Goal: Information Seeking & Learning: Learn about a topic

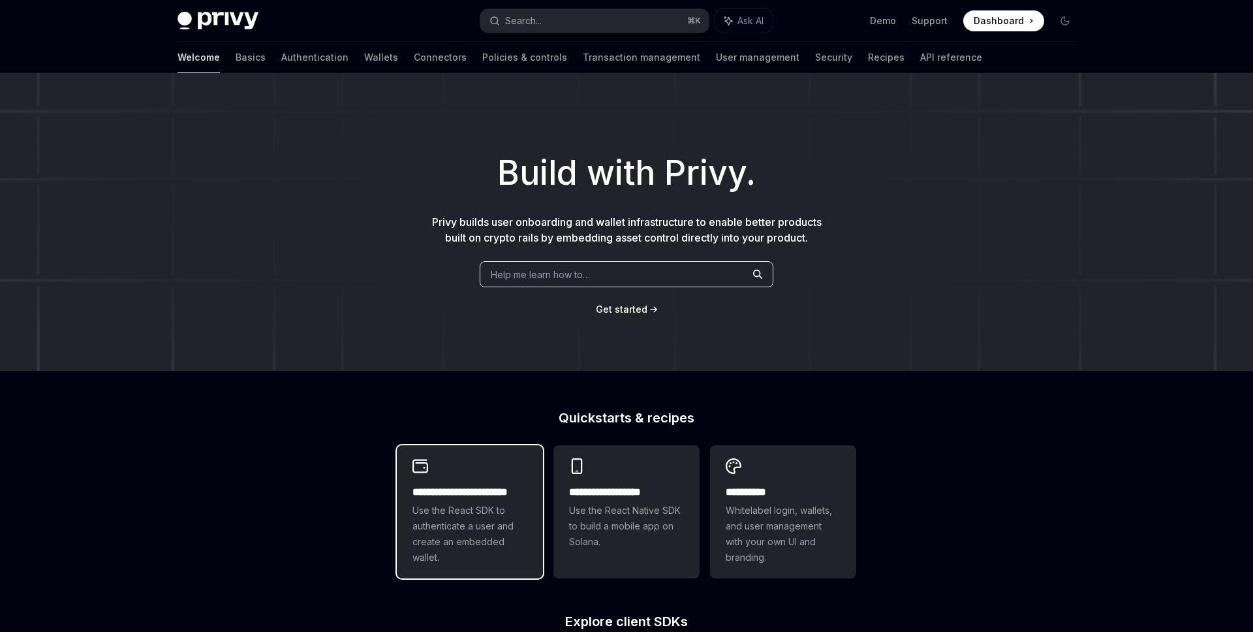
click at [514, 550] on span "Use the React SDK to authenticate a user and create an embedded wallet." at bounding box center [469, 533] width 115 height 63
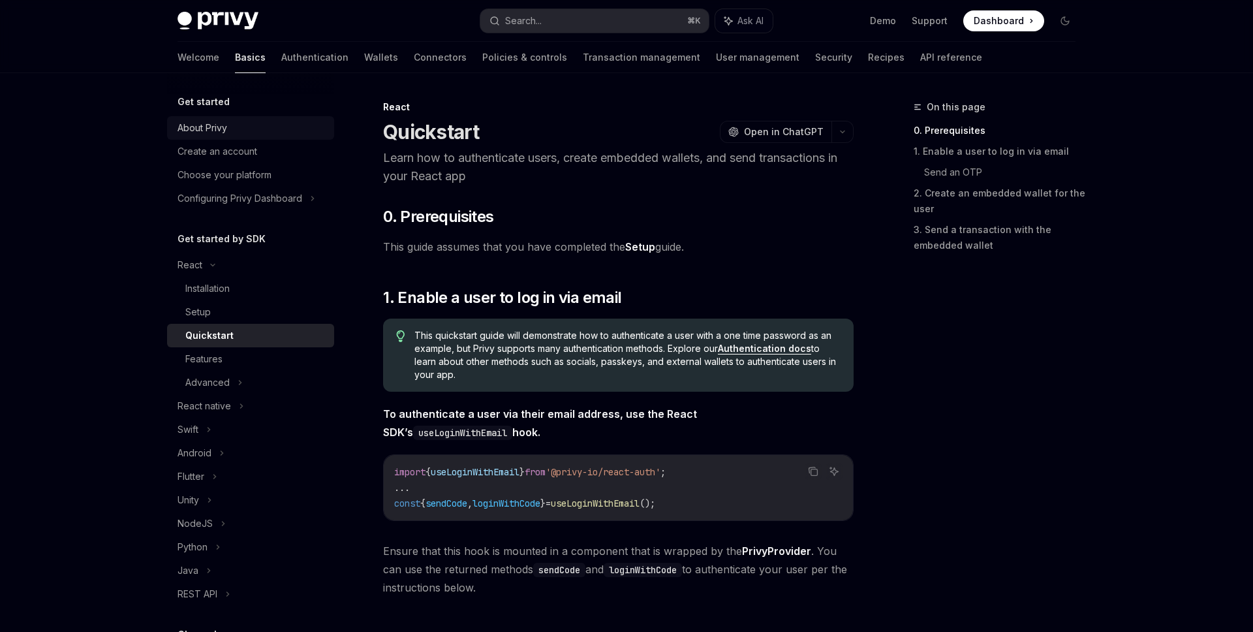
click at [232, 120] on div "About Privy" at bounding box center [251, 128] width 149 height 16
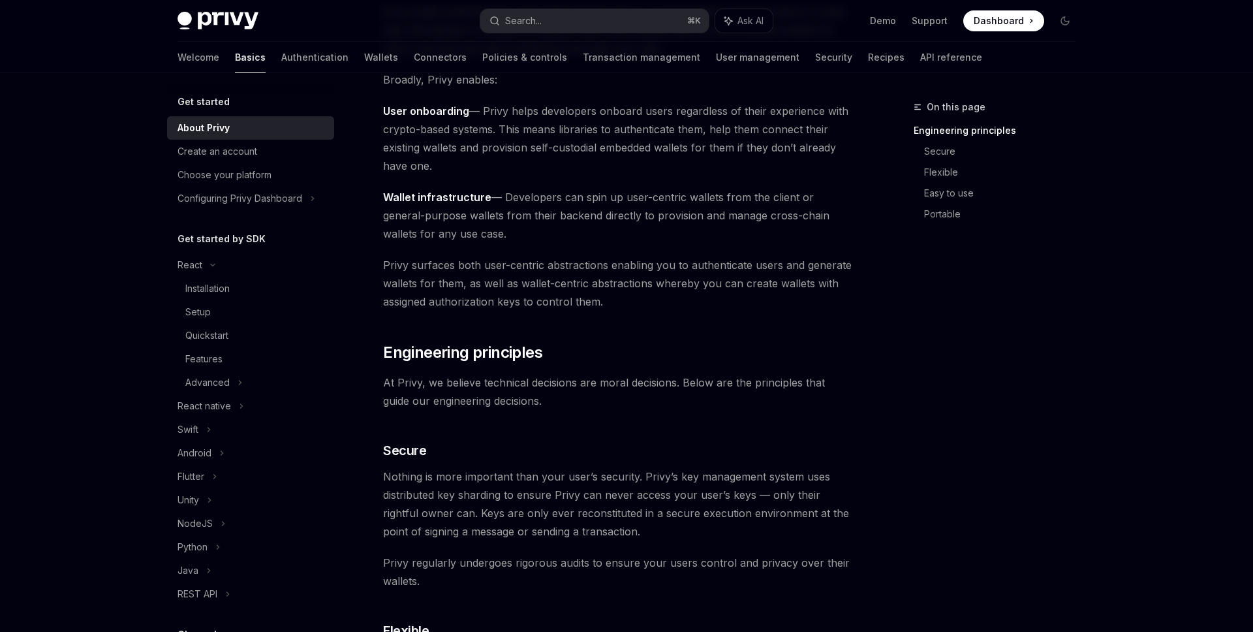
scroll to position [166, 0]
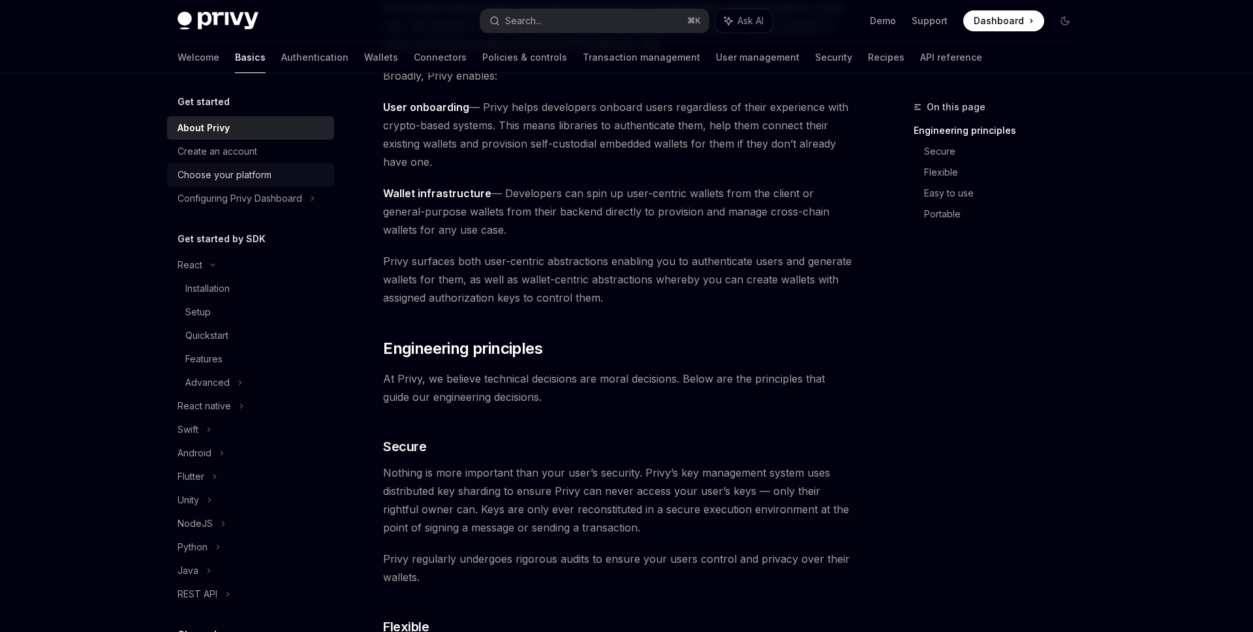
click at [232, 182] on div "Choose your platform" at bounding box center [224, 175] width 94 height 16
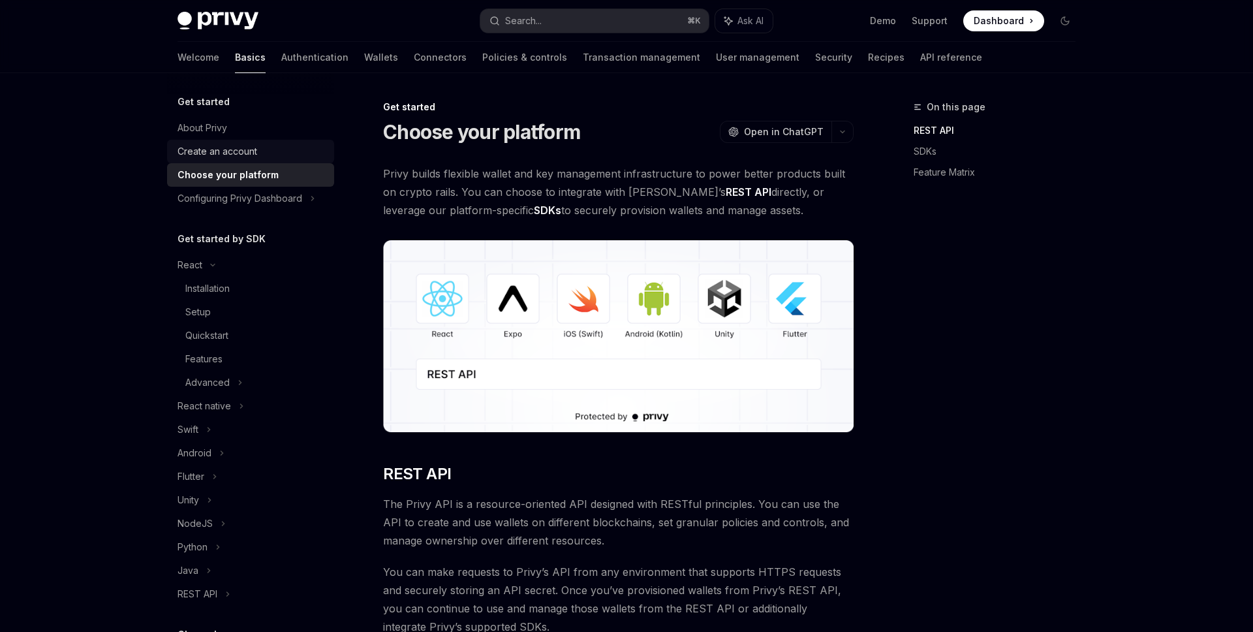
click at [261, 148] on div "Create an account" at bounding box center [251, 152] width 149 height 16
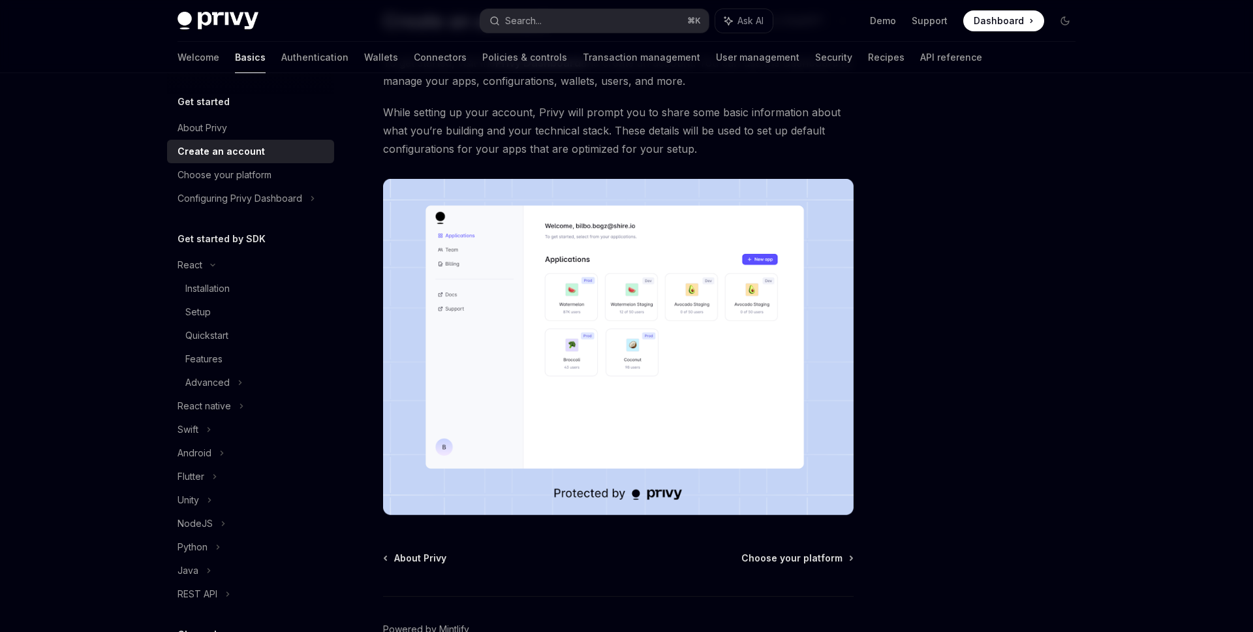
scroll to position [119, 0]
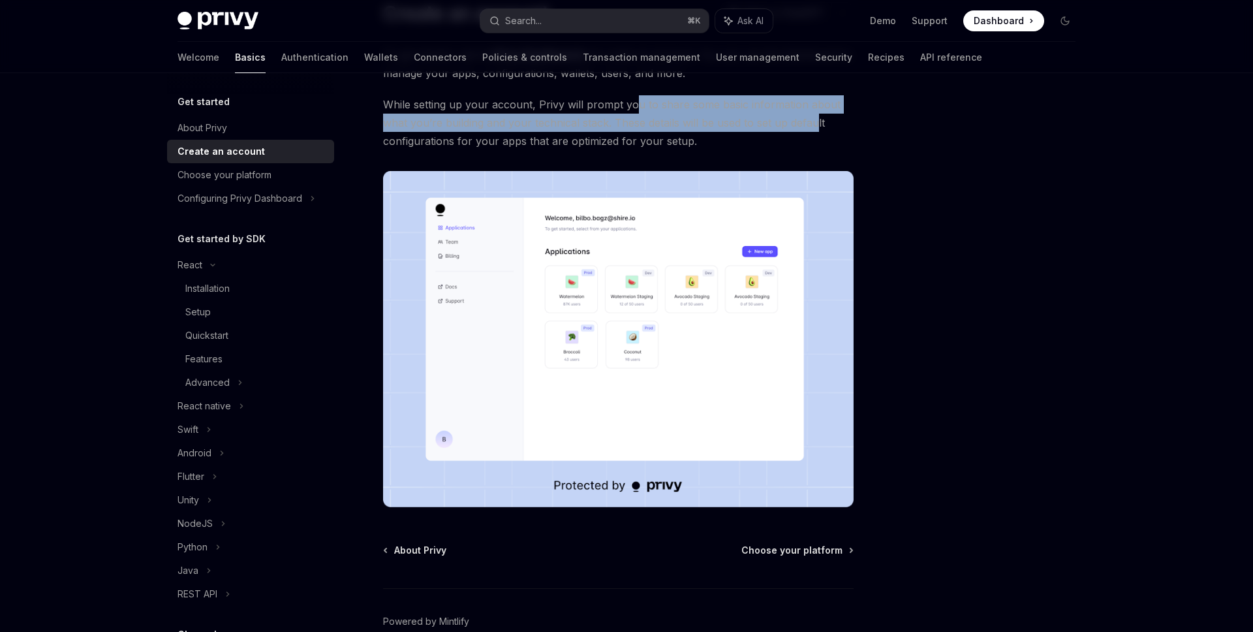
drag, startPoint x: 636, startPoint y: 113, endPoint x: 825, endPoint y: 117, distance: 189.2
click at [825, 117] on span "While setting up your account, Privy will prompt you to share some basic inform…" at bounding box center [618, 122] width 470 height 55
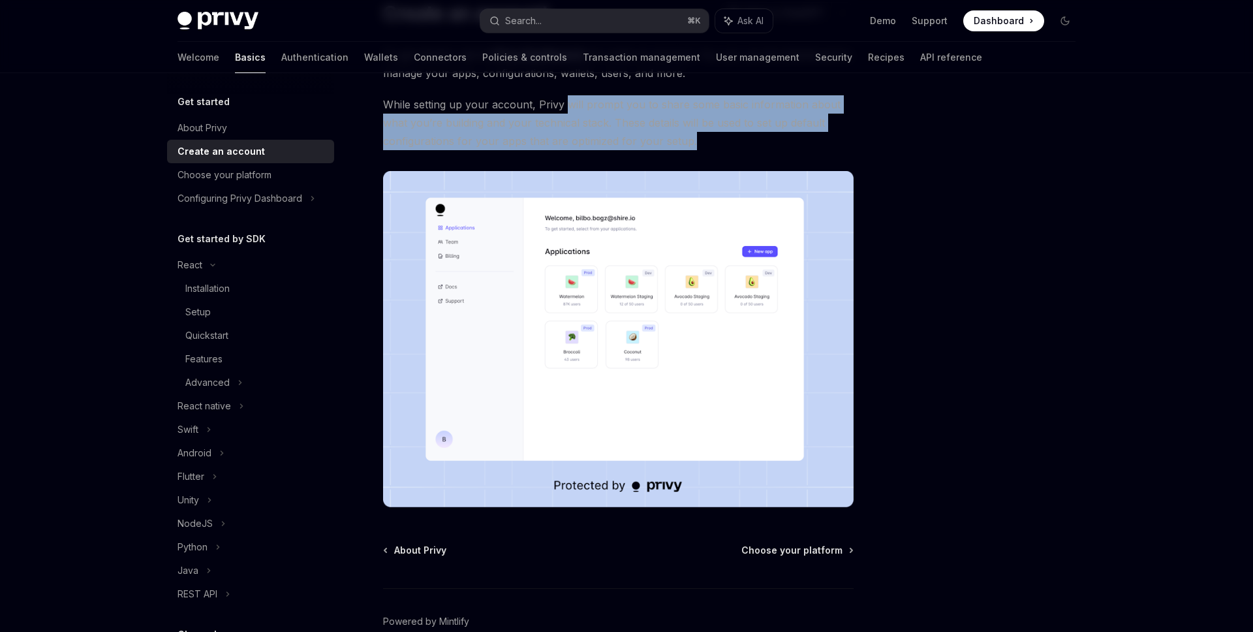
drag, startPoint x: 743, startPoint y: 136, endPoint x: 562, endPoint y: 108, distance: 183.4
click at [562, 108] on span "While setting up your account, Privy will prompt you to share some basic inform…" at bounding box center [618, 122] width 470 height 55
click at [603, 110] on span "While setting up your account, Privy will prompt you to share some basic inform…" at bounding box center [618, 122] width 470 height 55
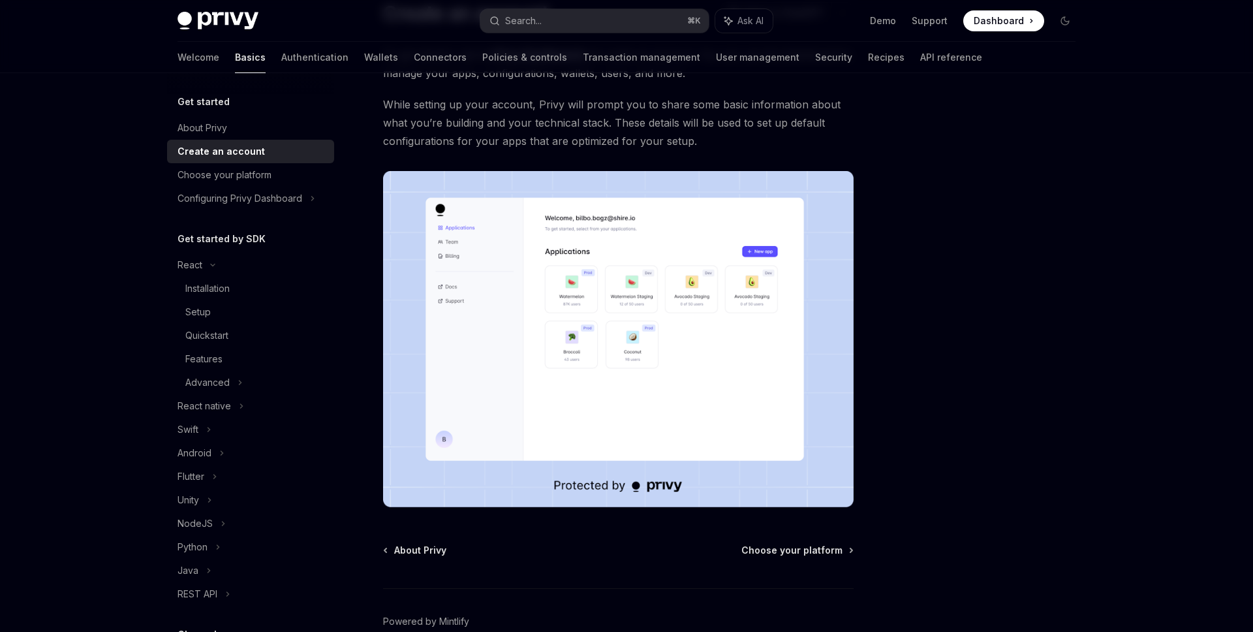
scroll to position [188, 0]
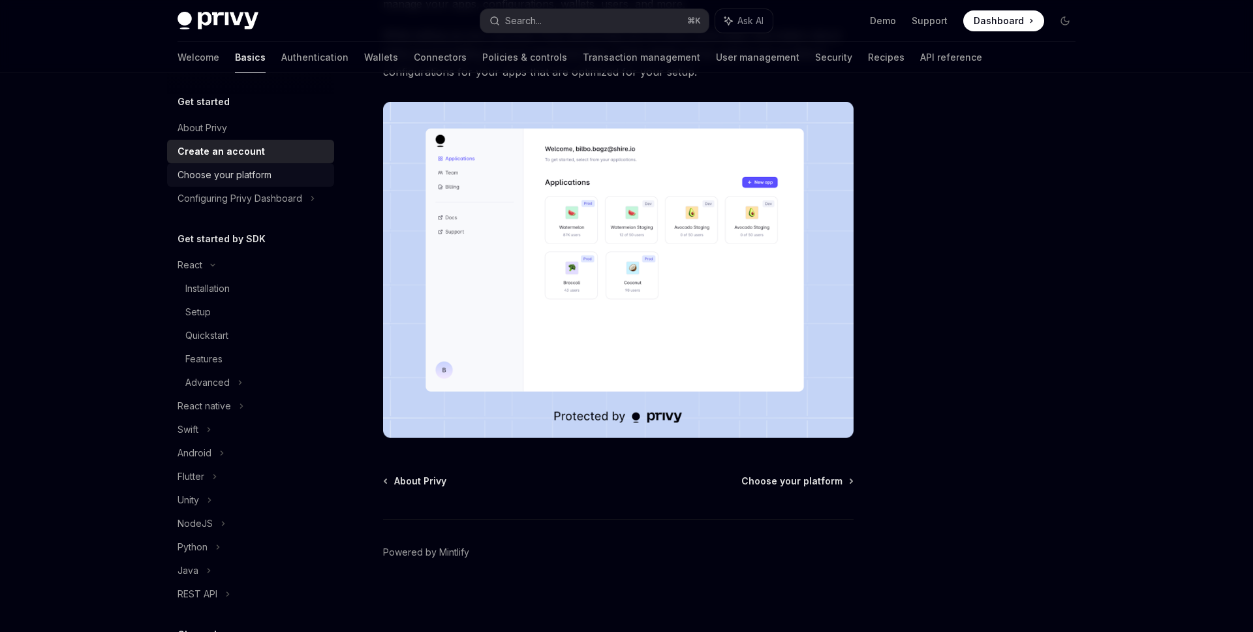
click at [279, 175] on div "Choose your platform" at bounding box center [251, 175] width 149 height 16
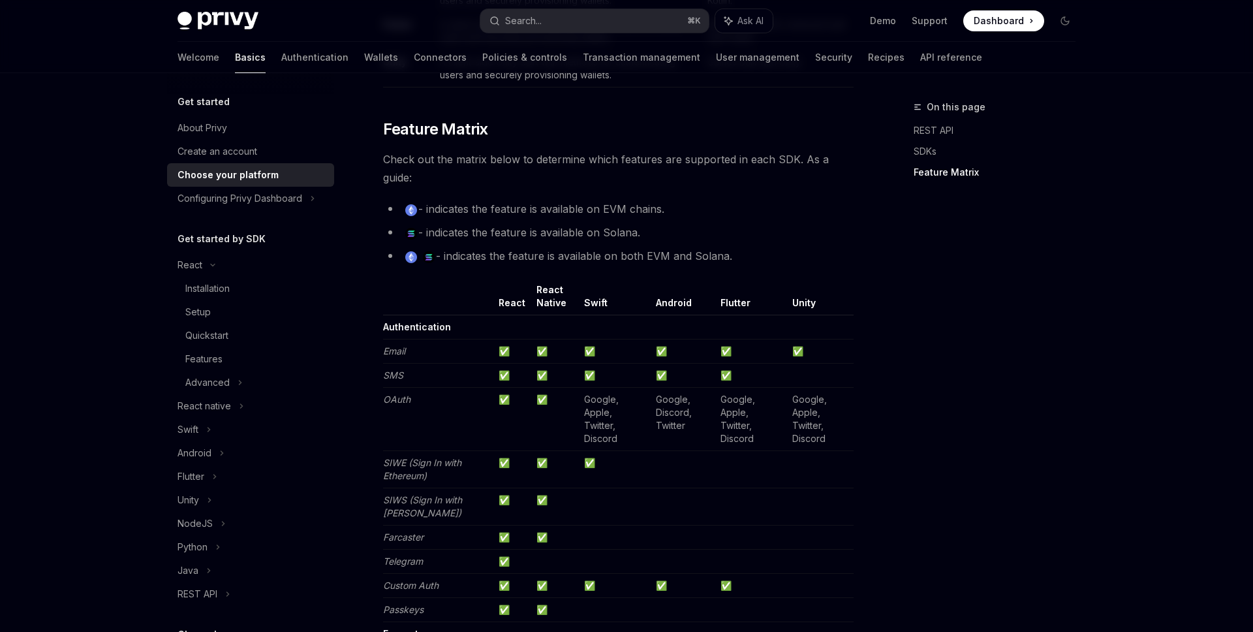
scroll to position [1231, 0]
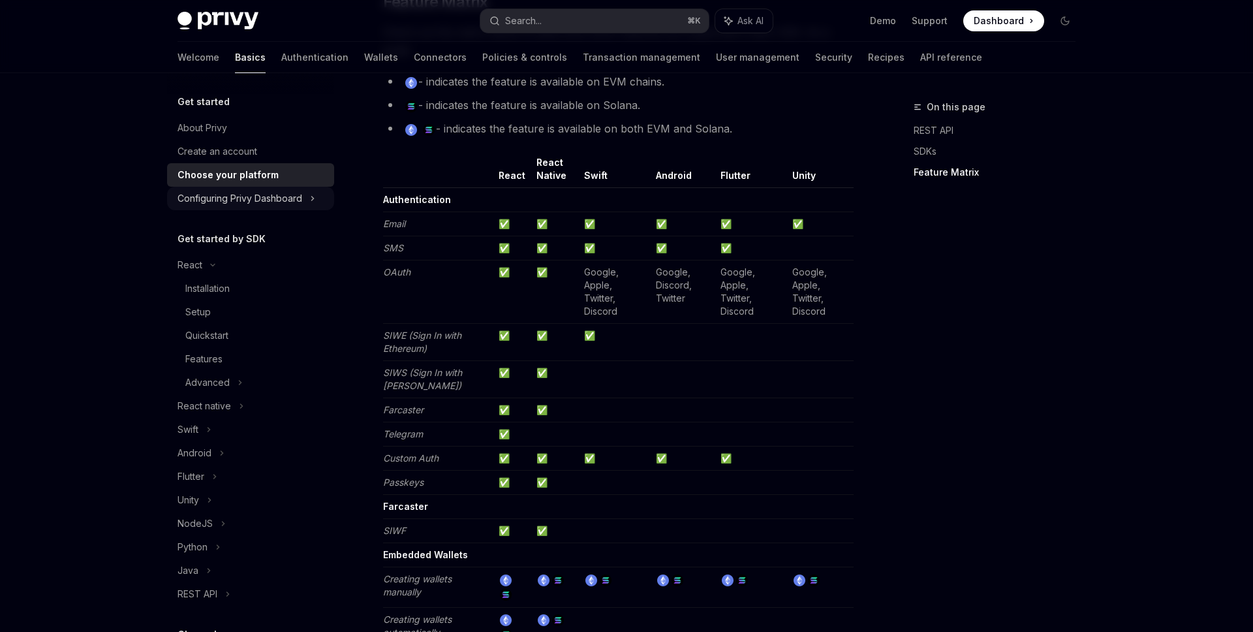
click at [224, 204] on div "Configuring Privy Dashboard" at bounding box center [239, 199] width 125 height 16
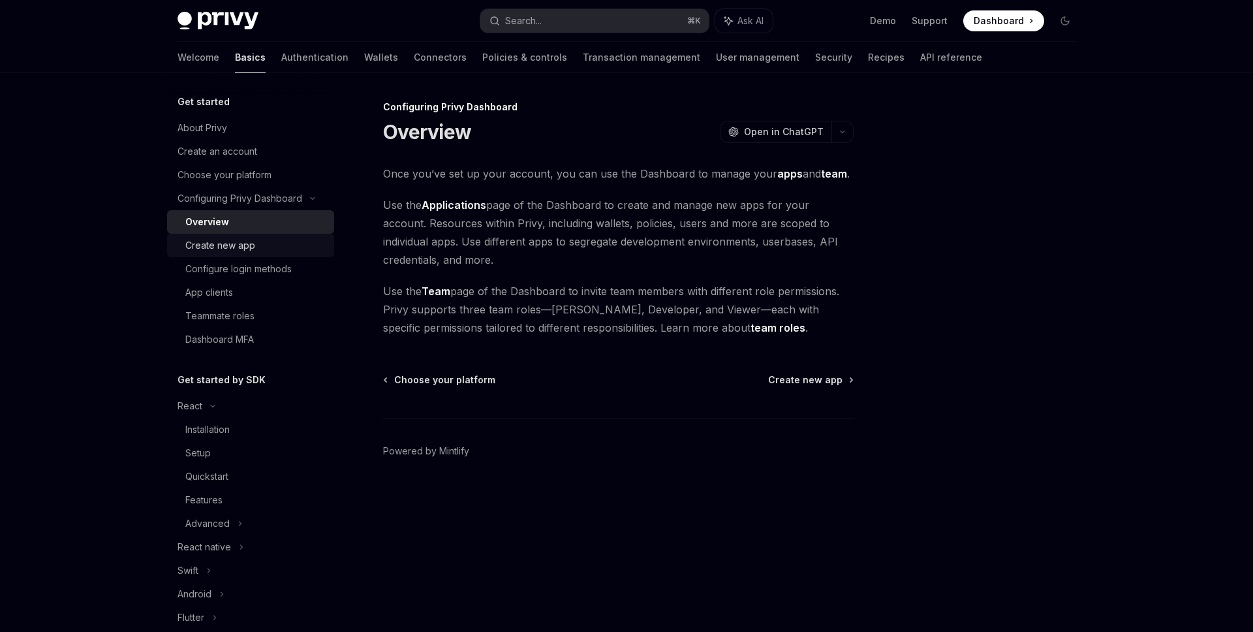
click at [256, 254] on link "Create new app" at bounding box center [250, 245] width 167 height 23
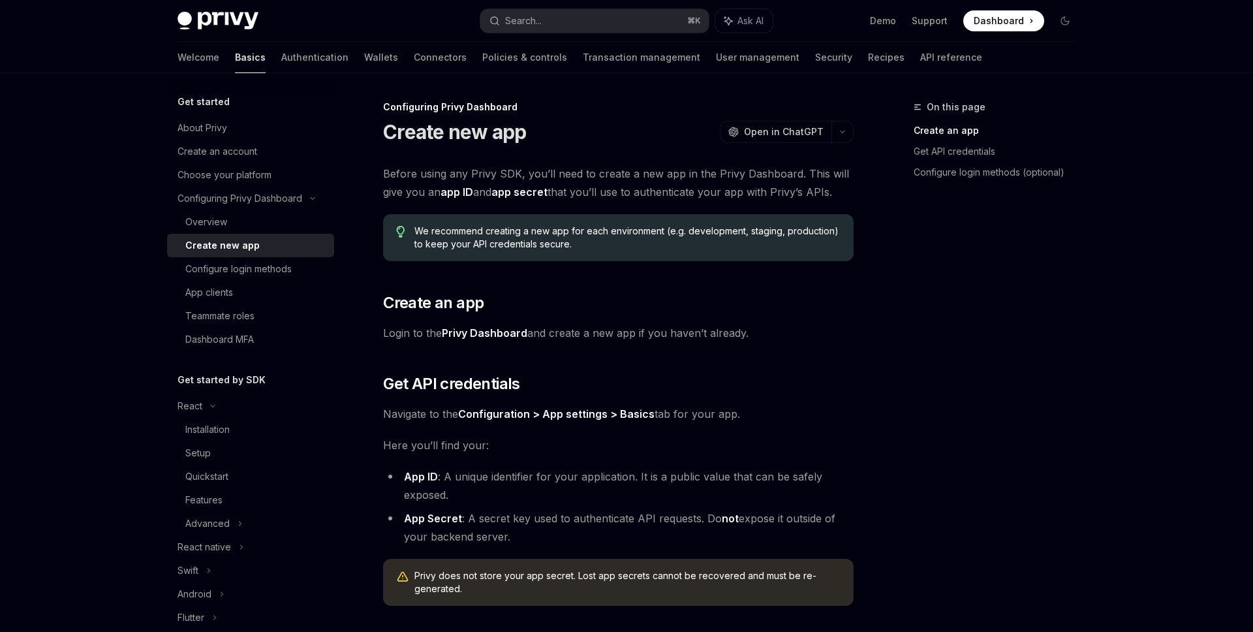
click at [264, 241] on div "Create new app" at bounding box center [255, 245] width 141 height 16
click at [274, 224] on div "Overview" at bounding box center [255, 222] width 141 height 16
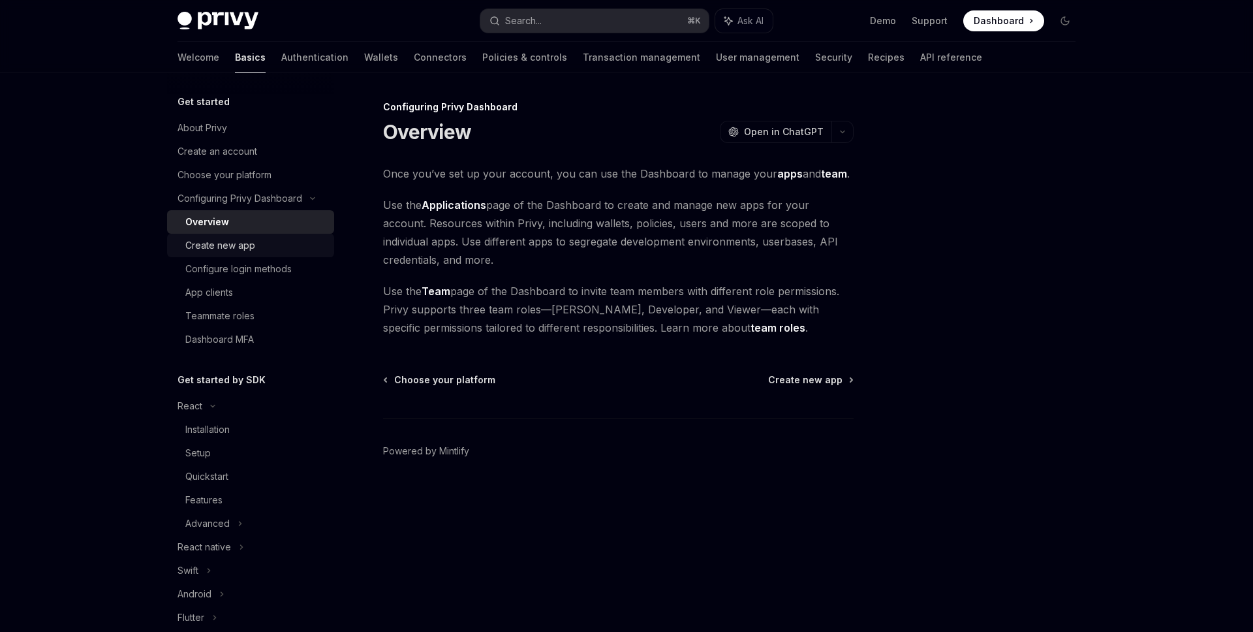
click at [249, 249] on div "Create new app" at bounding box center [220, 245] width 70 height 16
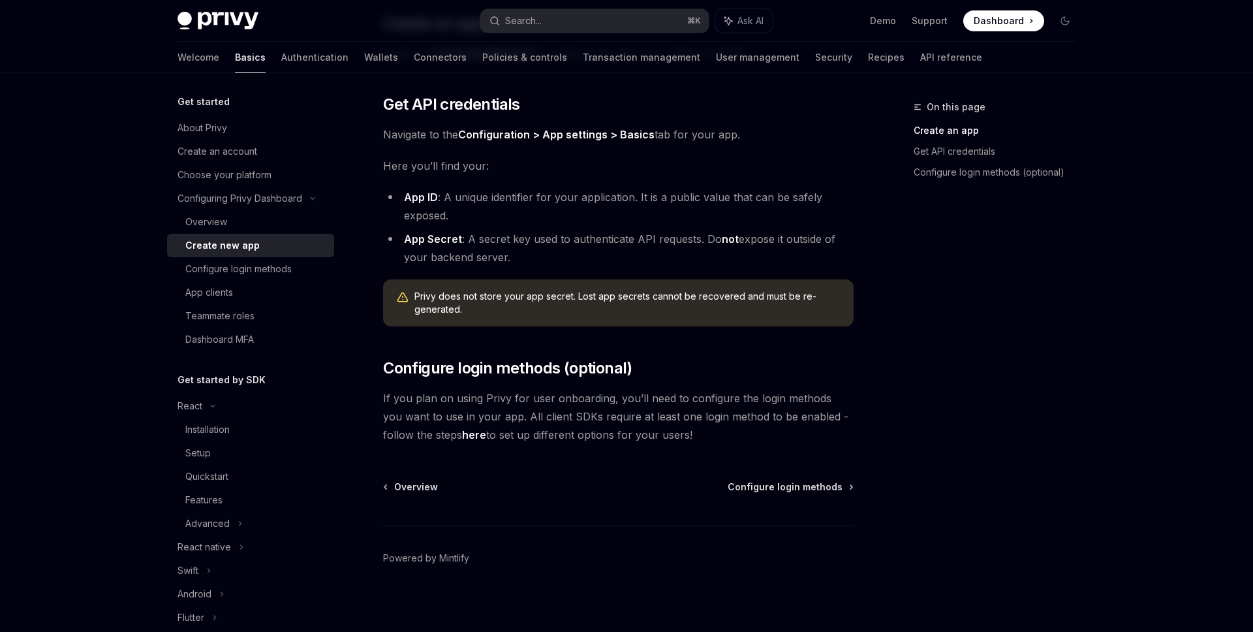
scroll to position [285, 0]
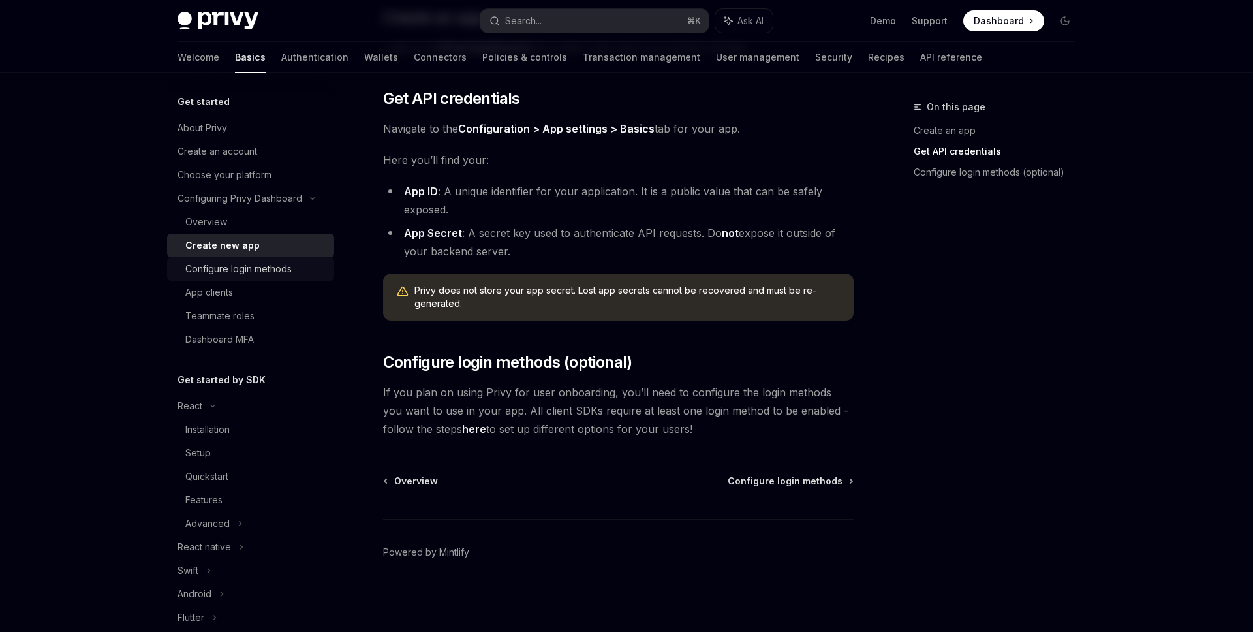
click at [247, 265] on div "Configure login methods" at bounding box center [238, 269] width 106 height 16
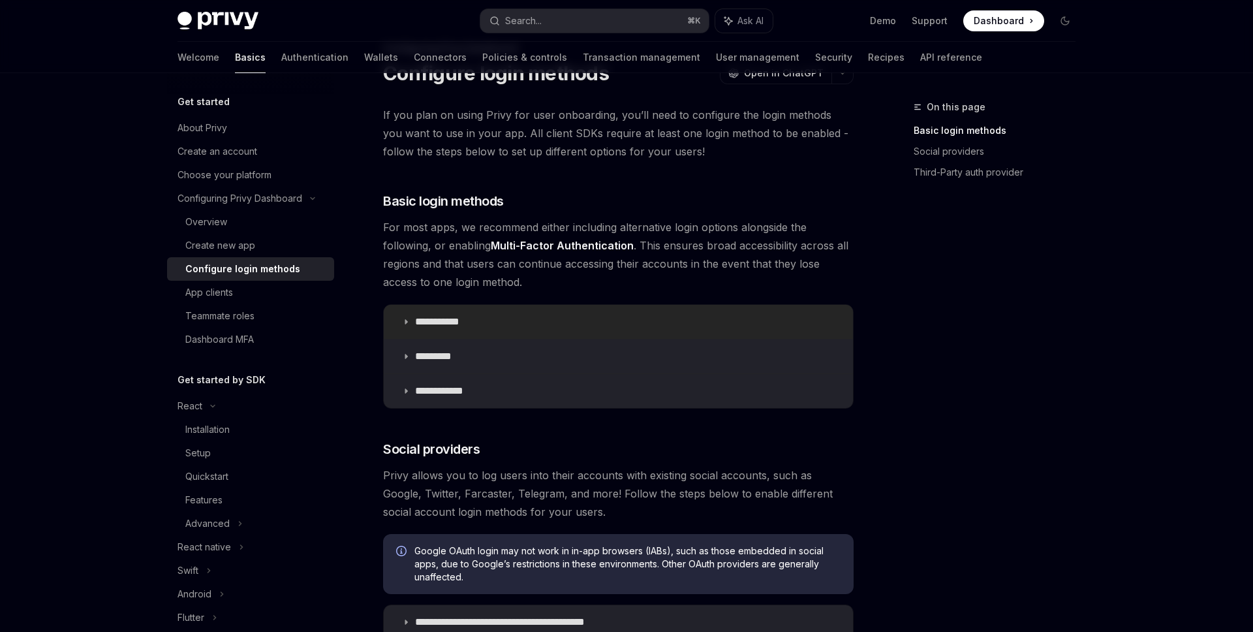
scroll to position [63, 0]
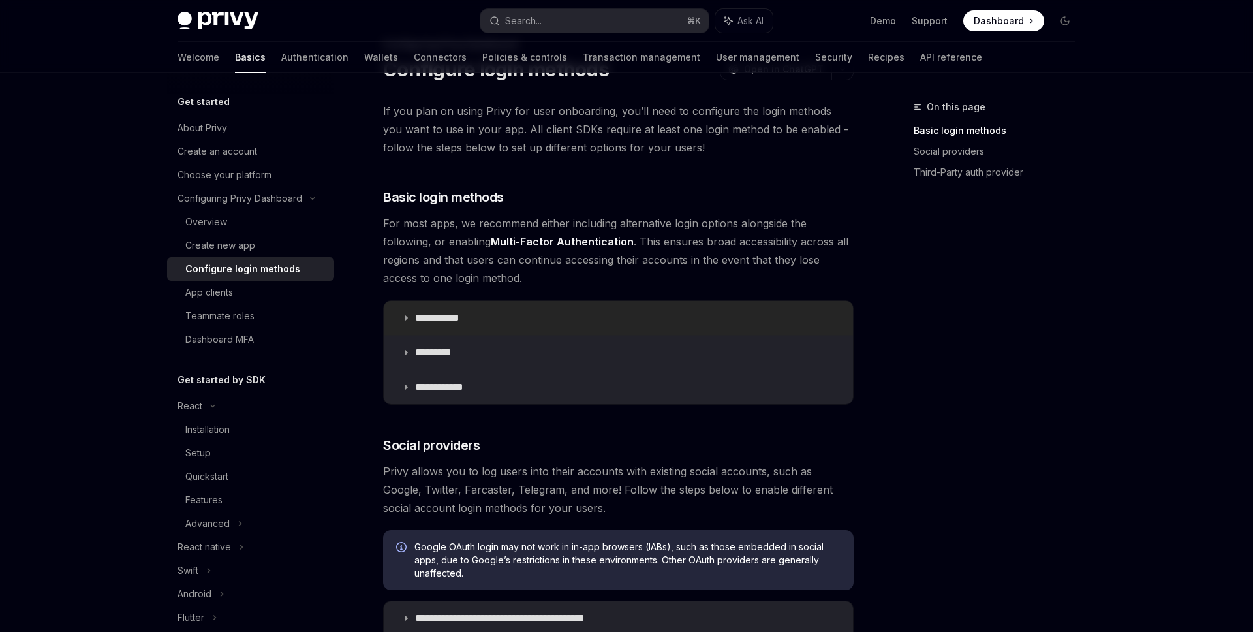
click at [491, 324] on summary "**********" at bounding box center [618, 318] width 469 height 34
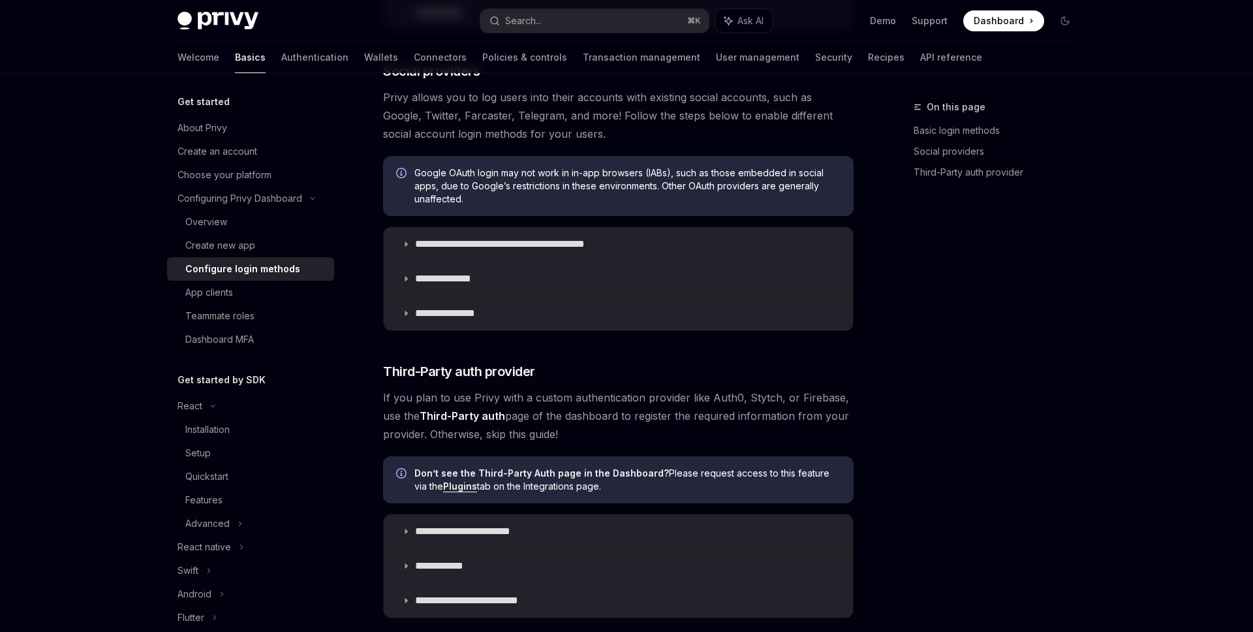
scroll to position [908, 0]
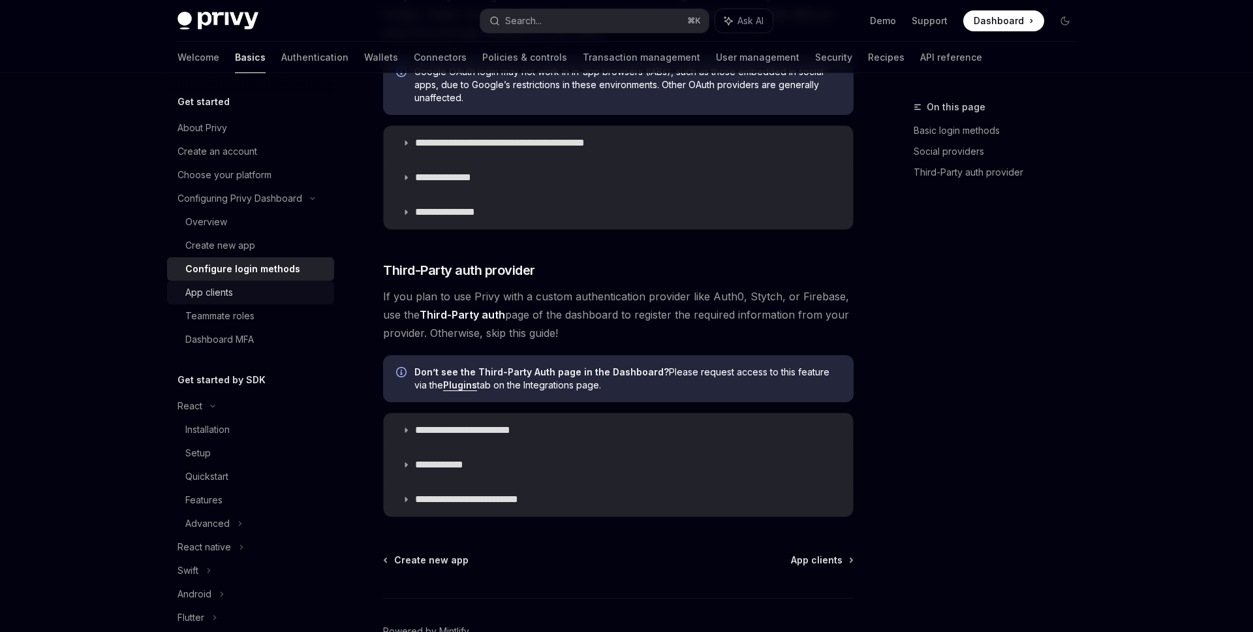
click at [255, 298] on div "App clients" at bounding box center [255, 292] width 141 height 16
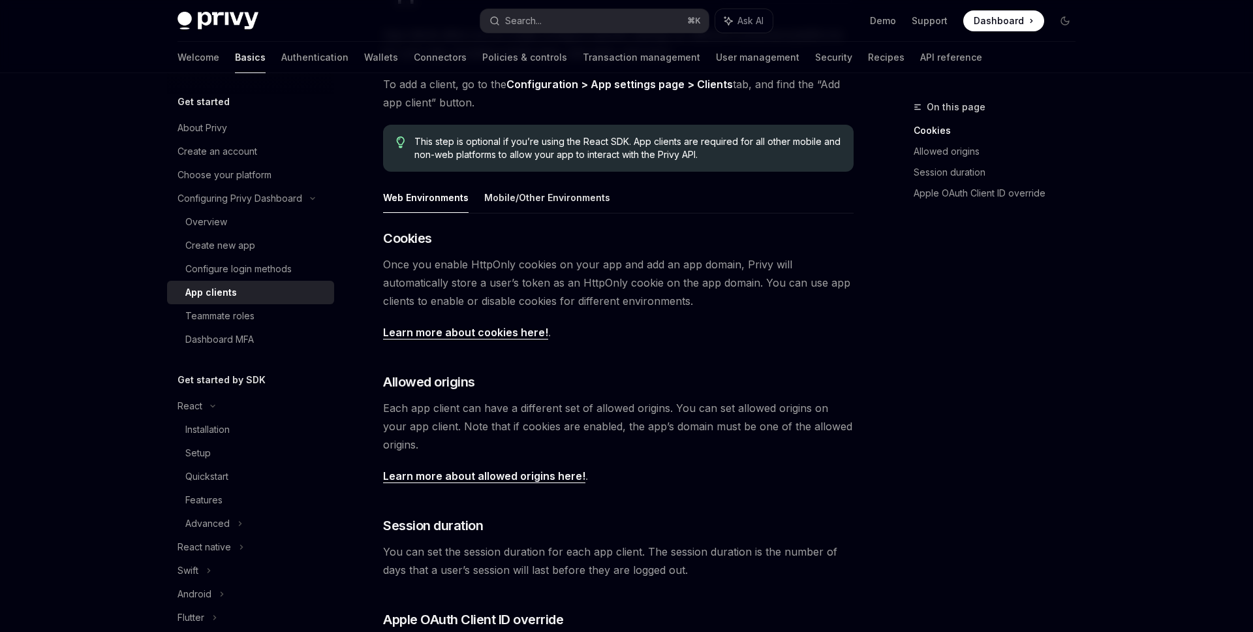
scroll to position [159, 0]
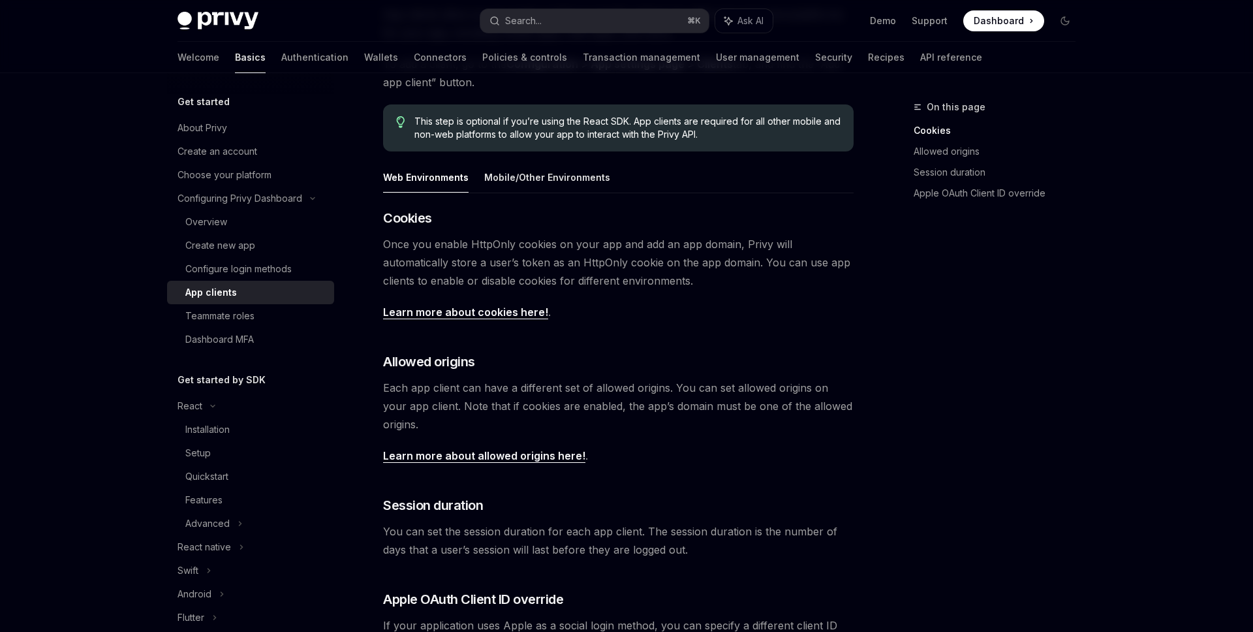
click at [494, 453] on link "Learn more about allowed origins here!" at bounding box center [484, 456] width 202 height 14
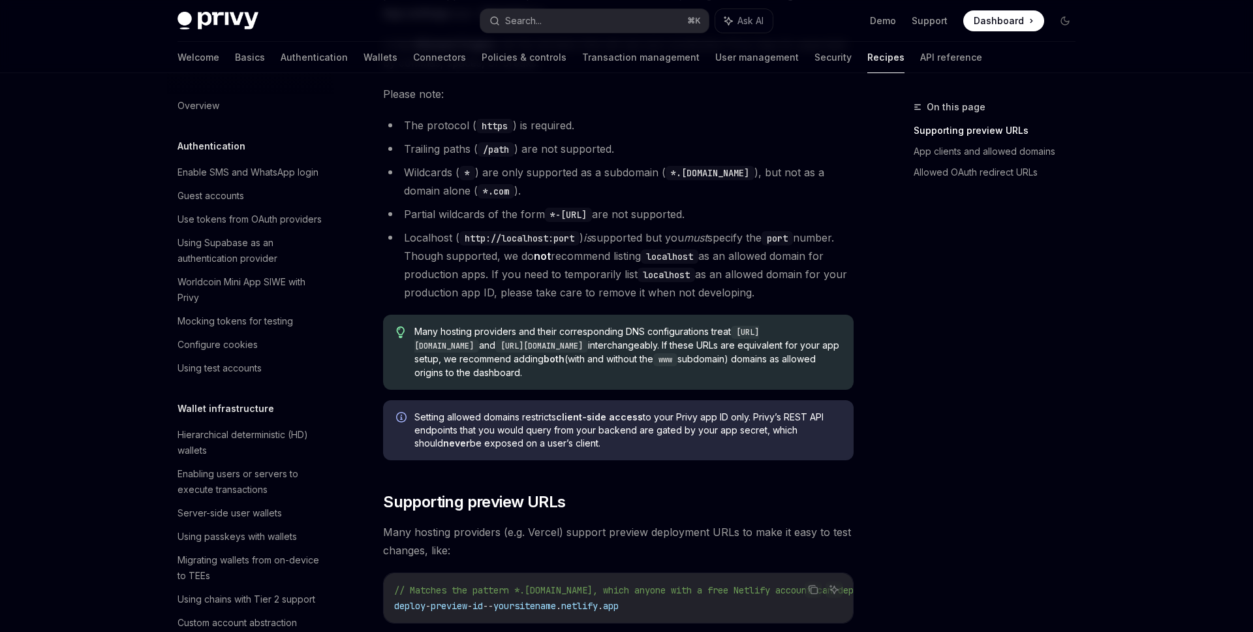
scroll to position [406, 0]
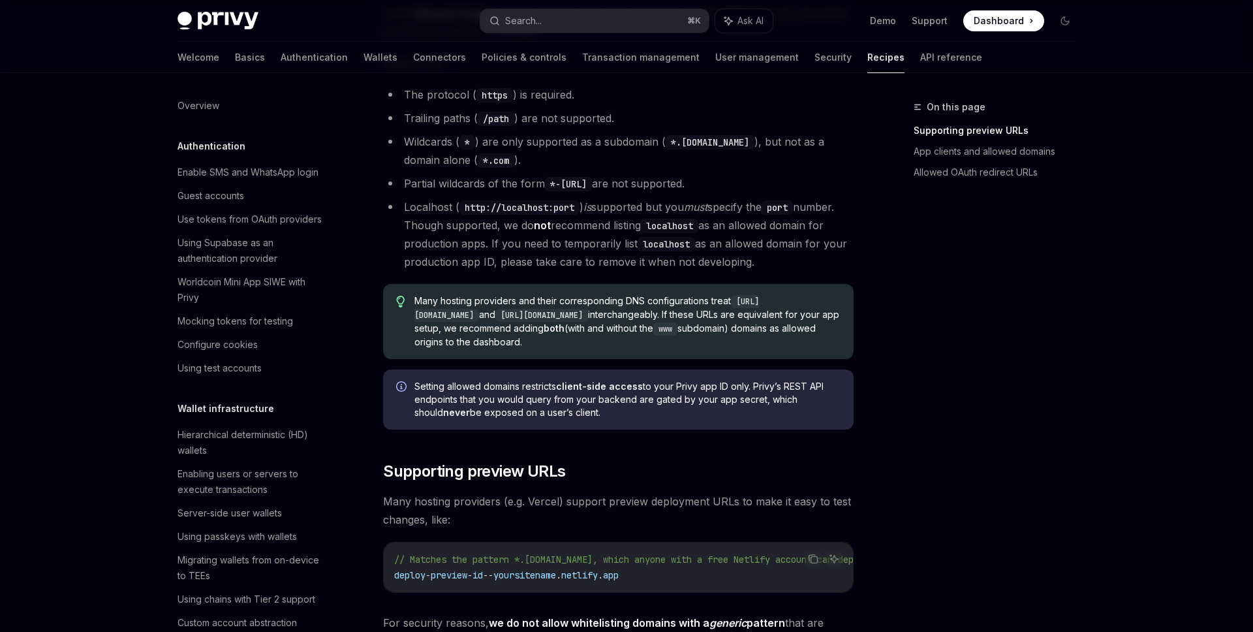
drag, startPoint x: 609, startPoint y: 414, endPoint x: 395, endPoint y: 379, distance: 216.1
click at [395, 379] on div "Setting allowed domains restricts client-side access to your Privy app ID only.…" at bounding box center [618, 399] width 470 height 60
click at [455, 380] on span "Setting allowed domains restricts client-side access to your Privy app ID only.…" at bounding box center [627, 399] width 426 height 39
drag, startPoint x: 662, startPoint y: 382, endPoint x: 802, endPoint y: 389, distance: 141.1
click at [802, 389] on span "Setting allowed domains restricts client-side access to your Privy app ID only.…" at bounding box center [627, 399] width 426 height 39
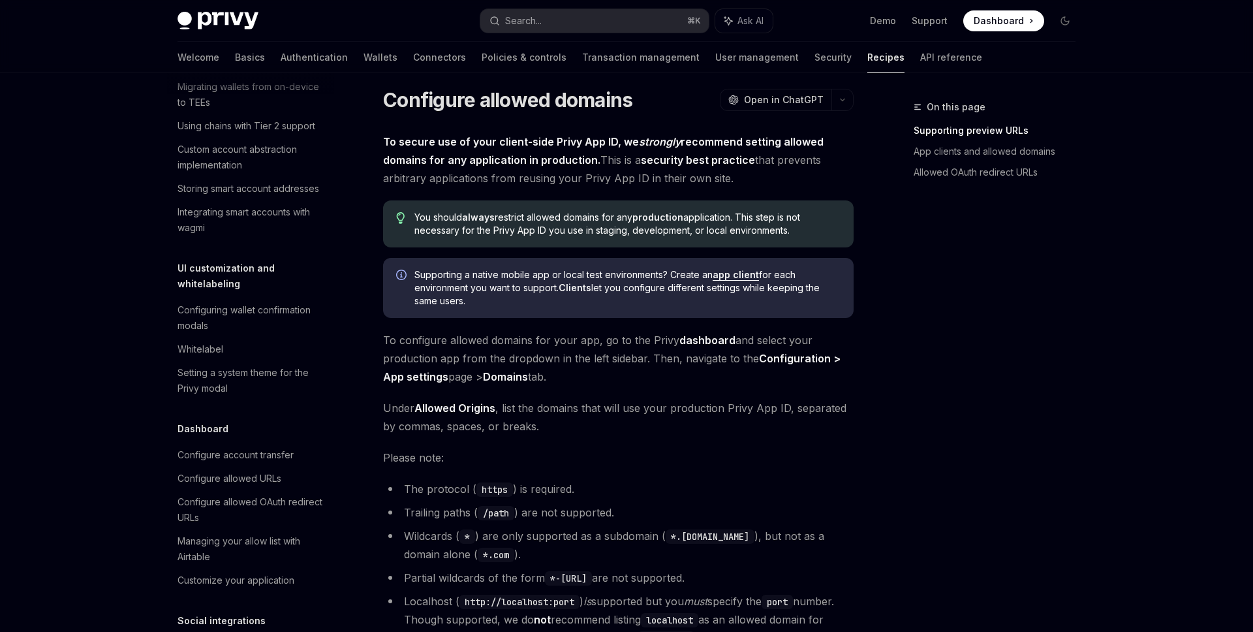
scroll to position [16, 0]
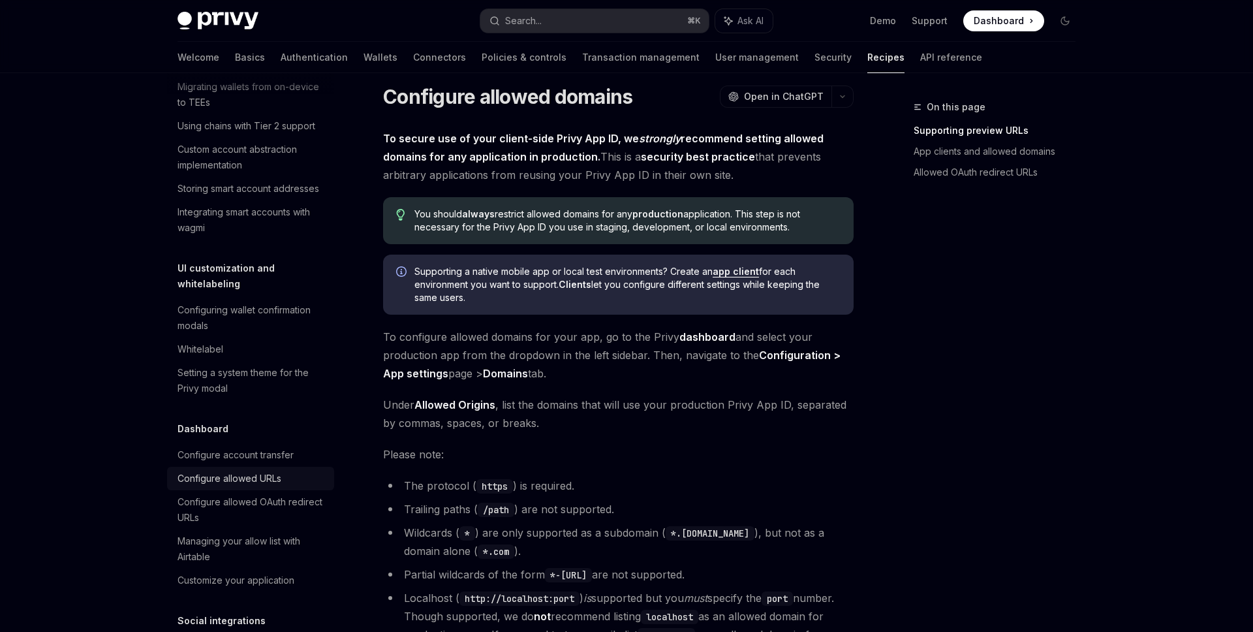
click at [252, 470] on div "Configure allowed URLs" at bounding box center [229, 478] width 104 height 16
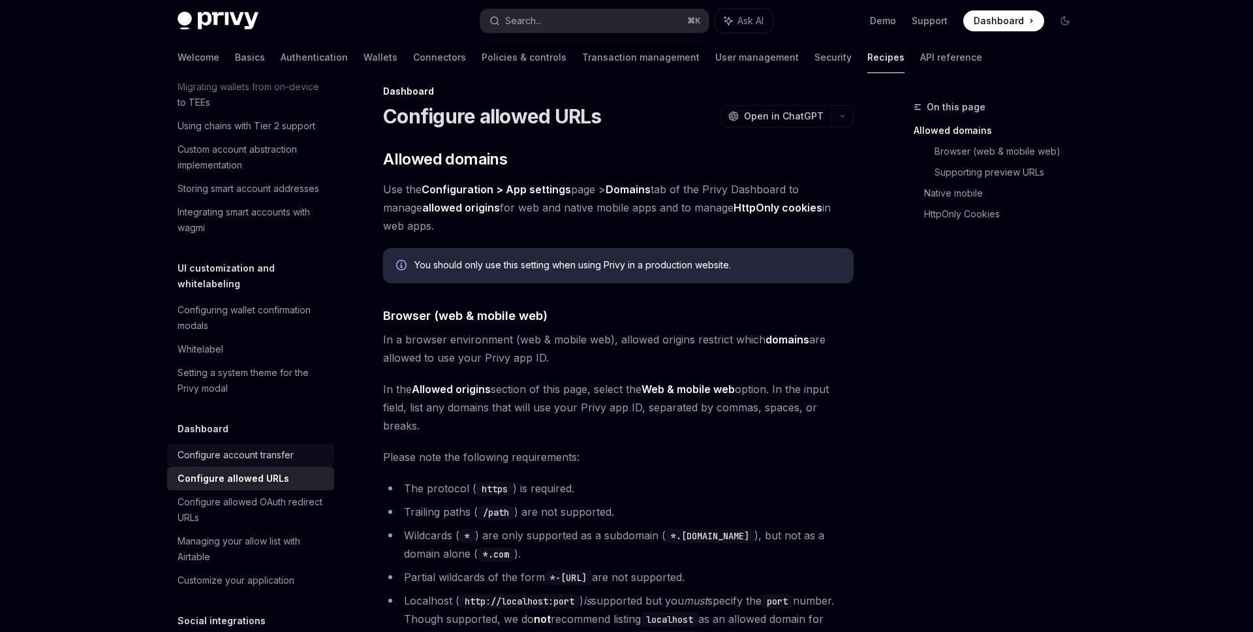
click at [255, 447] on div "Configure account transfer" at bounding box center [235, 455] width 116 height 16
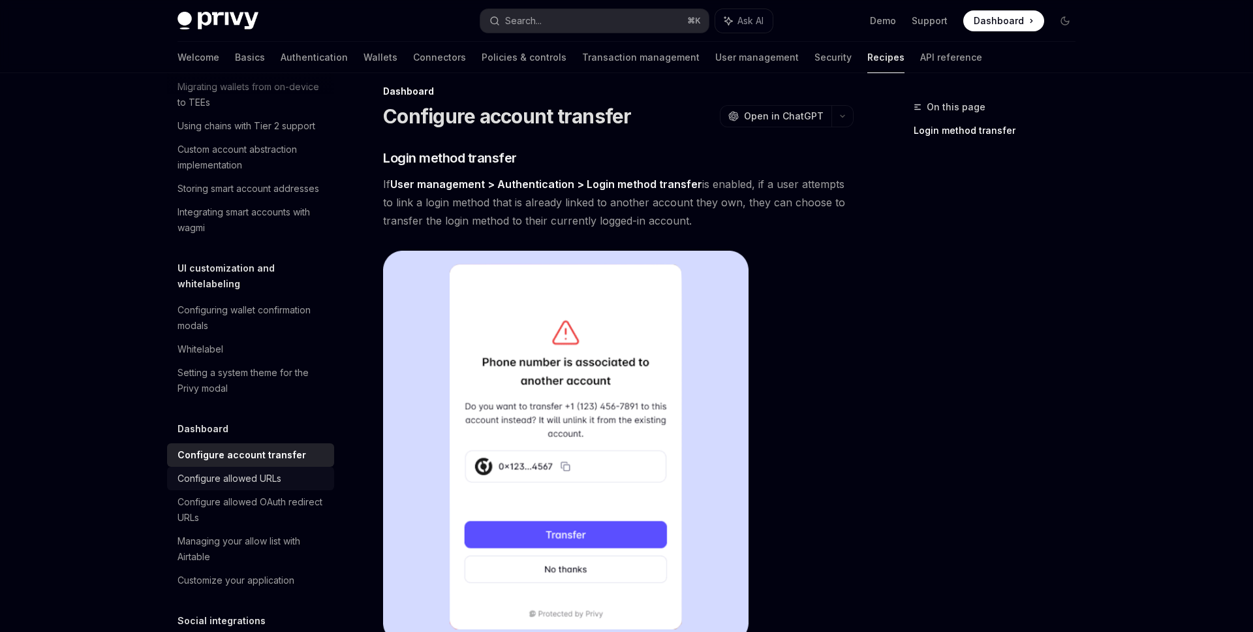
click at [252, 466] on link "Configure allowed URLs" at bounding box center [250, 477] width 167 height 23
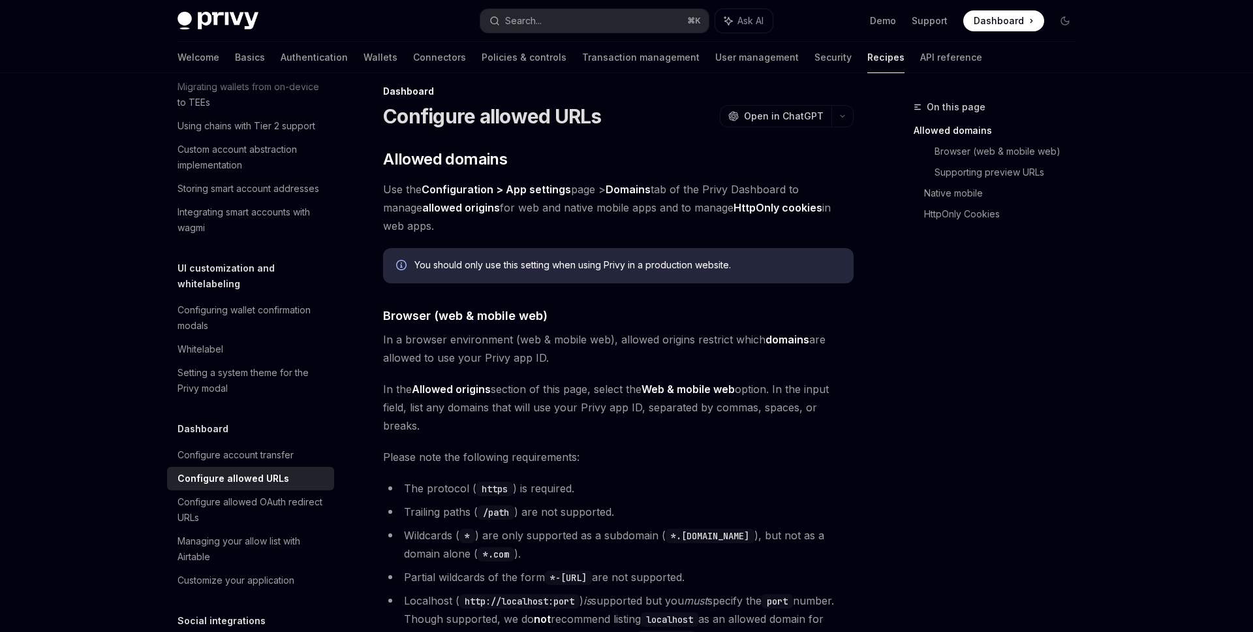
click at [241, 470] on div "Configure allowed URLs" at bounding box center [233, 478] width 112 height 16
click at [237, 494] on div "Configure allowed OAuth redirect URLs" at bounding box center [251, 509] width 149 height 31
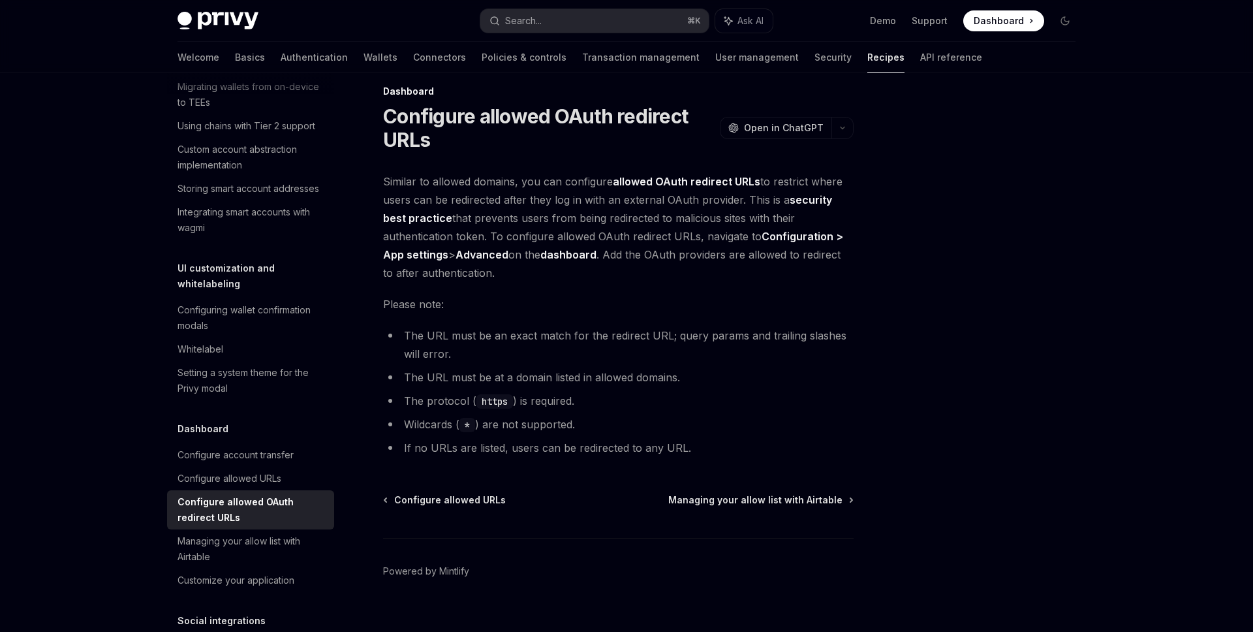
click at [247, 490] on link "Configure allowed OAuth redirect URLs" at bounding box center [250, 509] width 167 height 39
click at [254, 470] on div "Configure allowed URLs" at bounding box center [229, 478] width 104 height 16
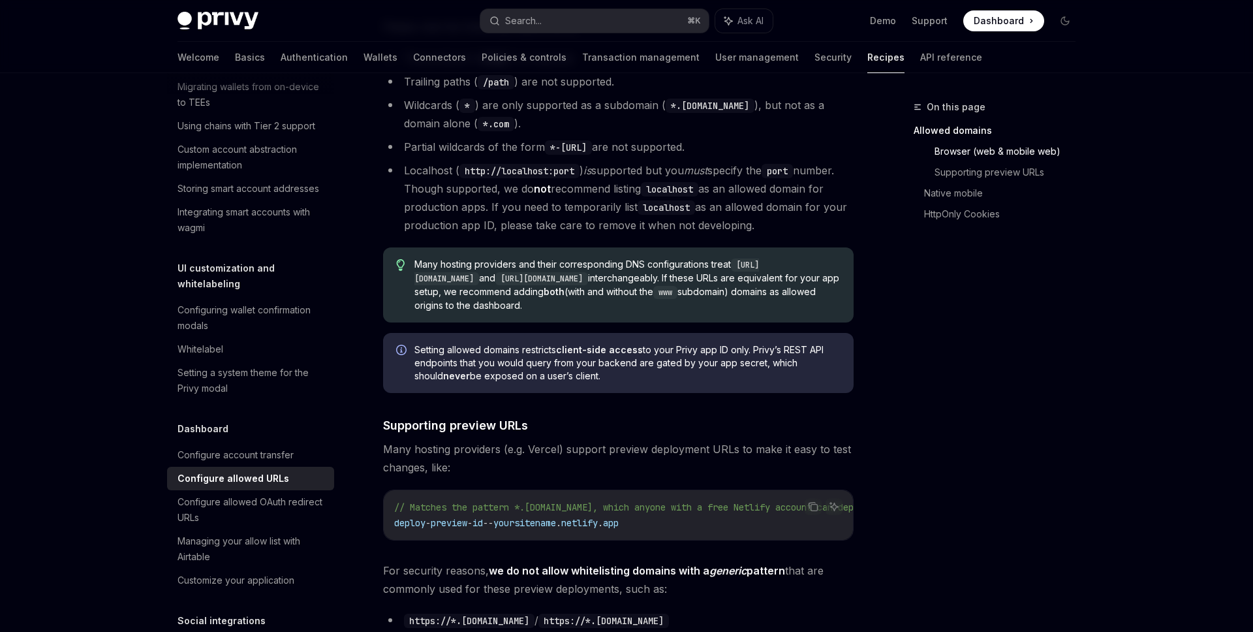
scroll to position [450, 0]
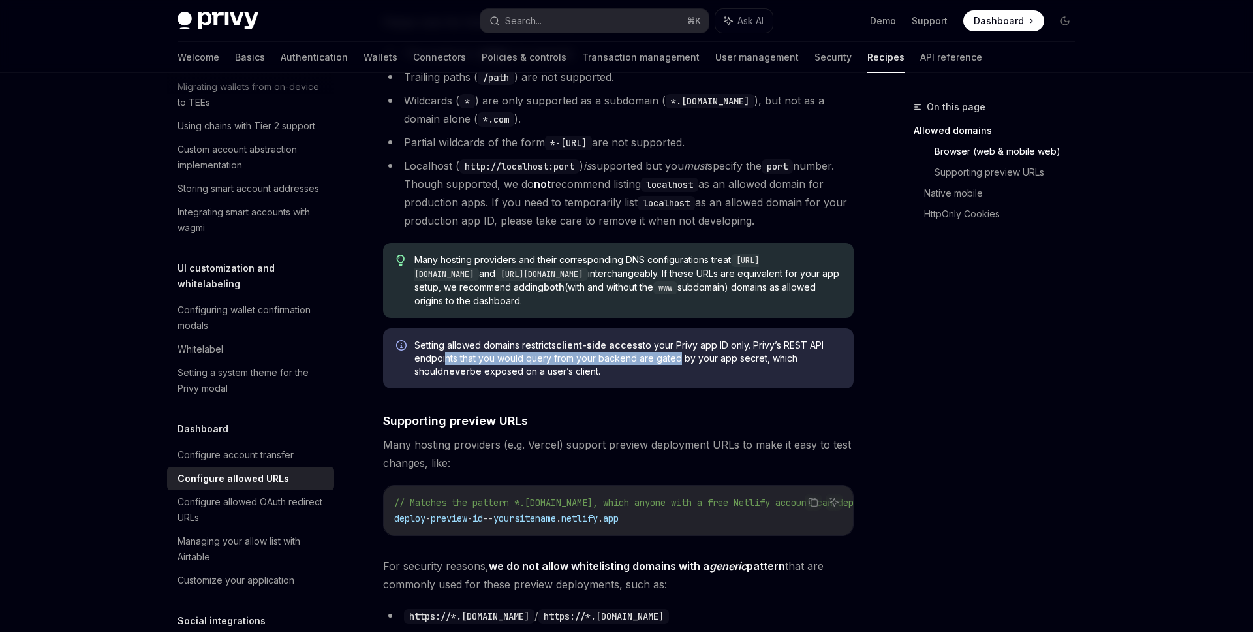
drag, startPoint x: 441, startPoint y: 318, endPoint x: 675, endPoint y: 318, distance: 233.6
click at [675, 339] on span "Setting allowed domains restricts client-side access to your Privy app ID only.…" at bounding box center [627, 358] width 426 height 39
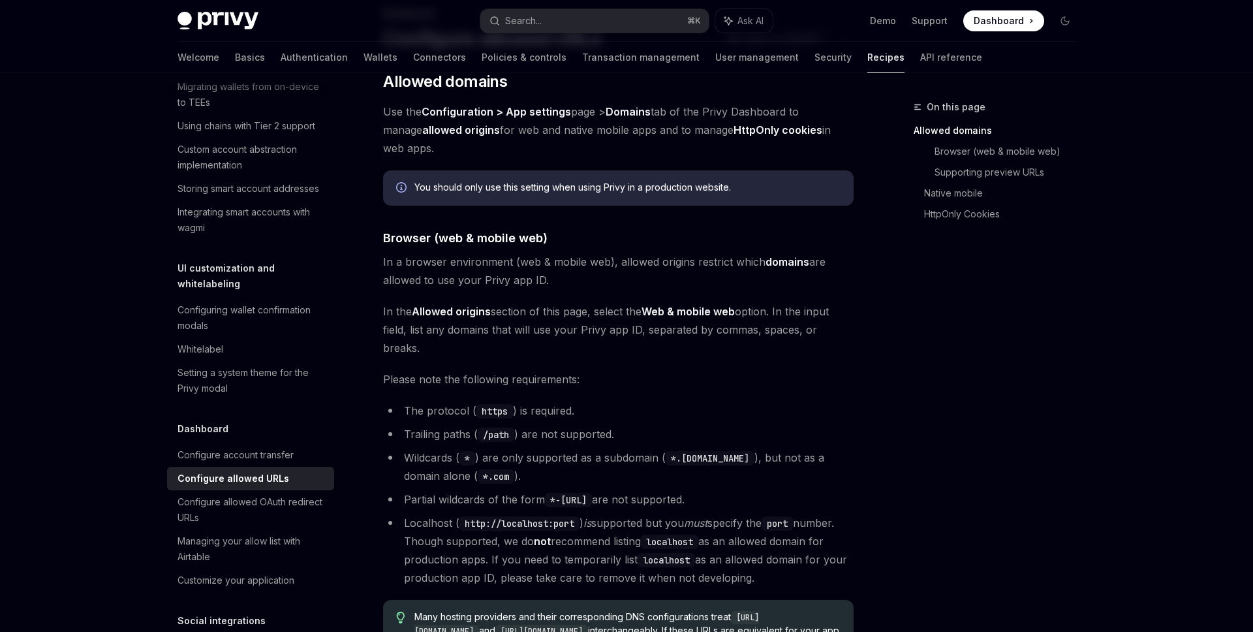
scroll to position [99, 0]
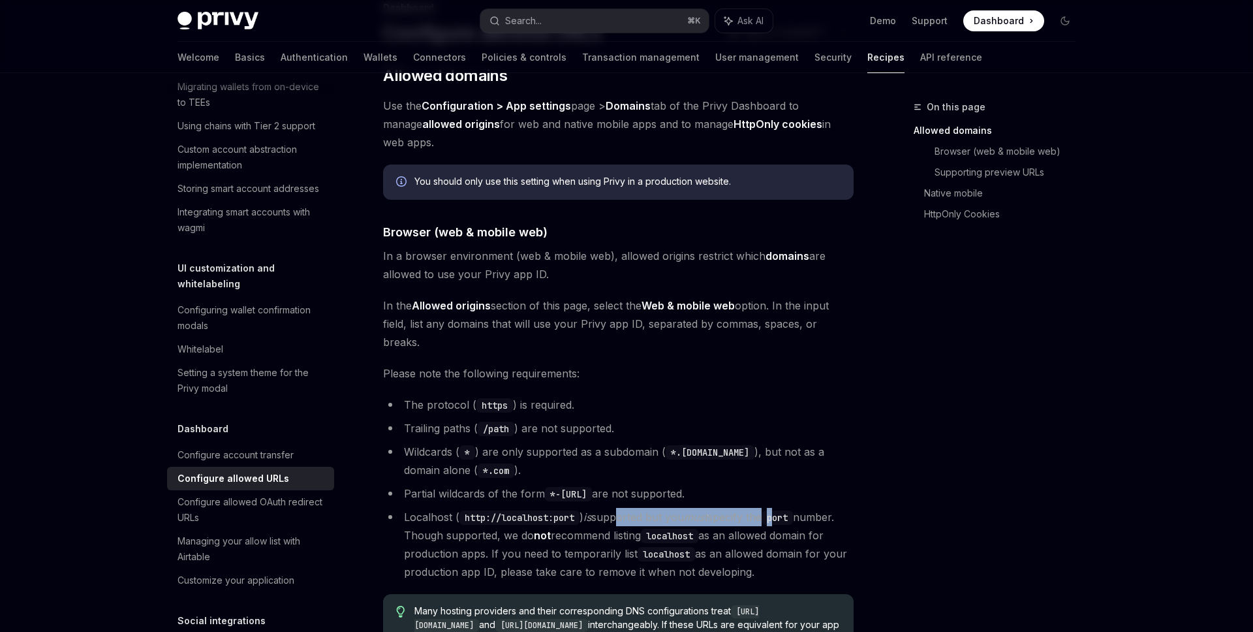
drag, startPoint x: 622, startPoint y: 485, endPoint x: 791, endPoint y: 485, distance: 169.0
click at [791, 508] on li "Localhost ( http://localhost:port ) is supported but you must specify the port …" at bounding box center [618, 544] width 470 height 73
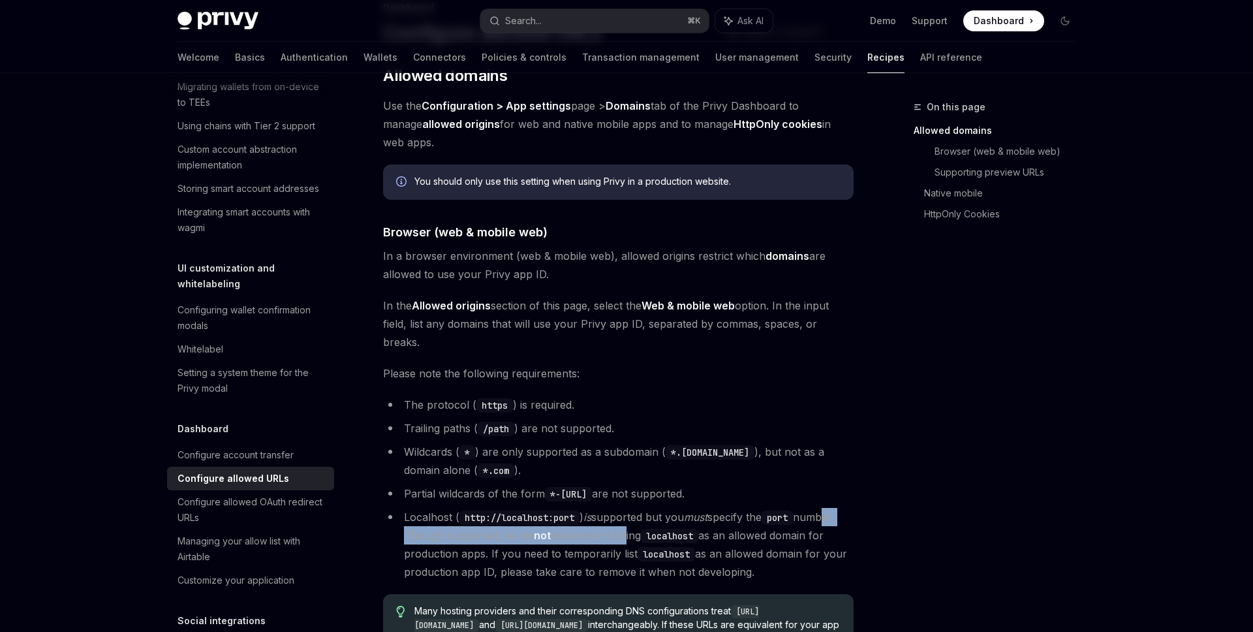
drag, startPoint x: 423, startPoint y: 499, endPoint x: 668, endPoint y: 498, distance: 244.7
click at [668, 508] on li "Localhost ( http://localhost:port ) is supported but you must specify the port …" at bounding box center [618, 544] width 470 height 73
click at [686, 508] on li "Localhost ( http://localhost:port ) is supported but you must specify the port …" at bounding box center [618, 544] width 470 height 73
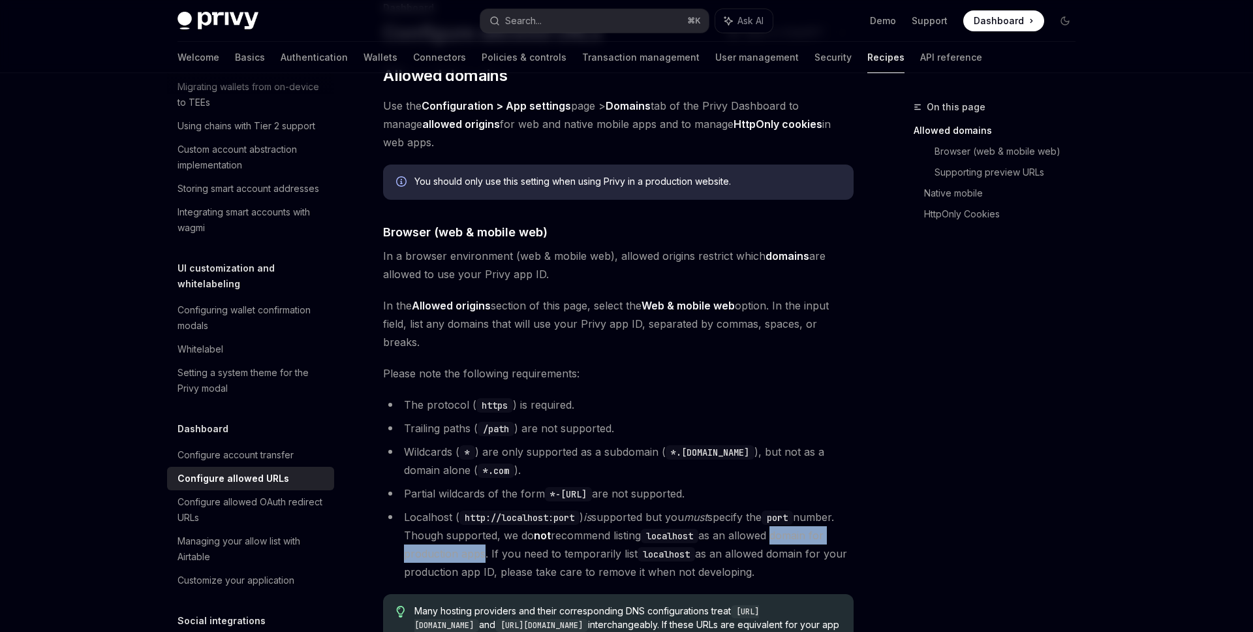
drag, startPoint x: 832, startPoint y: 496, endPoint x: 534, endPoint y: 512, distance: 298.5
click at [534, 512] on li "Localhost ( http://localhost:port ) is supported but you must specify the port …" at bounding box center [618, 544] width 470 height 73
click at [513, 513] on li "Localhost ( http://localhost:port ) is supported but you must specify the port …" at bounding box center [618, 544] width 470 height 73
drag, startPoint x: 565, startPoint y: 519, endPoint x: 903, endPoint y: 519, distance: 338.0
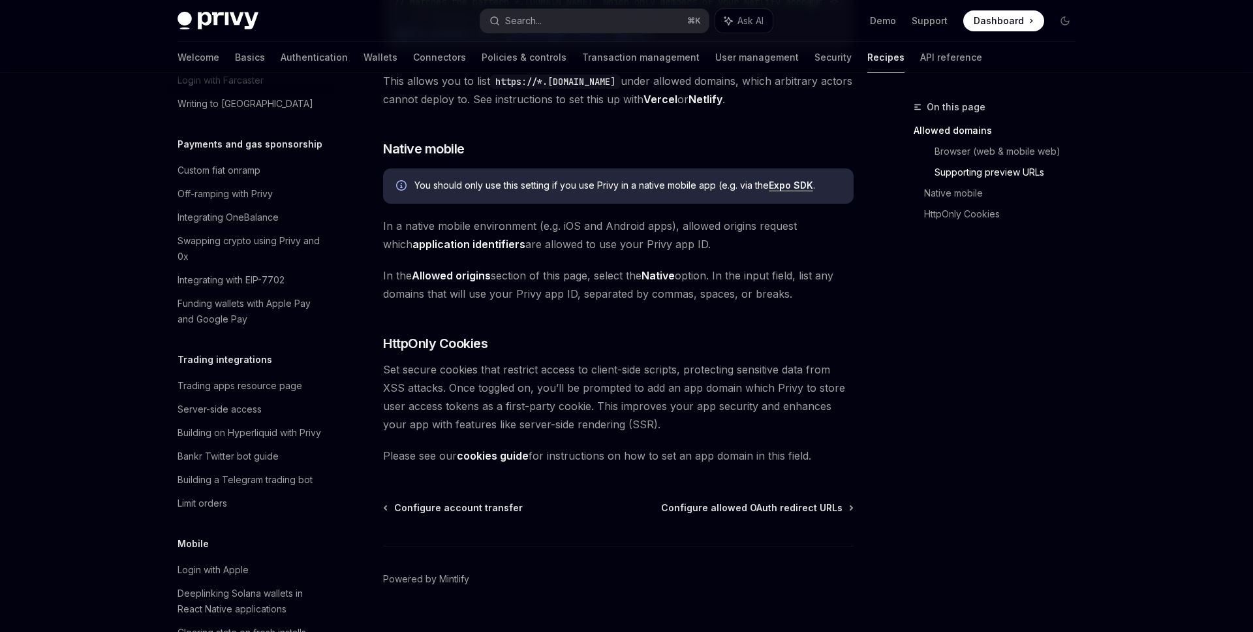
scroll to position [1089, 0]
click at [303, 422] on div "Building on Hyperliquid with Privy" at bounding box center [249, 430] width 144 height 16
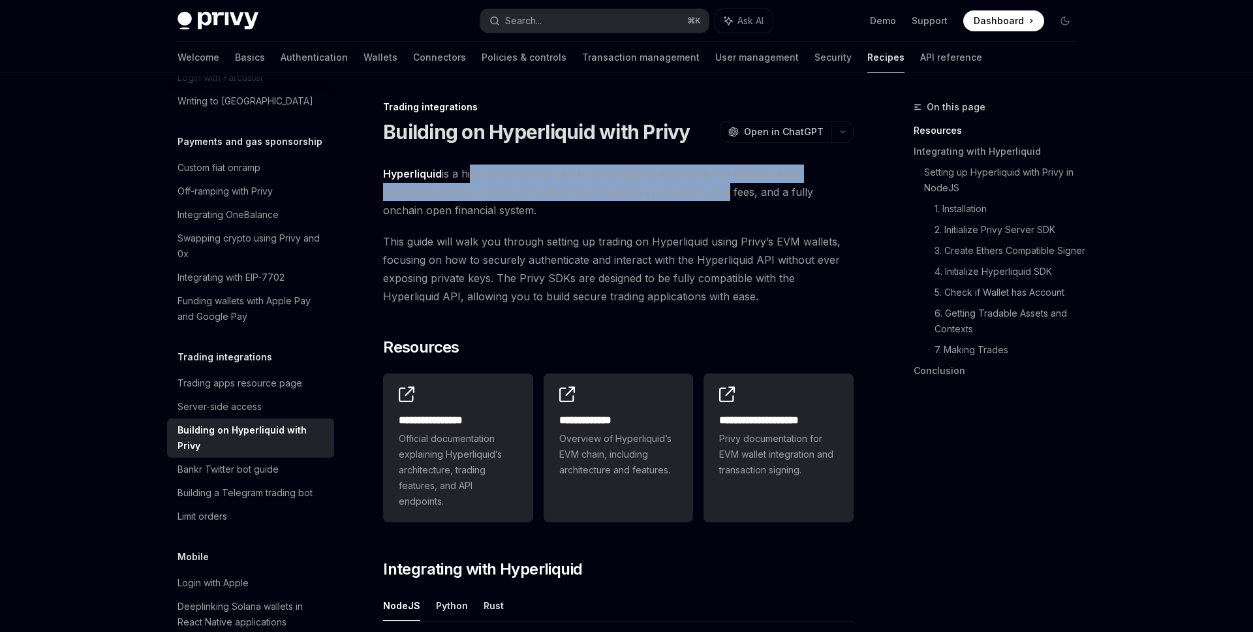
drag, startPoint x: 468, startPoint y: 178, endPoint x: 724, endPoint y: 183, distance: 255.8
click at [724, 183] on span "Hyperliquid is a high-performance blockchain designed specifically for decentra…" at bounding box center [618, 191] width 470 height 55
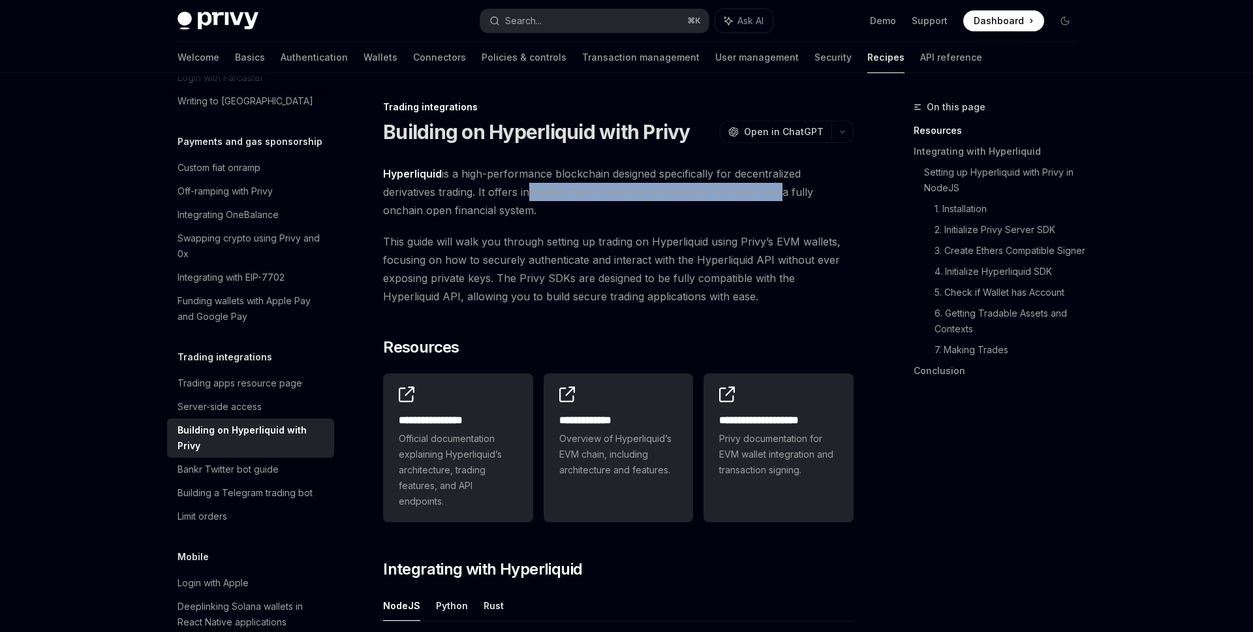
drag, startPoint x: 780, startPoint y: 185, endPoint x: 523, endPoint y: 185, distance: 257.1
click at [523, 185] on span "Hyperliquid is a high-performance blockchain designed specifically for decentra…" at bounding box center [618, 191] width 470 height 55
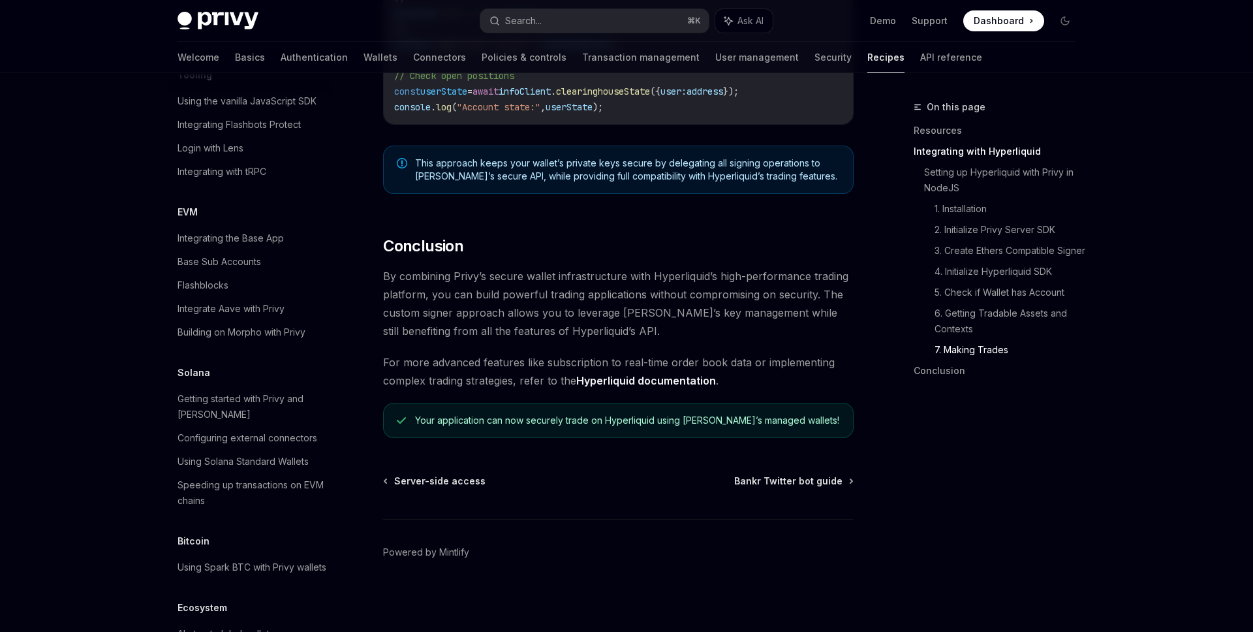
scroll to position [1763, 0]
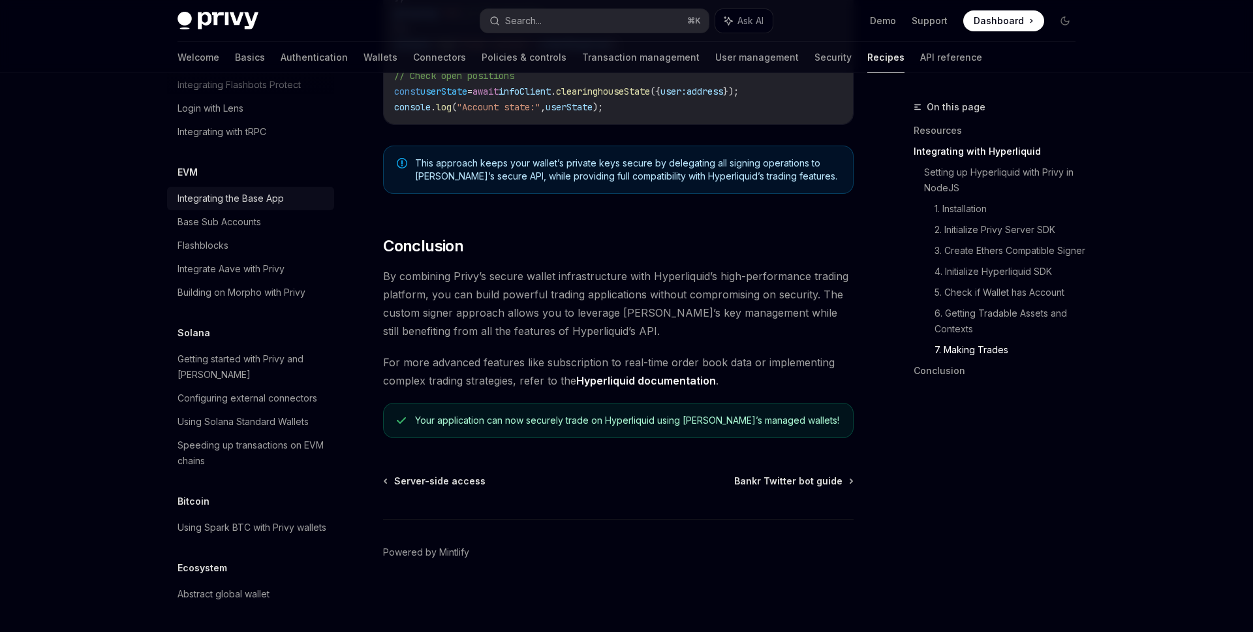
click at [268, 191] on div "Integrating the Base App" at bounding box center [230, 199] width 106 height 16
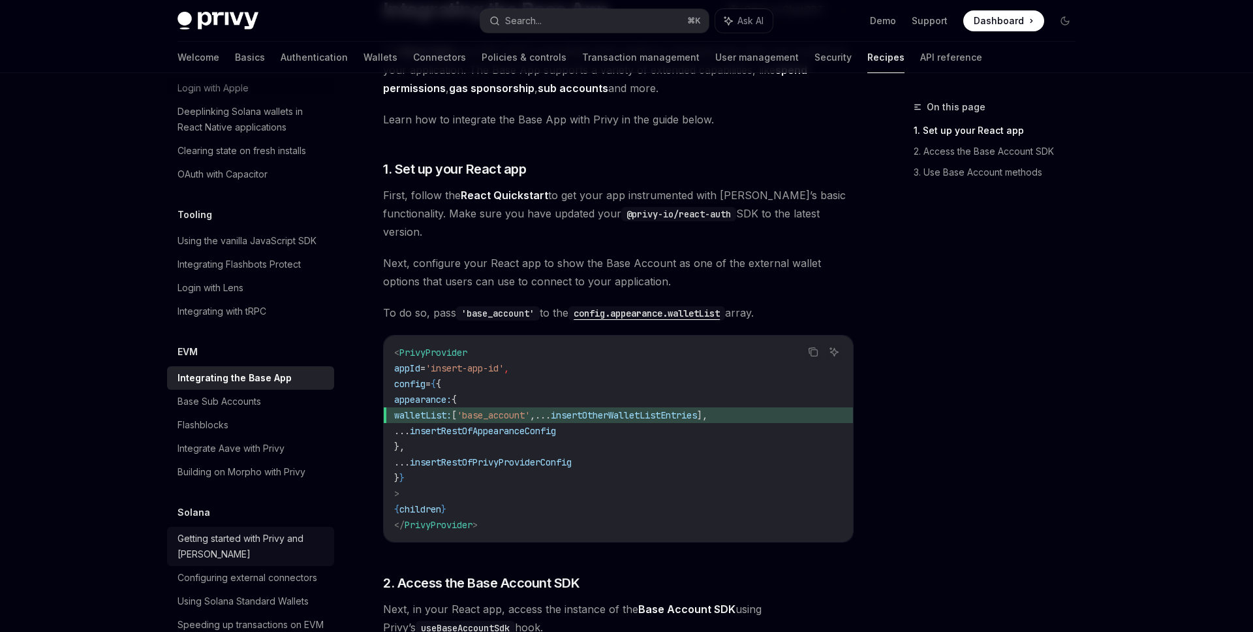
scroll to position [1563, 0]
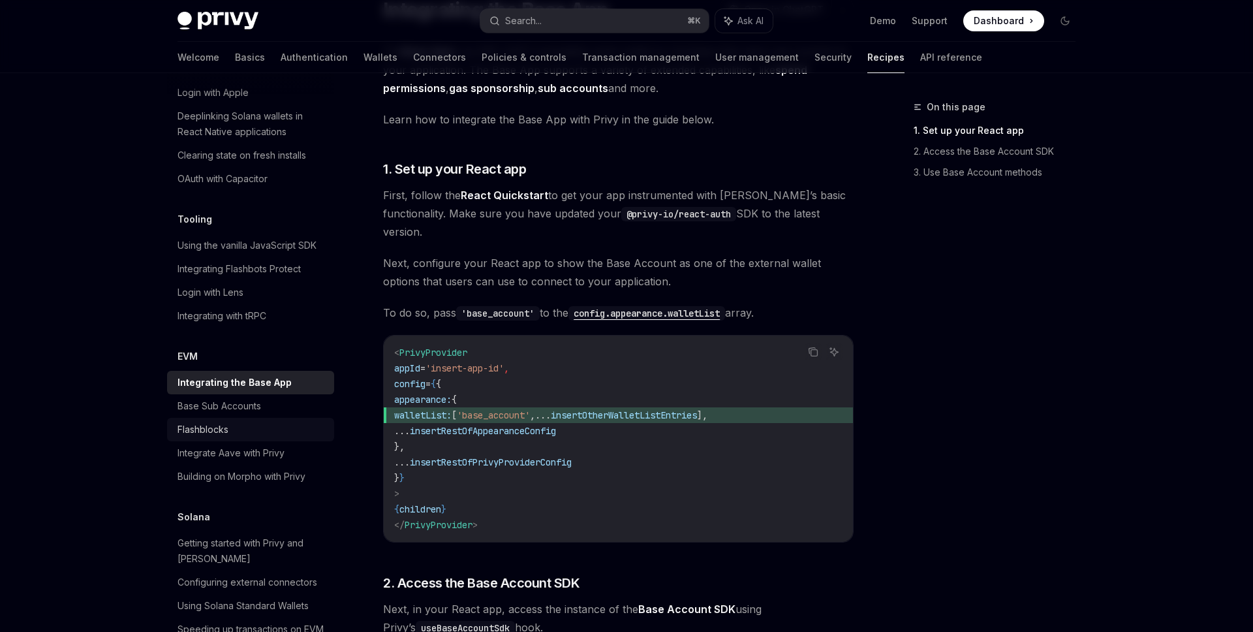
click at [239, 421] on div "Flashblocks" at bounding box center [251, 429] width 149 height 16
type textarea "*"
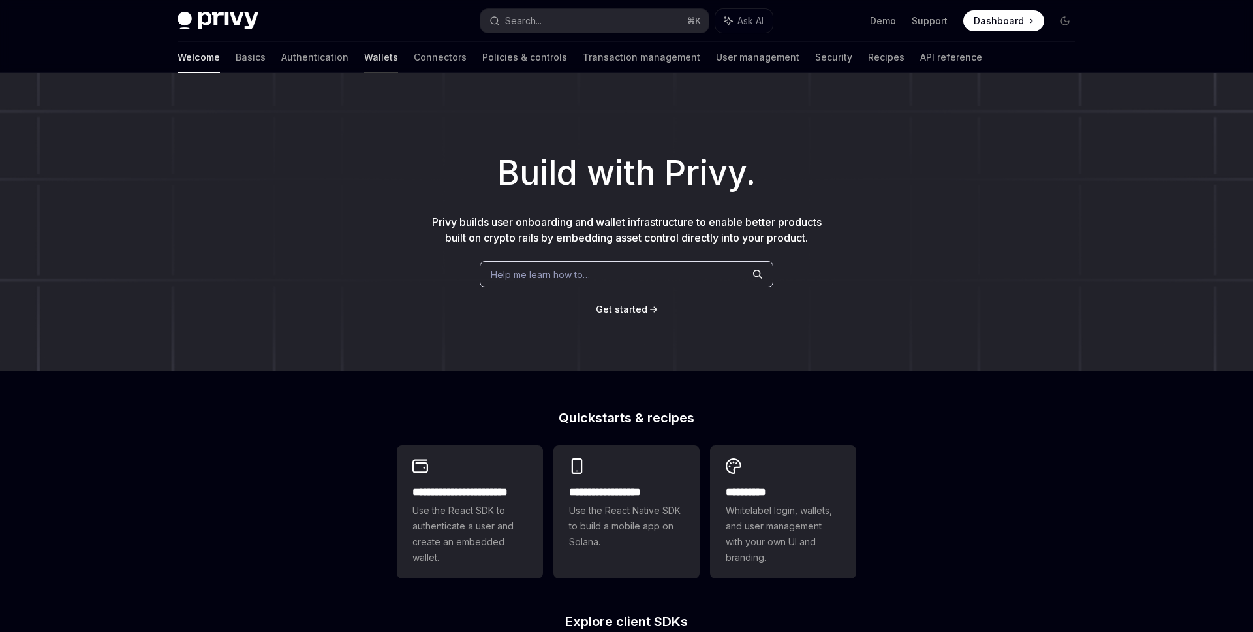
click at [364, 57] on link "Wallets" at bounding box center [381, 57] width 34 height 31
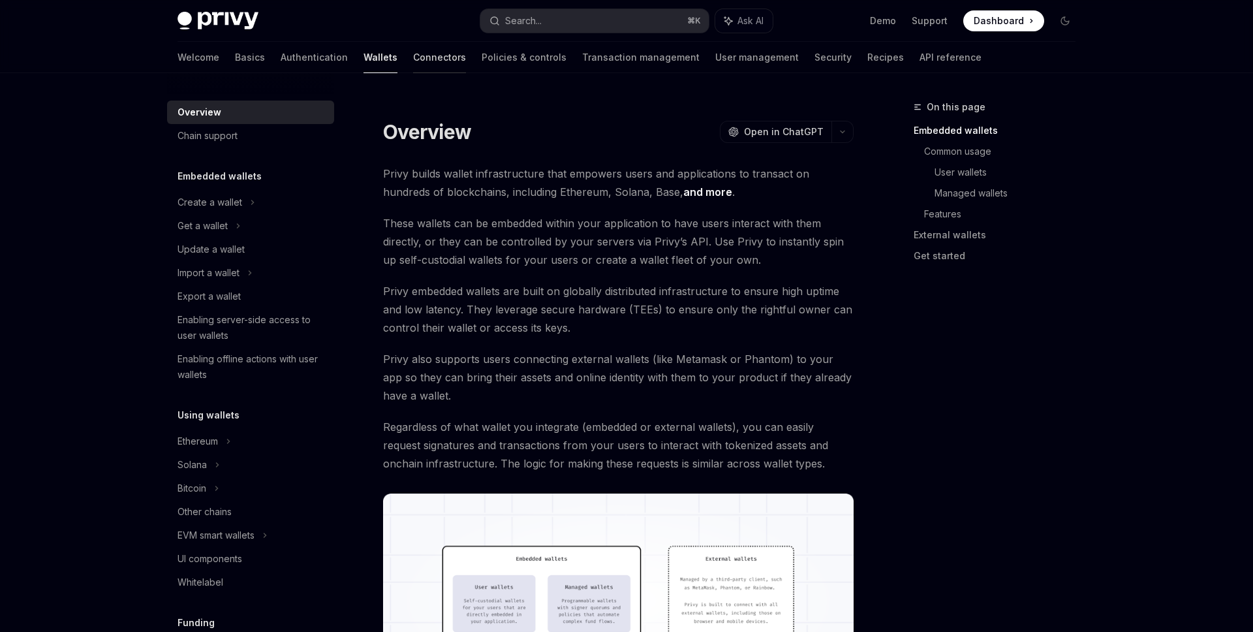
click at [413, 53] on link "Connectors" at bounding box center [439, 57] width 53 height 31
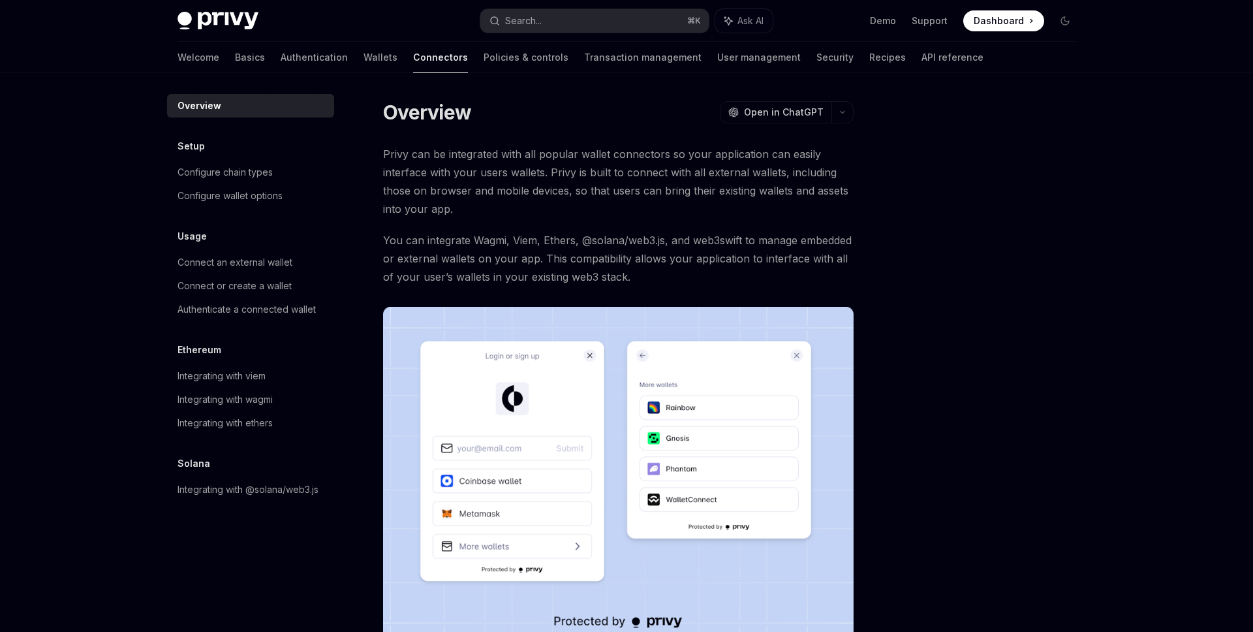
click at [339, 59] on div "Welcome Basics Authentication Wallets Connectors Policies & controls Transactio…" at bounding box center [580, 57] width 806 height 31
click at [363, 58] on link "Wallets" at bounding box center [380, 57] width 34 height 31
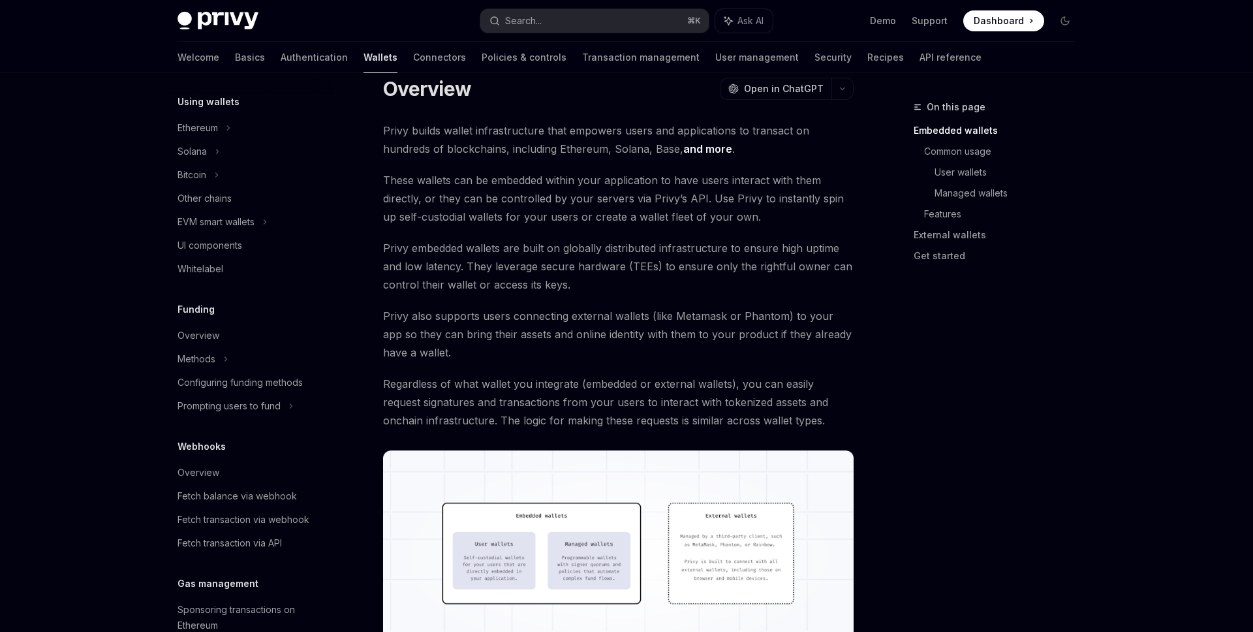
scroll to position [354, 0]
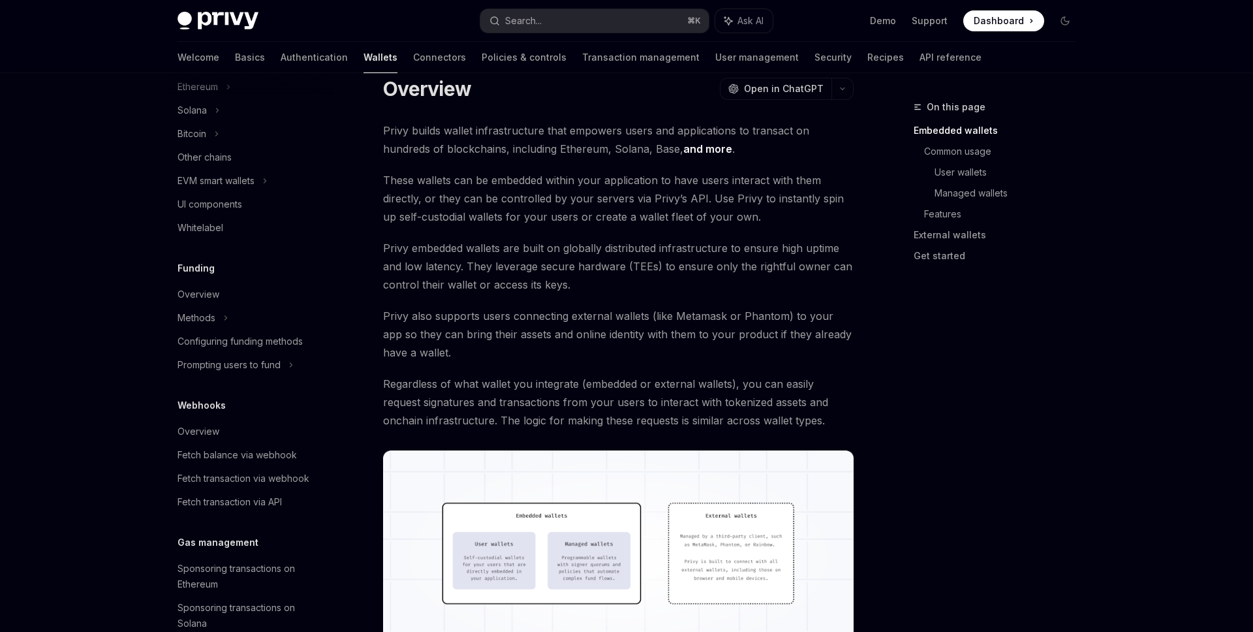
click at [292, 294] on div "Overview" at bounding box center [251, 294] width 149 height 16
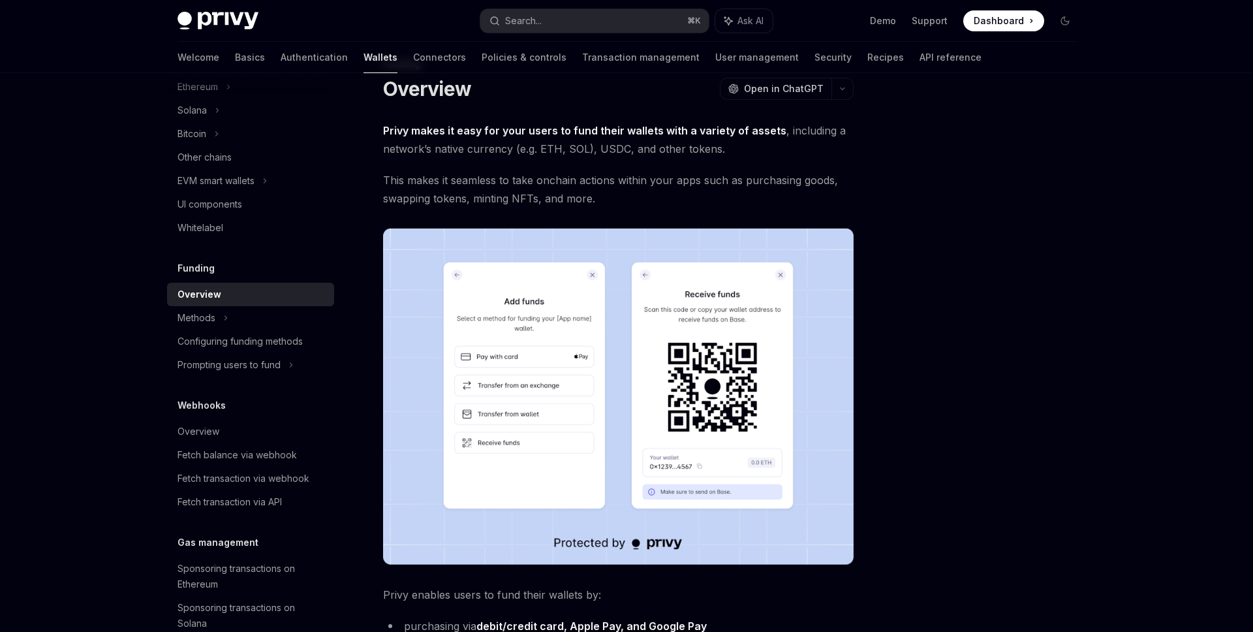
click at [281, 305] on link "Overview" at bounding box center [250, 294] width 167 height 23
click at [260, 341] on div "Configuring funding methods" at bounding box center [239, 341] width 125 height 16
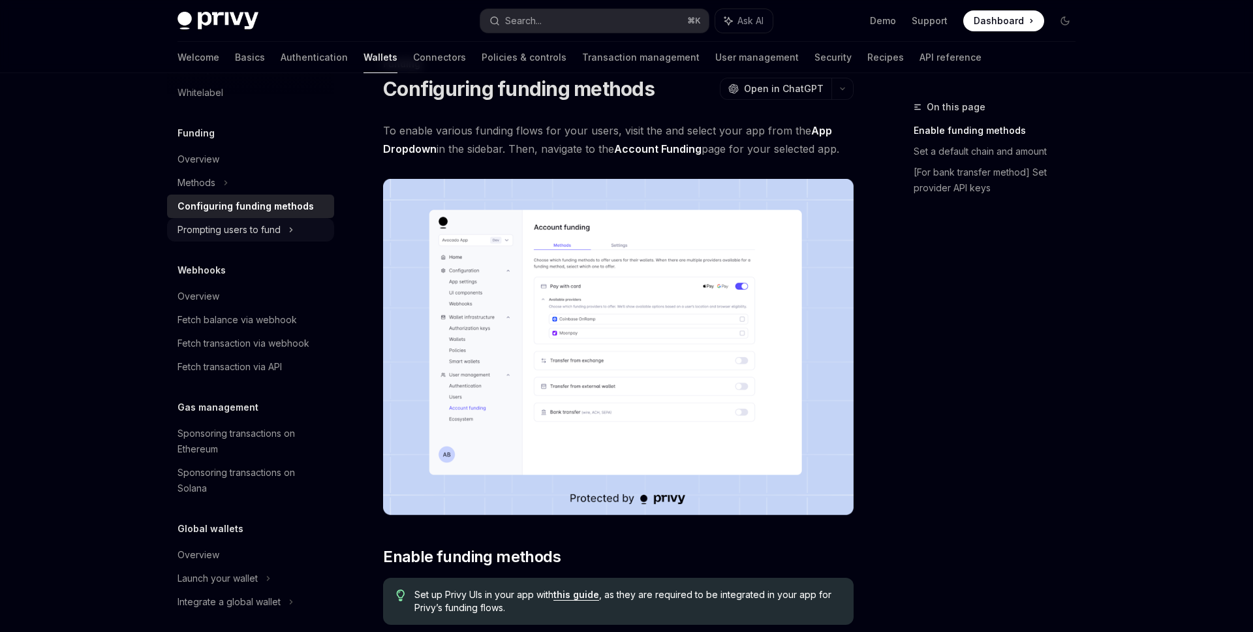
scroll to position [497, 0]
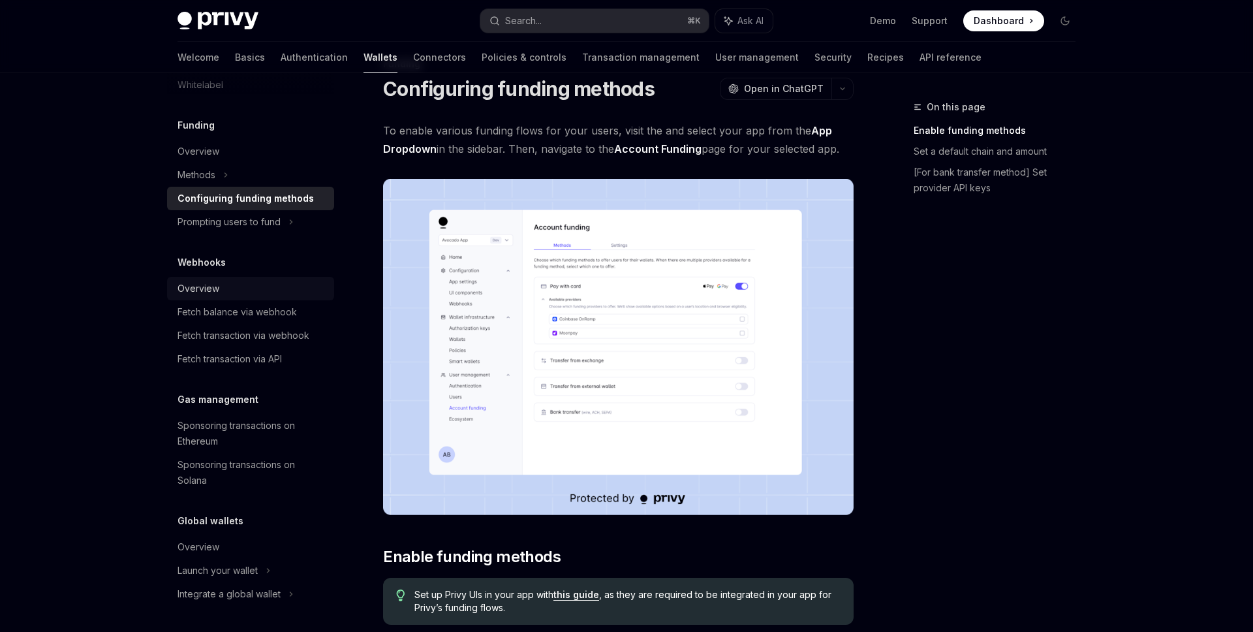
click at [260, 278] on link "Overview" at bounding box center [250, 288] width 167 height 23
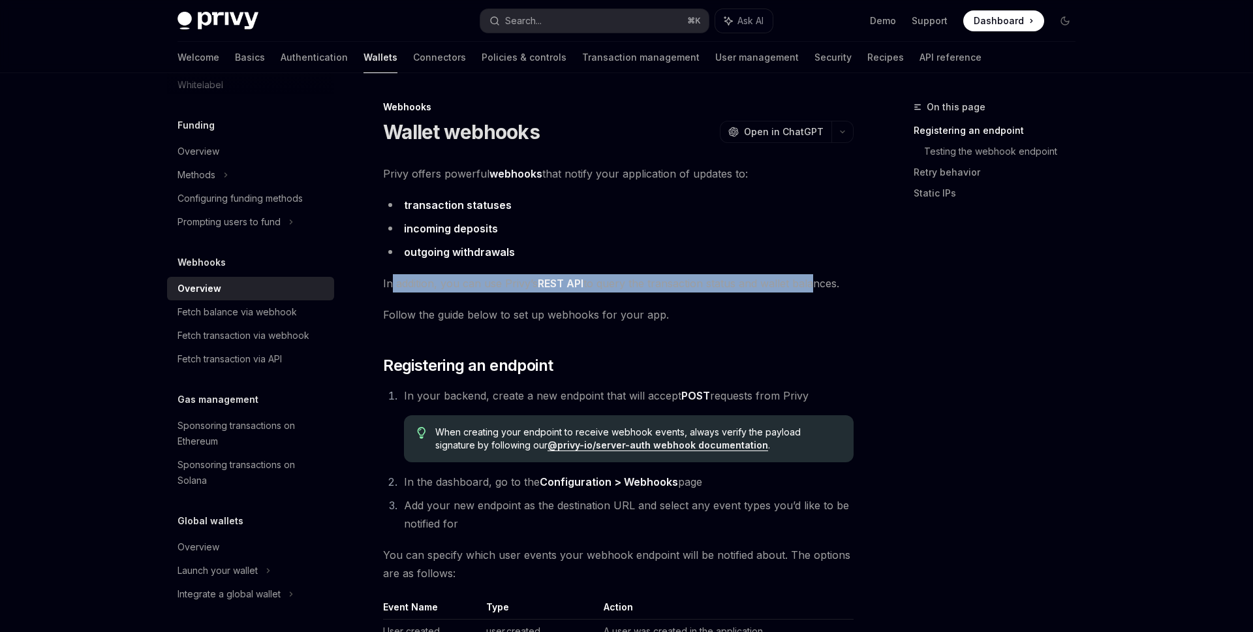
drag, startPoint x: 392, startPoint y: 283, endPoint x: 811, endPoint y: 286, distance: 418.9
click at [811, 286] on span "In addition, you can use Privy’s REST API to query the transaction status and w…" at bounding box center [618, 283] width 470 height 18
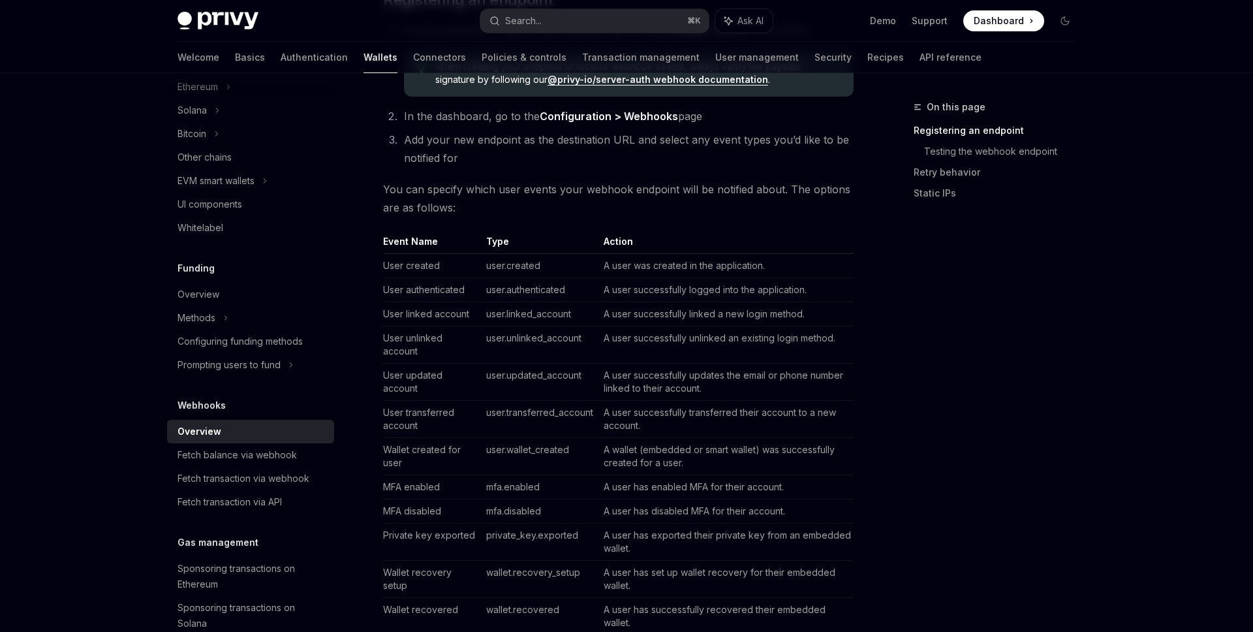
scroll to position [497, 0]
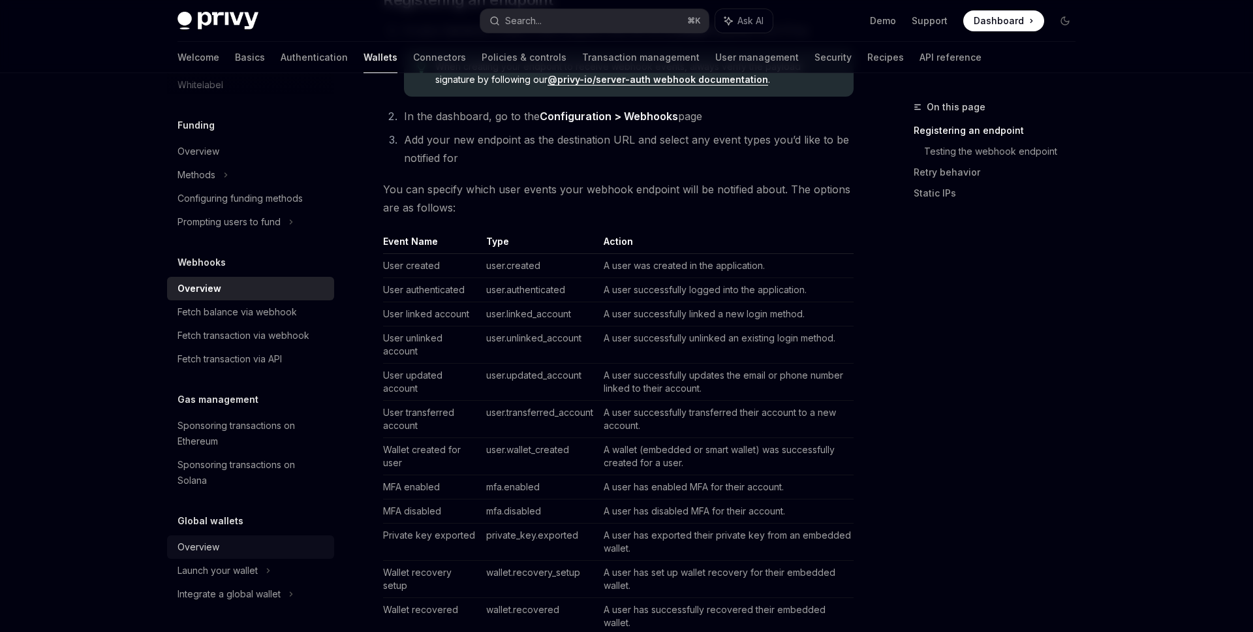
click at [243, 541] on div "Overview" at bounding box center [251, 547] width 149 height 16
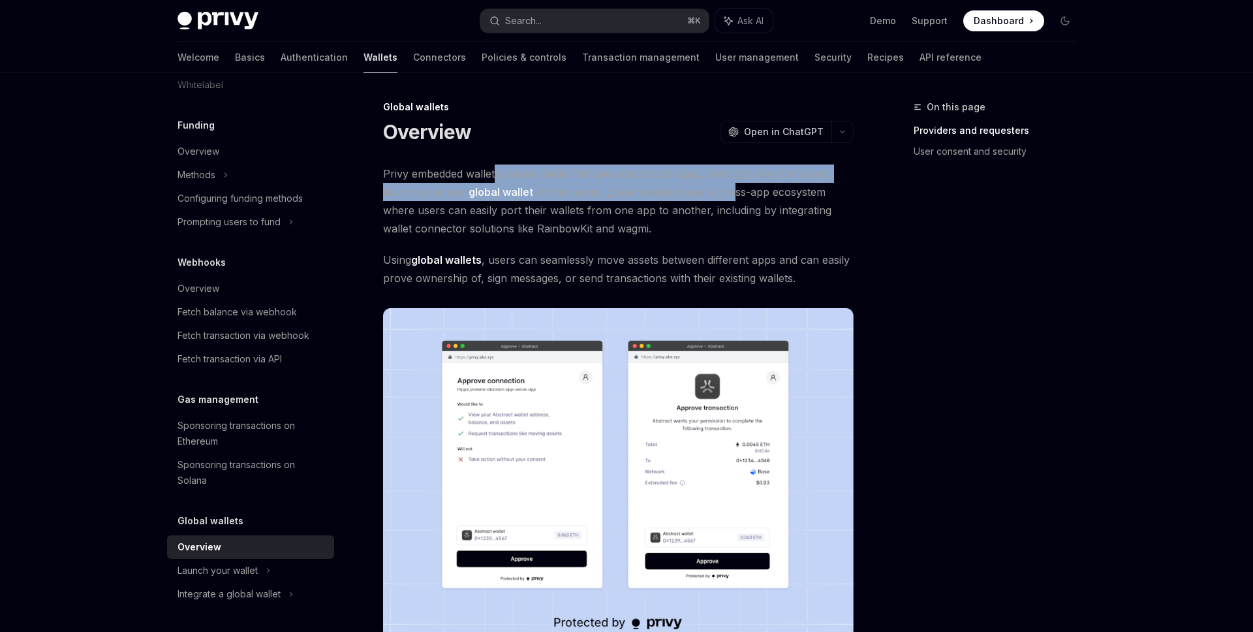
drag, startPoint x: 496, startPoint y: 176, endPoint x: 728, endPoint y: 195, distance: 233.1
click at [729, 195] on span "Privy embedded wallets can be made interoperable across apps, making it easy fo…" at bounding box center [618, 200] width 470 height 73
click at [728, 195] on span "Privy embedded wallets can be made interoperable across apps, making it easy fo…" at bounding box center [618, 200] width 470 height 73
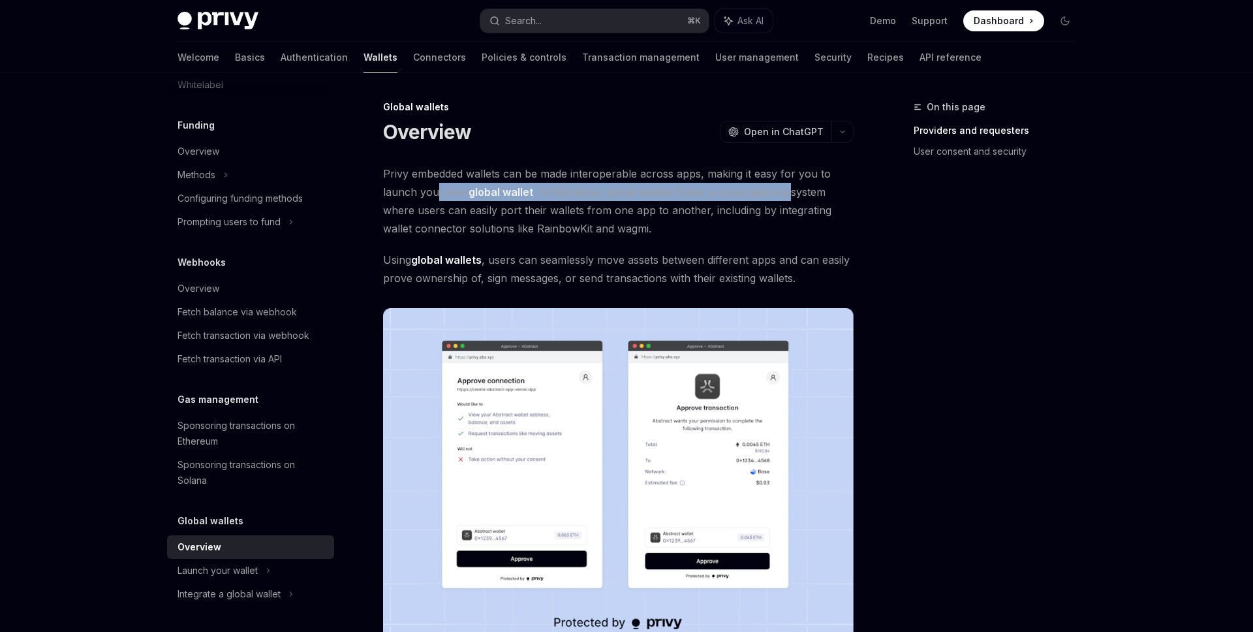
drag, startPoint x: 436, startPoint y: 190, endPoint x: 793, endPoint y: 196, distance: 356.9
click at [793, 196] on span "Privy embedded wallets can be made interoperable across apps, making it easy fo…" at bounding box center [618, 200] width 470 height 73
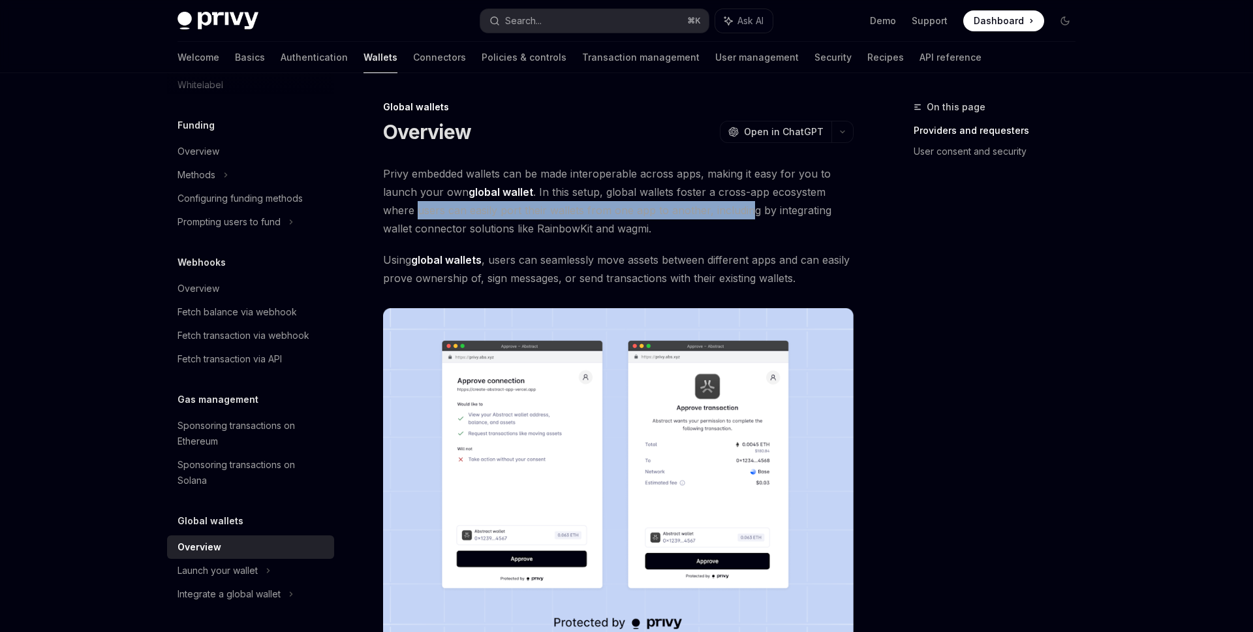
drag, startPoint x: 420, startPoint y: 211, endPoint x: 748, endPoint y: 211, distance: 328.2
click at [748, 211] on span "Privy embedded wallets can be made interoperable across apps, making it easy fo…" at bounding box center [618, 200] width 470 height 73
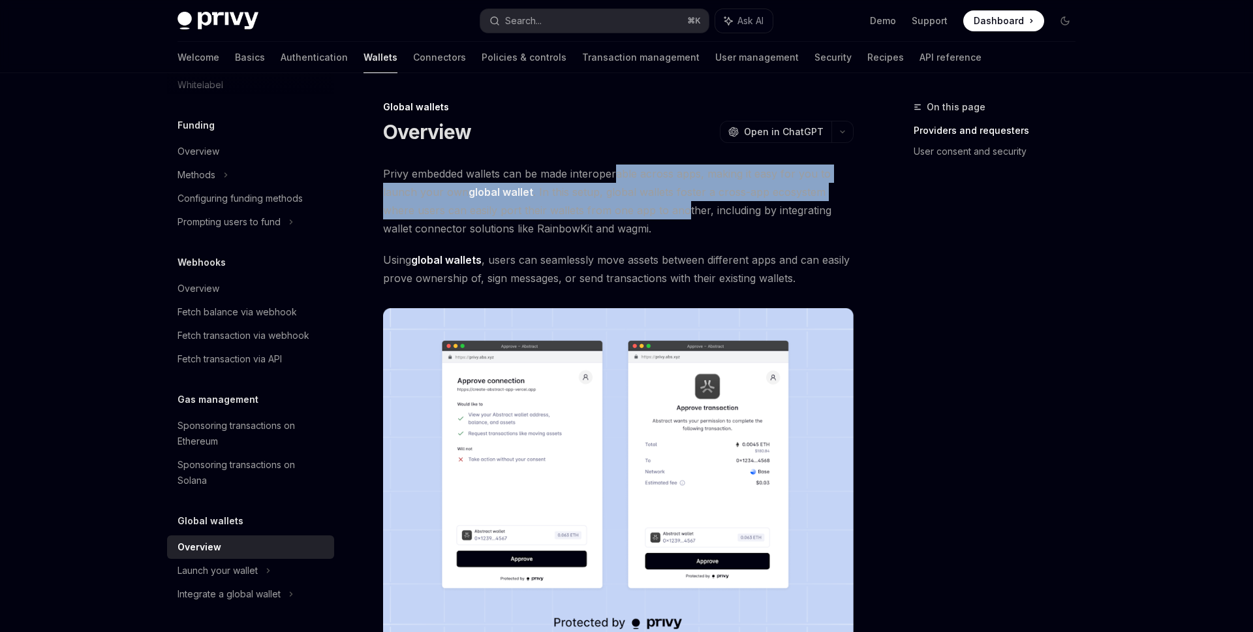
drag, startPoint x: 683, startPoint y: 219, endPoint x: 619, endPoint y: 174, distance: 77.8
click at [619, 174] on span "Privy embedded wallets can be made interoperable across apps, making it easy fo…" at bounding box center [618, 200] width 470 height 73
click at [672, 172] on span "Privy embedded wallets can be made interoperable across apps, making it easy fo…" at bounding box center [618, 200] width 470 height 73
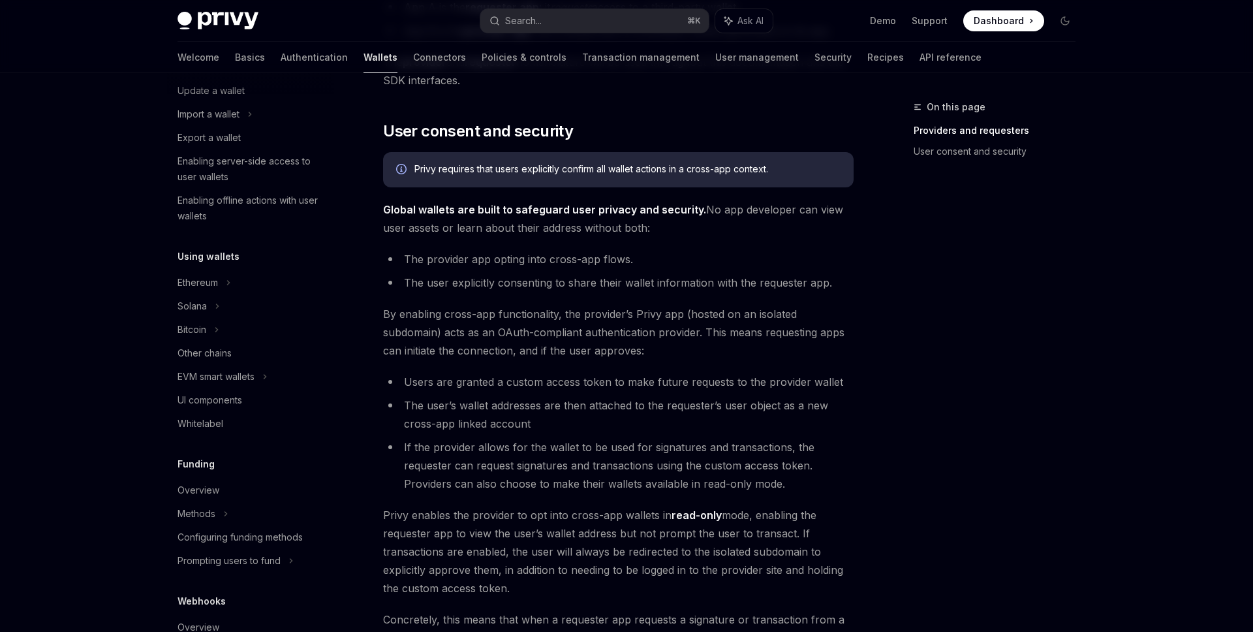
scroll to position [100, 0]
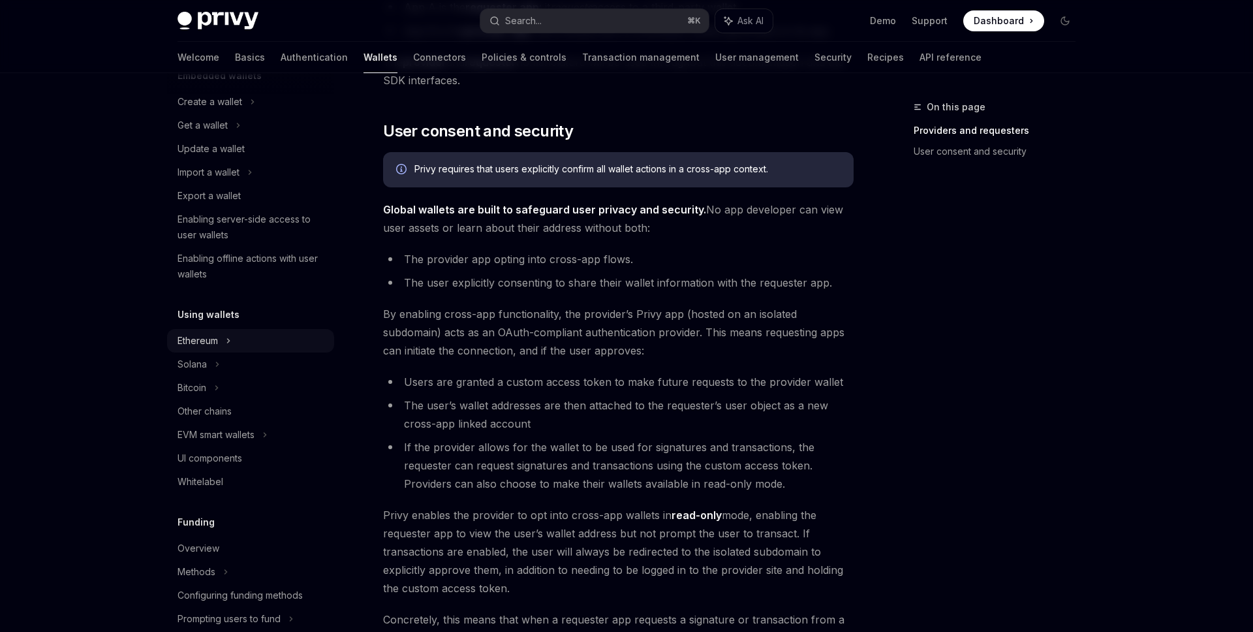
click at [211, 110] on div "Ethereum" at bounding box center [209, 102] width 65 height 16
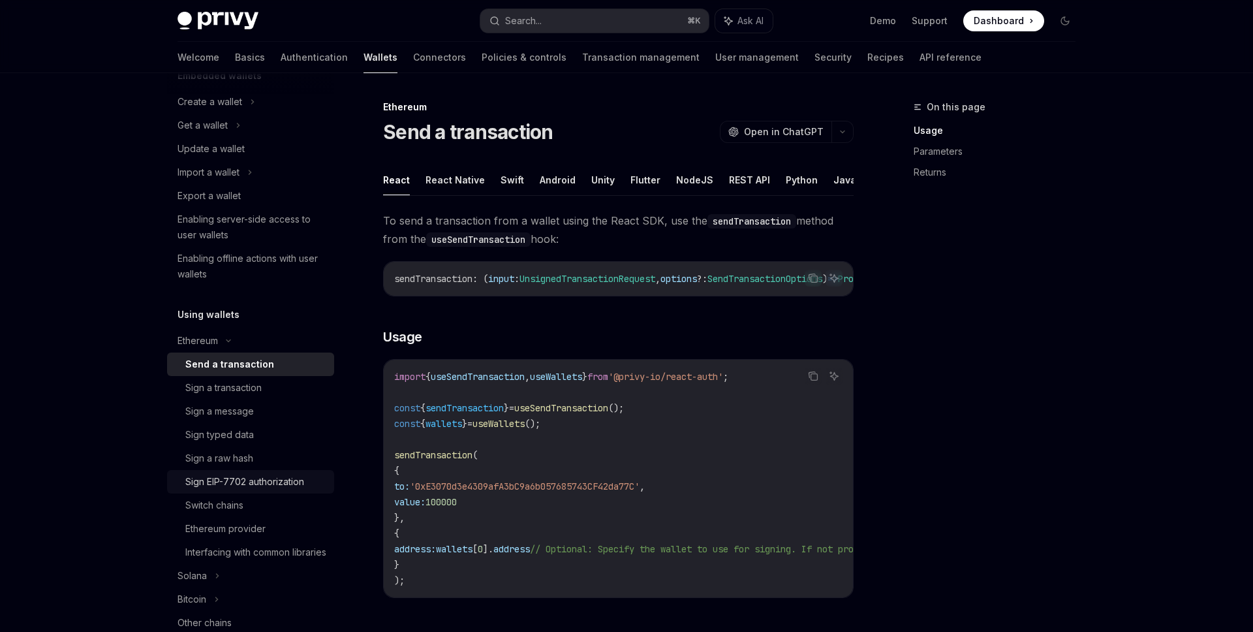
click at [239, 491] on link "Sign EIP-7702 authorization" at bounding box center [250, 481] width 167 height 23
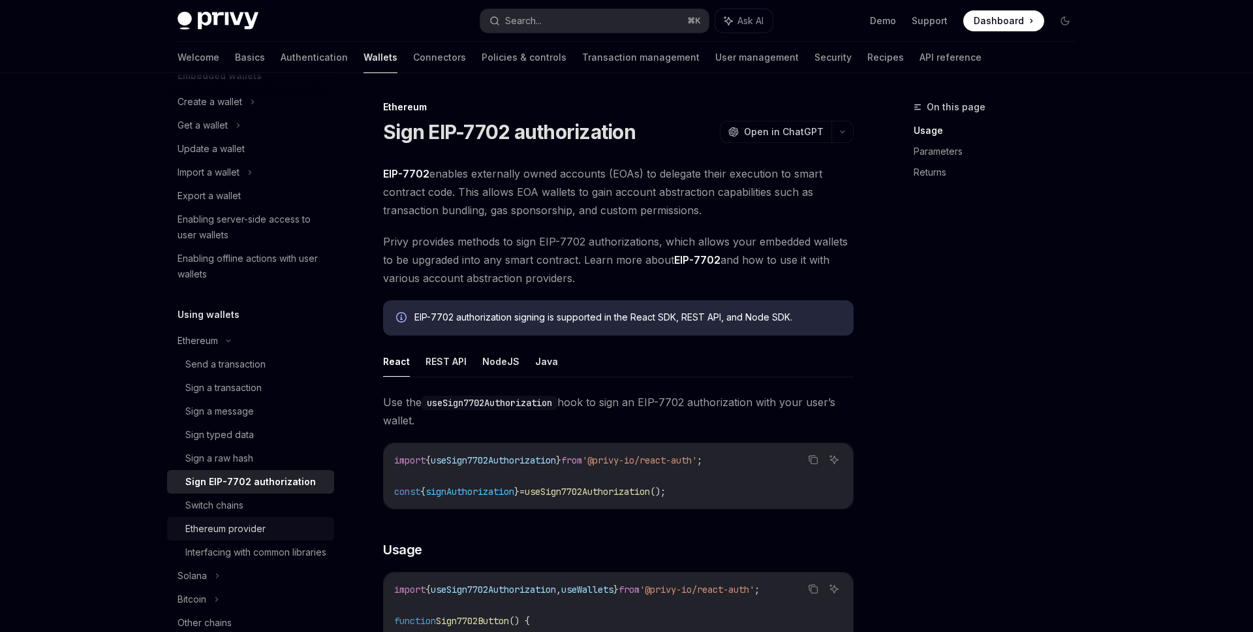
click at [232, 530] on div "Ethereum provider" at bounding box center [225, 529] width 80 height 16
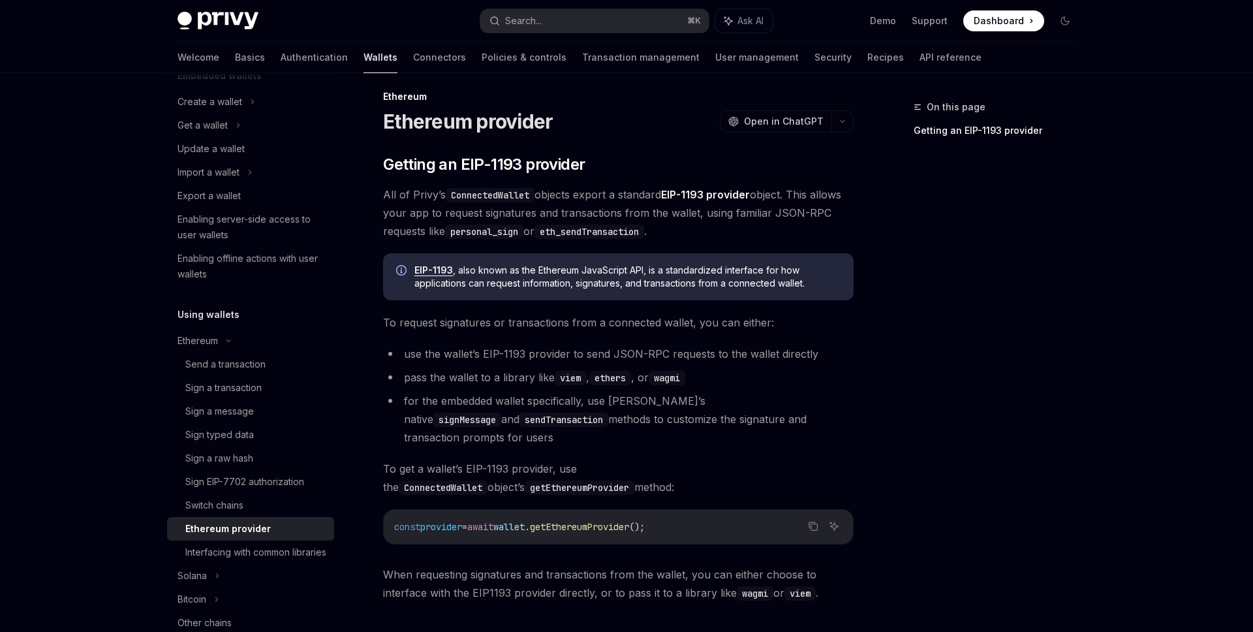
scroll to position [12, 0]
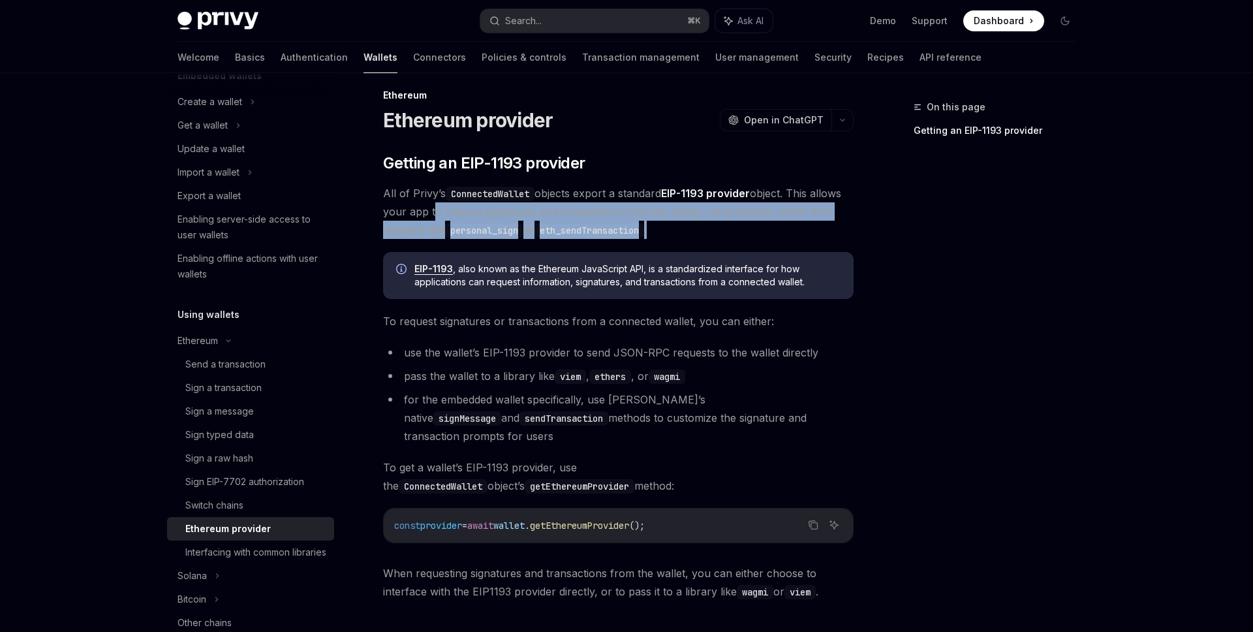
drag, startPoint x: 429, startPoint y: 205, endPoint x: 827, endPoint y: 227, distance: 398.6
click at [826, 227] on span "All of Privy’s ConnectedWallet objects export a standard EIP-1193 provider obje…" at bounding box center [618, 211] width 470 height 55
click at [827, 227] on span "All of Privy’s ConnectedWallet objects export a standard EIP-1193 provider obje…" at bounding box center [618, 211] width 470 height 55
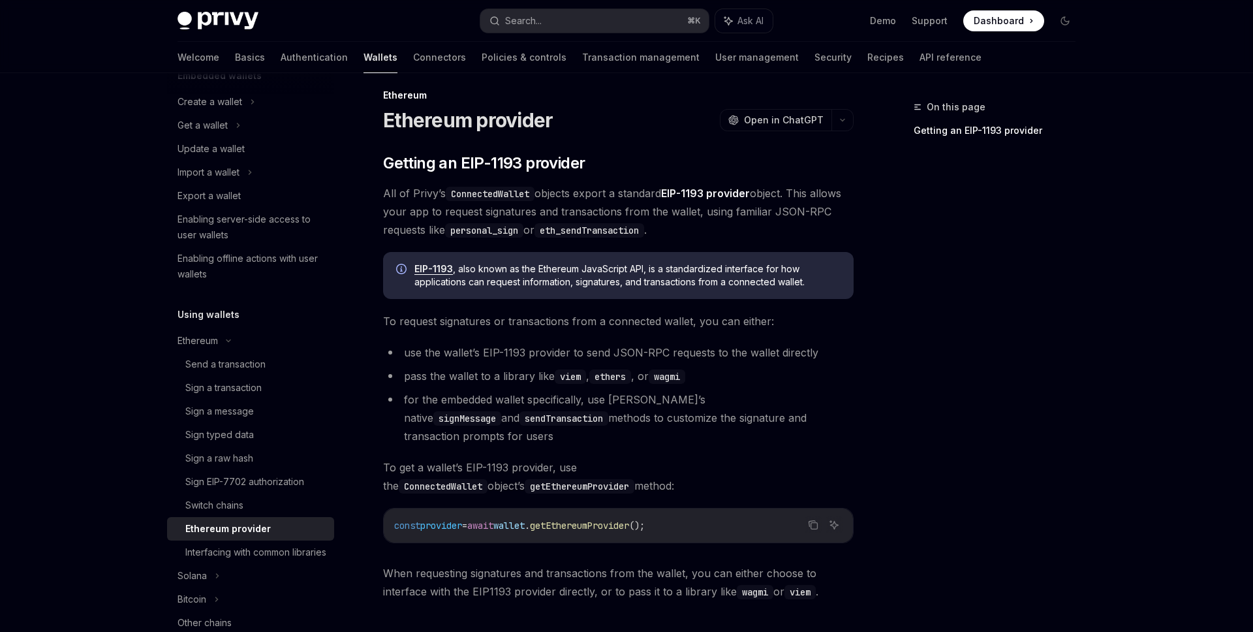
scroll to position [151, 0]
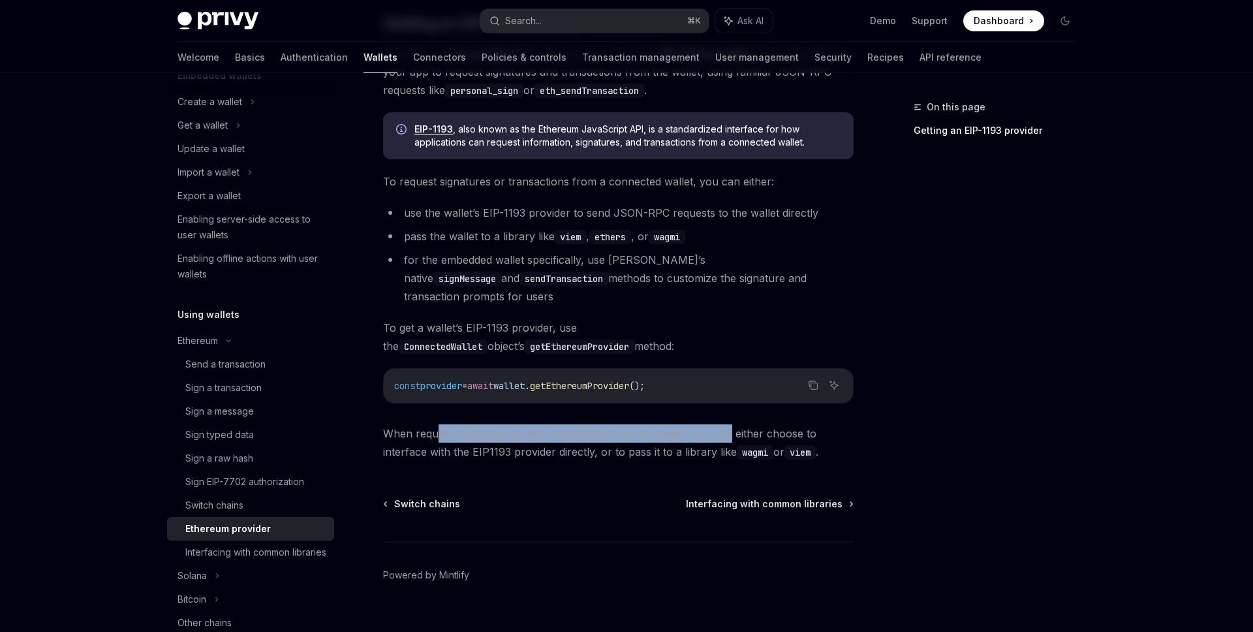
drag, startPoint x: 439, startPoint y: 410, endPoint x: 750, endPoint y: 410, distance: 310.6
click at [748, 424] on span "When requesting signatures and transactions from the wallet, you can either cho…" at bounding box center [618, 442] width 470 height 37
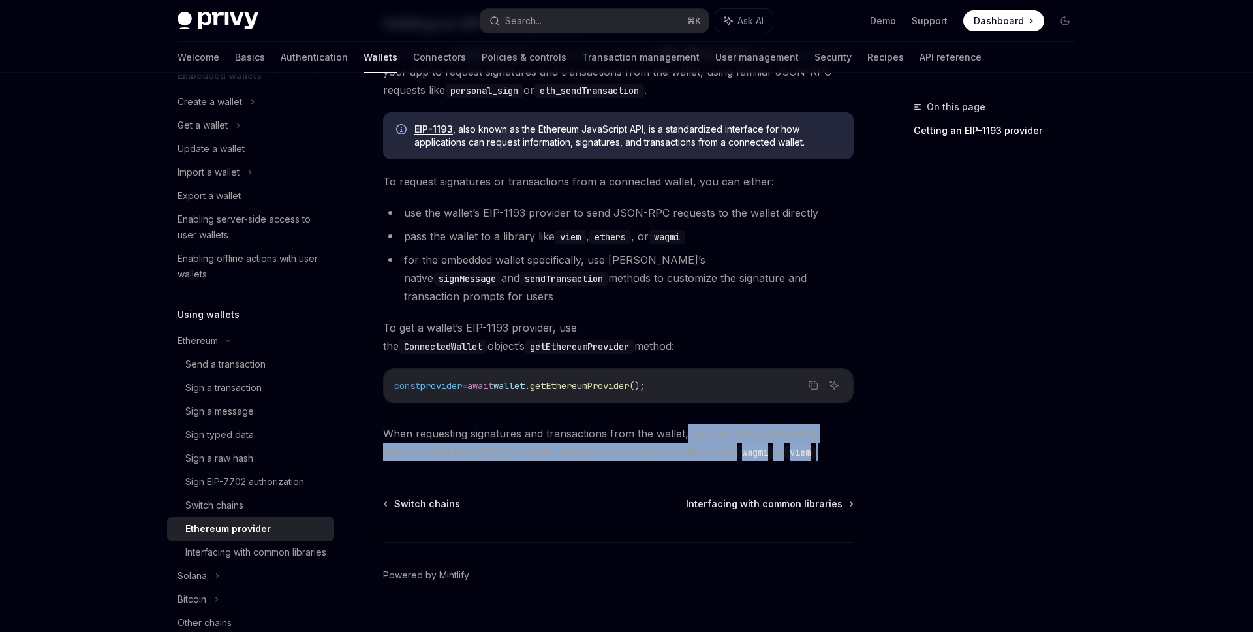
drag, startPoint x: 853, startPoint y: 438, endPoint x: 664, endPoint y: 414, distance: 190.7
click at [667, 424] on span "When requesting signatures and transactions from the wallet, you can either cho…" at bounding box center [618, 442] width 470 height 37
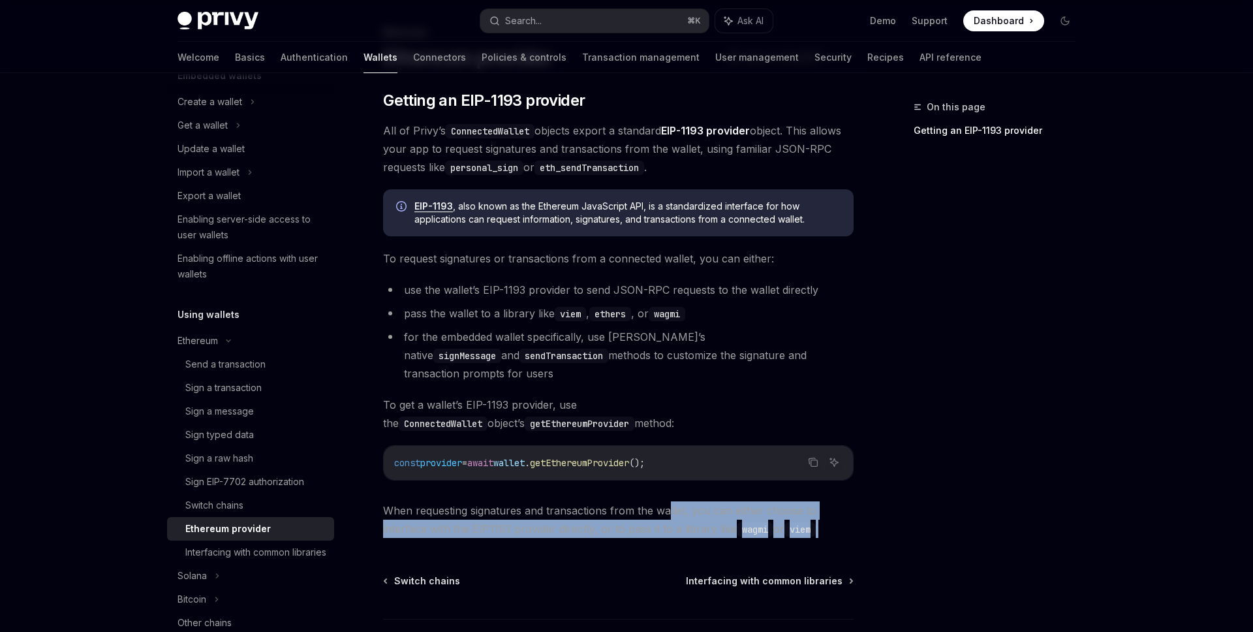
click at [725, 313] on li "pass the wallet to a library like viem , ethers , or wagmi" at bounding box center [618, 313] width 470 height 18
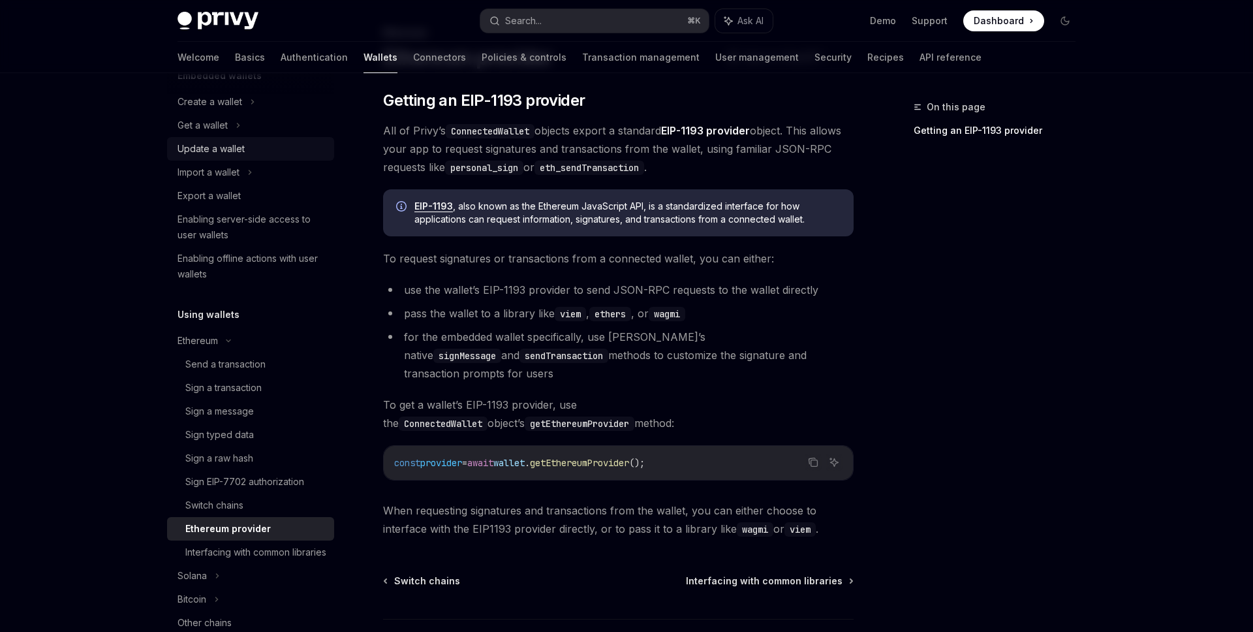
scroll to position [0, 0]
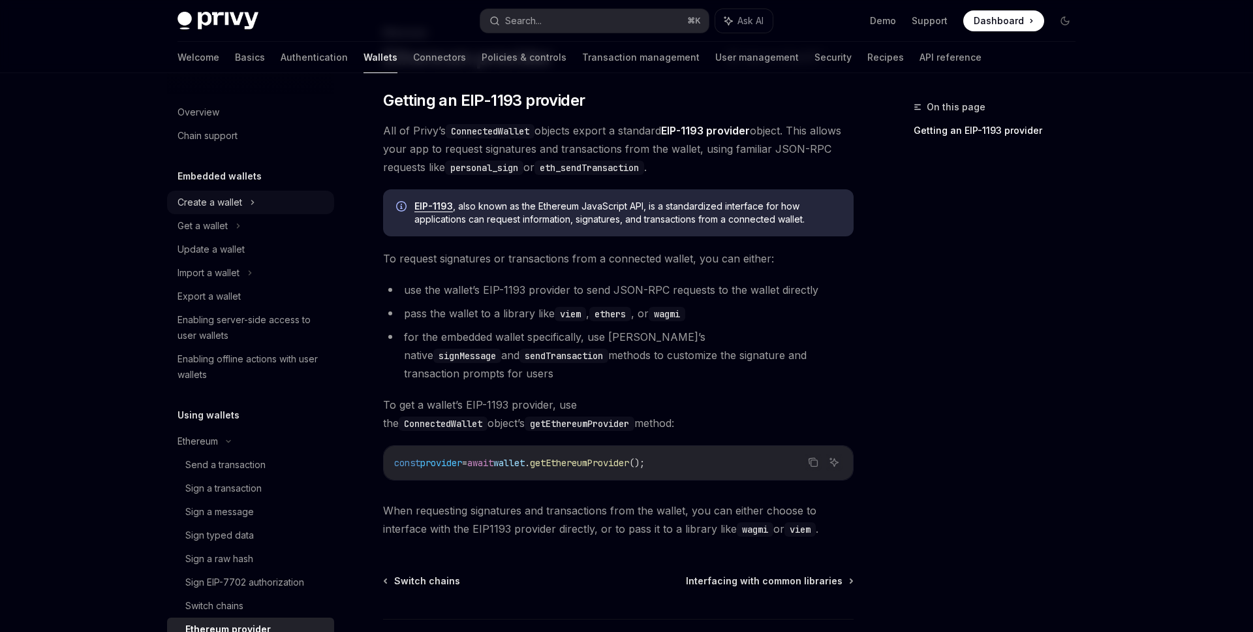
click at [207, 206] on div "Create a wallet" at bounding box center [209, 202] width 65 height 16
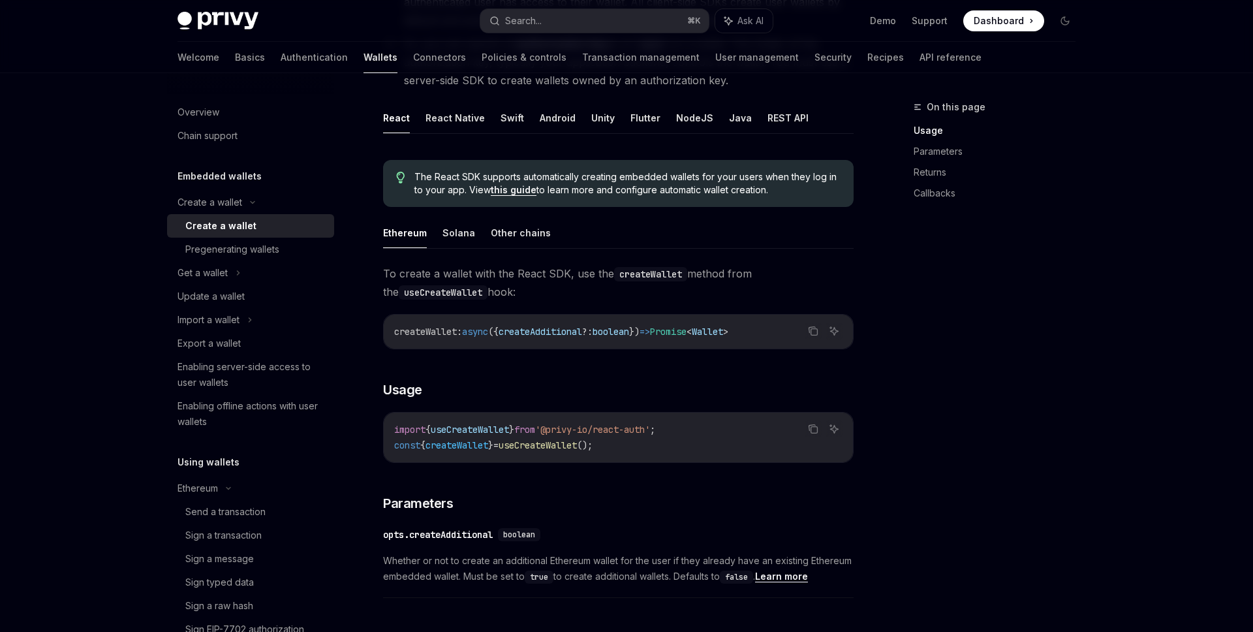
scroll to position [264, 0]
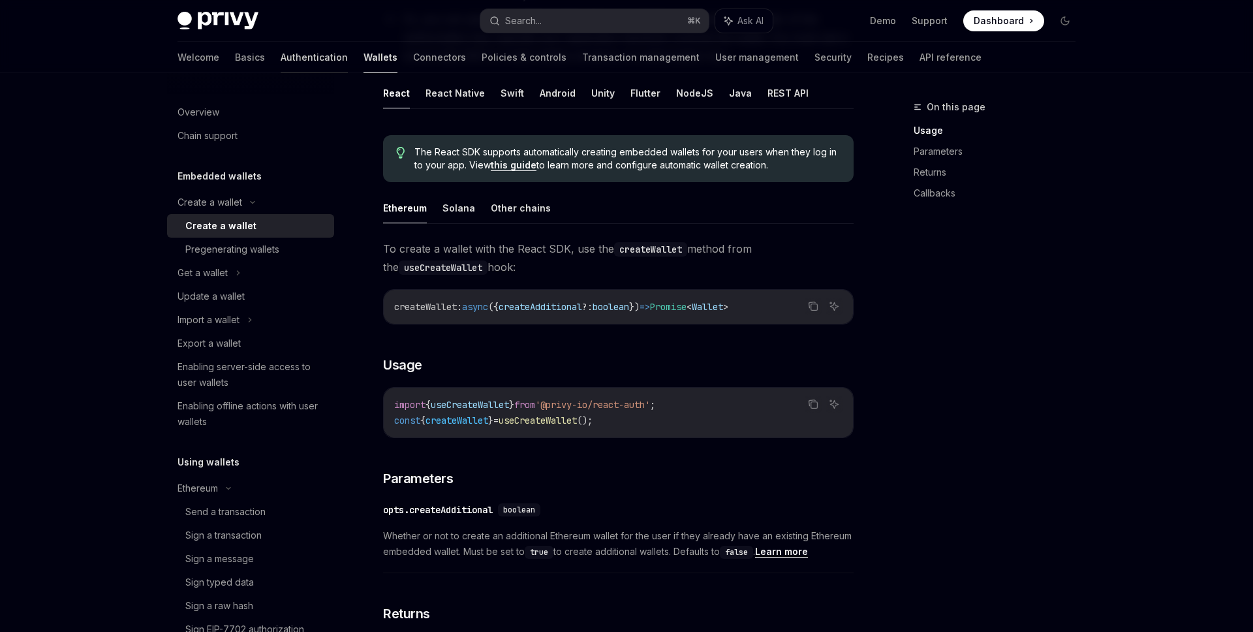
click at [281, 61] on link "Authentication" at bounding box center [314, 57] width 67 height 31
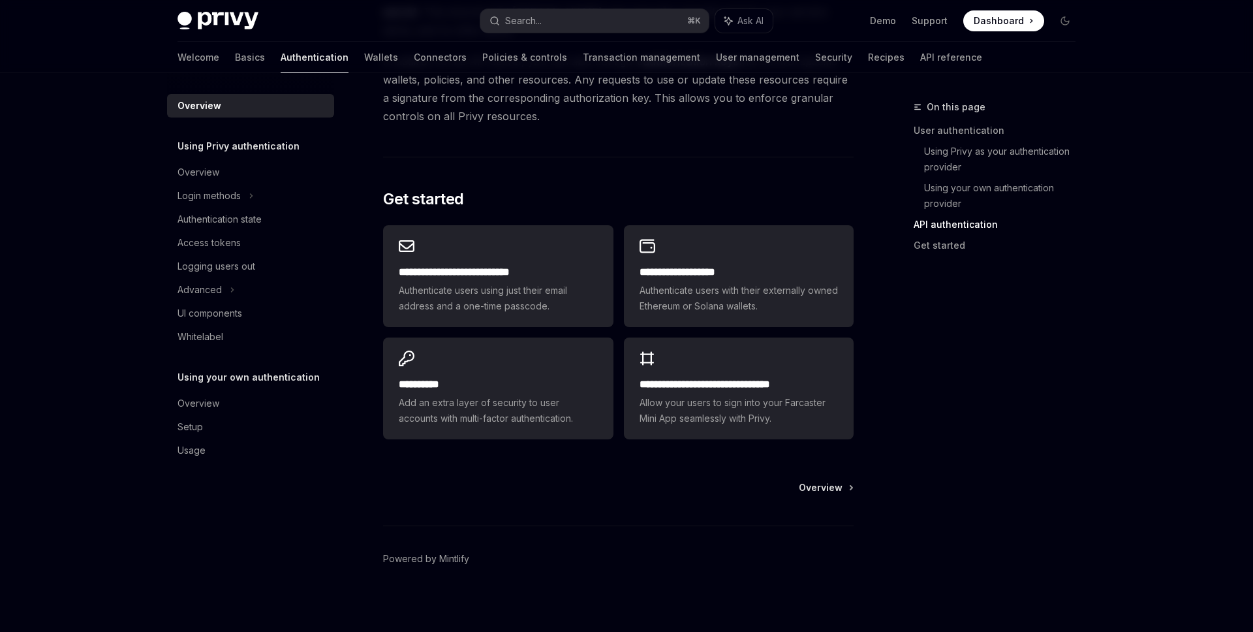
scroll to position [1003, 0]
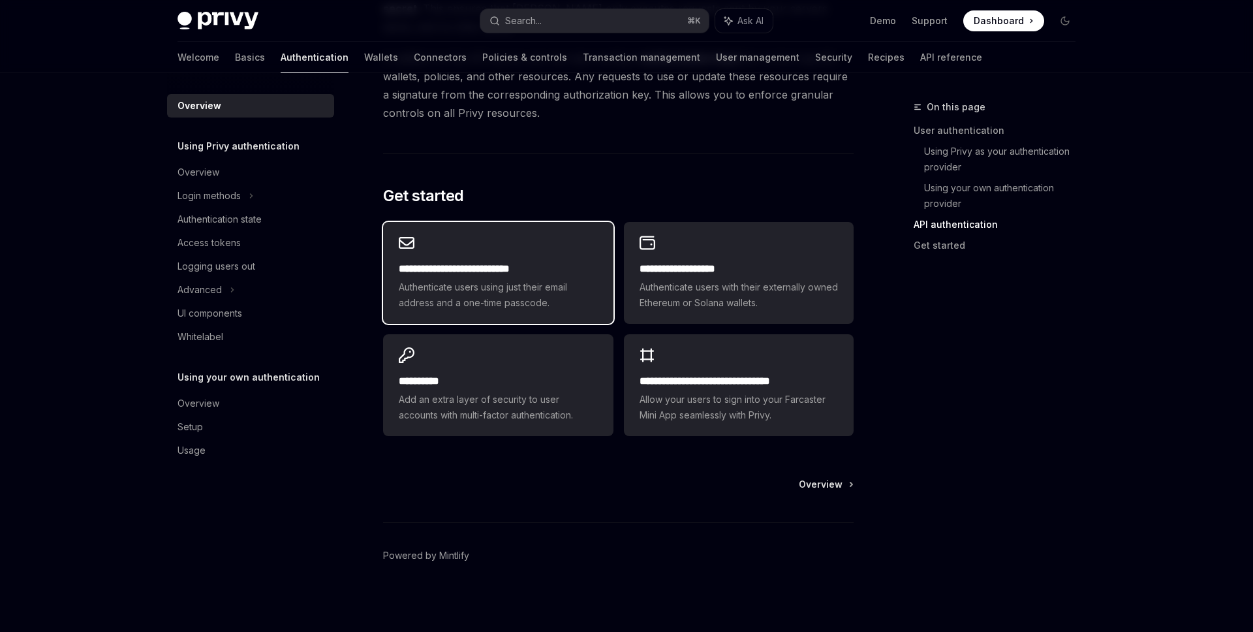
click at [537, 261] on h2 "**********" at bounding box center [498, 269] width 198 height 16
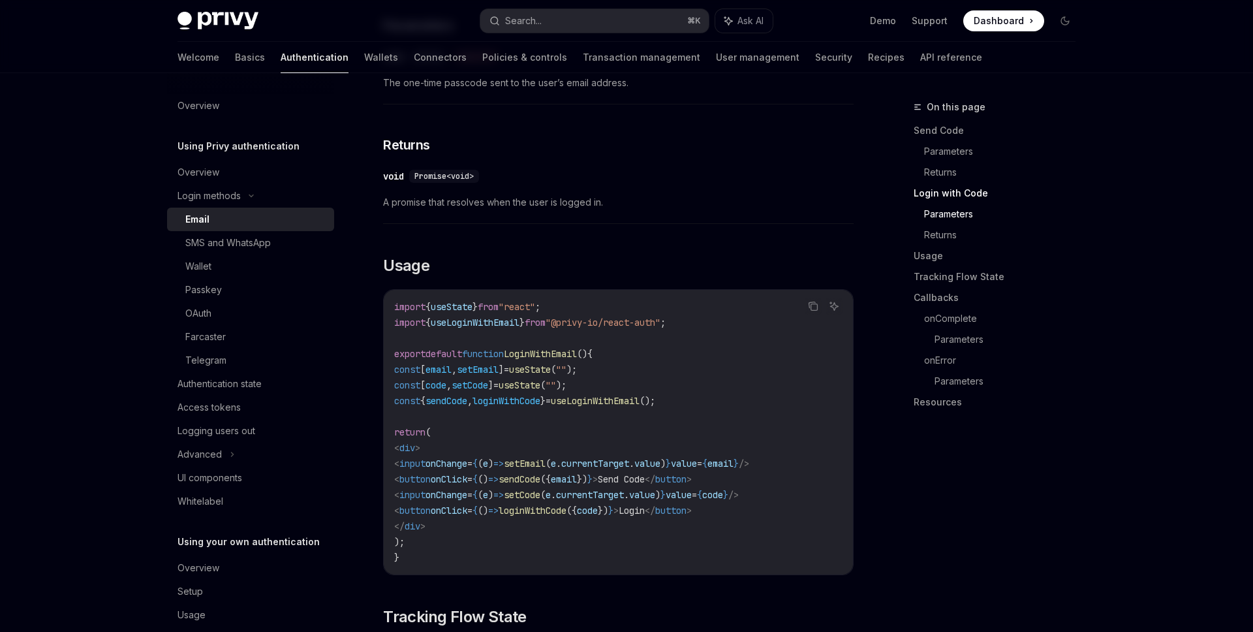
scroll to position [980, 0]
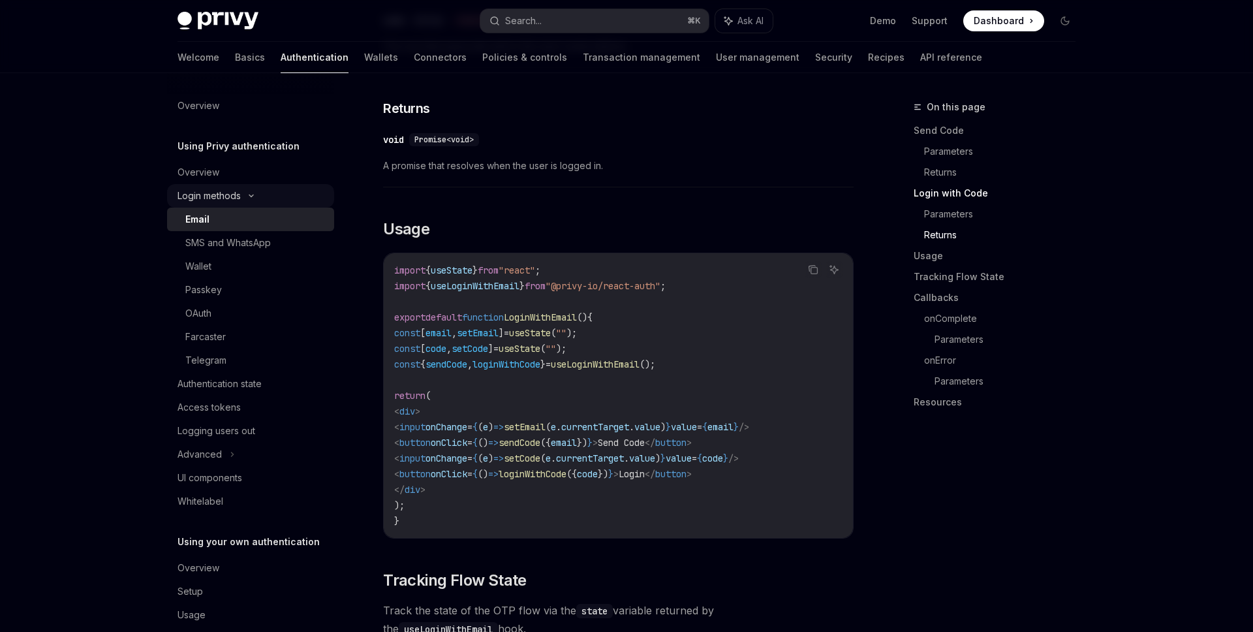
click at [254, 198] on icon at bounding box center [251, 195] width 16 height 5
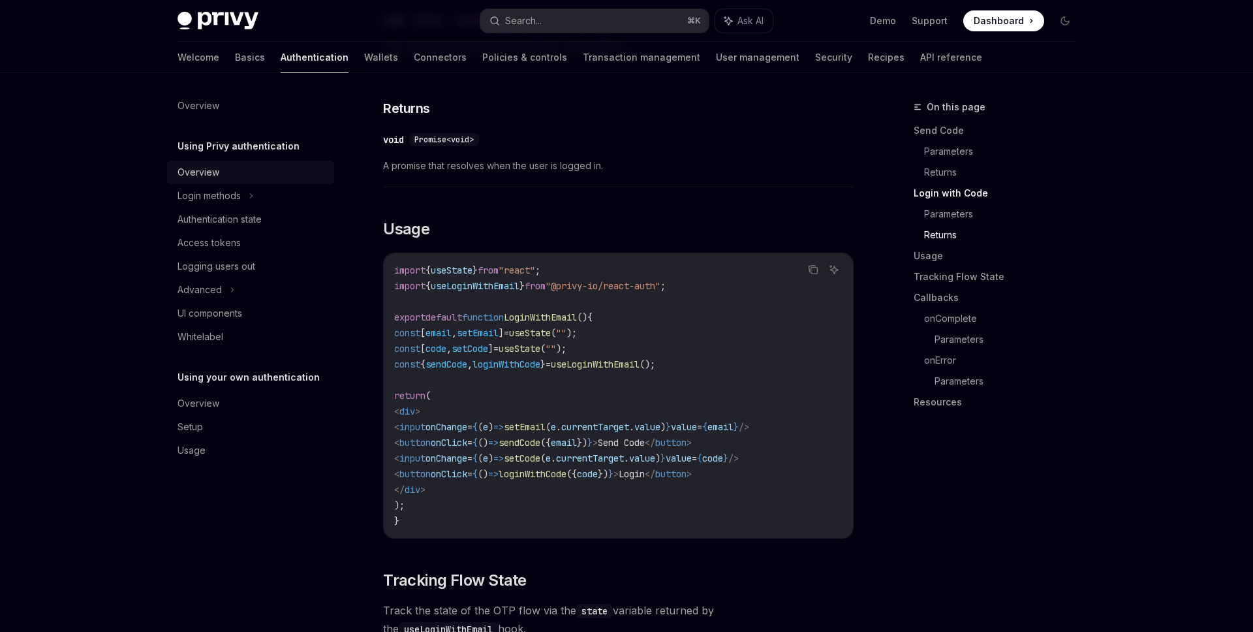
click at [254, 164] on div "Overview" at bounding box center [251, 172] width 149 height 16
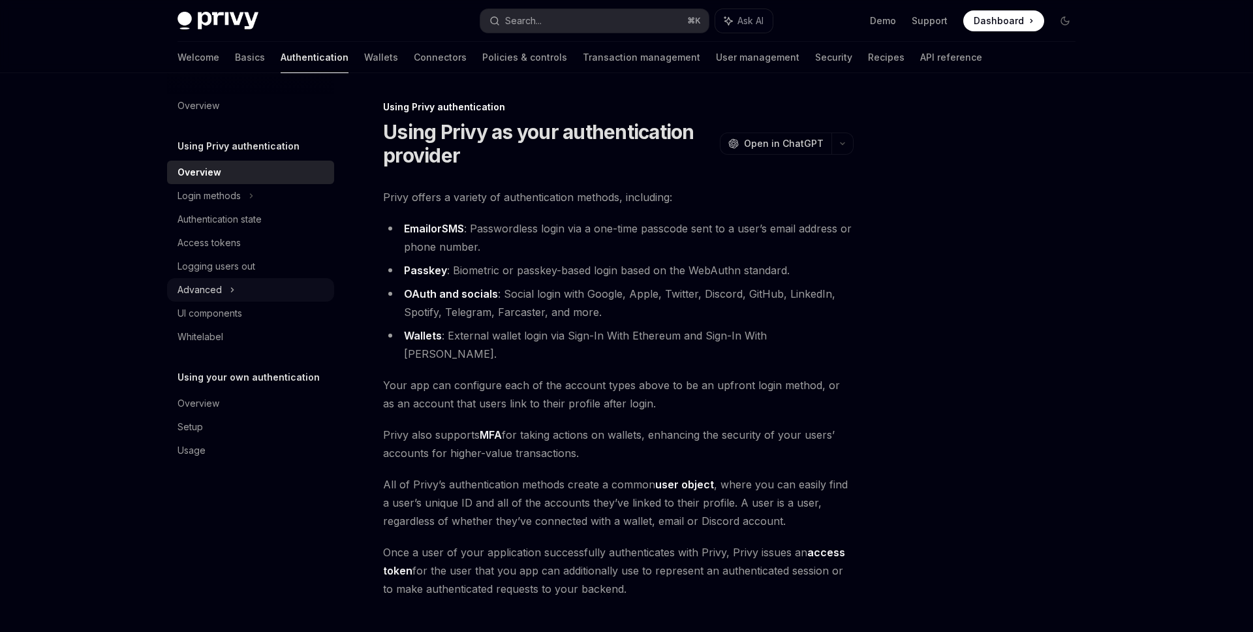
click at [244, 285] on div "Advanced" at bounding box center [250, 289] width 167 height 23
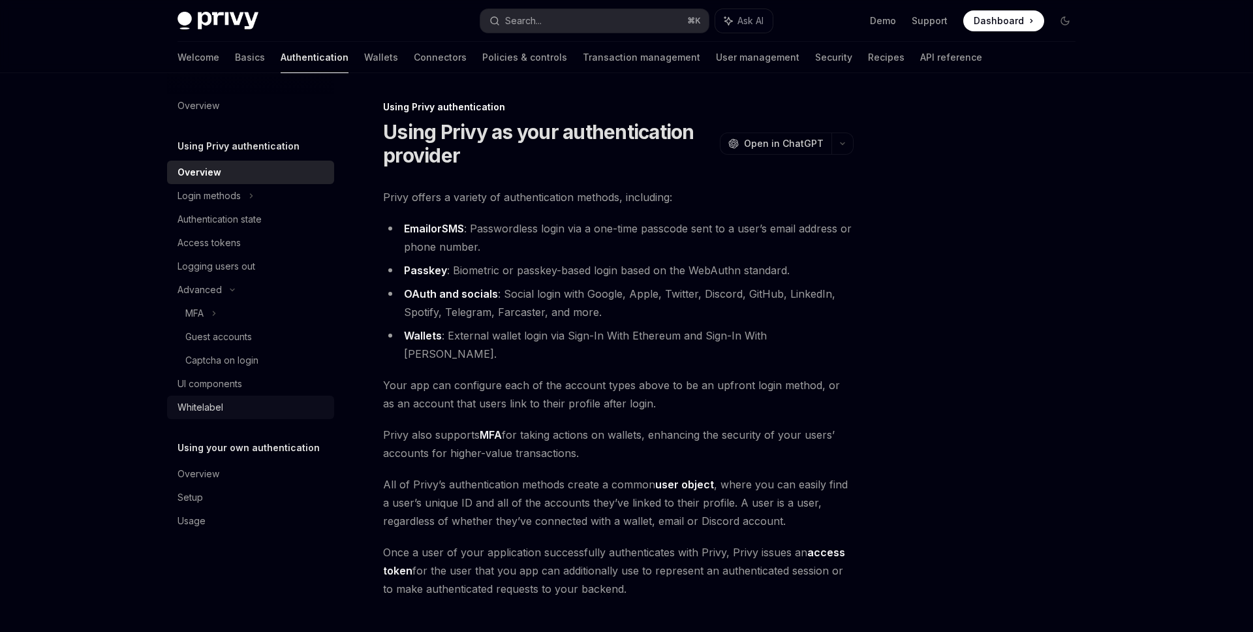
click at [230, 397] on link "Whitelabel" at bounding box center [250, 406] width 167 height 23
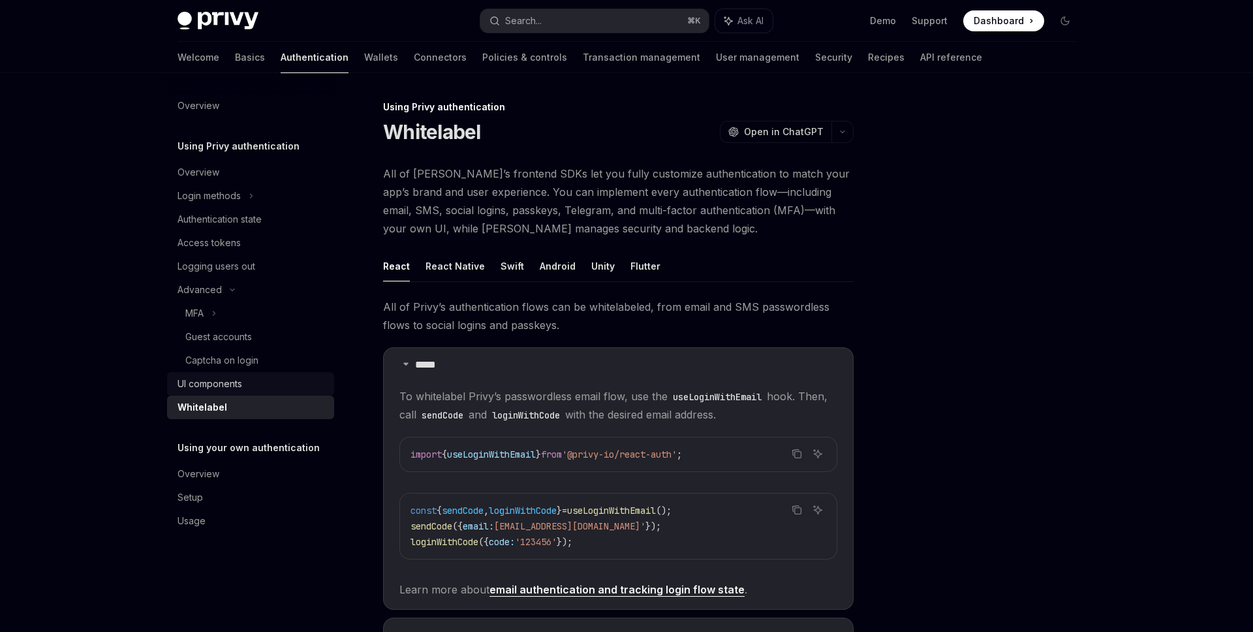
click at [234, 390] on div "UI components" at bounding box center [209, 384] width 65 height 16
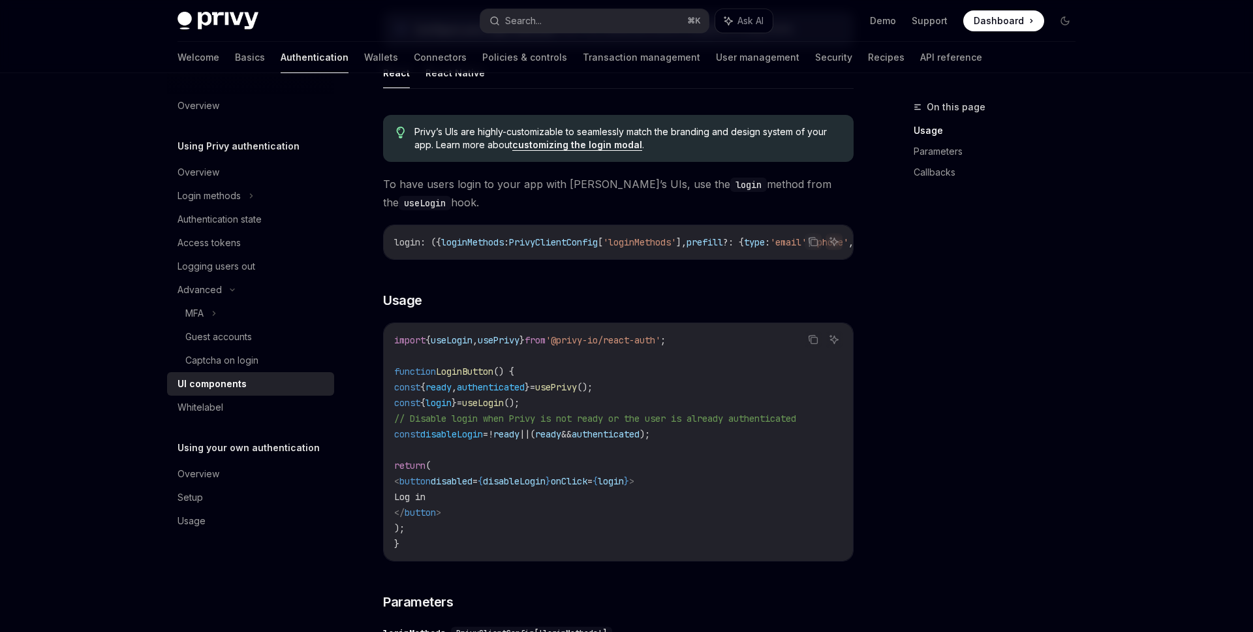
scroll to position [668, 0]
click at [472, 340] on span "useLogin" at bounding box center [452, 338] width 42 height 12
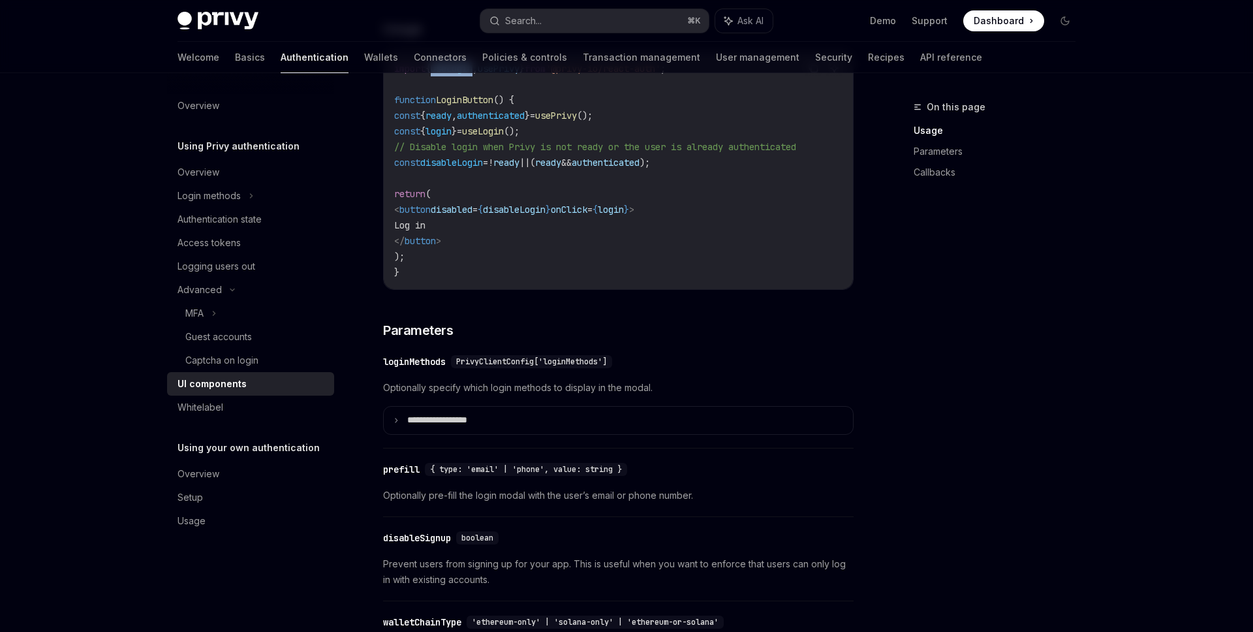
scroll to position [939, 0]
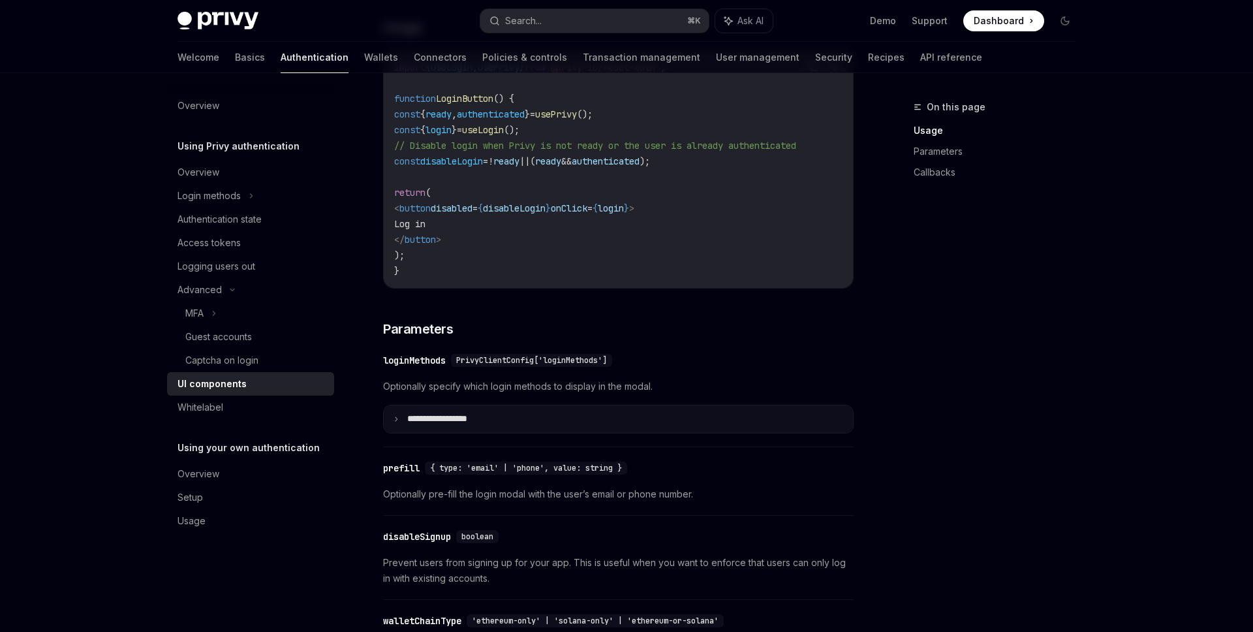
click at [500, 422] on summary "**********" at bounding box center [618, 418] width 469 height 27
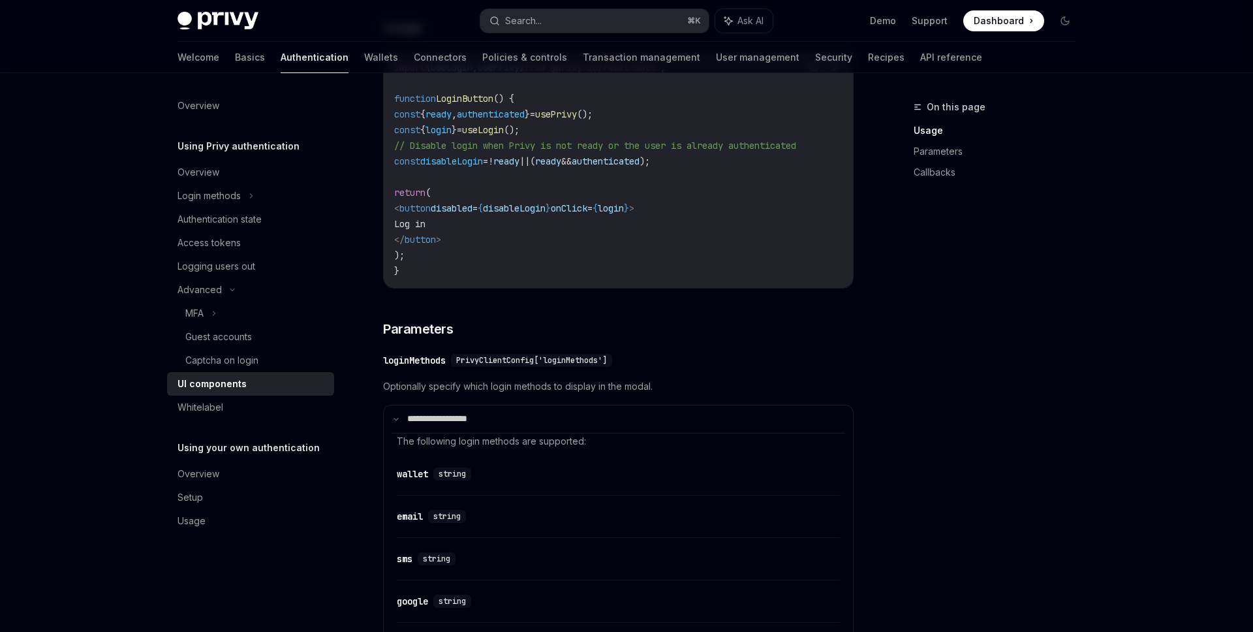
scroll to position [941, 0]
click at [524, 426] on summary "**********" at bounding box center [618, 416] width 469 height 27
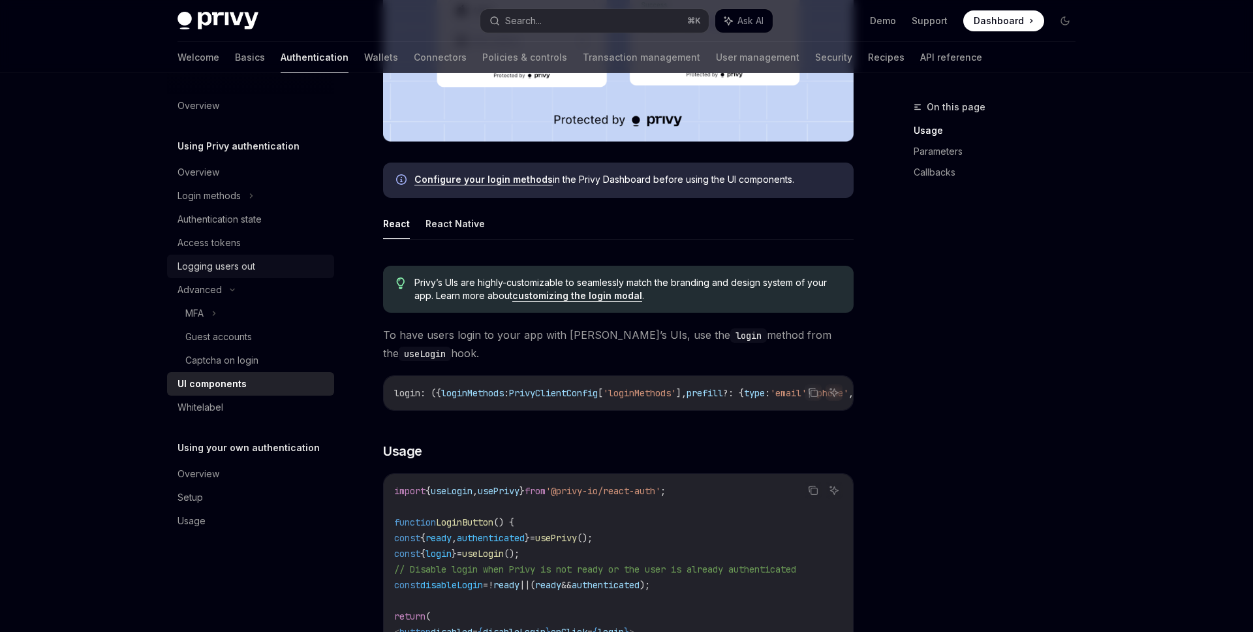
scroll to position [446, 0]
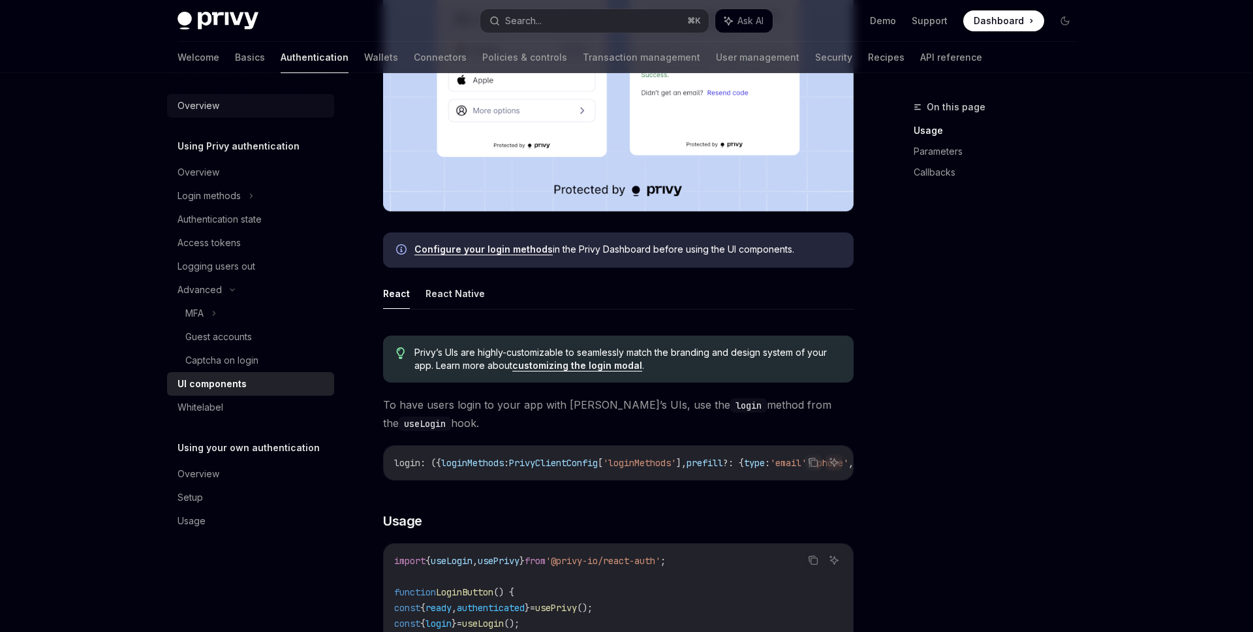
click at [237, 106] on div "Overview" at bounding box center [251, 106] width 149 height 16
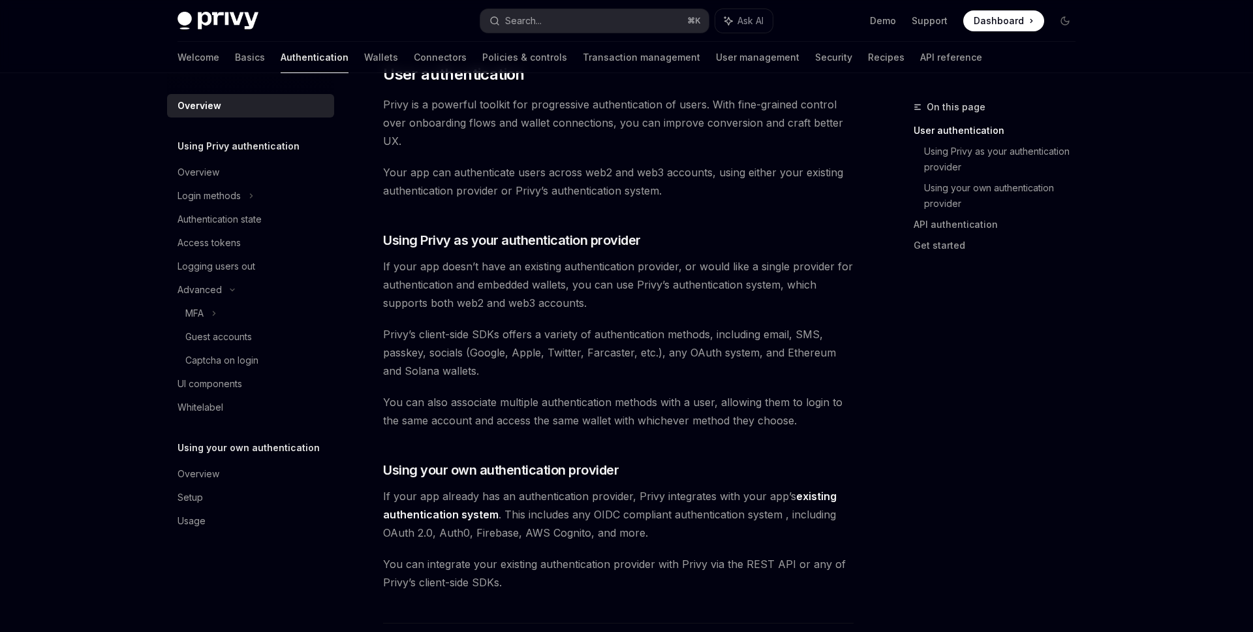
scroll to position [20, 0]
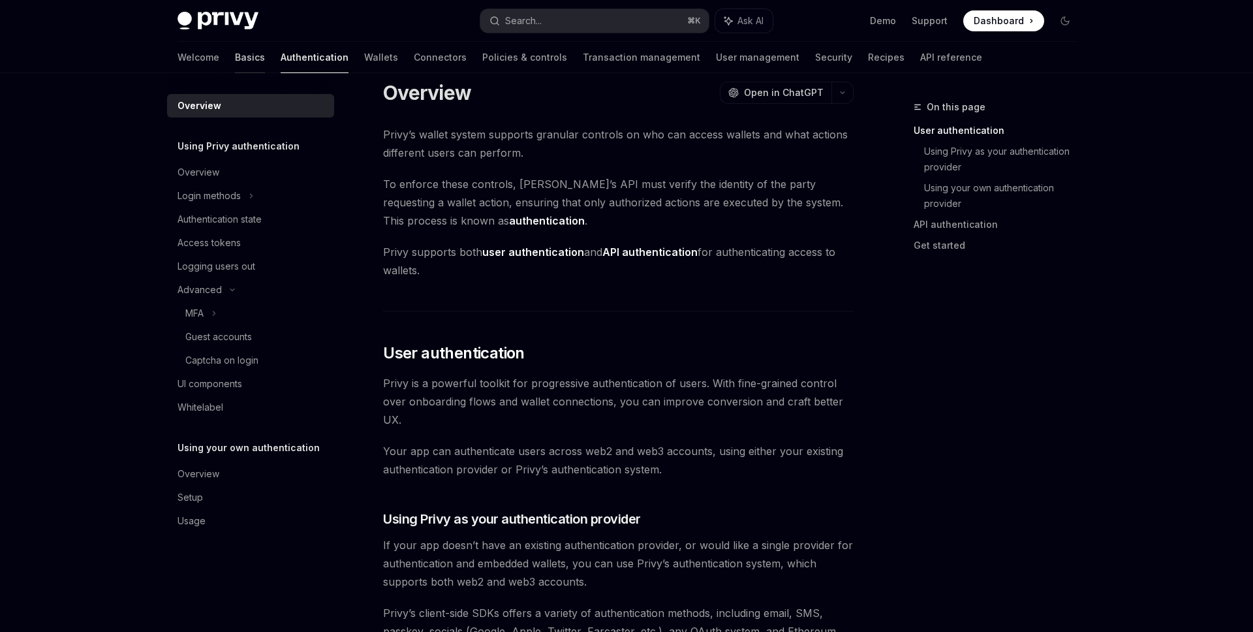
click at [235, 54] on link "Basics" at bounding box center [250, 57] width 30 height 31
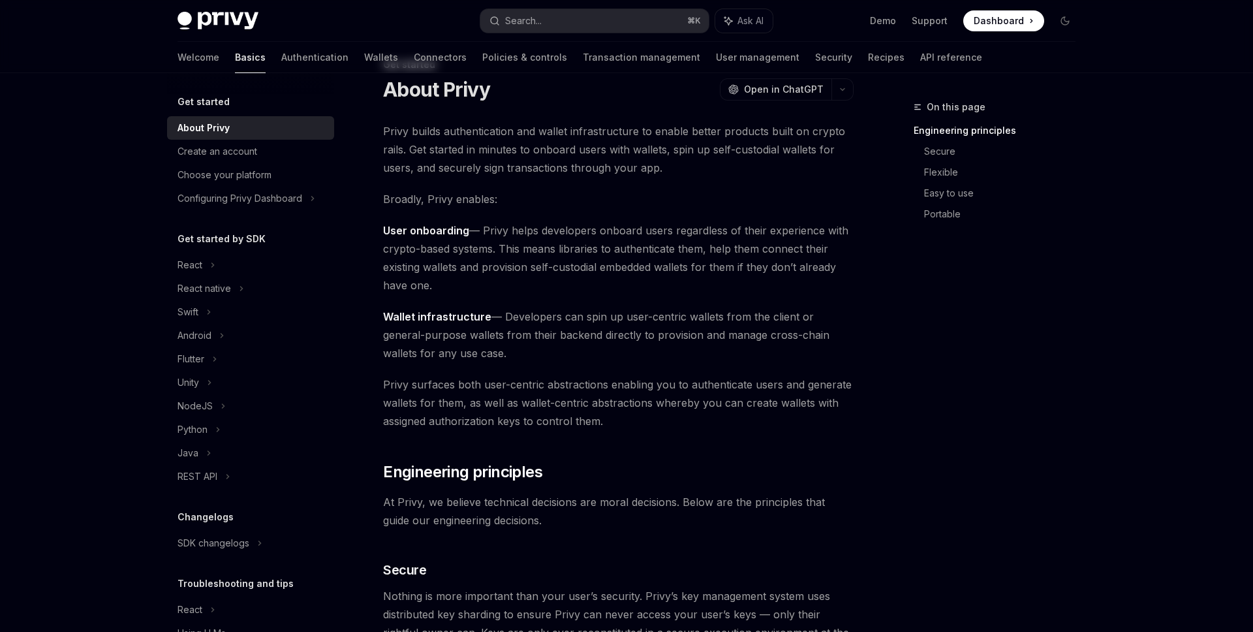
scroll to position [48, 0]
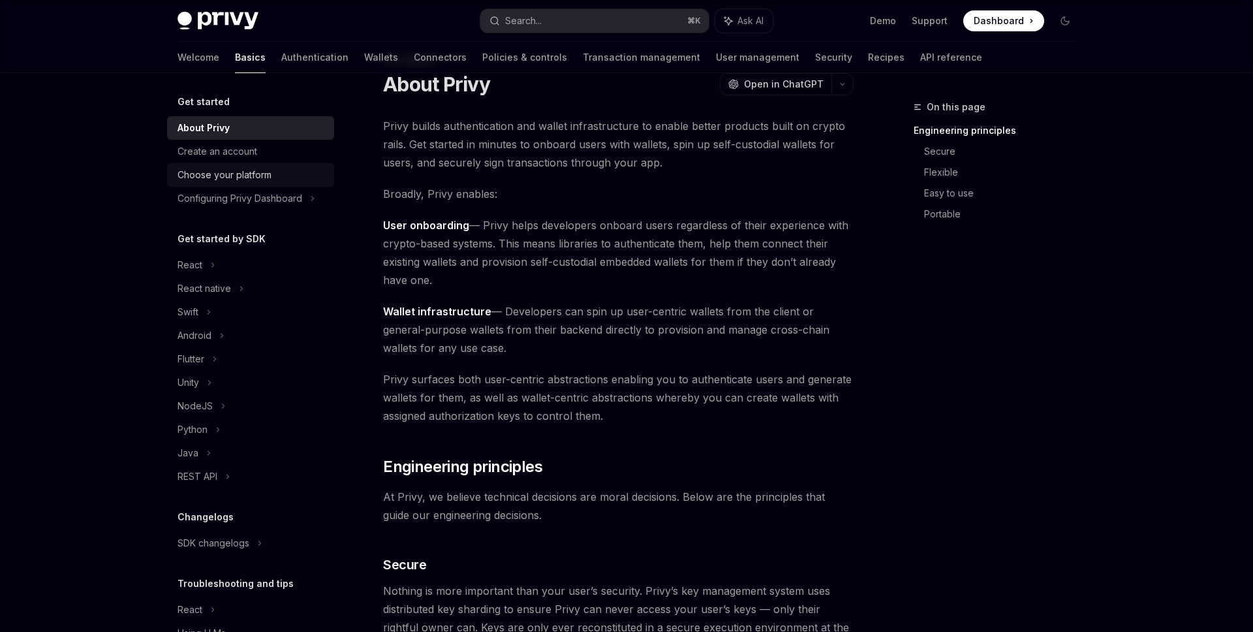
click at [245, 167] on div "Choose your platform" at bounding box center [224, 175] width 94 height 16
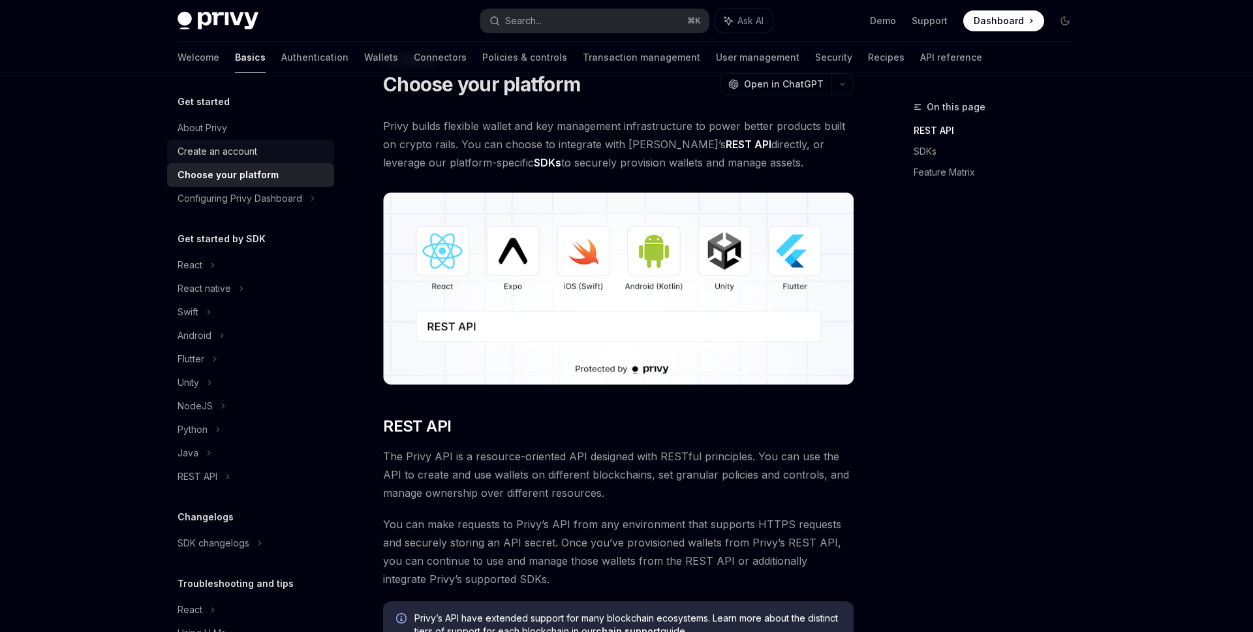
click at [250, 149] on div "Create an account" at bounding box center [217, 152] width 80 height 16
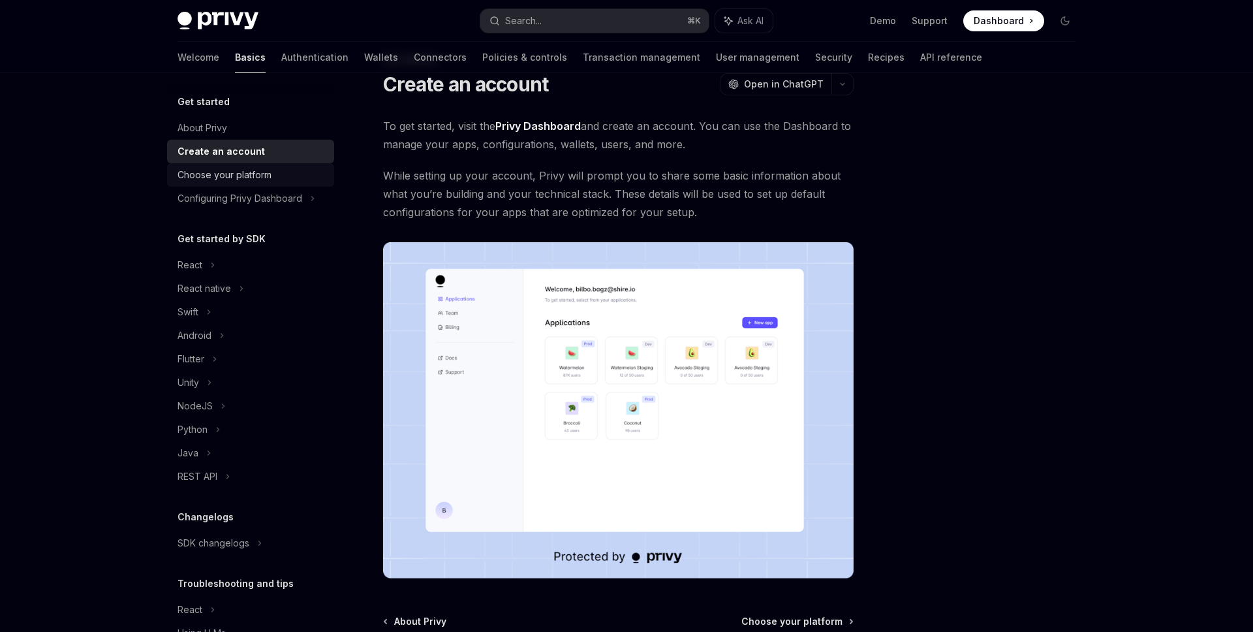
click at [250, 183] on link "Choose your platform" at bounding box center [250, 174] width 167 height 23
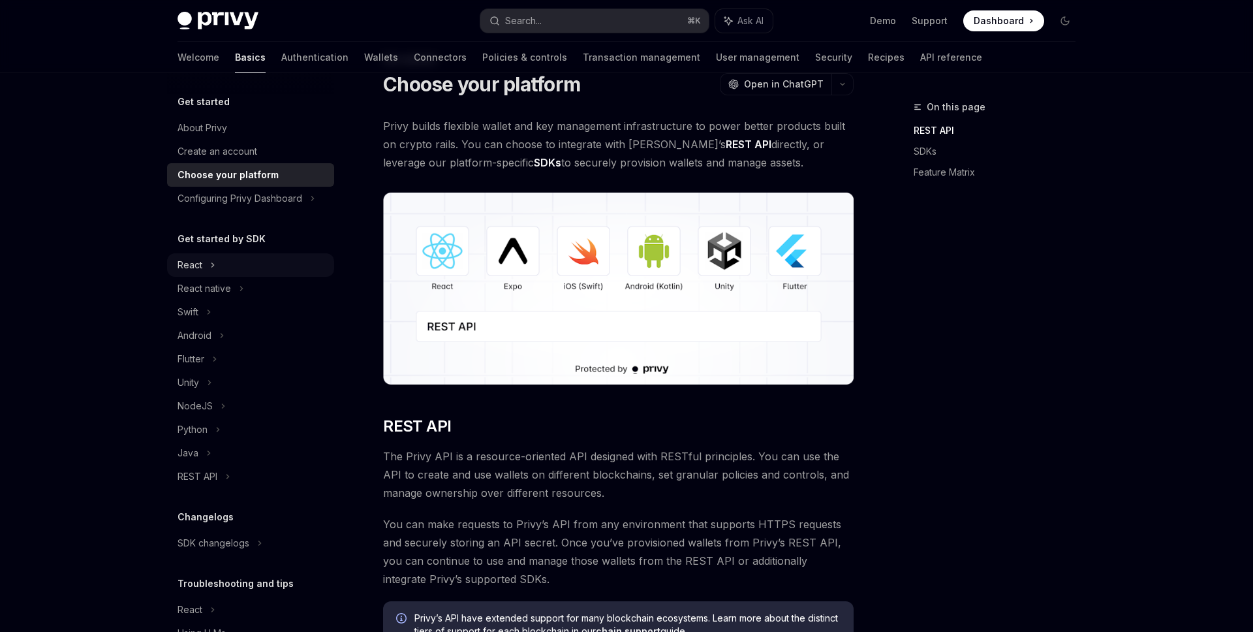
click at [239, 265] on div "React" at bounding box center [250, 264] width 167 height 23
type textarea "*"
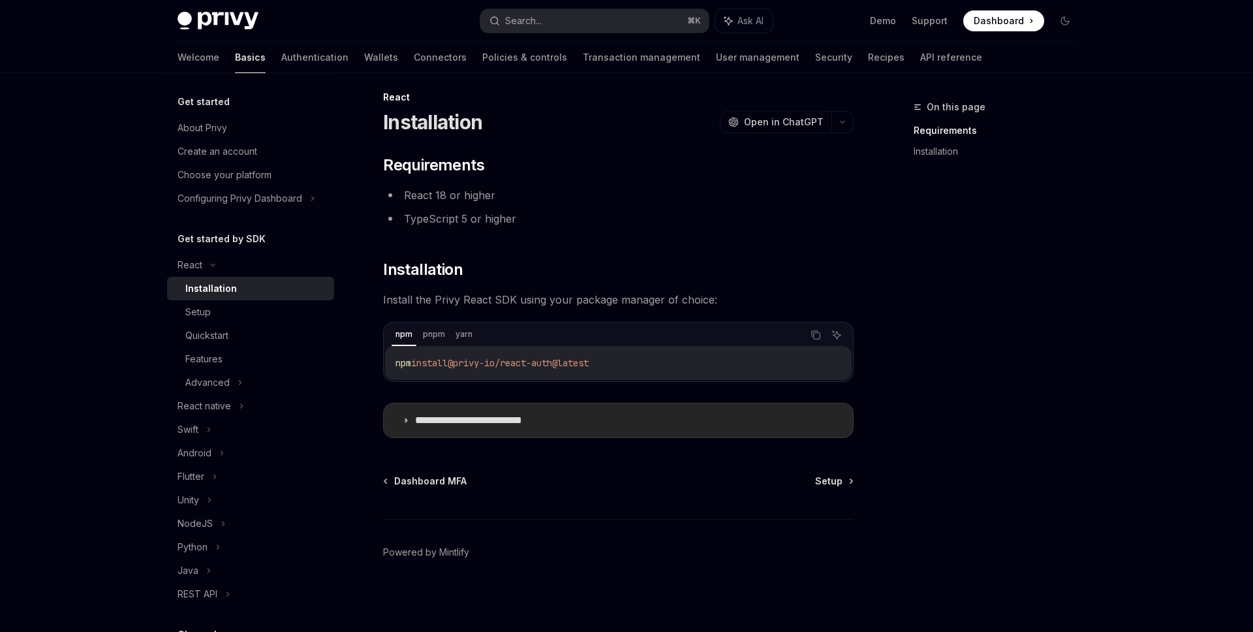
click at [488, 431] on summary "**********" at bounding box center [618, 420] width 469 height 34
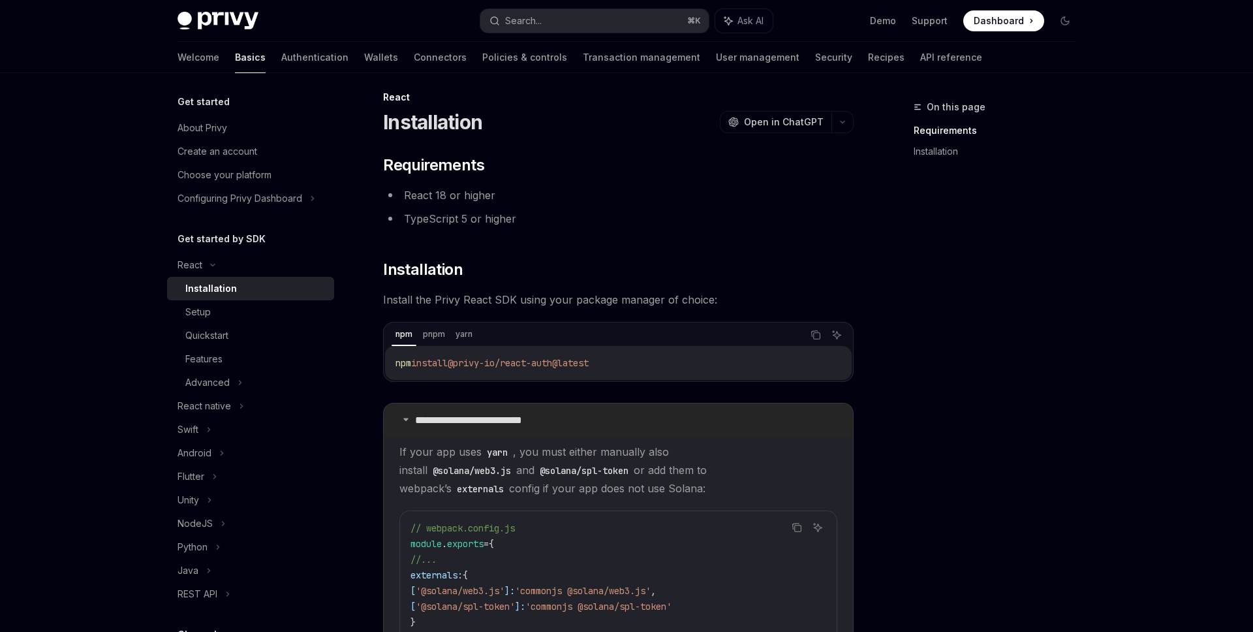
click at [532, 420] on p "**********" at bounding box center [489, 420] width 148 height 13
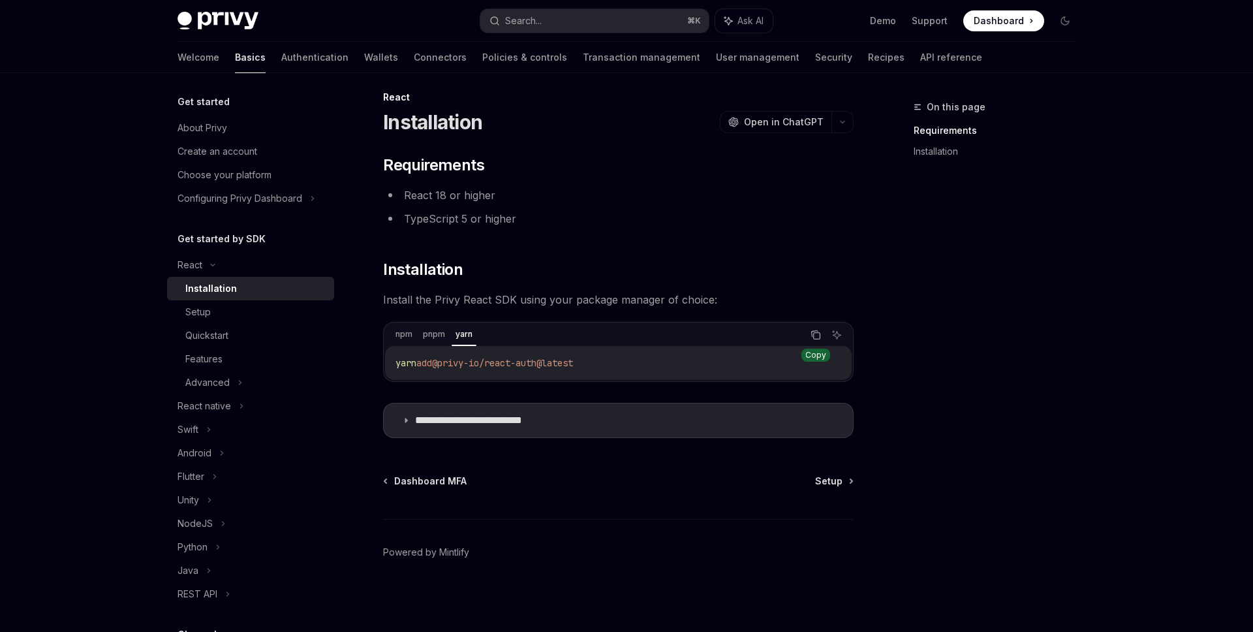
click at [814, 335] on icon "Copy the contents from the code block" at bounding box center [815, 334] width 10 height 10
click at [266, 310] on div "Setup" at bounding box center [255, 312] width 141 height 16
type textarea "*"
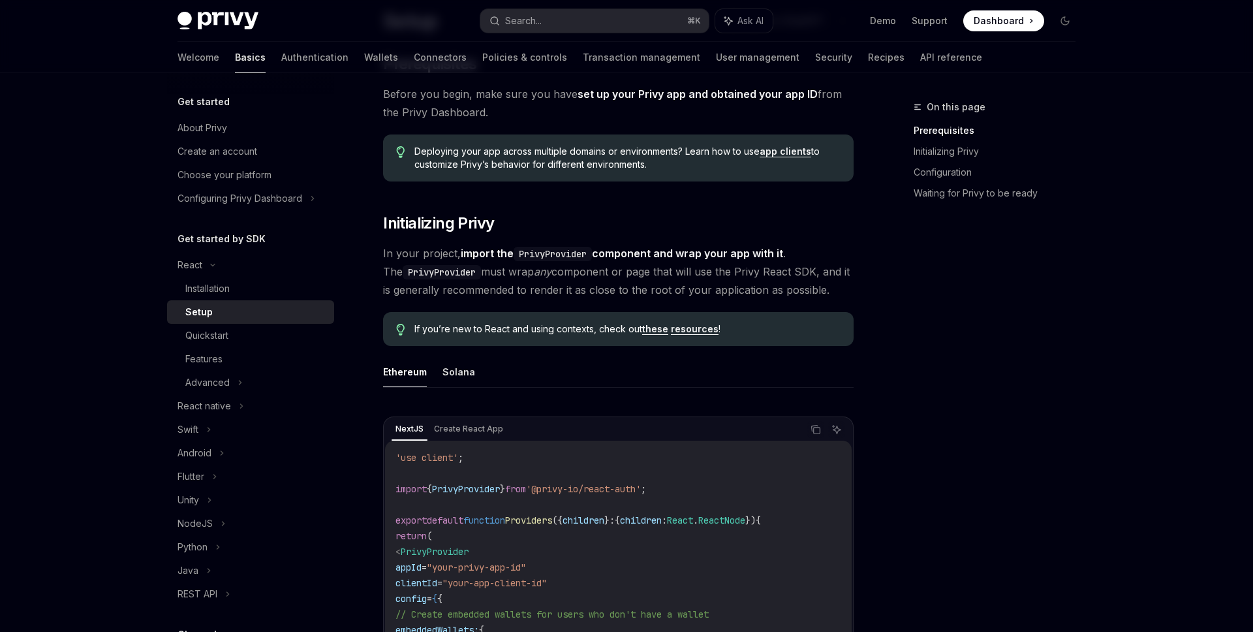
scroll to position [112, 0]
drag, startPoint x: 481, startPoint y: 273, endPoint x: 645, endPoint y: 273, distance: 163.1
click at [645, 273] on span "In your project, import the PrivyProvider component and wrap your app with it .…" at bounding box center [618, 270] width 470 height 55
drag, startPoint x: 765, startPoint y: 272, endPoint x: 498, endPoint y: 272, distance: 266.8
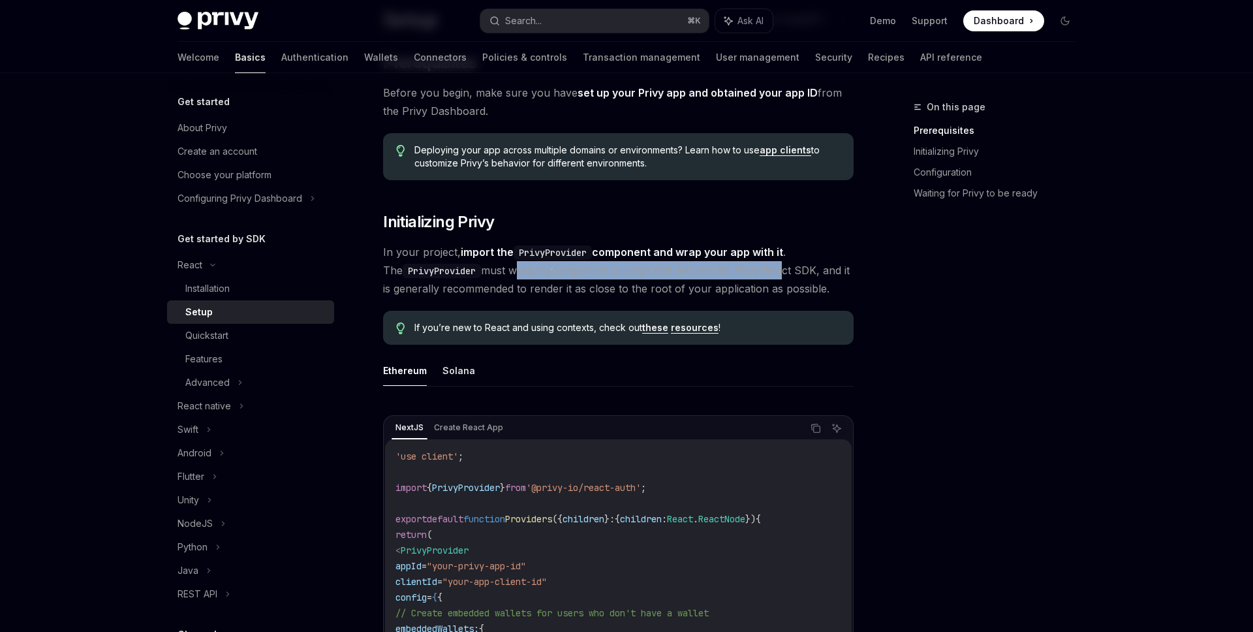
click at [498, 272] on span "In your project, import the PrivyProvider component and wrap your app with it .…" at bounding box center [618, 270] width 470 height 55
click at [746, 288] on span "In your project, import the PrivyProvider component and wrap your app with it .…" at bounding box center [618, 270] width 470 height 55
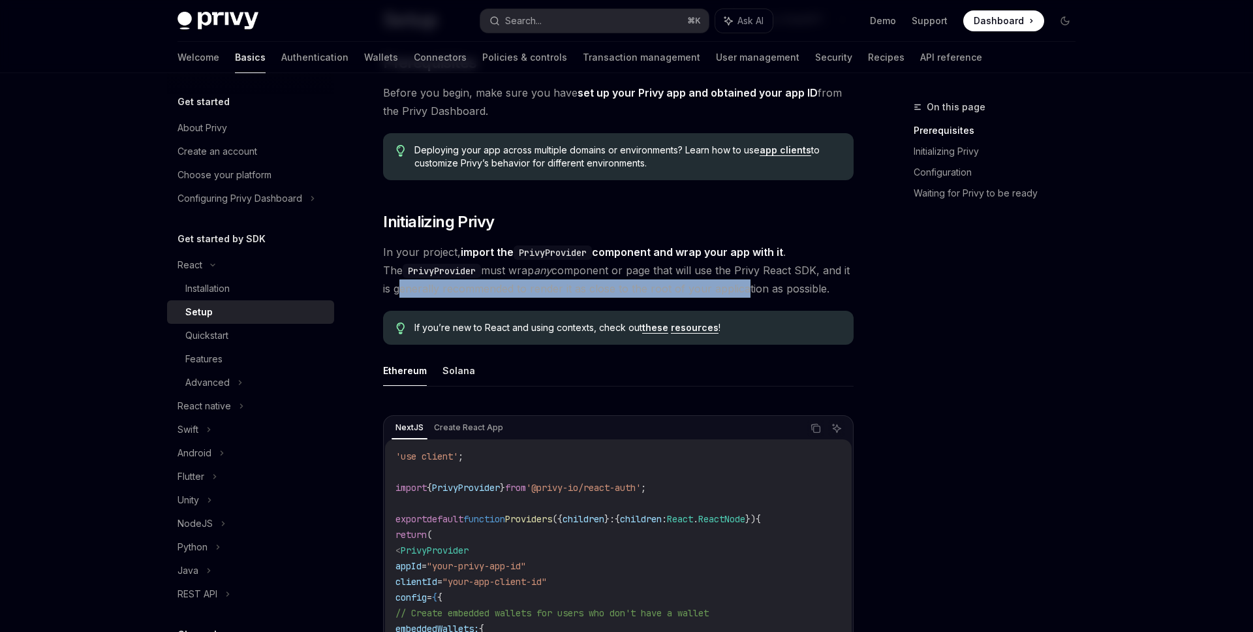
drag, startPoint x: 382, startPoint y: 295, endPoint x: 739, endPoint y: 295, distance: 356.9
drag, startPoint x: 853, startPoint y: 284, endPoint x: 697, endPoint y: 284, distance: 155.9
click at [823, 283] on span "In your project, import the PrivyProvider component and wrap your app with it .…" at bounding box center [618, 270] width 470 height 55
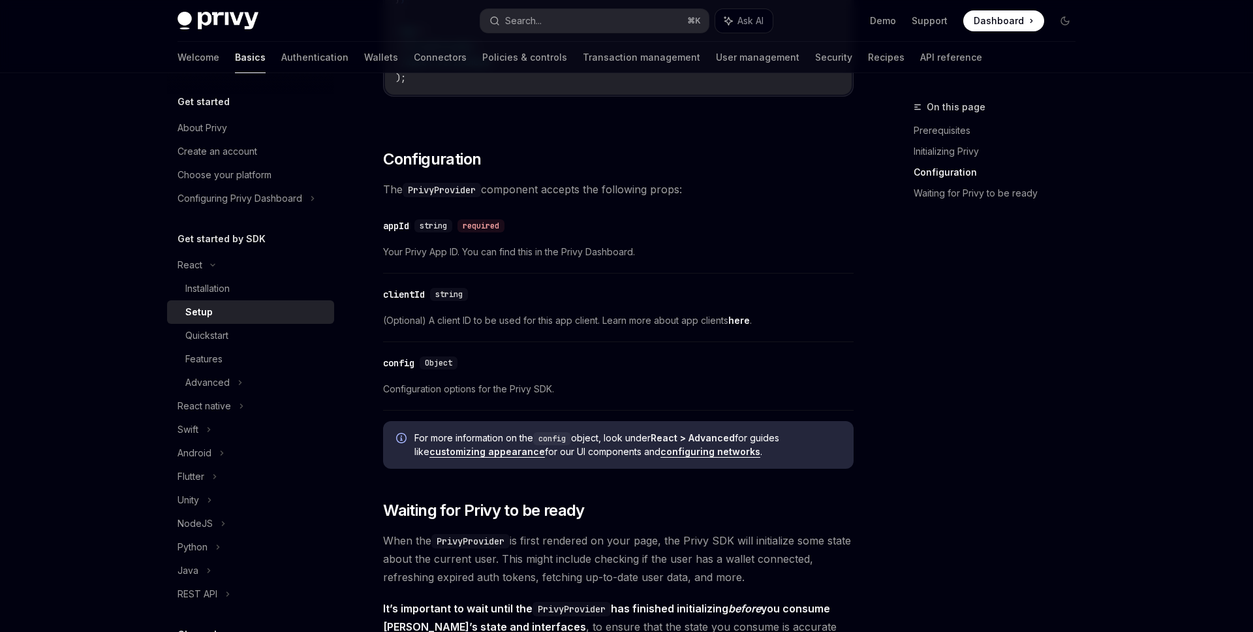
scroll to position [954, 0]
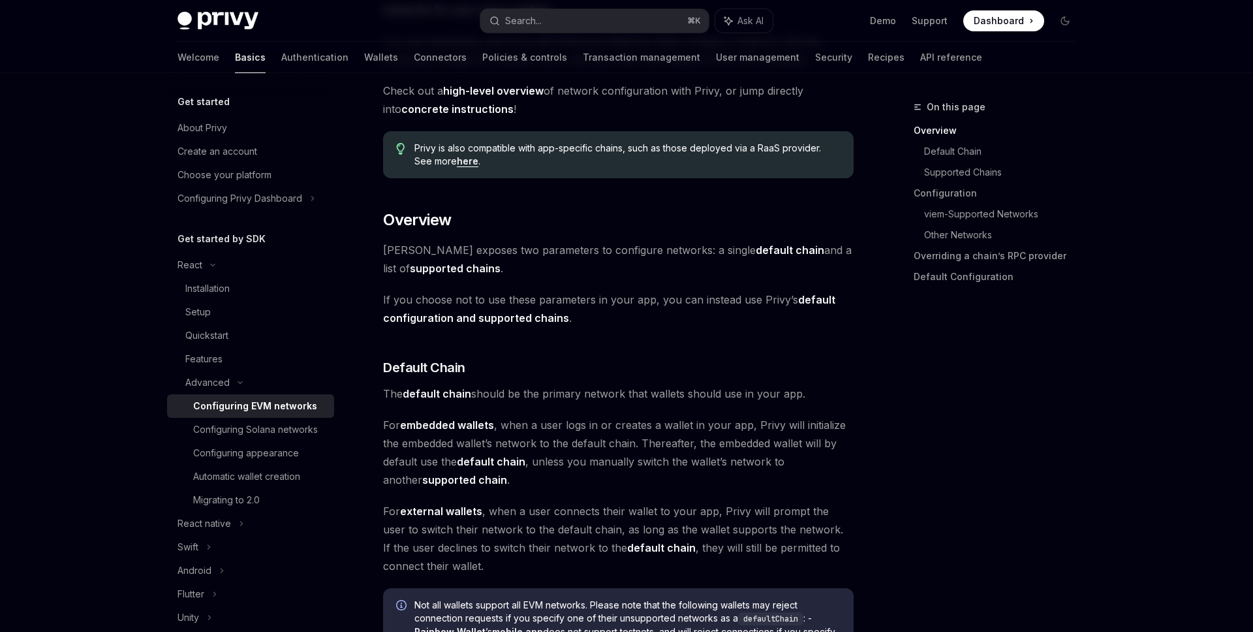
scroll to position [396, 0]
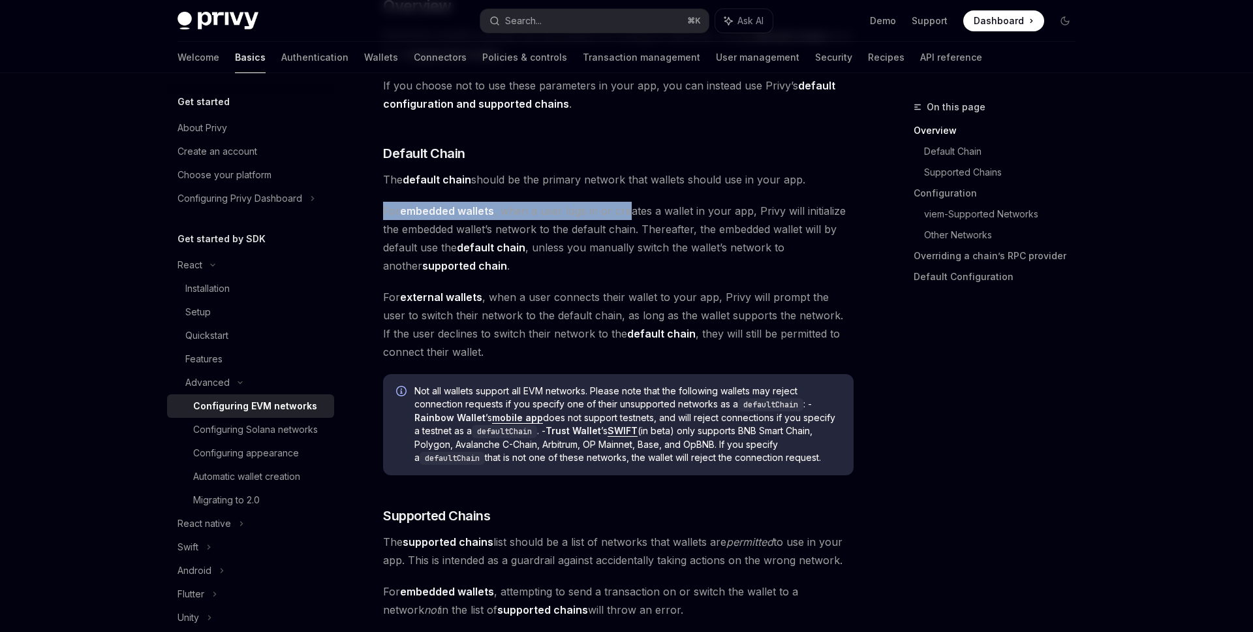
drag, startPoint x: 494, startPoint y: 198, endPoint x: 628, endPoint y: 207, distance: 134.7
click at [710, 213] on span "For embedded wallets , when a user logs in or creates a wallet in your app, Pri…" at bounding box center [618, 238] width 470 height 73
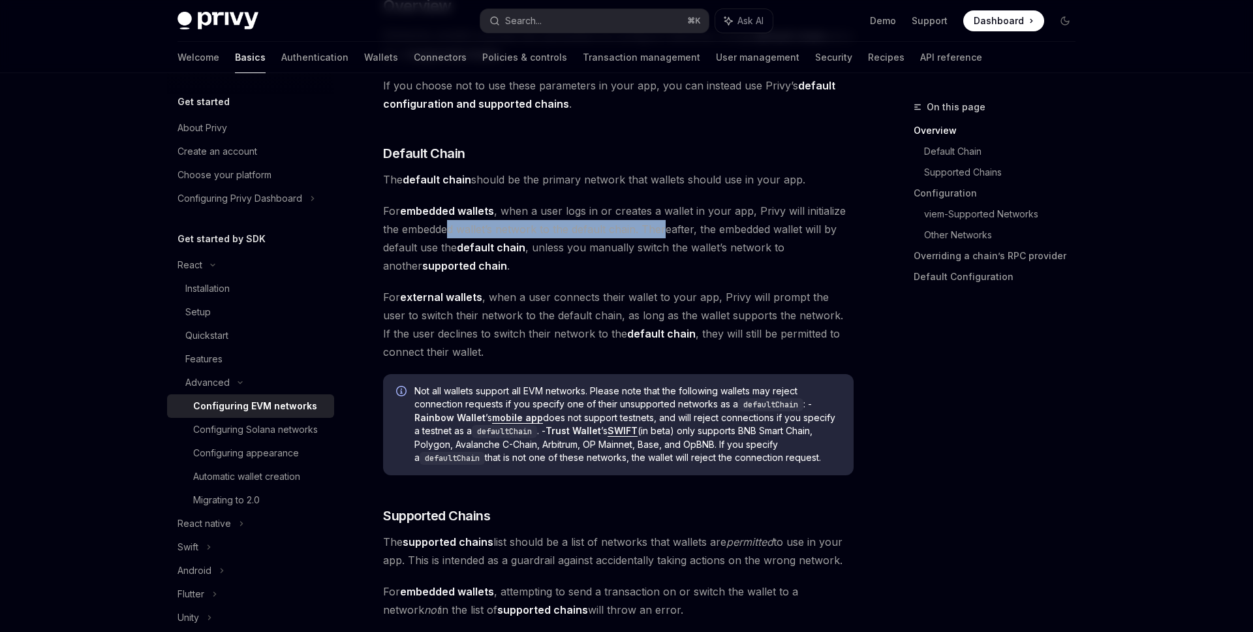
drag, startPoint x: 451, startPoint y: 225, endPoint x: 668, endPoint y: 225, distance: 217.3
click at [668, 225] on span "For embedded wallets , when a user logs in or creates a wallet in your app, Pri…" at bounding box center [618, 238] width 470 height 73
click at [677, 228] on span "For embedded wallets , when a user logs in or creates a wallet in your app, Pri…" at bounding box center [618, 238] width 470 height 73
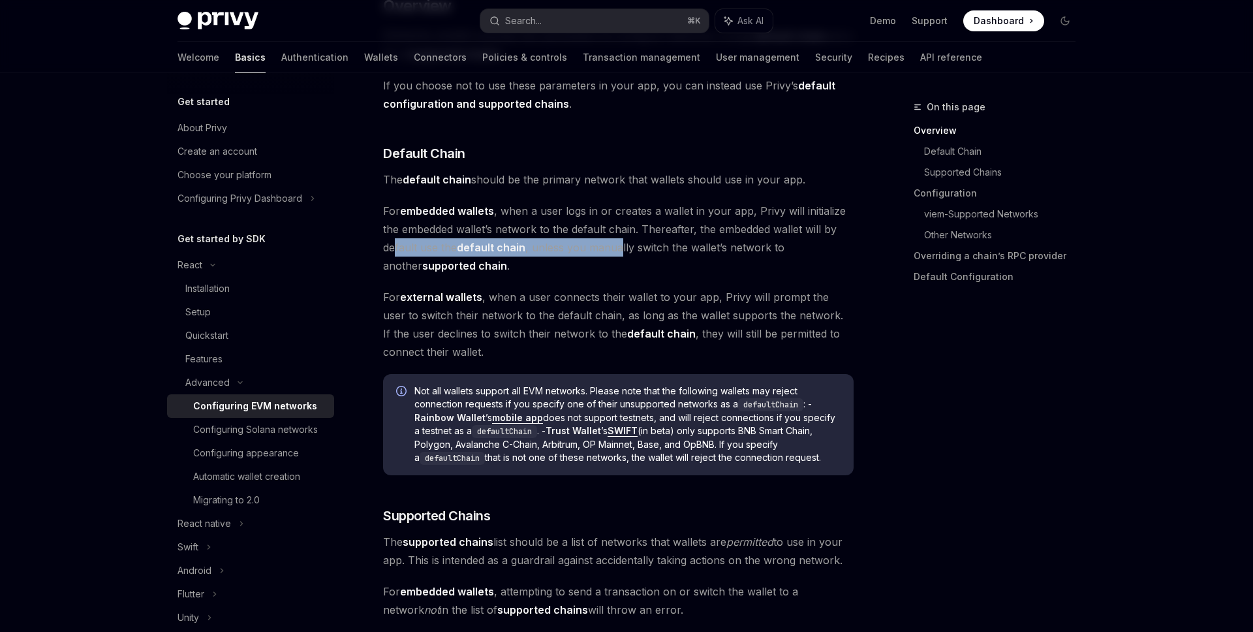
drag, startPoint x: 394, startPoint y: 244, endPoint x: 620, endPoint y: 244, distance: 225.7
click at [619, 244] on span "For embedded wallets , when a user logs in or creates a wallet in your app, Pri…" at bounding box center [618, 238] width 470 height 73
click at [620, 244] on span "For embedded wallets , when a user logs in or creates a wallet in your app, Pri…" at bounding box center [618, 238] width 470 height 73
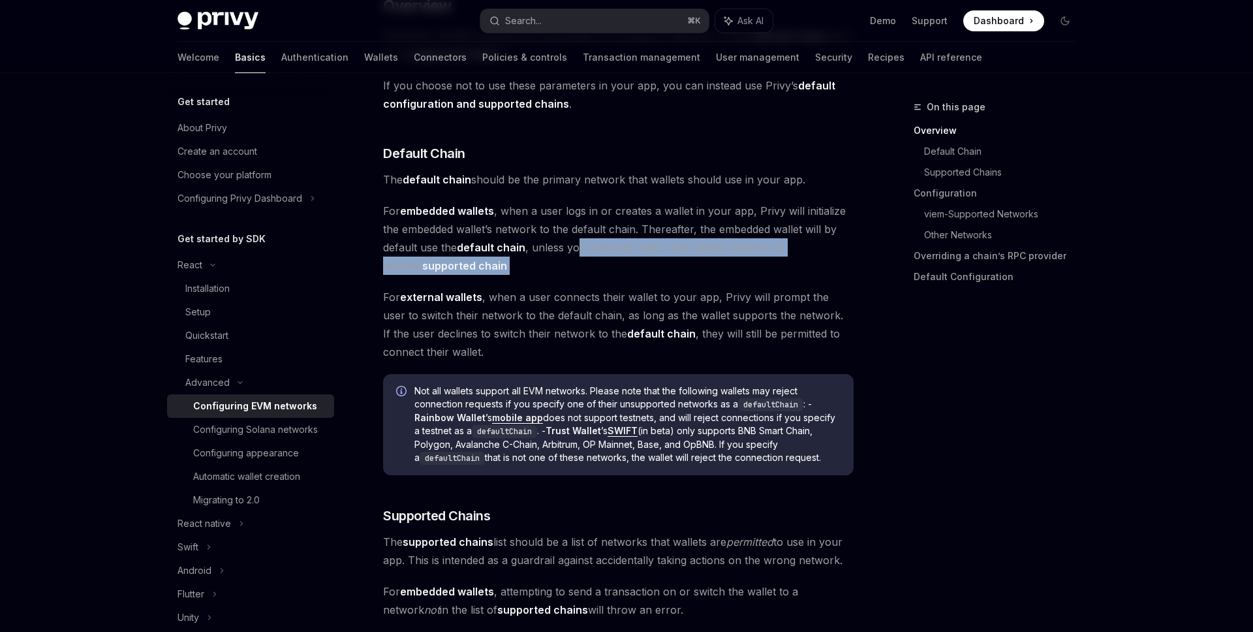
drag, startPoint x: 728, startPoint y: 256, endPoint x: 573, endPoint y: 246, distance: 155.0
click at [573, 246] on span "For embedded wallets , when a user logs in or creates a wallet in your app, Pri…" at bounding box center [618, 238] width 470 height 73
click at [738, 228] on span "For embedded wallets , when a user logs in or creates a wallet in your app, Pri…" at bounding box center [618, 238] width 470 height 73
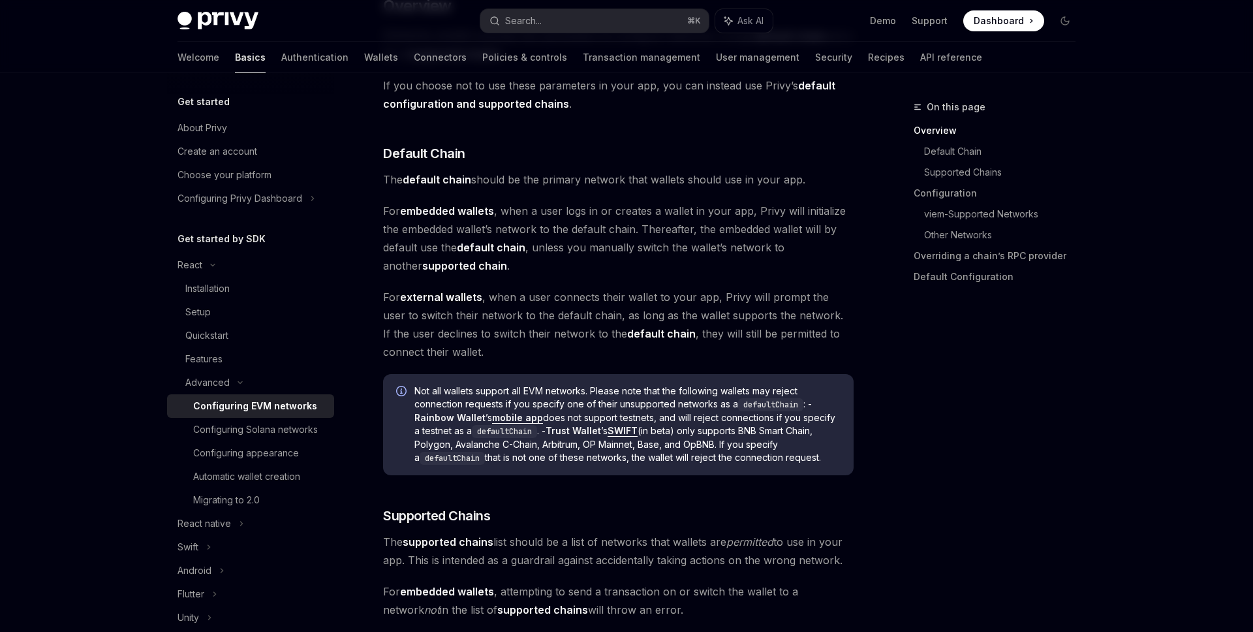
click at [422, 260] on strong "supported chain" at bounding box center [464, 265] width 85 height 13
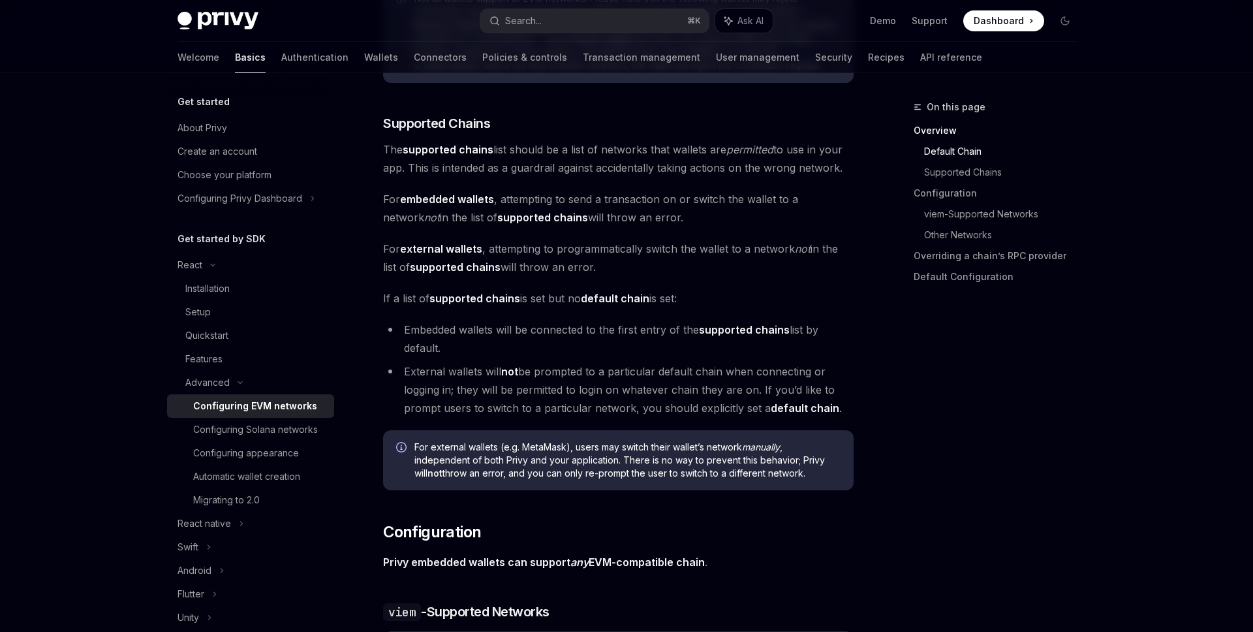
scroll to position [803, 0]
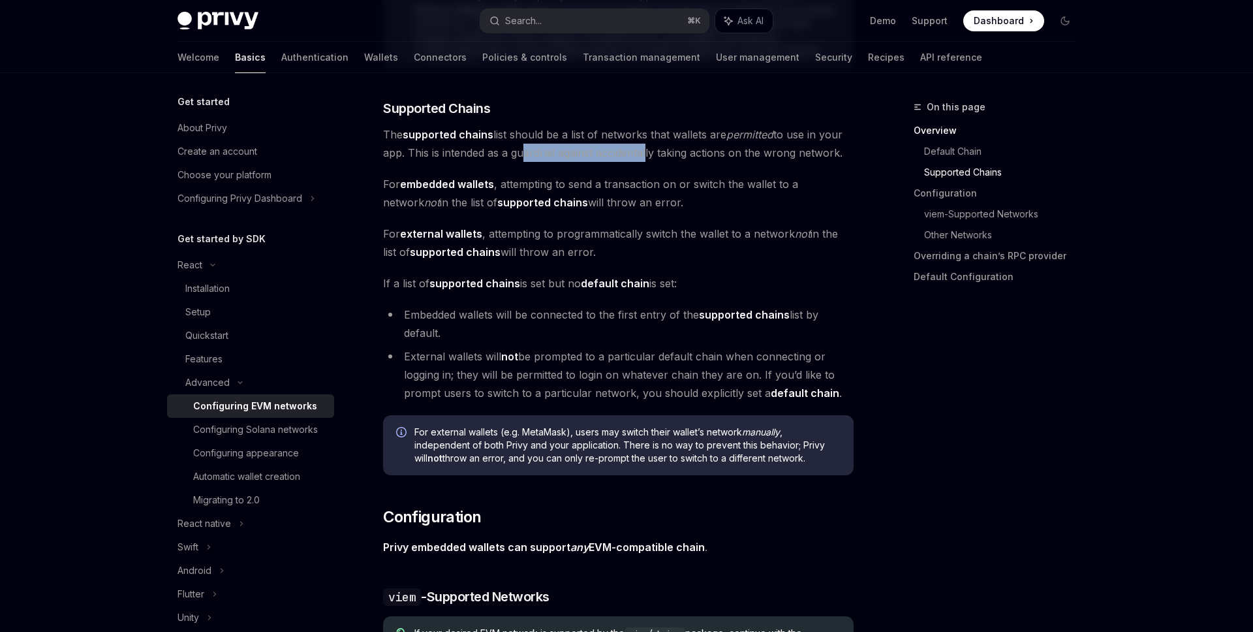
drag, startPoint x: 516, startPoint y: 144, endPoint x: 644, endPoint y: 144, distance: 127.9
click at [644, 144] on span "The supported chains list should be a list of networks that wallets are permitt…" at bounding box center [618, 143] width 470 height 37
click at [746, 133] on em "permitted" at bounding box center [749, 134] width 47 height 13
drag, startPoint x: 411, startPoint y: 147, endPoint x: 735, endPoint y: 147, distance: 323.6
click at [735, 147] on span "The supported chains list should be a list of networks that wallets are permitt…" at bounding box center [618, 143] width 470 height 37
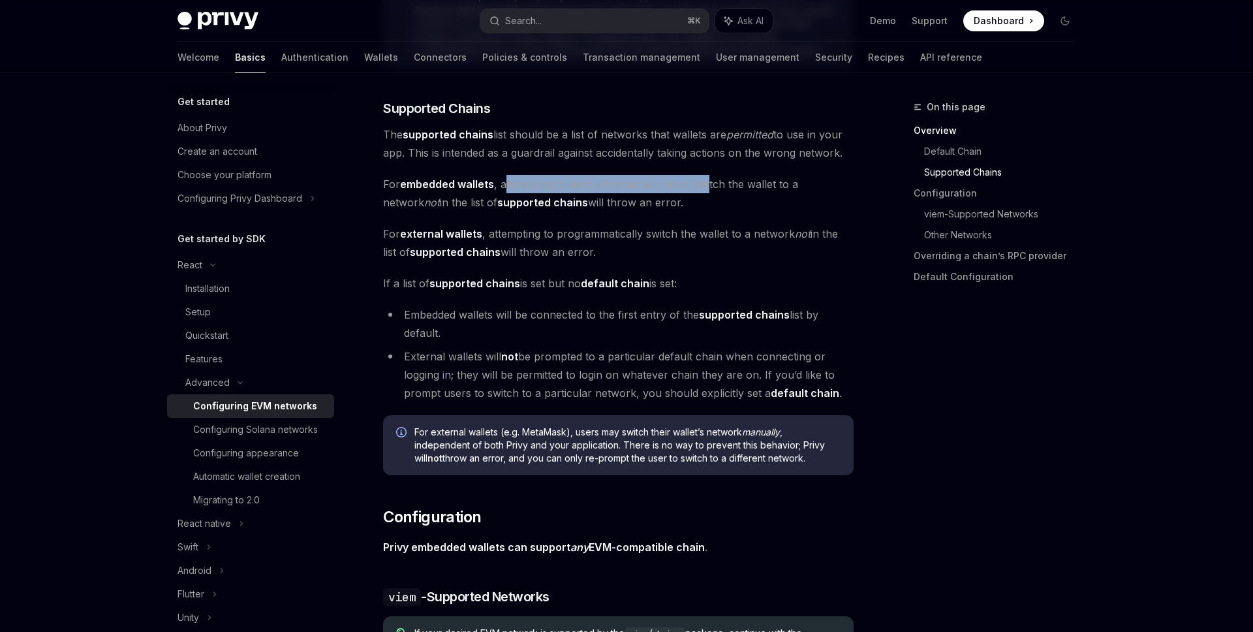
drag, startPoint x: 507, startPoint y: 181, endPoint x: 708, endPoint y: 181, distance: 200.9
click at [708, 181] on span "For embedded wallets , attempting to send a transaction on or switch the wallet…" at bounding box center [618, 193] width 470 height 37
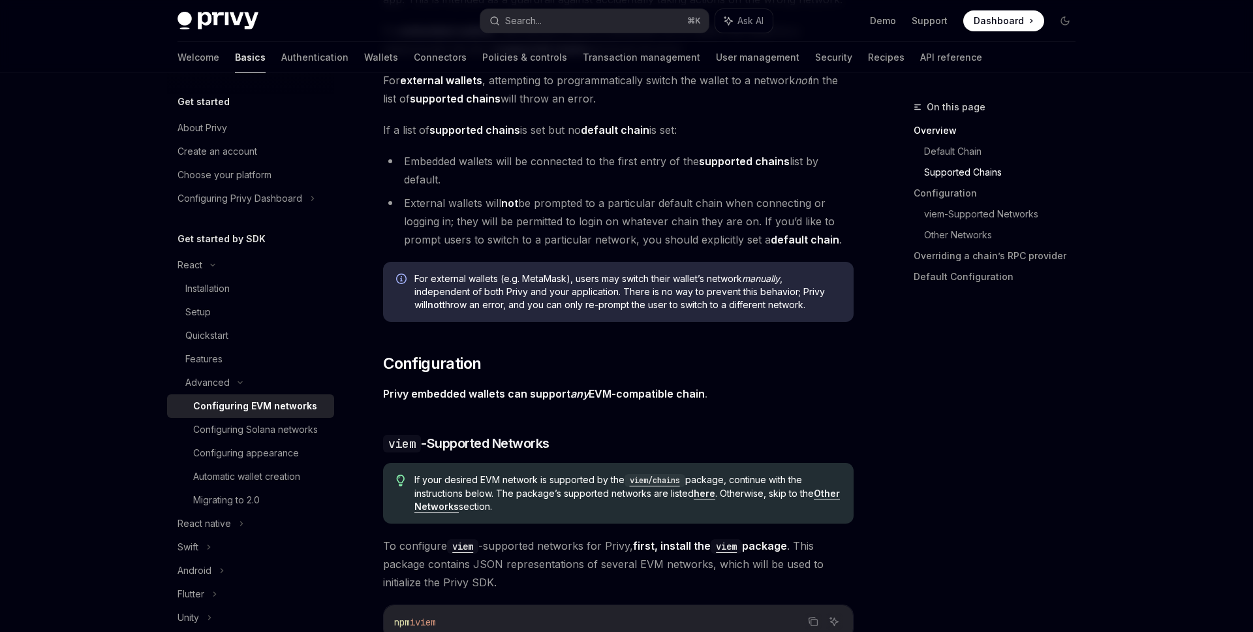
scroll to position [989, 0]
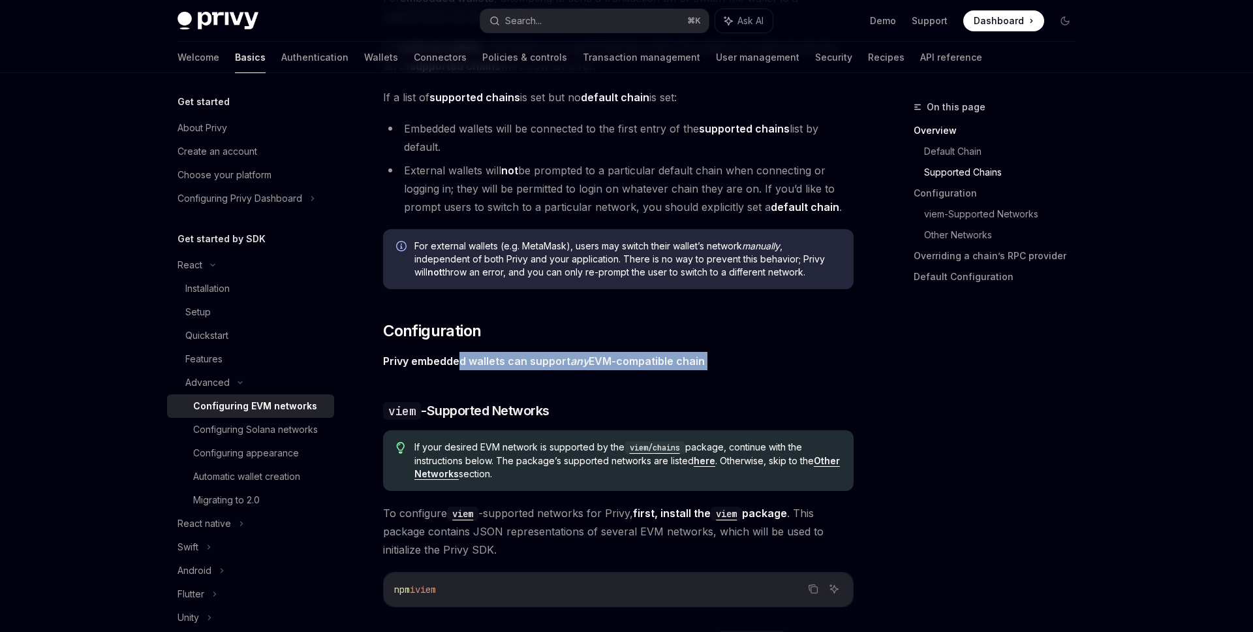
drag, startPoint x: 716, startPoint y: 358, endPoint x: 461, endPoint y: 358, distance: 254.4
click at [461, 358] on span "Privy embedded wallets can support any EVM-compatible chain ." at bounding box center [618, 361] width 470 height 18
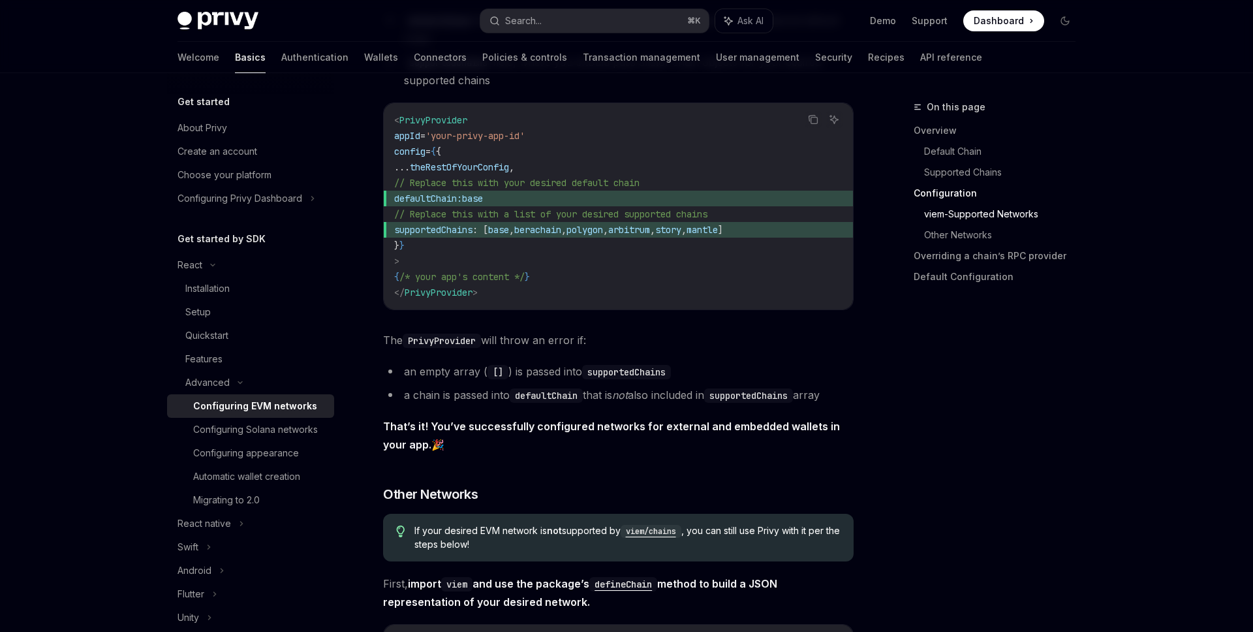
scroll to position [1902, 0]
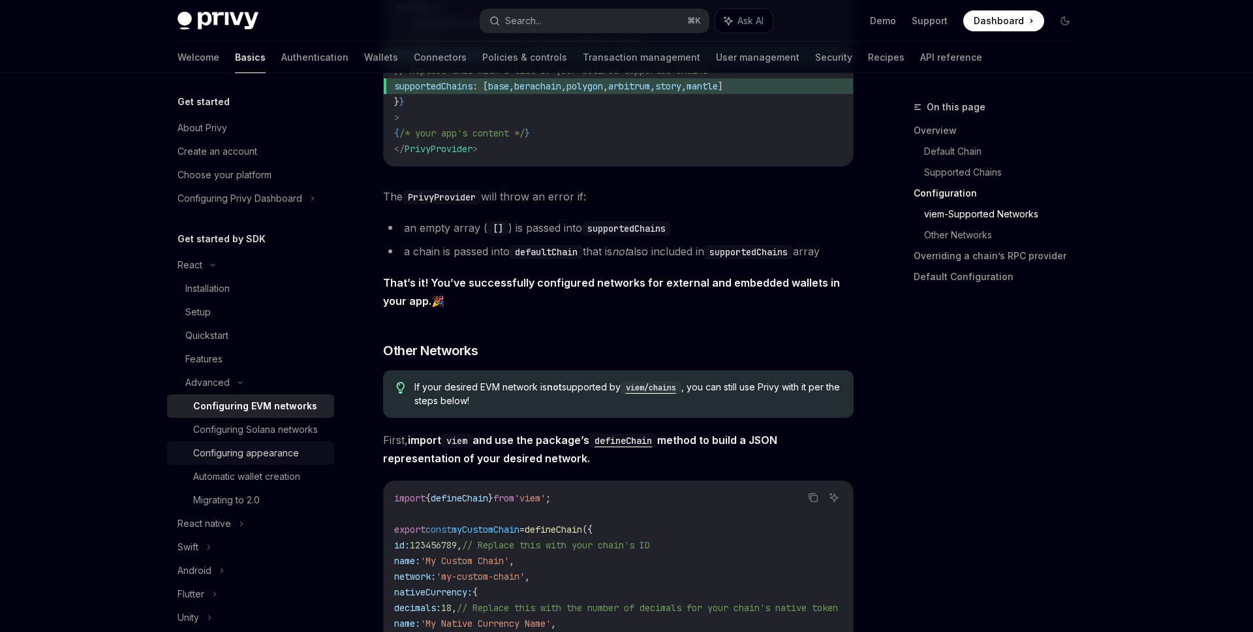
click at [282, 458] on div "Configuring appearance" at bounding box center [246, 453] width 106 height 16
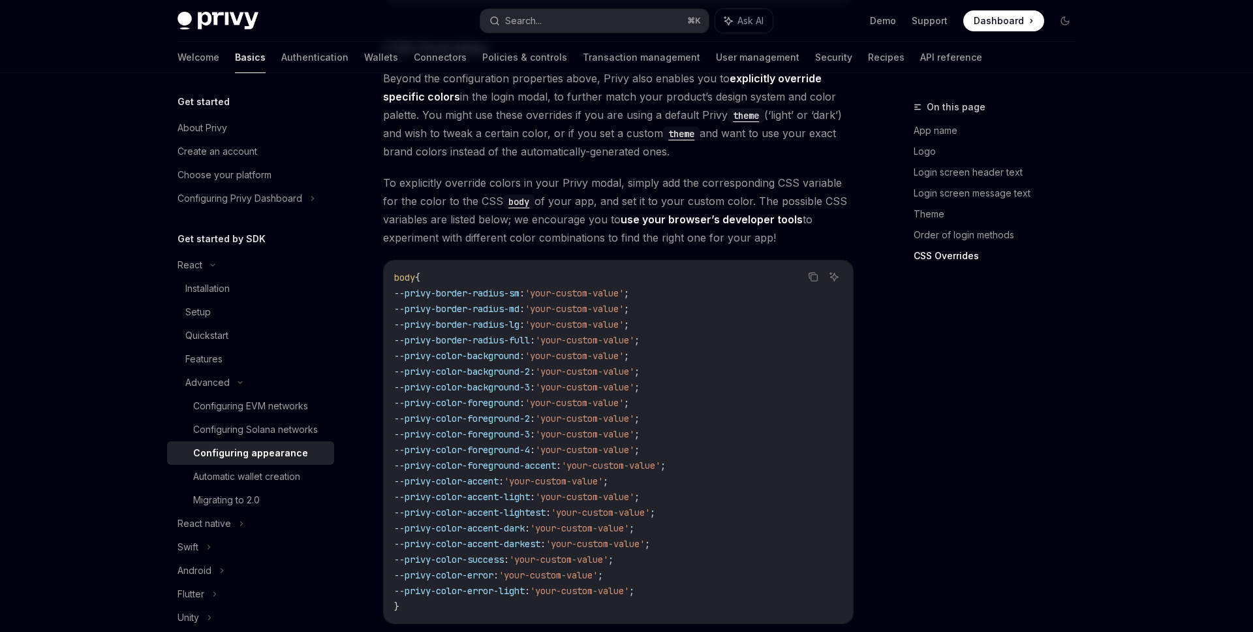
scroll to position [3260, 0]
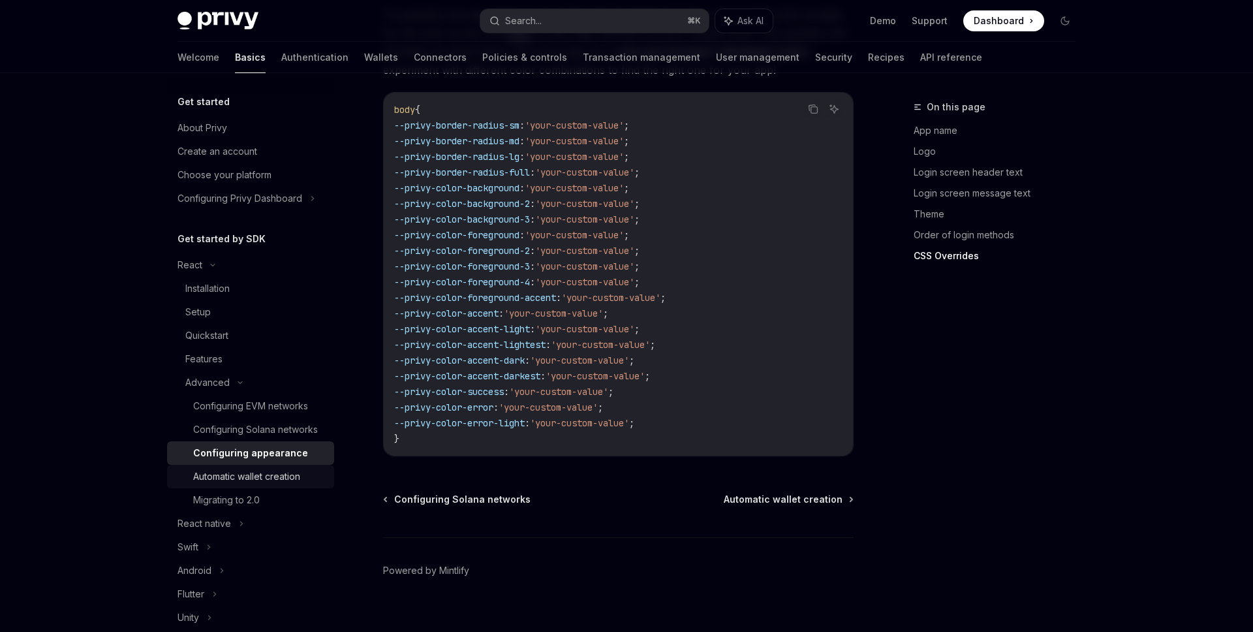
click at [233, 487] on link "Automatic wallet creation" at bounding box center [250, 476] width 167 height 23
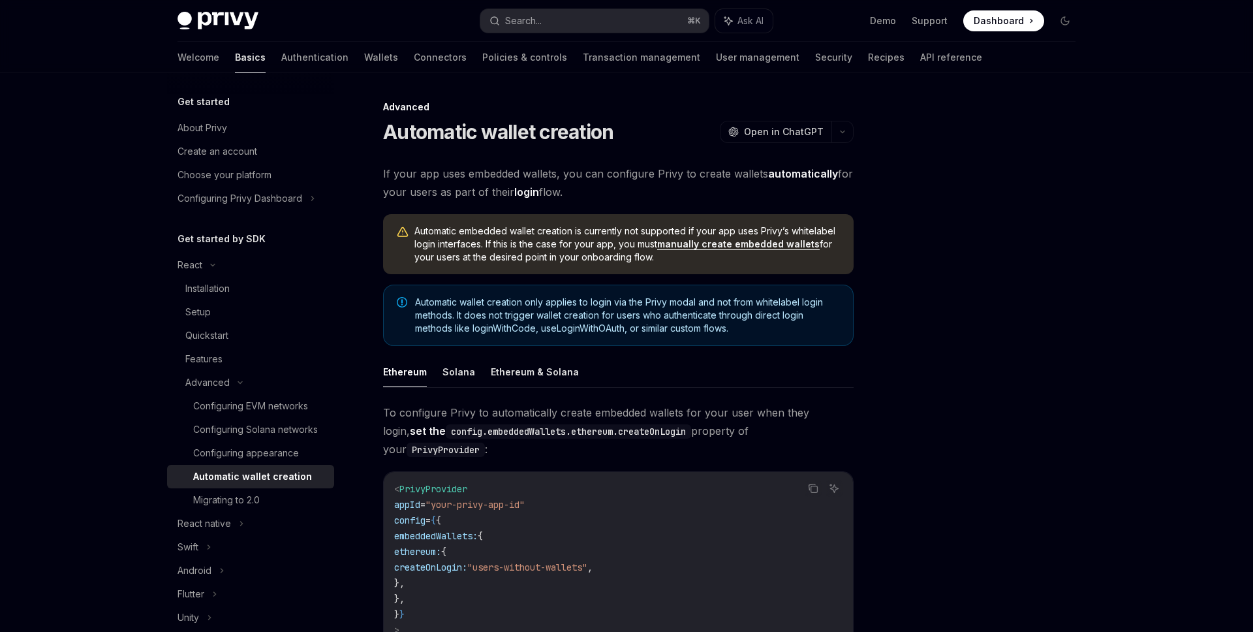
drag, startPoint x: 427, startPoint y: 170, endPoint x: 714, endPoint y: 170, distance: 287.1
click at [713, 170] on span "If your app uses embedded wallets, you can configure Privy to create wallets au…" at bounding box center [618, 182] width 470 height 37
click at [236, 409] on div "Configuring EVM networks" at bounding box center [250, 406] width 115 height 16
type textarea "*"
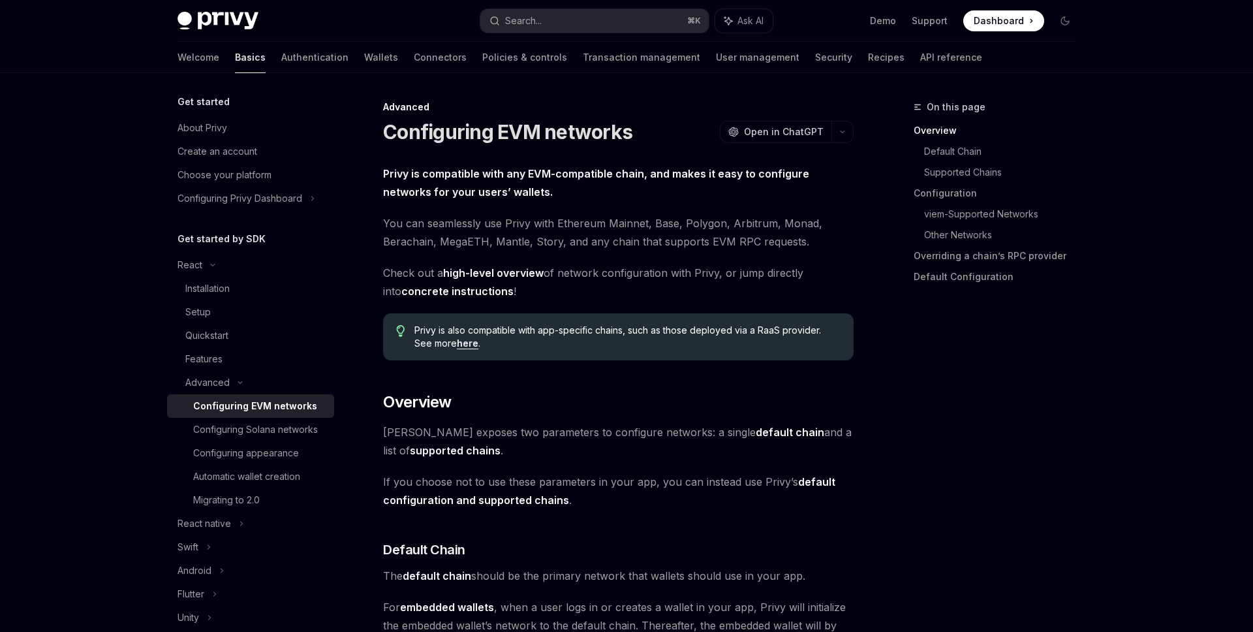
drag, startPoint x: 413, startPoint y: 170, endPoint x: 724, endPoint y: 175, distance: 310.6
click at [723, 175] on strong "Privy is compatible with any EVM-compatible chain, and makes it easy to configu…" at bounding box center [596, 182] width 426 height 31
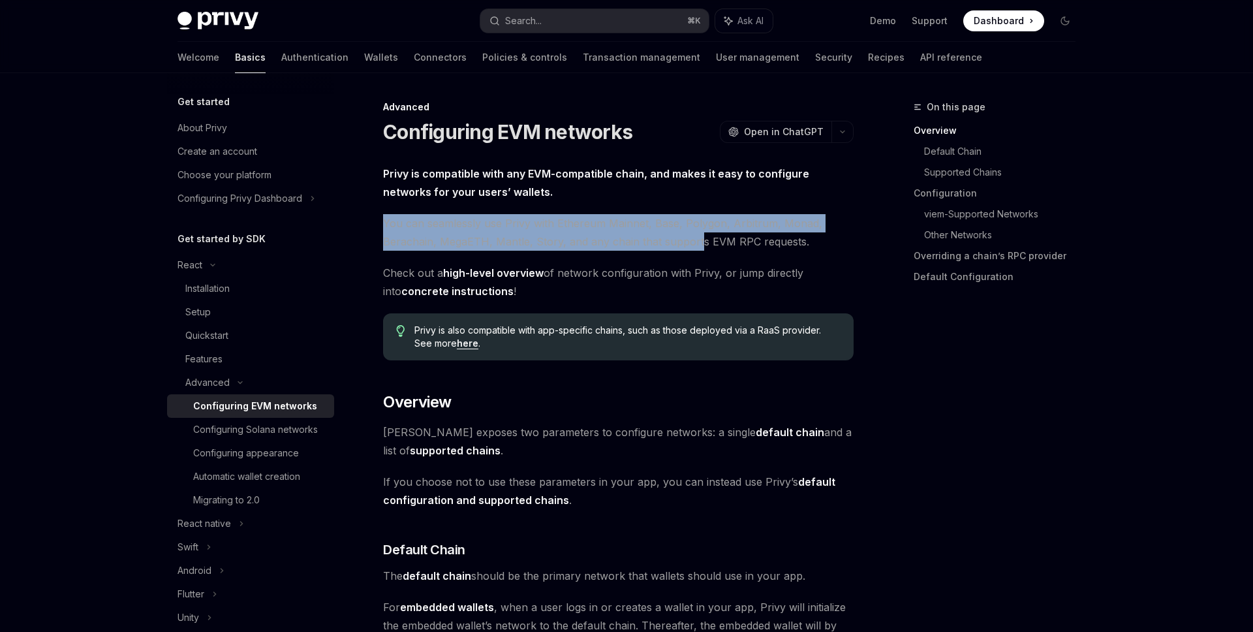
drag, startPoint x: 384, startPoint y: 211, endPoint x: 695, endPoint y: 234, distance: 311.4
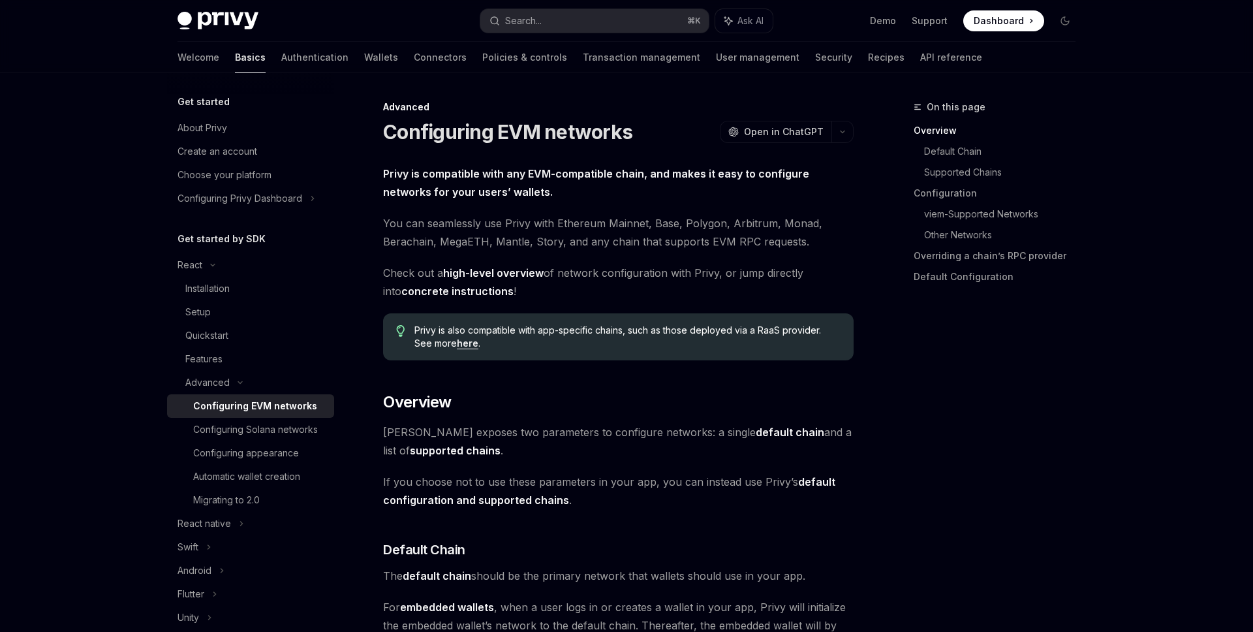
click at [797, 244] on span "You can seamlessly use Privy with Ethereum Mainnet, Base, Polygon, Arbitrum, Mo…" at bounding box center [618, 232] width 470 height 37
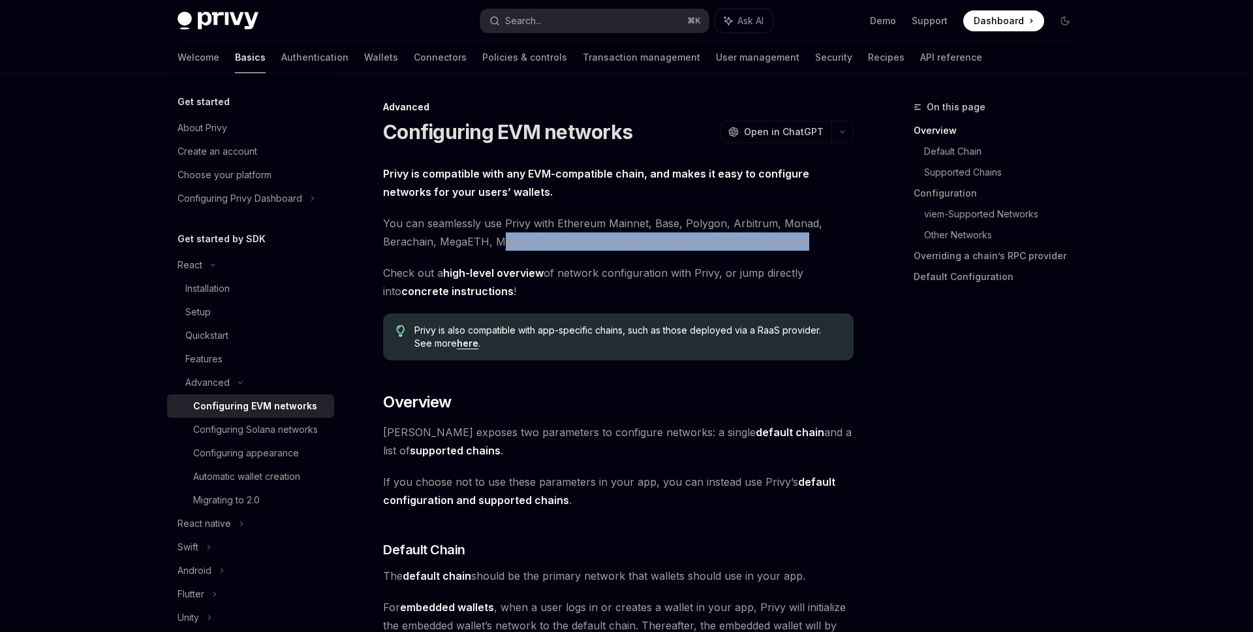
drag, startPoint x: 808, startPoint y: 244, endPoint x: 498, endPoint y: 244, distance: 309.3
click at [498, 244] on span "You can seamlessly use Privy with Ethereum Mainnet, Base, Polygon, Arbitrum, Mo…" at bounding box center [618, 232] width 470 height 37
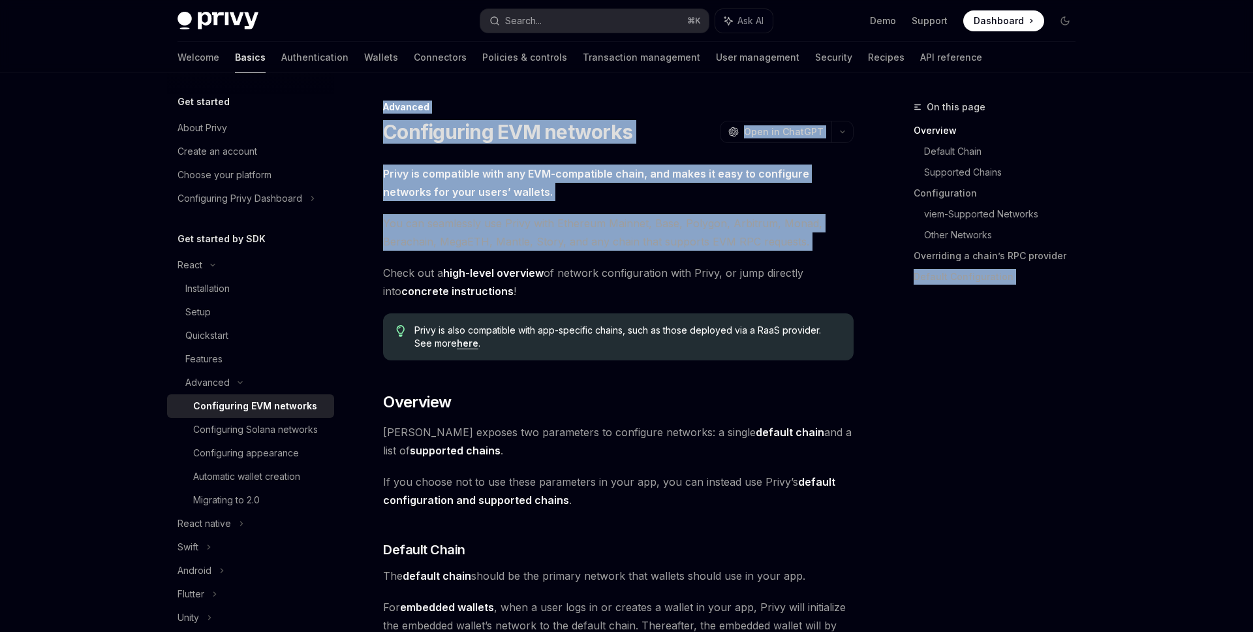
drag, startPoint x: 382, startPoint y: 272, endPoint x: 906, endPoint y: 275, distance: 523.9
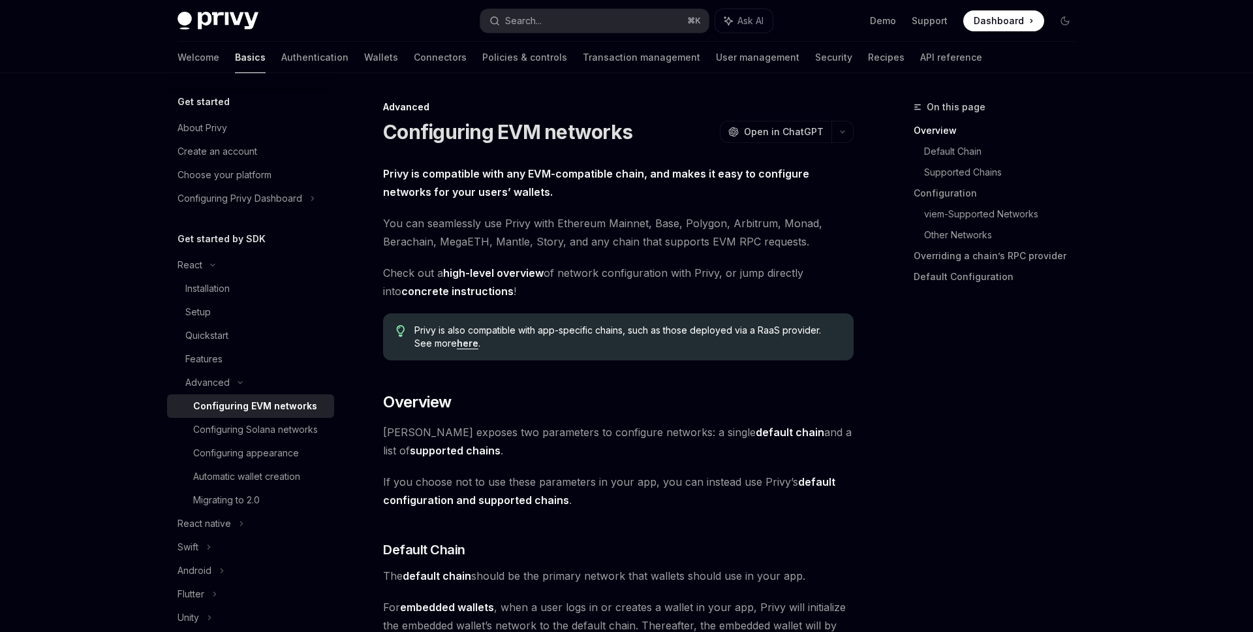
click at [658, 265] on span "Check out a high-level overview of network configuration with Privy, or jump di…" at bounding box center [618, 282] width 470 height 37
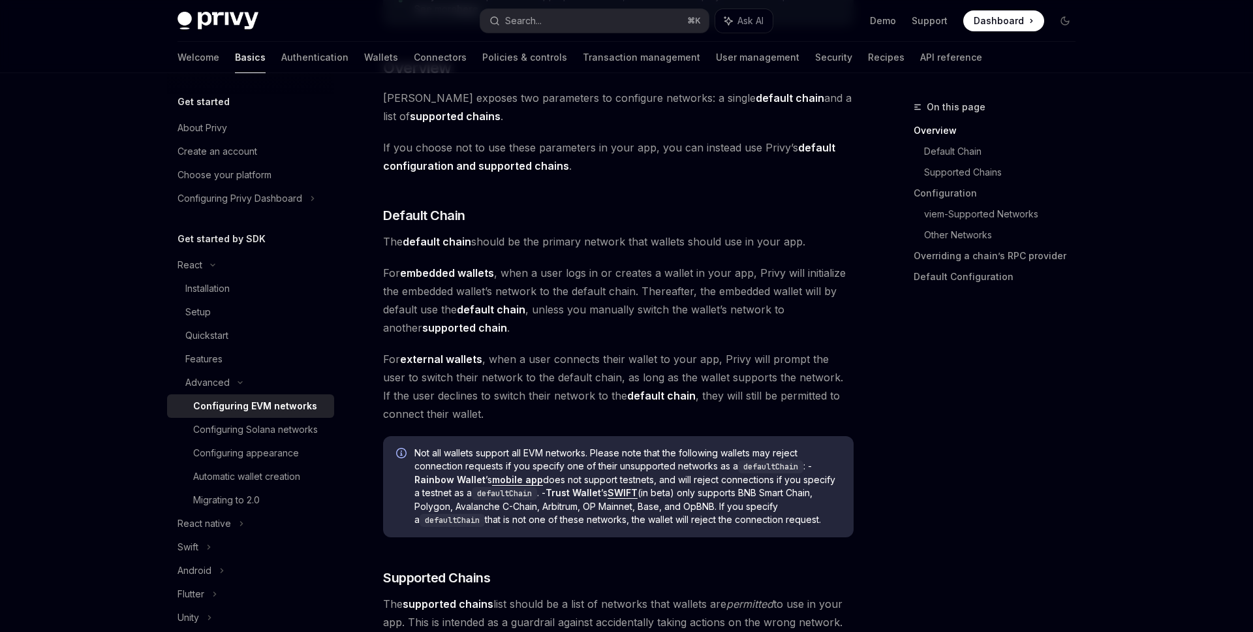
scroll to position [361, 0]
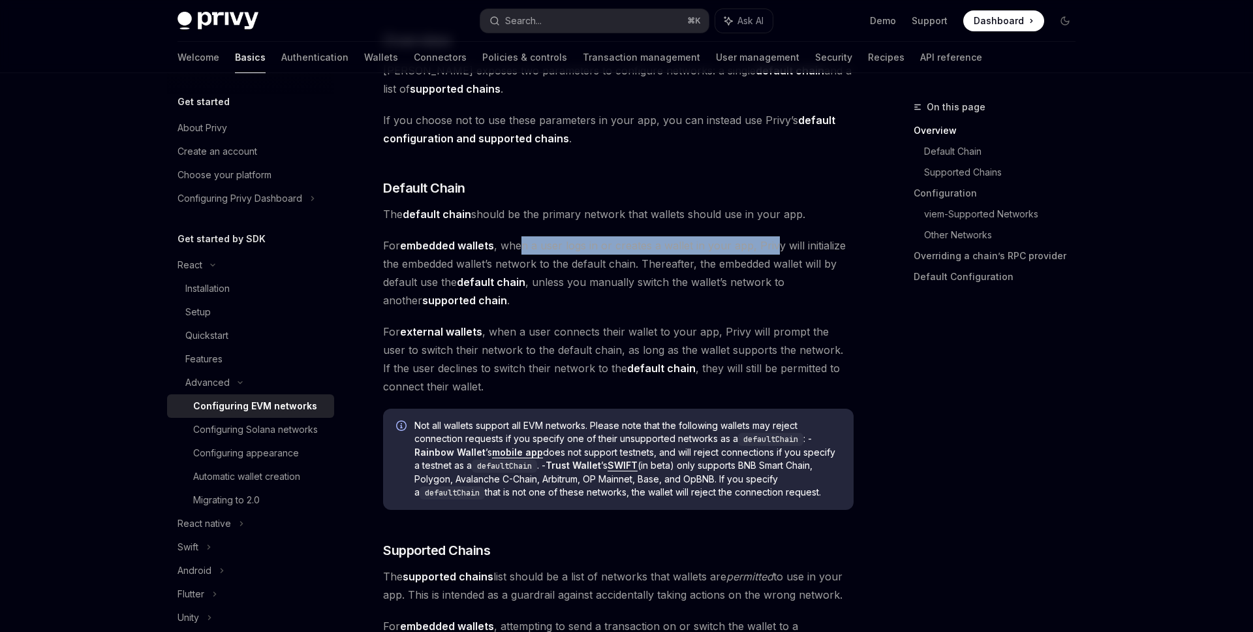
drag, startPoint x: 523, startPoint y: 247, endPoint x: 774, endPoint y: 251, distance: 251.9
click at [774, 251] on span "For embedded wallets , when a user logs in or creates a wallet in your app, Pri…" at bounding box center [618, 272] width 470 height 73
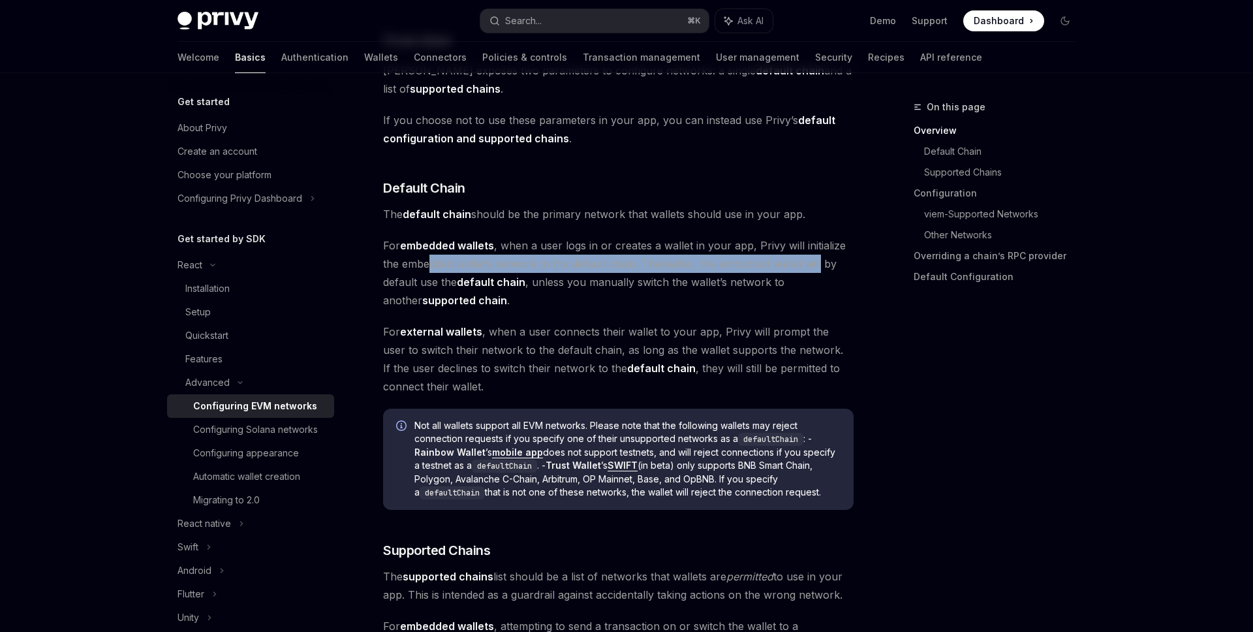
drag, startPoint x: 431, startPoint y: 260, endPoint x: 825, endPoint y: 261, distance: 394.1
click at [825, 261] on span "For embedded wallets , when a user logs in or creates a wallet in your app, Pri…" at bounding box center [618, 272] width 470 height 73
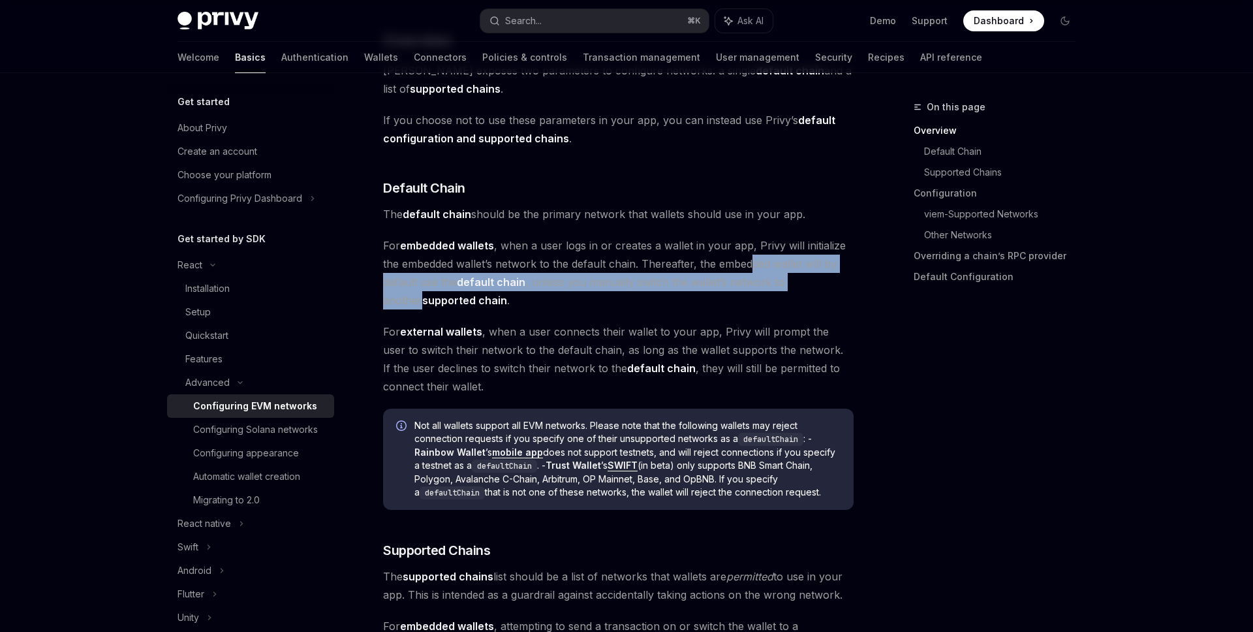
drag, startPoint x: 846, startPoint y: 278, endPoint x: 750, endPoint y: 254, distance: 98.1
click at [750, 254] on span "For embedded wallets , when a user logs in or creates a wallet in your app, Pri…" at bounding box center [618, 272] width 470 height 73
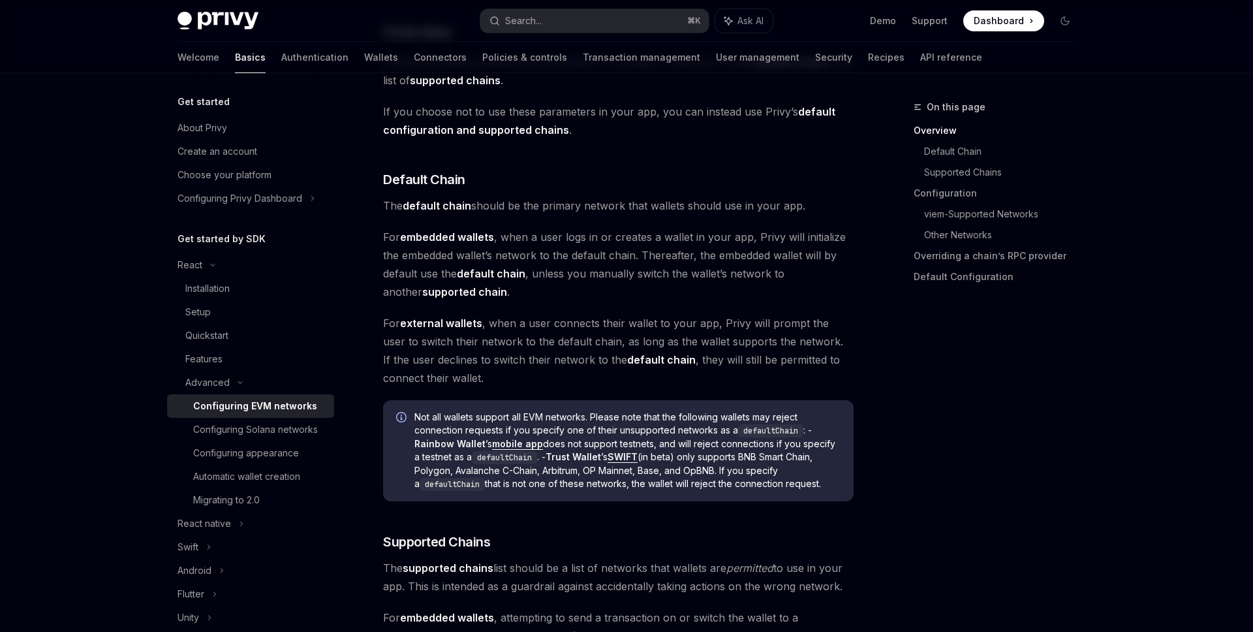
scroll to position [373, 0]
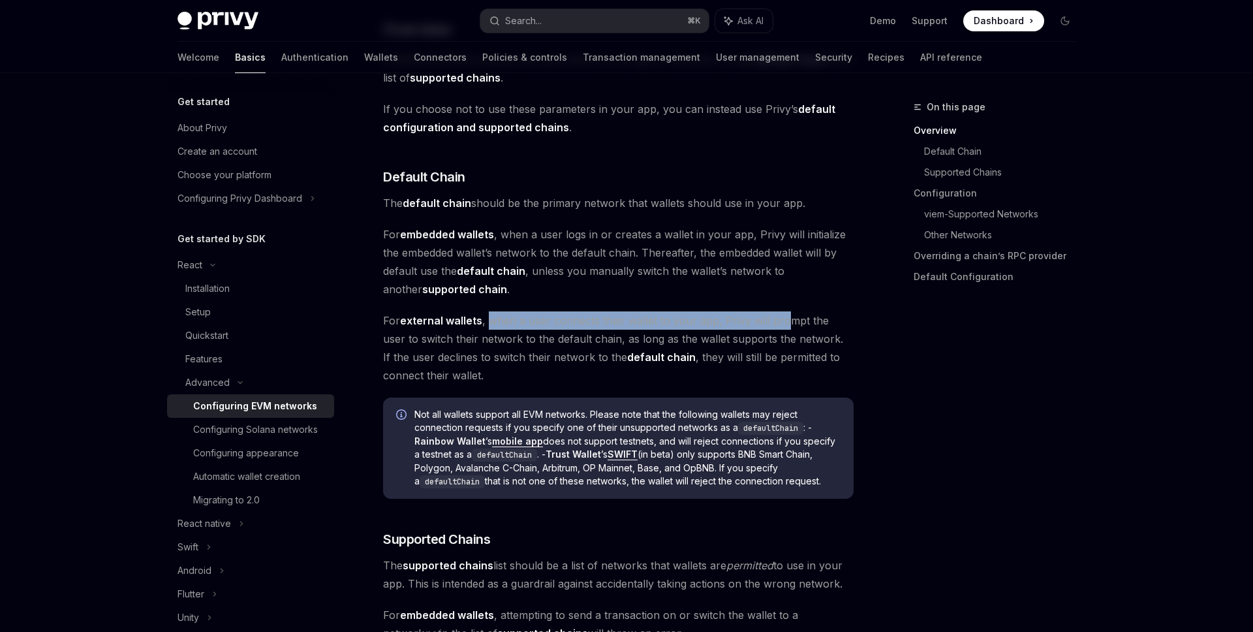
drag, startPoint x: 489, startPoint y: 320, endPoint x: 784, endPoint y: 322, distance: 294.3
click at [784, 322] on span "For external wallets , when a user connects their wallet to your app, Privy wil…" at bounding box center [618, 347] width 470 height 73
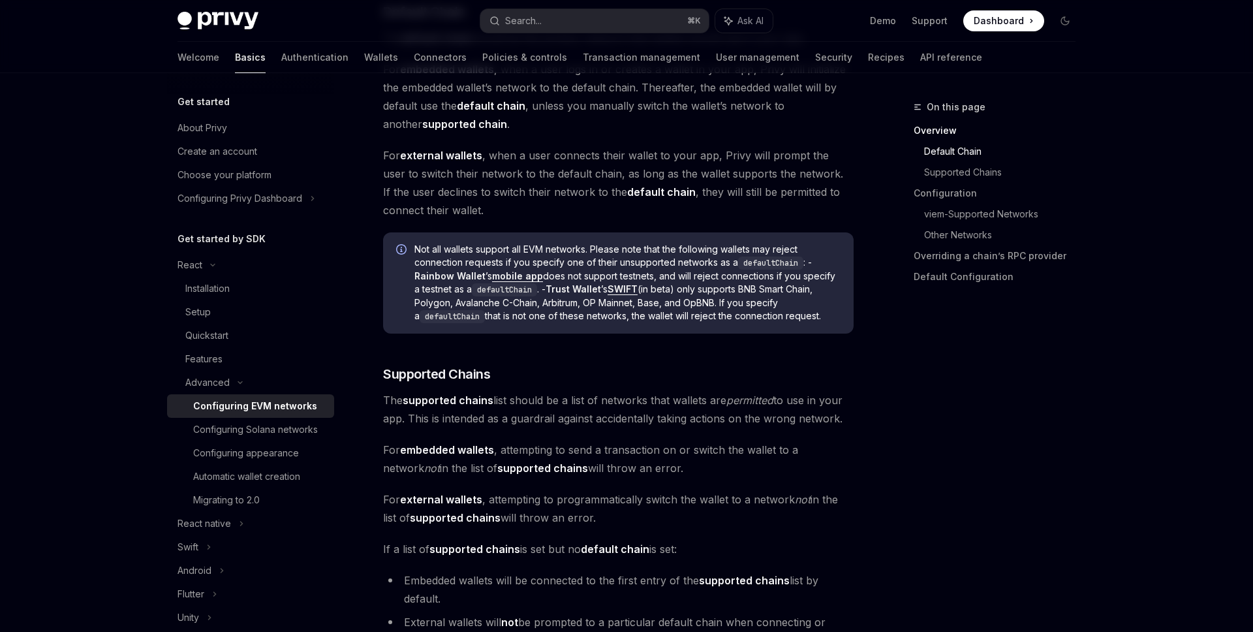
scroll to position [560, 0]
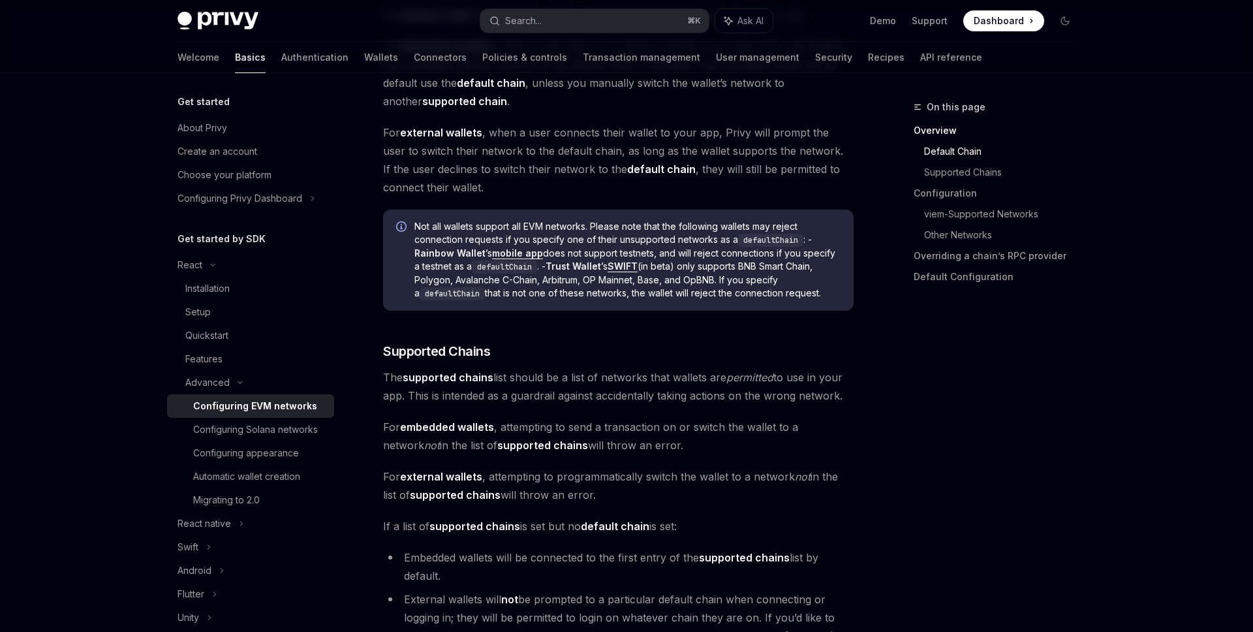
click at [478, 378] on strong "supported chains" at bounding box center [448, 377] width 91 height 13
drag, startPoint x: 406, startPoint y: 377, endPoint x: 600, endPoint y: 377, distance: 193.8
click at [600, 377] on span "The supported chains list should be a list of networks that wallets are permitt…" at bounding box center [618, 386] width 470 height 37
drag, startPoint x: 512, startPoint y: 429, endPoint x: 773, endPoint y: 429, distance: 261.6
click at [772, 429] on span "For embedded wallets , attempting to send a transaction on or switch the wallet…" at bounding box center [618, 436] width 470 height 37
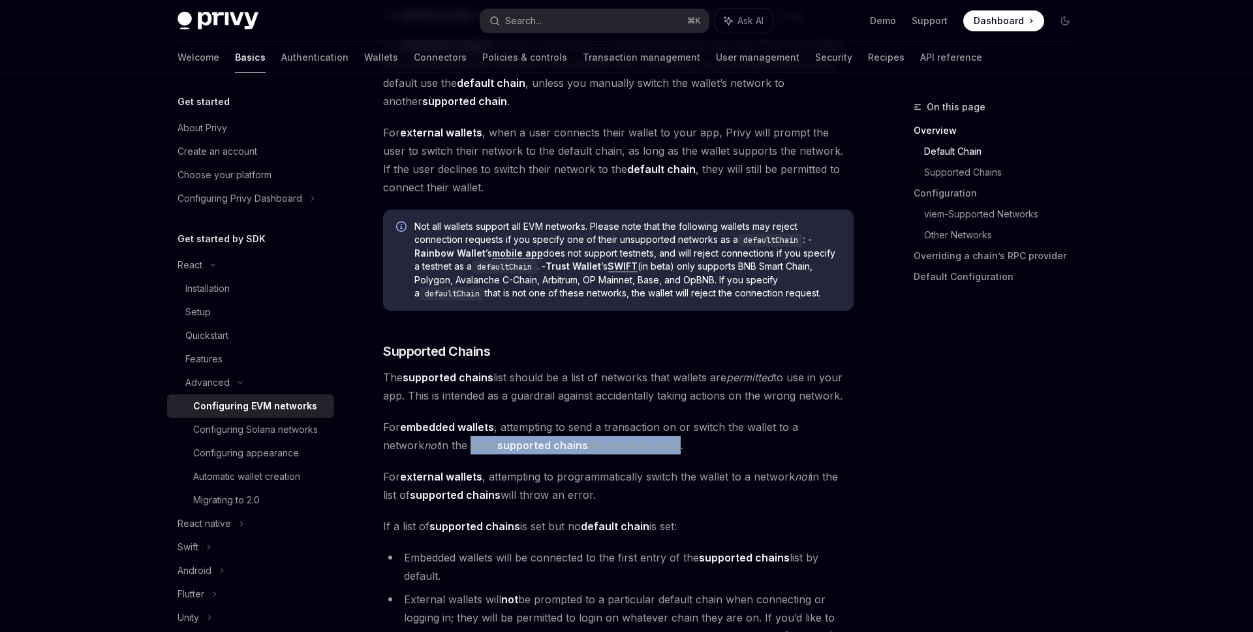
drag, startPoint x: 428, startPoint y: 443, endPoint x: 658, endPoint y: 443, distance: 230.3
click at [658, 443] on span "For embedded wallets , attempting to send a transaction on or switch the wallet…" at bounding box center [618, 436] width 470 height 37
click at [662, 443] on span "For embedded wallets , attempting to send a transaction on or switch the wallet…" at bounding box center [618, 436] width 470 height 37
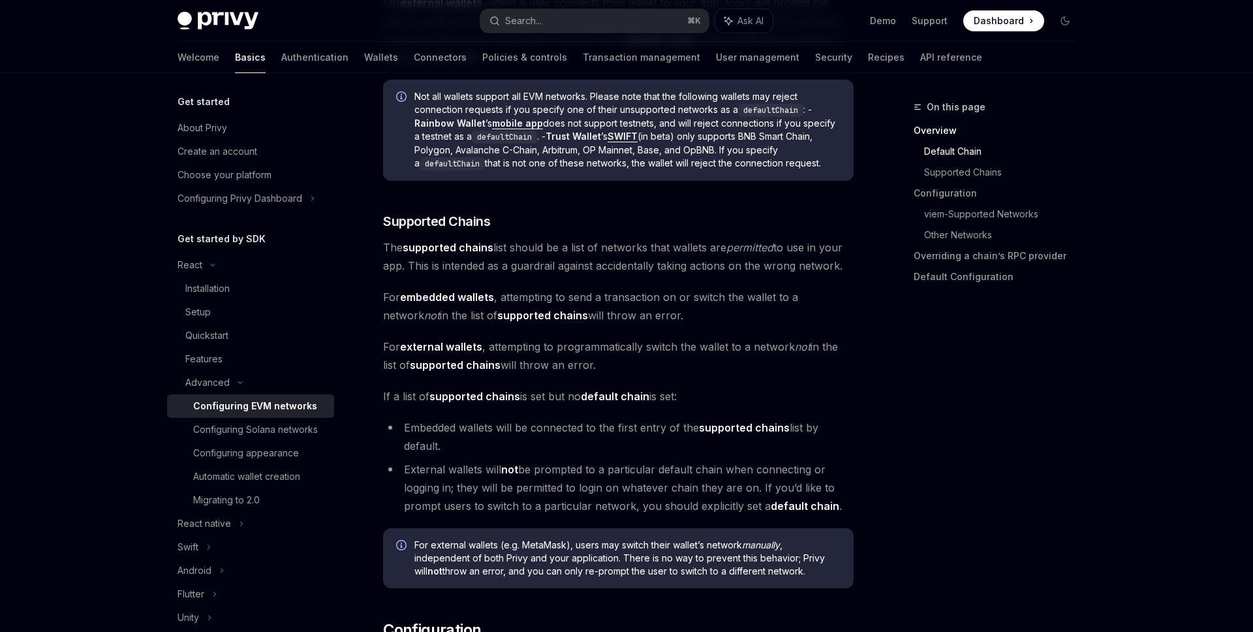
scroll to position [692, 0]
drag, startPoint x: 413, startPoint y: 469, endPoint x: 744, endPoint y: 472, distance: 331.4
click at [744, 472] on li "External wallets will not be prompted to a particular default chain when connec…" at bounding box center [618, 485] width 470 height 55
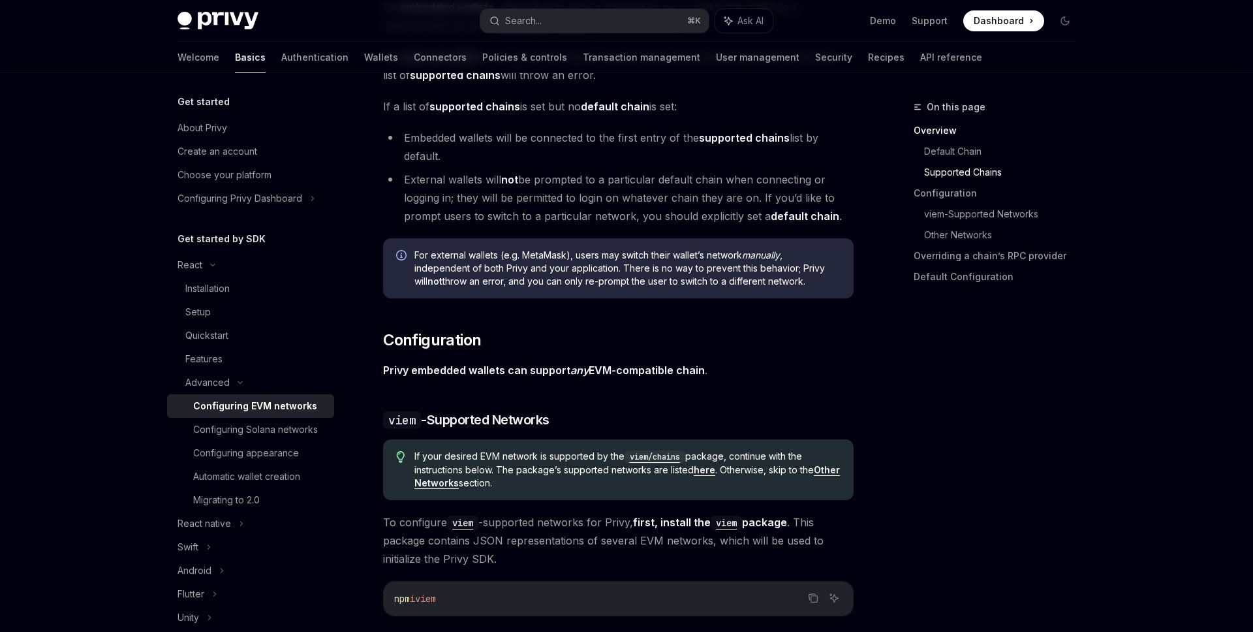
scroll to position [1052, 0]
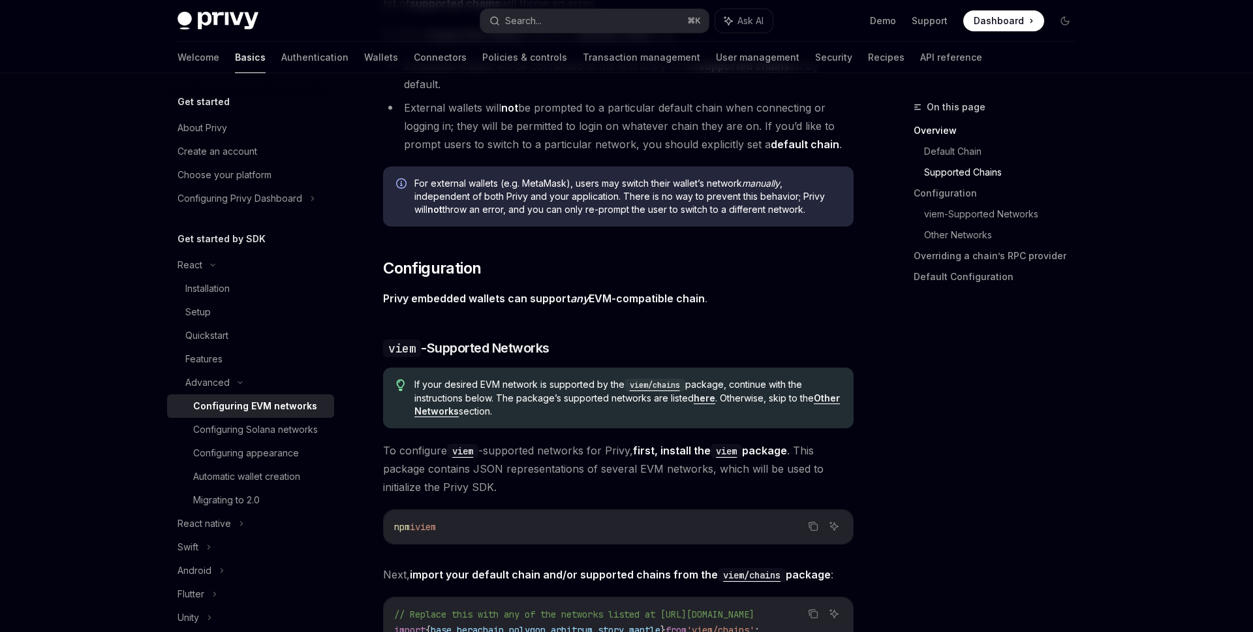
click at [455, 408] on strong "Other Networks" at bounding box center [626, 404] width 425 height 24
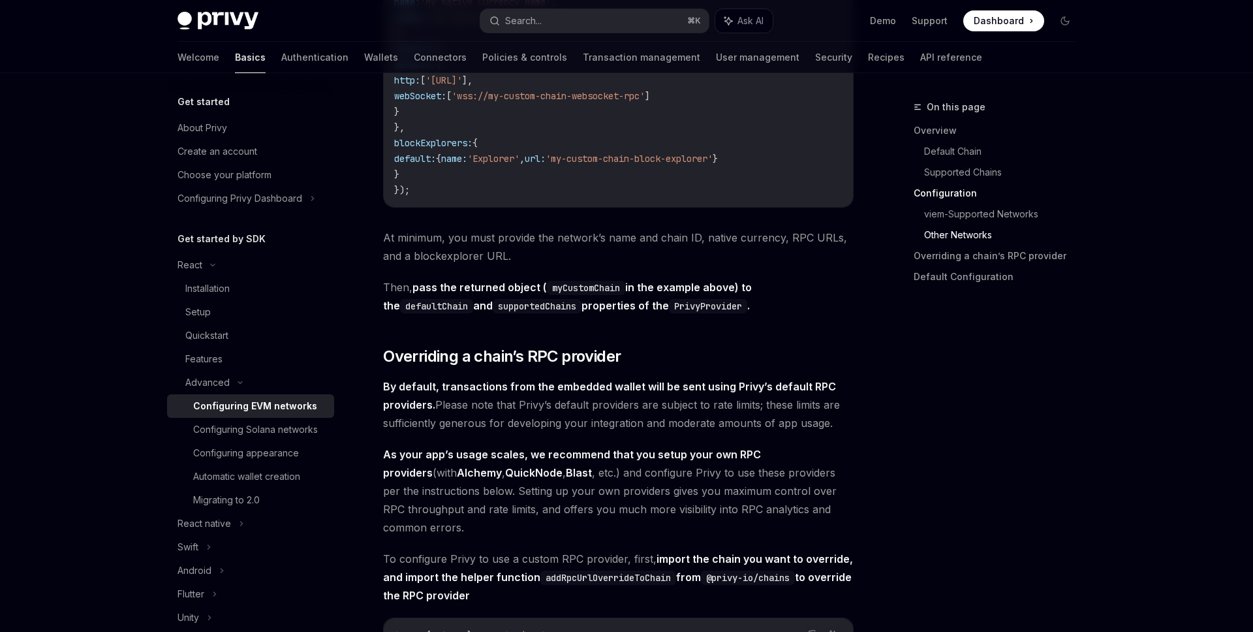
scroll to position [2528, 0]
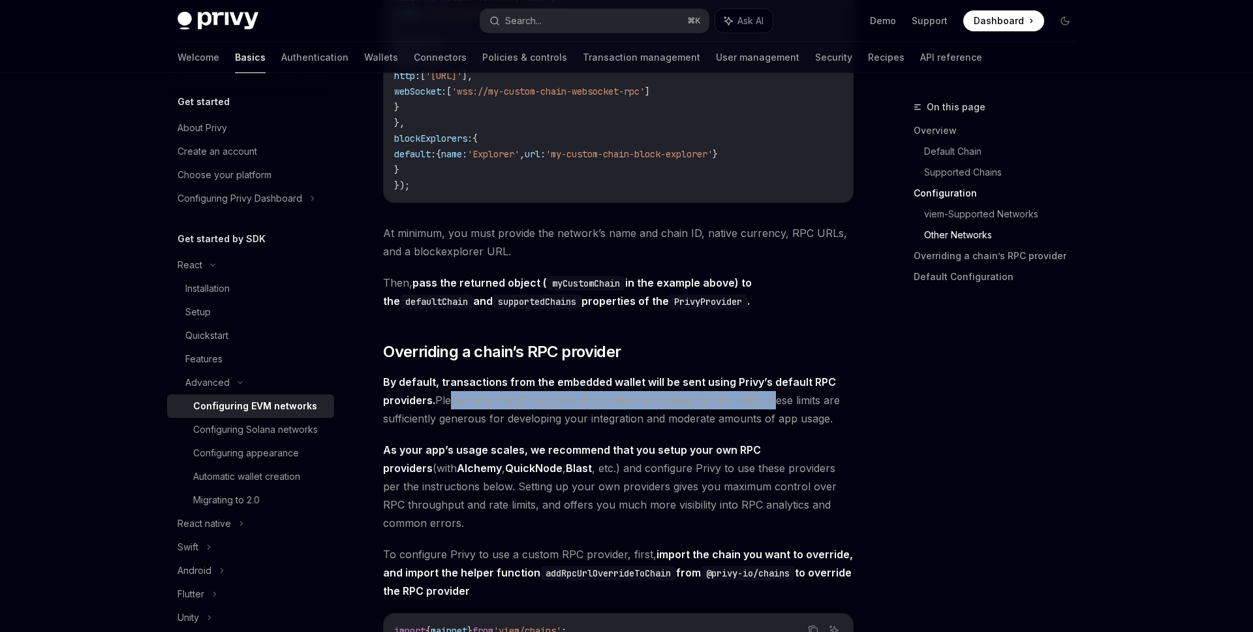
drag, startPoint x: 449, startPoint y: 413, endPoint x: 771, endPoint y: 414, distance: 322.3
click at [771, 414] on span "By default, transactions from the embedded wallet will be sent using Privy’s de…" at bounding box center [618, 400] width 470 height 55
drag, startPoint x: 862, startPoint y: 410, endPoint x: 650, endPoint y: 409, distance: 211.4
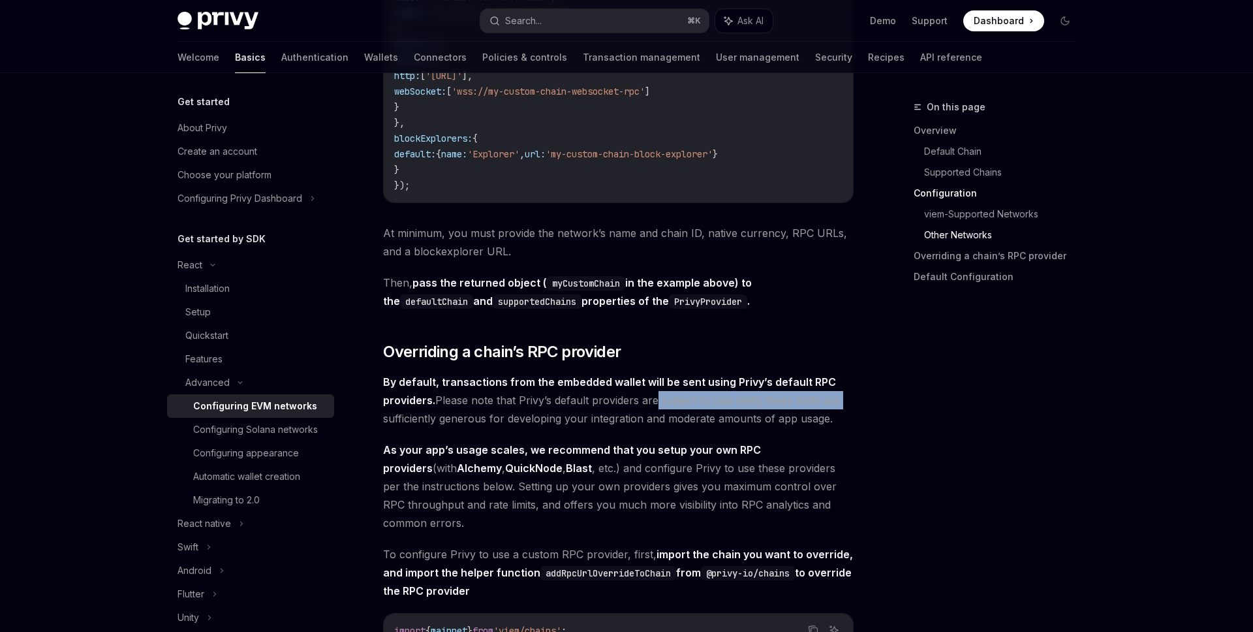
click at [737, 409] on span "By default, transactions from the embedded wallet will be sent using Privy’s de…" at bounding box center [618, 400] width 470 height 55
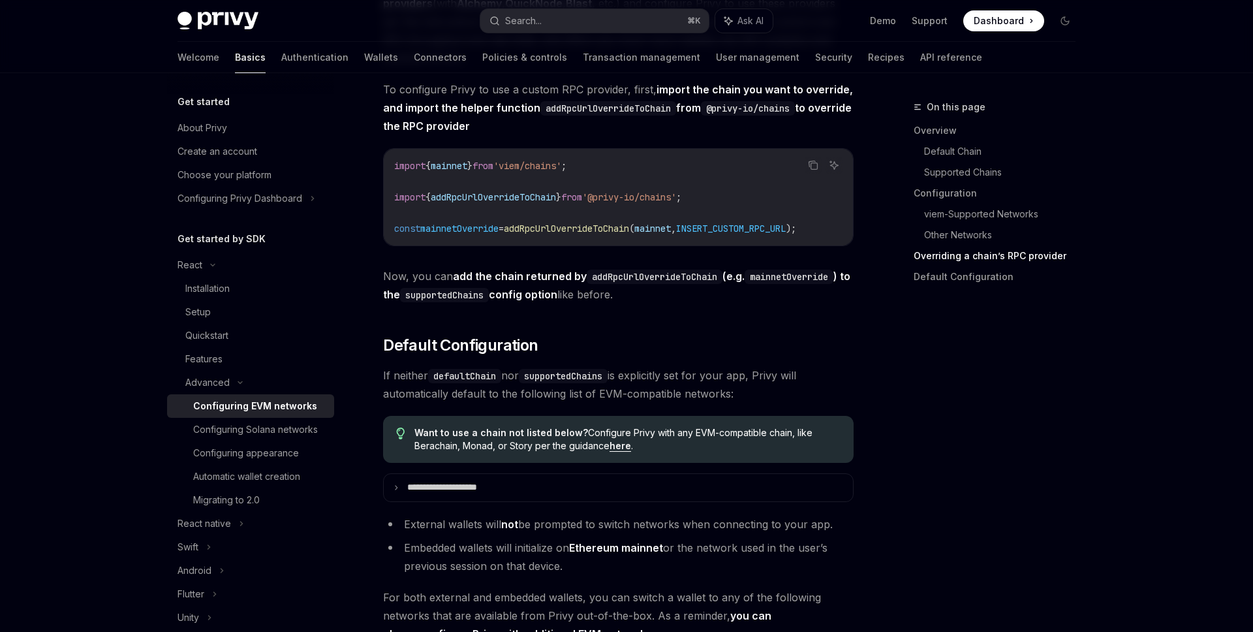
scroll to position [2994, 0]
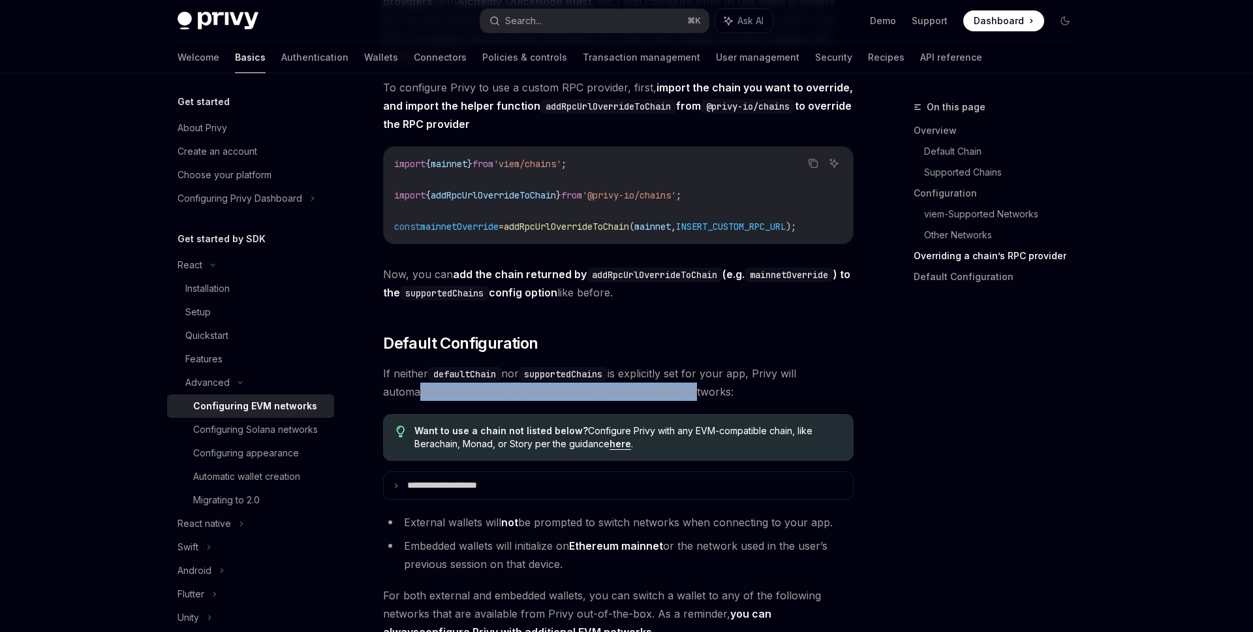
drag, startPoint x: 411, startPoint y: 414, endPoint x: 692, endPoint y: 403, distance: 280.7
click at [692, 401] on span "If neither defaultChain nor supportedChains is explicitly set for your app, Pri…" at bounding box center [618, 382] width 470 height 37
click at [746, 401] on span "If neither defaultChain nor supportedChains is explicitly set for your app, Pri…" at bounding box center [618, 382] width 470 height 37
drag, startPoint x: 559, startPoint y: 405, endPoint x: 725, endPoint y: 405, distance: 165.7
click at [725, 401] on span "If neither defaultChain nor supportedChains is explicitly set for your app, Pri…" at bounding box center [618, 382] width 470 height 37
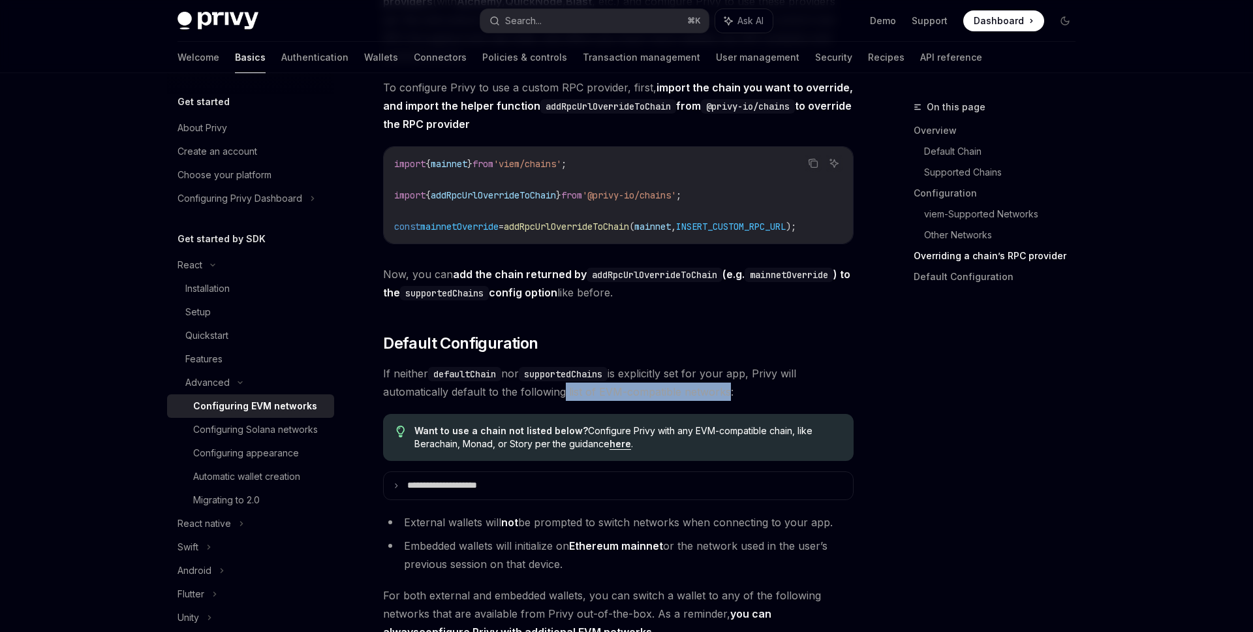
click at [725, 401] on span "If neither defaultChain nor supportedChains is explicitly set for your app, Pri…" at bounding box center [618, 382] width 470 height 37
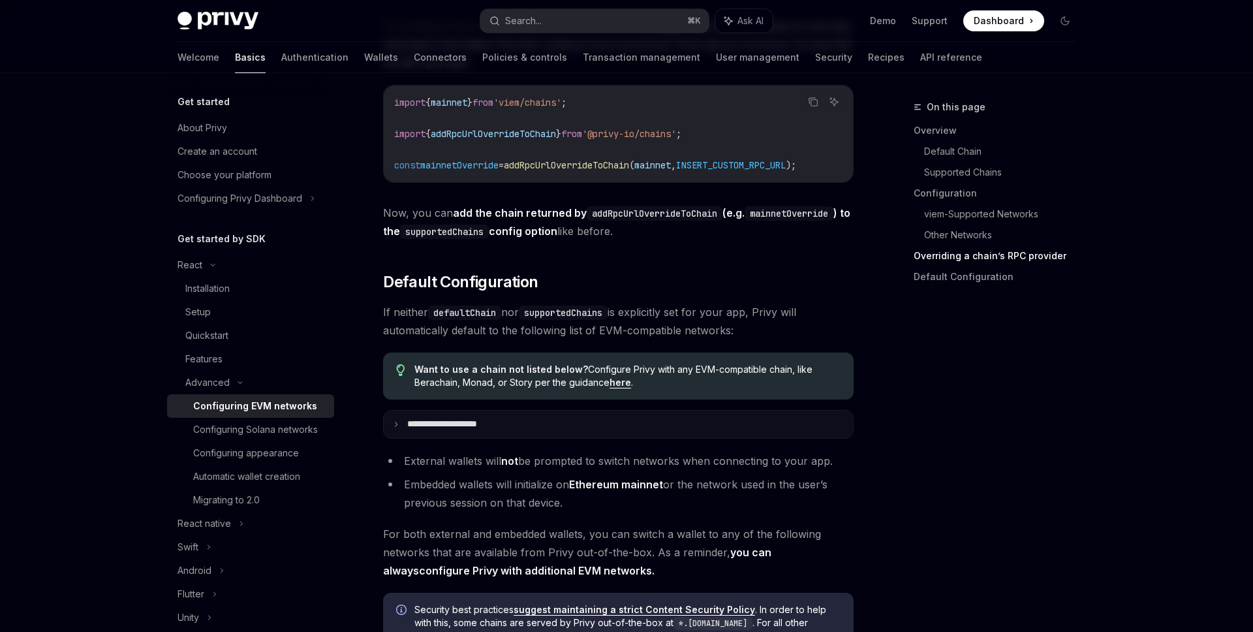
click at [450, 430] on p "**********" at bounding box center [456, 424] width 99 height 12
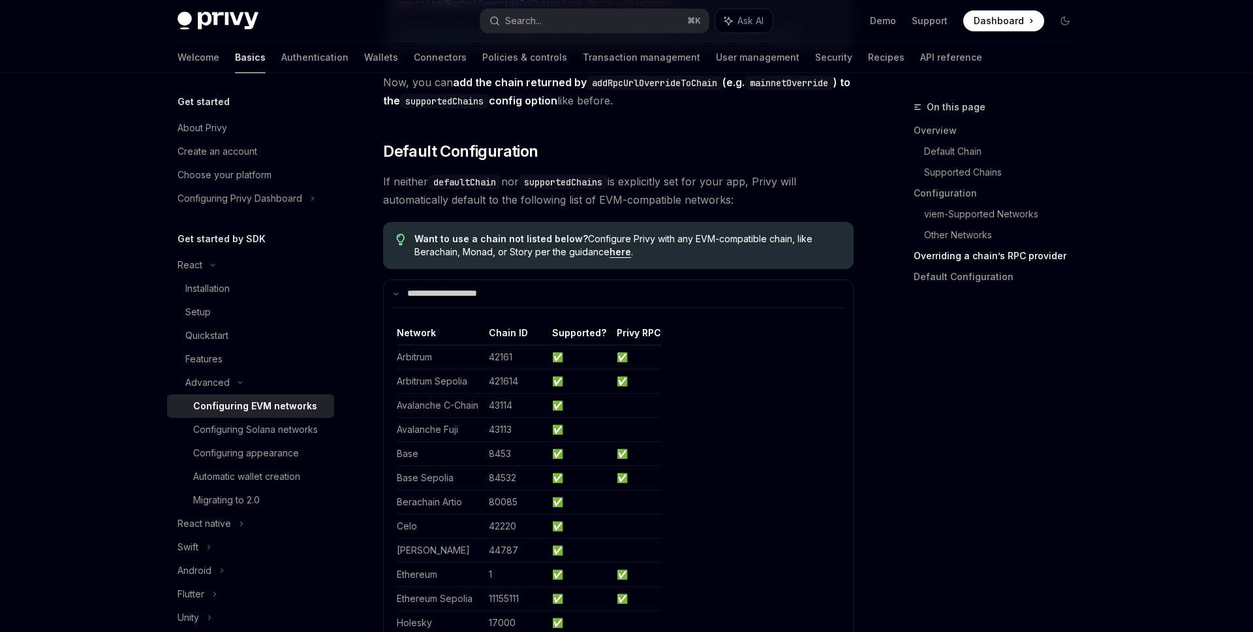
scroll to position [3183, 0]
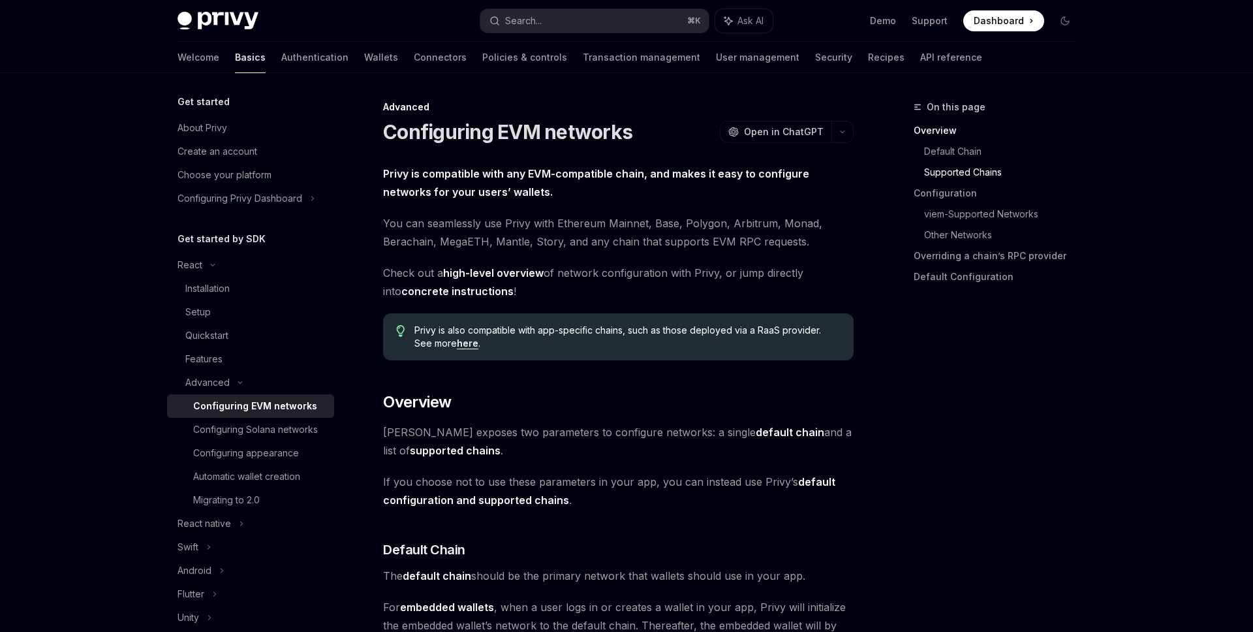
scroll to position [1210, 0]
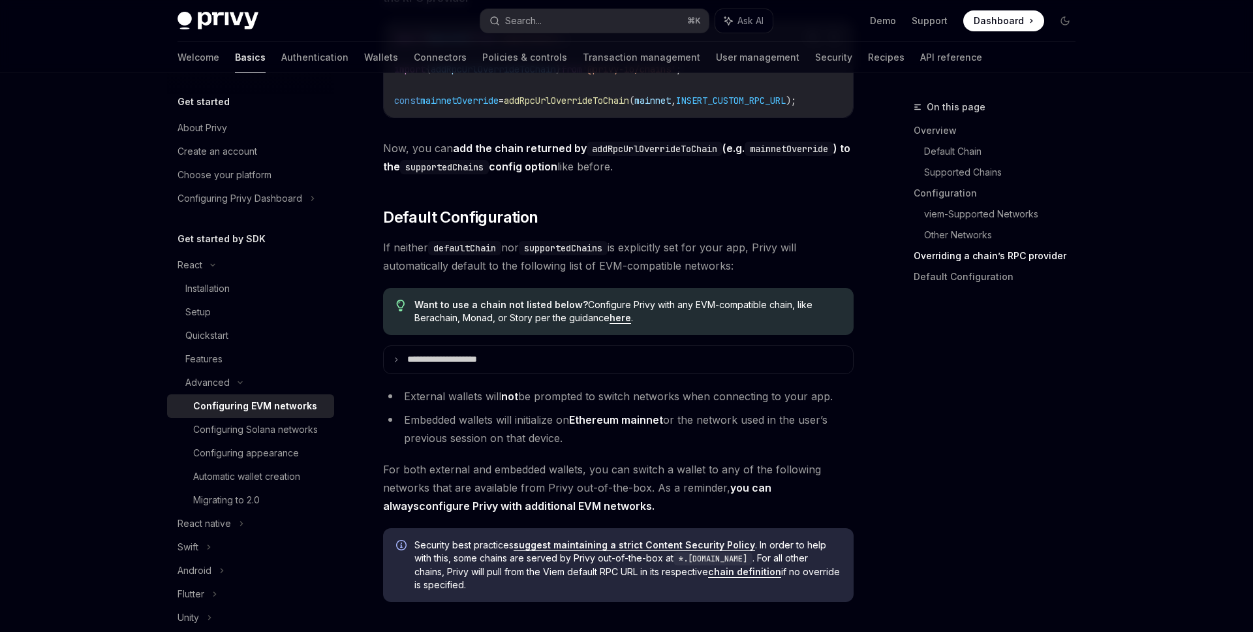
scroll to position [3299, 0]
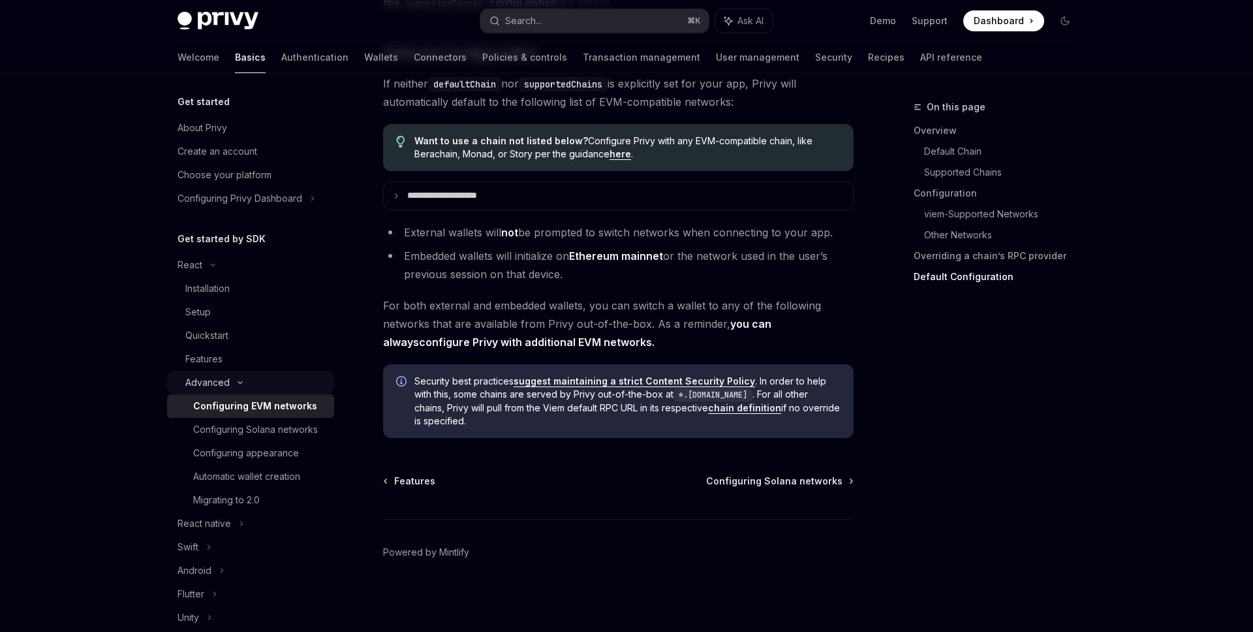
click at [257, 378] on div "Advanced" at bounding box center [250, 382] width 167 height 23
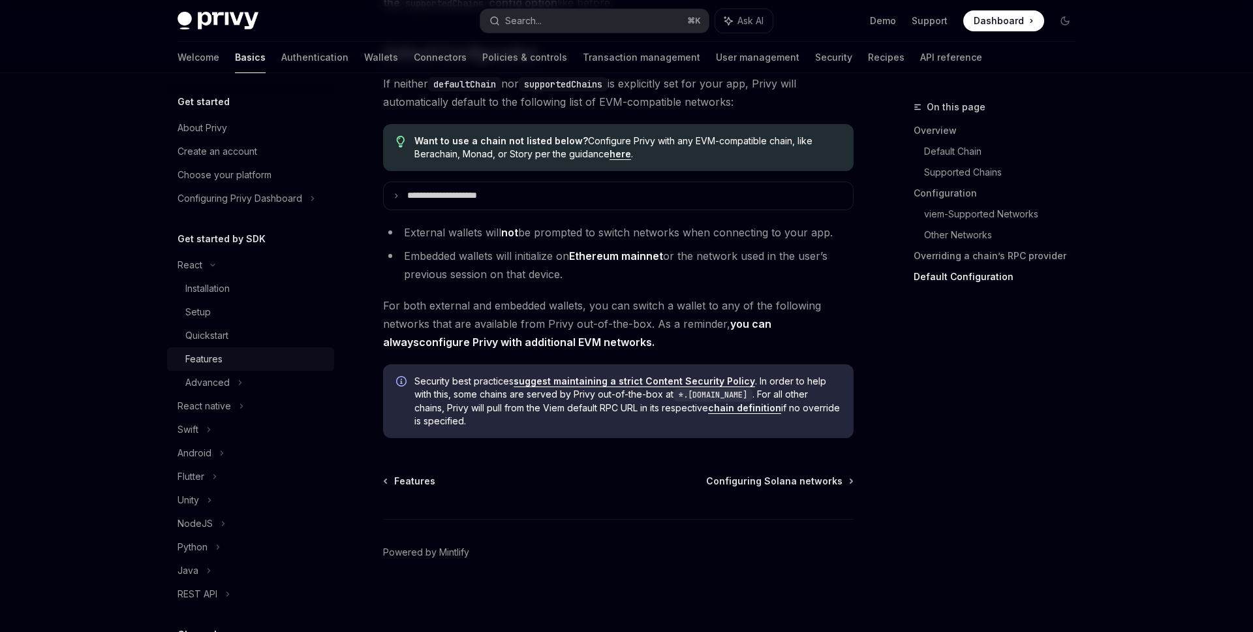
click at [273, 350] on link "Features" at bounding box center [250, 358] width 167 height 23
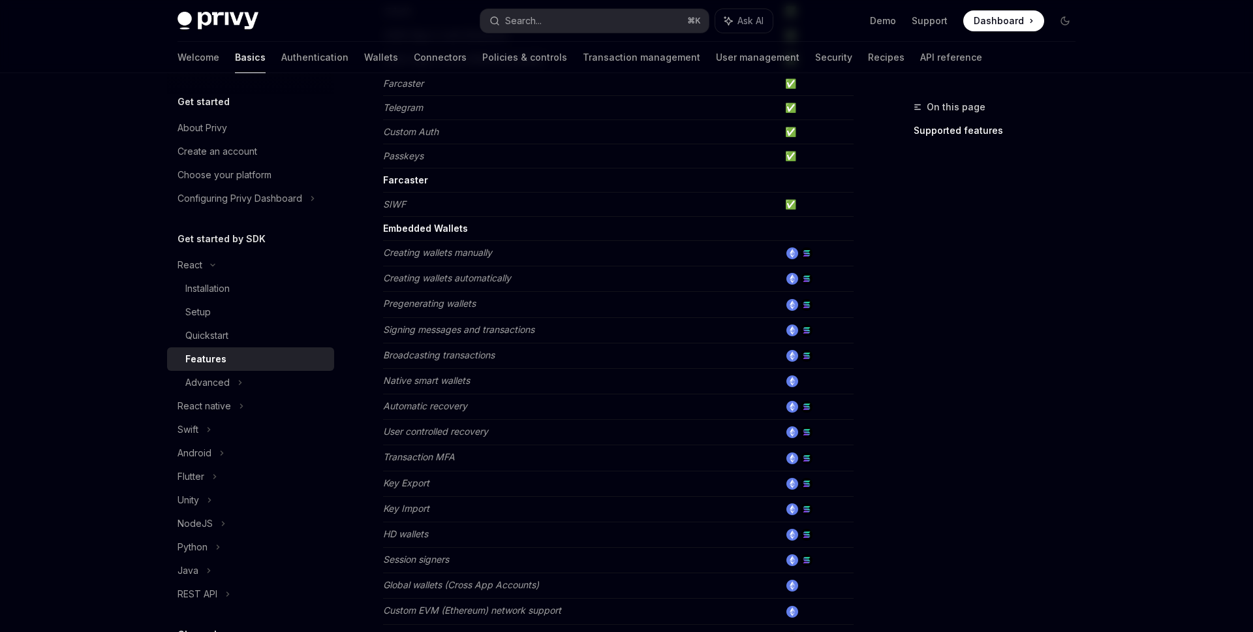
scroll to position [757, 0]
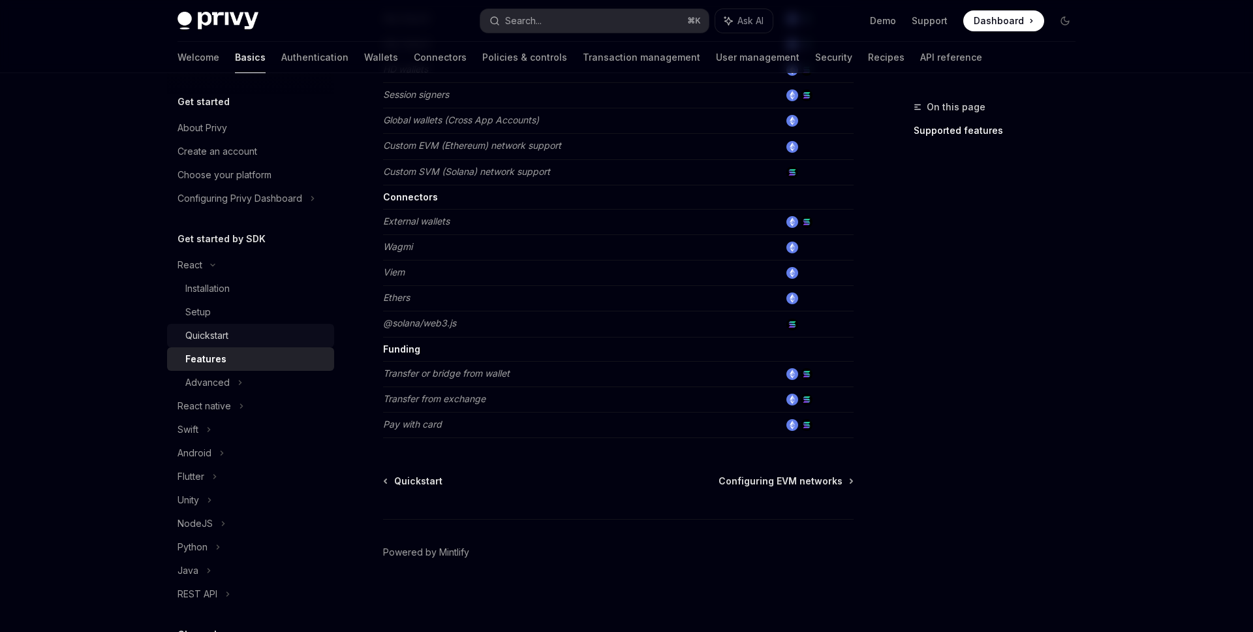
click at [242, 333] on div "Quickstart" at bounding box center [255, 336] width 141 height 16
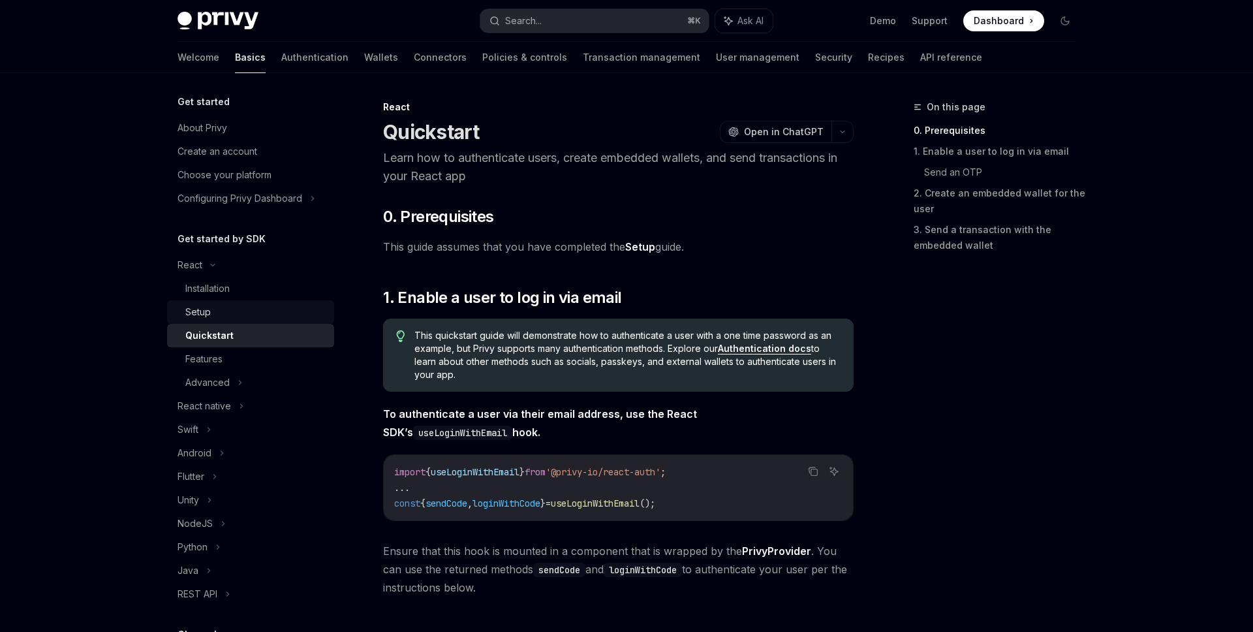
click at [269, 320] on link "Setup" at bounding box center [250, 311] width 167 height 23
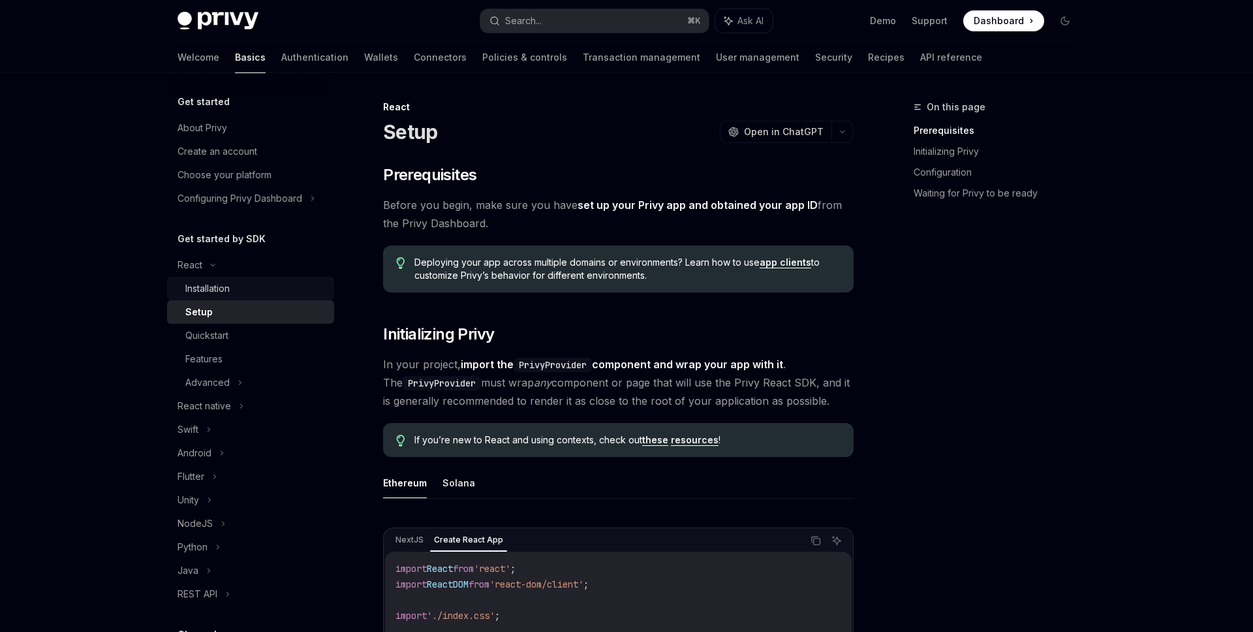
click at [230, 286] on div "Installation" at bounding box center [207, 289] width 44 height 16
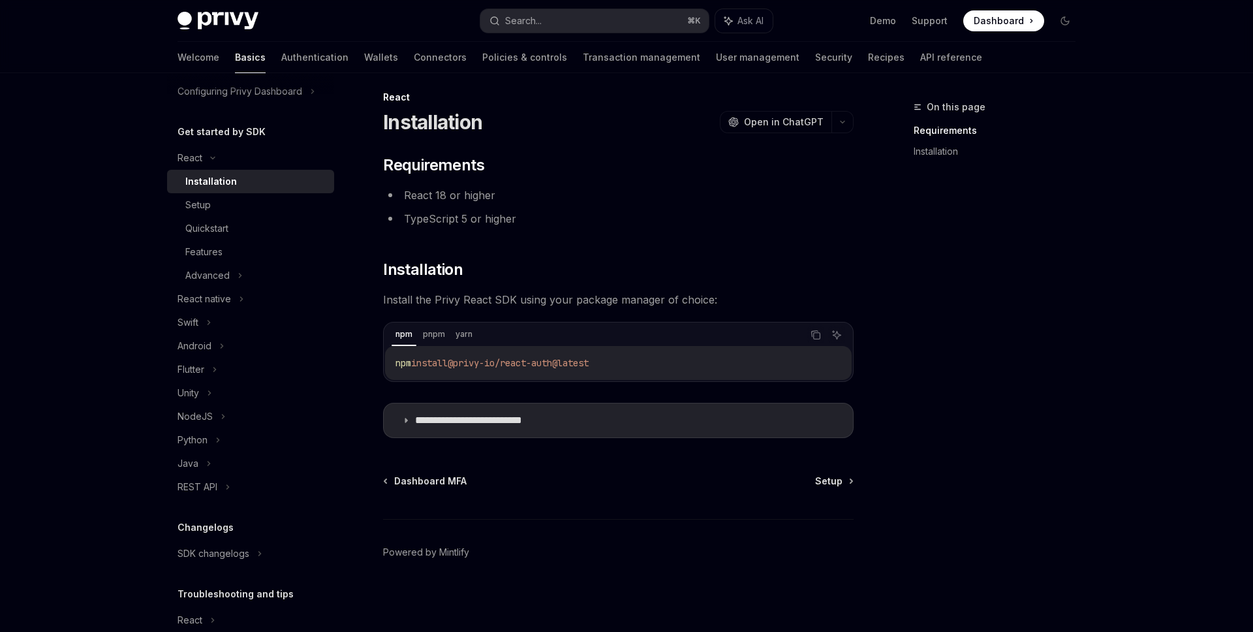
scroll to position [180, 0]
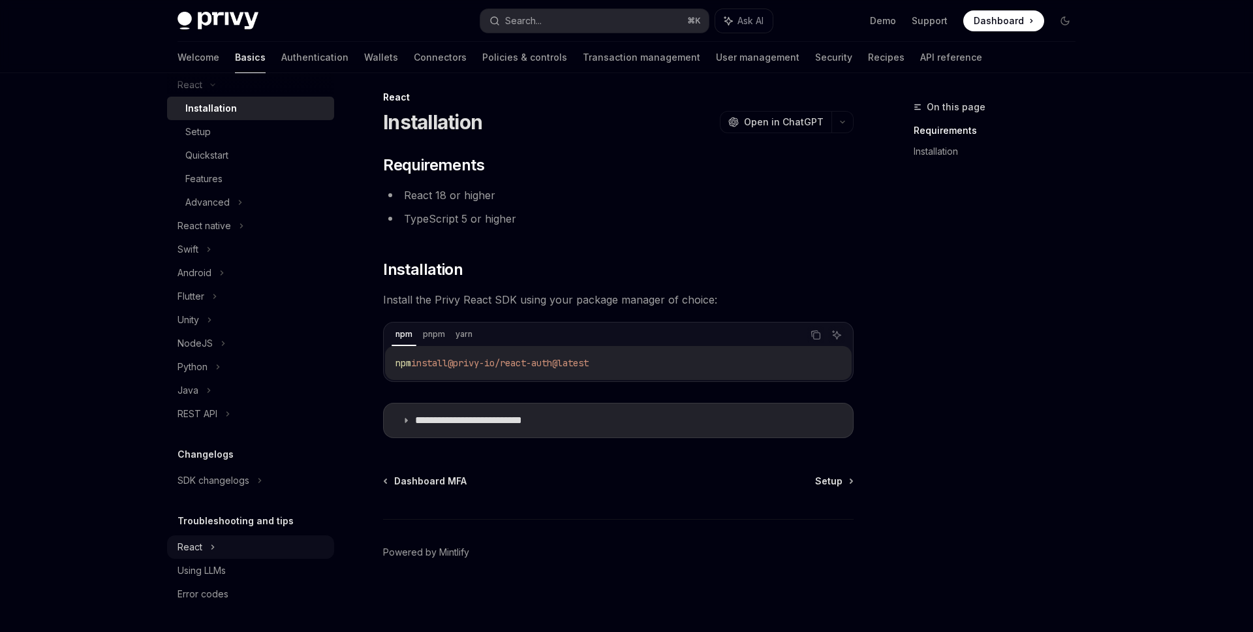
click at [202, 93] on div "React" at bounding box center [189, 85] width 25 height 16
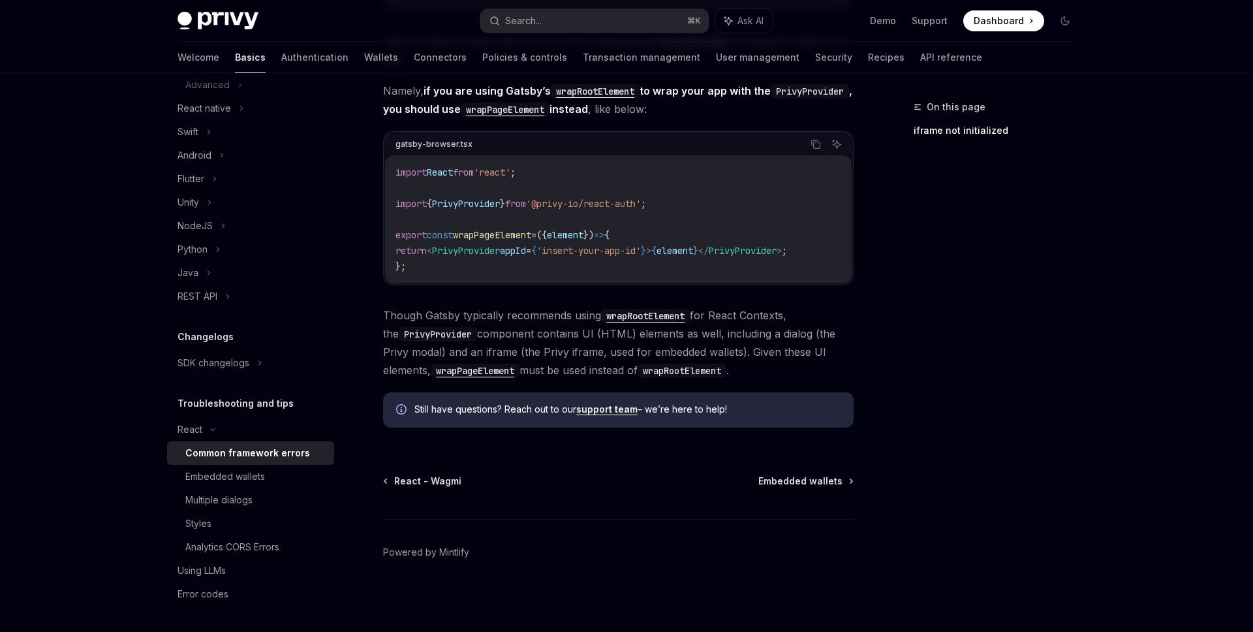
scroll to position [218, 0]
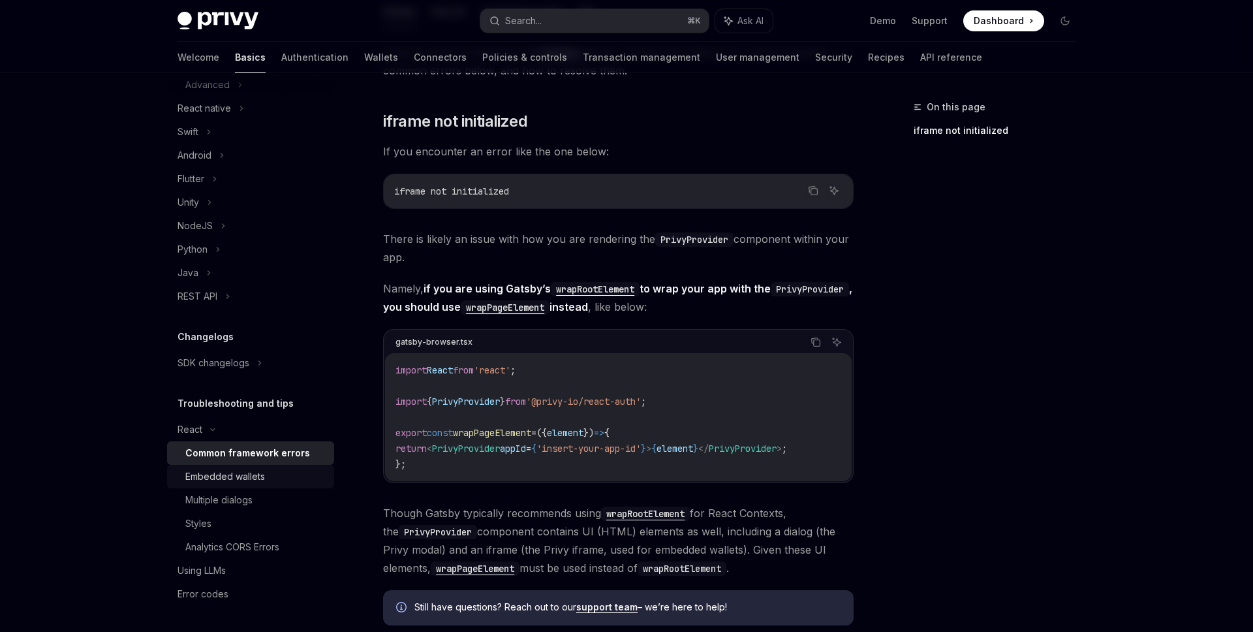
click at [307, 468] on div "Embedded wallets" at bounding box center [255, 476] width 141 height 16
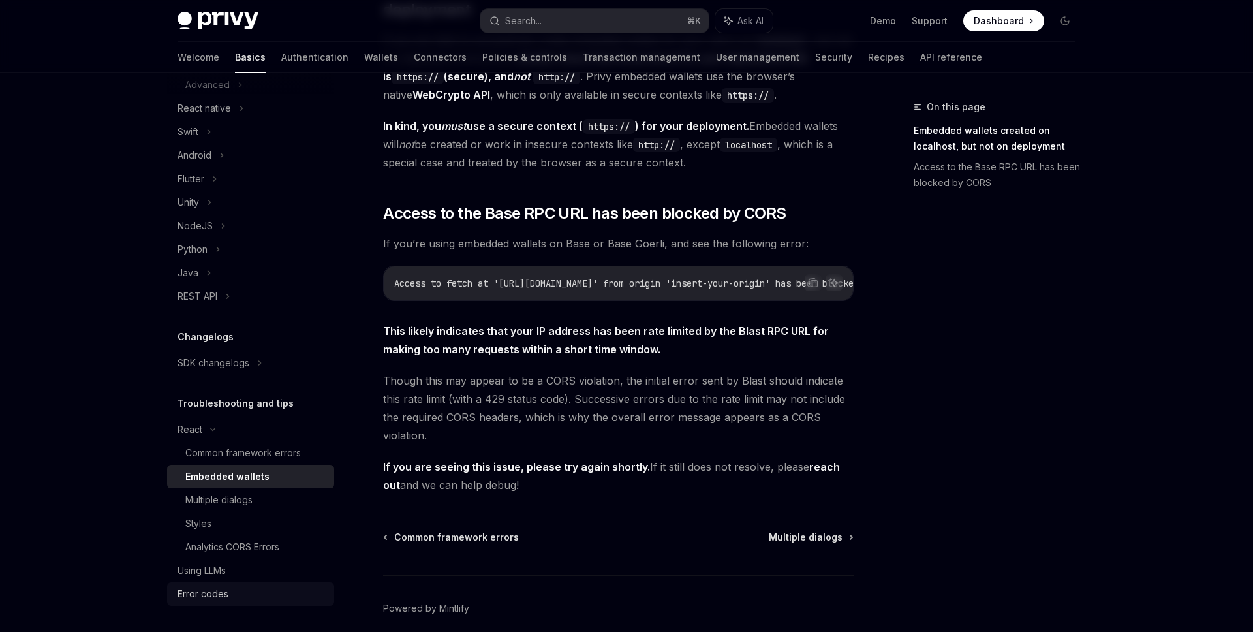
scroll to position [294, 0]
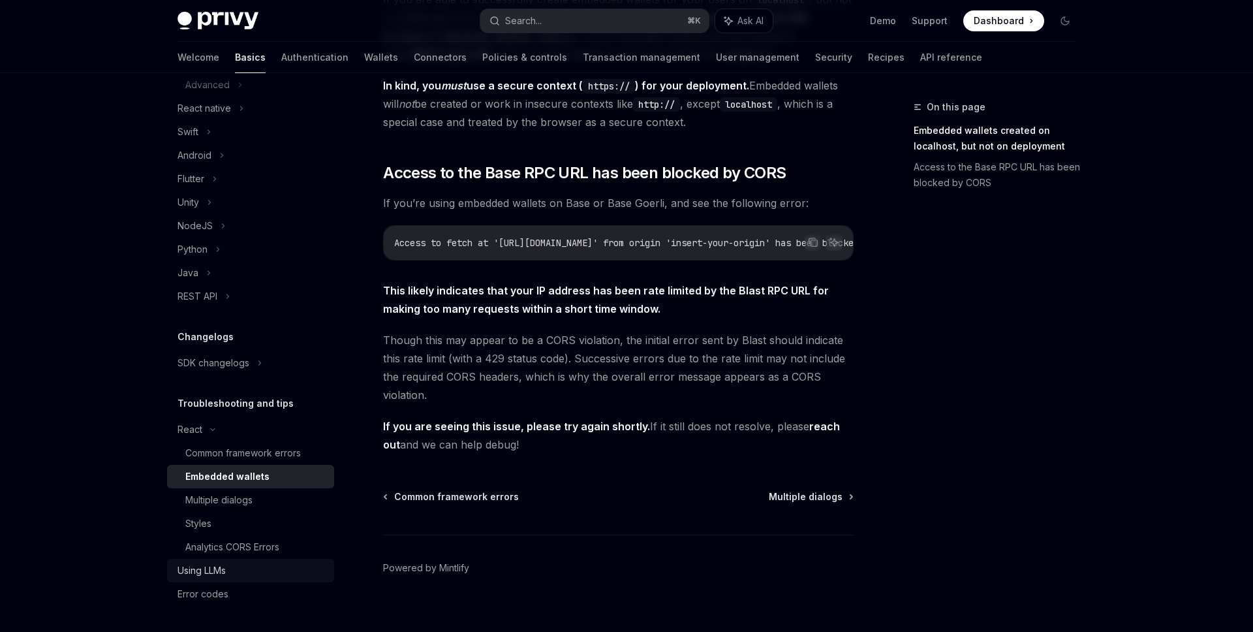
click at [239, 572] on div "Using LLMs" at bounding box center [251, 570] width 149 height 16
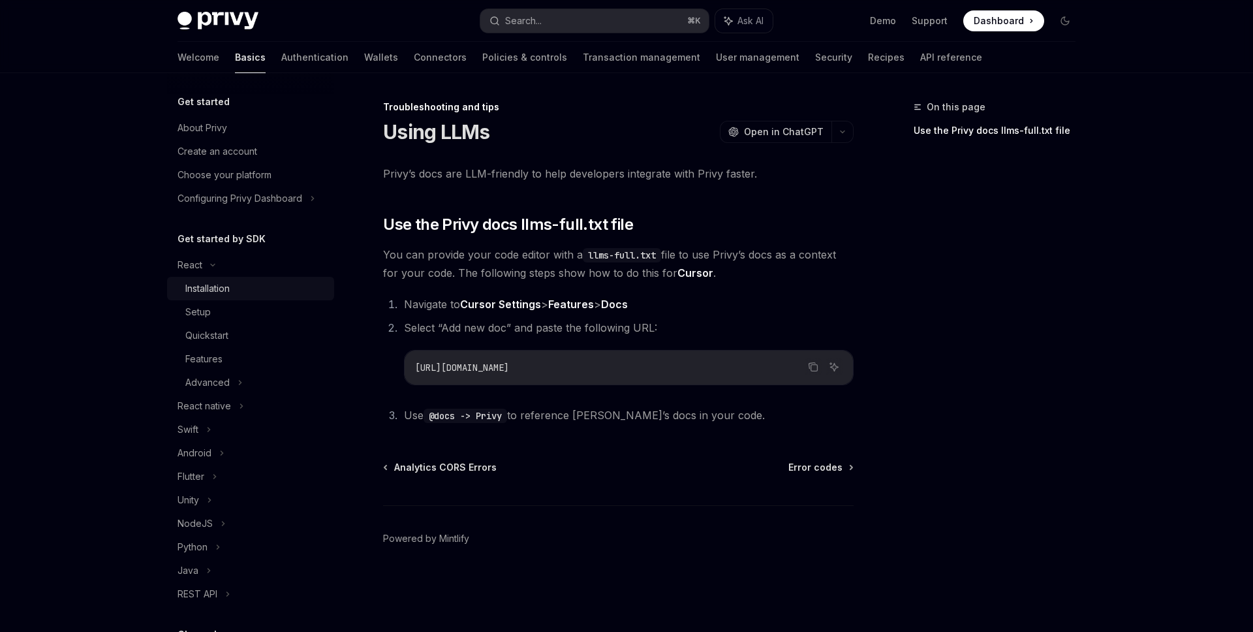
click at [192, 289] on div "Installation" at bounding box center [207, 289] width 44 height 16
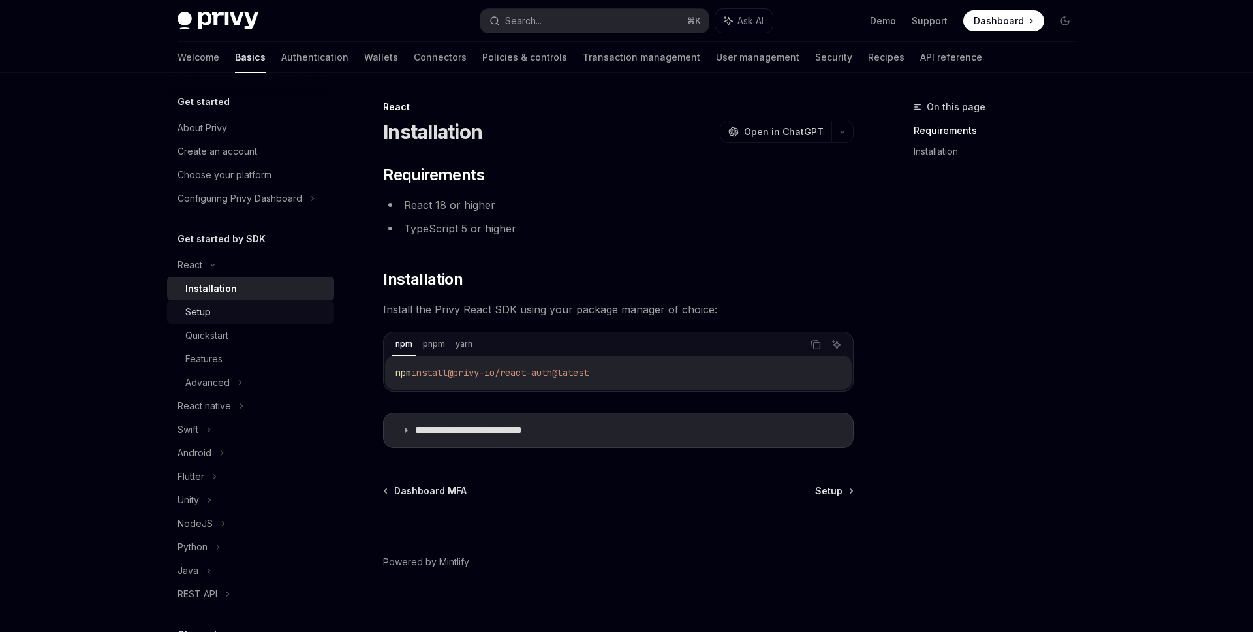
click at [238, 305] on div "Setup" at bounding box center [255, 312] width 141 height 16
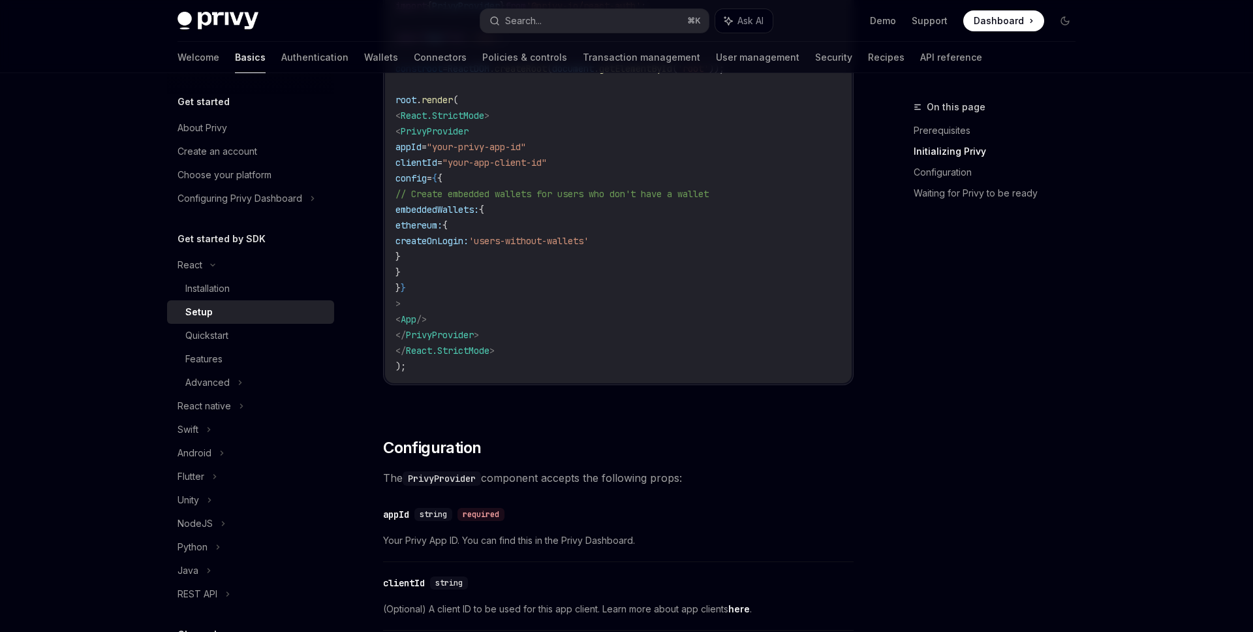
scroll to position [626, 0]
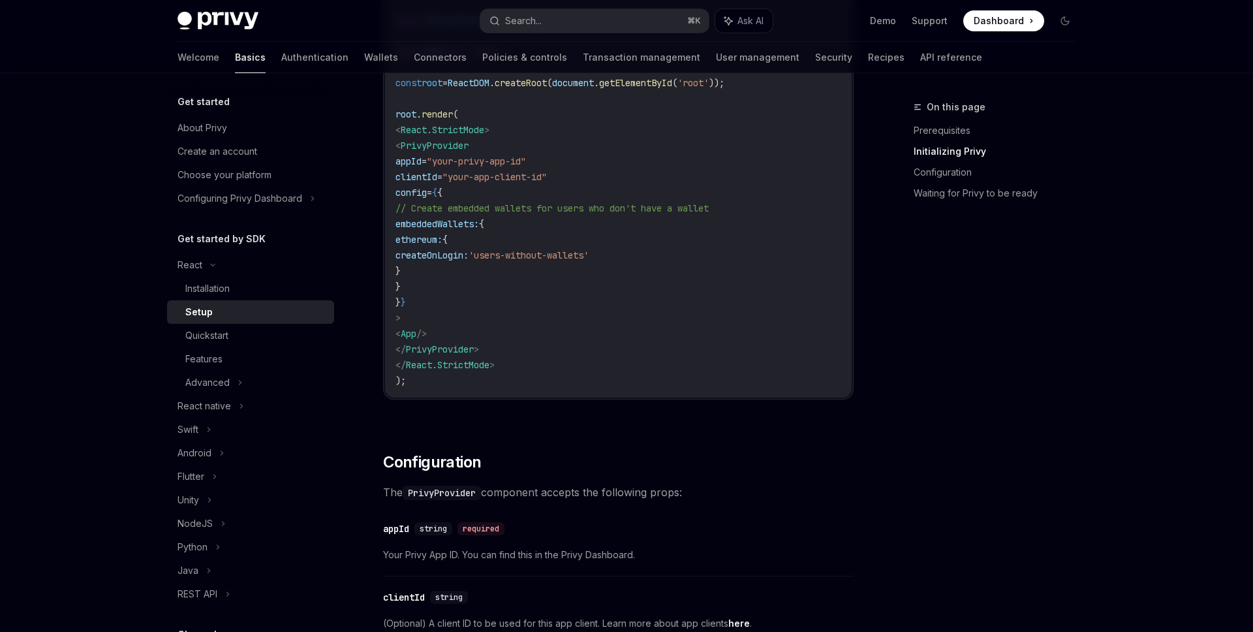
drag, startPoint x: 573, startPoint y: 203, endPoint x: 827, endPoint y: 203, distance: 254.4
click at [827, 203] on code "import React from 'react' ; import ReactDOM from 'react-dom/client' ; import '.…" at bounding box center [618, 161] width 446 height 454
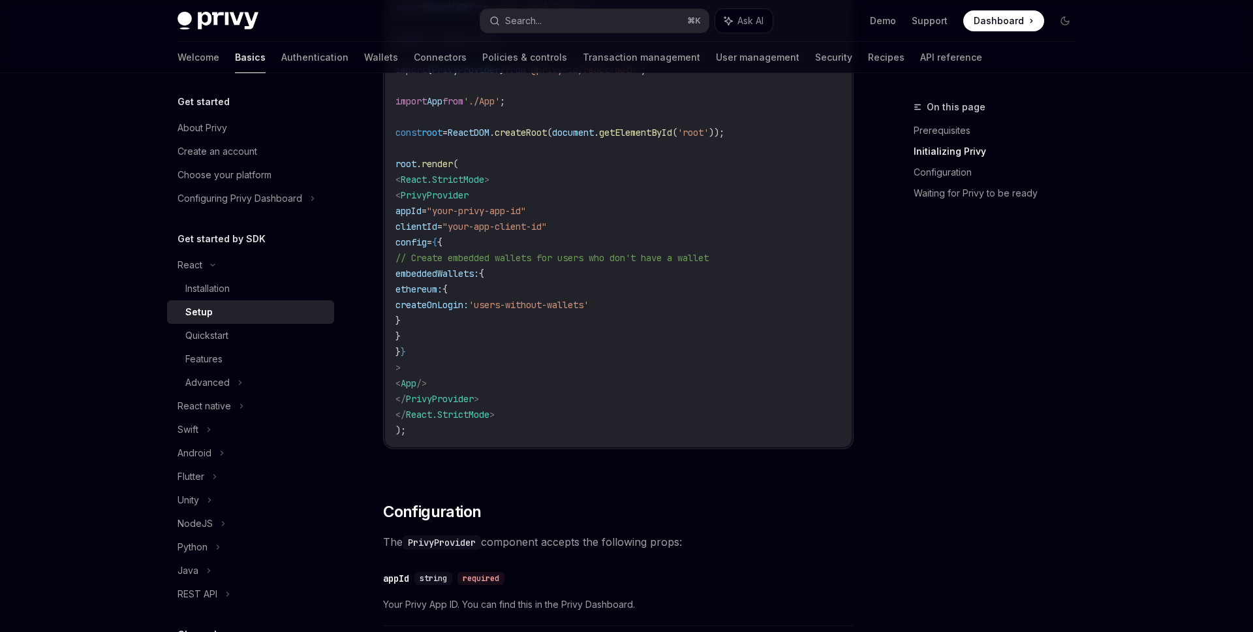
scroll to position [530, 0]
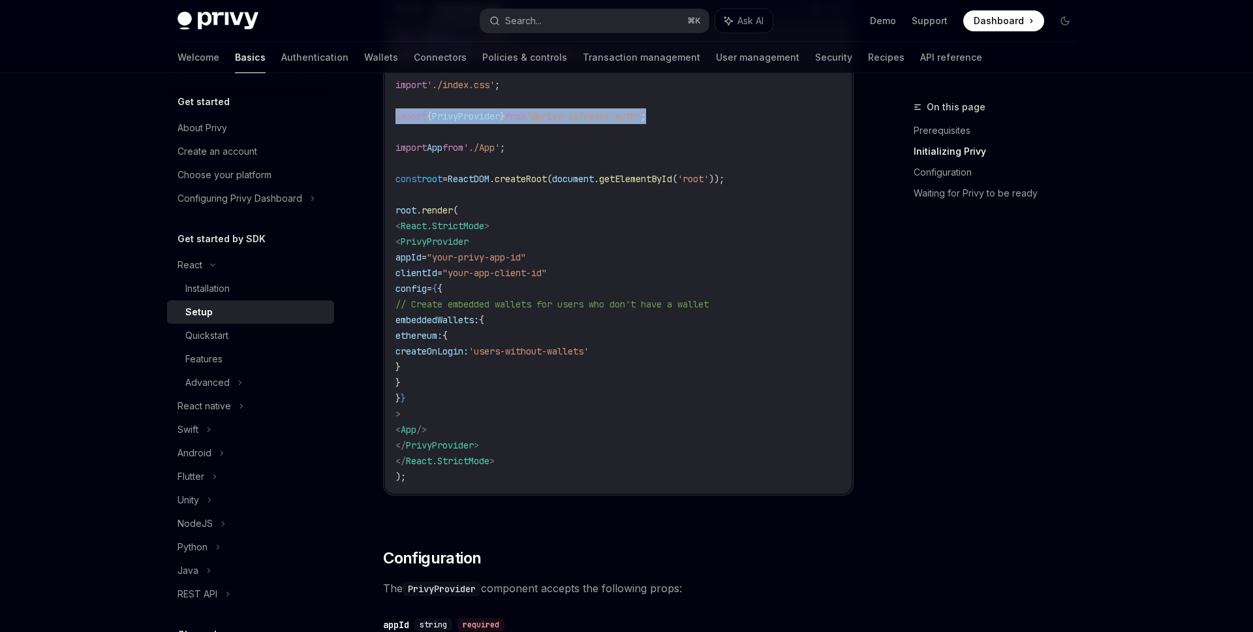
drag, startPoint x: 708, startPoint y: 112, endPoint x: 374, endPoint y: 117, distance: 333.4
copy span "import { PrivyProvider } from '@privy-io/react-auth' ;"
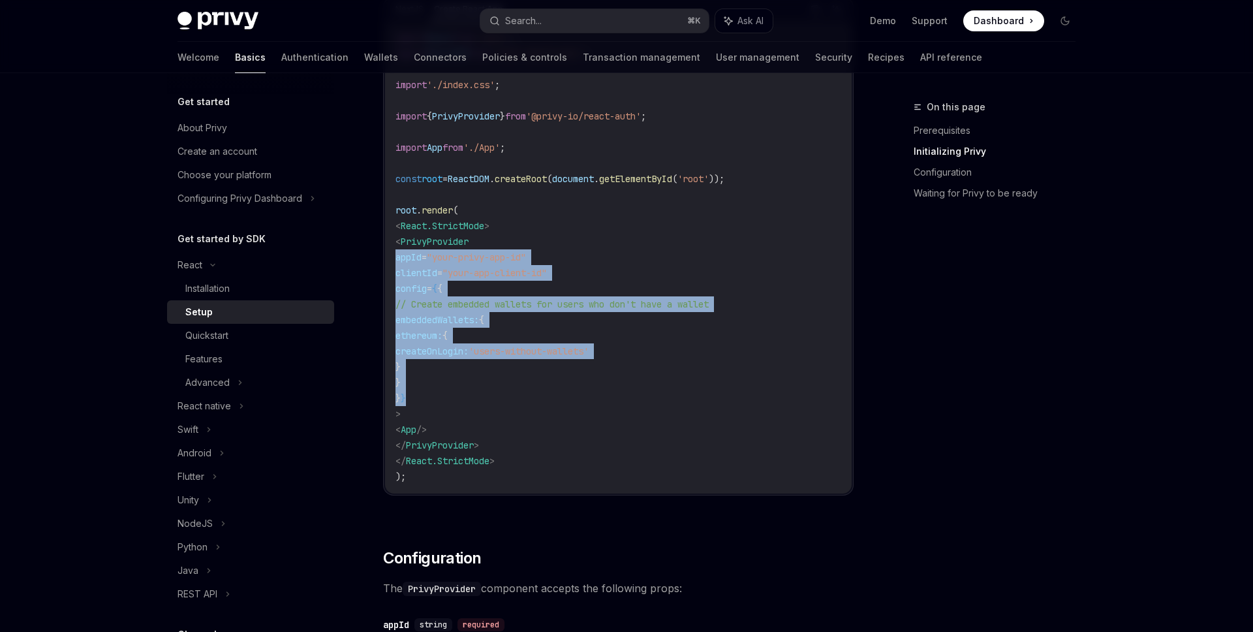
drag, startPoint x: 446, startPoint y: 401, endPoint x: 362, endPoint y: 261, distance: 163.6
copy code "appId = "your-privy-app-id" clientId = "your-app-client-id" config = { { // Cre…"
click at [547, 361] on code "import React from 'react' ; import ReactDOM from 'react-dom/client' ; import '.…" at bounding box center [618, 257] width 446 height 454
drag, startPoint x: 510, startPoint y: 450, endPoint x: 359, endPoint y: 236, distance: 262.3
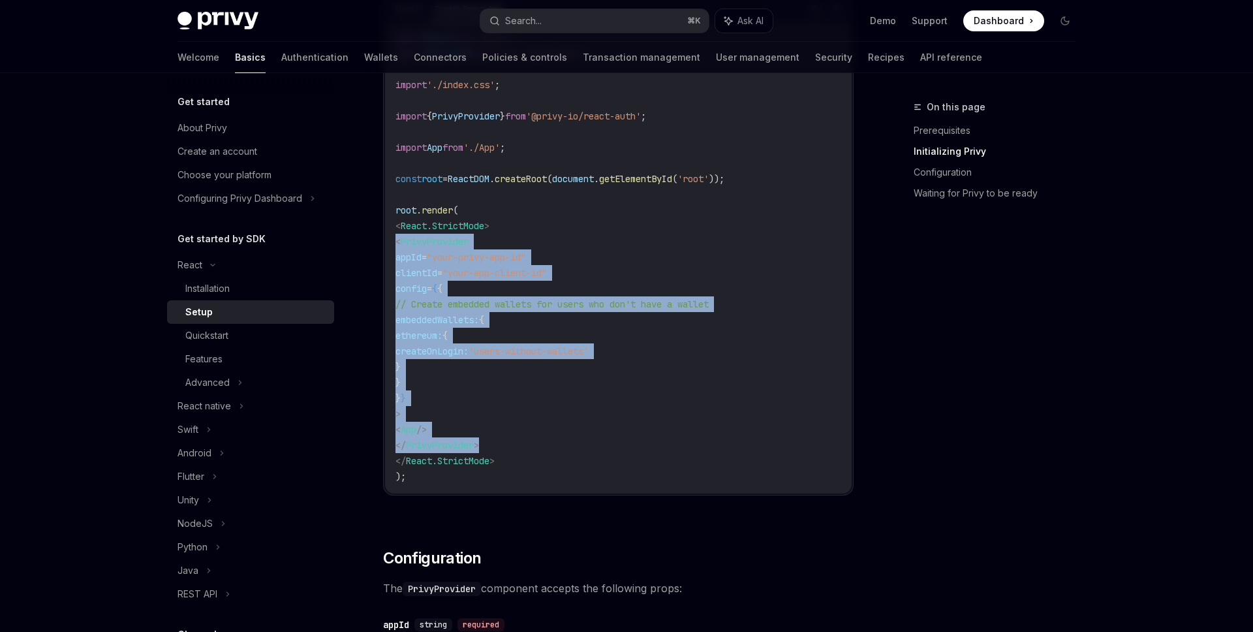
copy code "< PrivyProvider appId = "your-privy-app-id" clientId = "your-app-client-id" con…"
click at [554, 151] on code "import React from 'react' ; import ReactDOM from 'react-dom/client' ; import '.…" at bounding box center [618, 257] width 446 height 454
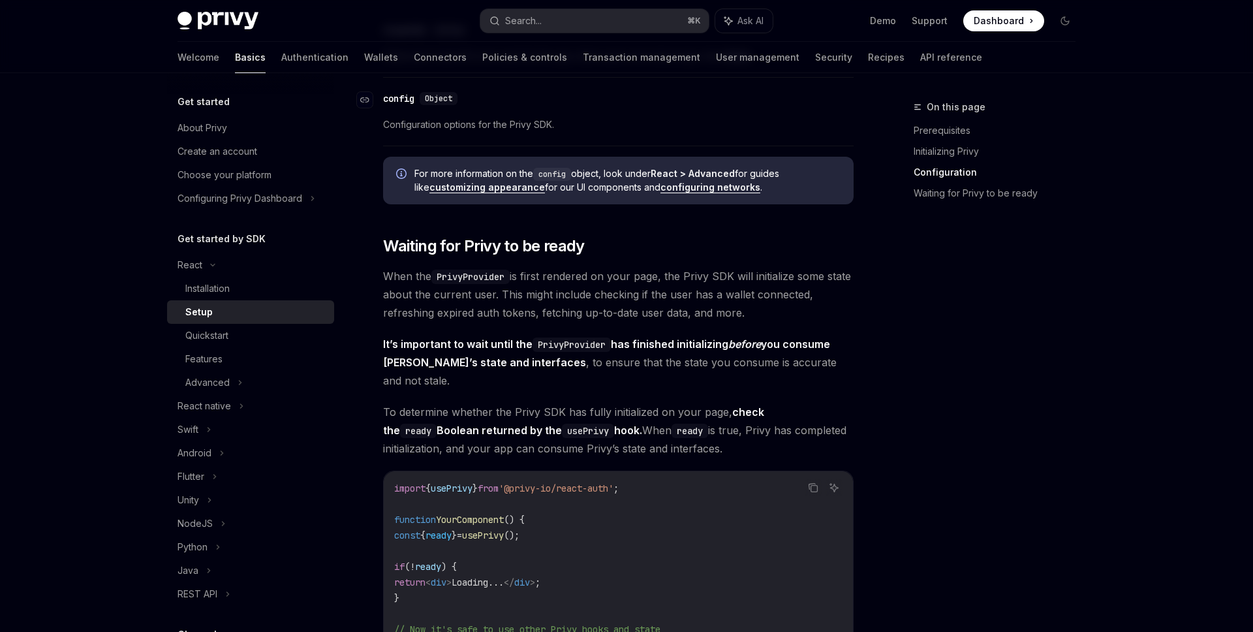
scroll to position [1353, 0]
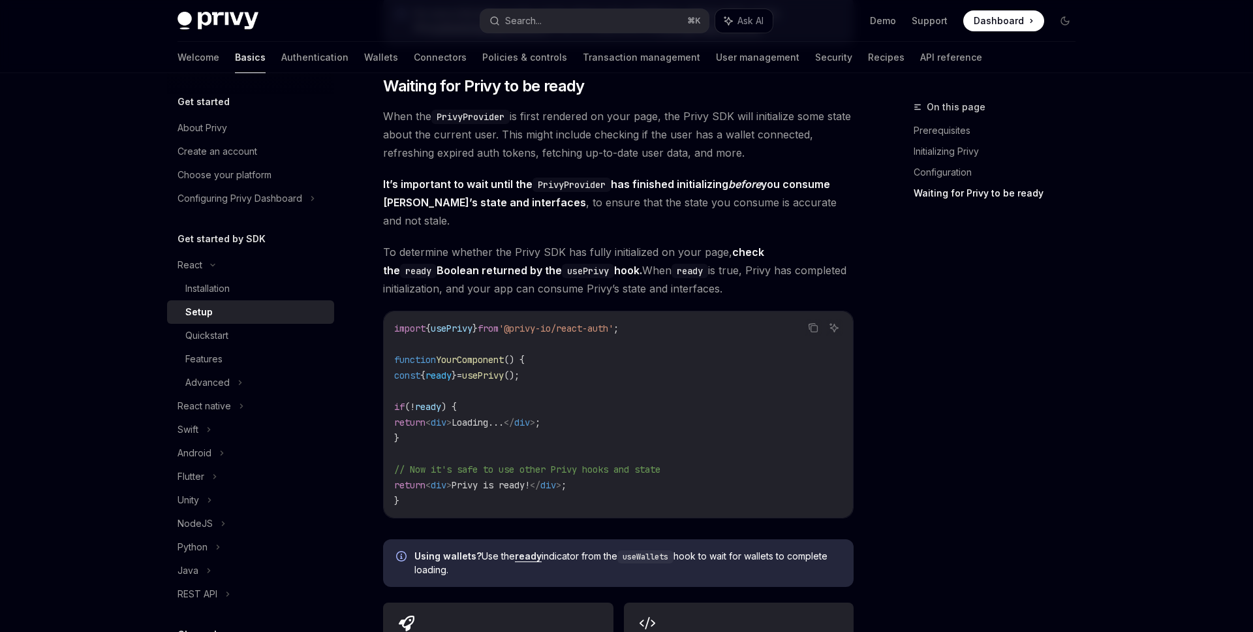
click at [657, 311] on div "import { usePrivy } from '@privy-io/react-auth' ; function YourComponent () { c…" at bounding box center [618, 414] width 469 height 206
click at [470, 322] on span "usePrivy" at bounding box center [452, 328] width 42 height 12
copy span "usePrivy"
drag, startPoint x: 562, startPoint y: 352, endPoint x: 405, endPoint y: 352, distance: 157.9
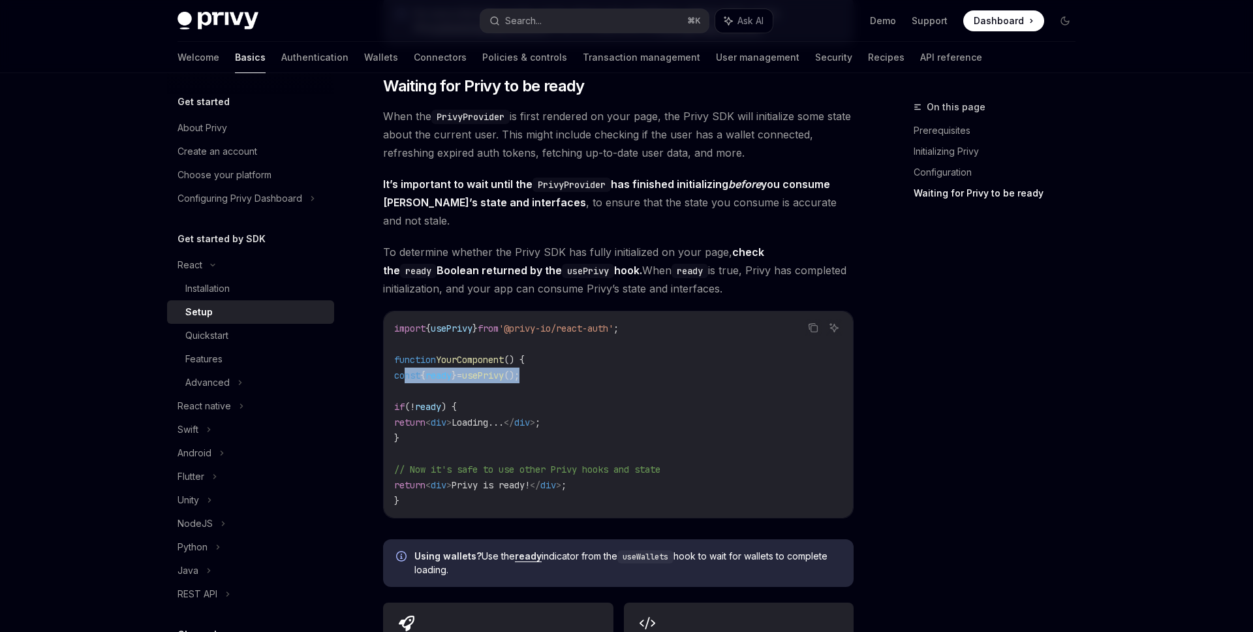
click at [405, 352] on code "import { usePrivy } from '@privy-io/react-auth' ; function YourComponent () { c…" at bounding box center [618, 414] width 448 height 188
copy span "const { ready } = usePrivy ();"
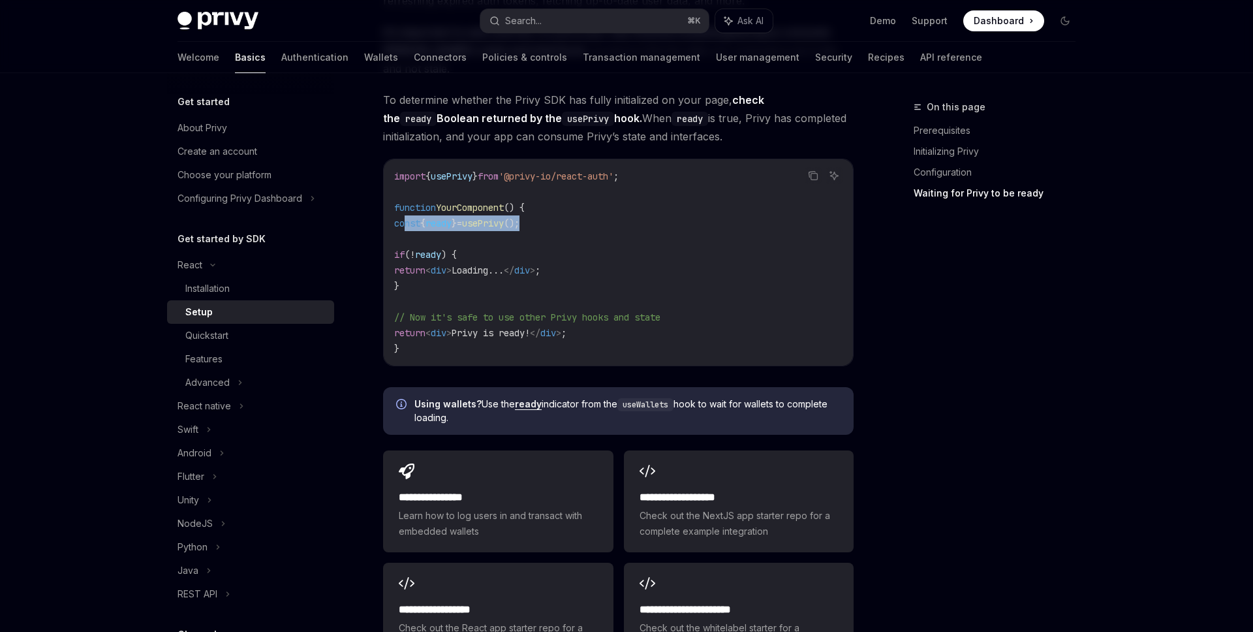
scroll to position [1718, 0]
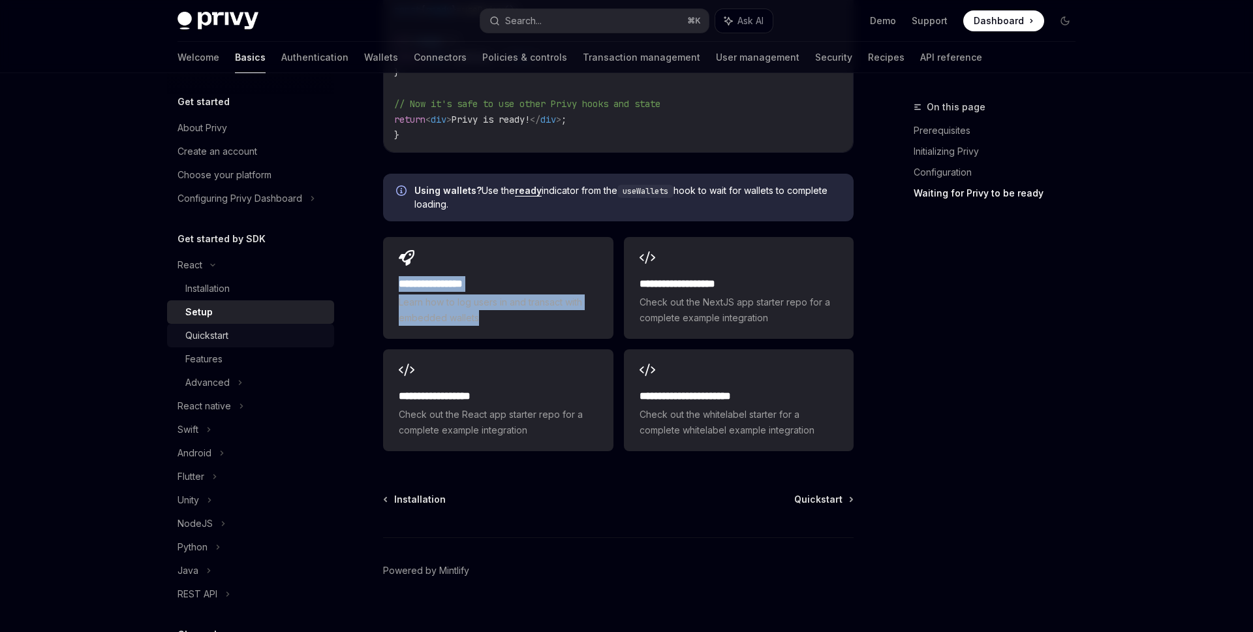
click at [232, 324] on link "Quickstart" at bounding box center [250, 335] width 167 height 23
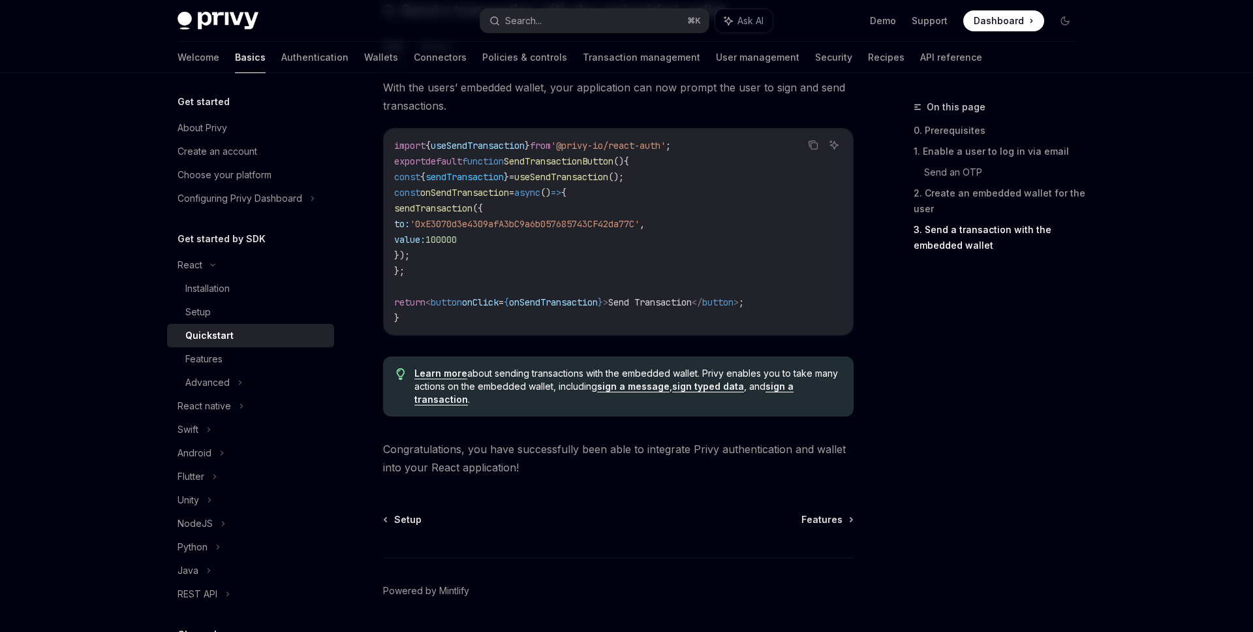
scroll to position [1239, 0]
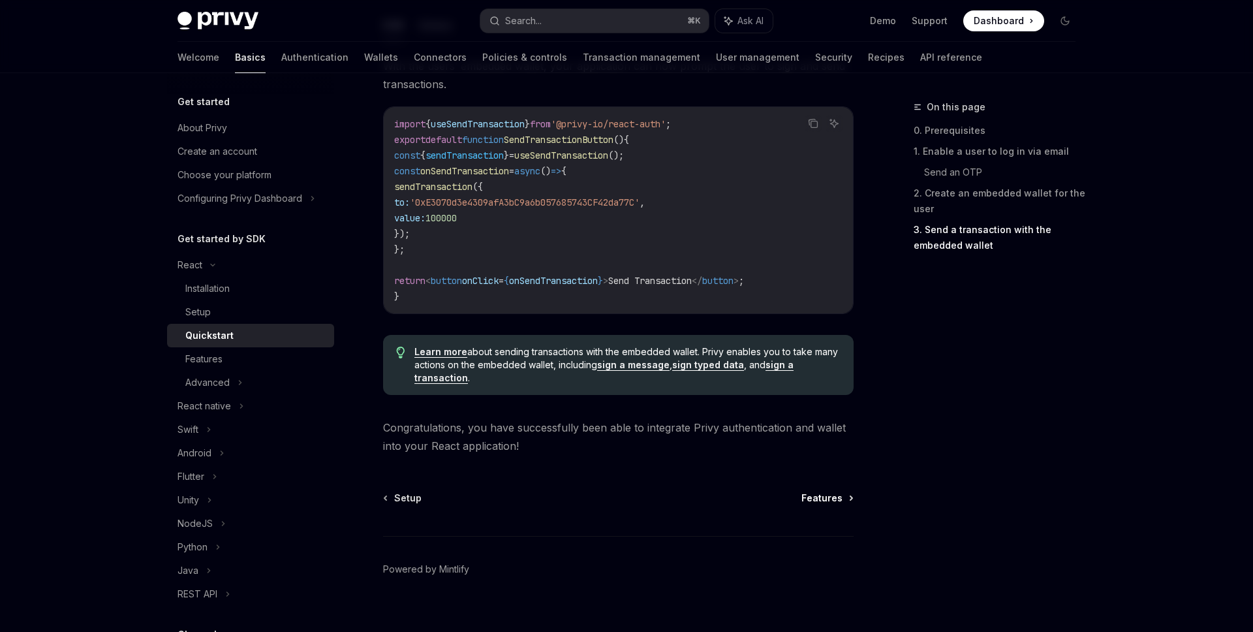
click at [831, 498] on span "Features" at bounding box center [821, 497] width 41 height 13
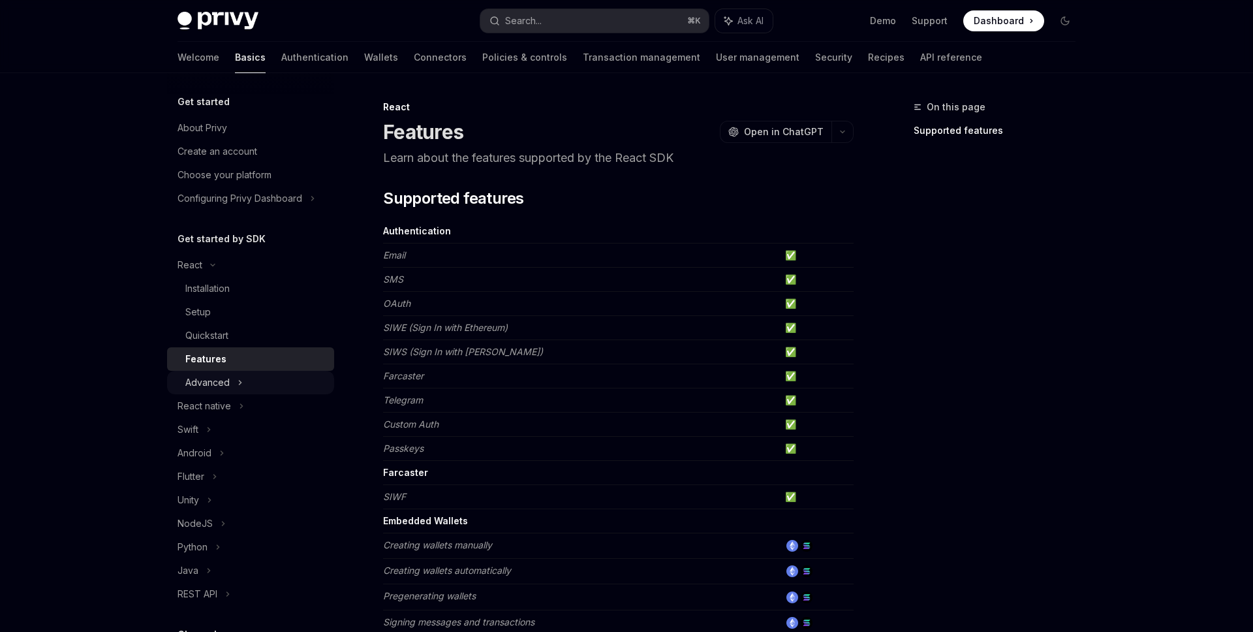
click at [223, 382] on div "Advanced" at bounding box center [207, 382] width 44 height 16
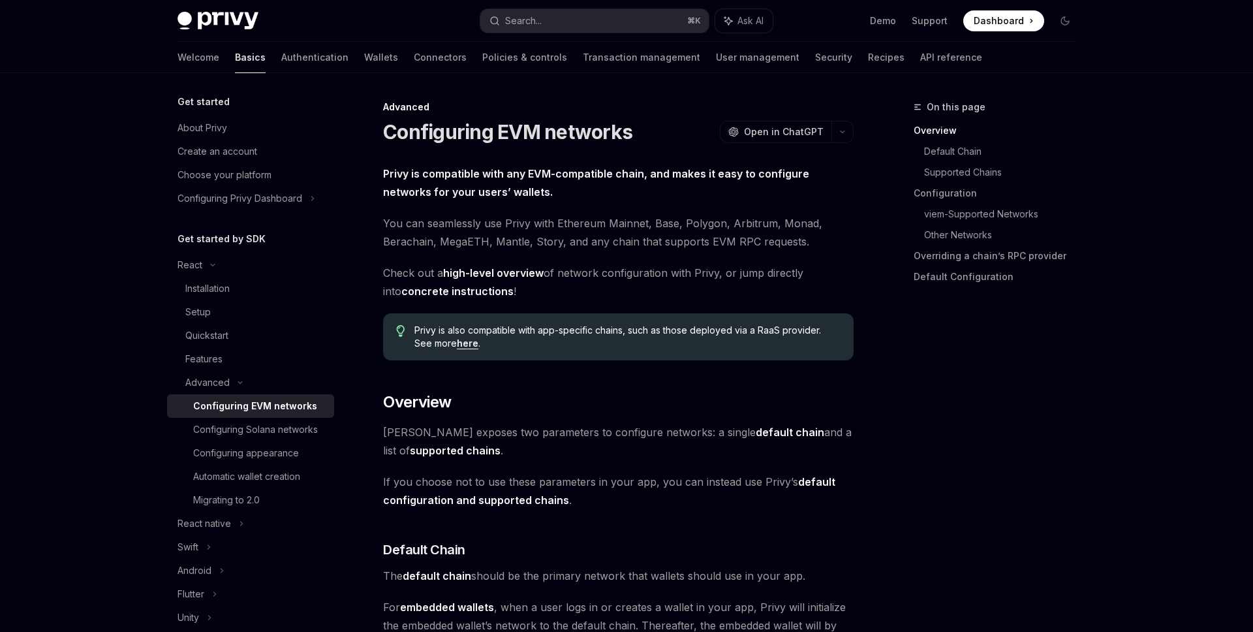
click at [260, 398] on div "Configuring EVM networks" at bounding box center [255, 406] width 124 height 16
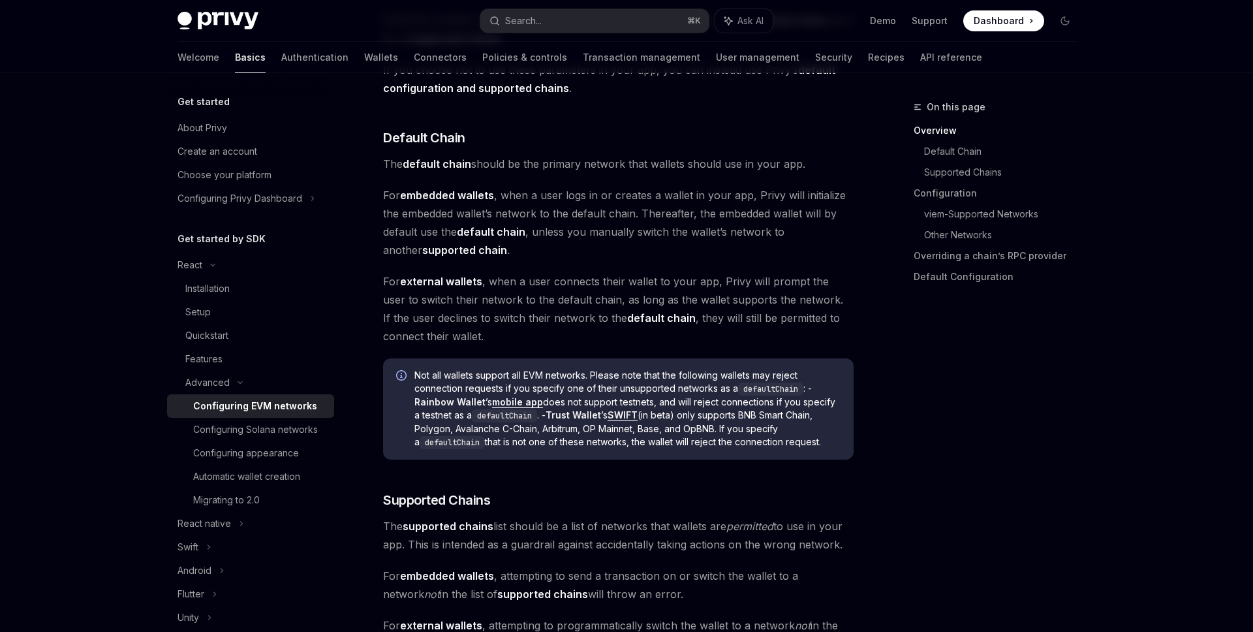
scroll to position [411, 0]
click at [281, 54] on link "Authentication" at bounding box center [314, 57] width 67 height 31
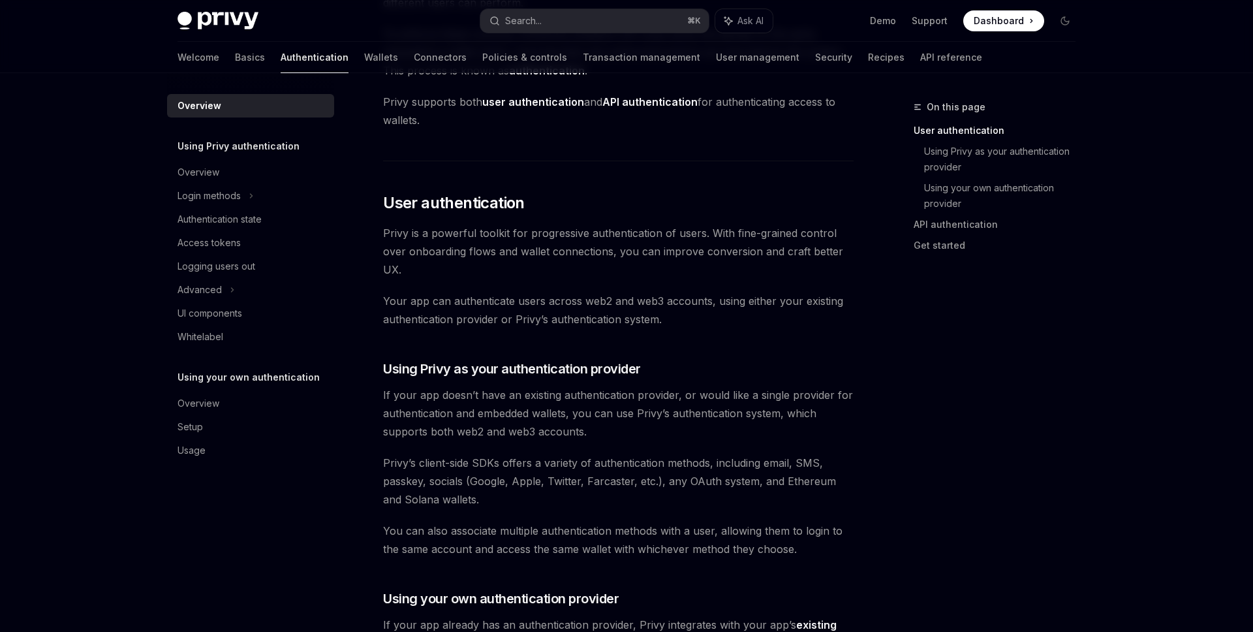
scroll to position [755, 0]
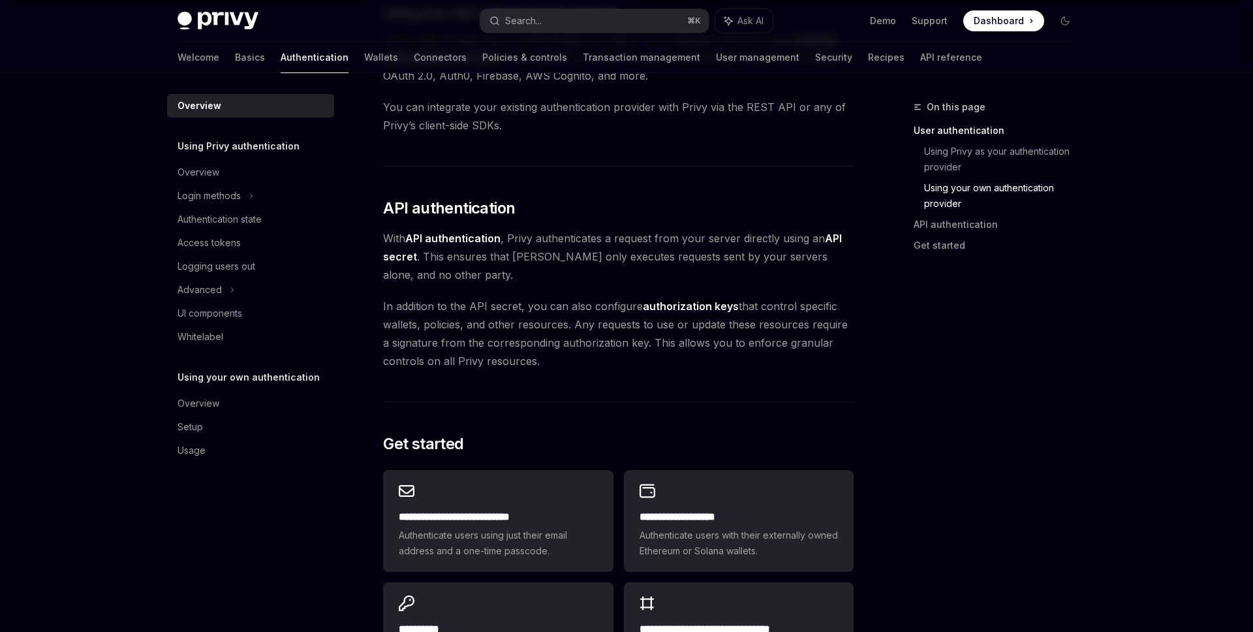
click at [232, 150] on h5 "Using Privy authentication" at bounding box center [238, 146] width 122 height 16
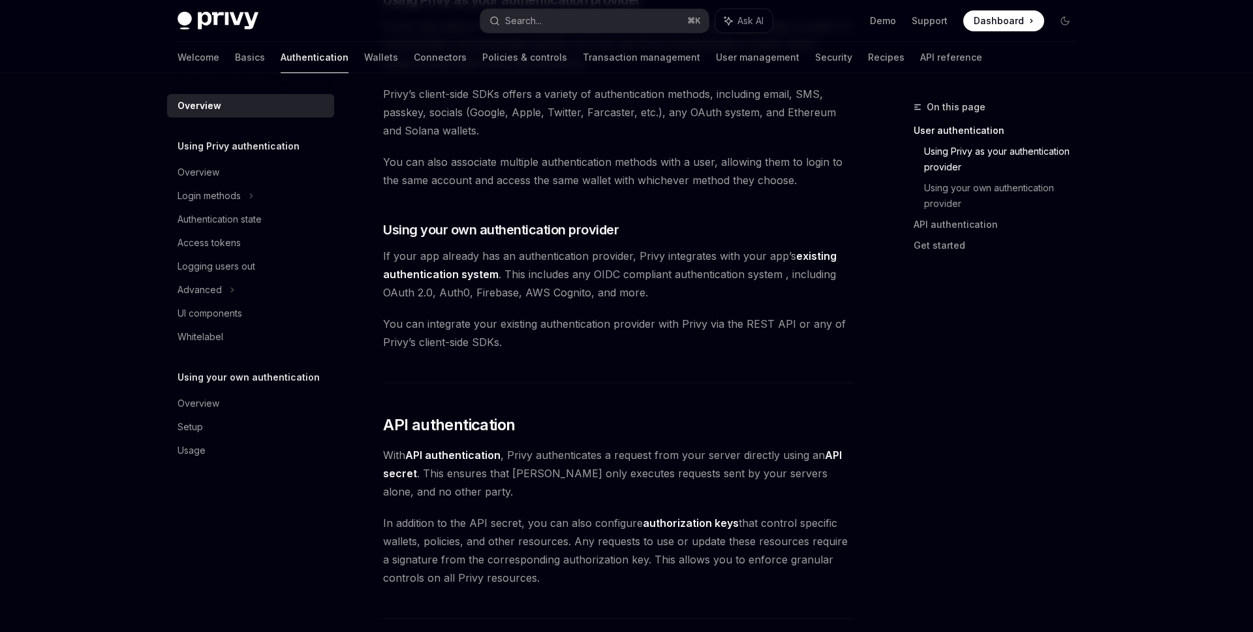
scroll to position [619, 0]
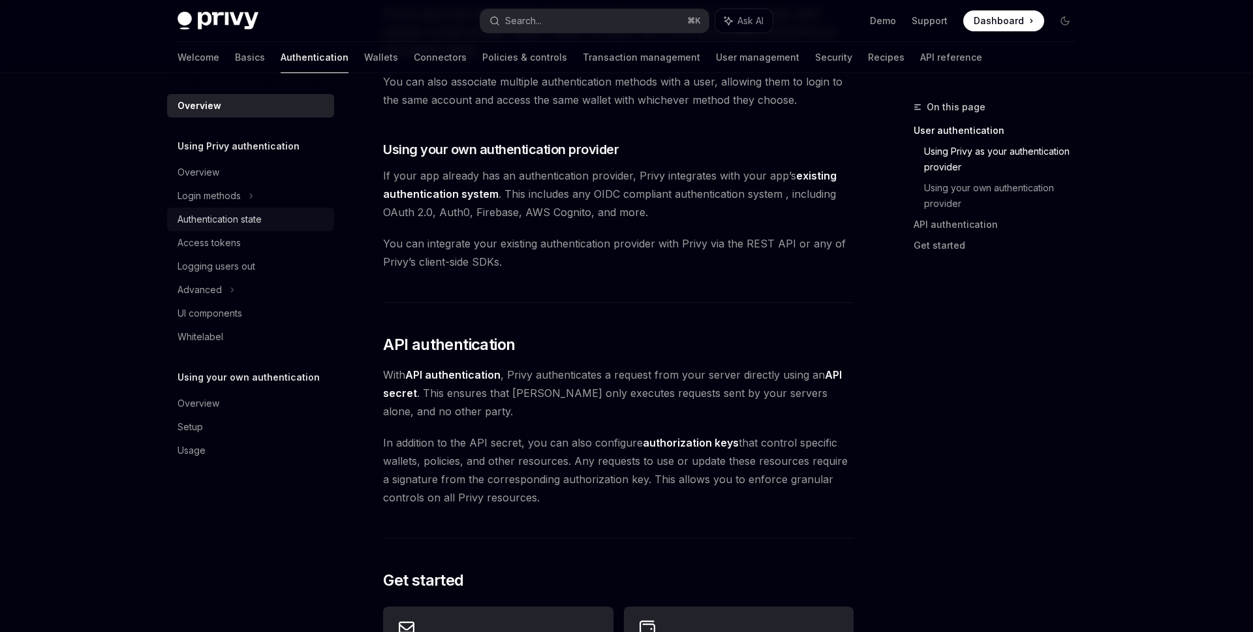
click at [248, 212] on div "Authentication state" at bounding box center [219, 219] width 84 height 16
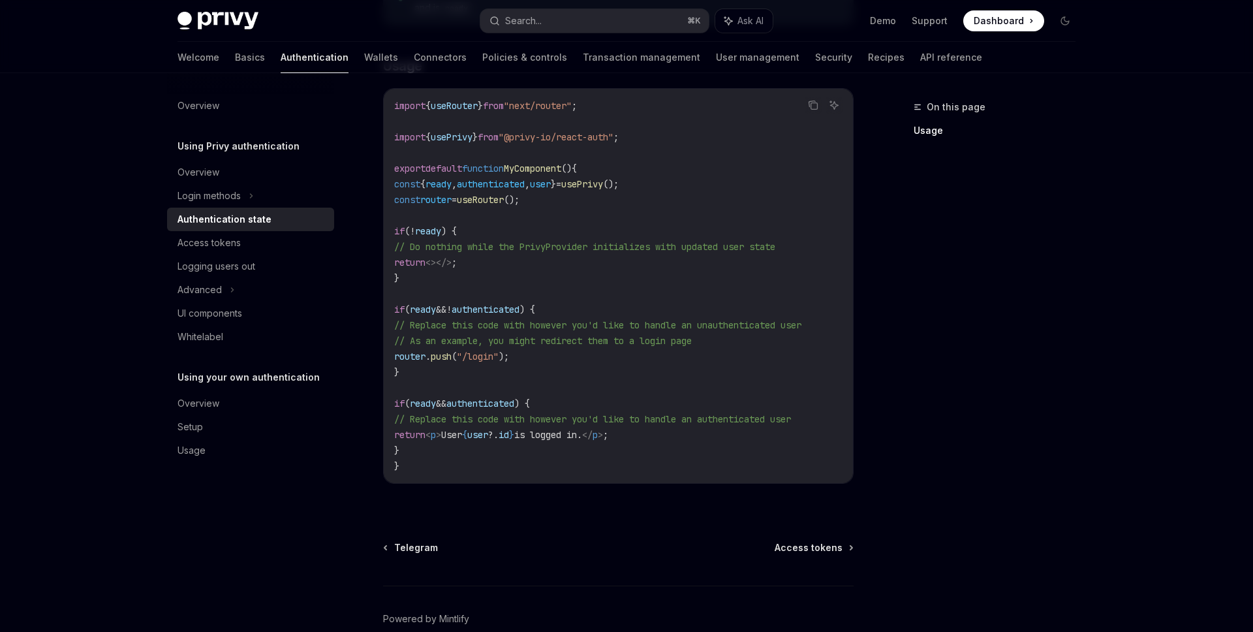
scroll to position [393, 0]
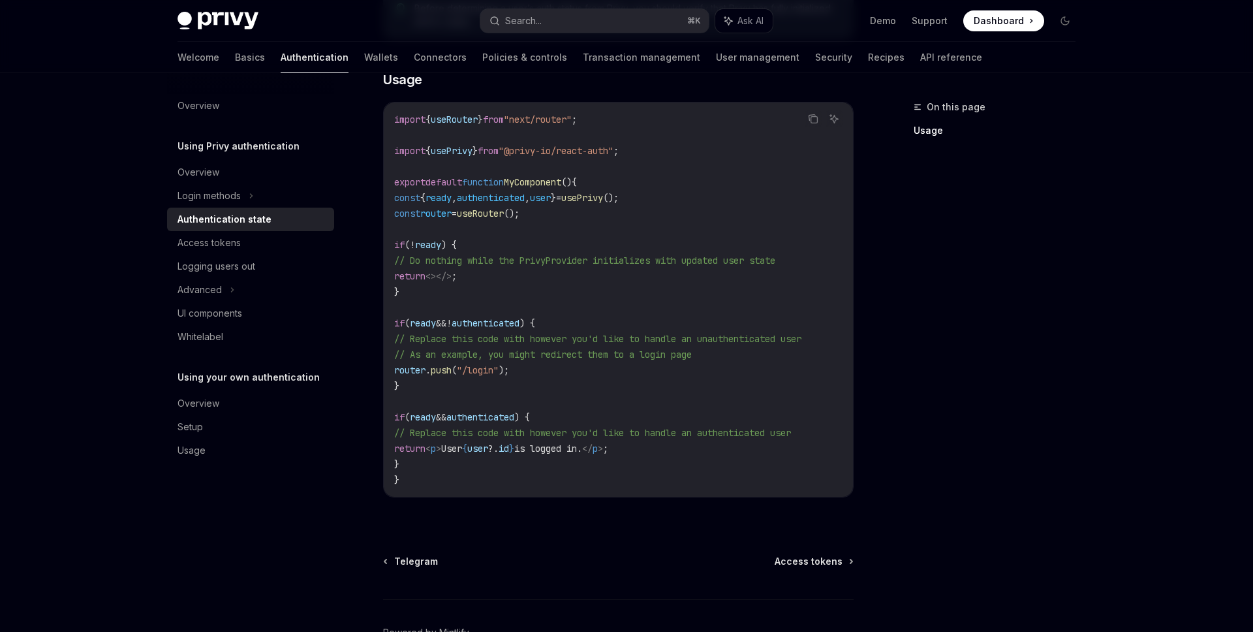
click at [445, 219] on span "router" at bounding box center [435, 213] width 31 height 12
click at [445, 218] on span "router" at bounding box center [435, 213] width 31 height 12
click at [448, 217] on span "router" at bounding box center [435, 213] width 31 height 12
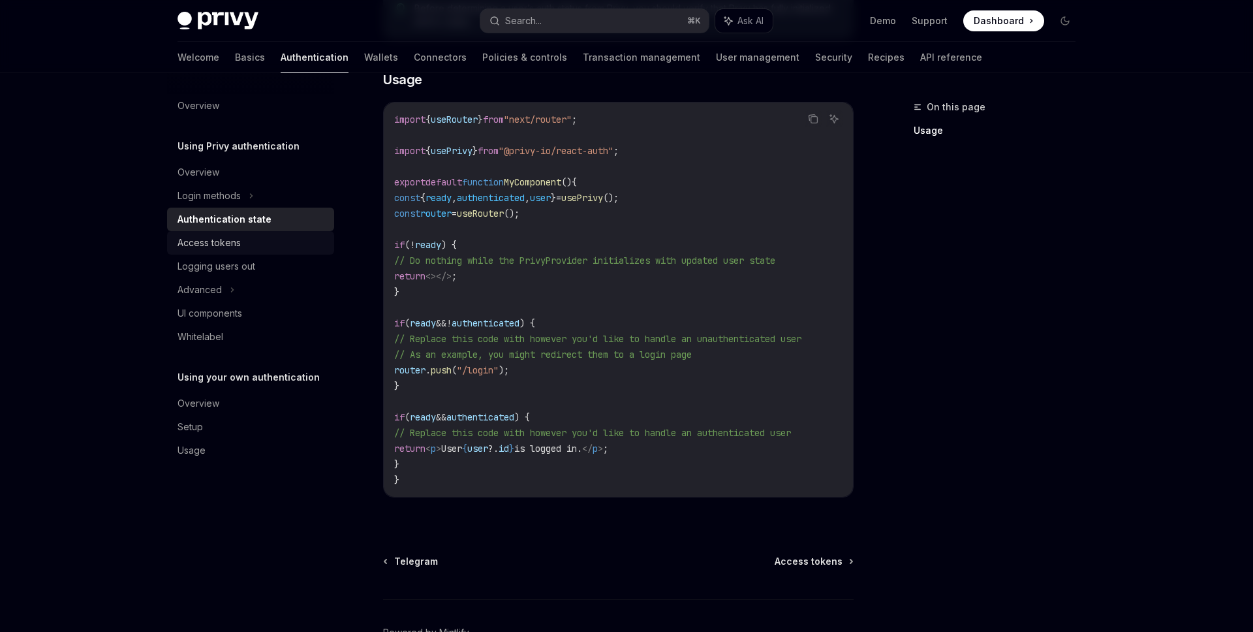
click at [235, 243] on div "Access tokens" at bounding box center [208, 243] width 63 height 16
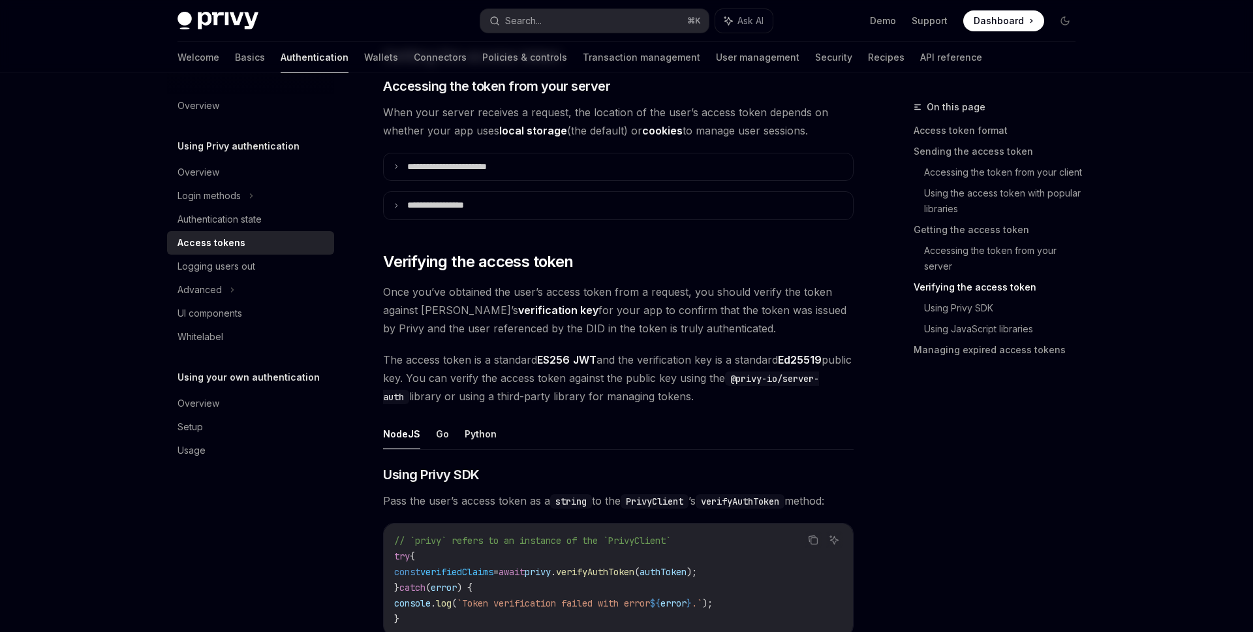
scroll to position [1944, 0]
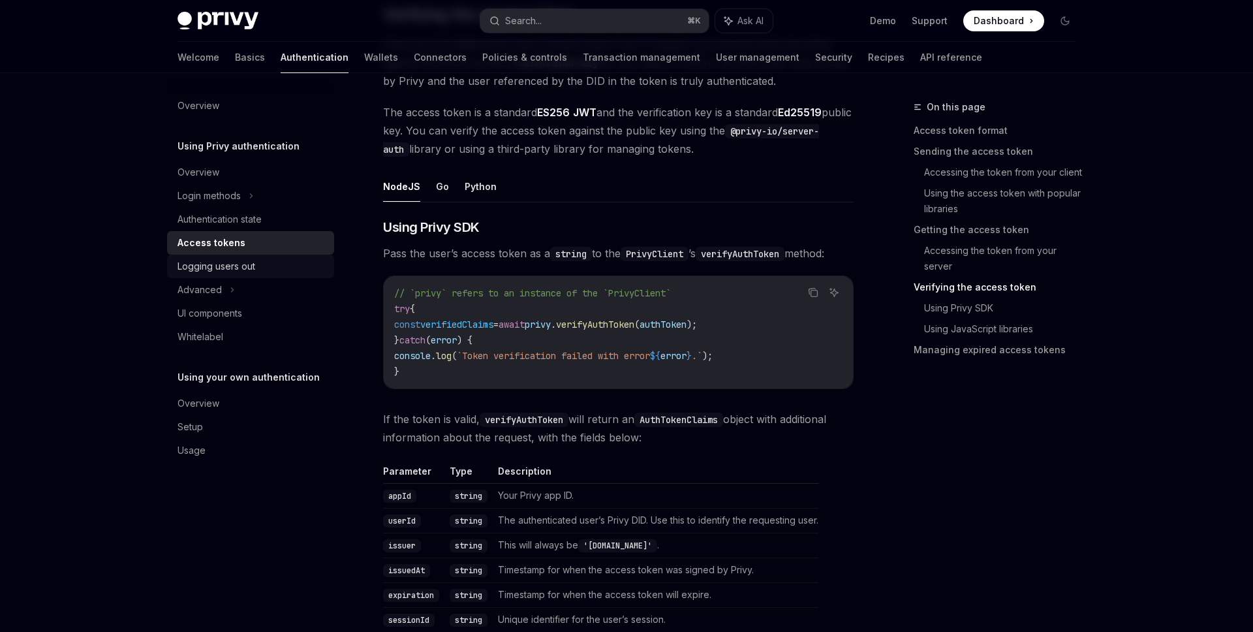
click at [256, 273] on div "Logging users out" at bounding box center [251, 266] width 149 height 16
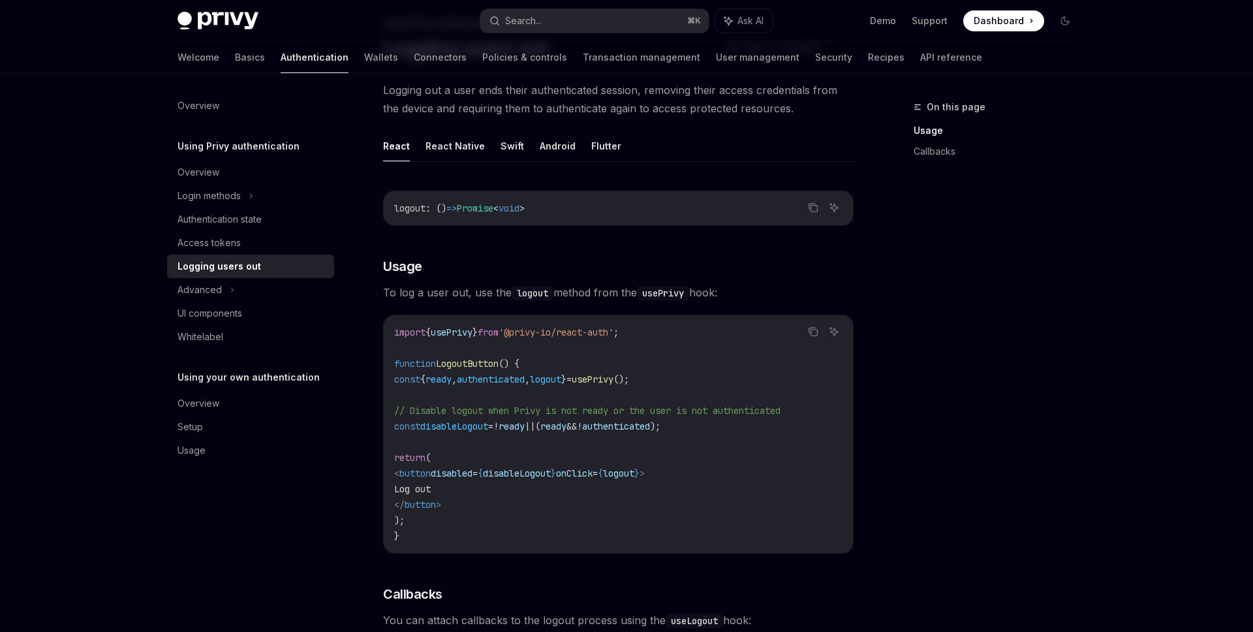
scroll to position [91, 0]
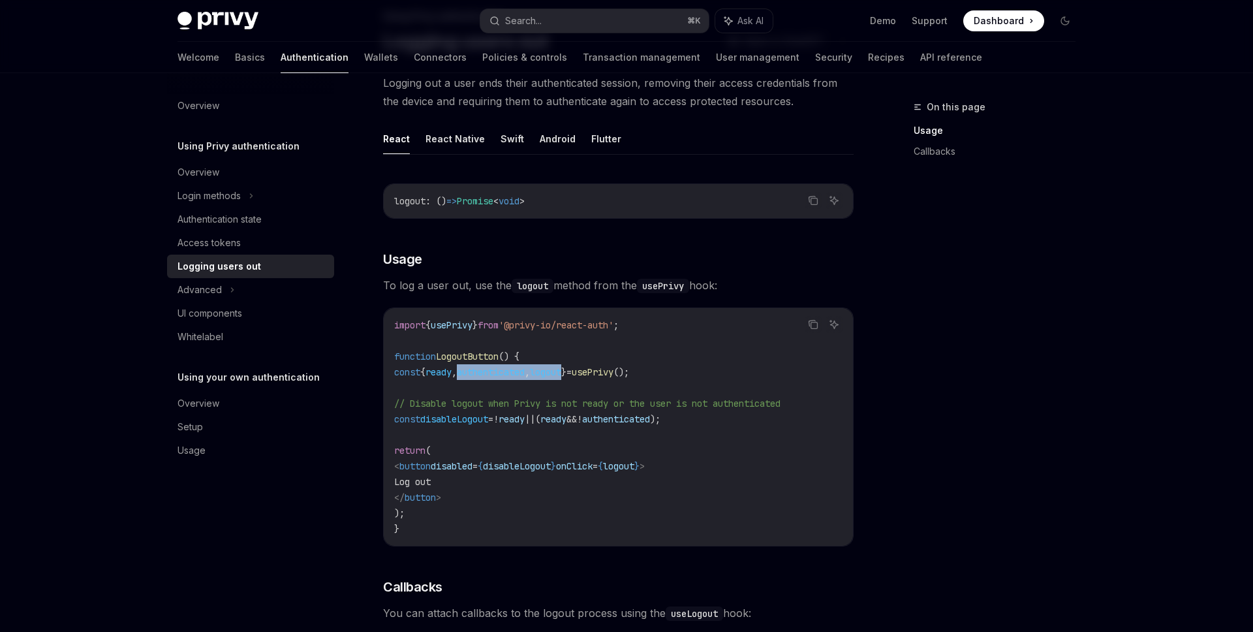
drag, startPoint x: 604, startPoint y: 372, endPoint x: 488, endPoint y: 369, distance: 116.2
click at [488, 369] on span "const { ready , authenticated , logout } = usePrivy ();" at bounding box center [511, 372] width 235 height 12
copy span "authenticated , logout"
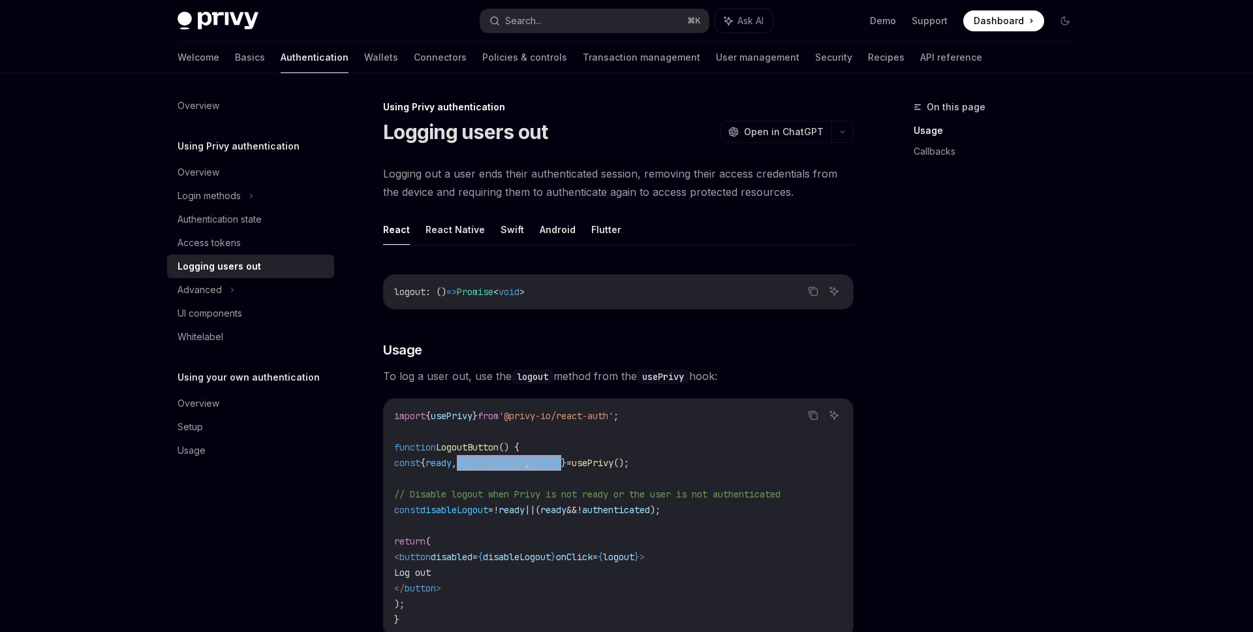
scroll to position [1, 0]
click at [220, 185] on div "Login methods" at bounding box center [250, 195] width 167 height 23
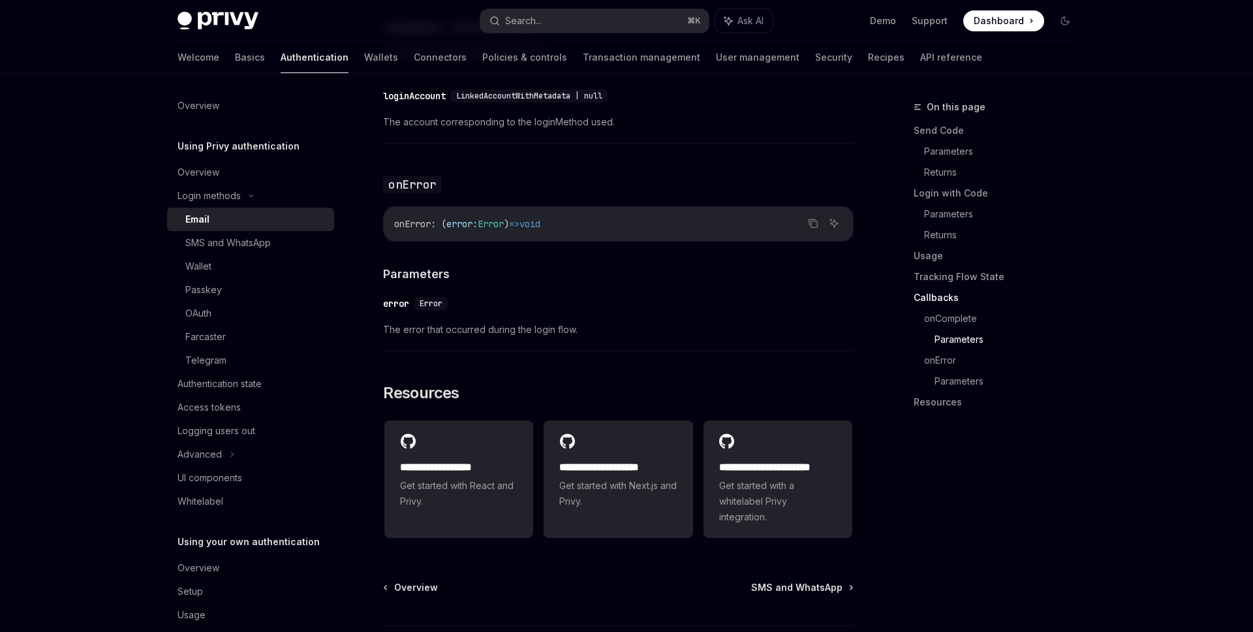
scroll to position [2560, 0]
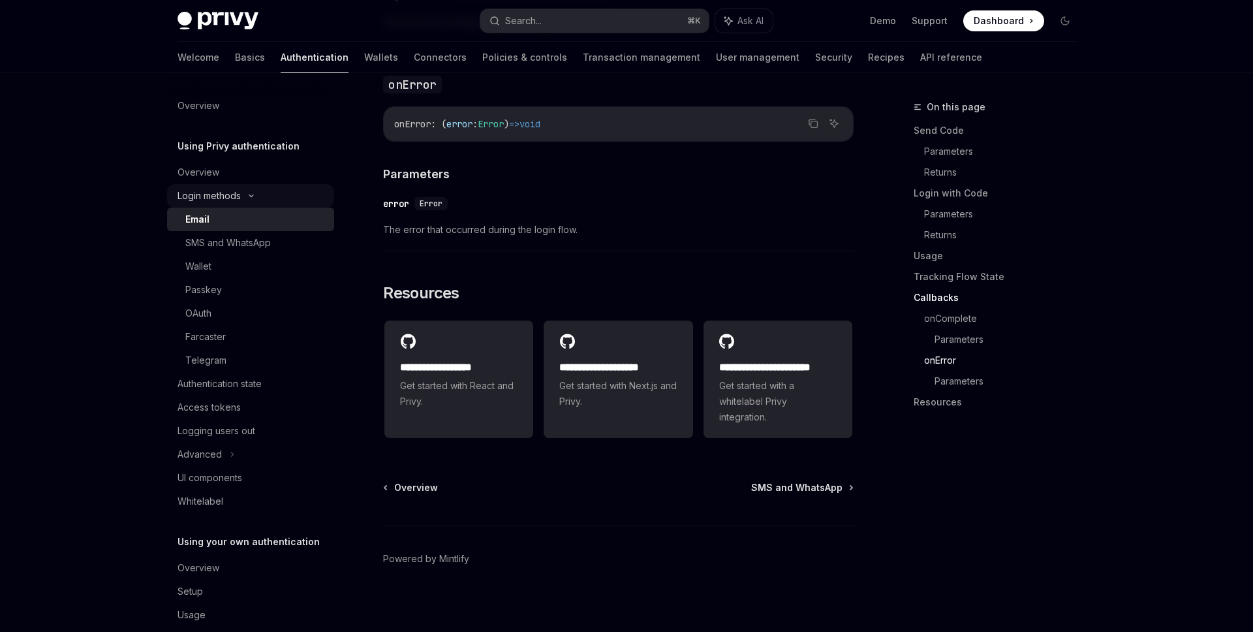
click at [256, 197] on icon at bounding box center [251, 195] width 16 height 5
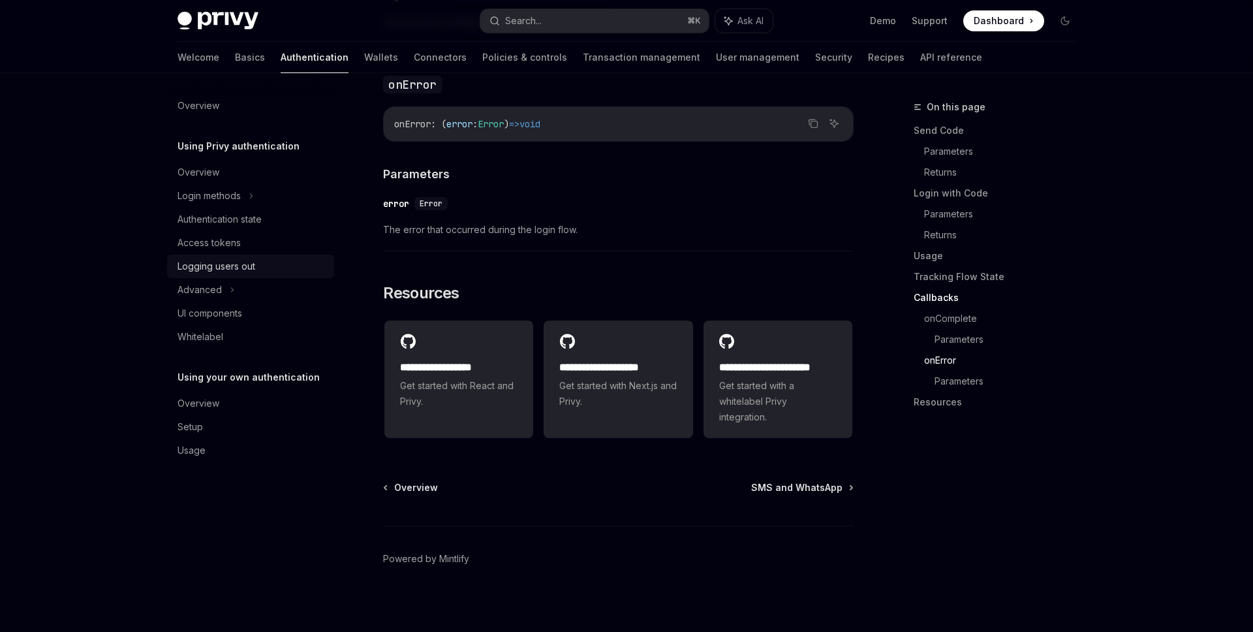
click at [222, 267] on div "Logging users out" at bounding box center [216, 266] width 78 height 16
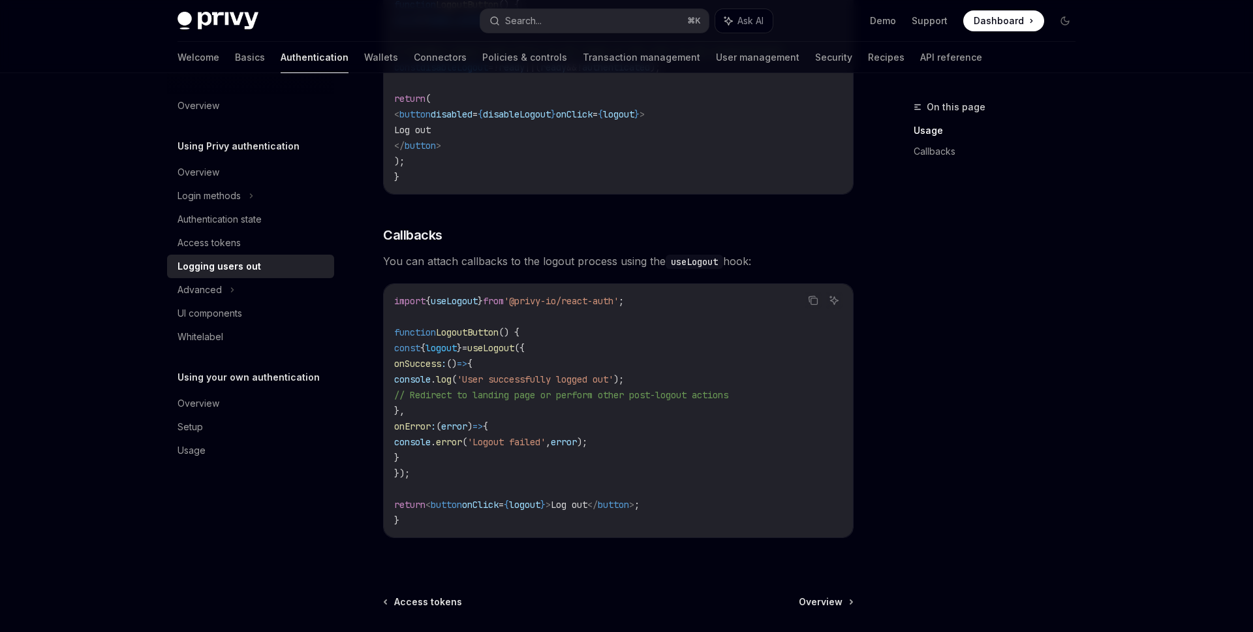
scroll to position [563, 0]
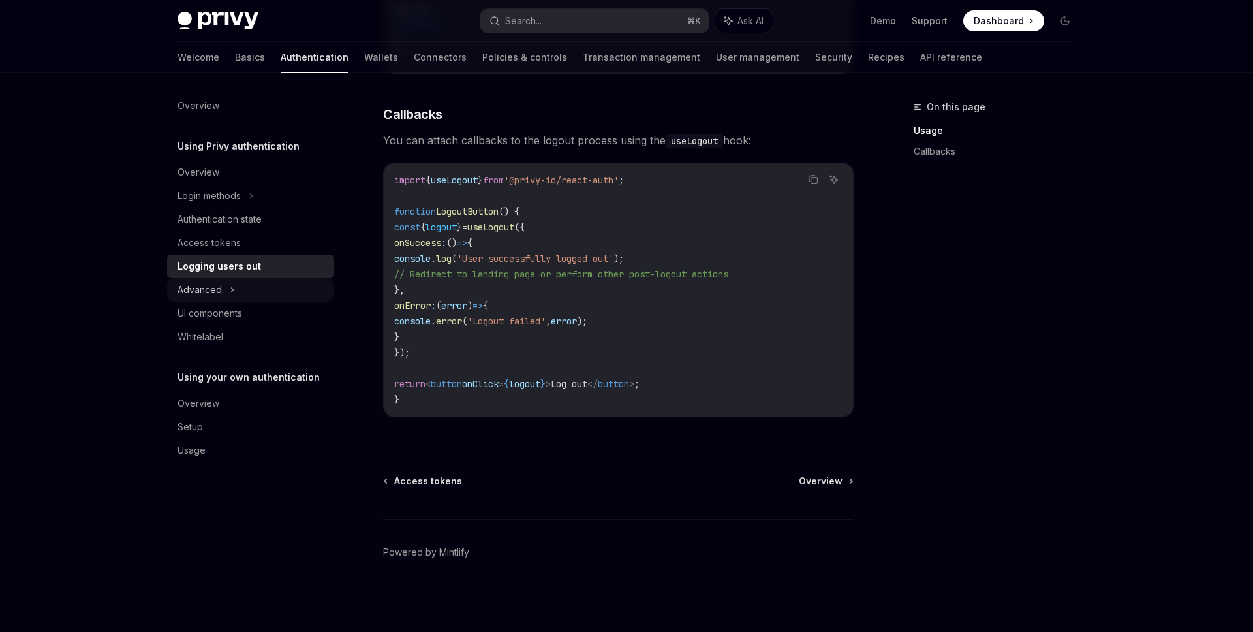
click at [232, 291] on icon at bounding box center [233, 290] width 2 height 4
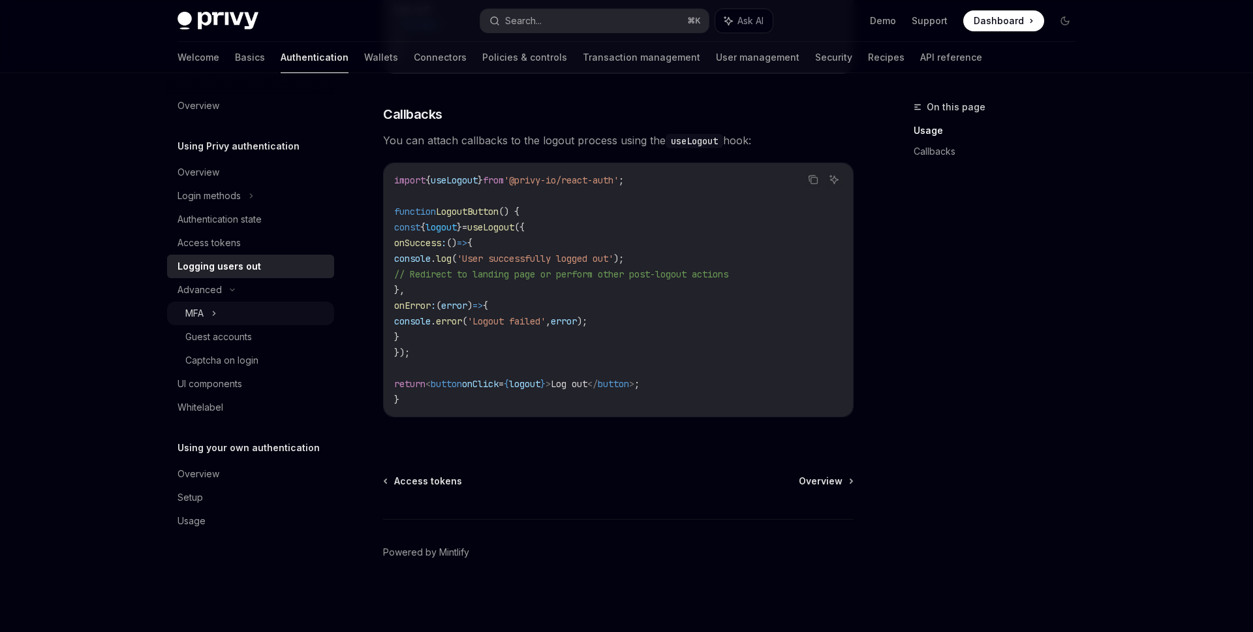
click at [243, 308] on div "MFA" at bounding box center [250, 312] width 167 height 23
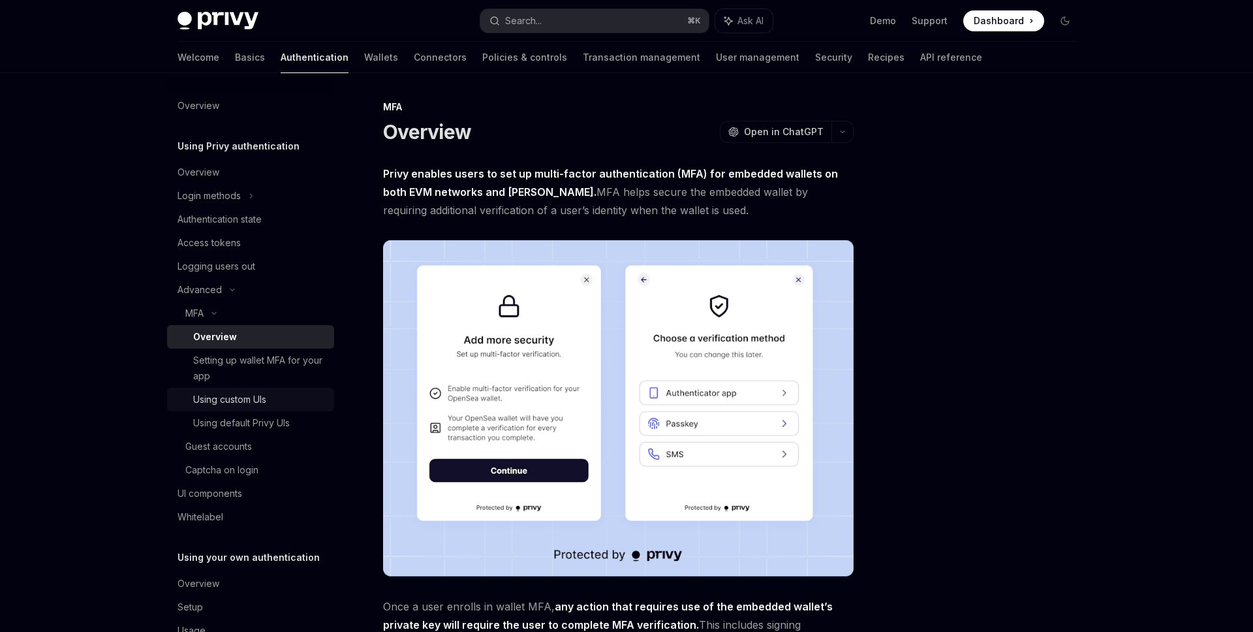
click at [278, 402] on div "Using custom UIs" at bounding box center [259, 399] width 133 height 16
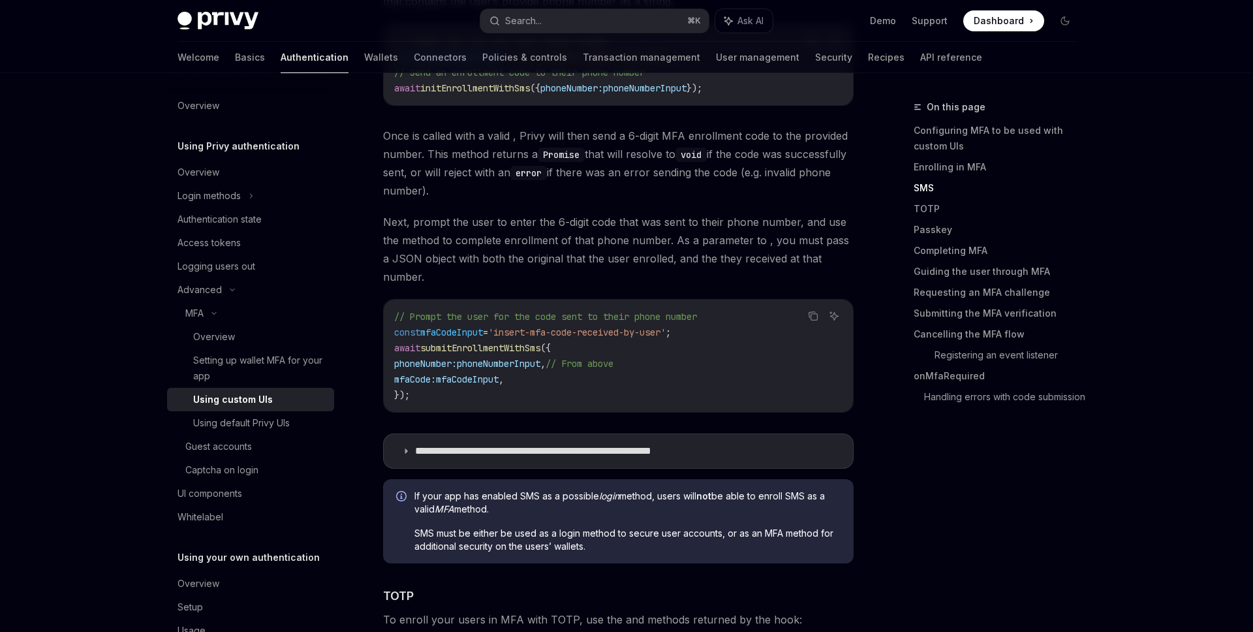
scroll to position [1264, 0]
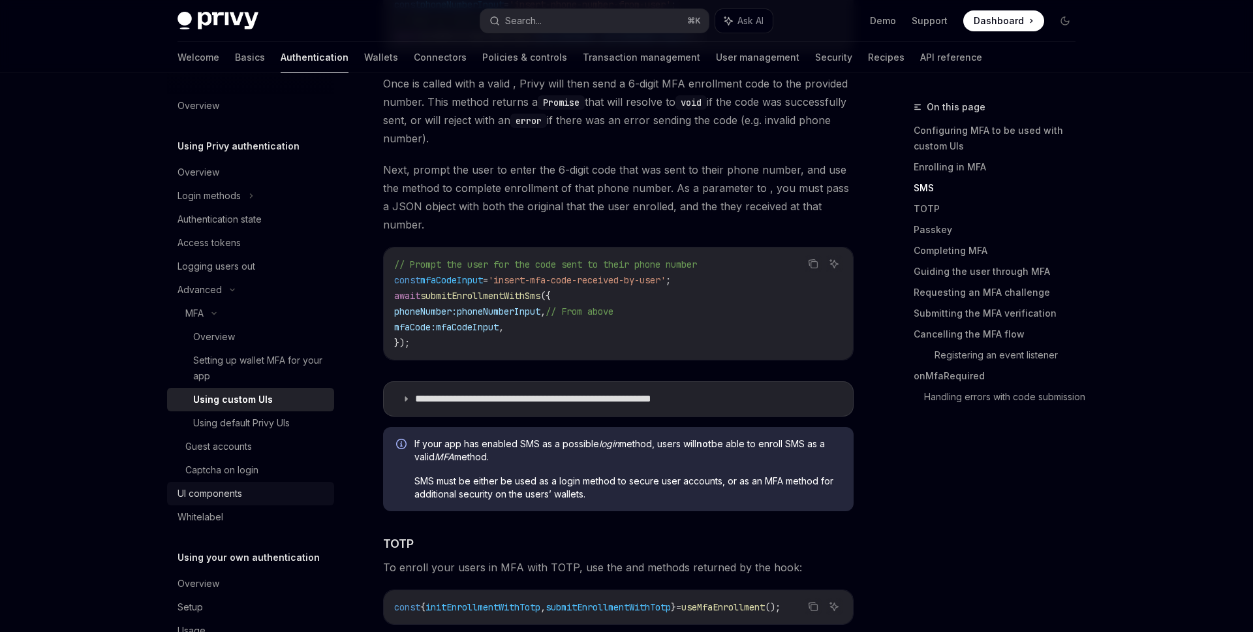
click at [234, 498] on div "UI components" at bounding box center [209, 493] width 65 height 16
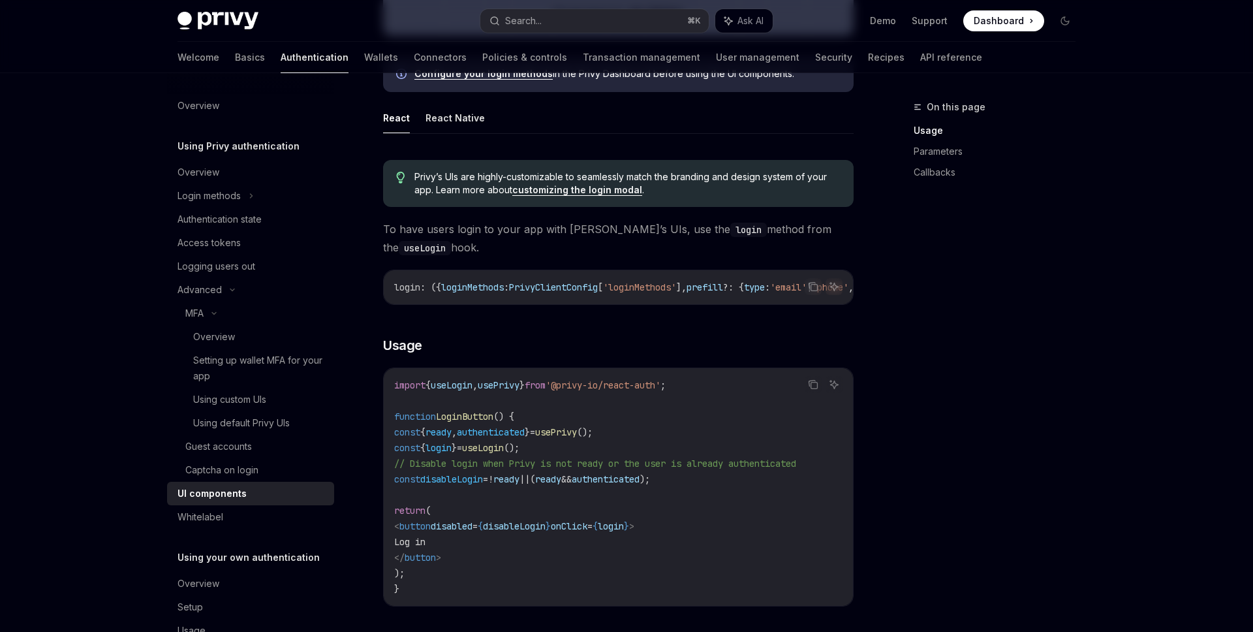
scroll to position [646, 0]
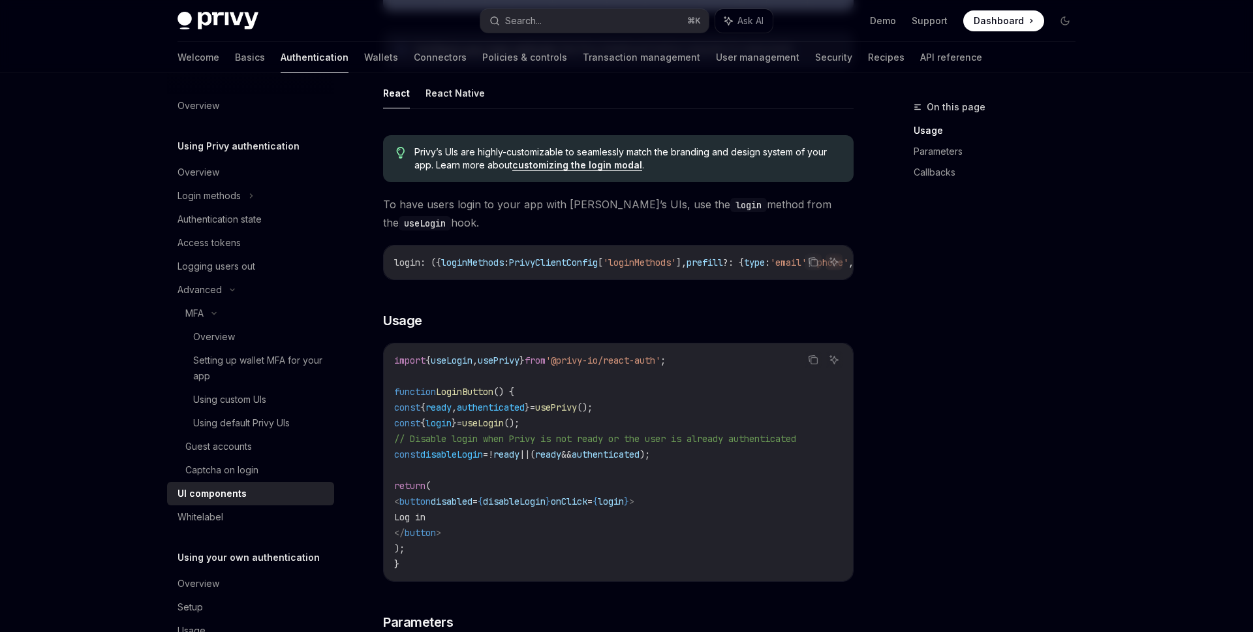
click at [452, 373] on code "import { useLogin , usePrivy } from '@privy-io/react-auth' ; function LoginButt…" at bounding box center [618, 461] width 448 height 219
click at [459, 366] on span "useLogin" at bounding box center [452, 360] width 42 height 12
copy span "useLogin"
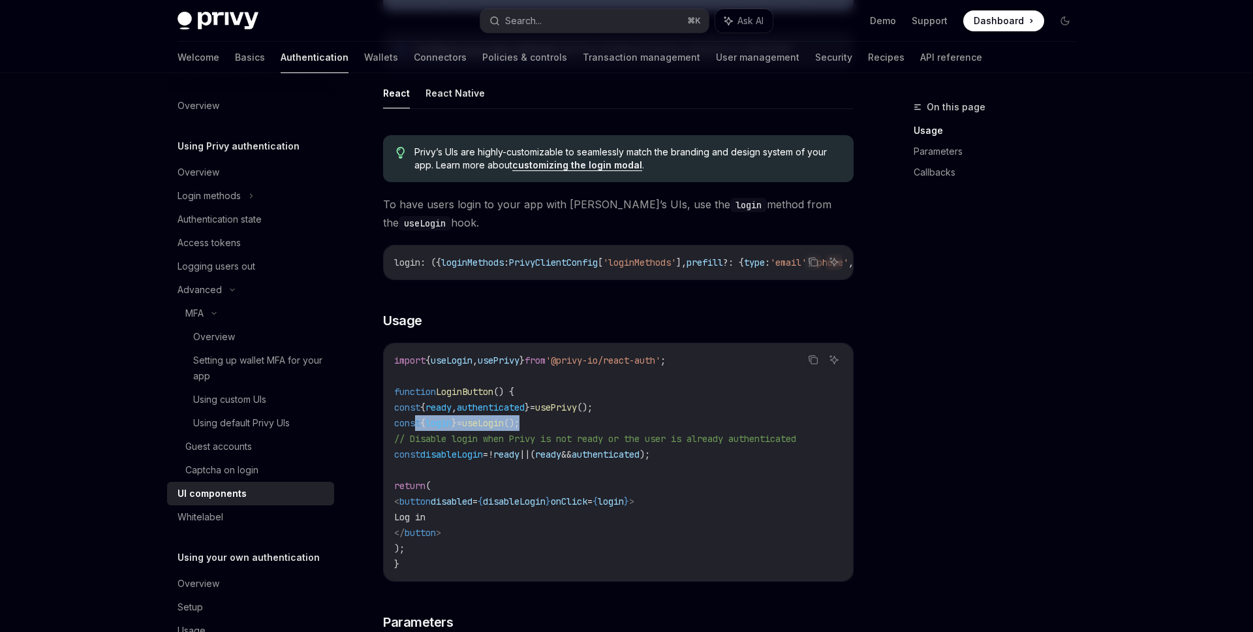
drag, startPoint x: 597, startPoint y: 429, endPoint x: 414, endPoint y: 426, distance: 182.7
click at [414, 426] on code "import { useLogin , usePrivy } from '@privy-io/react-auth' ; function LoginButt…" at bounding box center [618, 461] width 448 height 219
copy span "const { login } = useLogin ();"
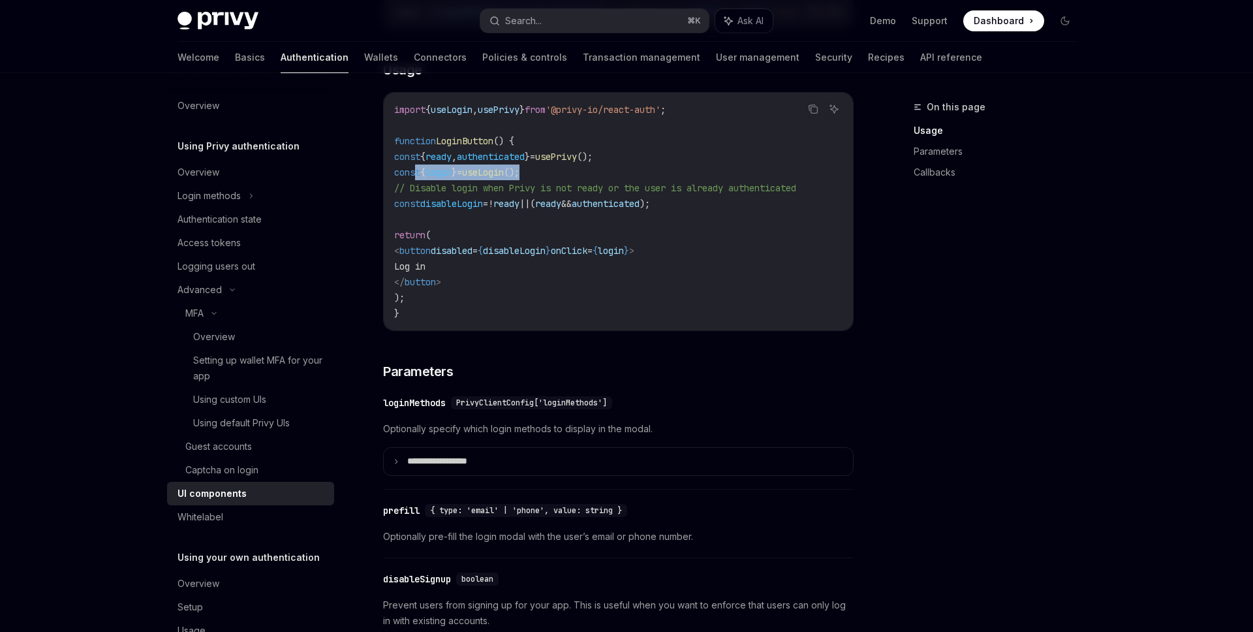
scroll to position [926, 0]
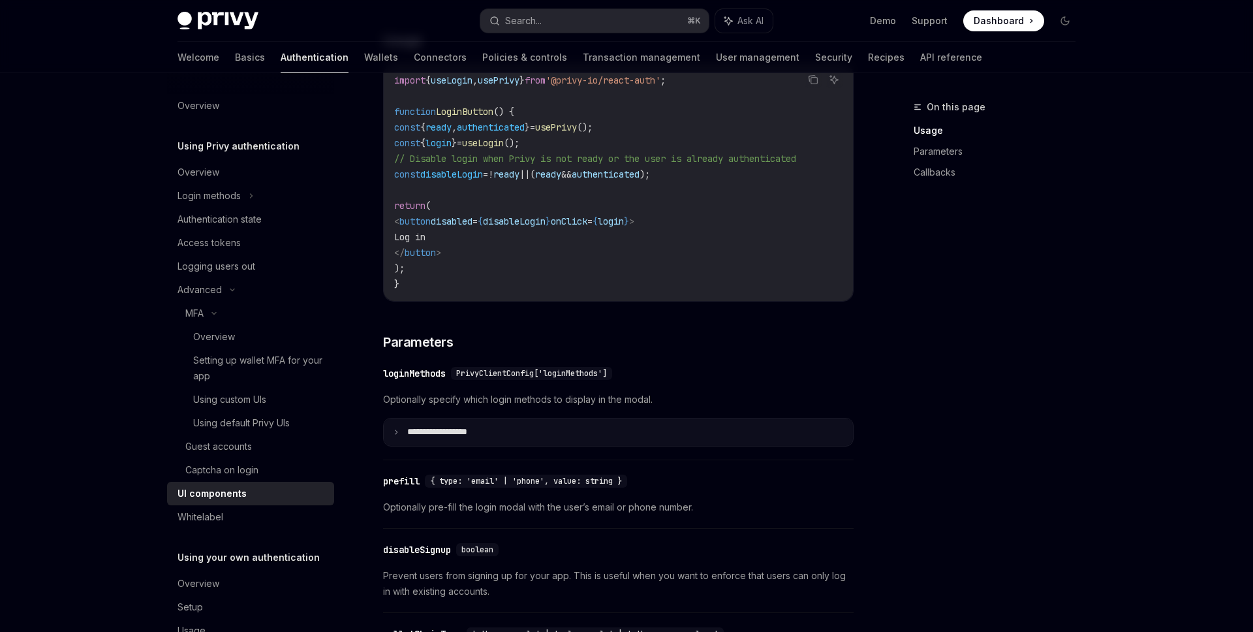
click at [519, 445] on summary "**********" at bounding box center [618, 431] width 469 height 27
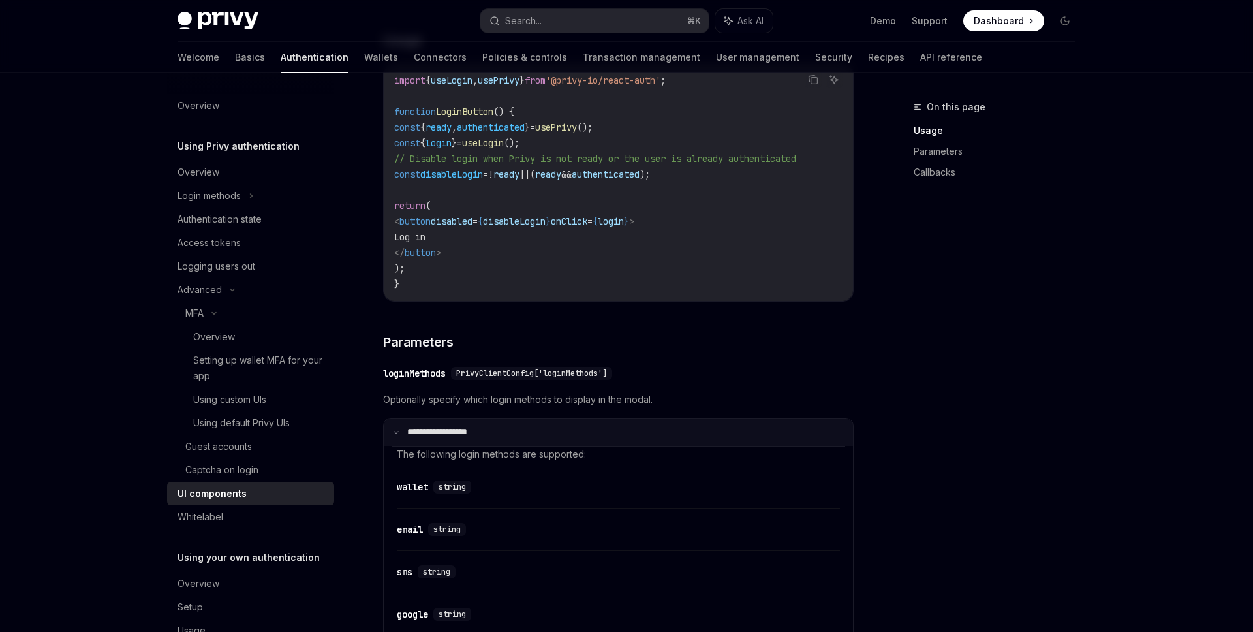
click at [542, 438] on summary "**********" at bounding box center [618, 431] width 469 height 27
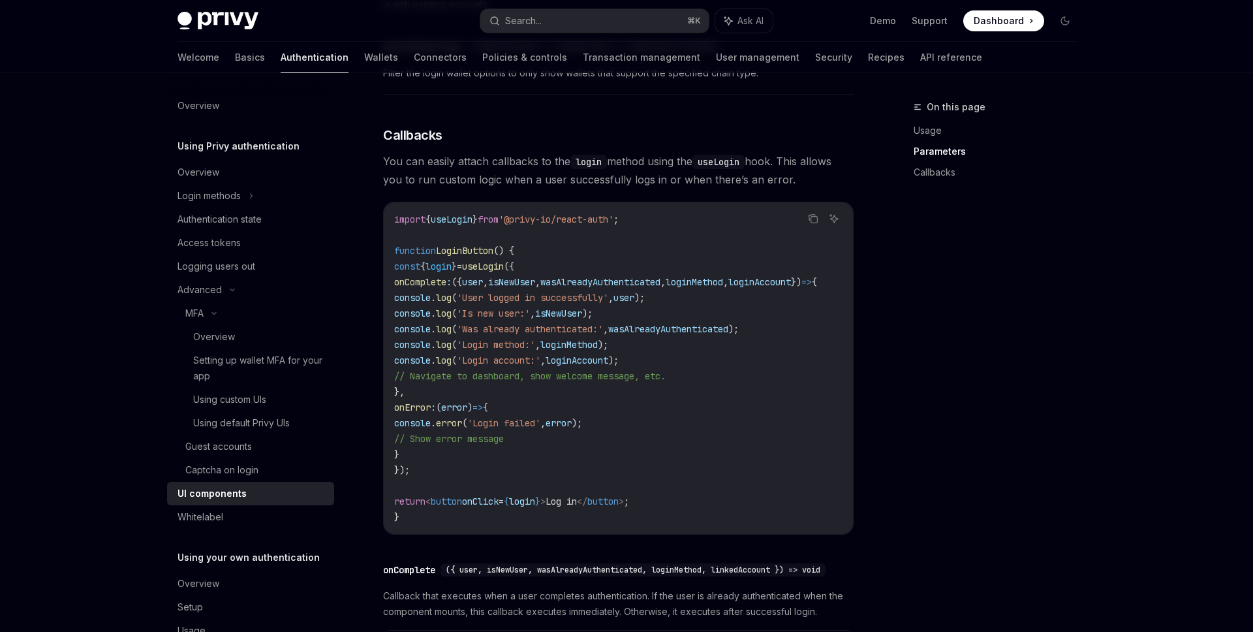
scroll to position [0, 44]
click at [598, 350] on span "loginMethod" at bounding box center [568, 345] width 57 height 12
click at [210, 516] on div "Whitelabel" at bounding box center [200, 517] width 46 height 16
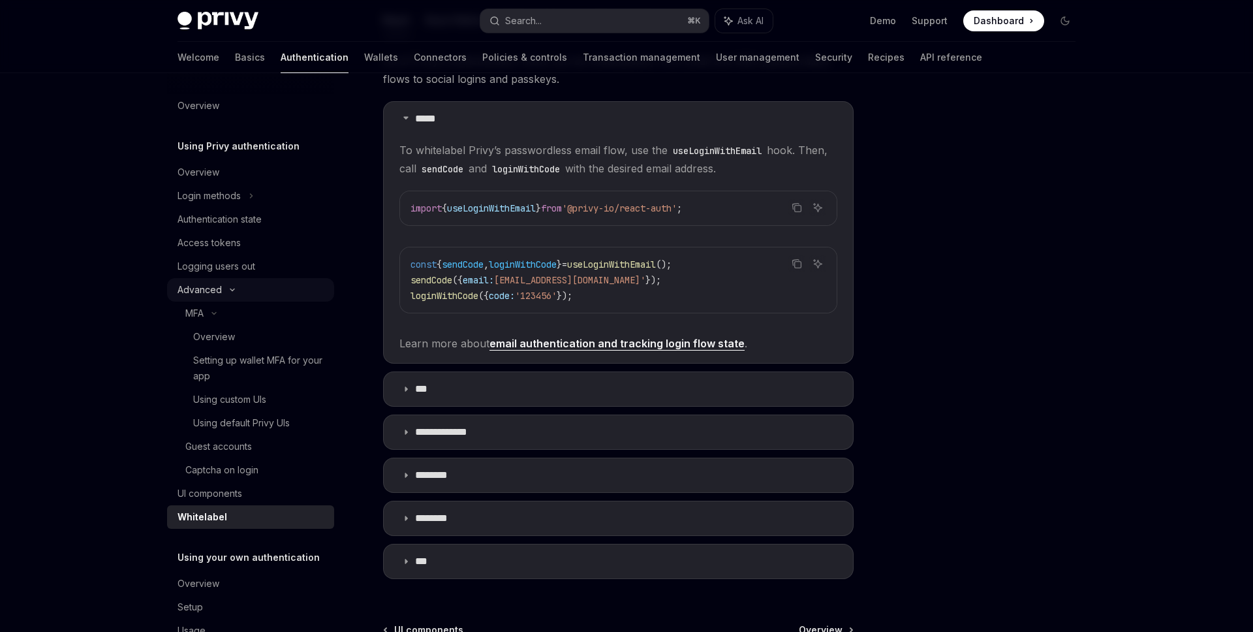
click at [276, 285] on div "Advanced" at bounding box center [250, 289] width 167 height 23
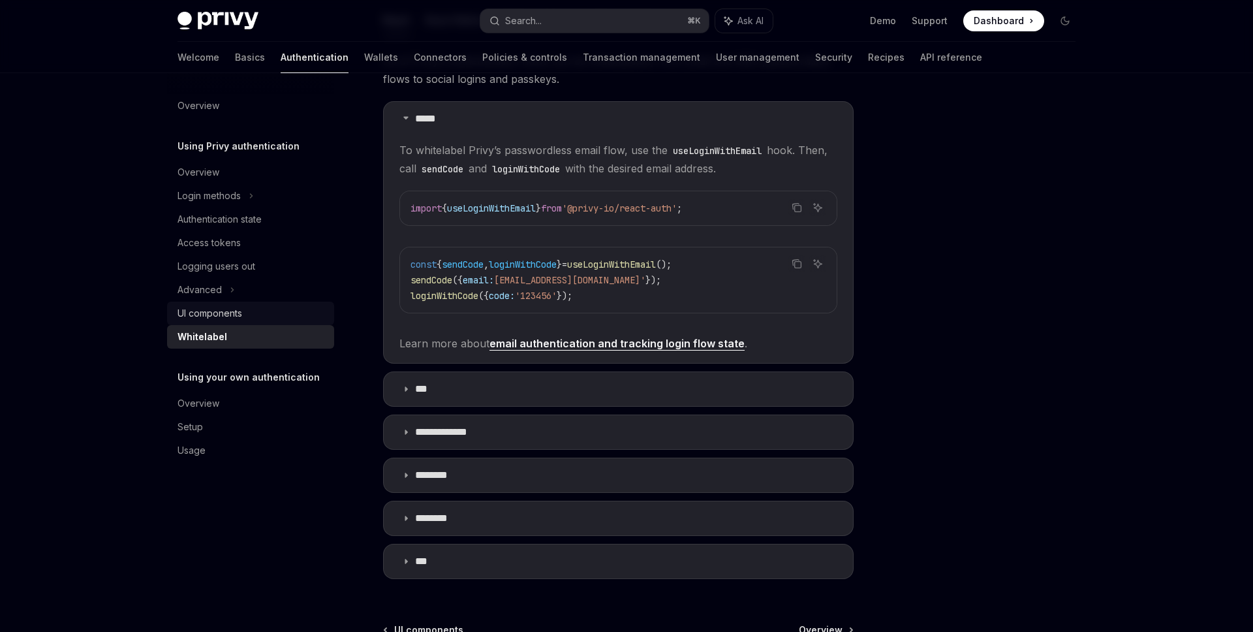
click at [254, 317] on div "UI components" at bounding box center [251, 313] width 149 height 16
type textarea "*"
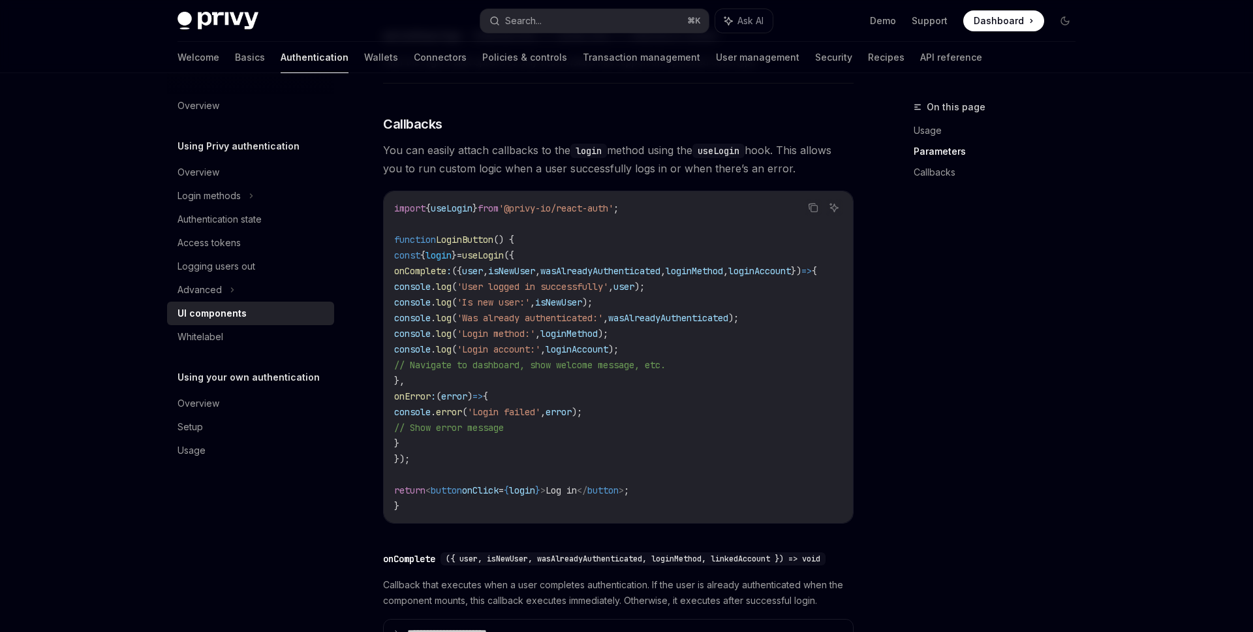
click at [608, 355] on span "loginAccount" at bounding box center [576, 349] width 63 height 12
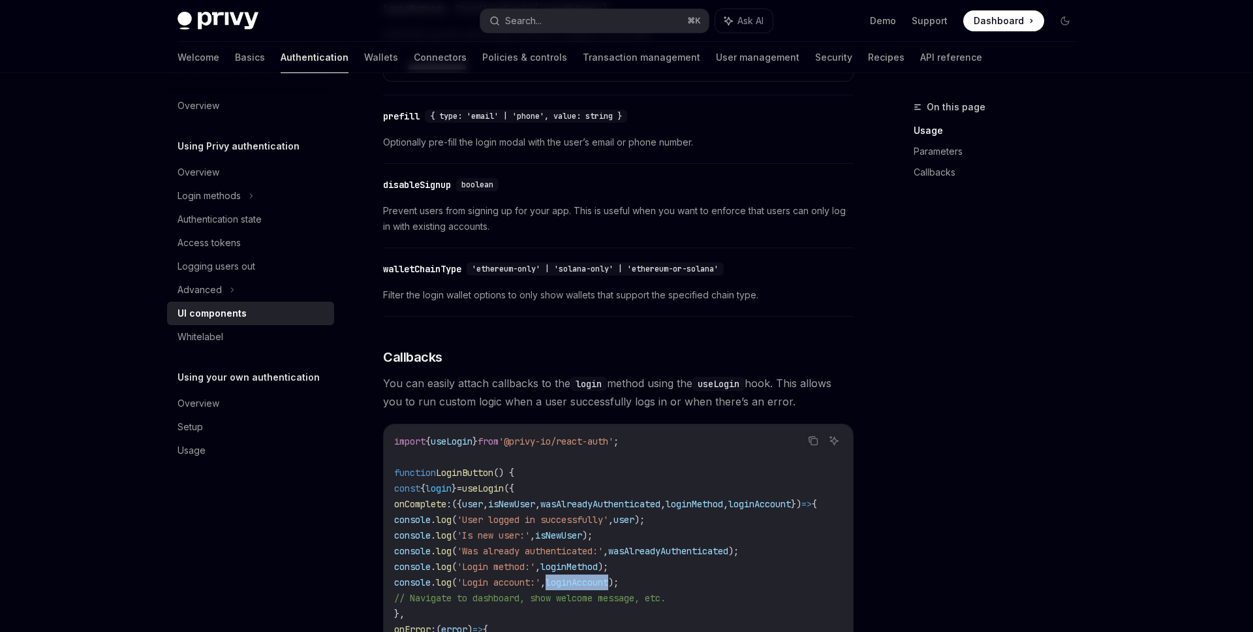
scroll to position [1855, 0]
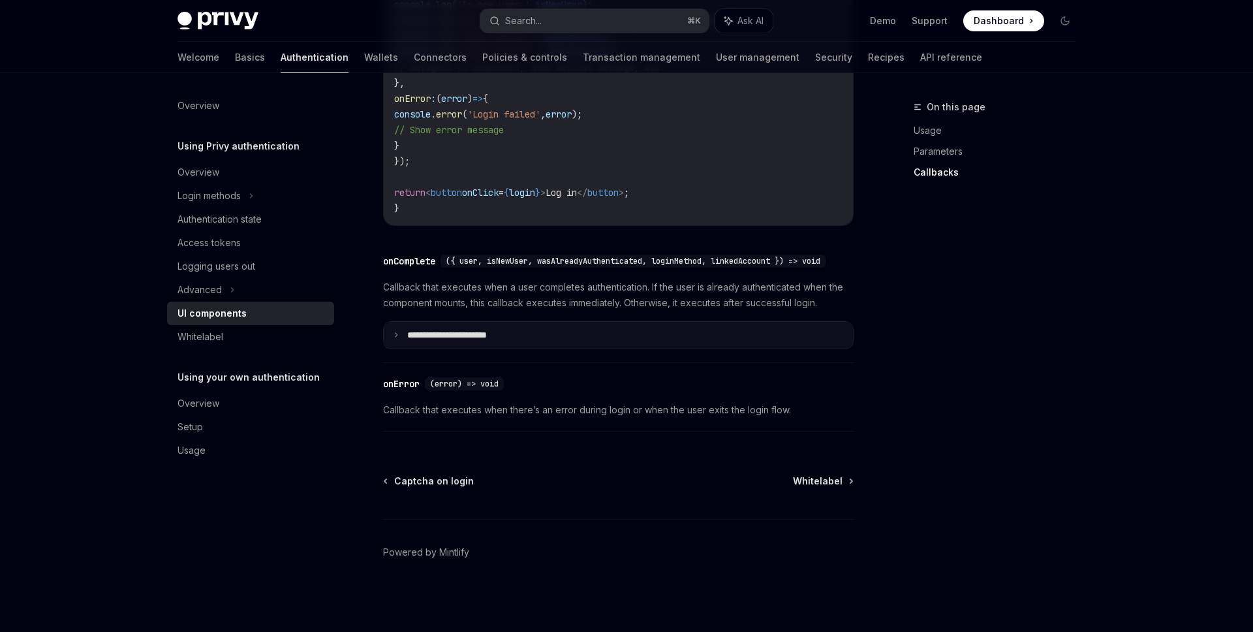
click at [483, 345] on summary "**********" at bounding box center [618, 335] width 469 height 27
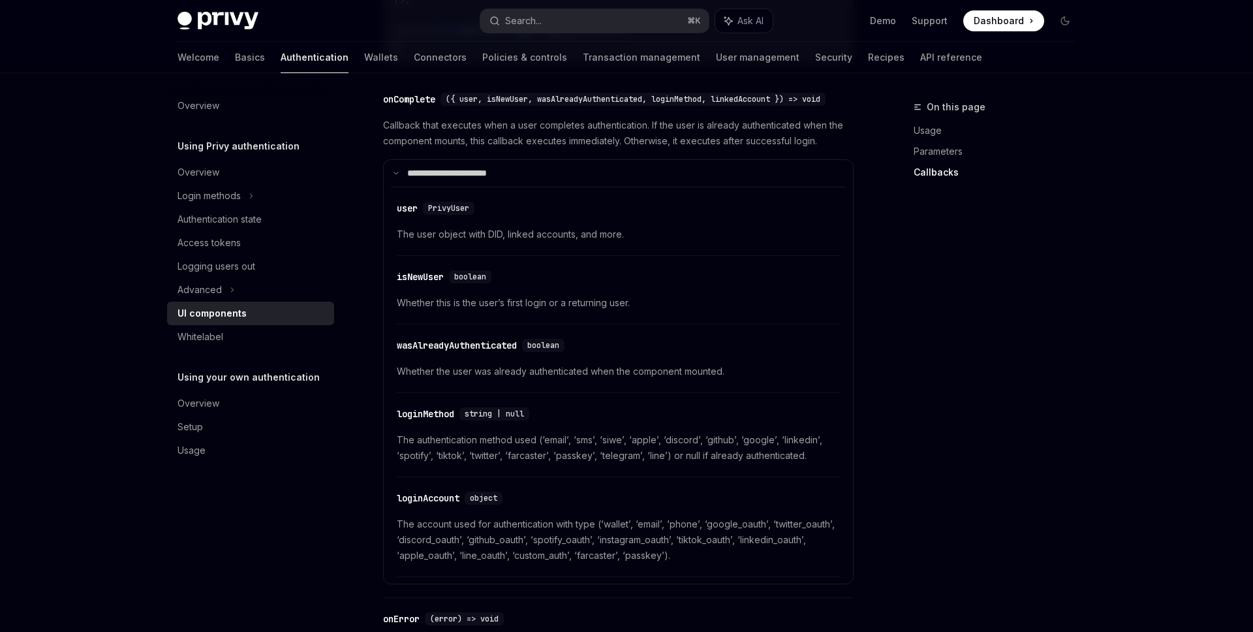
scroll to position [1989, 0]
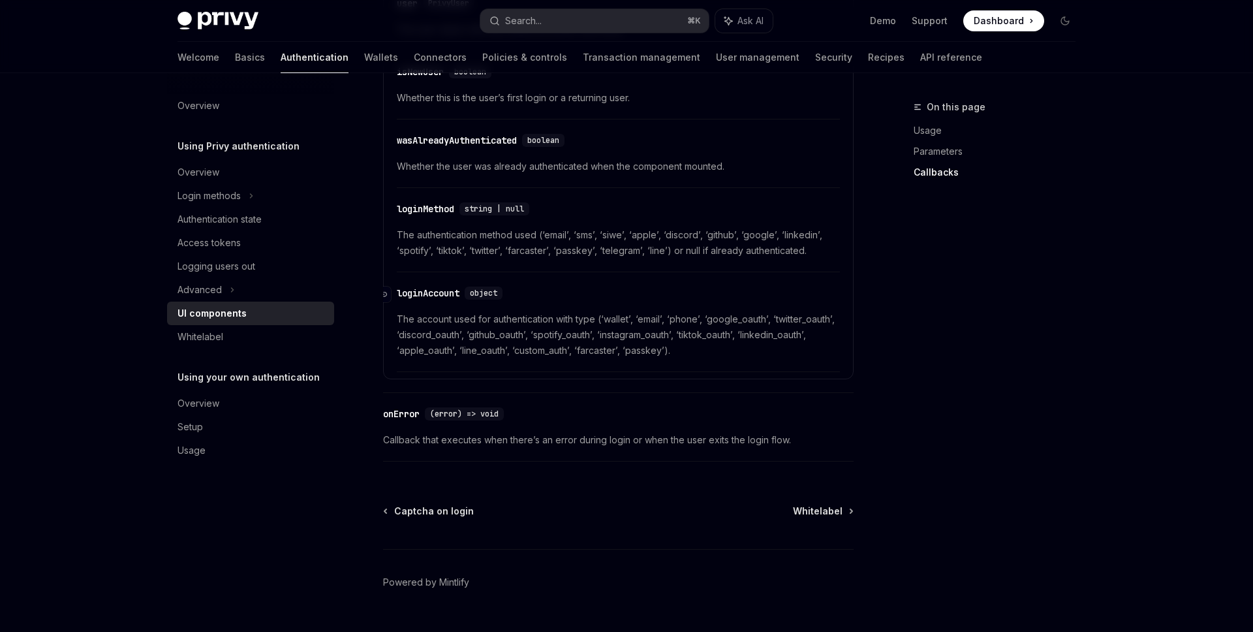
click at [459, 299] on div "loginAccount" at bounding box center [428, 292] width 63 height 13
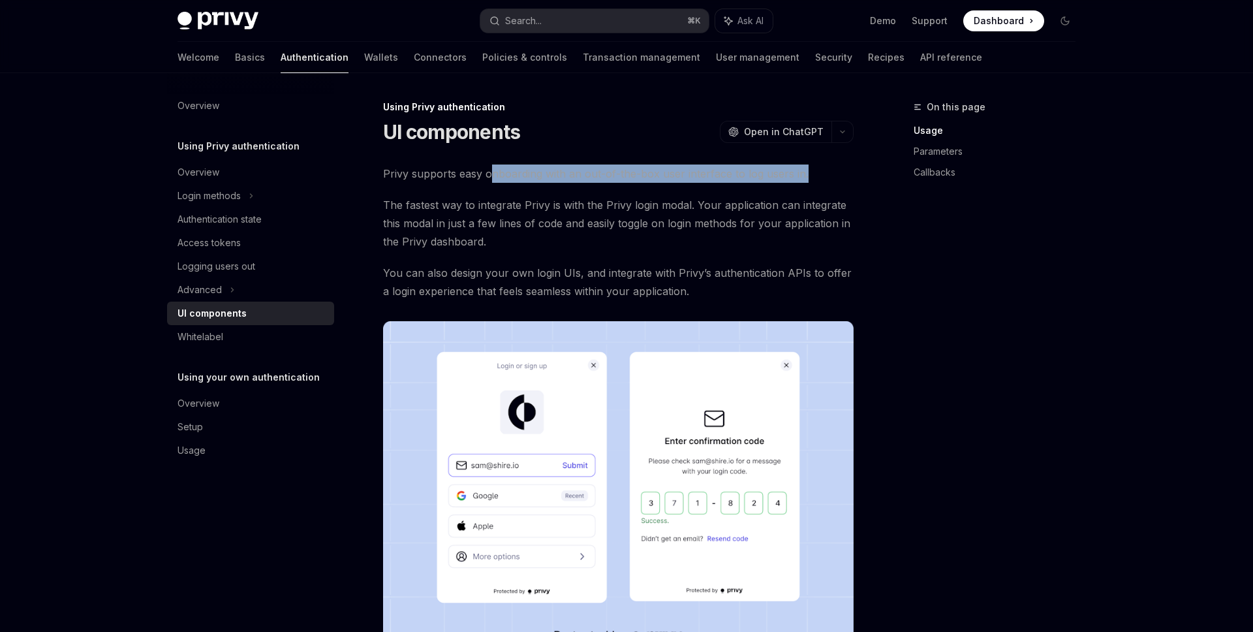
drag, startPoint x: 804, startPoint y: 170, endPoint x: 464, endPoint y: 170, distance: 339.9
click at [464, 170] on span "Privy supports easy onboarding with an out-of-the-box user interface to log use…" at bounding box center [618, 173] width 470 height 18
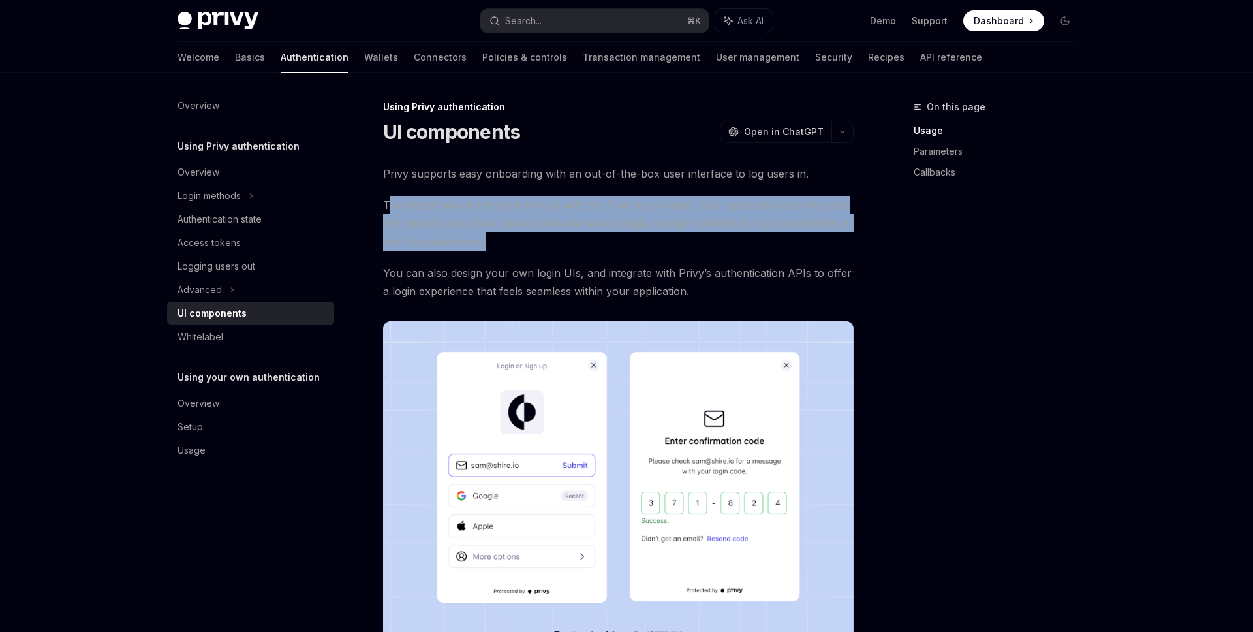
drag, startPoint x: 392, startPoint y: 198, endPoint x: 632, endPoint y: 237, distance: 243.2
click at [630, 236] on span "The fastest way to integrate Privy is with the Privy login modal. Your applicat…" at bounding box center [618, 223] width 470 height 55
click at [632, 237] on span "The fastest way to integrate Privy is with the Privy login modal. Your applicat…" at bounding box center [618, 223] width 470 height 55
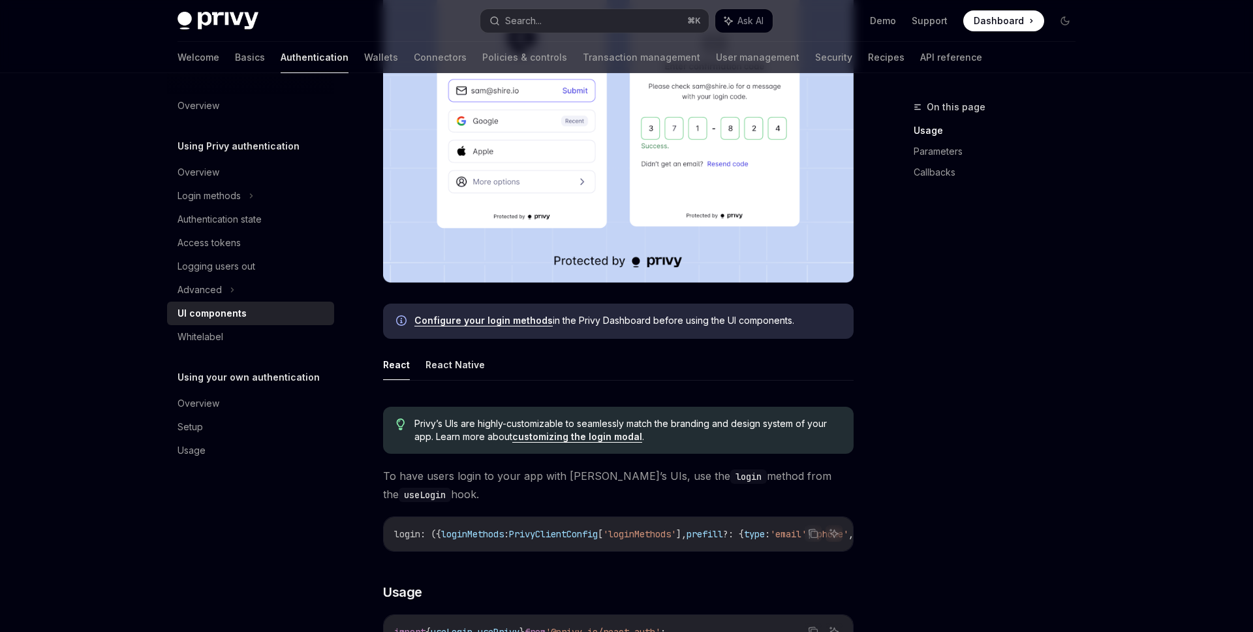
scroll to position [374, 0]
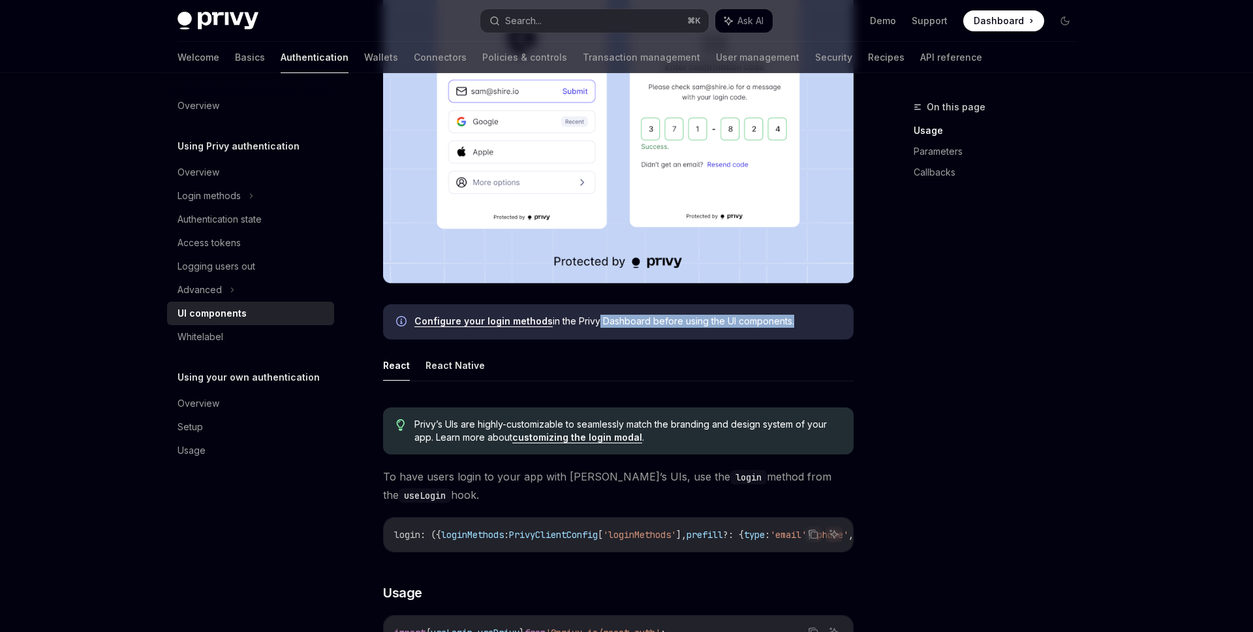
drag, startPoint x: 788, startPoint y: 326, endPoint x: 575, endPoint y: 326, distance: 213.3
click at [575, 326] on span "Configure your login methods in the Privy Dashboard before using the UI compone…" at bounding box center [627, 320] width 426 height 13
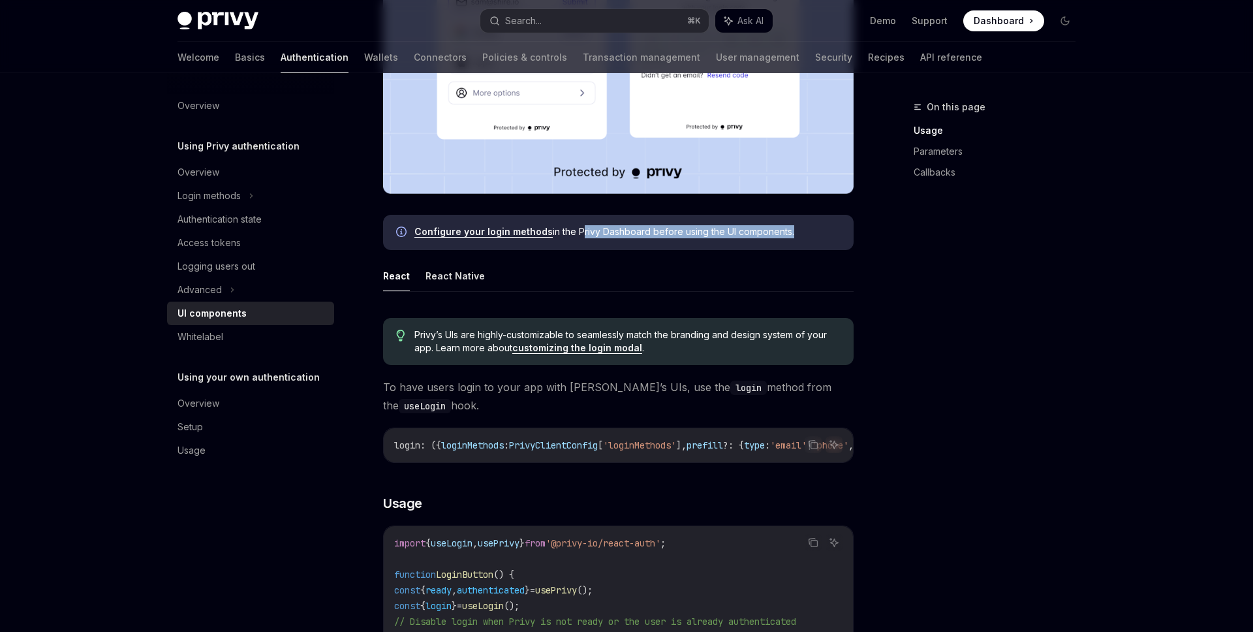
scroll to position [465, 0]
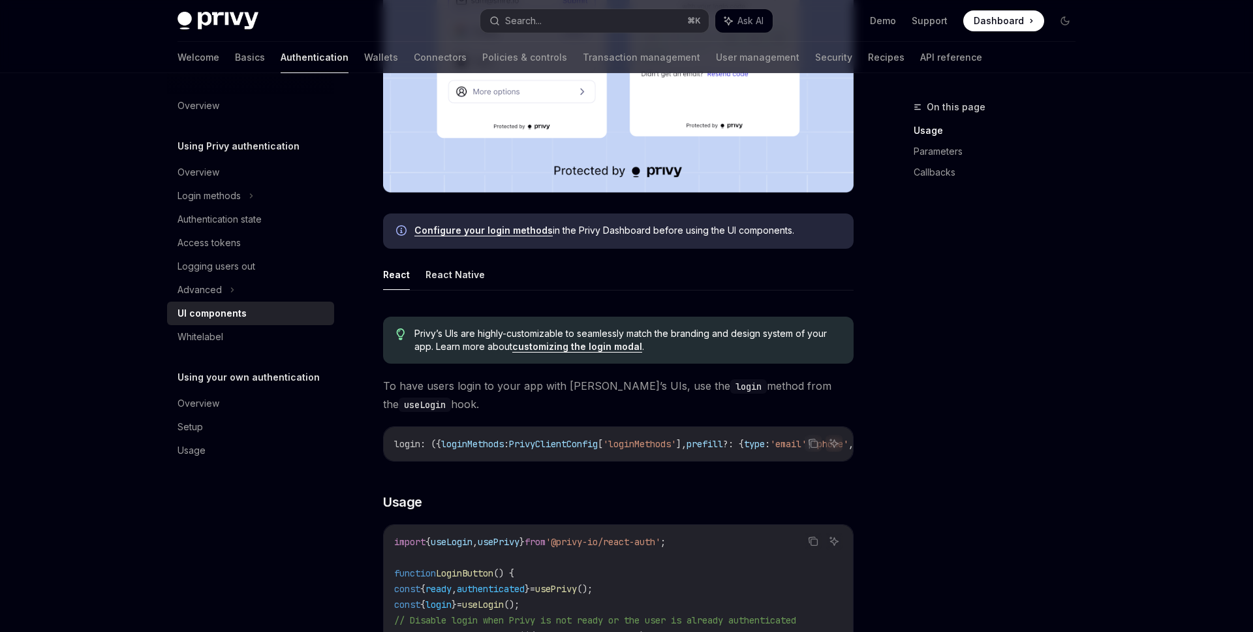
click at [837, 346] on span "Privy’s UIs are highly-customizable to seamlessly match the branding and design…" at bounding box center [627, 340] width 426 height 26
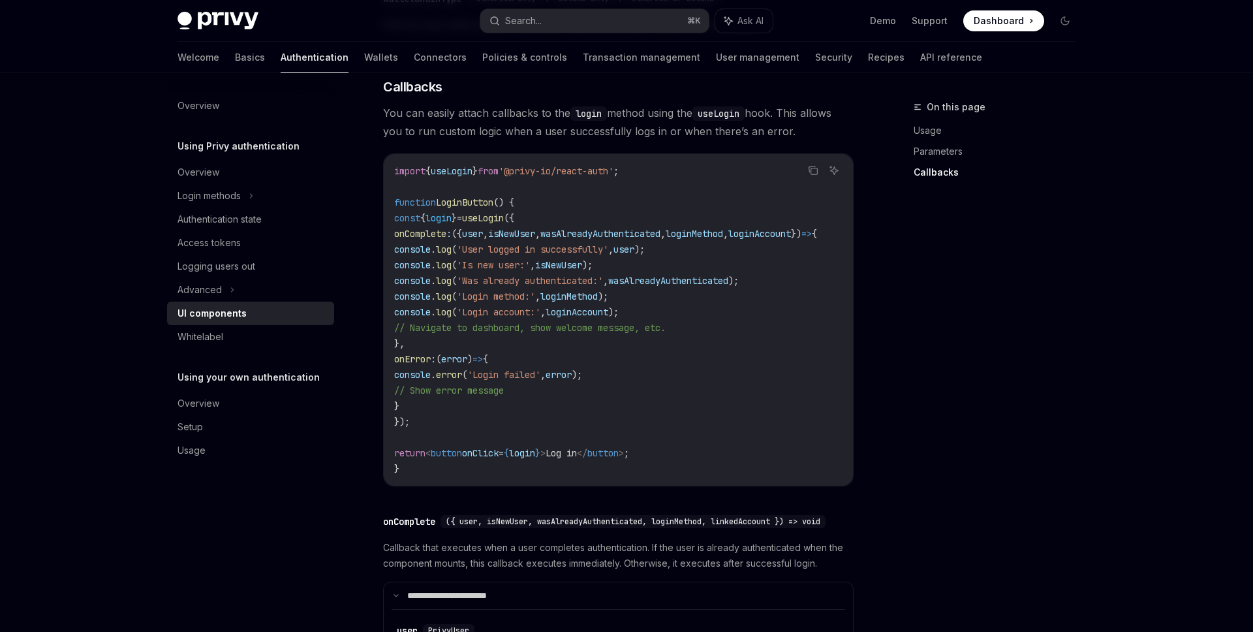
scroll to position [0, 110]
click at [783, 325] on code "import { useLogin } from '@privy-io/react-auth' ; function LoginButton () { con…" at bounding box center [621, 319] width 454 height 313
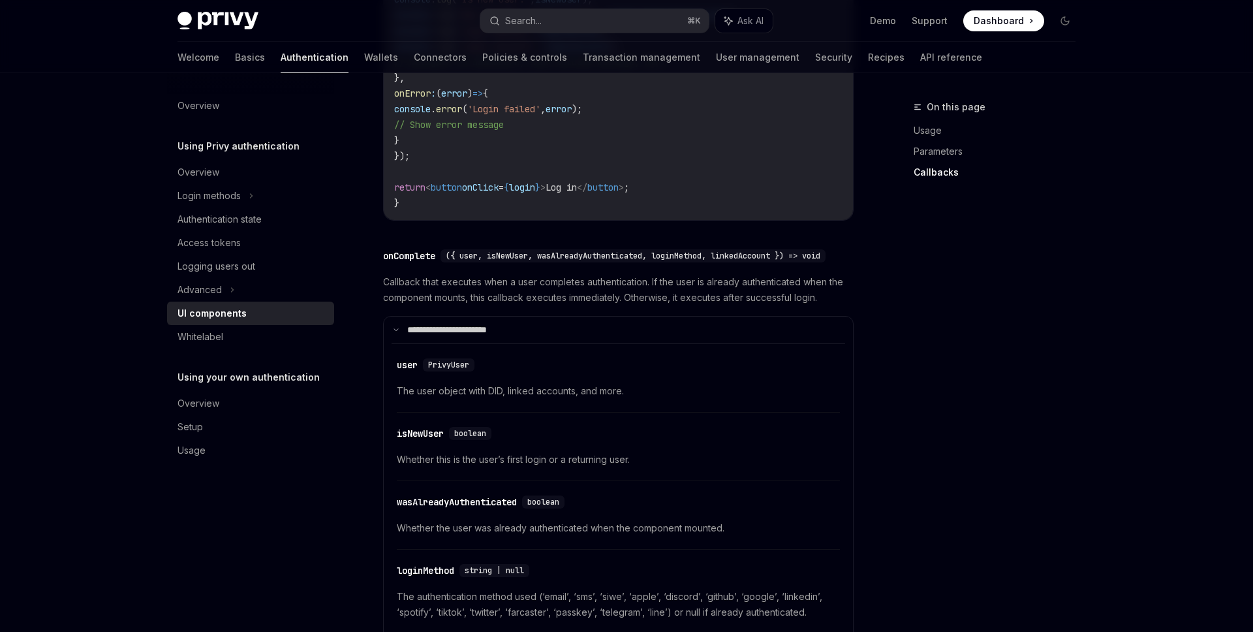
scroll to position [1823, 0]
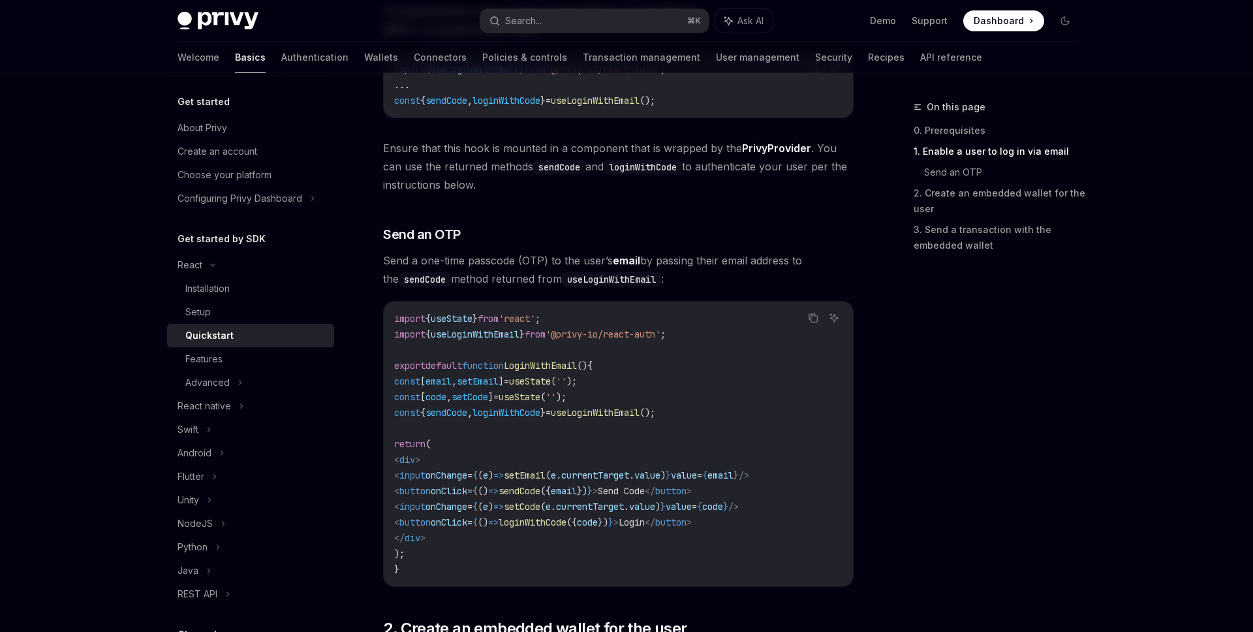
scroll to position [422, 0]
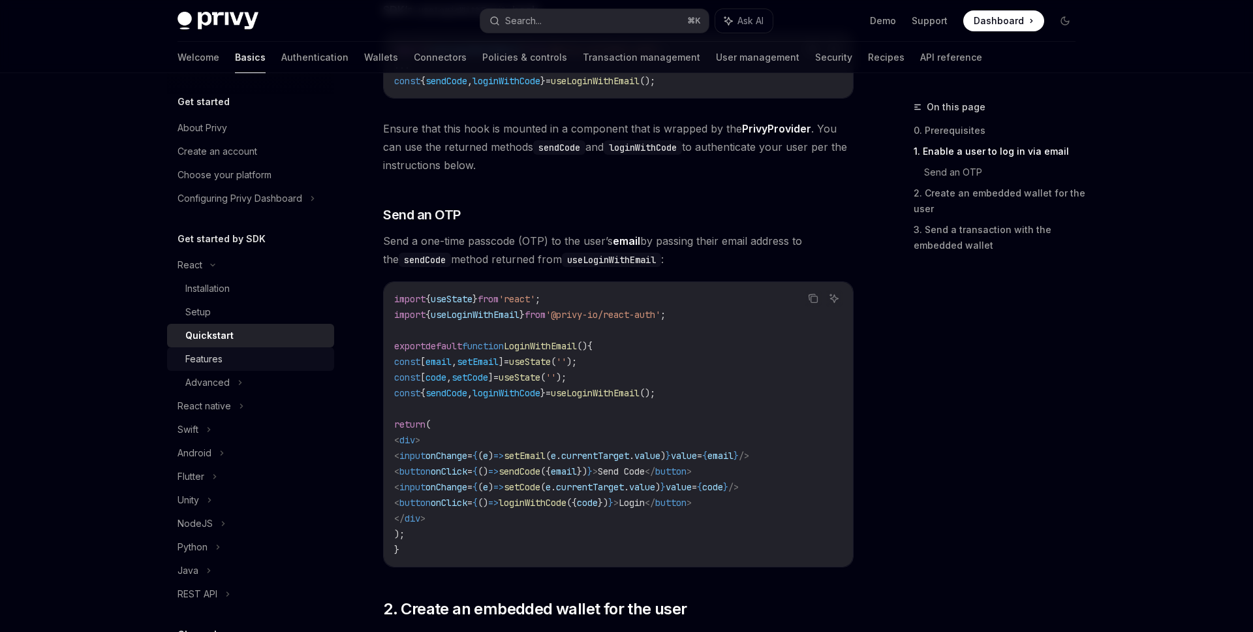
click at [243, 358] on div "Features" at bounding box center [255, 359] width 141 height 16
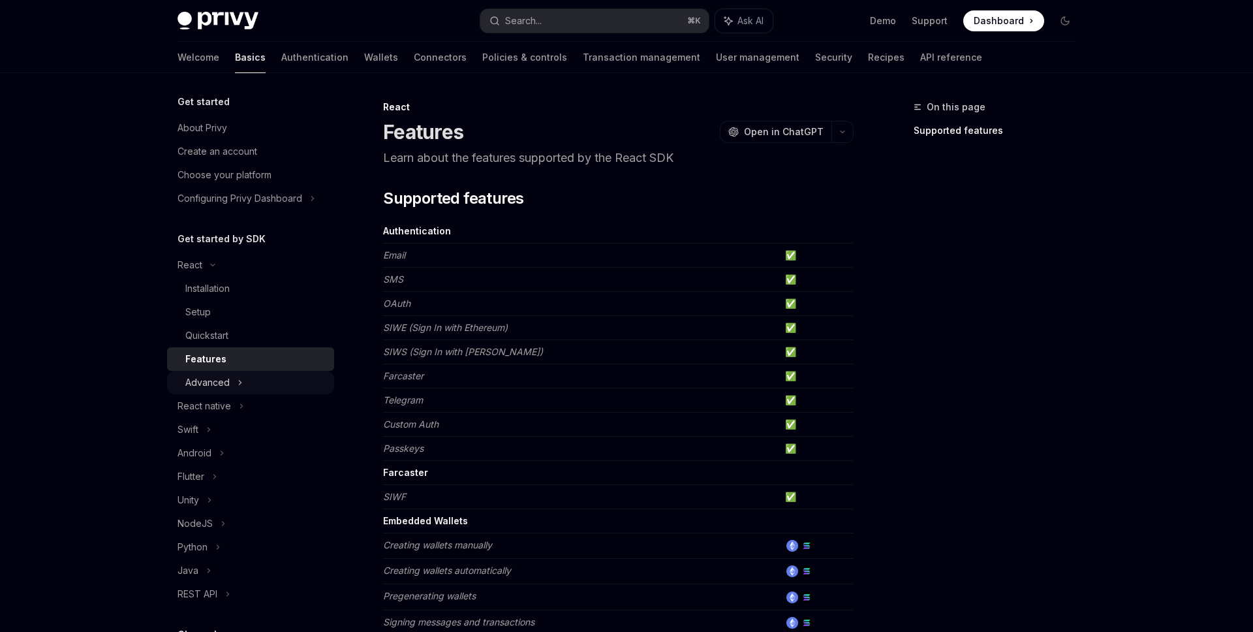
click at [243, 378] on div "Advanced" at bounding box center [250, 382] width 167 height 23
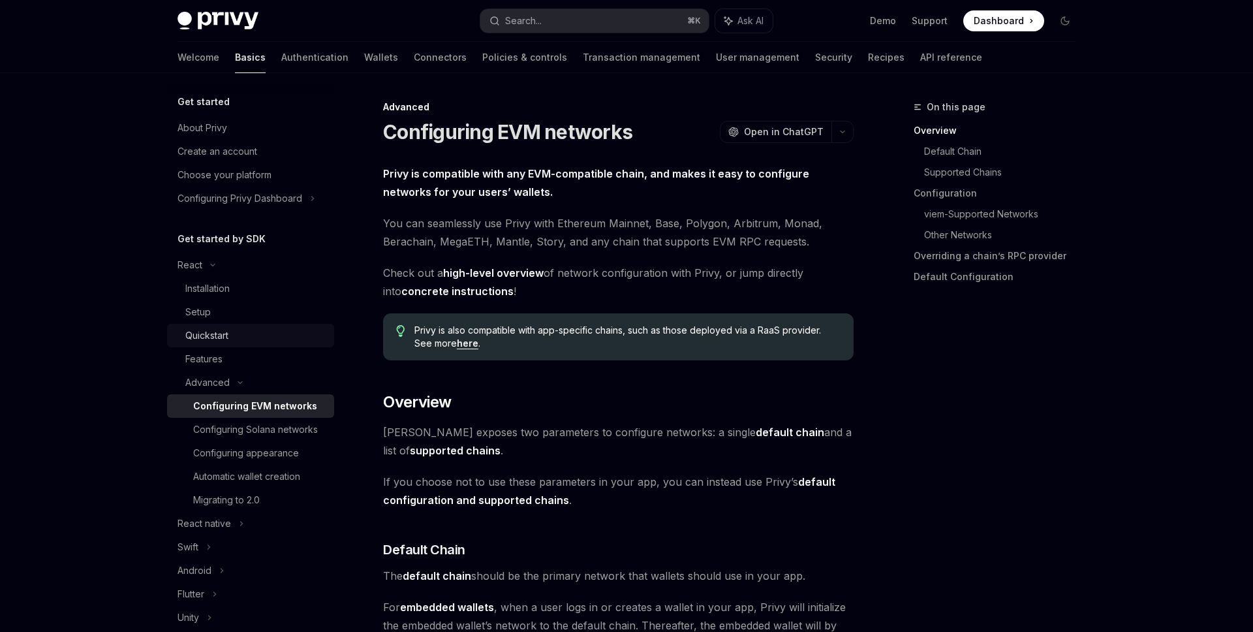
click at [267, 326] on link "Quickstart" at bounding box center [250, 335] width 167 height 23
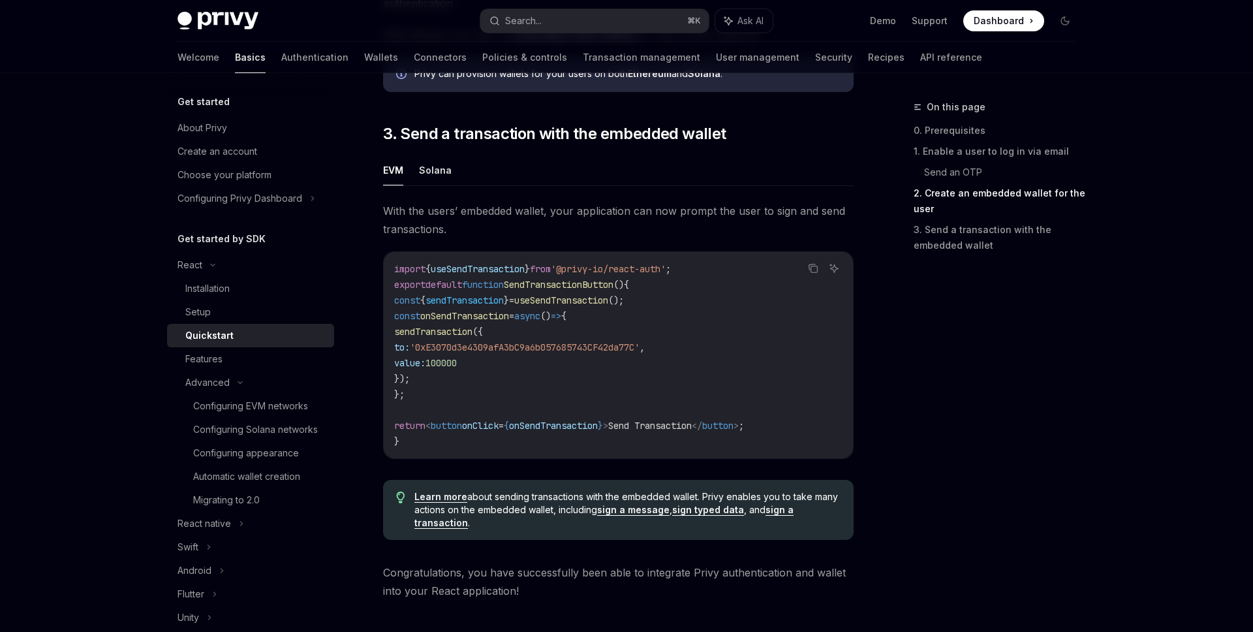
scroll to position [1261, 0]
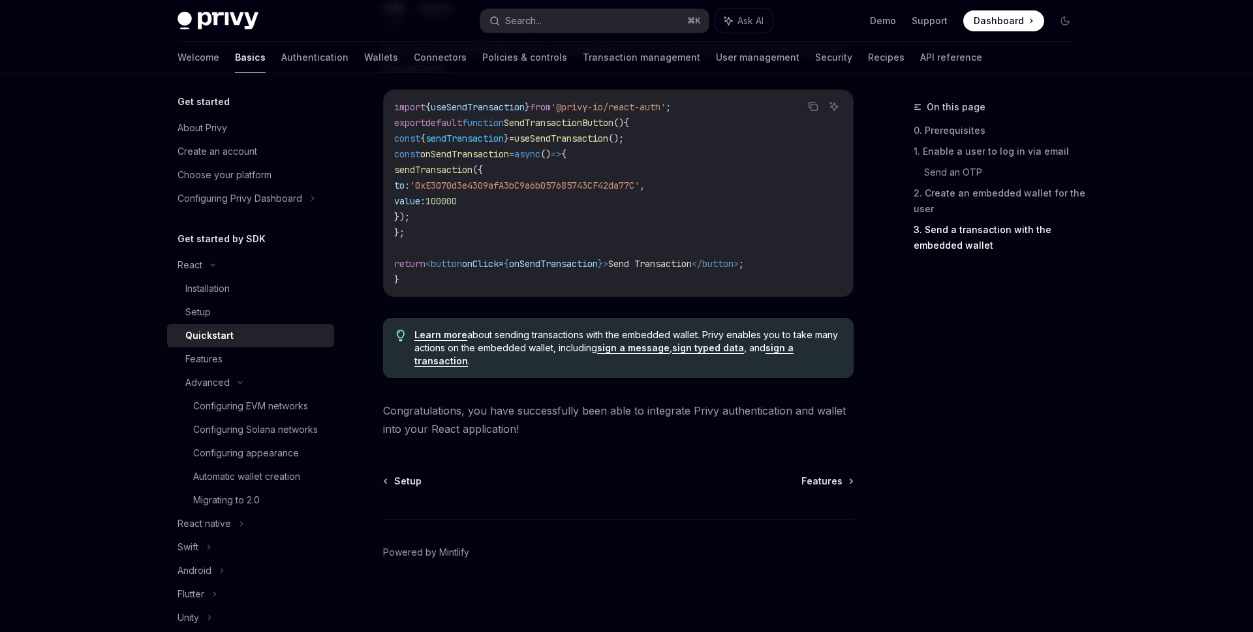
click at [239, 345] on link "Quickstart" at bounding box center [250, 335] width 167 height 23
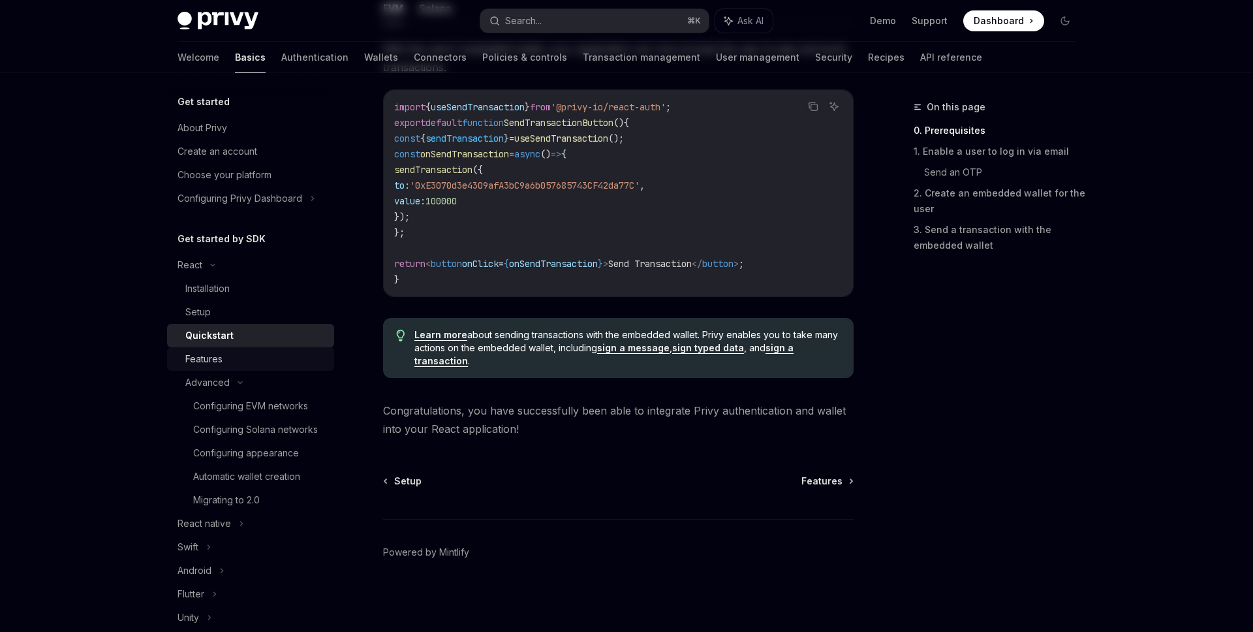
scroll to position [0, 0]
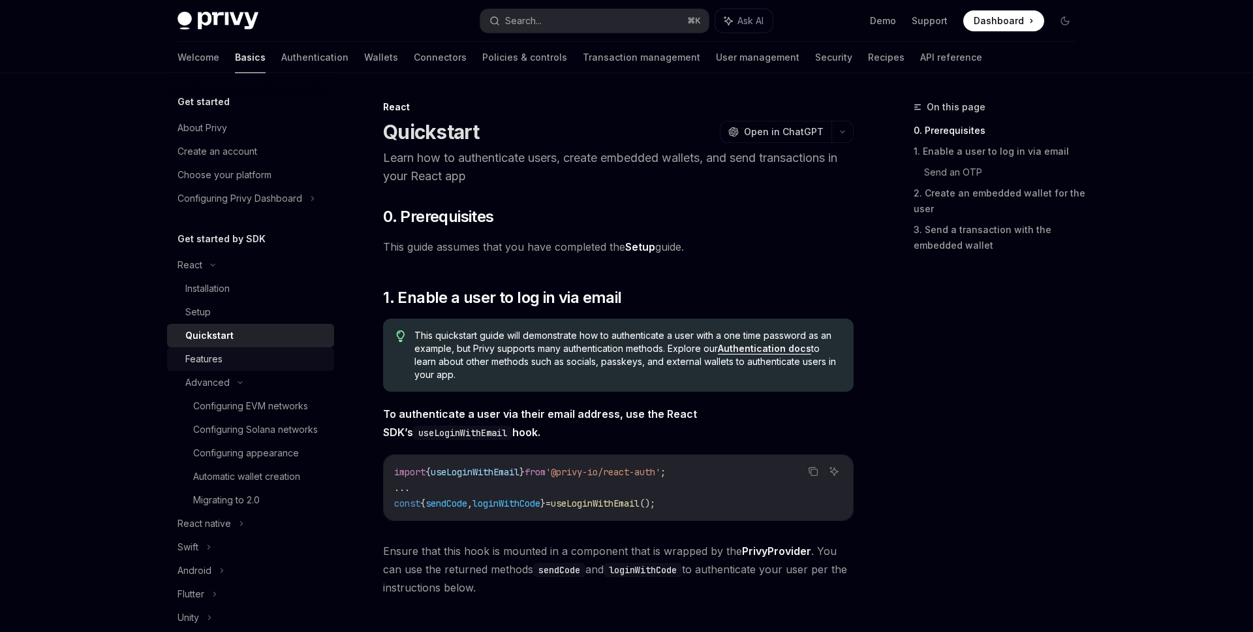
click at [228, 355] on div "Features" at bounding box center [255, 359] width 141 height 16
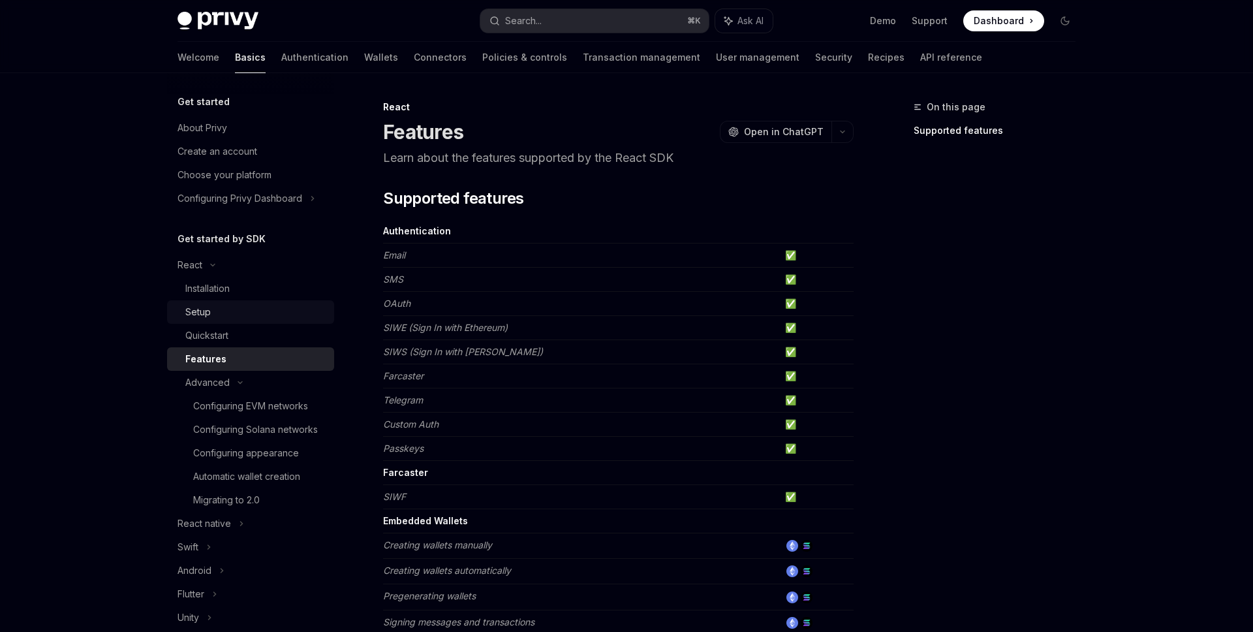
click at [241, 301] on link "Setup" at bounding box center [250, 311] width 167 height 23
type textarea "*"
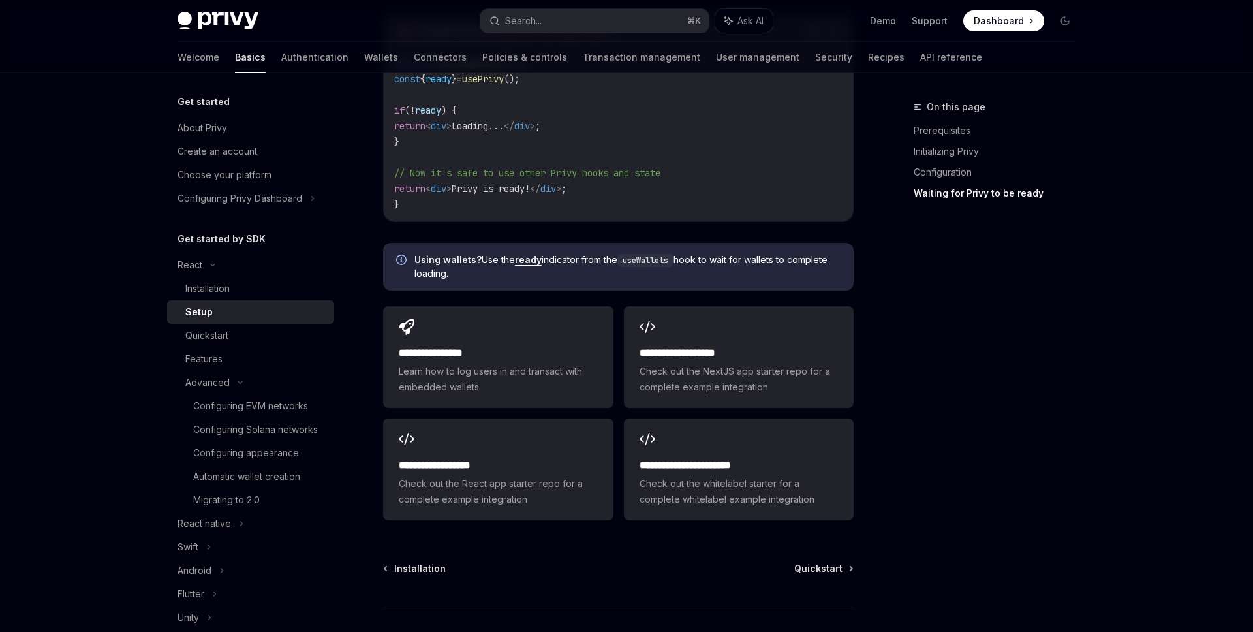
scroll to position [1718, 0]
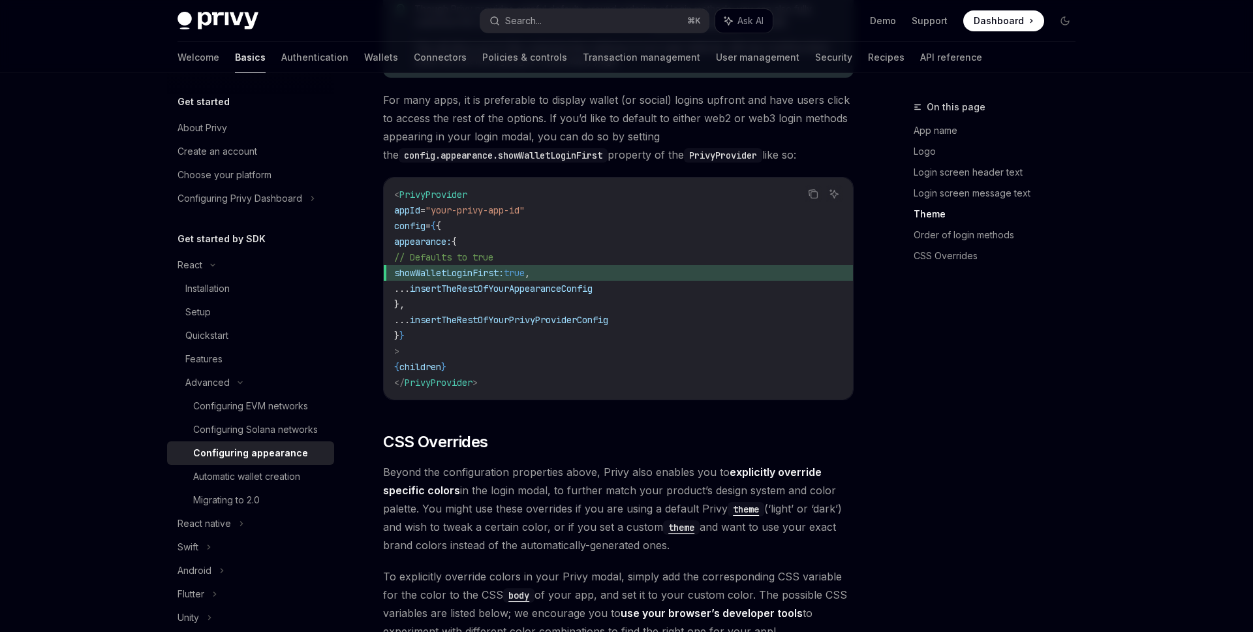
scroll to position [2919, 0]
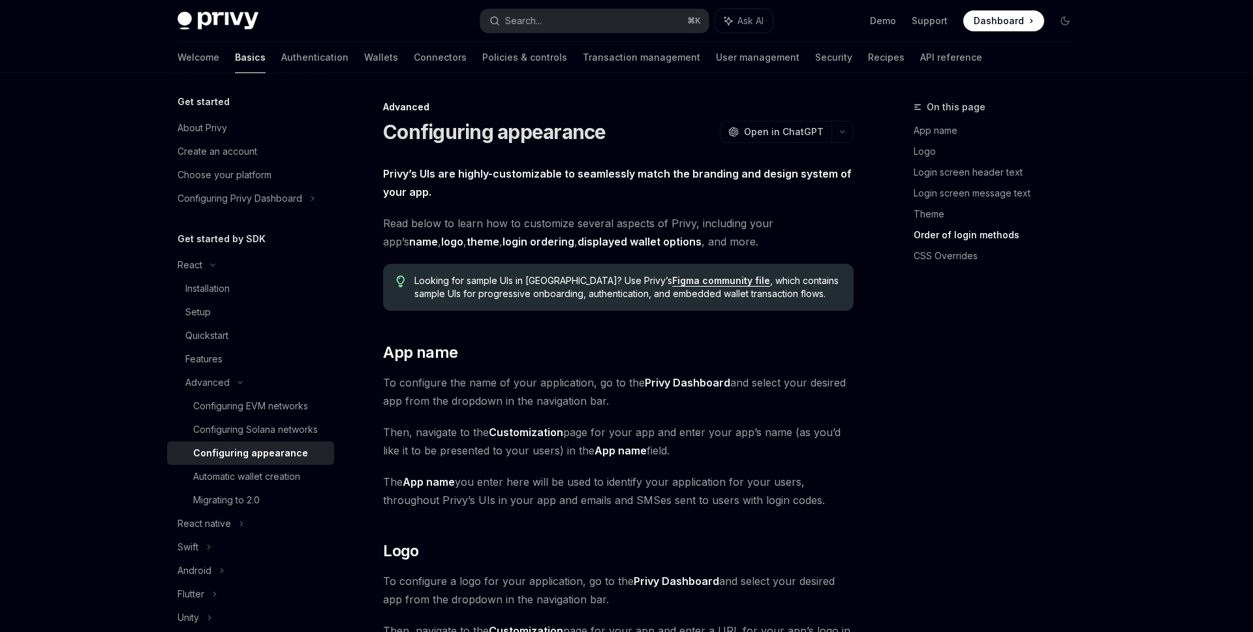
scroll to position [2919, 0]
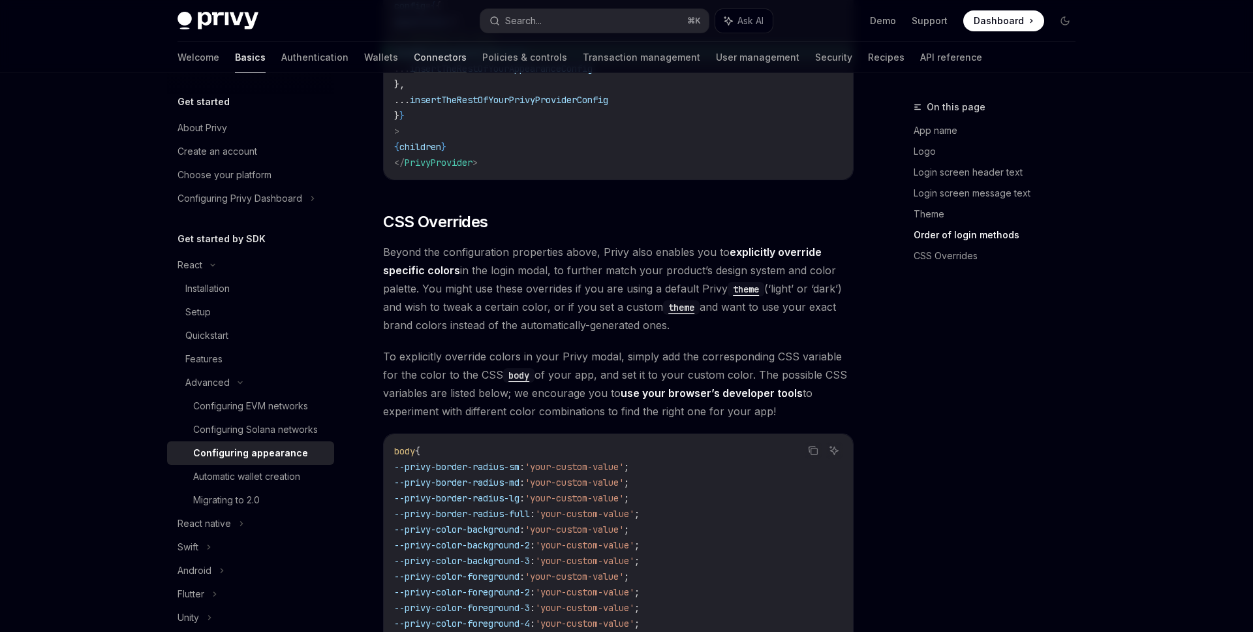
click at [414, 54] on link "Connectors" at bounding box center [440, 57] width 53 height 31
type textarea "*"
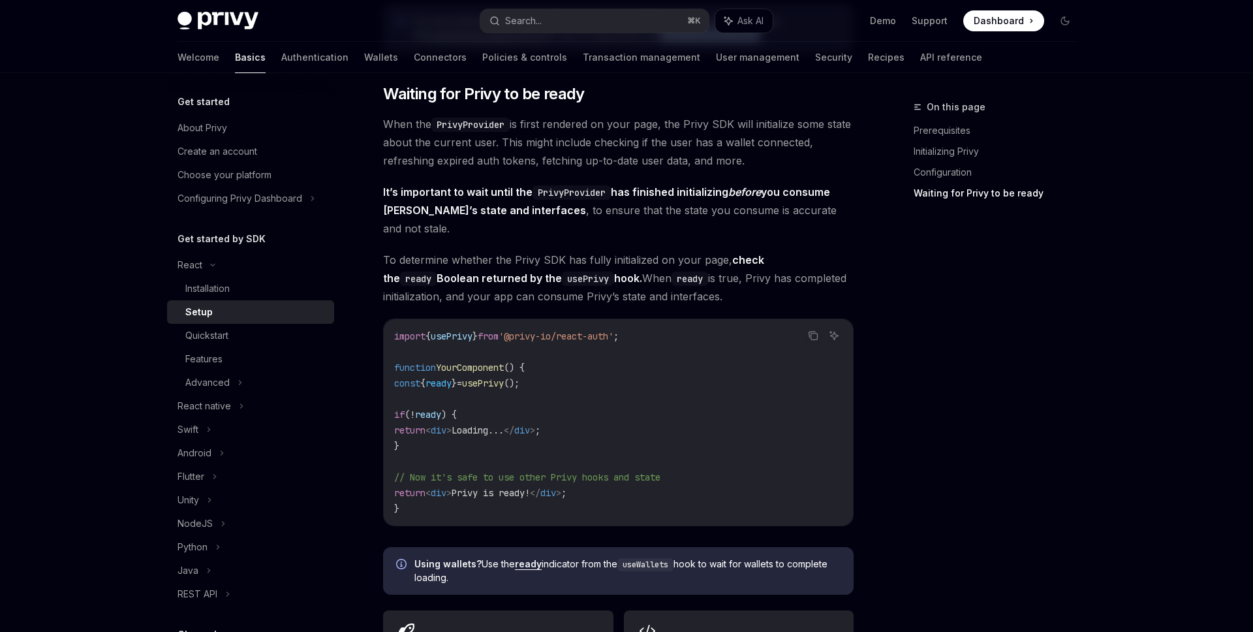
scroll to position [1346, 0]
click at [288, 339] on div "Quickstart" at bounding box center [255, 336] width 141 height 16
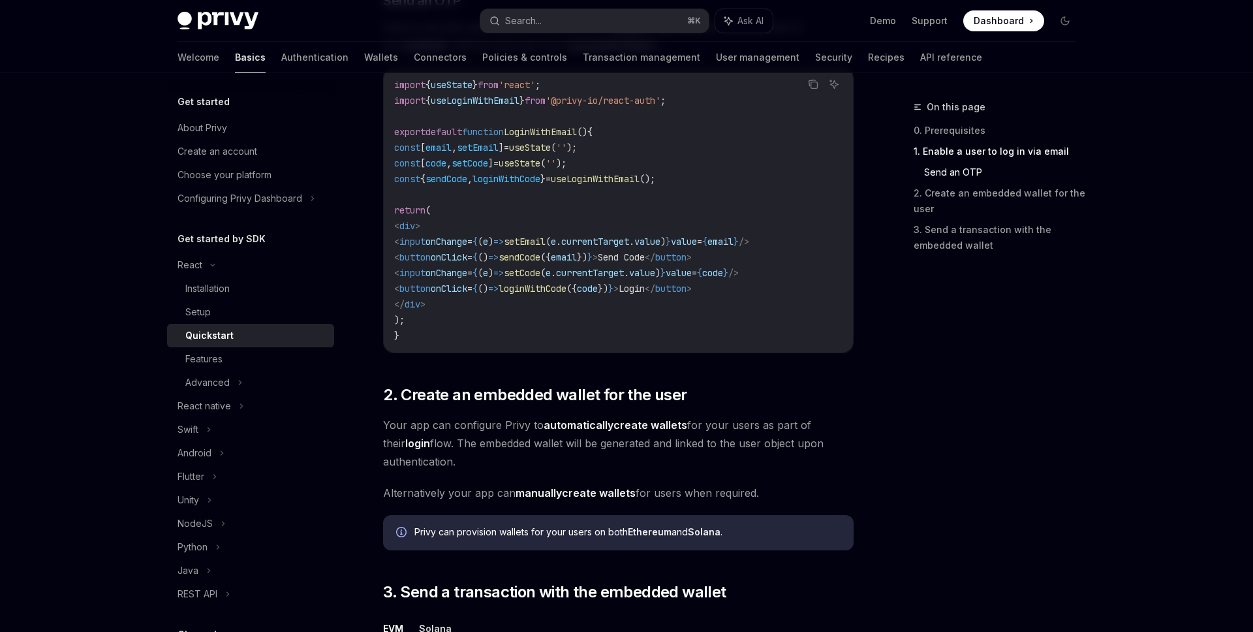
scroll to position [1261, 0]
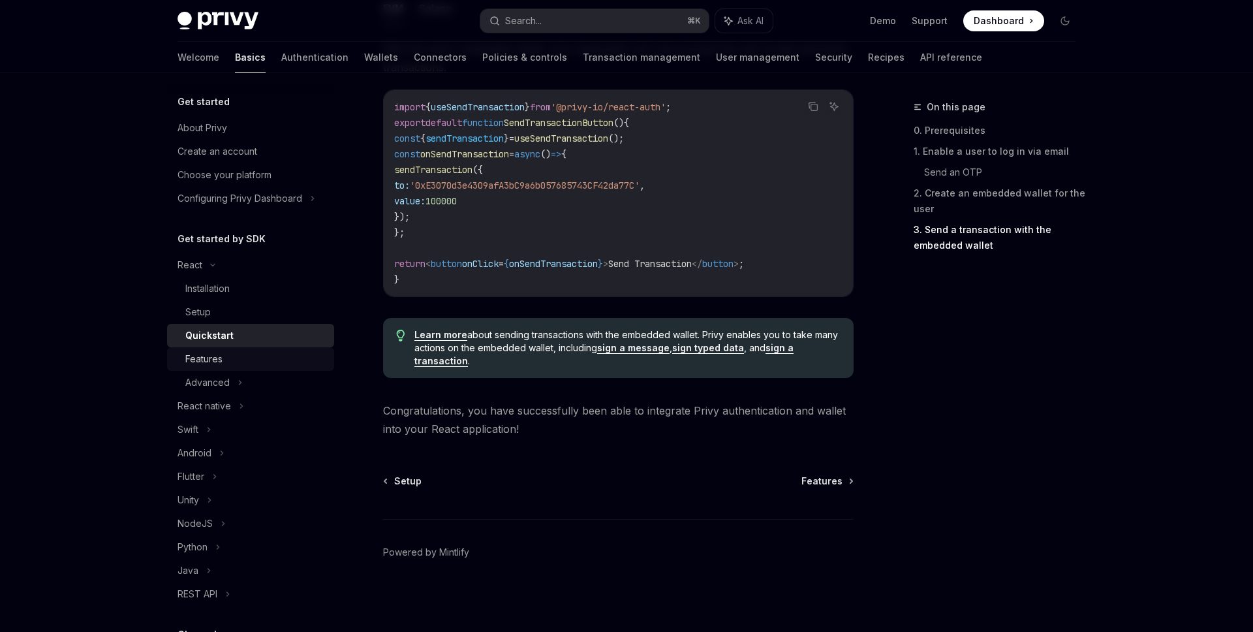
click at [275, 363] on div "Features" at bounding box center [255, 359] width 141 height 16
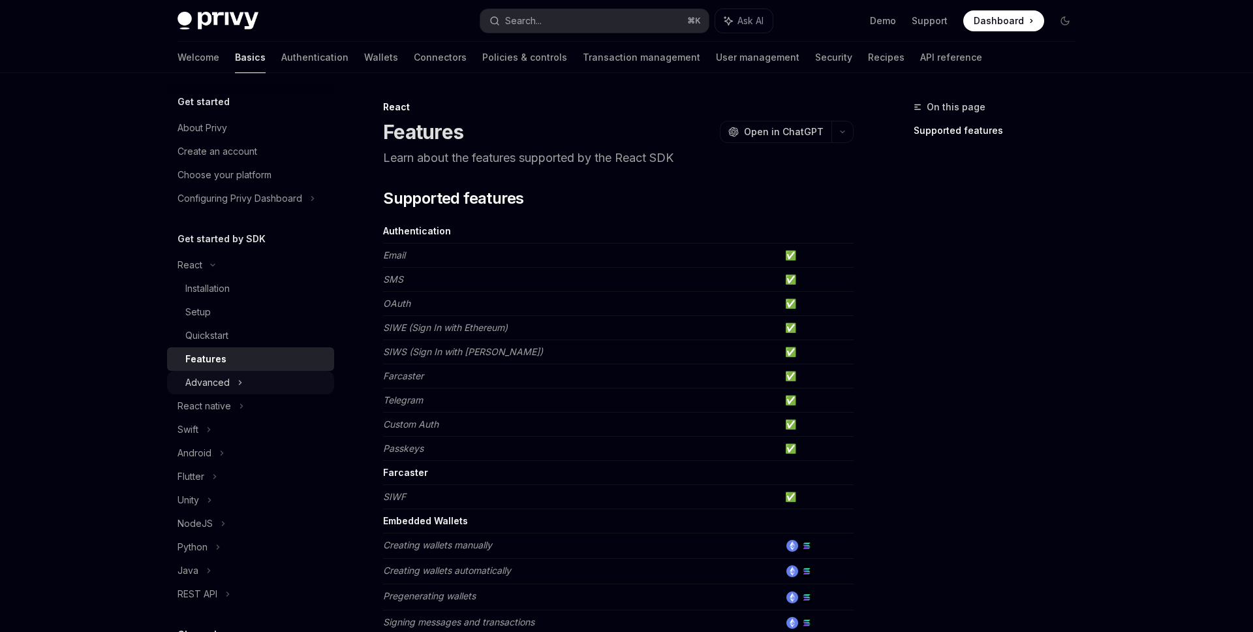
click at [262, 377] on div "Advanced" at bounding box center [250, 382] width 167 height 23
type textarea "*"
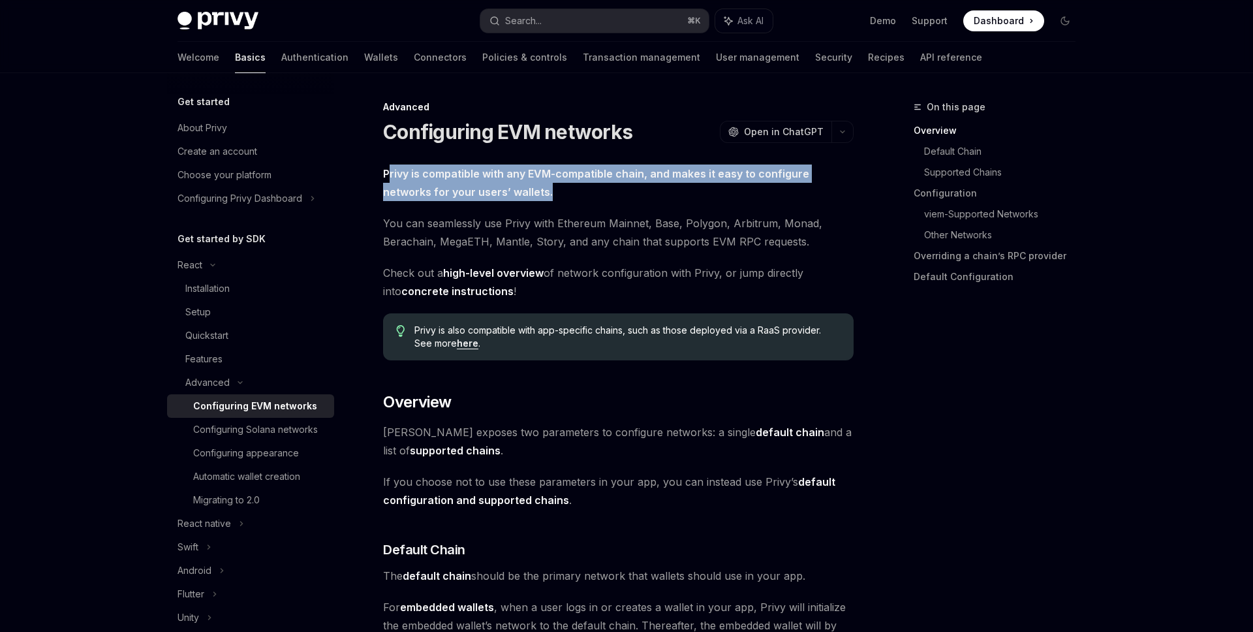
drag, startPoint x: 388, startPoint y: 172, endPoint x: 684, endPoint y: 183, distance: 297.0
click at [684, 183] on span "Privy is compatible with any EVM-compatible chain, and makes it easy to configu…" at bounding box center [618, 182] width 470 height 37
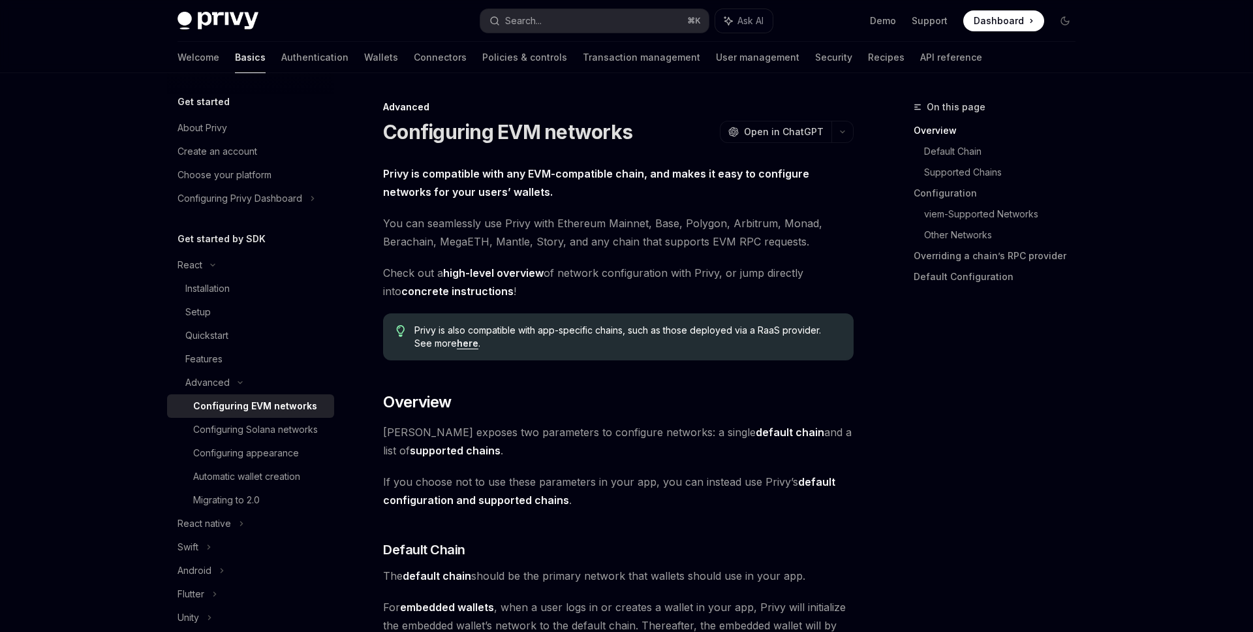
click at [677, 187] on span "Privy is compatible with any EVM-compatible chain, and makes it easy to configu…" at bounding box center [618, 182] width 470 height 37
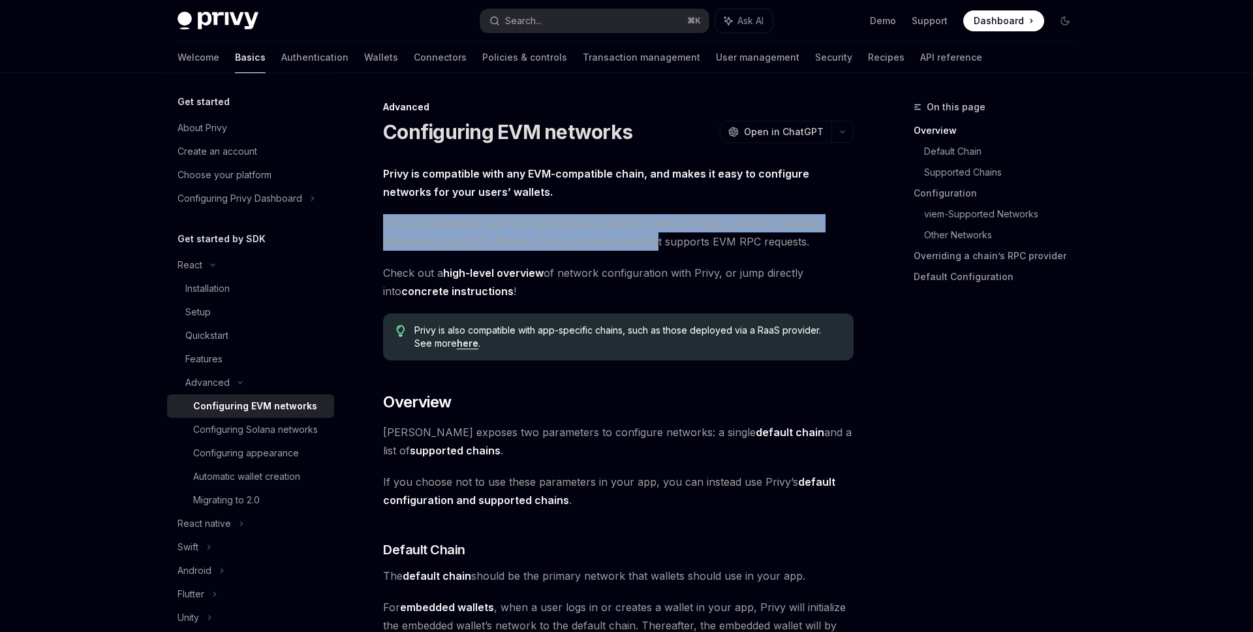
drag, startPoint x: 382, startPoint y: 218, endPoint x: 650, endPoint y: 245, distance: 269.5
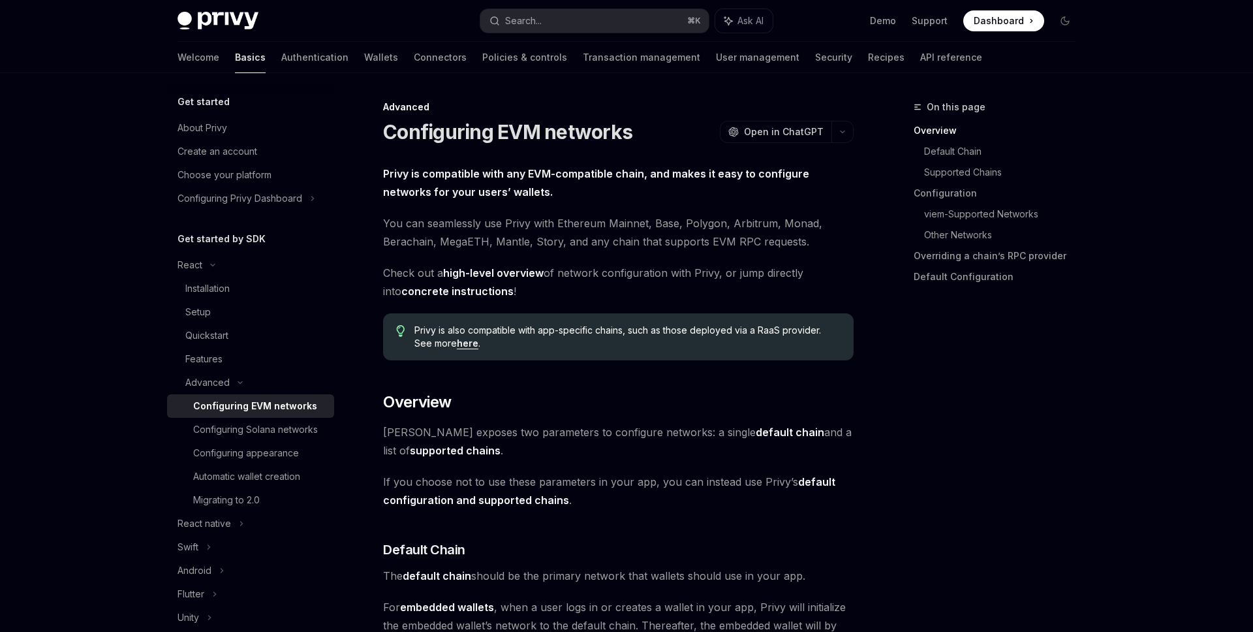
click at [742, 240] on span "You can seamlessly use Privy with Ethereum Mainnet, Base, Polygon, Arbitrum, Mo…" at bounding box center [618, 232] width 470 height 37
drag, startPoint x: 782, startPoint y: 240, endPoint x: 562, endPoint y: 239, distance: 219.2
click at [562, 239] on span "You can seamlessly use Privy with Ethereum Mainnet, Base, Polygon, Arbitrum, Mo…" at bounding box center [618, 232] width 470 height 37
click at [611, 226] on span "You can seamlessly use Privy with Ethereum Mainnet, Base, Polygon, Arbitrum, Mo…" at bounding box center [618, 232] width 470 height 37
drag, startPoint x: 557, startPoint y: 239, endPoint x: 823, endPoint y: 239, distance: 266.2
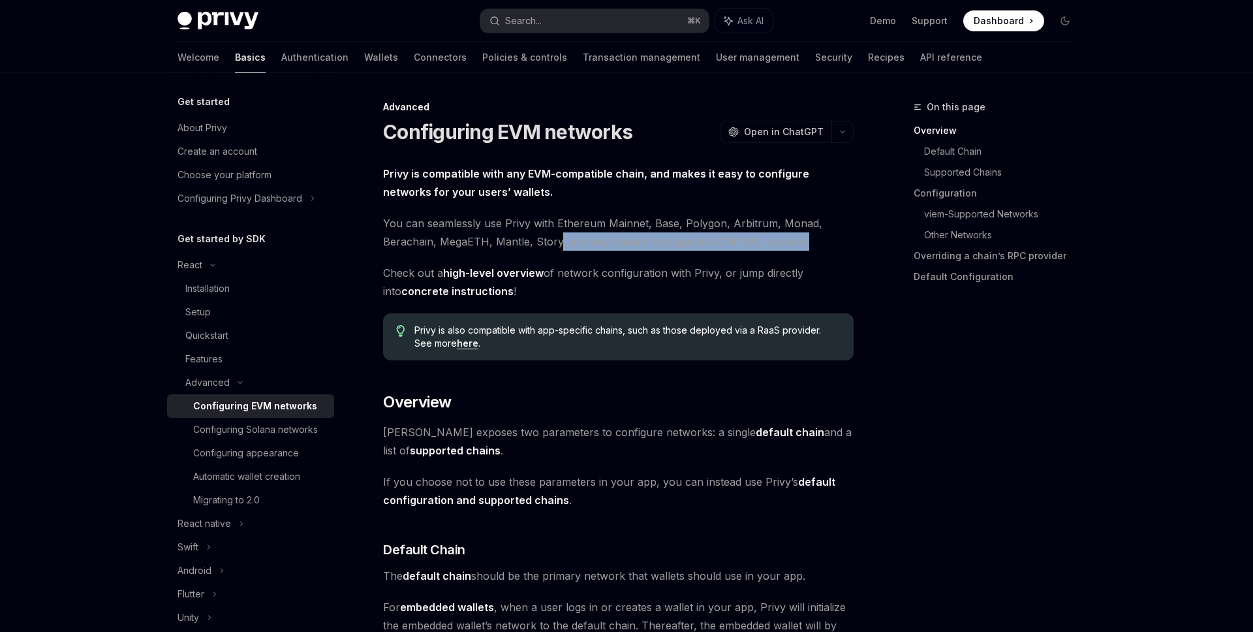
click at [823, 239] on span "You can seamlessly use Privy with Ethereum Mainnet, Base, Polygon, Arbitrum, Mo…" at bounding box center [618, 232] width 470 height 37
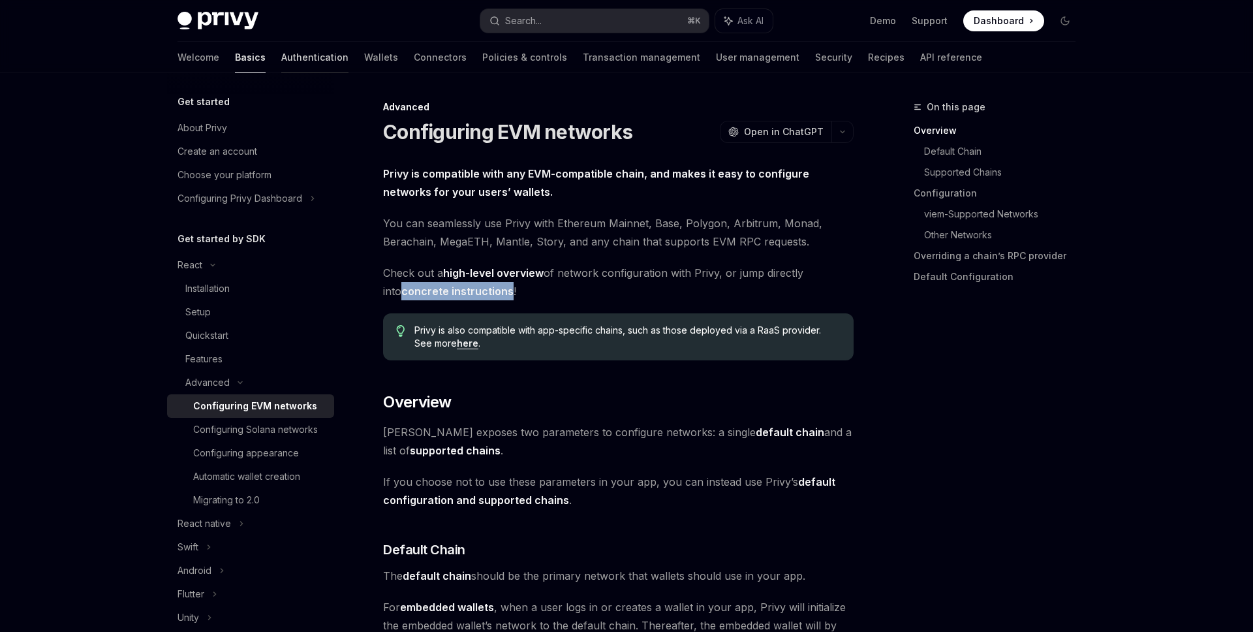
click at [281, 66] on link "Authentication" at bounding box center [314, 57] width 67 height 31
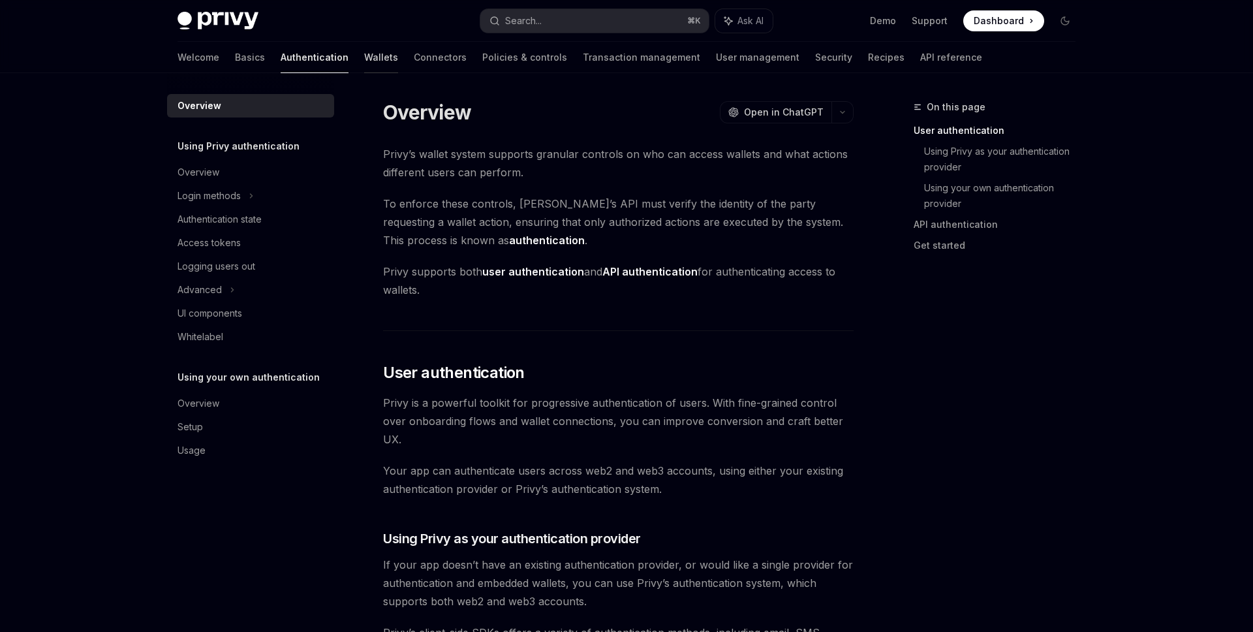
click at [364, 54] on link "Wallets" at bounding box center [381, 57] width 34 height 31
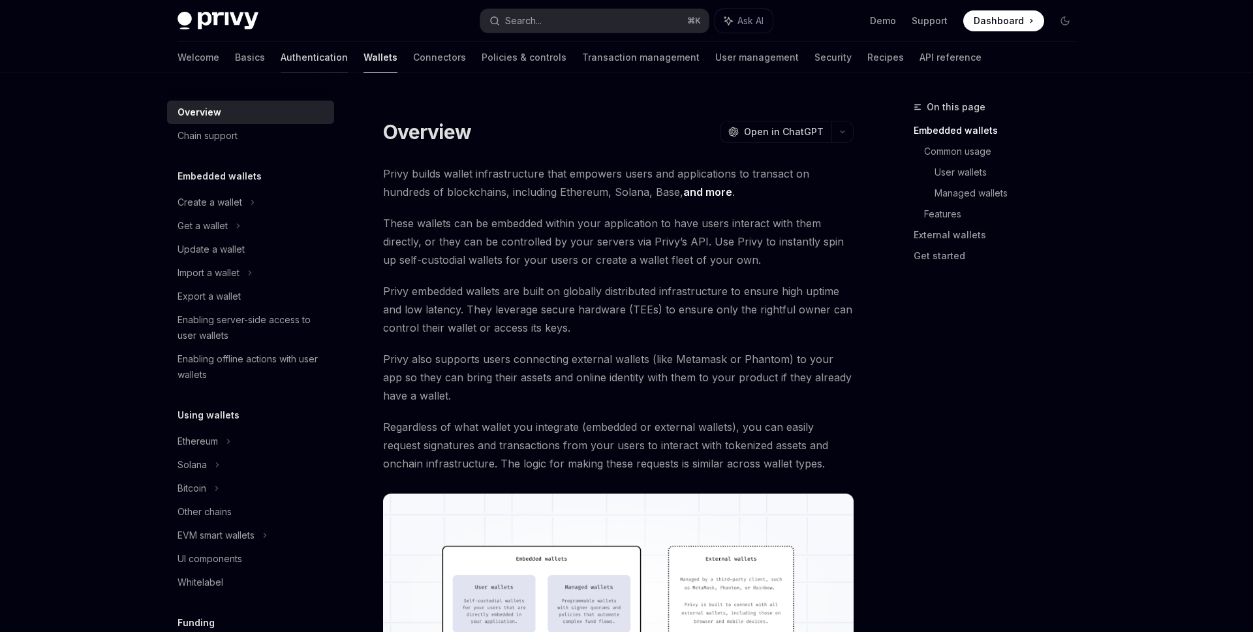
click at [281, 69] on link "Authentication" at bounding box center [314, 57] width 67 height 31
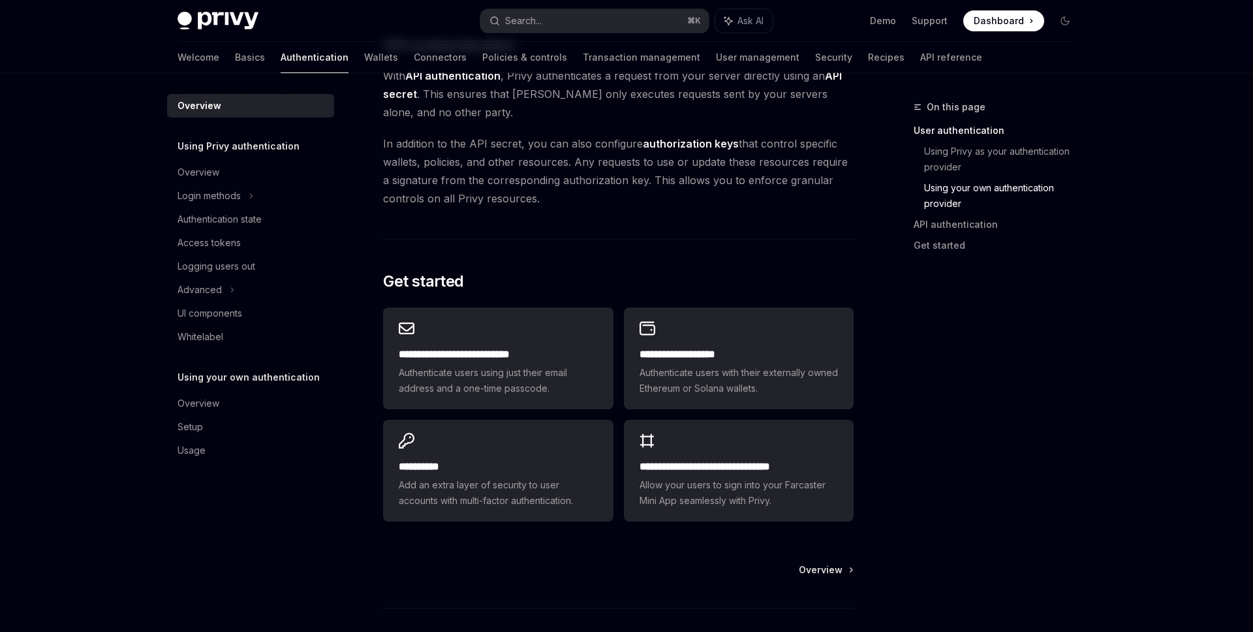
scroll to position [1006, 0]
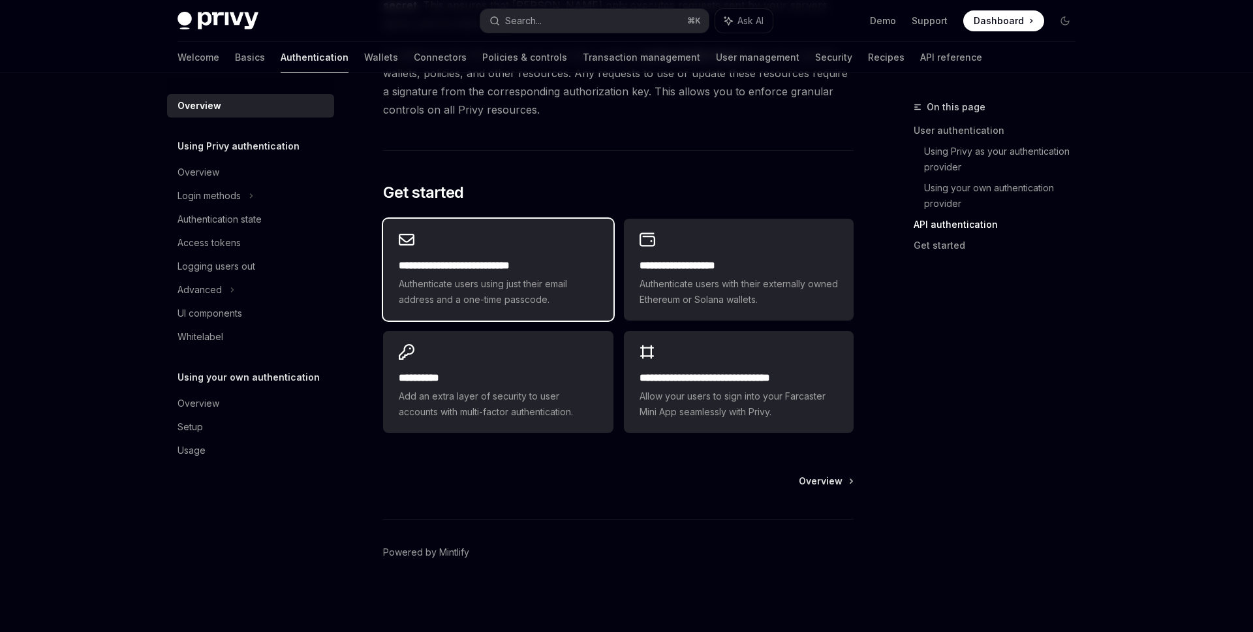
click at [534, 267] on h2 "**********" at bounding box center [498, 266] width 198 height 16
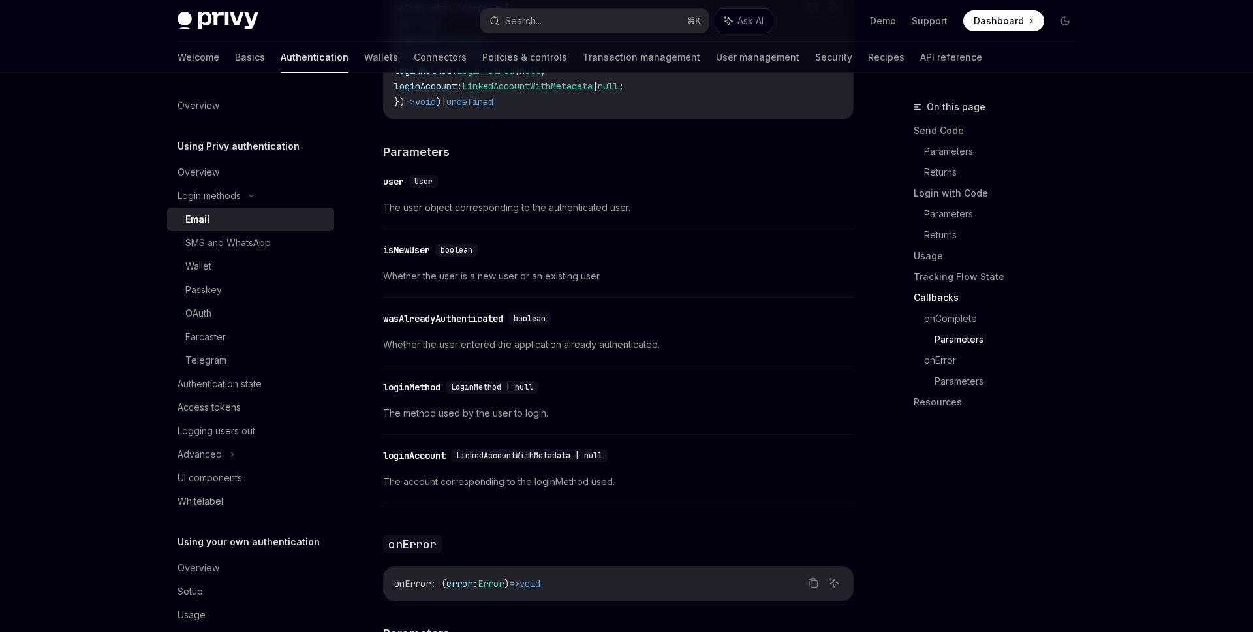
scroll to position [2357, 0]
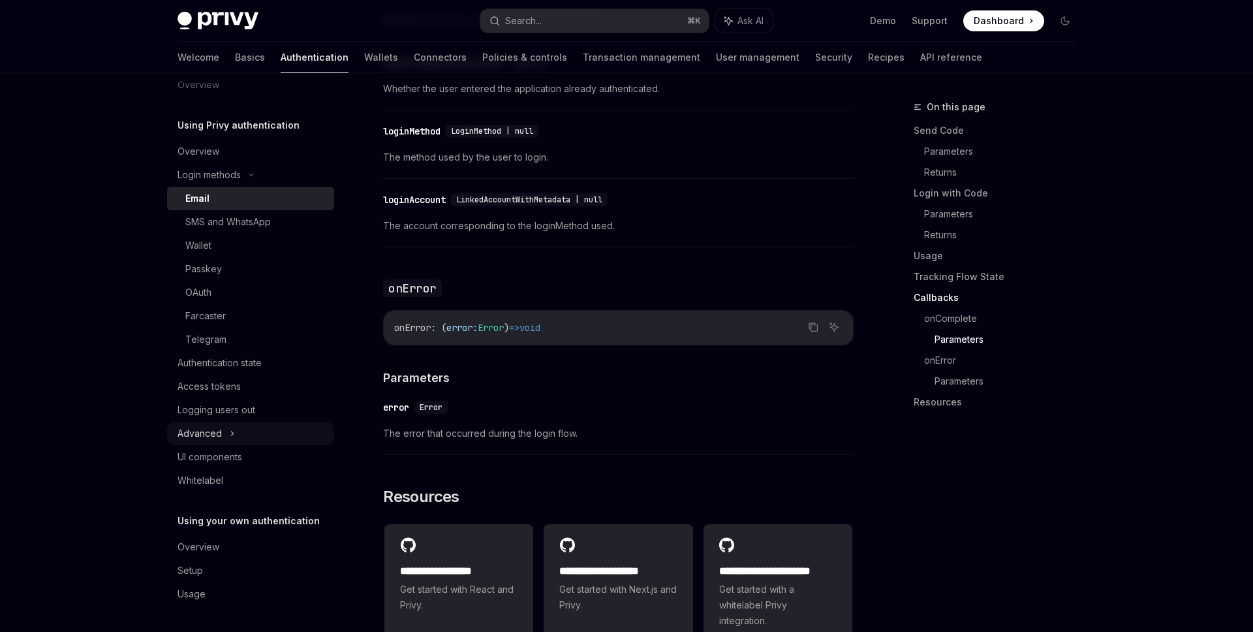
click at [235, 429] on div "Advanced" at bounding box center [250, 432] width 167 height 23
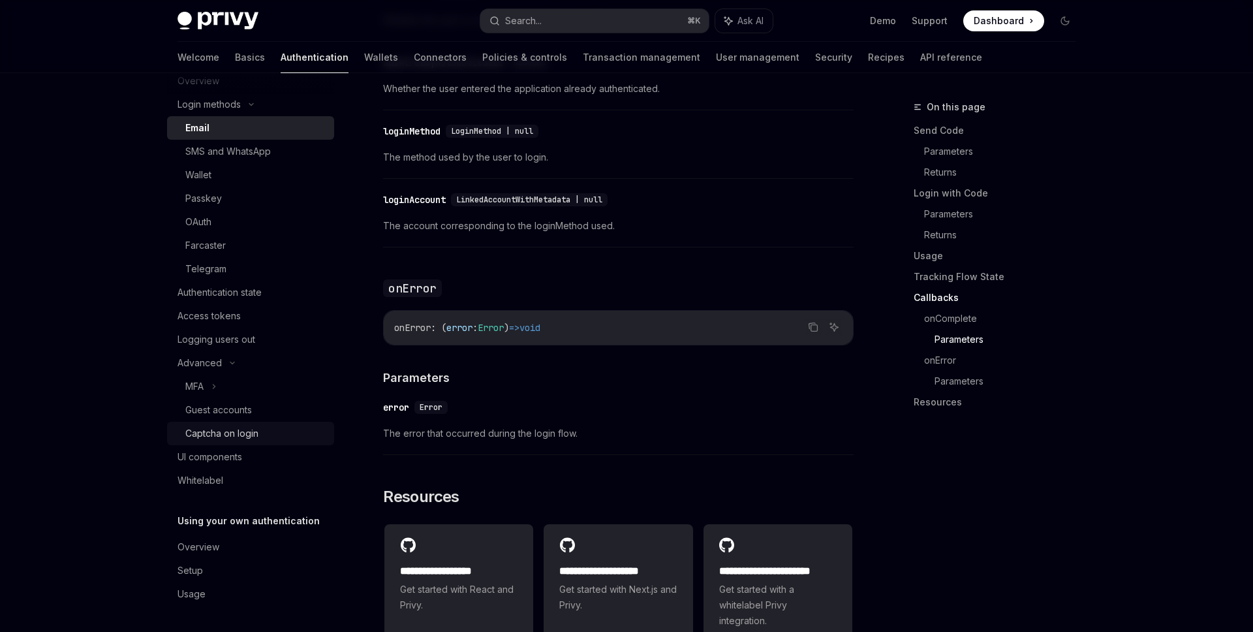
scroll to position [2550, 0]
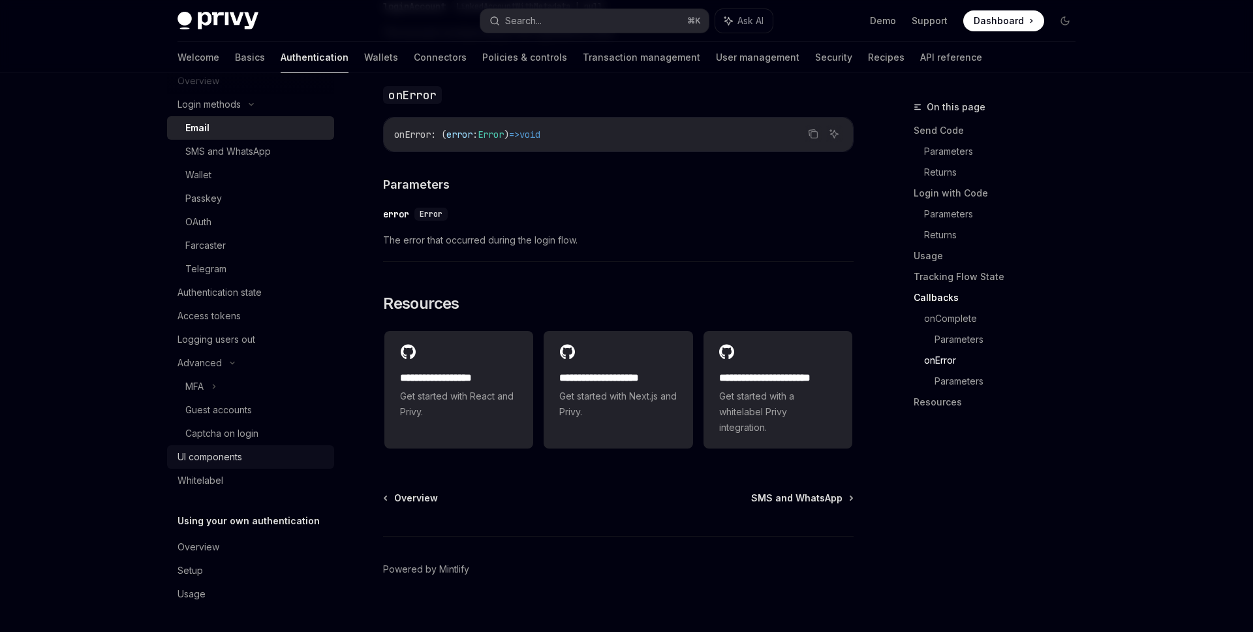
click at [254, 459] on div "UI components" at bounding box center [251, 457] width 149 height 16
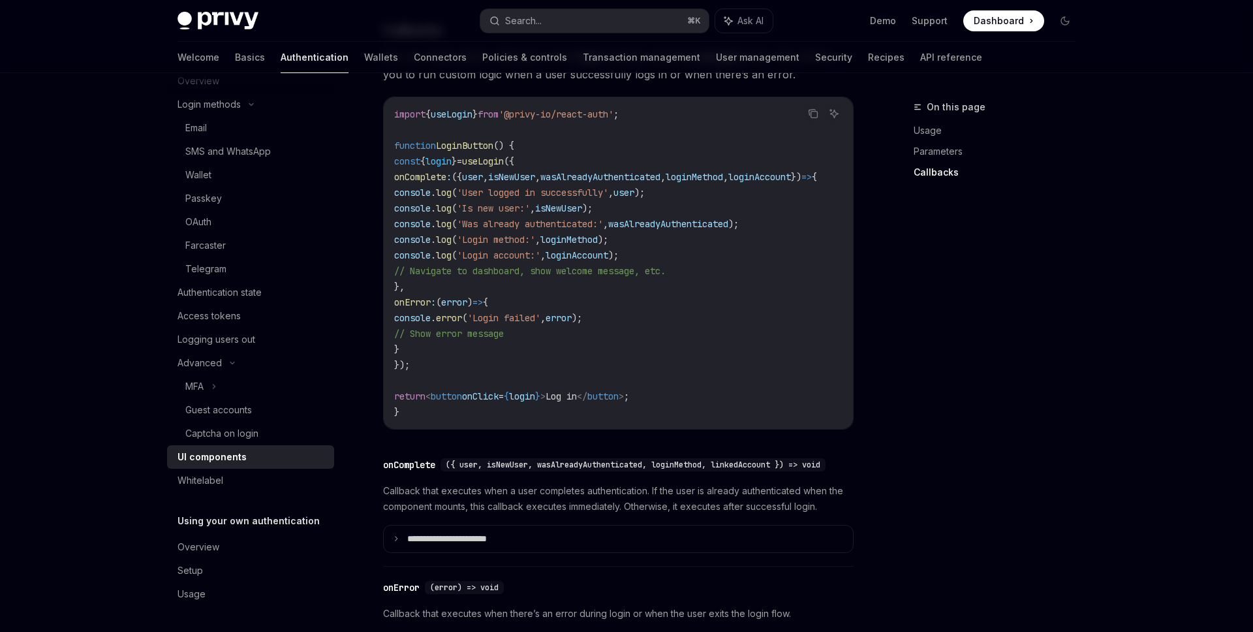
scroll to position [1292, 0]
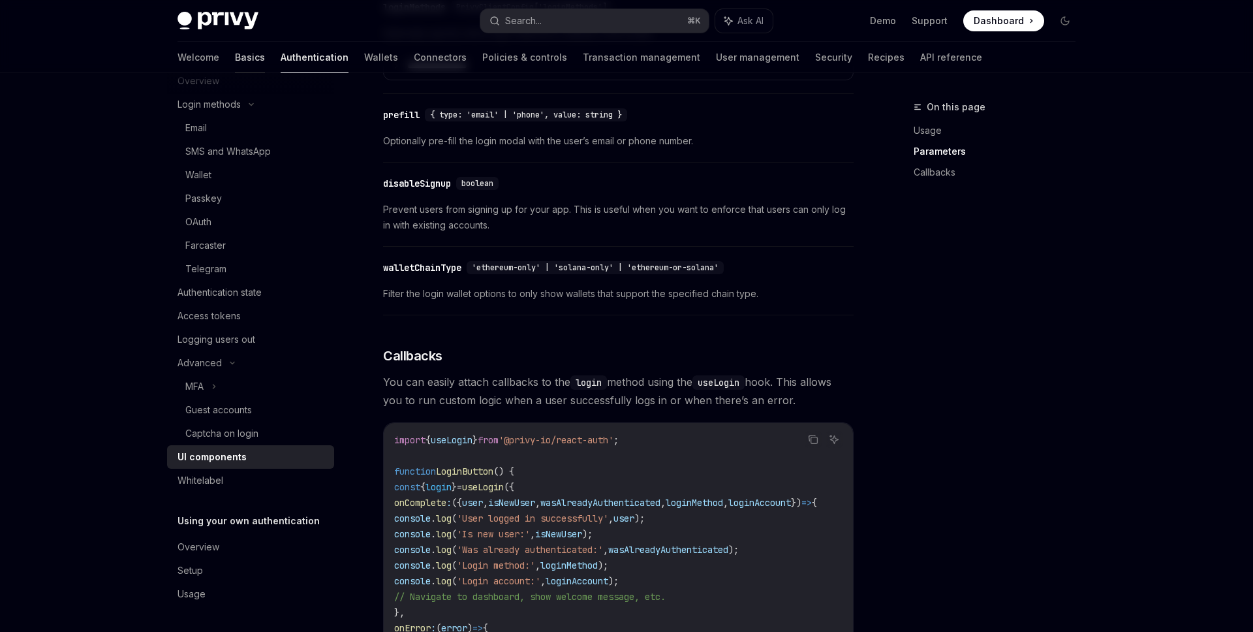
click at [235, 56] on link "Basics" at bounding box center [250, 57] width 30 height 31
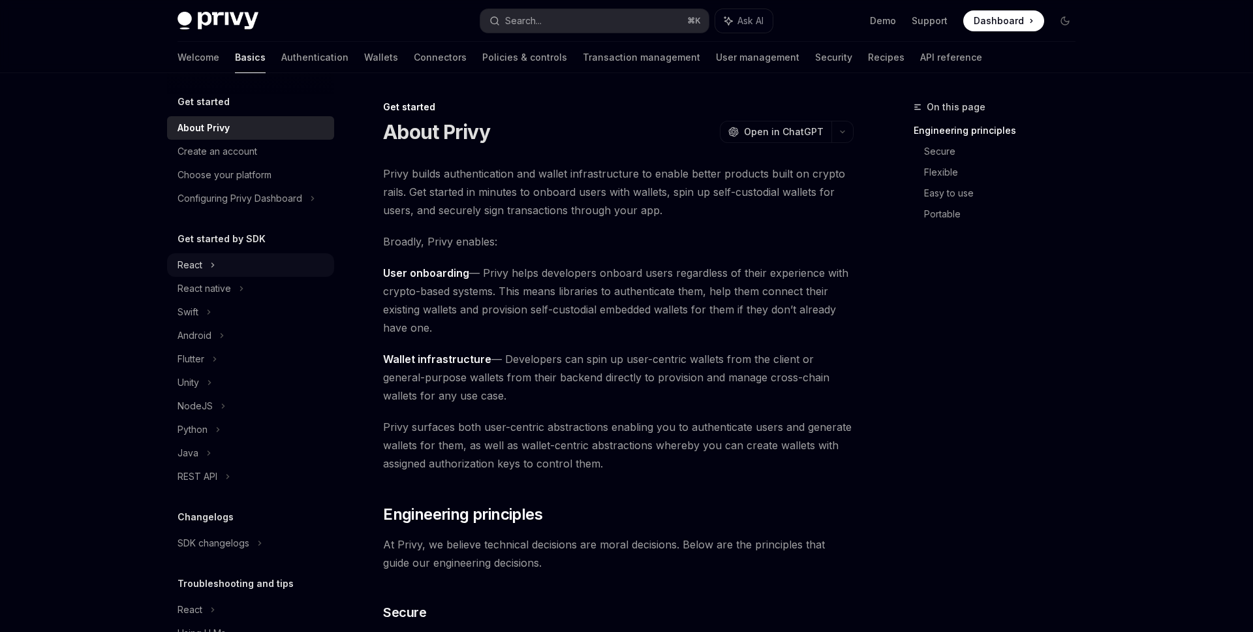
click at [241, 264] on div "React" at bounding box center [250, 264] width 167 height 23
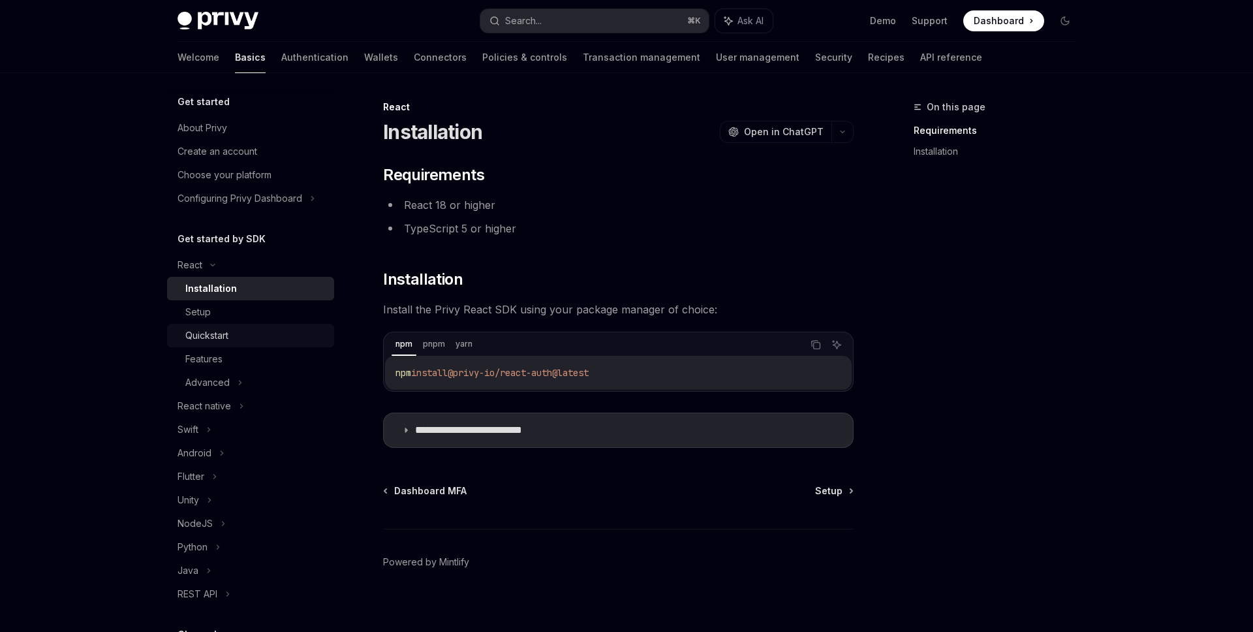
scroll to position [79, 0]
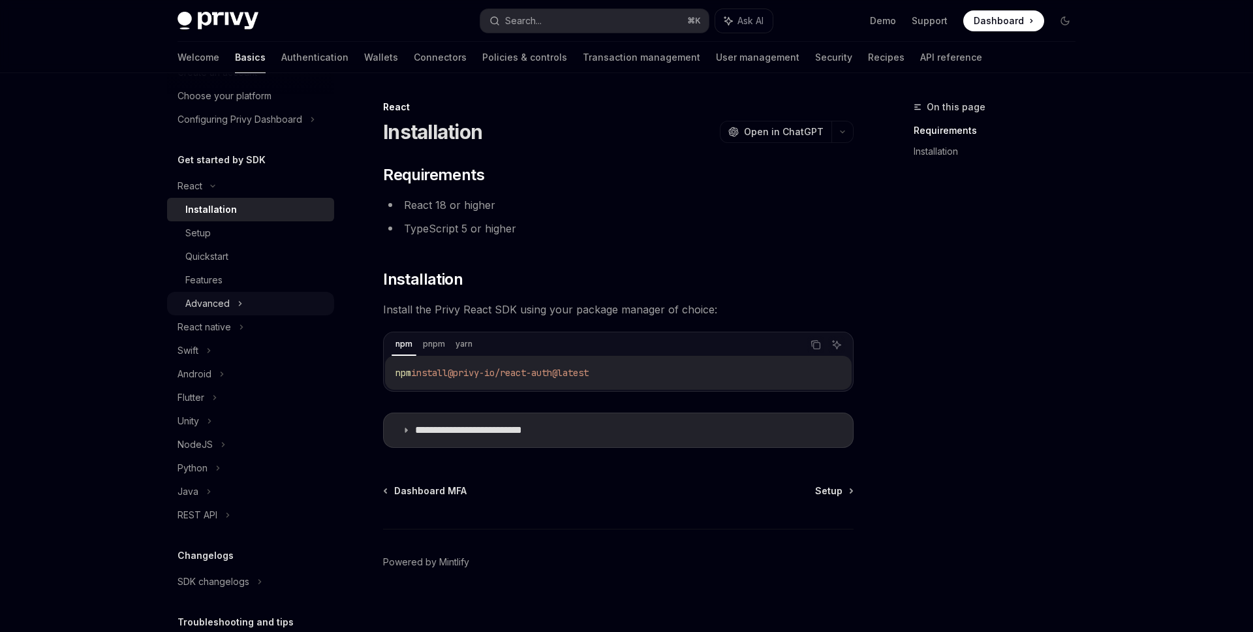
click at [282, 300] on div "Advanced" at bounding box center [250, 303] width 167 height 23
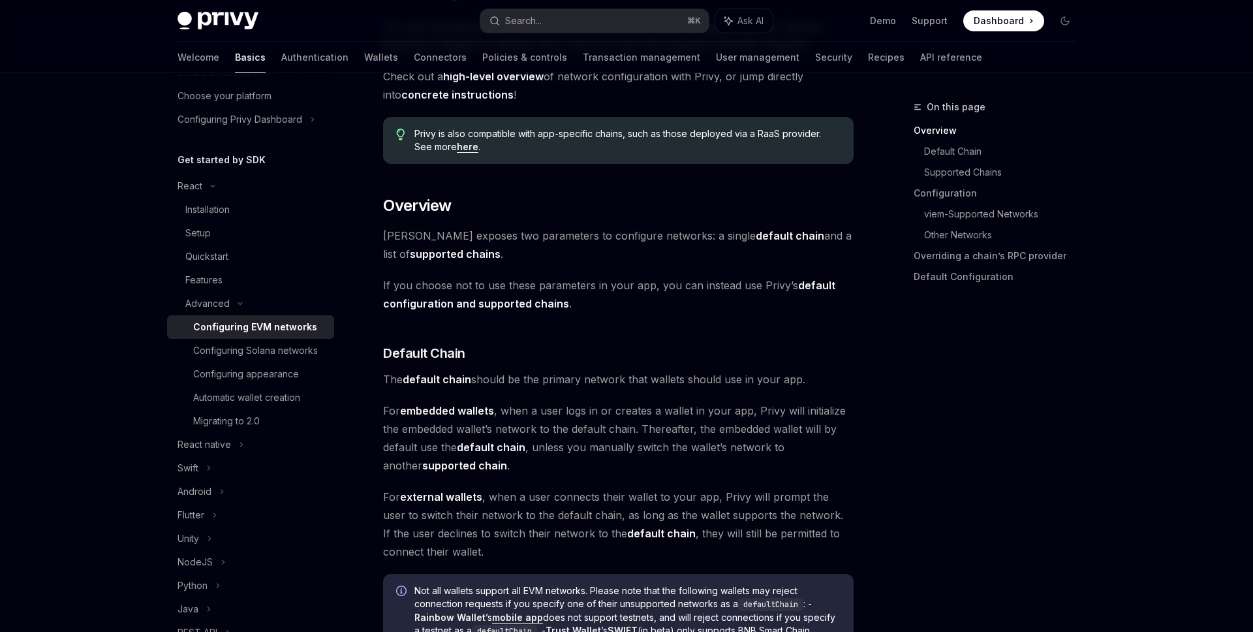
scroll to position [196, 0]
click at [266, 247] on link "Quickstart" at bounding box center [250, 256] width 167 height 23
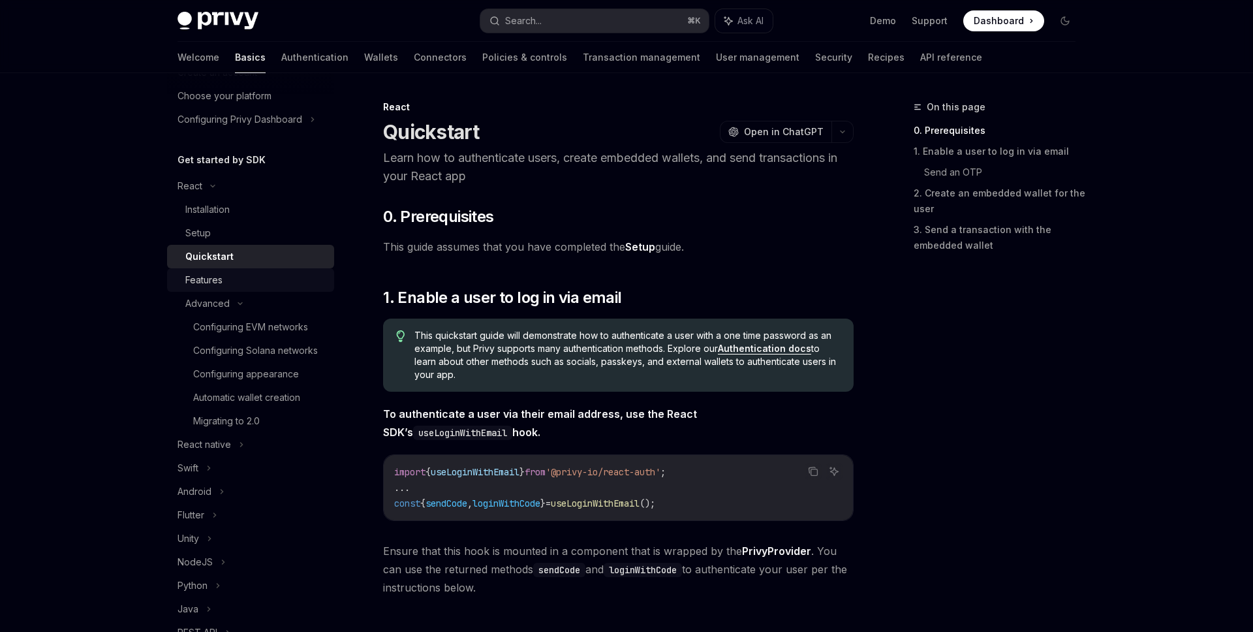
click at [251, 281] on div "Features" at bounding box center [255, 280] width 141 height 16
type textarea "*"
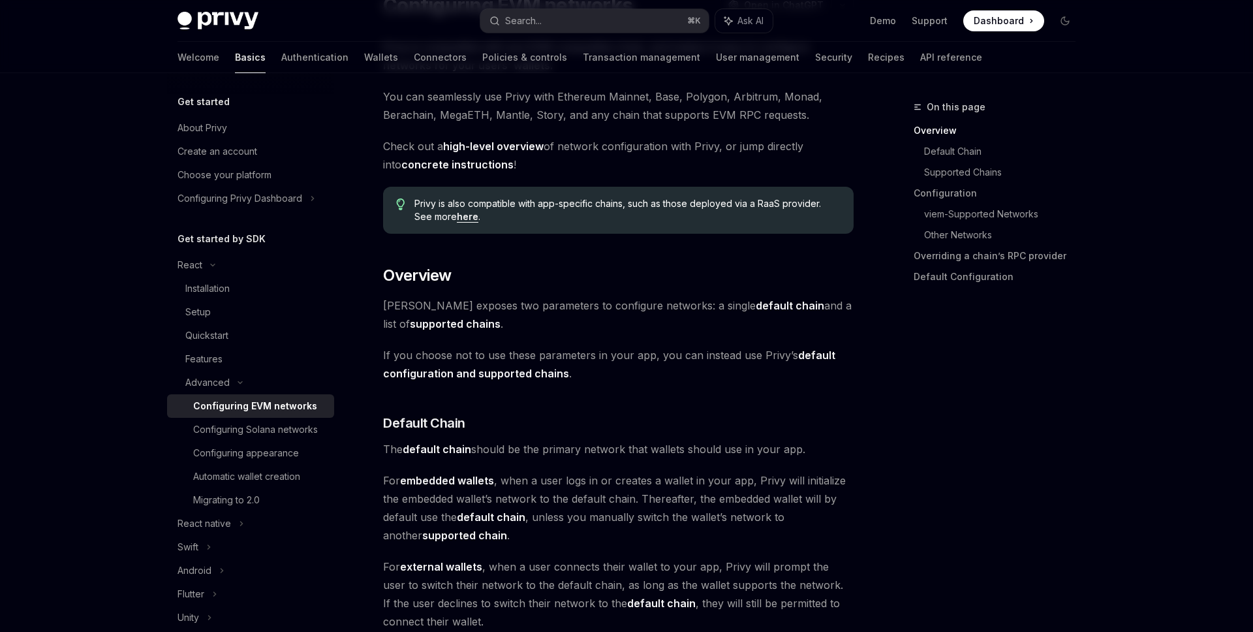
scroll to position [129, 0]
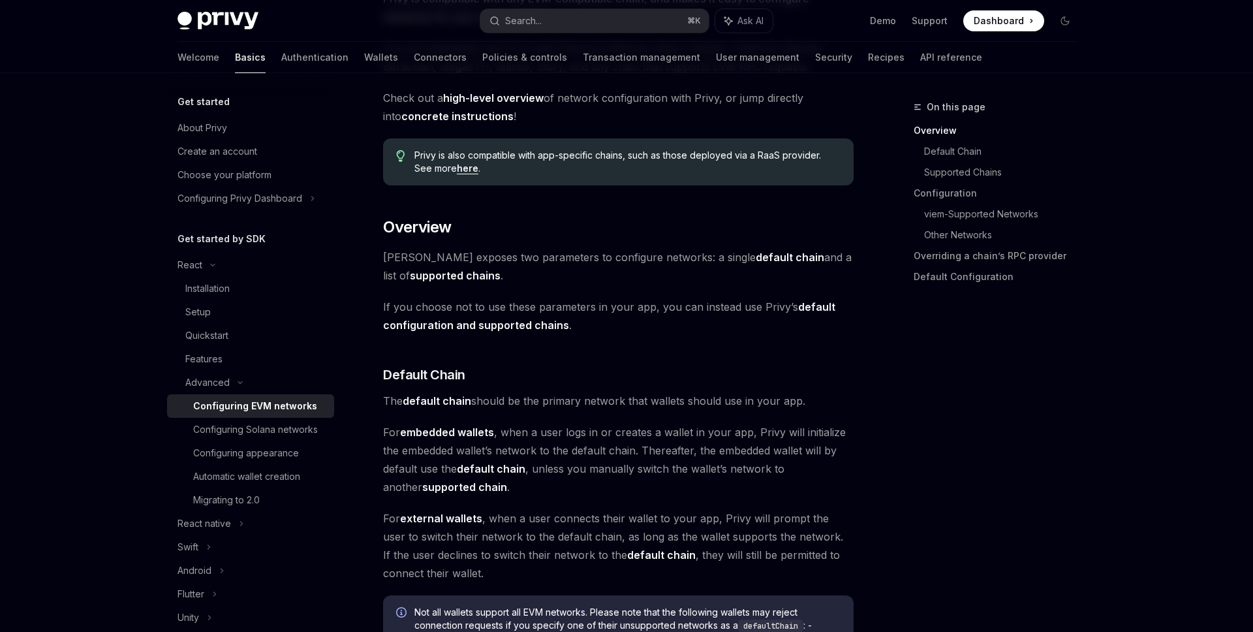
scroll to position [192, 0]
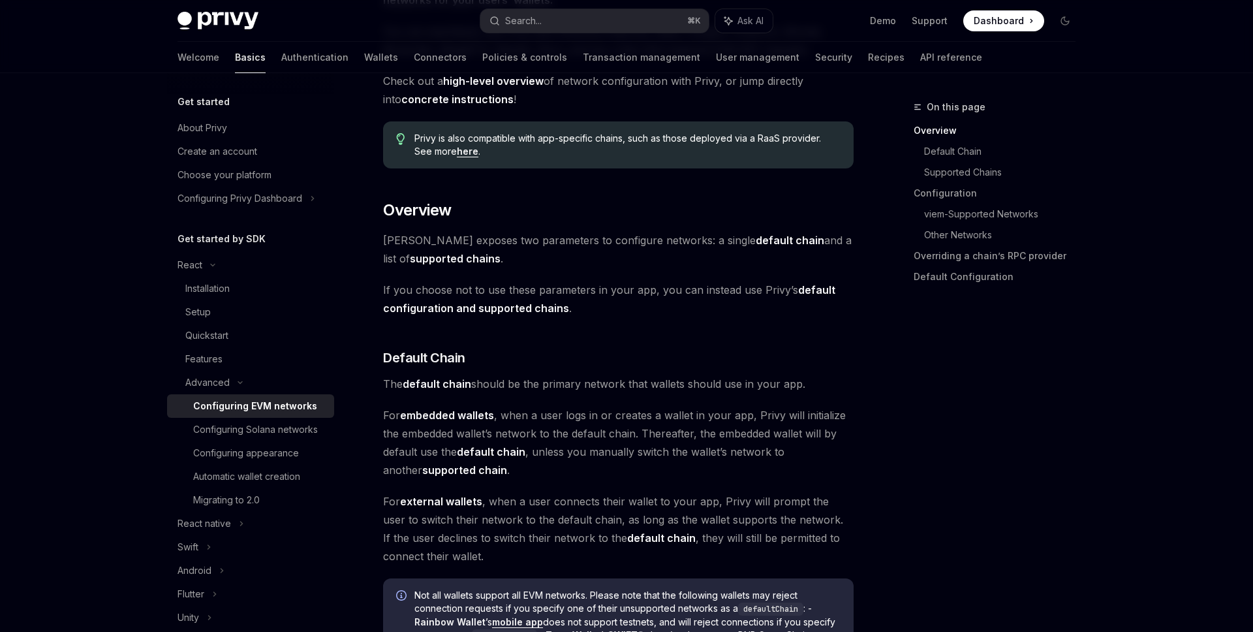
drag, startPoint x: 454, startPoint y: 291, endPoint x: 798, endPoint y: 294, distance: 343.8
click at [797, 294] on span "If you choose not to use these parameters in your app, you can instead use Priv…" at bounding box center [618, 299] width 470 height 37
click at [741, 305] on span "If you choose not to use these parameters in your app, you can instead use Priv…" at bounding box center [618, 299] width 470 height 37
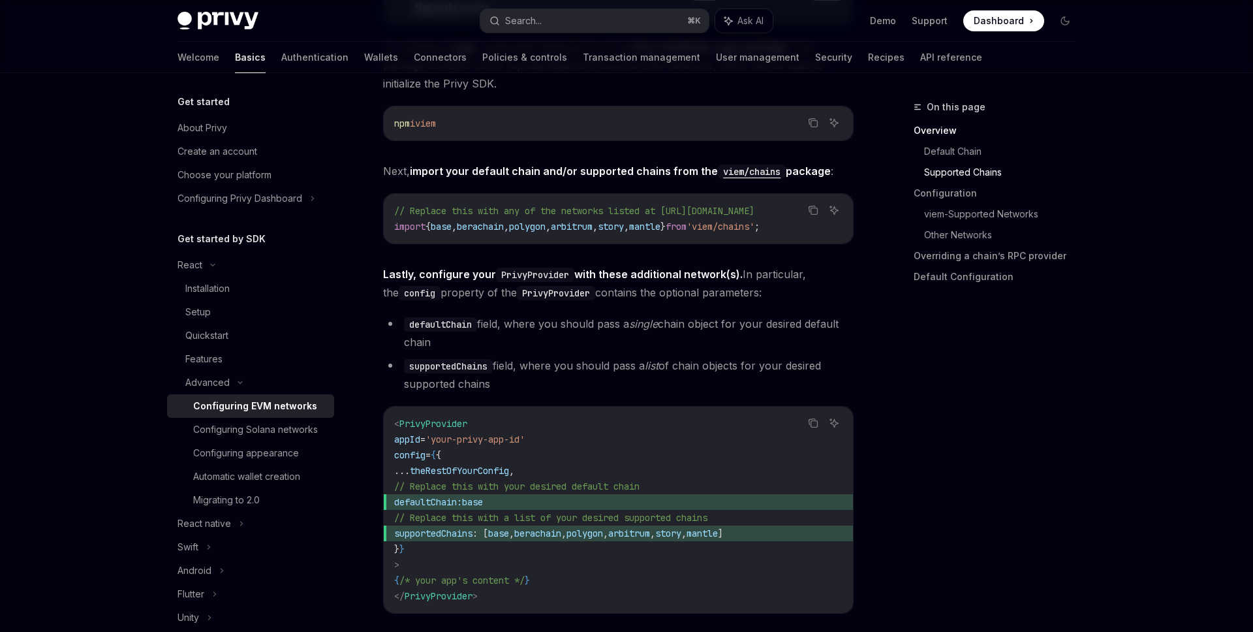
scroll to position [0, 0]
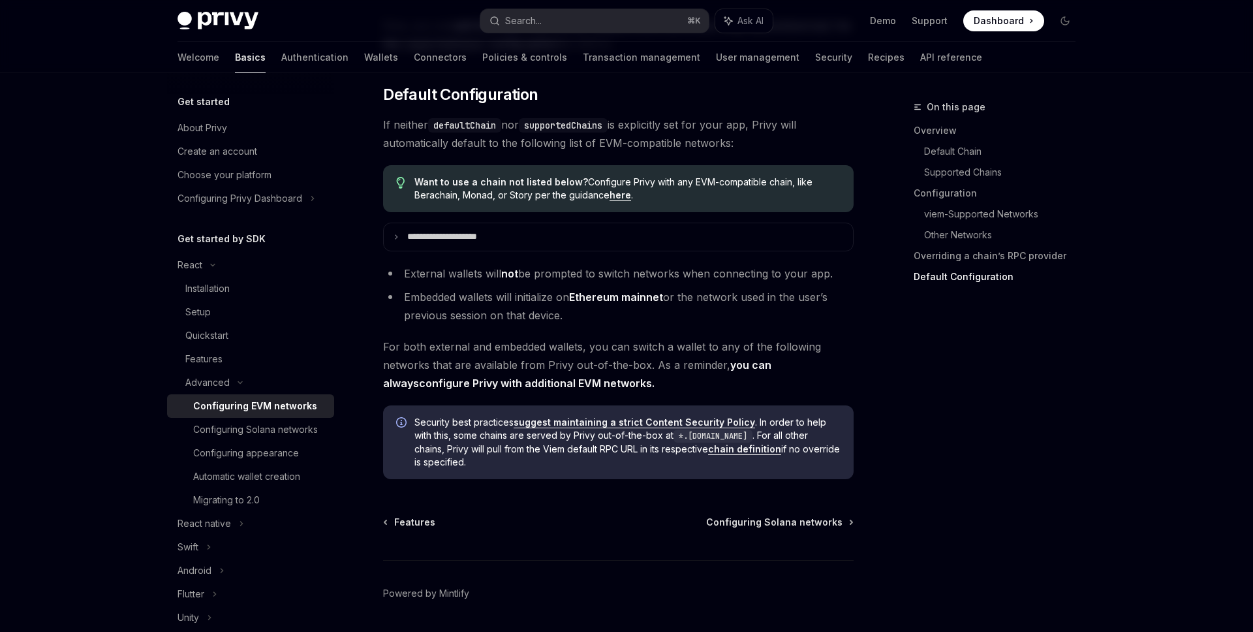
scroll to position [3243, 0]
drag, startPoint x: 384, startPoint y: 158, endPoint x: 670, endPoint y: 159, distance: 286.4
click at [670, 151] on span "If neither defaultChain nor supportedChains is explicitly set for your app, Pri…" at bounding box center [618, 133] width 470 height 37
drag, startPoint x: 775, startPoint y: 165, endPoint x: 508, endPoint y: 165, distance: 266.8
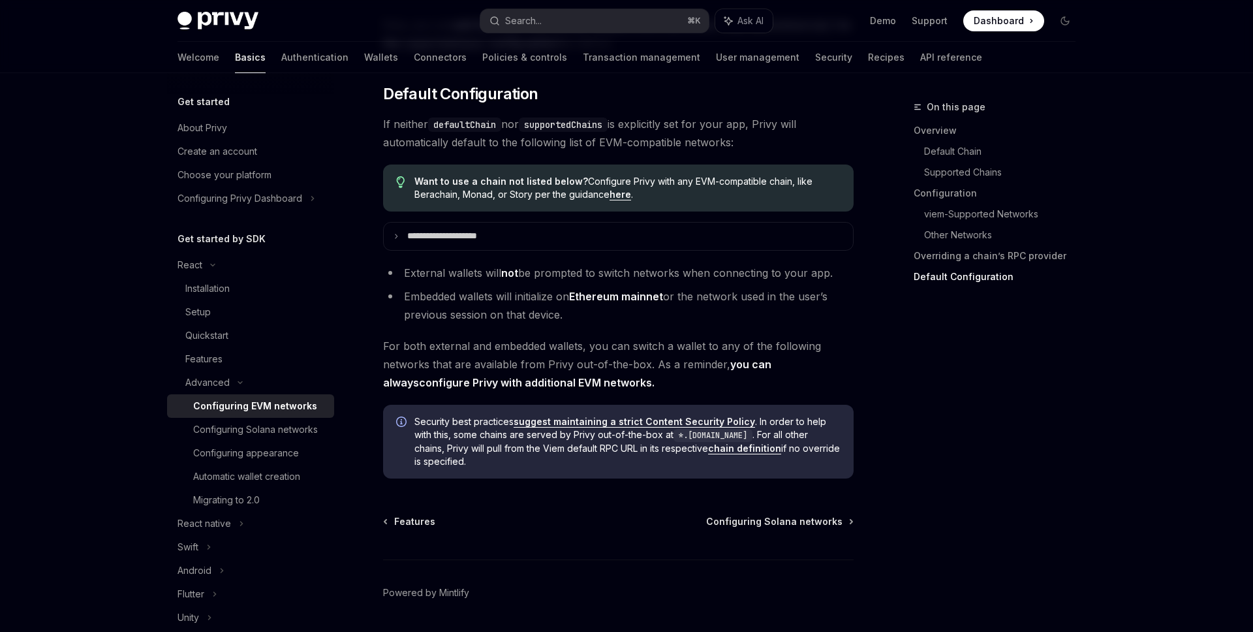
click at [508, 151] on span "If neither defaultChain nor supportedChains is explicitly set for your app, Pri…" at bounding box center [618, 133] width 470 height 37
click at [654, 151] on span "If neither defaultChain nor supportedChains is explicitly set for your app, Pri…" at bounding box center [618, 133] width 470 height 37
drag, startPoint x: 413, startPoint y: 196, endPoint x: 562, endPoint y: 196, distance: 148.8
click at [562, 187] on strong "Want to use a chain not listed below?" at bounding box center [501, 181] width 174 height 11
click at [579, 195] on span "Want to use a chain not listed below? Configure Privy with any EVM-compatible c…" at bounding box center [627, 188] width 426 height 26
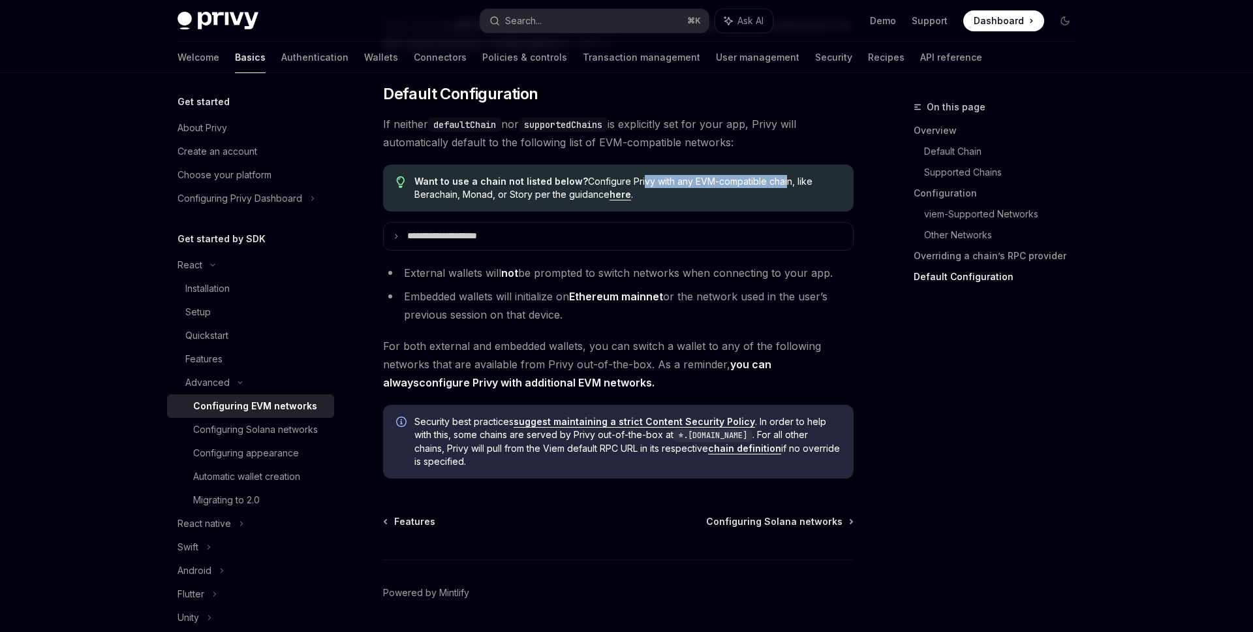
drag, startPoint x: 633, startPoint y: 200, endPoint x: 778, endPoint y: 199, distance: 145.5
click at [778, 200] on span "Want to use a chain not listed below? Configure Privy with any EVM-compatible c…" at bounding box center [627, 188] width 426 height 26
click at [778, 199] on span "Want to use a chain not listed below? Configure Privy with any EVM-compatible c…" at bounding box center [627, 188] width 426 height 26
drag, startPoint x: 814, startPoint y: 199, endPoint x: 672, endPoint y: 199, distance: 141.6
click at [672, 199] on span "Want to use a chain not listed below? Configure Privy with any EVM-compatible c…" at bounding box center [627, 188] width 426 height 26
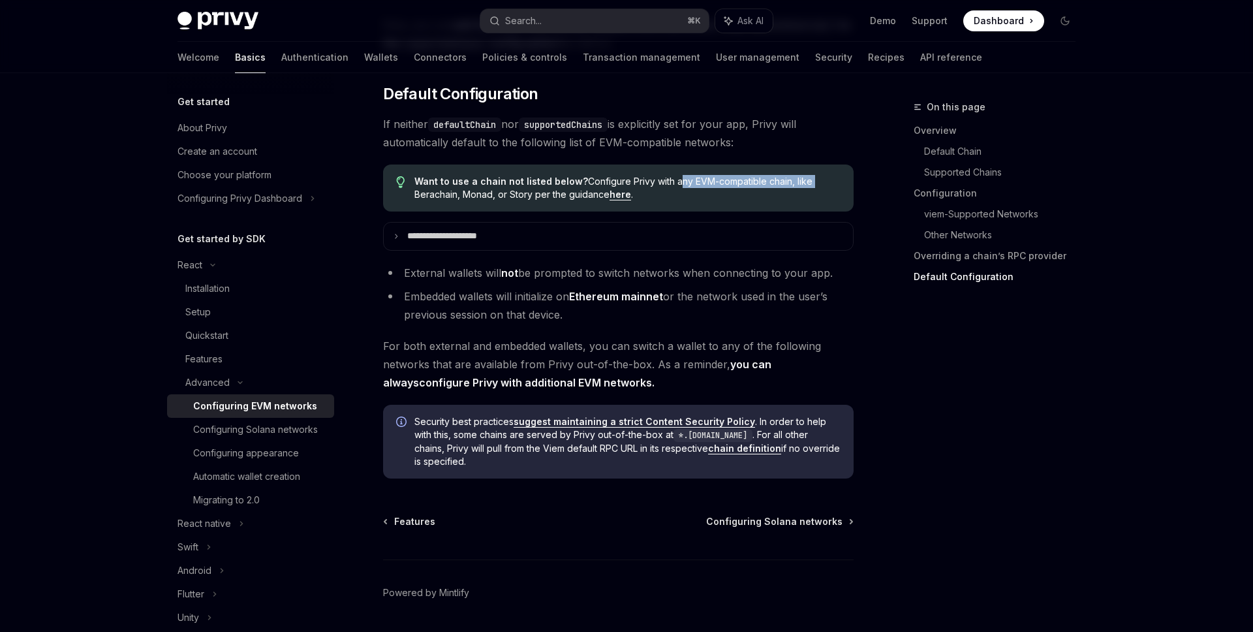
click at [672, 199] on span "Want to use a chain not listed below? Configure Privy with any EVM-compatible c…" at bounding box center [627, 188] width 426 height 26
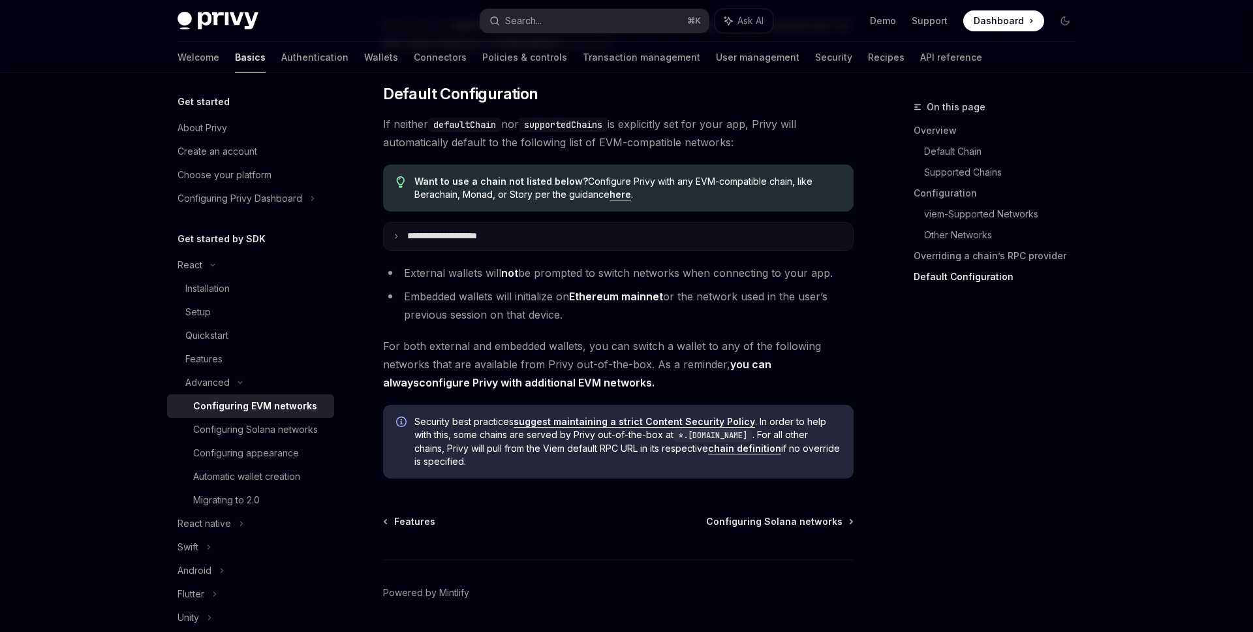
click at [448, 242] on p "**********" at bounding box center [456, 236] width 99 height 12
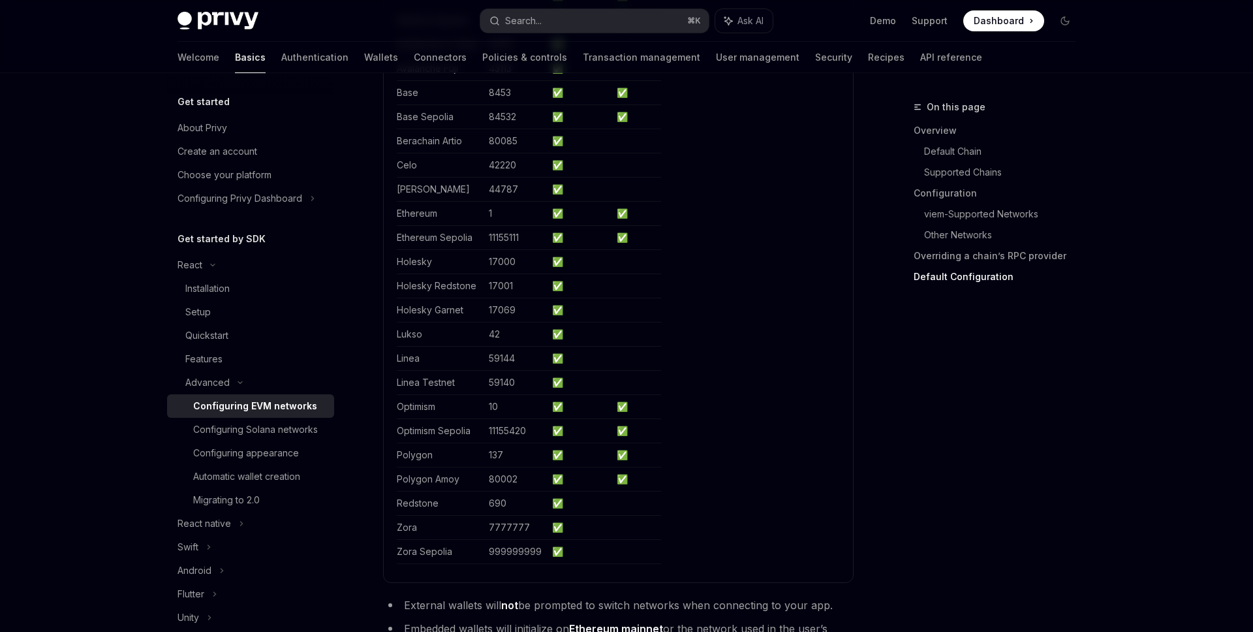
scroll to position [3551, 0]
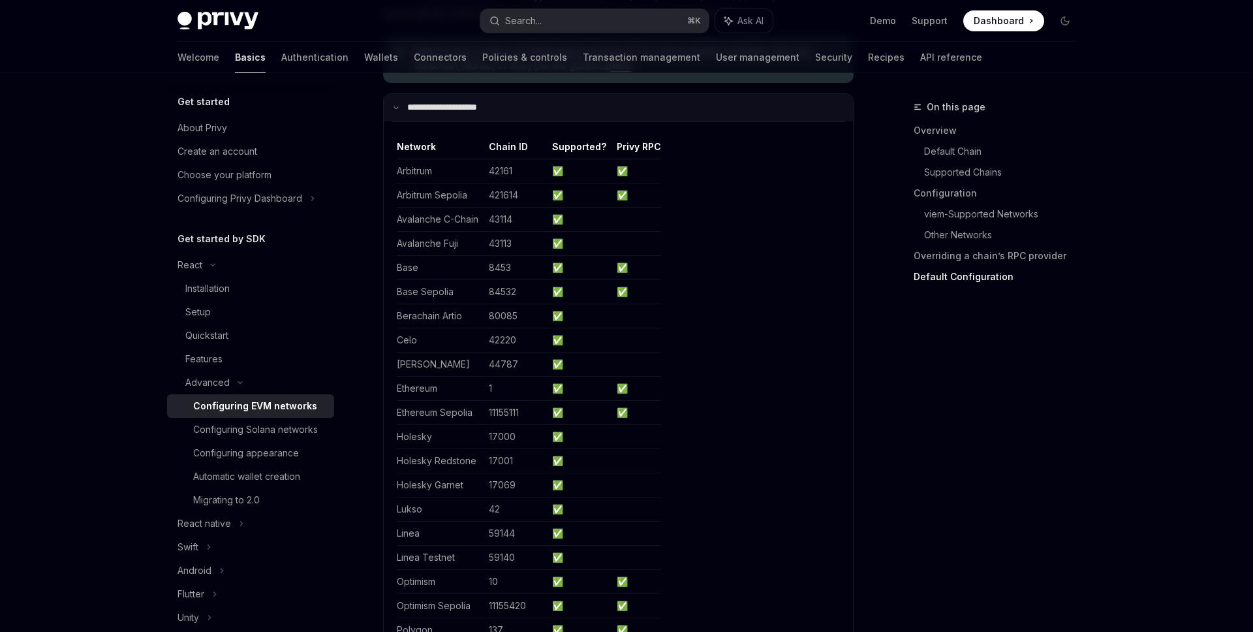
click at [502, 114] on p "**********" at bounding box center [454, 108] width 95 height 12
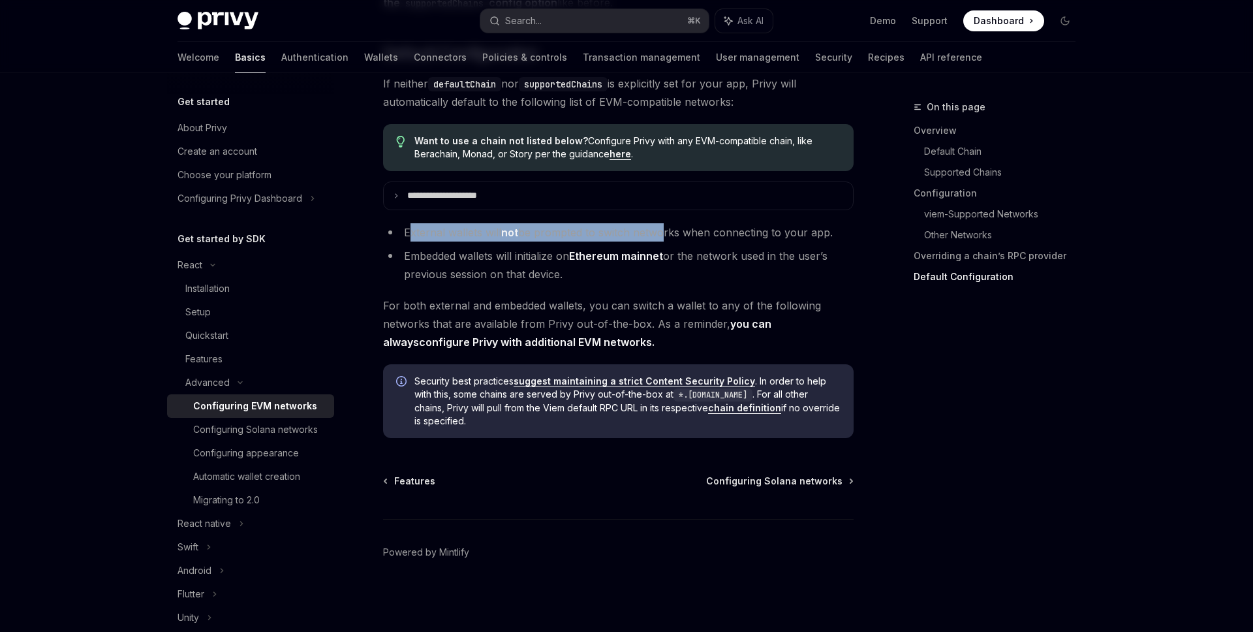
drag, startPoint x: 411, startPoint y: 232, endPoint x: 657, endPoint y: 236, distance: 246.0
click at [658, 234] on li "External wallets will not be prompted to switch networks when connecting to you…" at bounding box center [618, 232] width 470 height 18
click at [744, 237] on li "External wallets will not be prompted to switch networks when connecting to you…" at bounding box center [618, 232] width 470 height 18
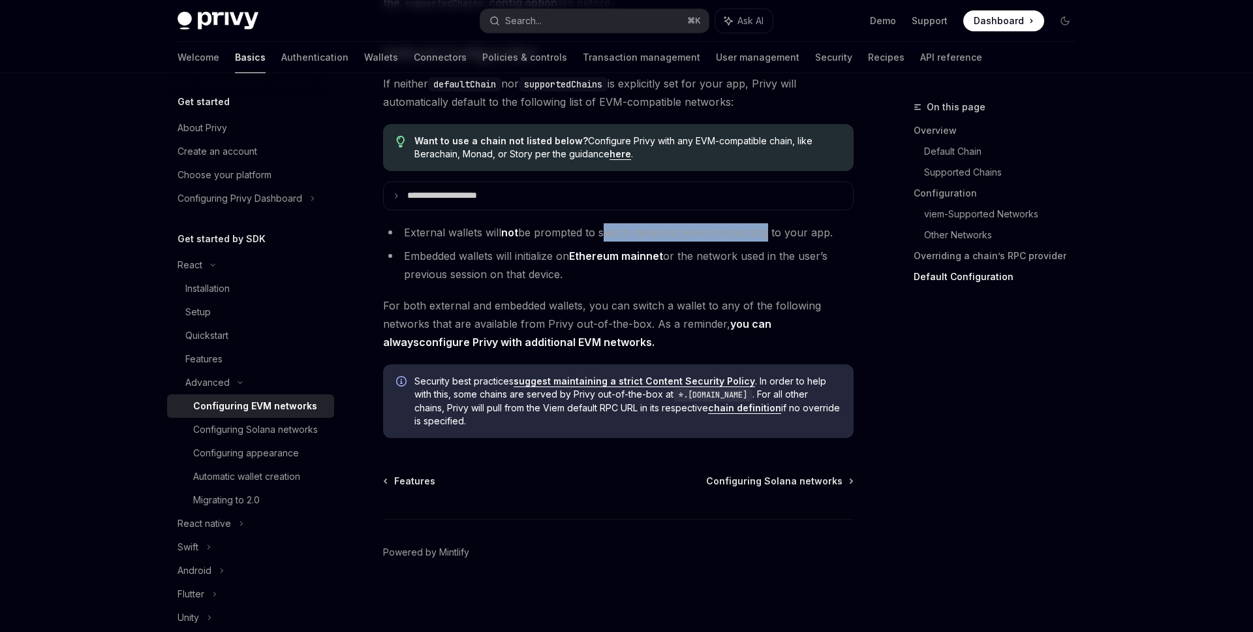
drag, startPoint x: 765, startPoint y: 236, endPoint x: 603, endPoint y: 236, distance: 161.8
click at [603, 236] on li "External wallets will not be prompted to switch networks when connecting to you…" at bounding box center [618, 232] width 470 height 18
click at [710, 235] on li "External wallets will not be prompted to switch networks when connecting to you…" at bounding box center [618, 232] width 470 height 18
drag, startPoint x: 838, startPoint y: 233, endPoint x: 654, endPoint y: 233, distance: 183.3
click at [654, 233] on li "External wallets will not be prompted to switch networks when connecting to you…" at bounding box center [618, 232] width 470 height 18
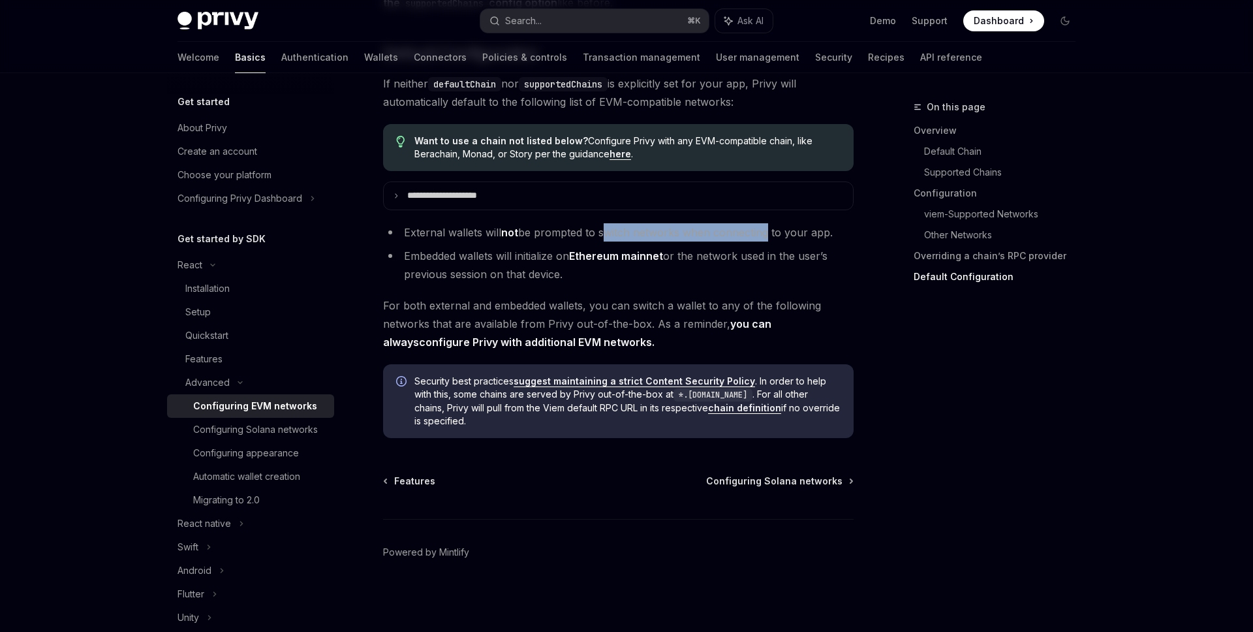
click at [654, 233] on li "External wallets will not be prompted to switch networks when connecting to you…" at bounding box center [618, 232] width 470 height 18
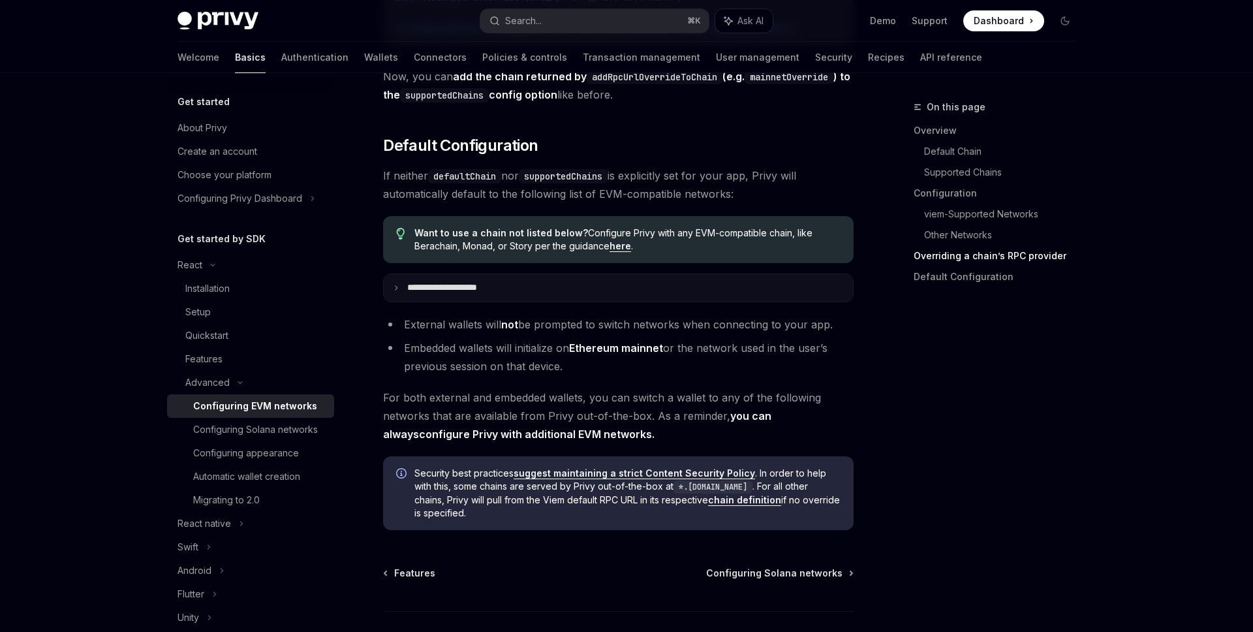
scroll to position [3196, 0]
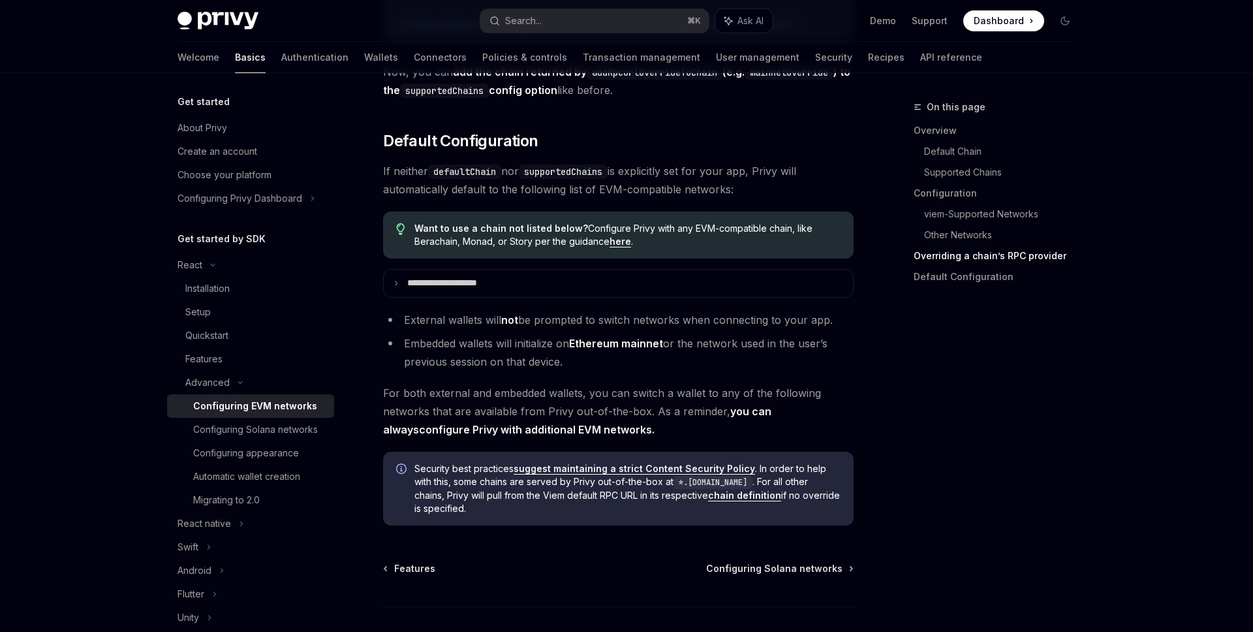
drag, startPoint x: 405, startPoint y: 357, endPoint x: 570, endPoint y: 376, distance: 165.5
click at [570, 371] on li "Embedded wallets will initialize on Ethereum mainnet or the network used in the…" at bounding box center [618, 352] width 470 height 37
click at [579, 371] on li "Embedded wallets will initialize on Ethereum mainnet or the network used in the…" at bounding box center [618, 352] width 470 height 37
drag, startPoint x: 484, startPoint y: 356, endPoint x: 528, endPoint y: 356, distance: 43.7
click at [528, 356] on li "Embedded wallets will initialize on Ethereum mainnet or the network used in the…" at bounding box center [618, 352] width 470 height 37
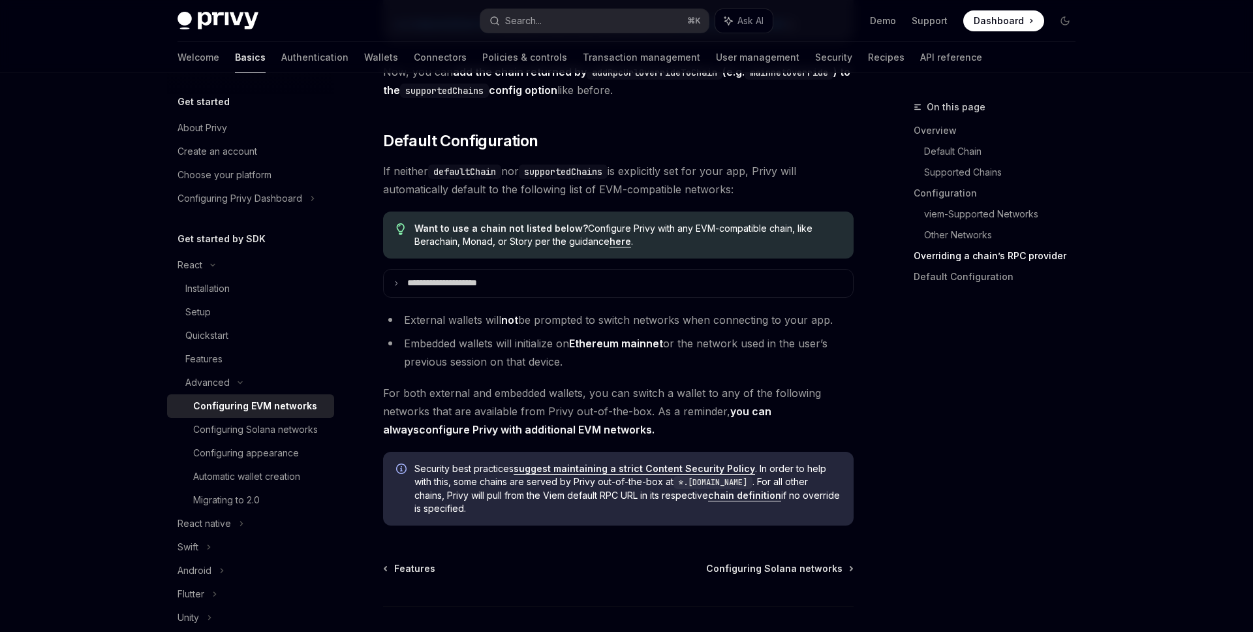
drag, startPoint x: 667, startPoint y: 356, endPoint x: 852, endPoint y: 362, distance: 184.8
click at [853, 362] on li "Embedded wallets will initialize on Ethereum mainnet or the network used in the…" at bounding box center [618, 352] width 470 height 37
drag, startPoint x: 579, startPoint y: 379, endPoint x: 410, endPoint y: 360, distance: 169.4
click at [410, 360] on li "Embedded wallets will initialize on Ethereum mainnet or the network used in the…" at bounding box center [618, 352] width 470 height 37
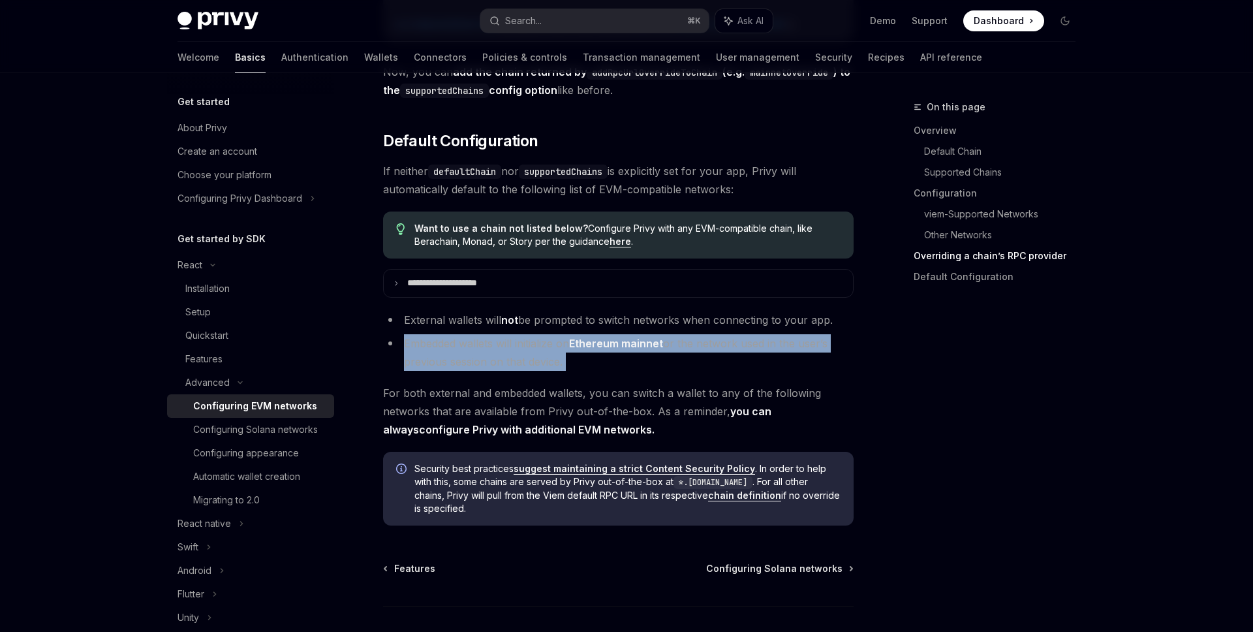
drag, startPoint x: 399, startPoint y: 357, endPoint x: 593, endPoint y: 388, distance: 196.9
drag, startPoint x: 562, startPoint y: 378, endPoint x: 382, endPoint y: 360, distance: 181.6
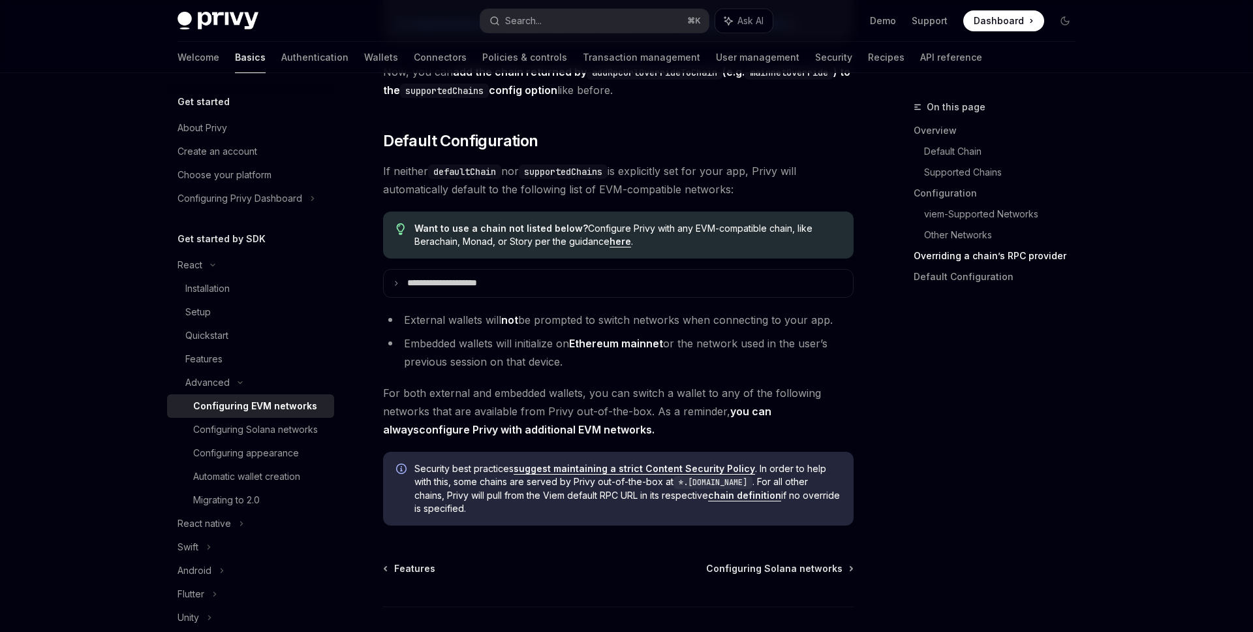
click at [403, 357] on li "Embedded wallets will initialize on Ethereum mainnet or the network used in the…" at bounding box center [618, 352] width 470 height 37
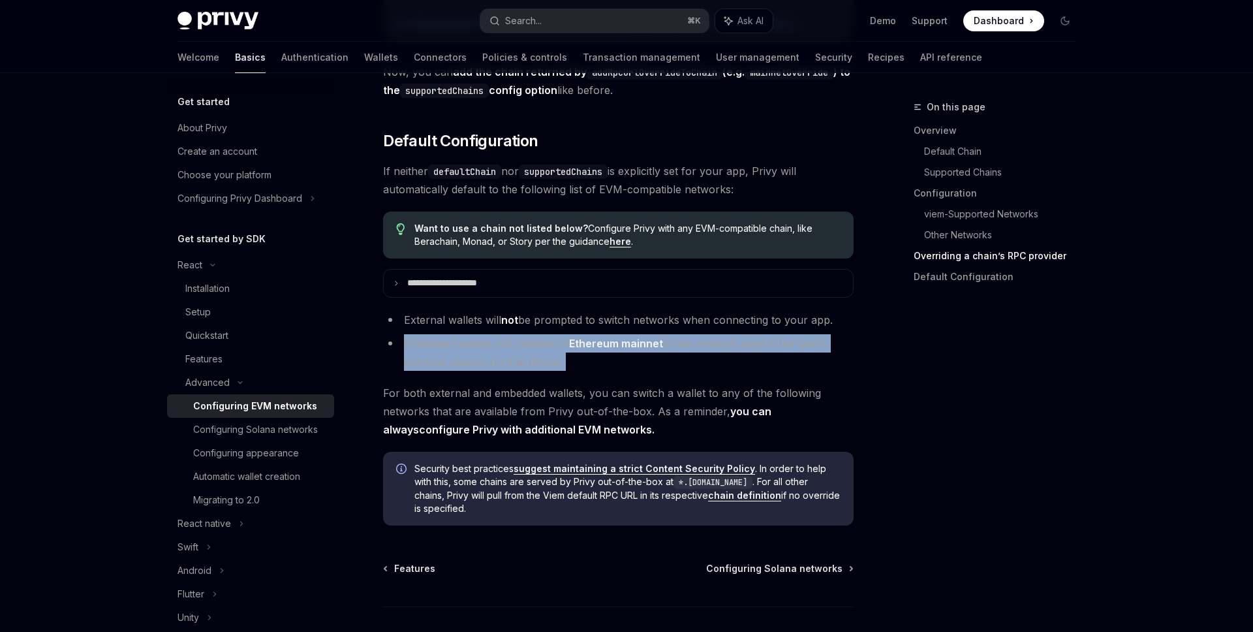
drag, startPoint x: 404, startPoint y: 357, endPoint x: 620, endPoint y: 378, distance: 217.0
click at [620, 371] on li "Embedded wallets will initialize on Ethereum mainnet or the network used in the…" at bounding box center [618, 352] width 470 height 37
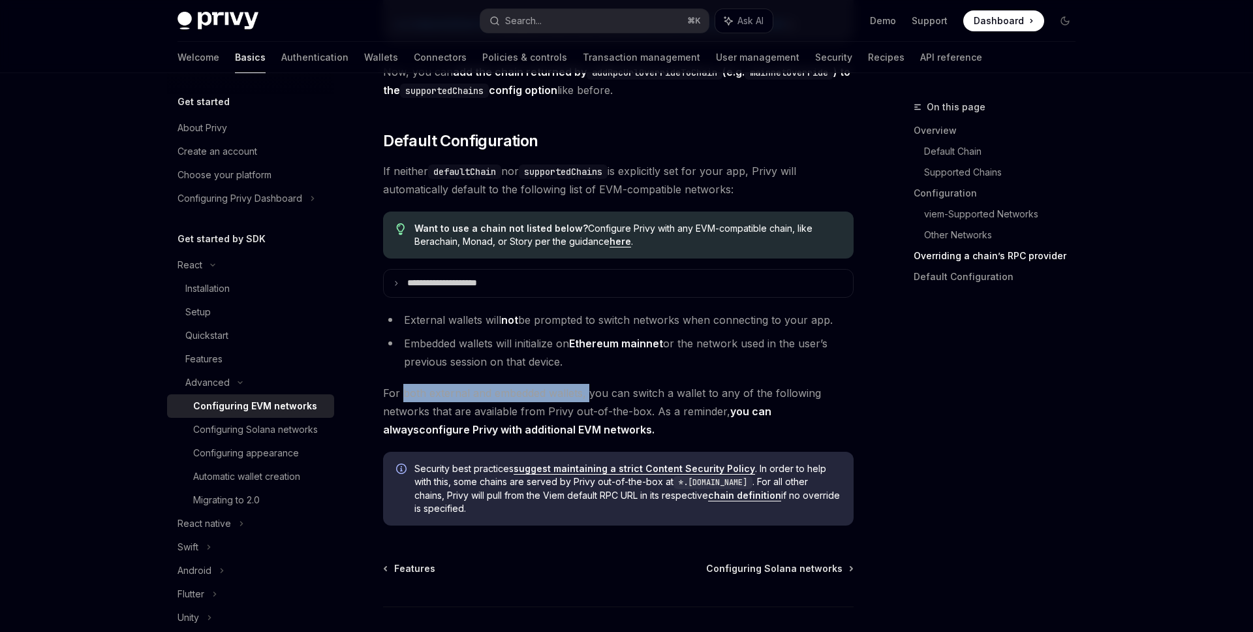
drag, startPoint x: 403, startPoint y: 403, endPoint x: 596, endPoint y: 403, distance: 193.8
click at [596, 403] on span "For both external and embedded wallets, you can switch a wallet to any of the f…" at bounding box center [618, 411] width 470 height 55
click at [750, 425] on strong "you can always configure Privy with additional EVM networks ." at bounding box center [577, 421] width 388 height 32
click at [577, 436] on link "configure Privy with additional EVM networks" at bounding box center [535, 430] width 233 height 14
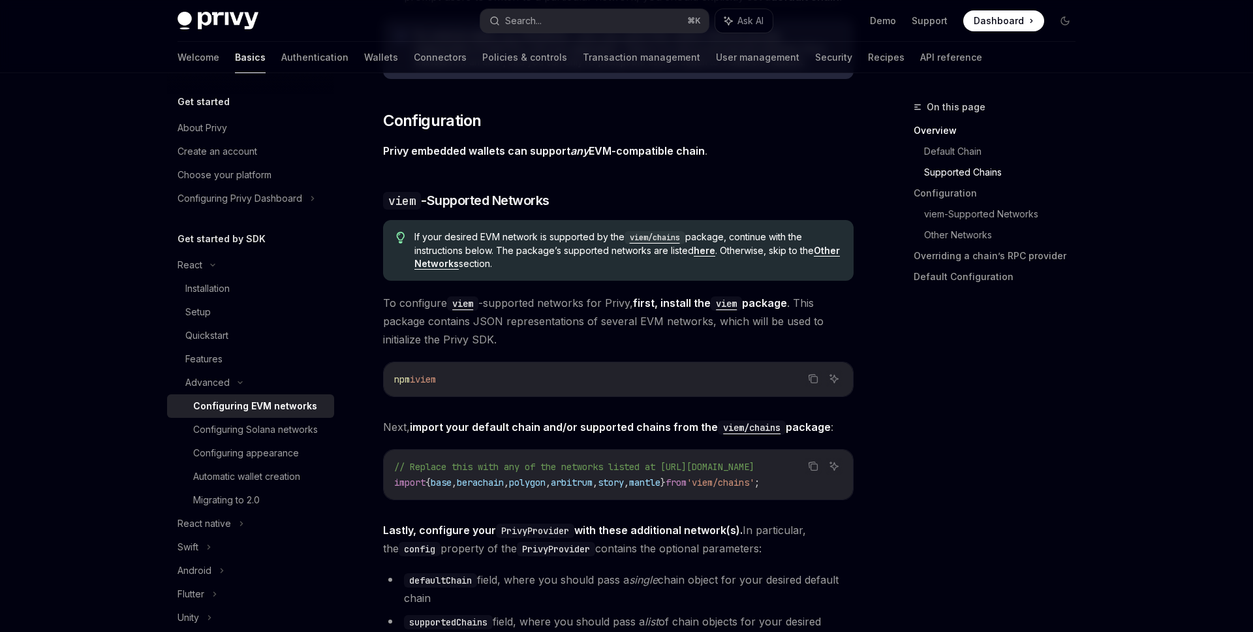
scroll to position [1210, 0]
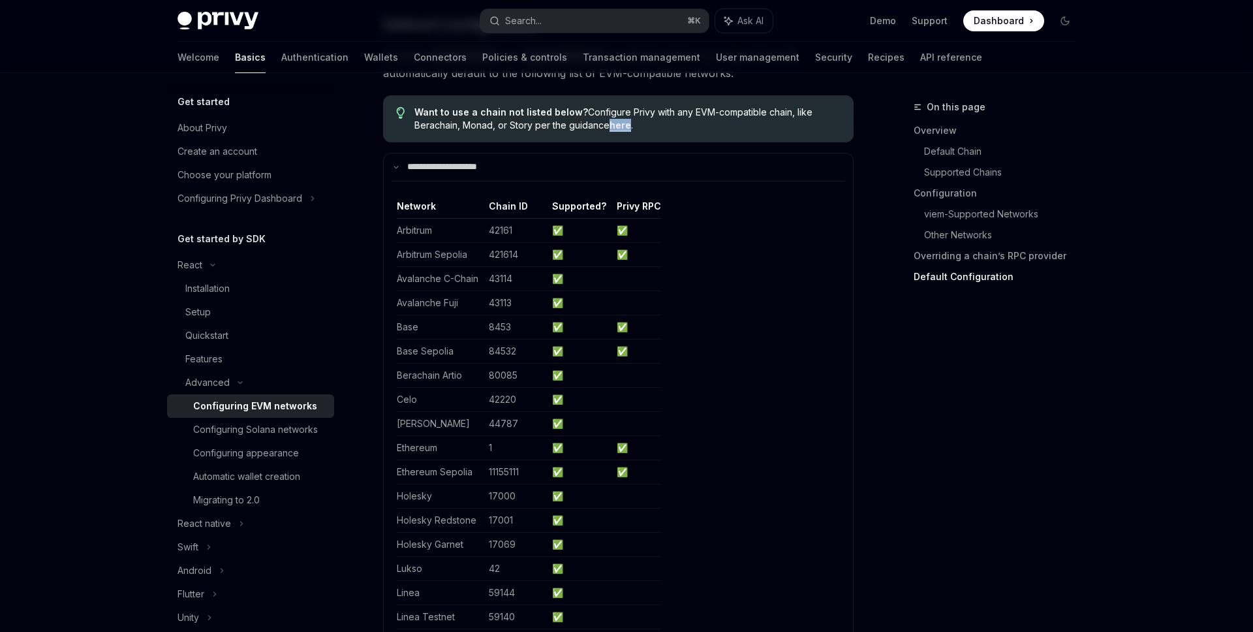
scroll to position [3436, 0]
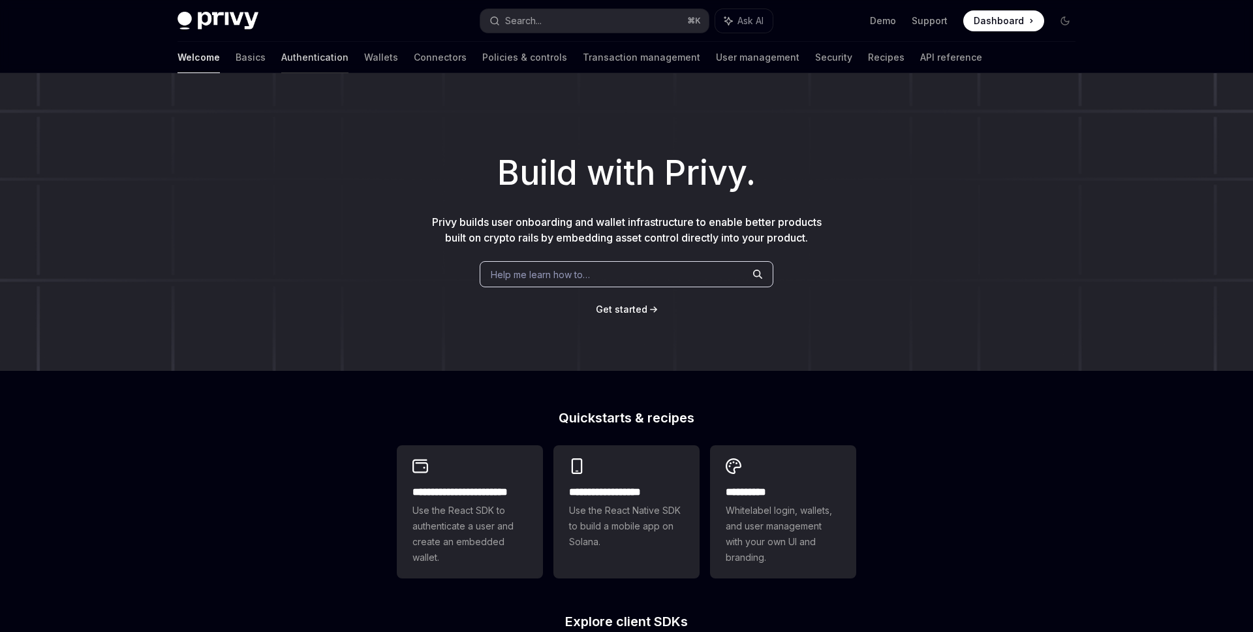
click at [281, 59] on link "Authentication" at bounding box center [314, 57] width 67 height 31
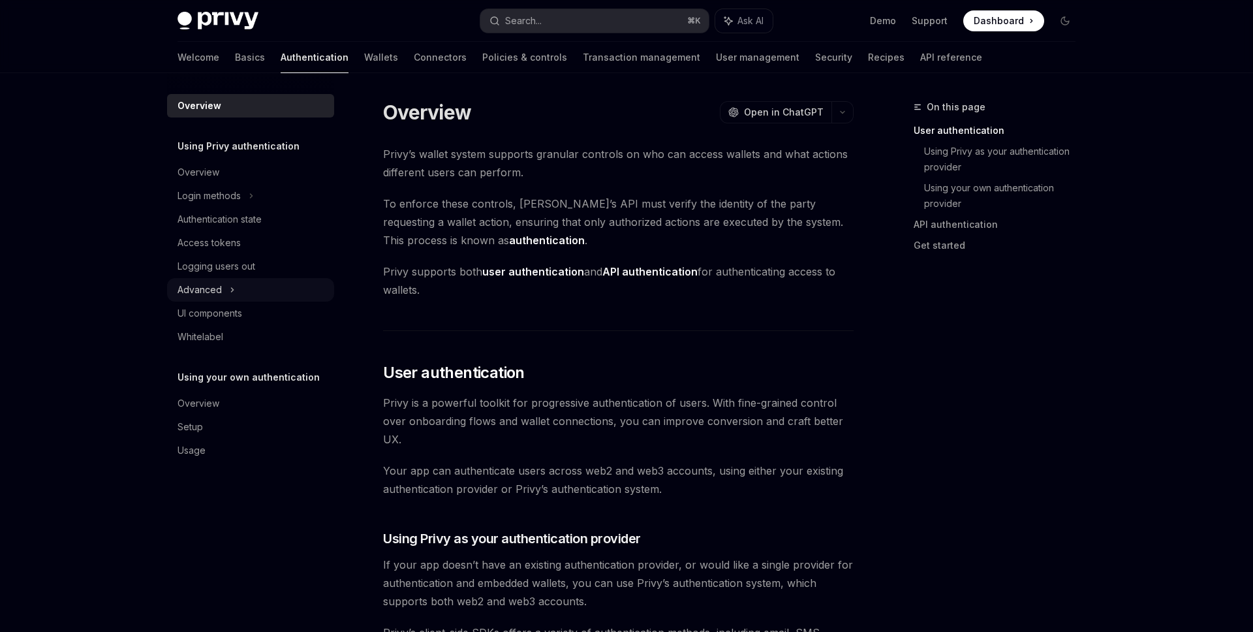
click at [215, 288] on div "Advanced" at bounding box center [199, 290] width 44 height 16
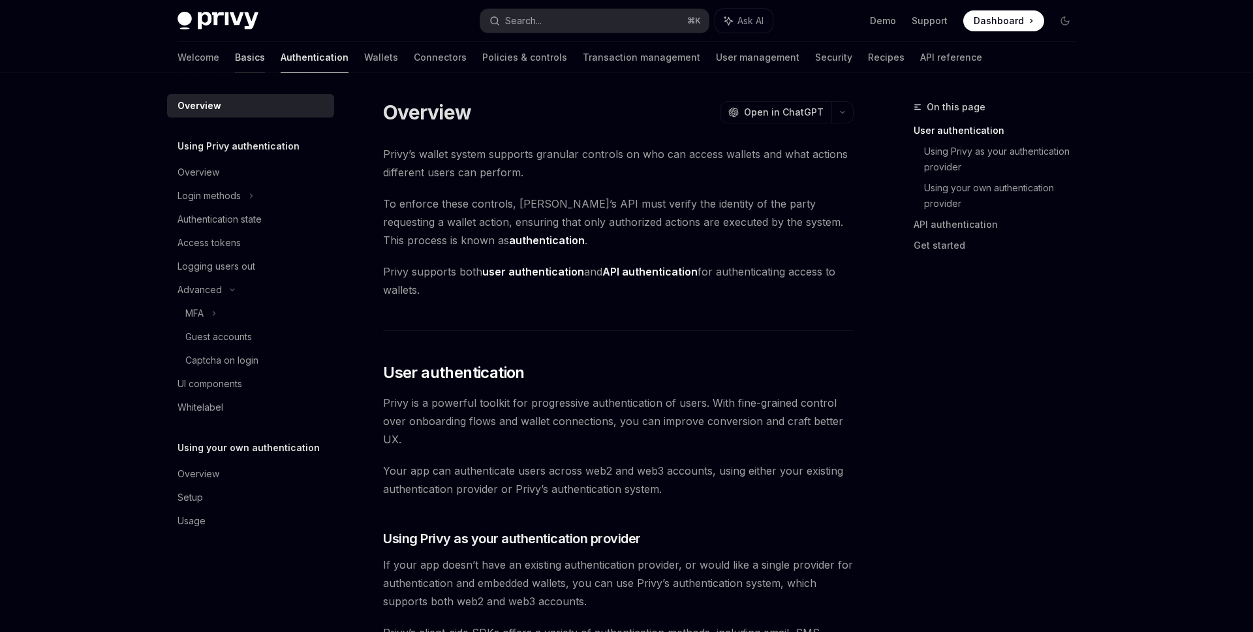
click at [235, 54] on link "Basics" at bounding box center [250, 57] width 30 height 31
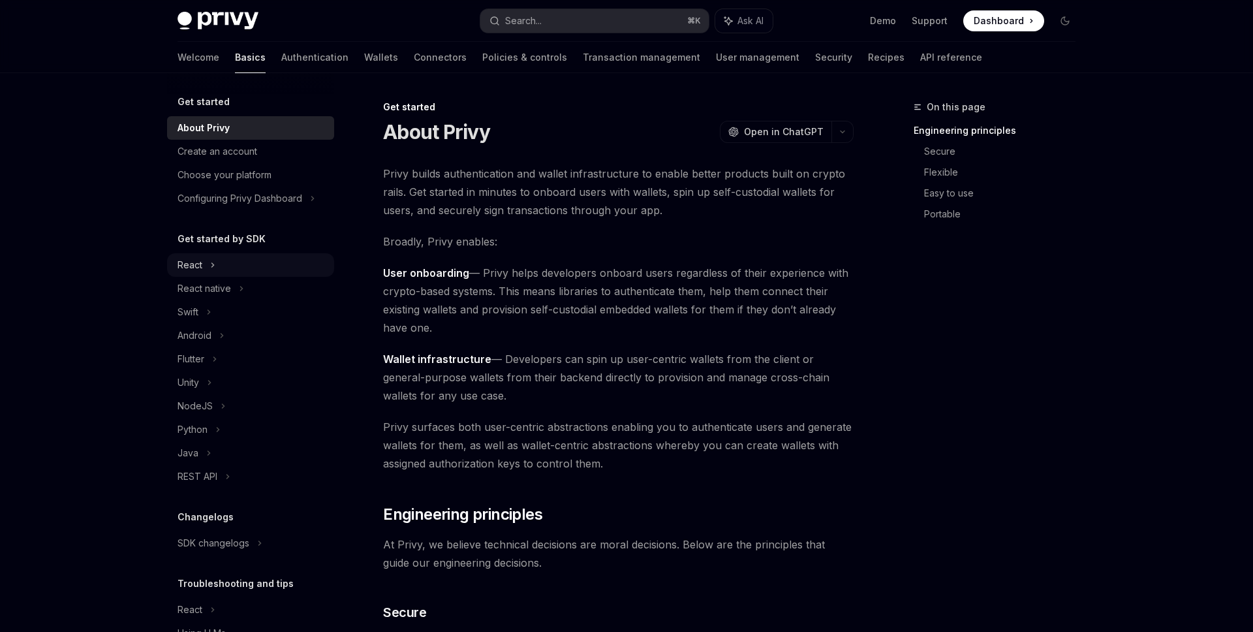
click at [254, 271] on div "React" at bounding box center [250, 264] width 167 height 23
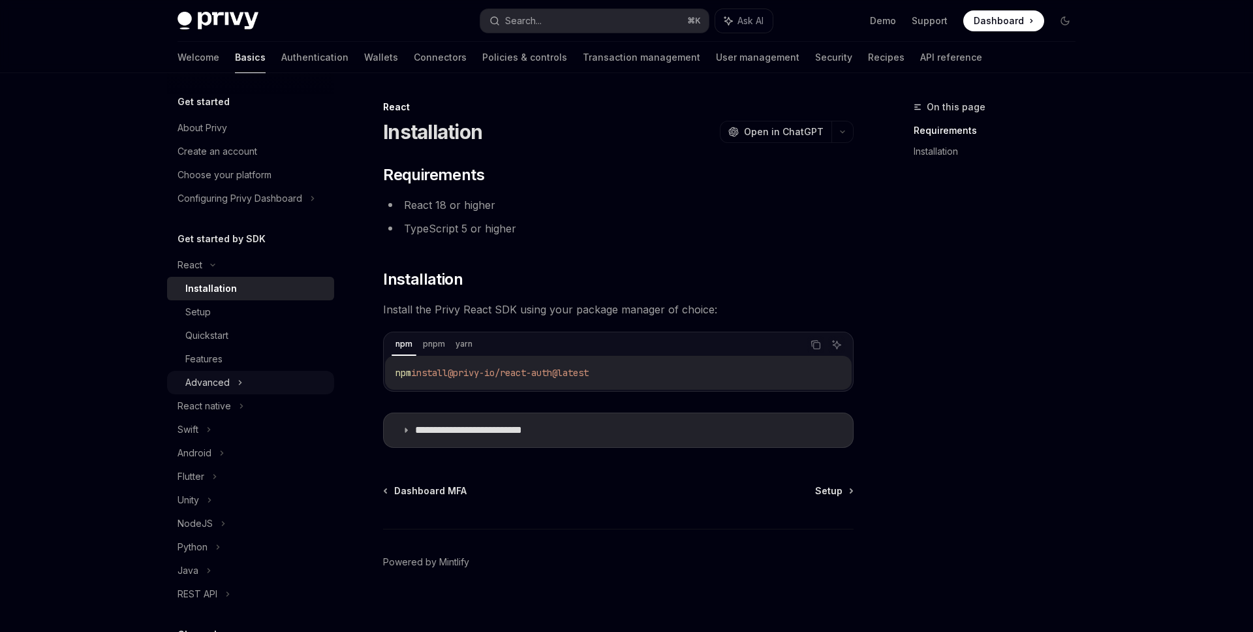
click at [255, 380] on div "Advanced" at bounding box center [250, 382] width 167 height 23
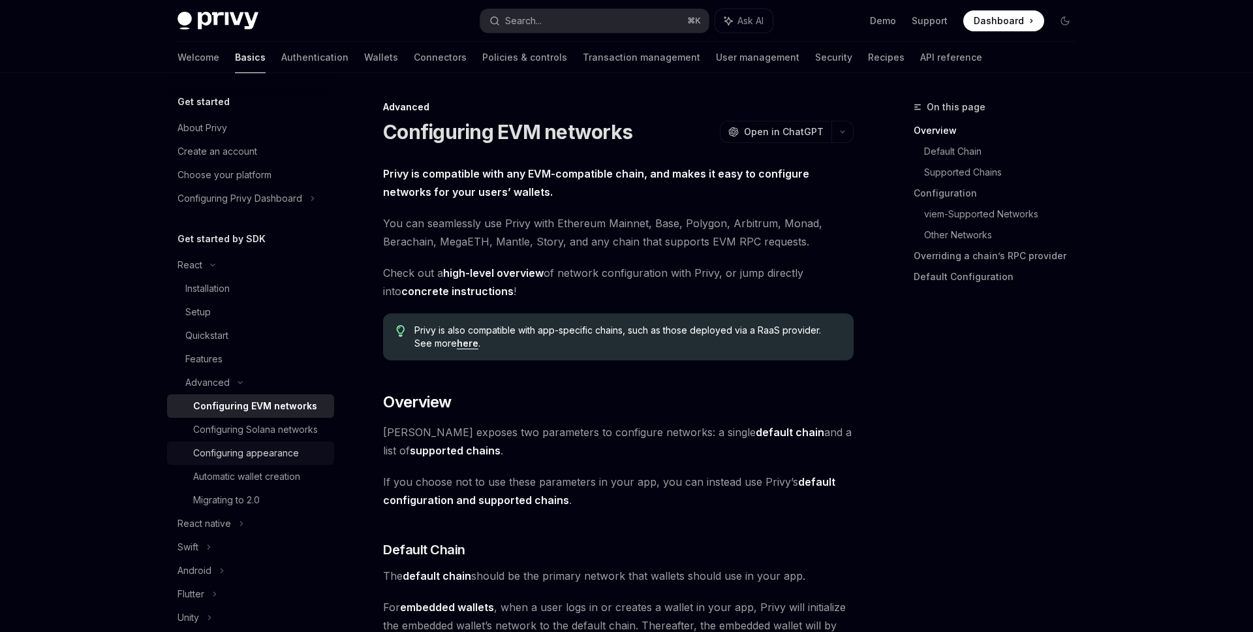
click at [277, 459] on div "Configuring appearance" at bounding box center [246, 453] width 106 height 16
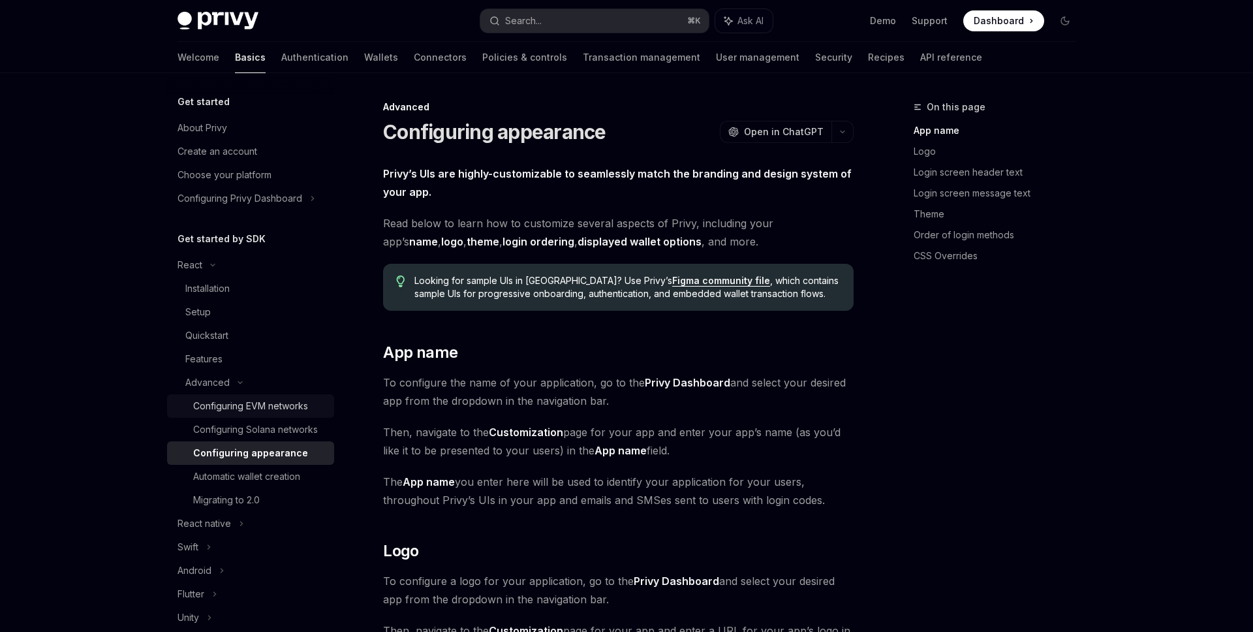
click at [301, 402] on div "Configuring EVM networks" at bounding box center [250, 406] width 115 height 16
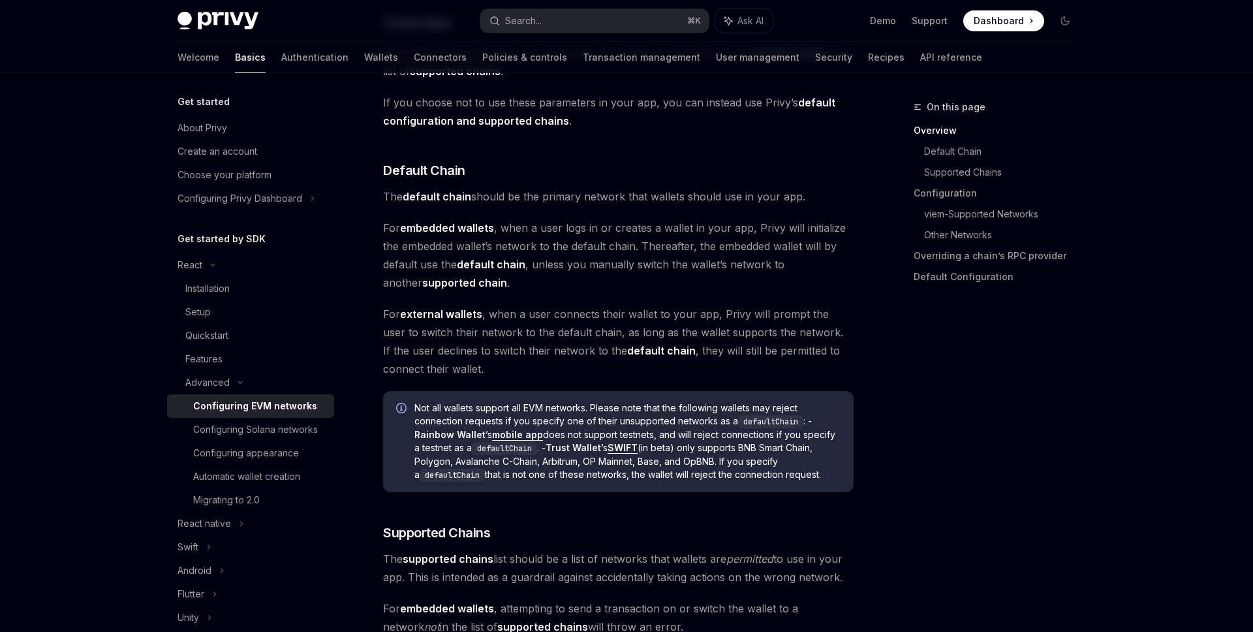
scroll to position [421, 0]
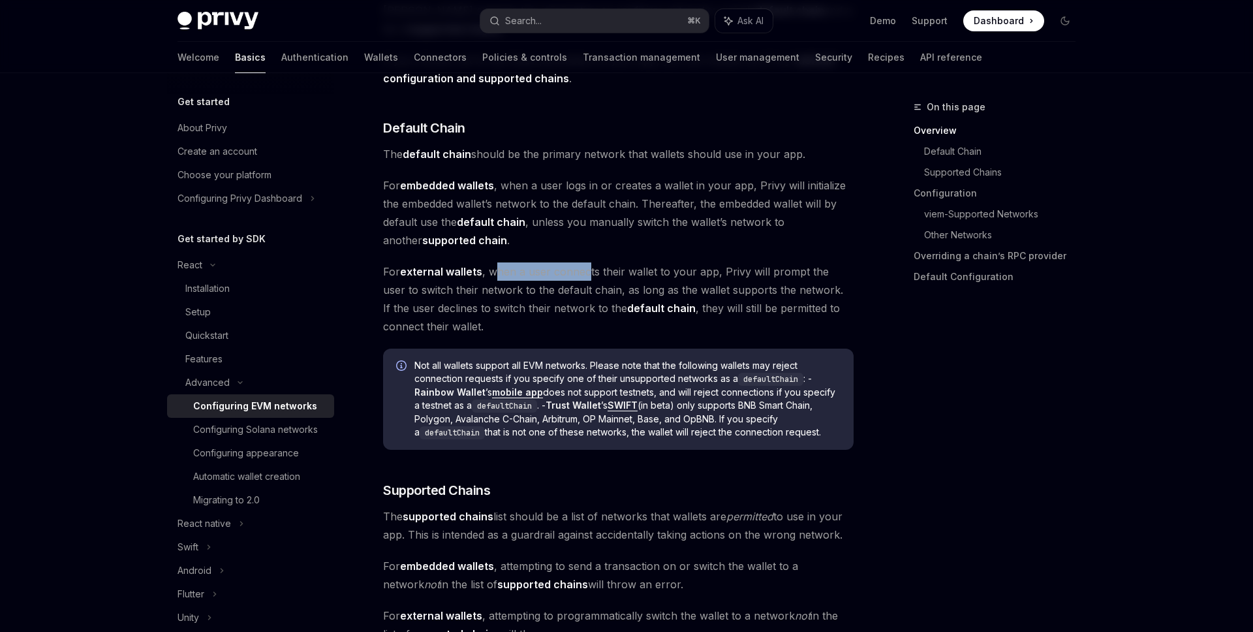
drag, startPoint x: 493, startPoint y: 268, endPoint x: 589, endPoint y: 268, distance: 96.6
click at [589, 268] on span "For external wallets , when a user connects their wallet to your app, Privy wil…" at bounding box center [618, 298] width 470 height 73
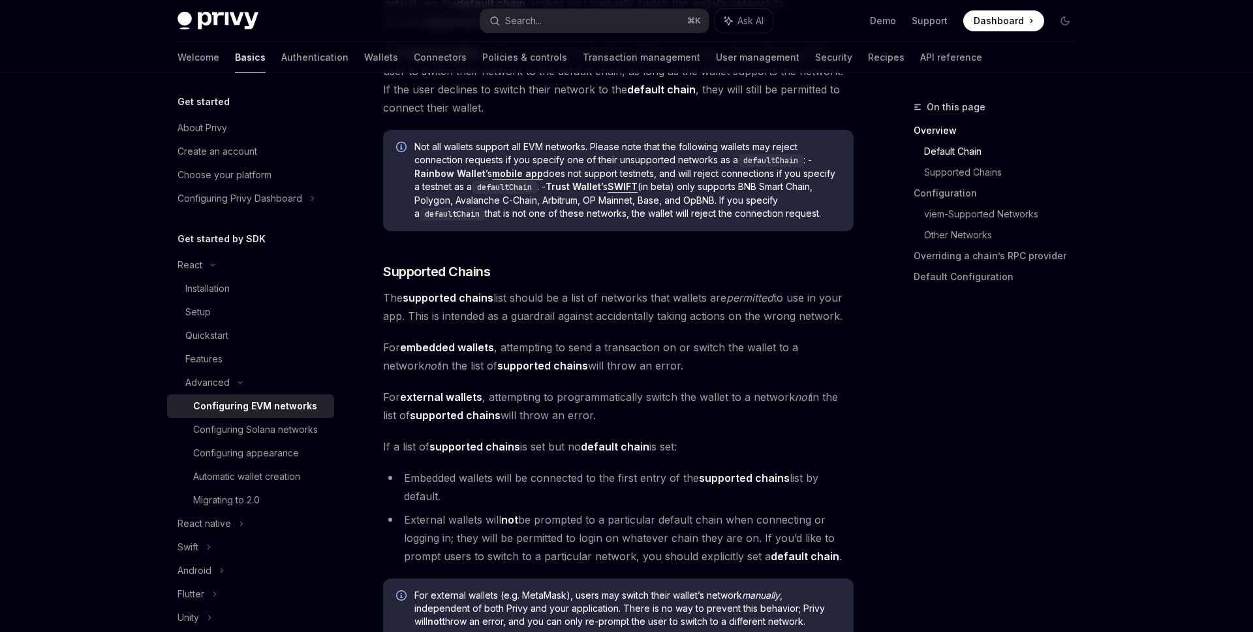
scroll to position [659, 0]
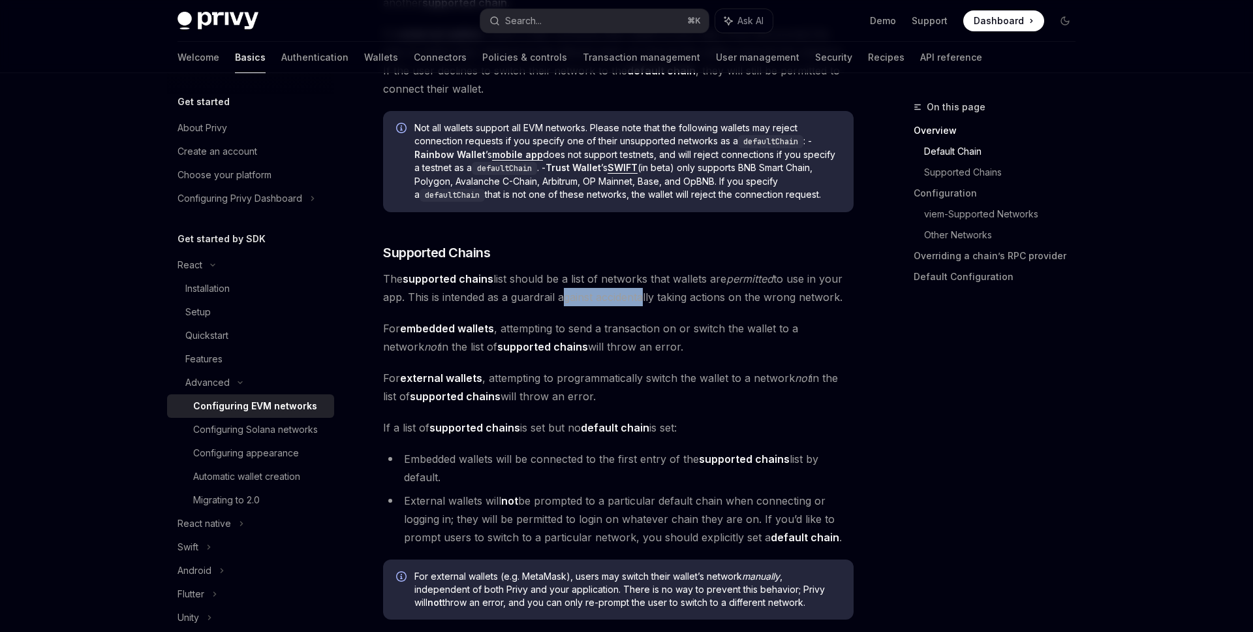
drag, startPoint x: 560, startPoint y: 299, endPoint x: 642, endPoint y: 299, distance: 81.6
click at [642, 299] on span "The supported chains list should be a list of networks that wallets are permitt…" at bounding box center [618, 287] width 470 height 37
click at [581, 296] on span "The supported chains list should be a list of networks that wallets are permitt…" at bounding box center [618, 287] width 470 height 37
drag, startPoint x: 845, startPoint y: 294, endPoint x: 581, endPoint y: 294, distance: 263.6
click at [583, 294] on span "The supported chains list should be a list of networks that wallets are permitt…" at bounding box center [618, 287] width 470 height 37
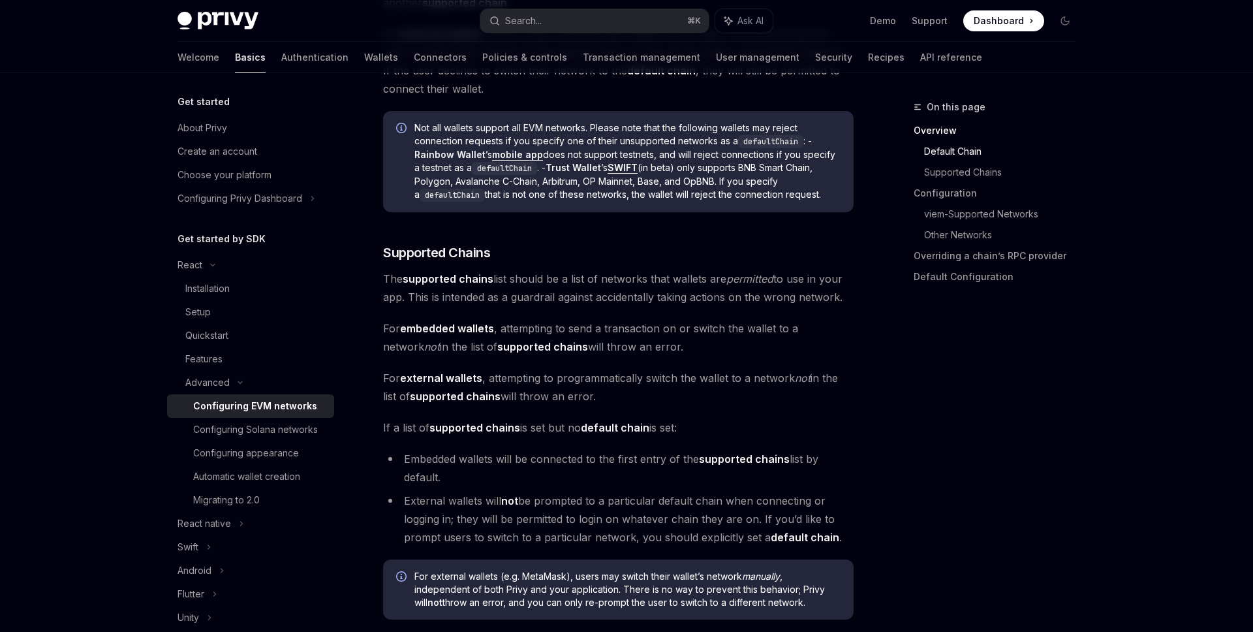
click at [603, 293] on span "The supported chains list should be a list of networks that wallets are permitt…" at bounding box center [618, 287] width 470 height 37
drag, startPoint x: 382, startPoint y: 324, endPoint x: 588, endPoint y: 324, distance: 206.8
click at [666, 321] on span "For embedded wallets , attempting to send a transaction on or switch the wallet…" at bounding box center [618, 337] width 470 height 37
drag, startPoint x: 511, startPoint y: 328, endPoint x: 654, endPoint y: 328, distance: 142.9
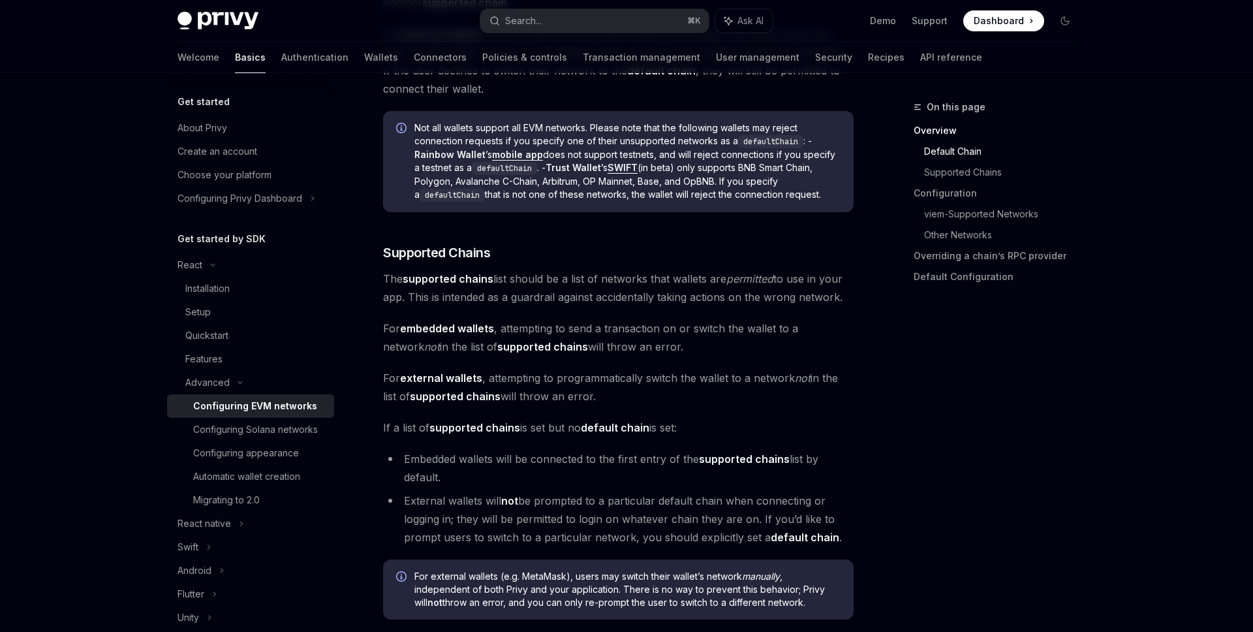
click at [654, 328] on span "For embedded wallets , attempting to send a transaction on or switch the wallet…" at bounding box center [618, 337] width 470 height 37
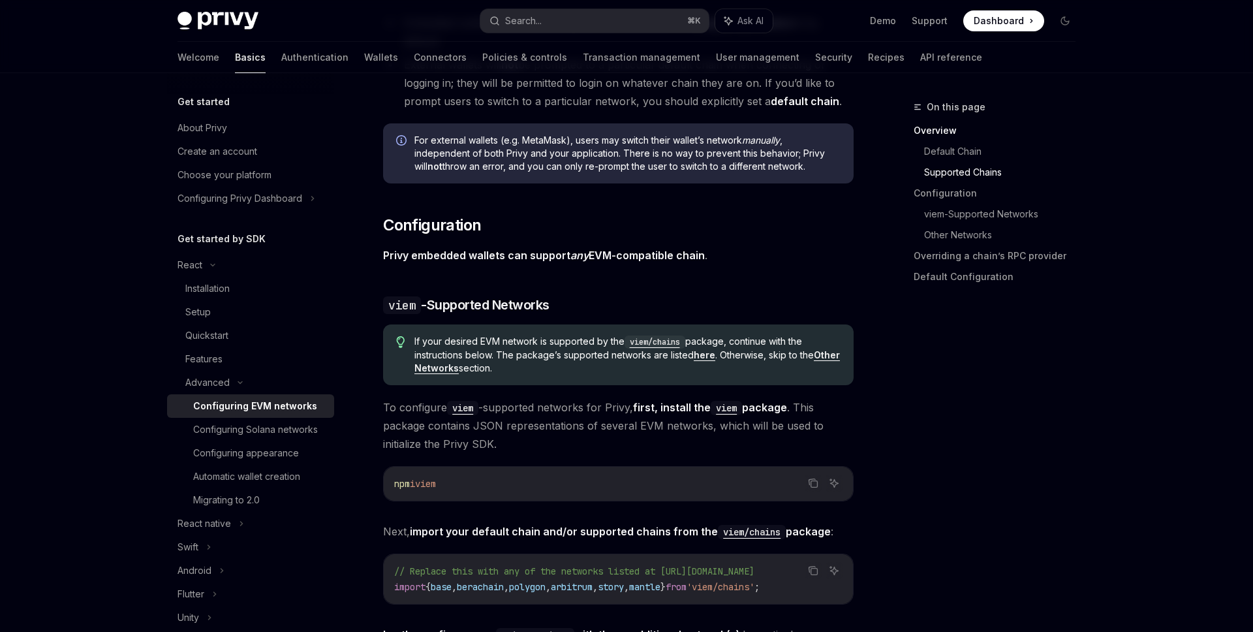
scroll to position [1105, 0]
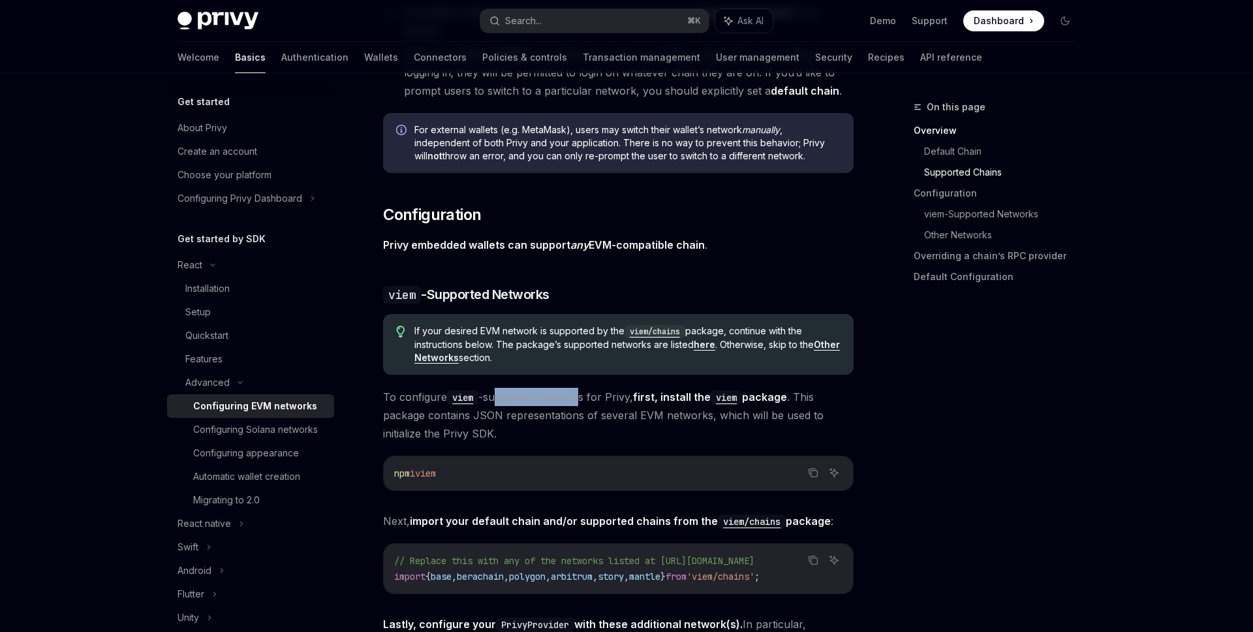
drag, startPoint x: 500, startPoint y: 399, endPoint x: 579, endPoint y: 401, distance: 79.0
click at [579, 401] on span "To configure viem -supported networks for Privy, first, install the viem packag…" at bounding box center [618, 415] width 470 height 55
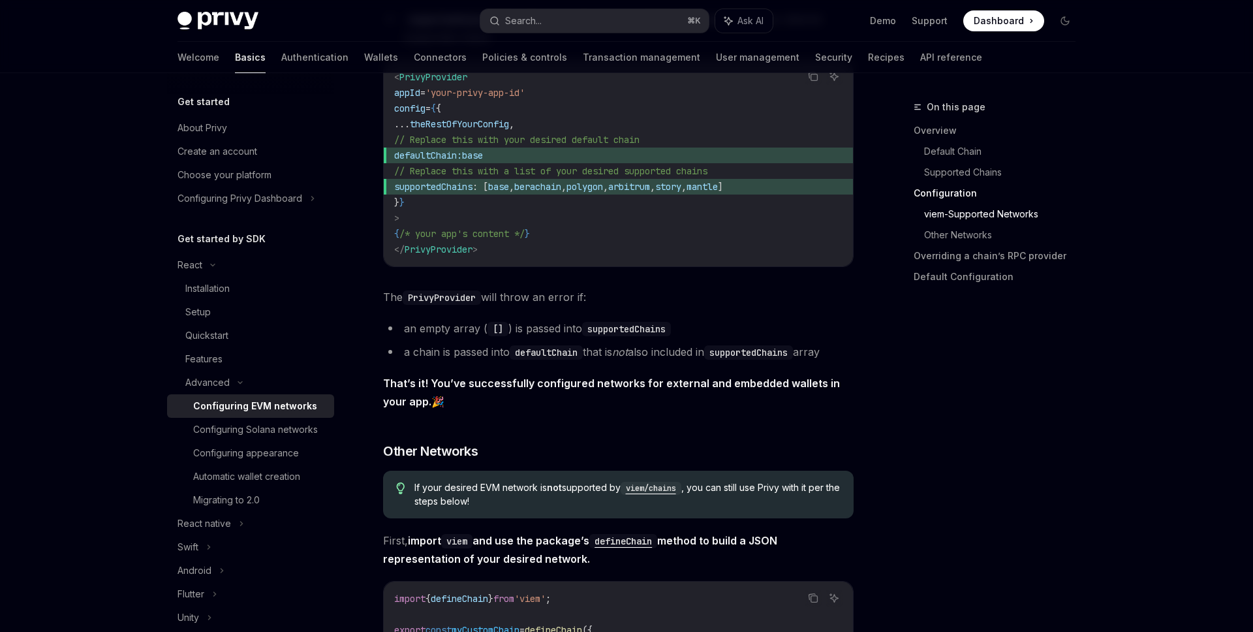
scroll to position [1804, 0]
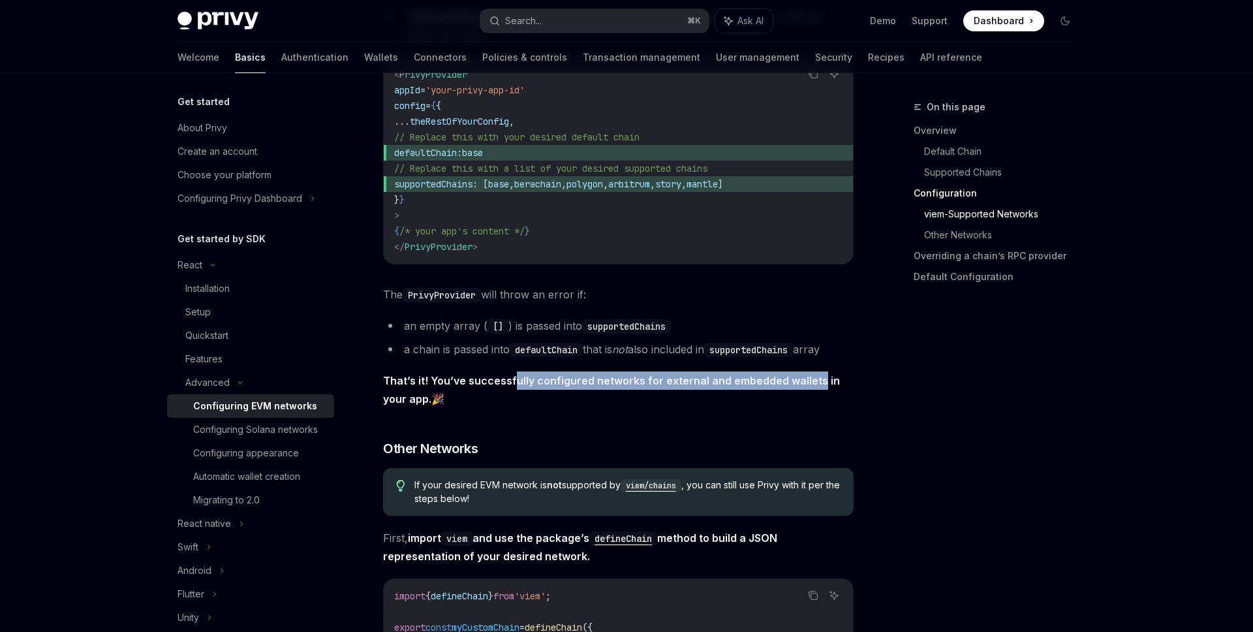
drag, startPoint x: 515, startPoint y: 382, endPoint x: 821, endPoint y: 386, distance: 306.7
click at [821, 386] on strong "That’s it! You’ve successfully configured networks for external and embedded wa…" at bounding box center [611, 389] width 457 height 31
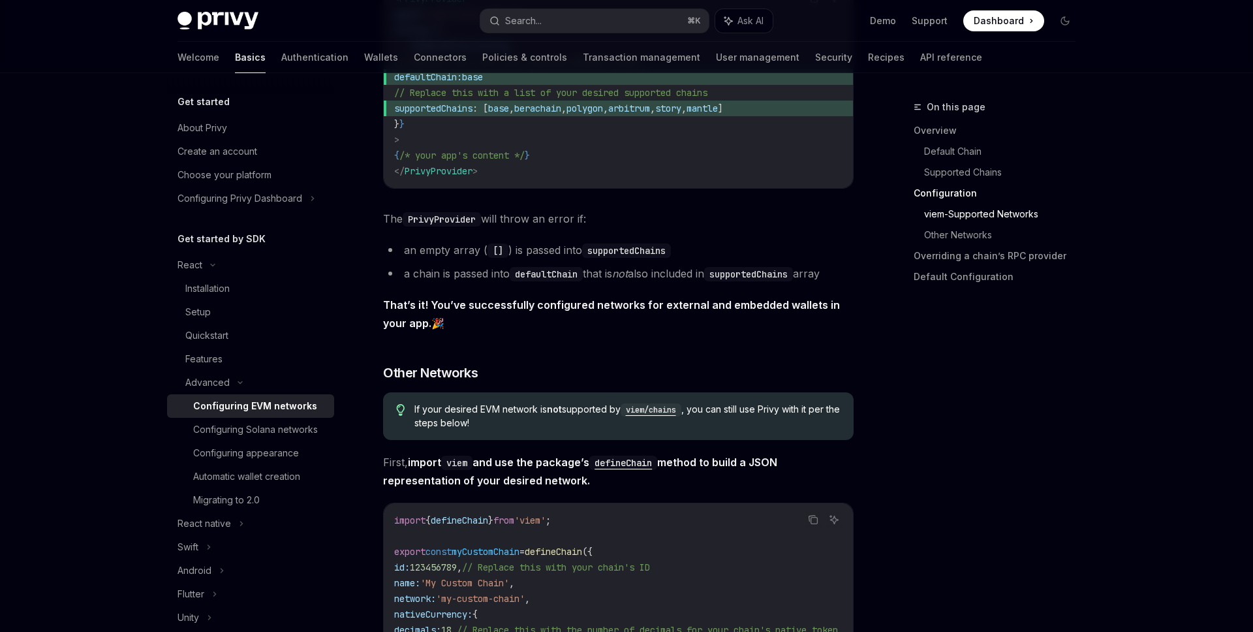
scroll to position [1901, 0]
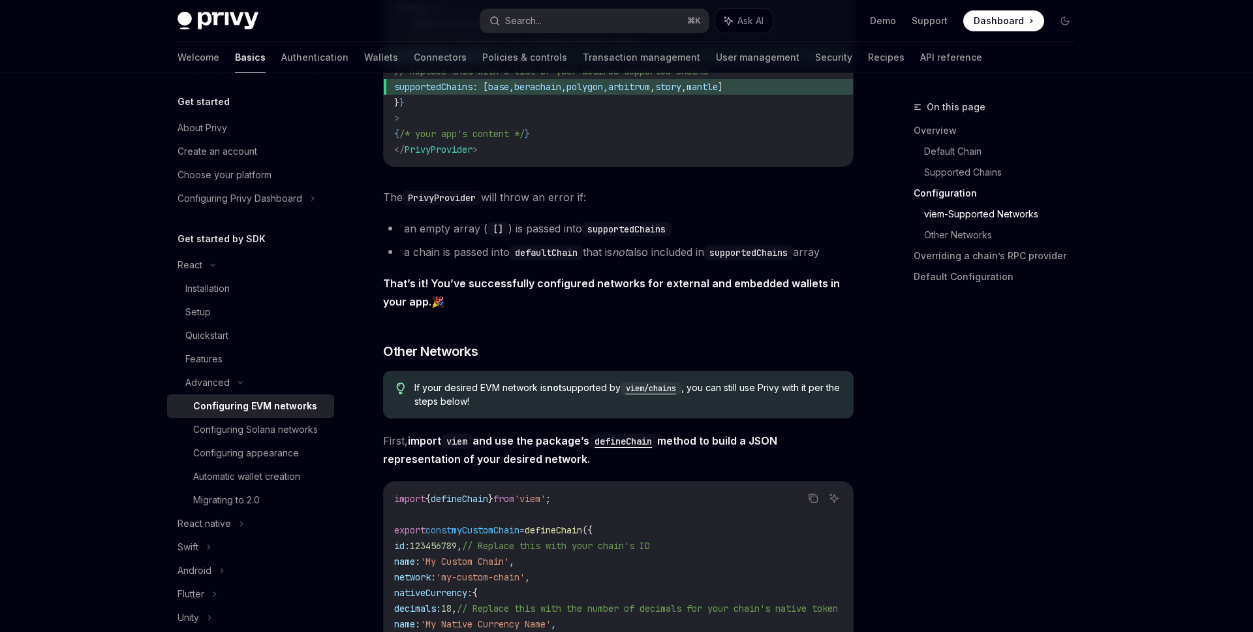
drag, startPoint x: 715, startPoint y: 392, endPoint x: 818, endPoint y: 392, distance: 103.1
click at [818, 392] on span "If your desired EVM network is not supported by viem/chains , you can still use…" at bounding box center [627, 394] width 426 height 27
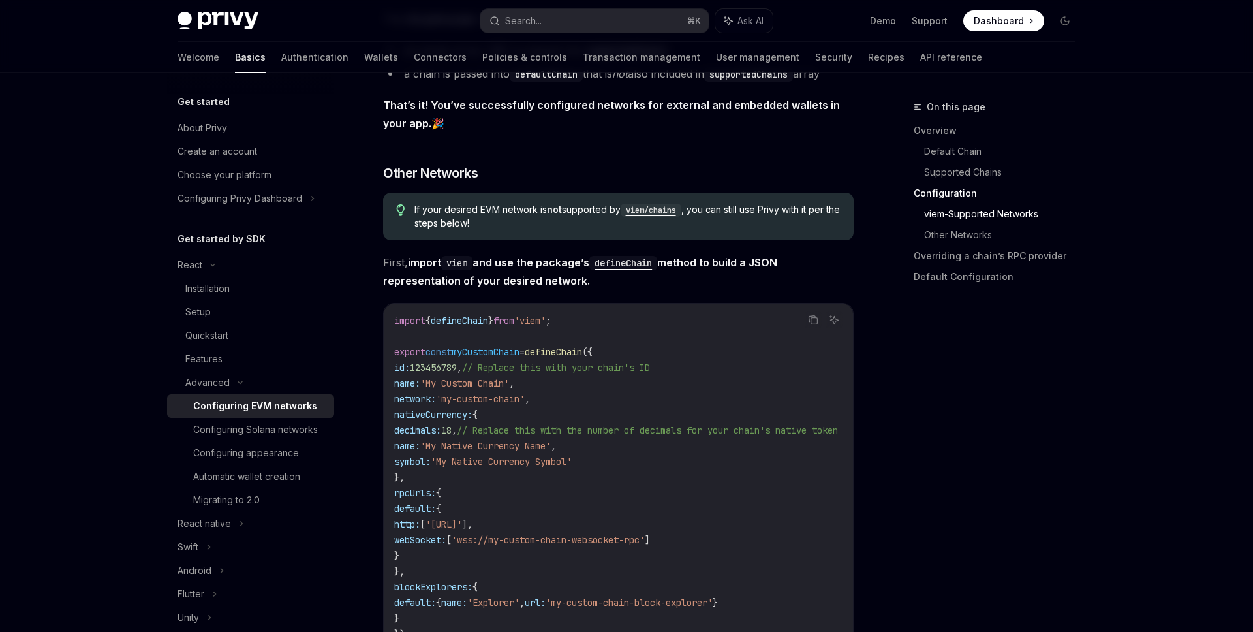
scroll to position [2114, 0]
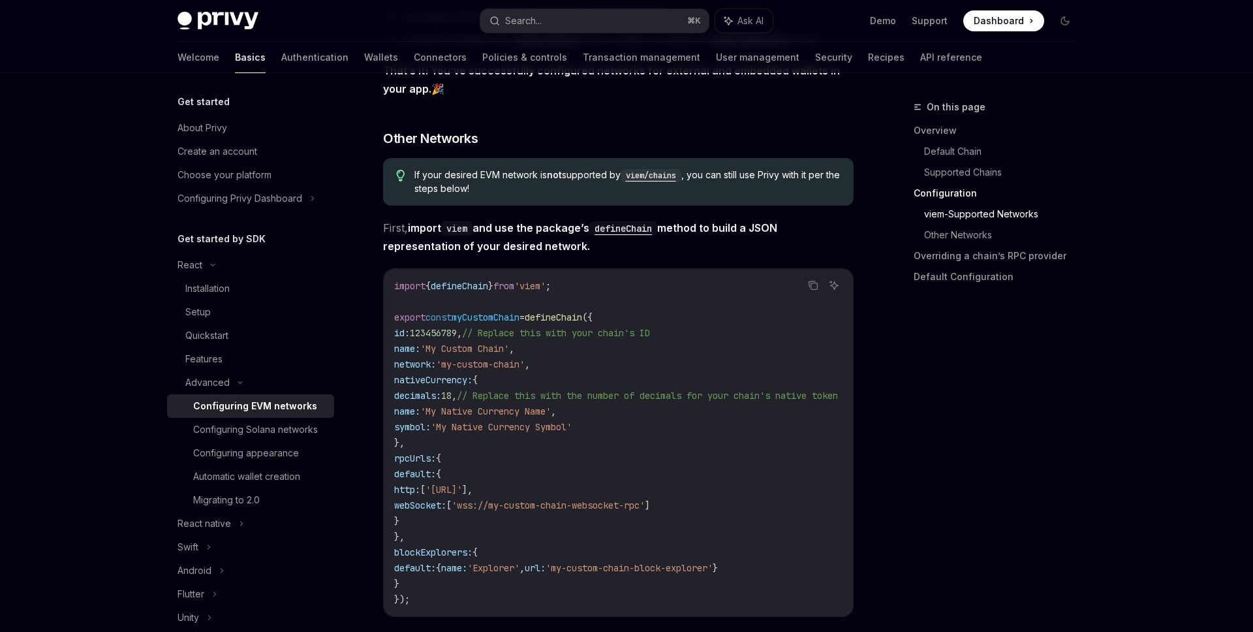
click at [551, 292] on span "import { defineChain } from 'viem' ;" at bounding box center [472, 286] width 157 height 12
drag, startPoint x: 582, startPoint y: 292, endPoint x: 382, endPoint y: 291, distance: 200.3
copy span "import { defineChain } from 'viem' ;"
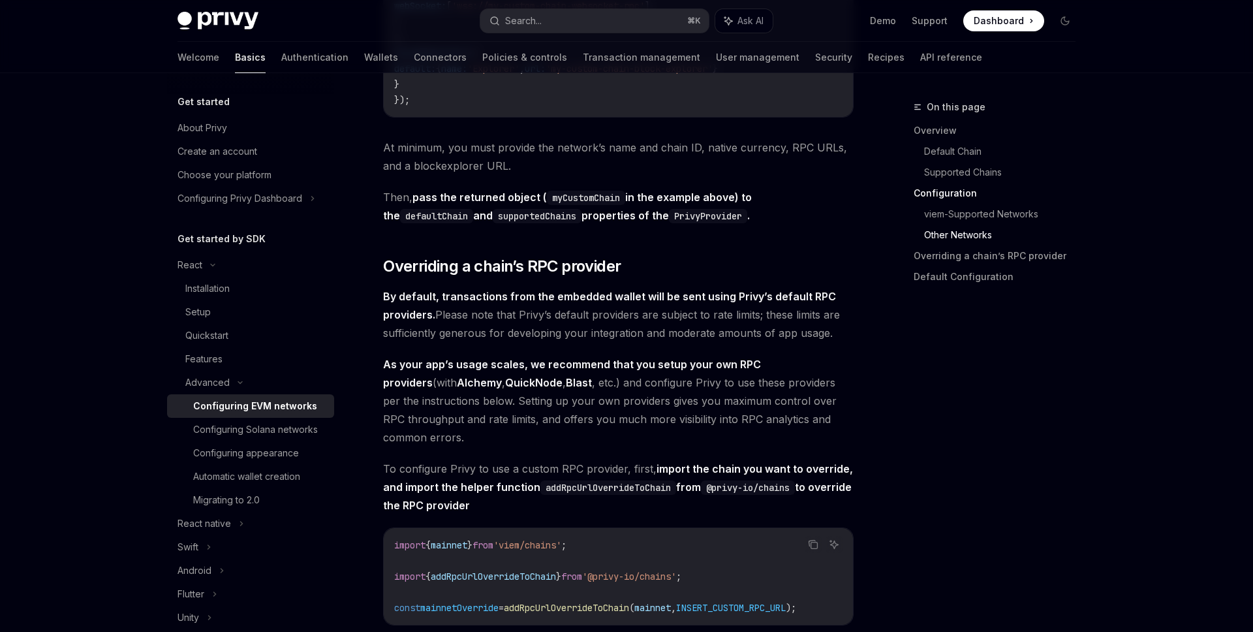
scroll to position [2690, 0]
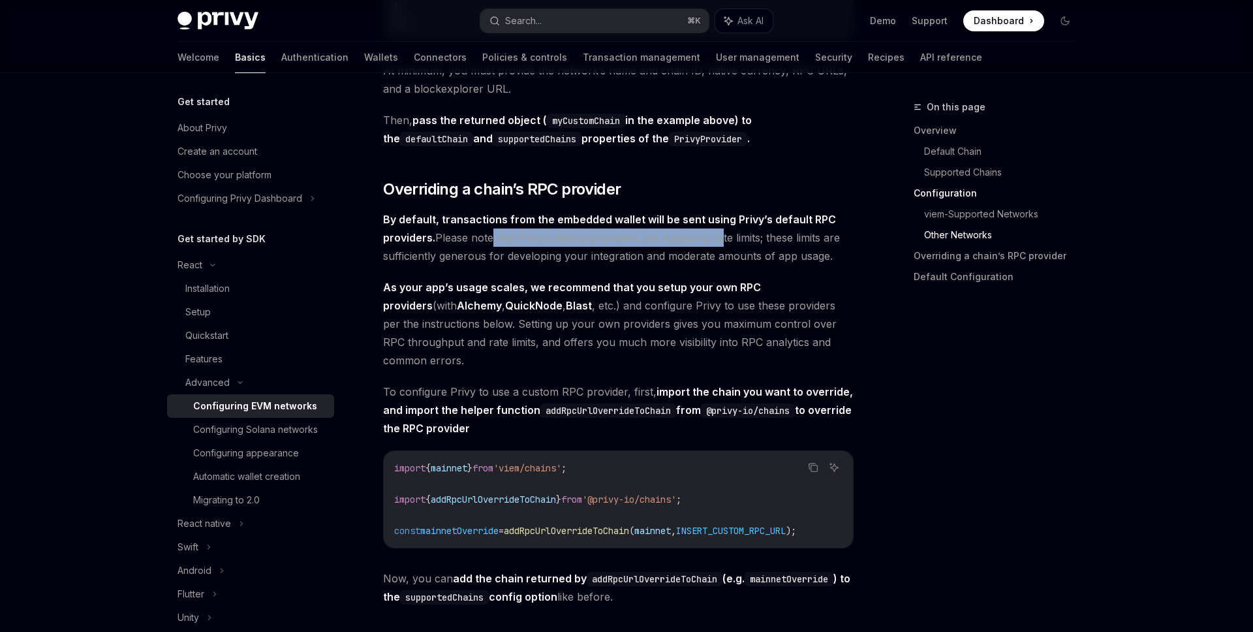
drag, startPoint x: 489, startPoint y: 254, endPoint x: 719, endPoint y: 253, distance: 230.3
click at [719, 253] on span "By default, transactions from the embedded wallet will be sent using Privy’s de…" at bounding box center [618, 237] width 470 height 55
click at [472, 260] on span "By default, transactions from the embedded wallet will be sent using Privy’s de…" at bounding box center [618, 237] width 470 height 55
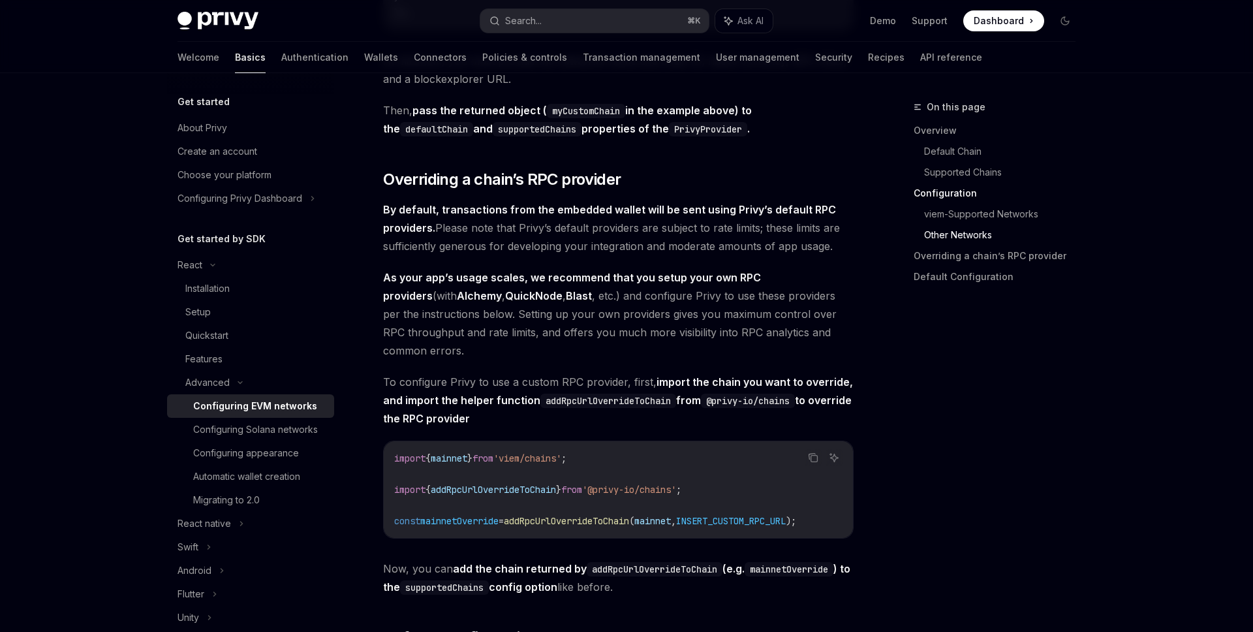
scroll to position [2700, 0]
drag, startPoint x: 556, startPoint y: 314, endPoint x: 727, endPoint y: 314, distance: 170.9
click at [727, 314] on span "As your app’s usage scales, we recommend that you setup your own RPC providers …" at bounding box center [618, 312] width 470 height 91
click at [789, 313] on span "As your app’s usage scales, we recommend that you setup your own RPC providers …" at bounding box center [618, 312] width 470 height 91
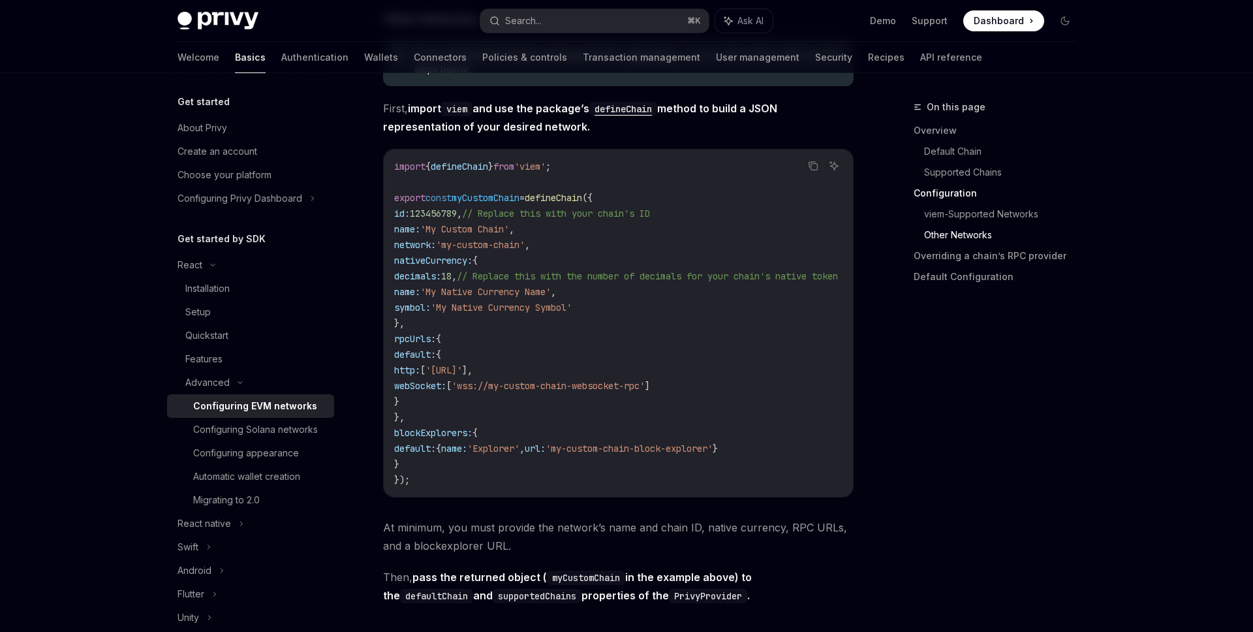
scroll to position [2234, 0]
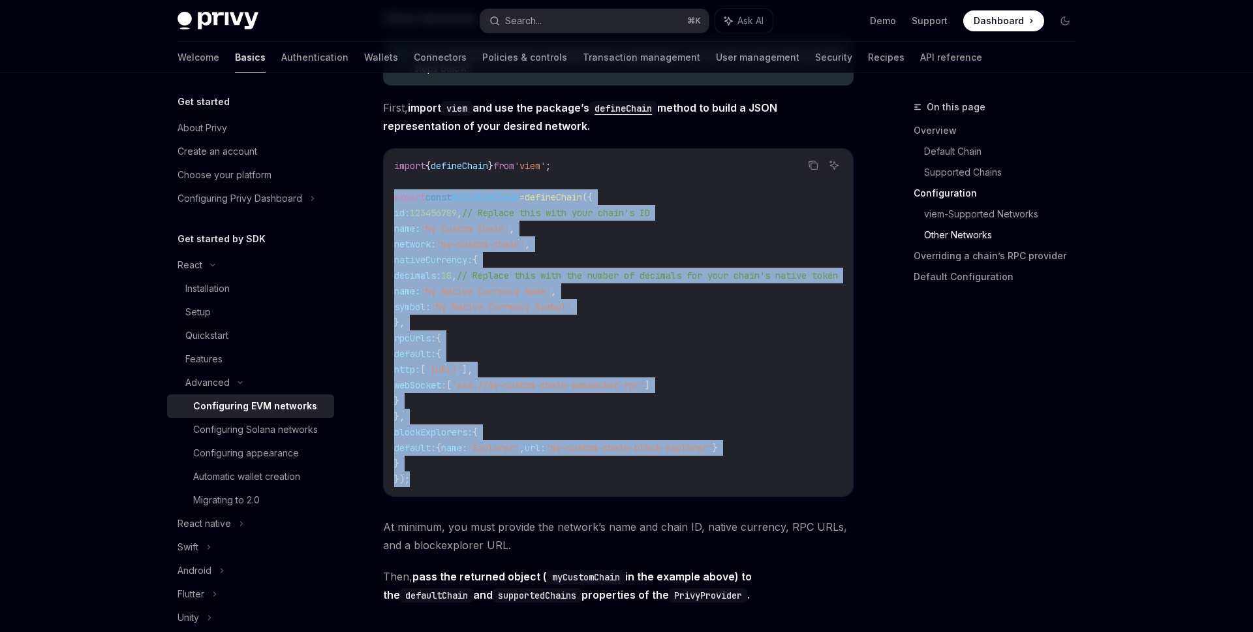
drag, startPoint x: 418, startPoint y: 491, endPoint x: 386, endPoint y: 204, distance: 288.2
click at [386, 204] on div "import { defineChain } from 'viem' ; export const myCustomChain = defineChain (…" at bounding box center [618, 322] width 469 height 347
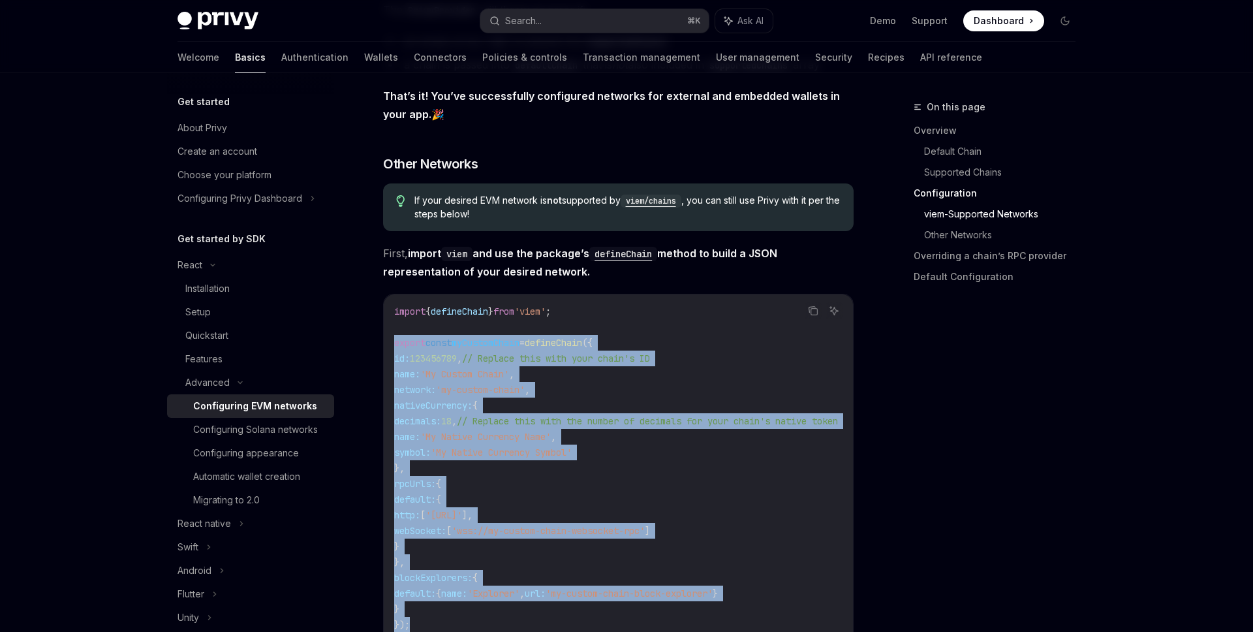
scroll to position [2145, 0]
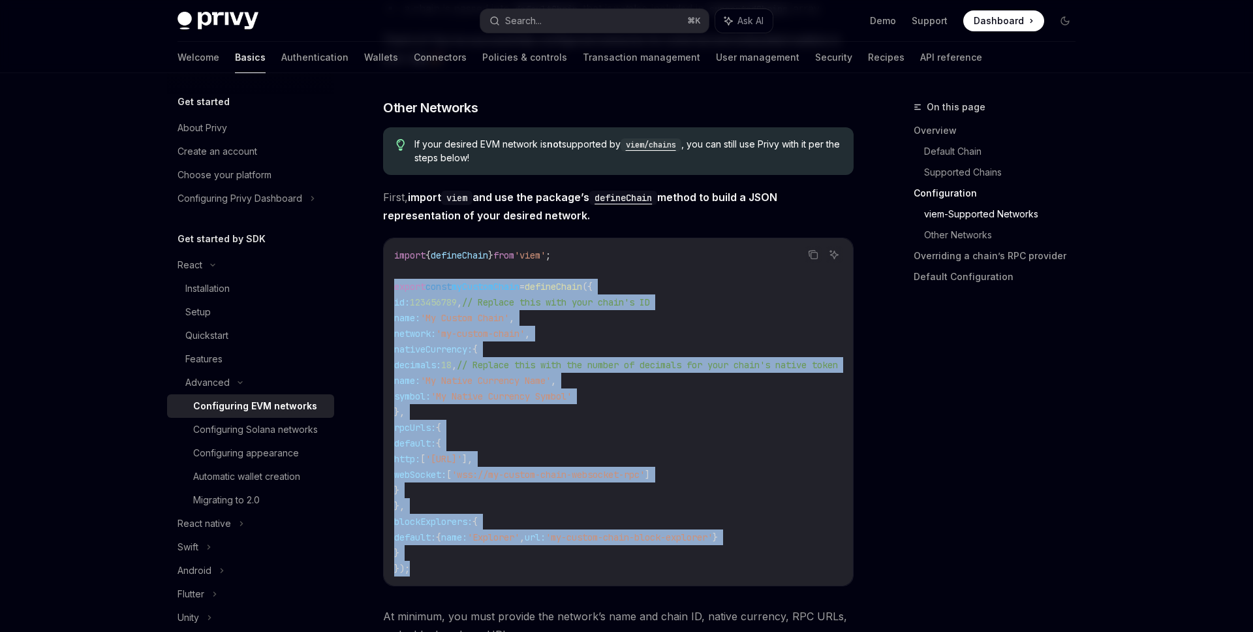
copy code "export const myCustomChain = defineChain ({ id: 123456789 , // Replace this wit…"
click at [514, 261] on span "from" at bounding box center [503, 255] width 21 height 12
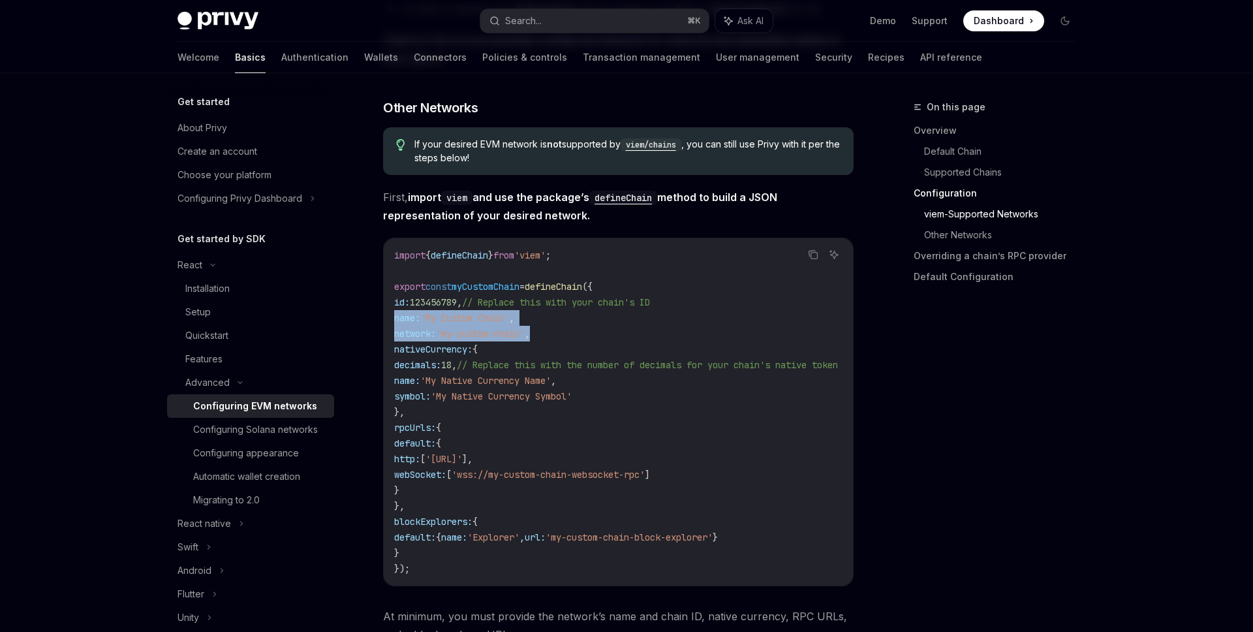
drag, startPoint x: 555, startPoint y: 339, endPoint x: 373, endPoint y: 329, distance: 182.9
click at [534, 329] on code "import { defineChain } from 'viem' ; export const myCustomChain = defineChain (…" at bounding box center [631, 411] width 475 height 329
click at [557, 346] on code "import { defineChain } from 'viem' ; export const myCustomChain = defineChain (…" at bounding box center [631, 411] width 475 height 329
drag, startPoint x: 564, startPoint y: 340, endPoint x: 370, endPoint y: 310, distance: 196.7
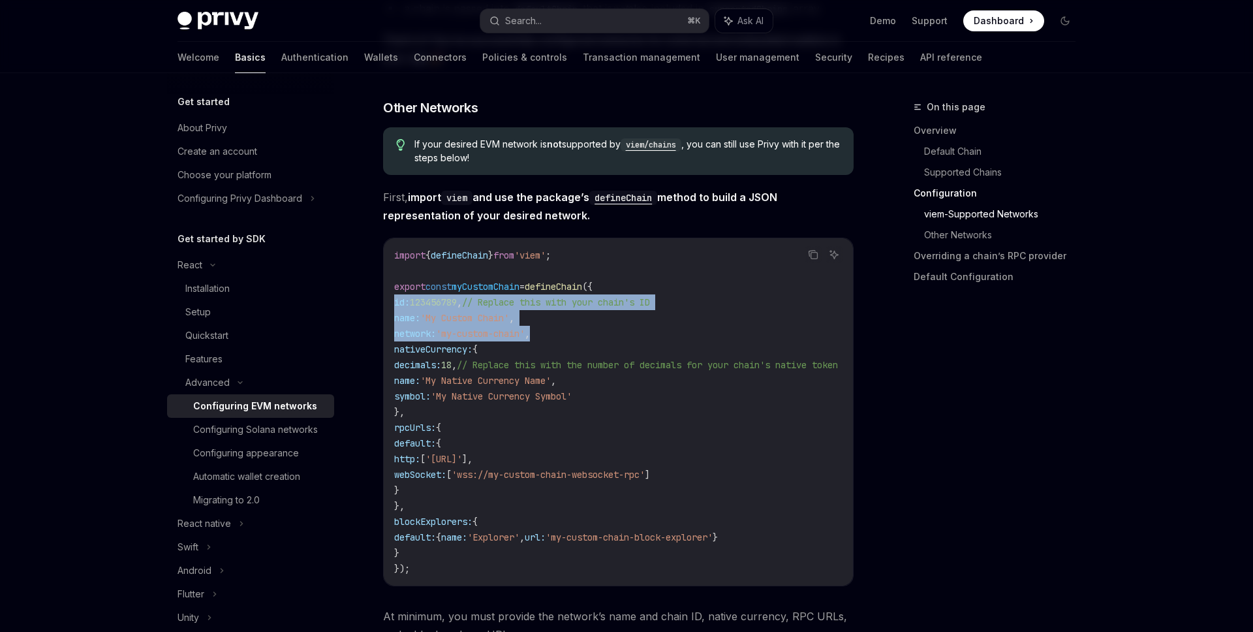
click at [525, 339] on span "'my-custom-chain'" at bounding box center [480, 334] width 89 height 12
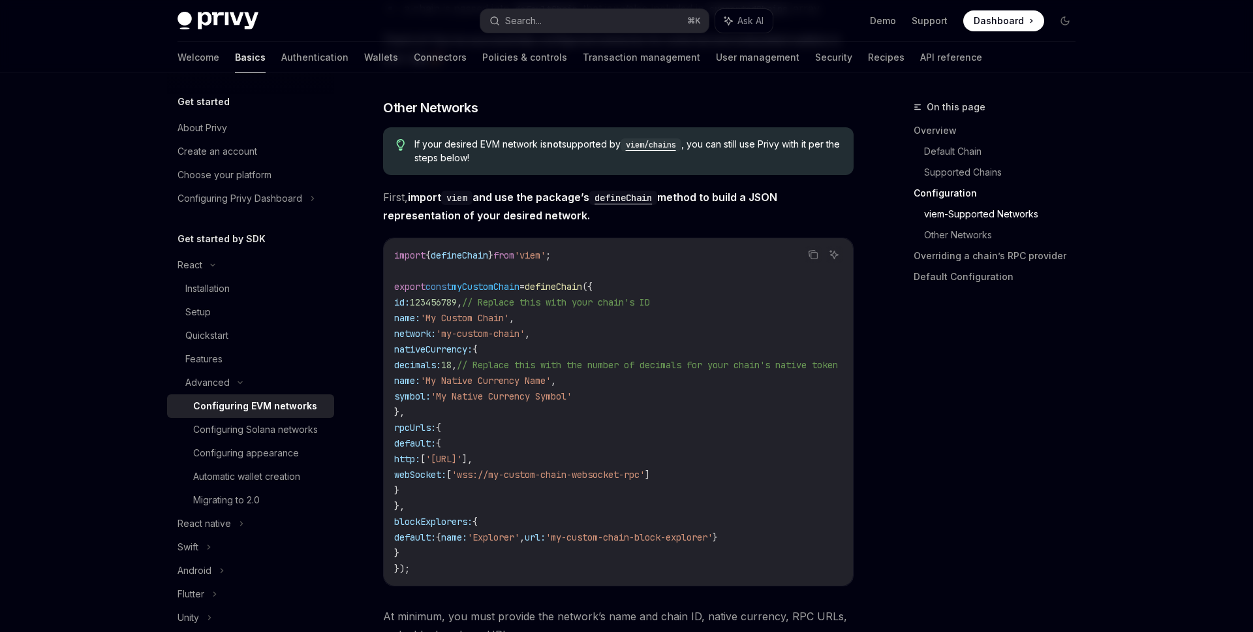
click at [441, 370] on span "decimals:" at bounding box center [417, 365] width 47 height 12
copy span "decimals"
drag, startPoint x: 632, startPoint y: 401, endPoint x: 355, endPoint y: 384, distance: 277.8
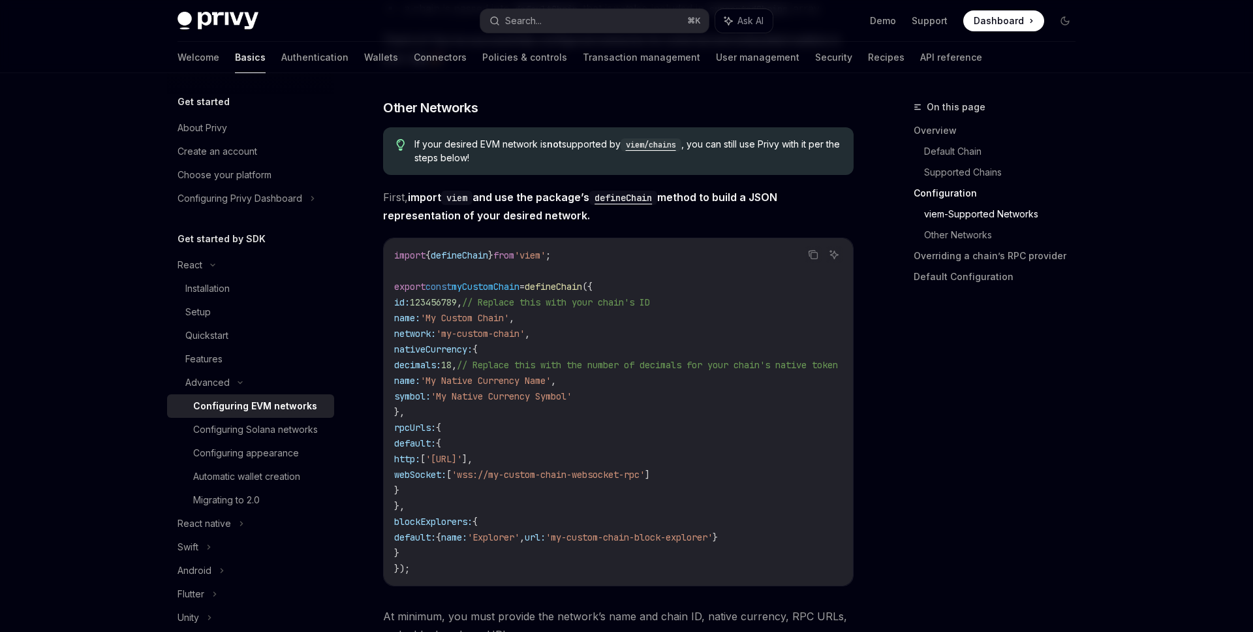
copy code "name: 'My Native Currency Name' , symbol: 'My Native Currency Symbol'"
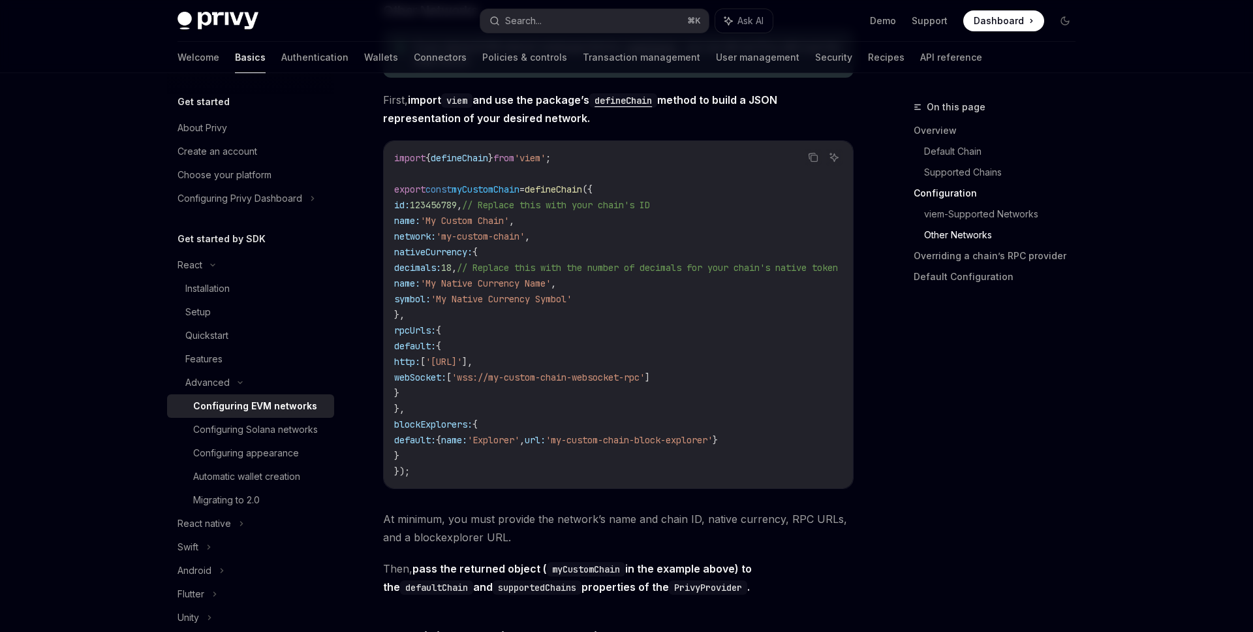
scroll to position [2299, 0]
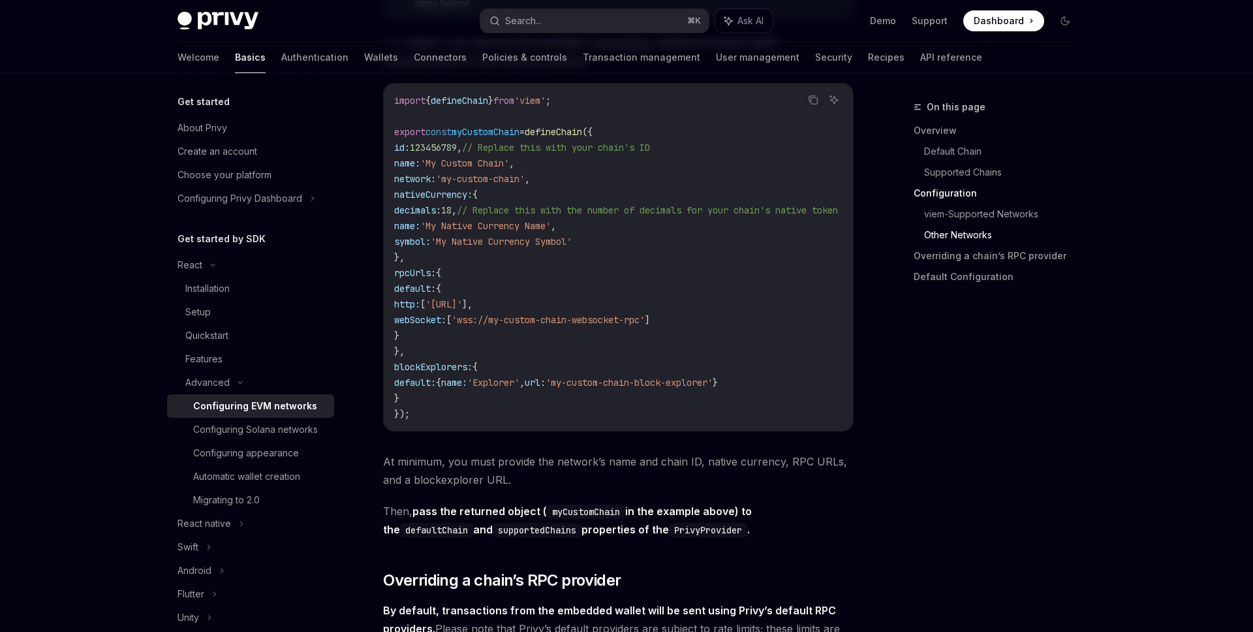
click at [422, 277] on span "rpcUrls:" at bounding box center [415, 273] width 42 height 12
drag, startPoint x: 427, startPoint y: 344, endPoint x: 397, endPoint y: 325, distance: 35.5
click at [396, 324] on code "import { defineChain } from 'viem' ; export const myCustomChain = defineChain (…" at bounding box center [631, 257] width 475 height 329
drag, startPoint x: 427, startPoint y: 357, endPoint x: 380, endPoint y: 280, distance: 89.8
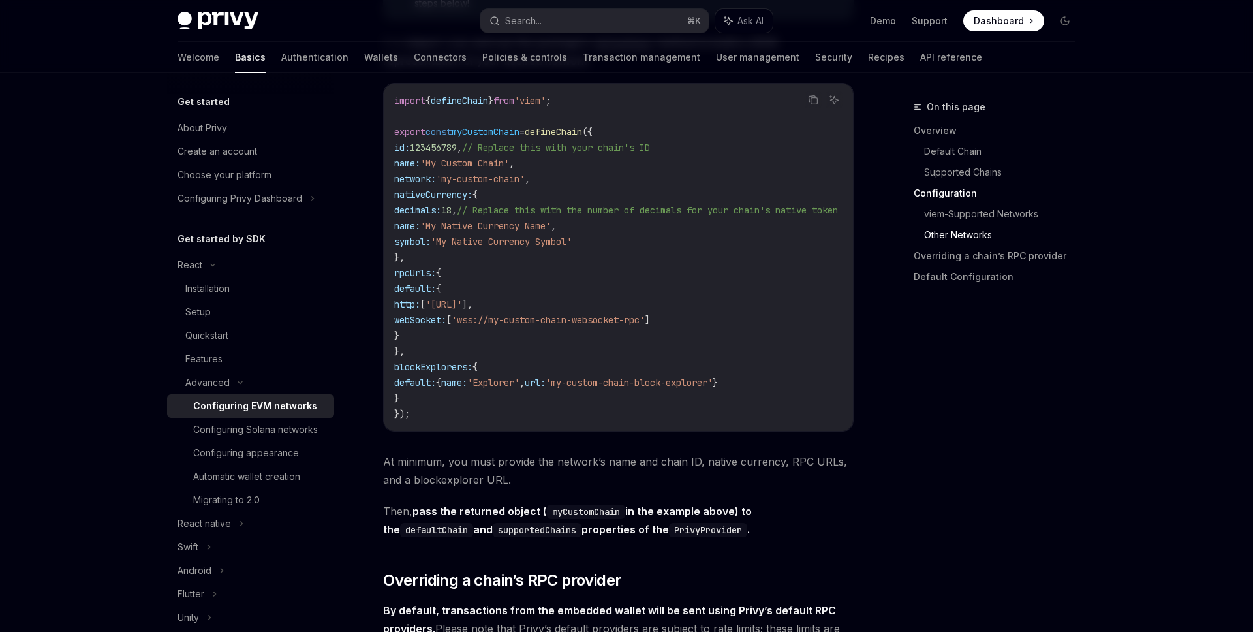
copy code "rpcUrls: { default: { http: [ 'https://my-custom-chain-https-rpc' ], webSocket:…"
click at [500, 376] on code "import { defineChain } from 'viem' ; export const myCustomChain = defineChain (…" at bounding box center [631, 257] width 475 height 329
drag, startPoint x: 413, startPoint y: 401, endPoint x: 356, endPoint y: 365, distance: 67.2
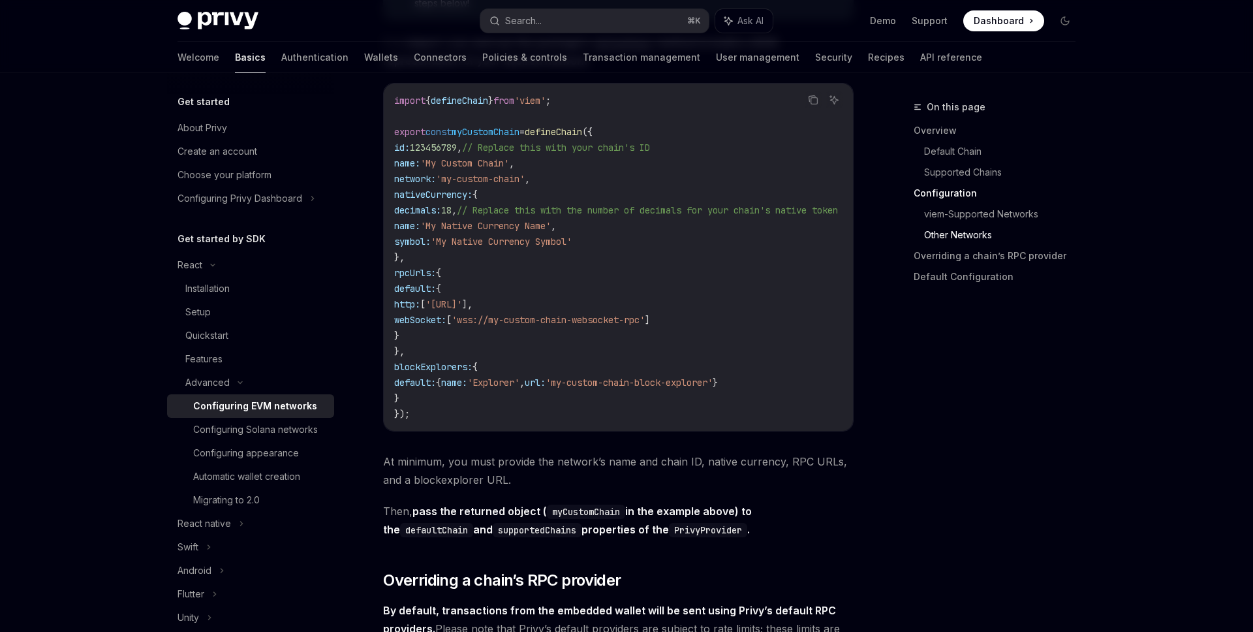
copy code "blockExplorers: { default: { name: 'Explorer' , url: 'my-custom-chain-block-exp…"
click at [578, 269] on code "import { defineChain } from 'viem' ; export const myCustomChain = defineChain (…" at bounding box center [631, 257] width 475 height 329
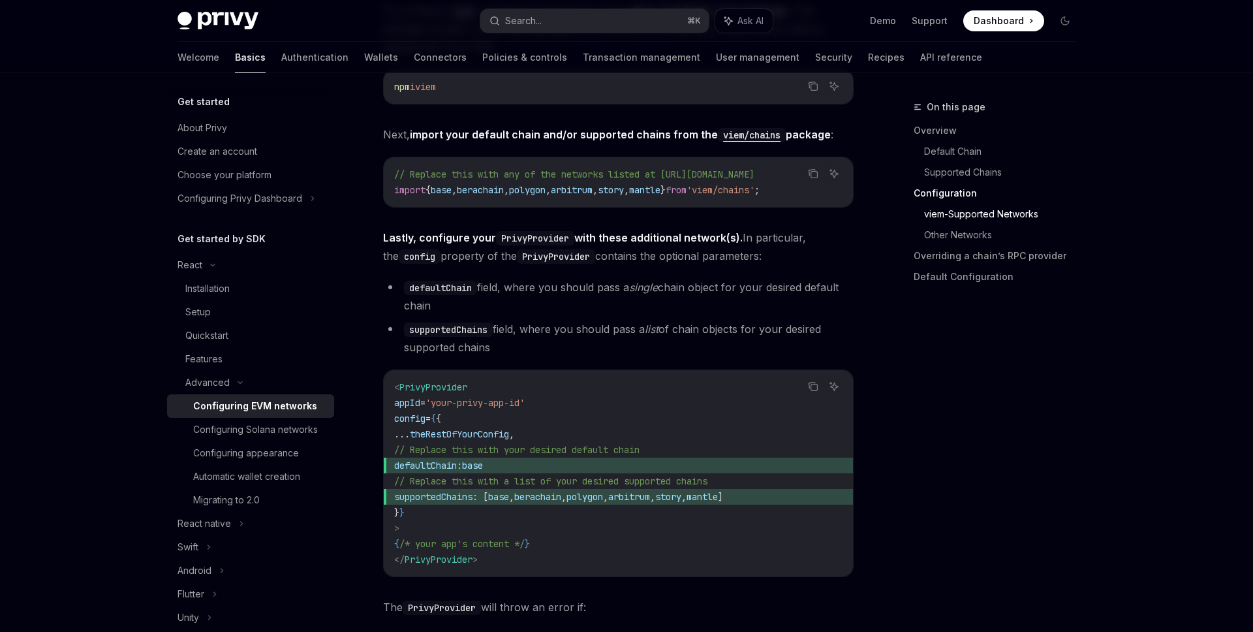
scroll to position [1499, 0]
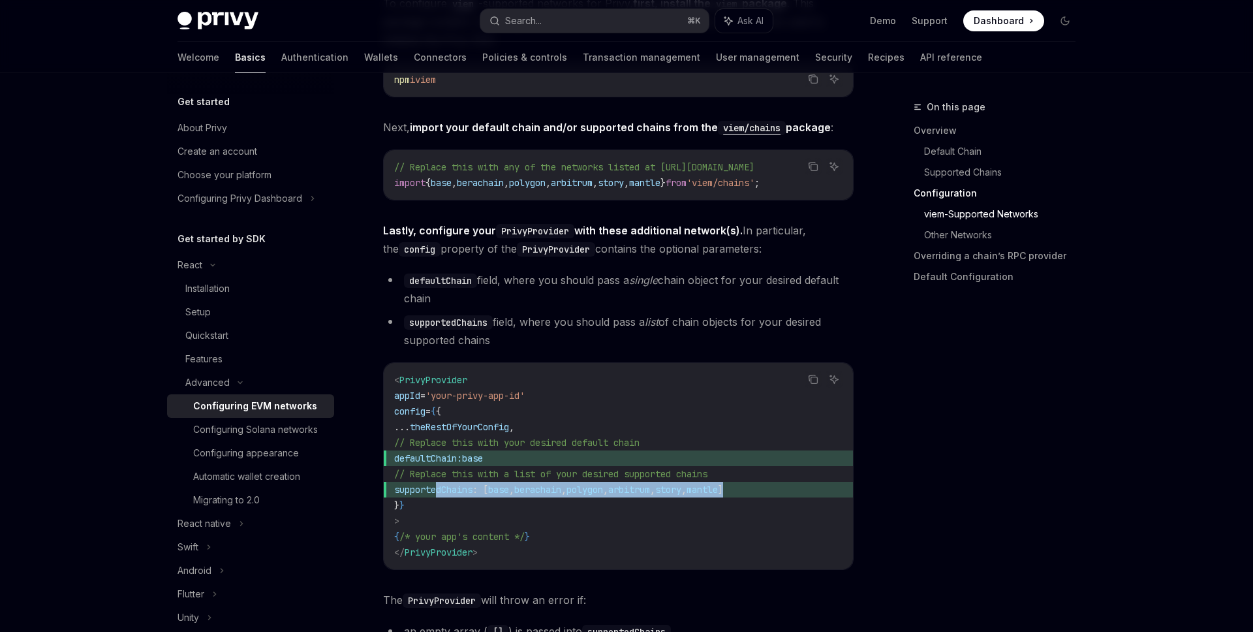
drag, startPoint x: 824, startPoint y: 490, endPoint x: 438, endPoint y: 491, distance: 386.2
click at [437, 491] on span "supportedChains : [ base , berachain , polygon , arbitrum , story , mantle ]" at bounding box center [618, 489] width 448 height 16
copy span "supportedChains : [ base , berachain , polygon , arbitrum , story , mantle ]"
click at [221, 380] on div "Advanced" at bounding box center [207, 382] width 44 height 16
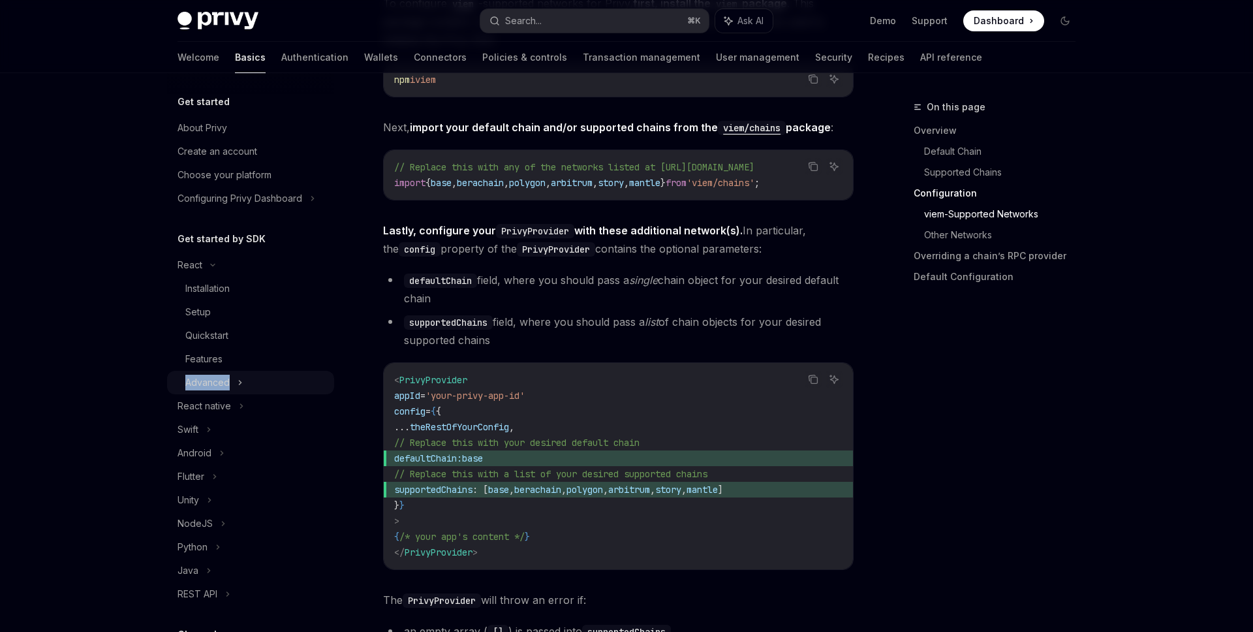
click at [221, 380] on div "Advanced" at bounding box center [207, 382] width 44 height 16
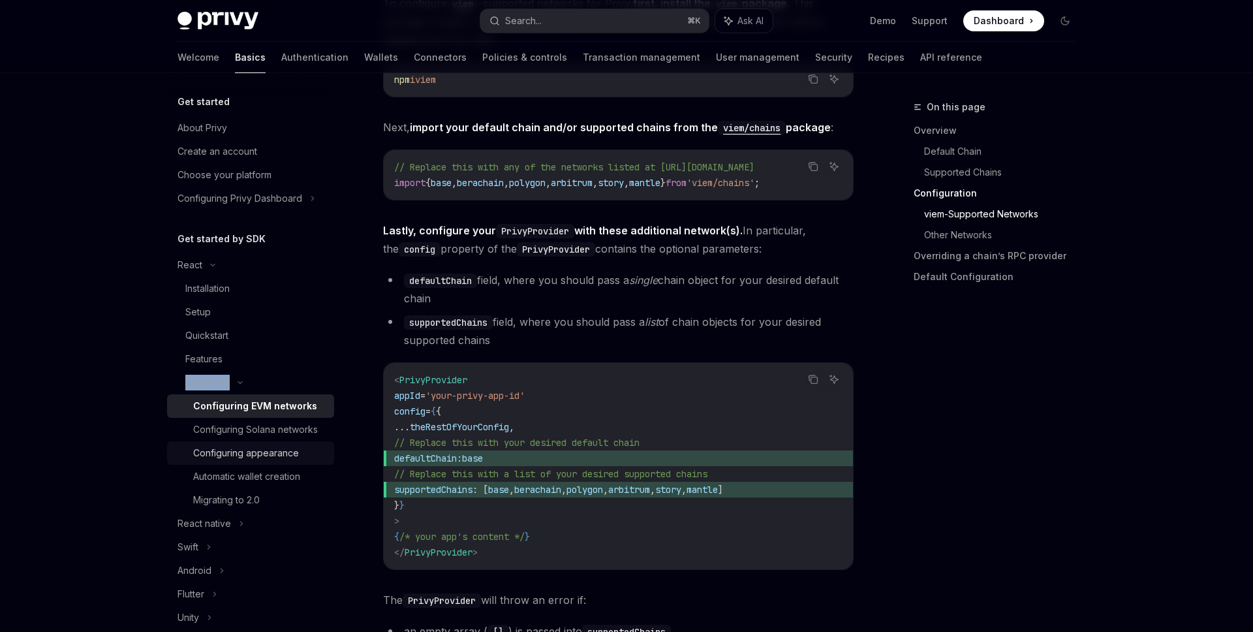
click at [273, 454] on div "Configuring appearance" at bounding box center [246, 453] width 106 height 16
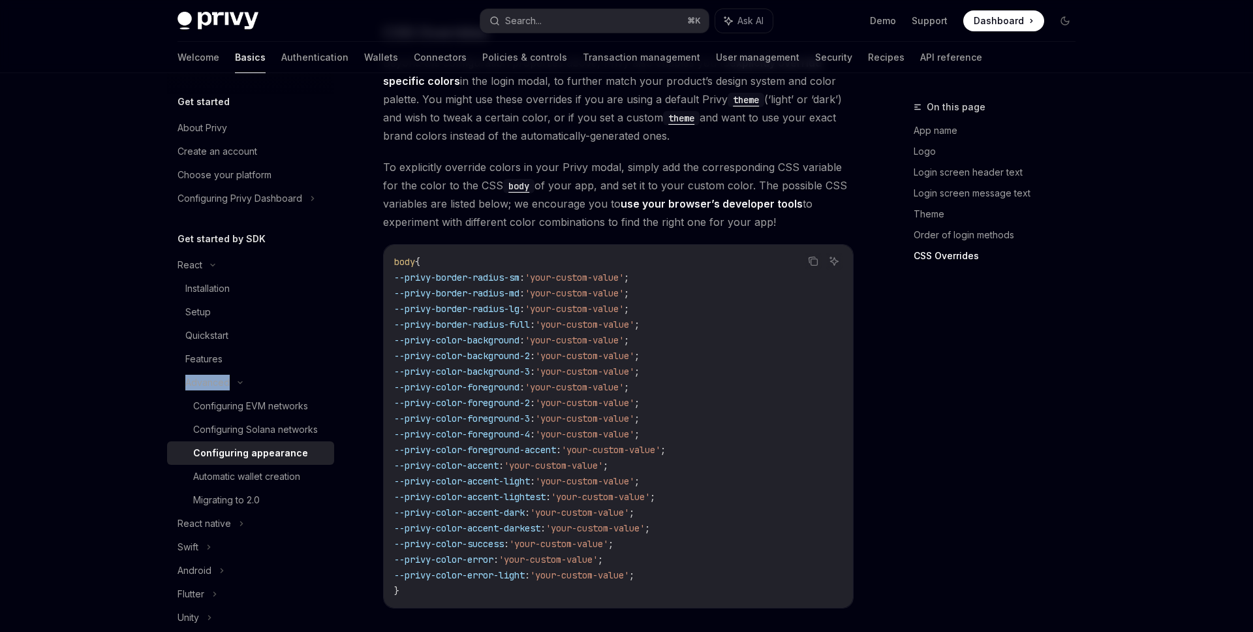
scroll to position [3260, 0]
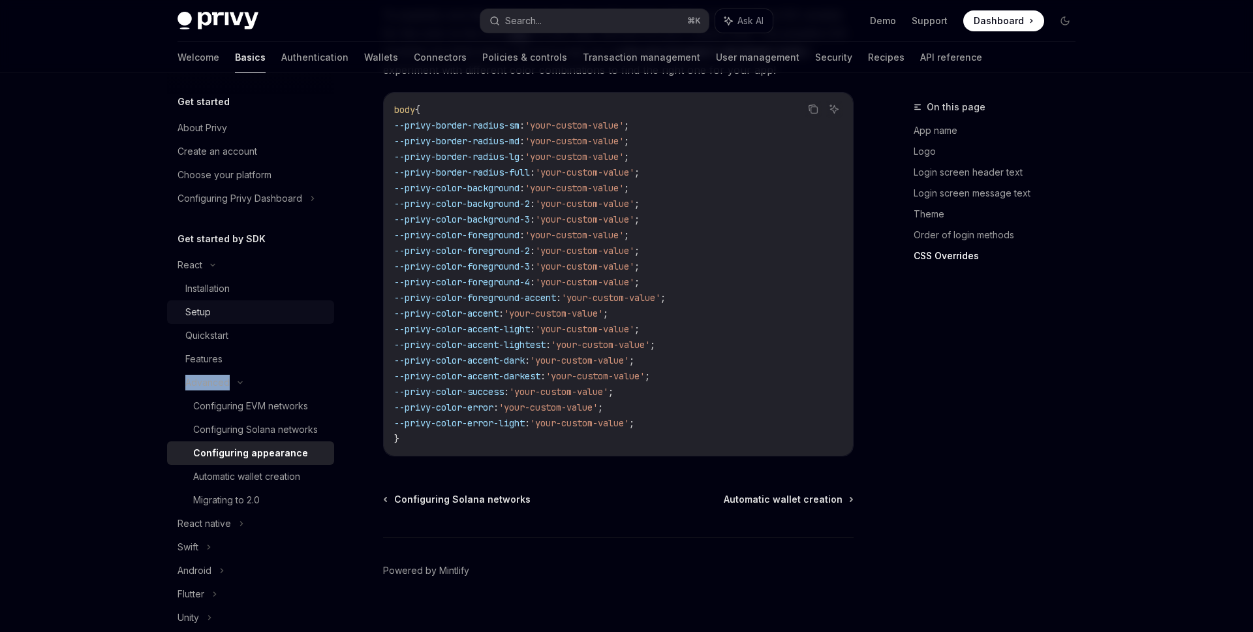
click at [252, 313] on div "Setup" at bounding box center [255, 312] width 141 height 16
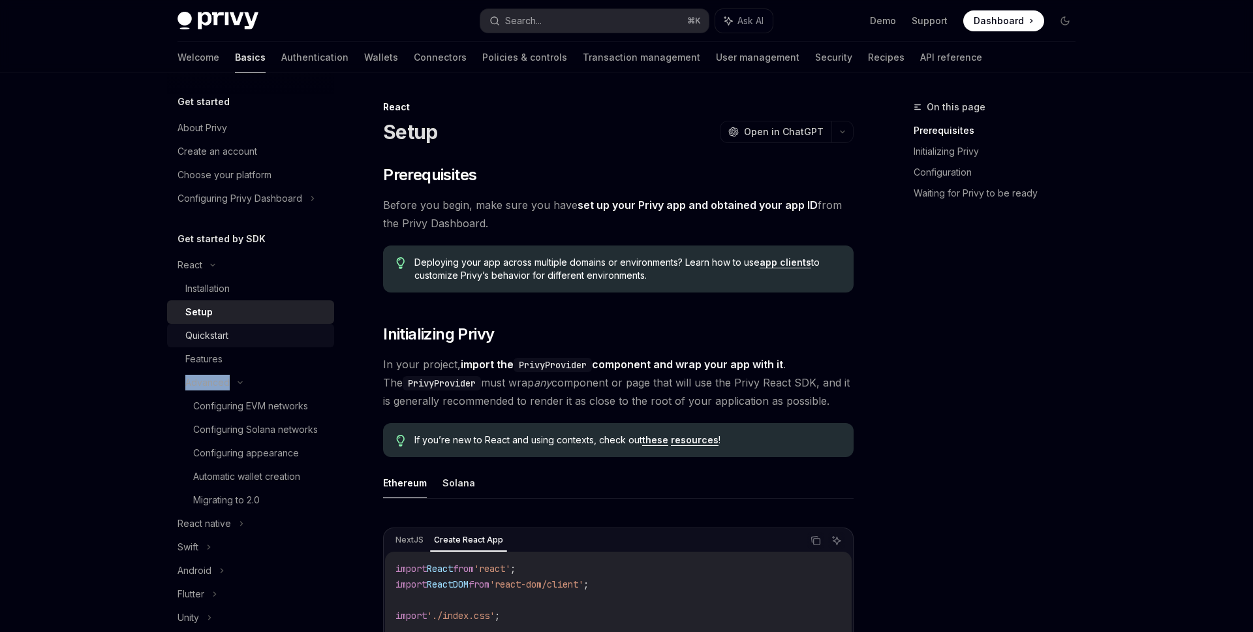
click at [246, 325] on link "Quickstart" at bounding box center [250, 335] width 167 height 23
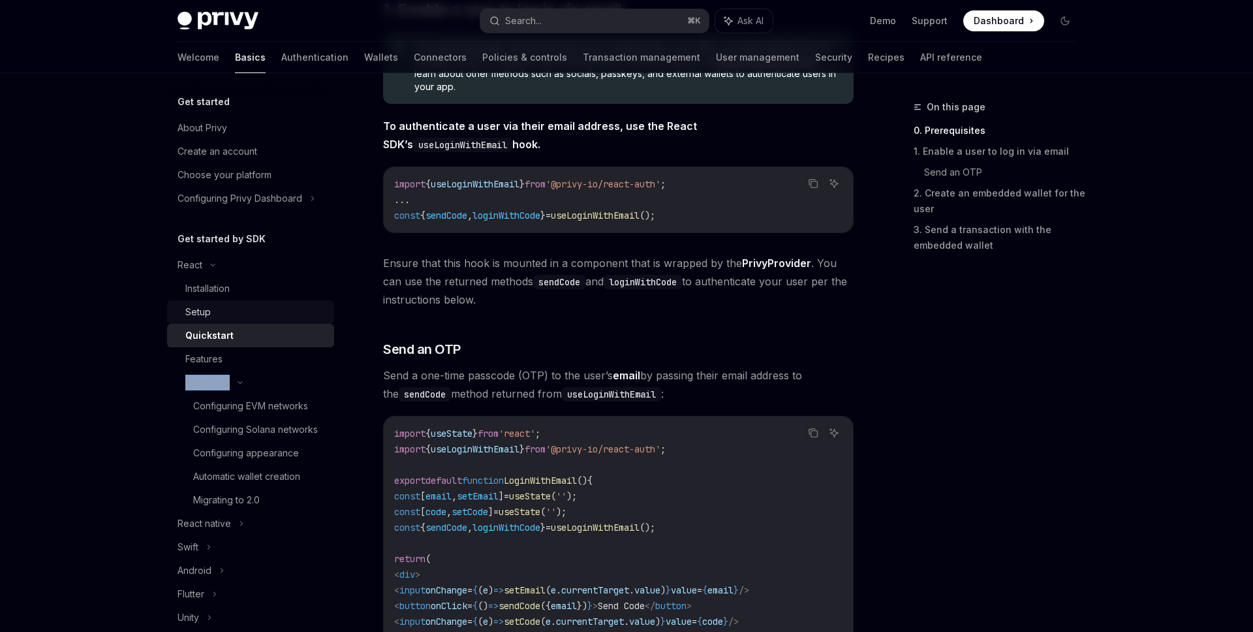
scroll to position [167, 0]
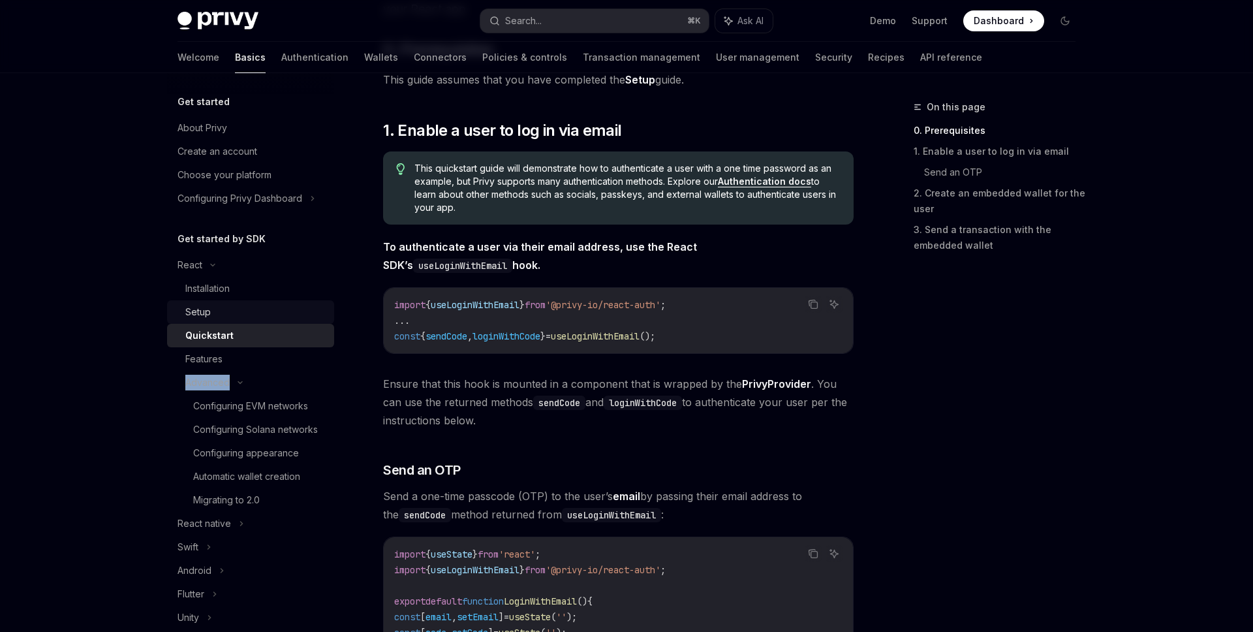
click at [272, 320] on link "Setup" at bounding box center [250, 311] width 167 height 23
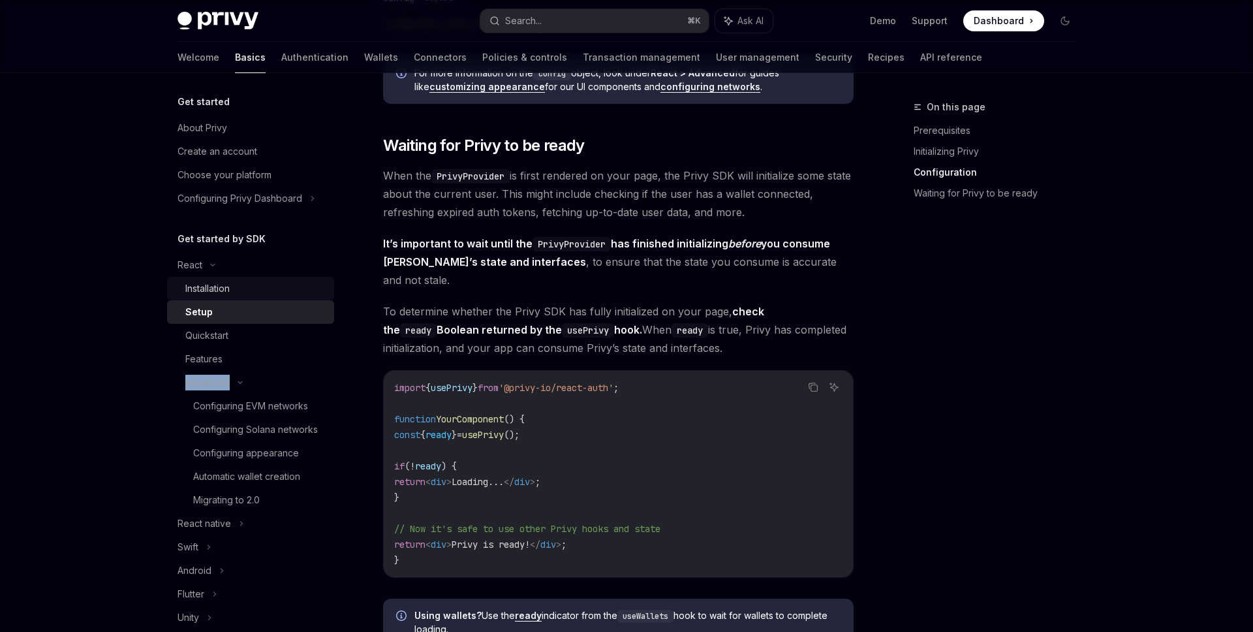
scroll to position [1718, 0]
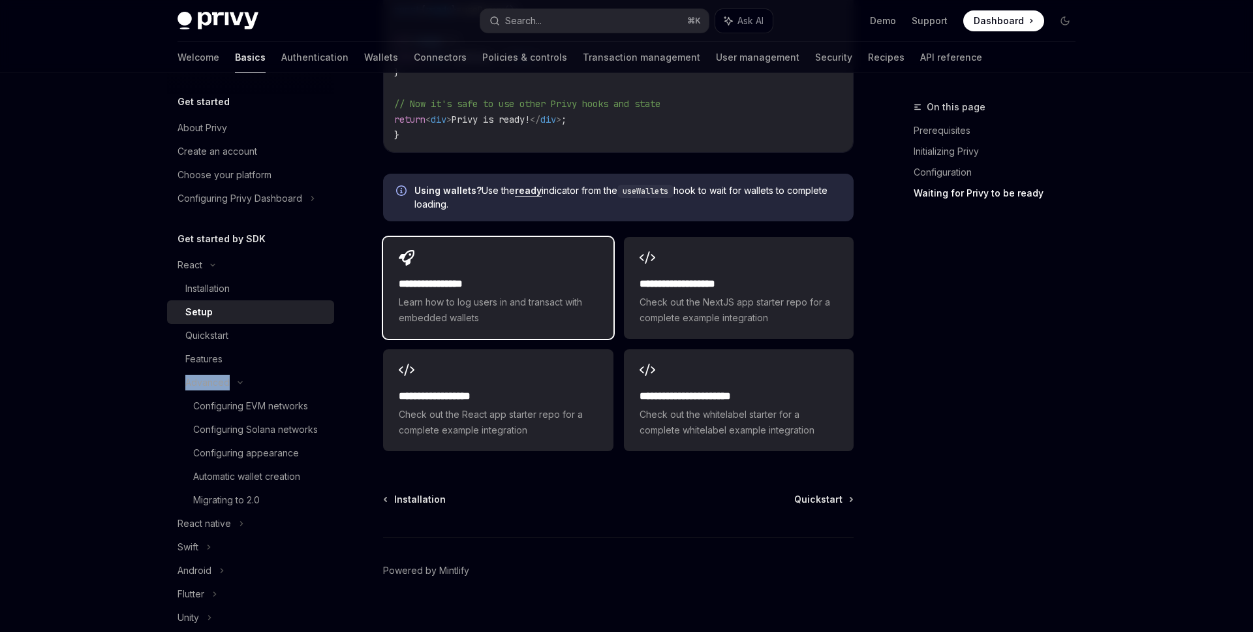
click at [507, 276] on h2 "**********" at bounding box center [498, 284] width 198 height 16
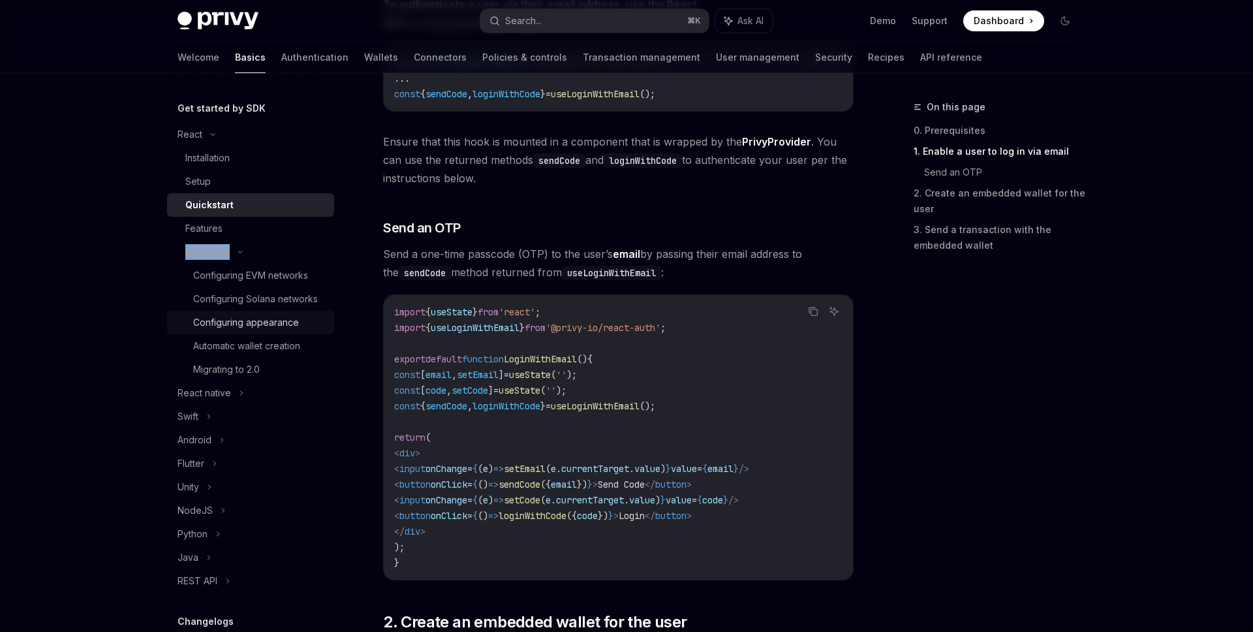
scroll to position [63, 0]
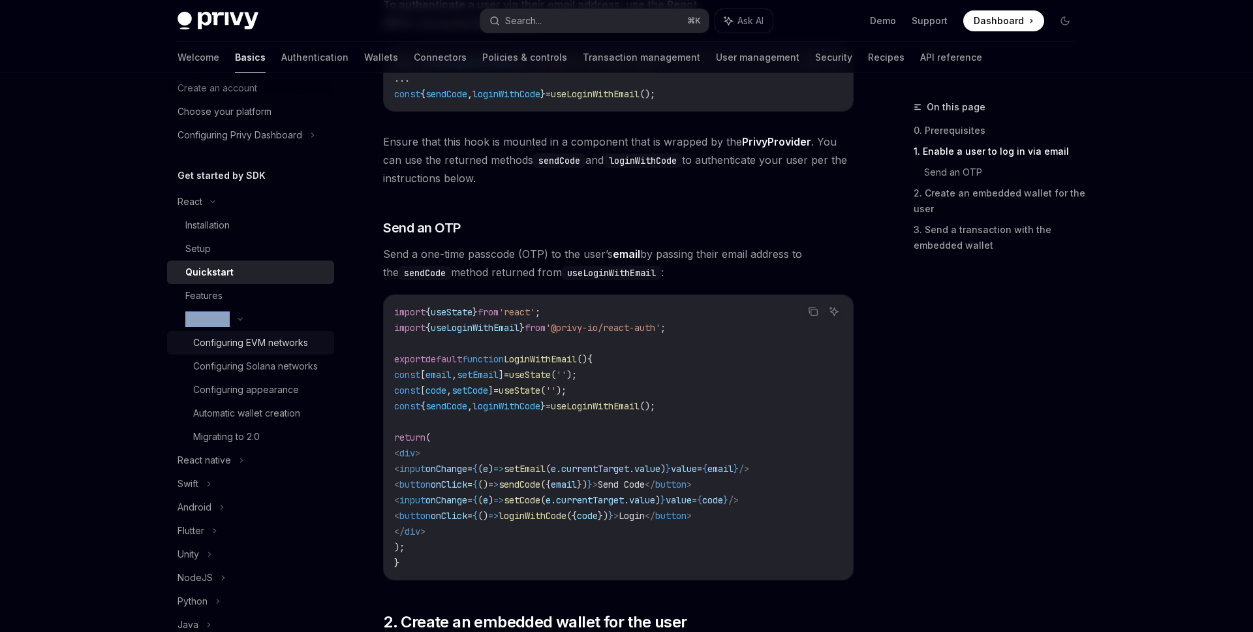
click at [279, 344] on div "Configuring EVM networks" at bounding box center [250, 343] width 115 height 16
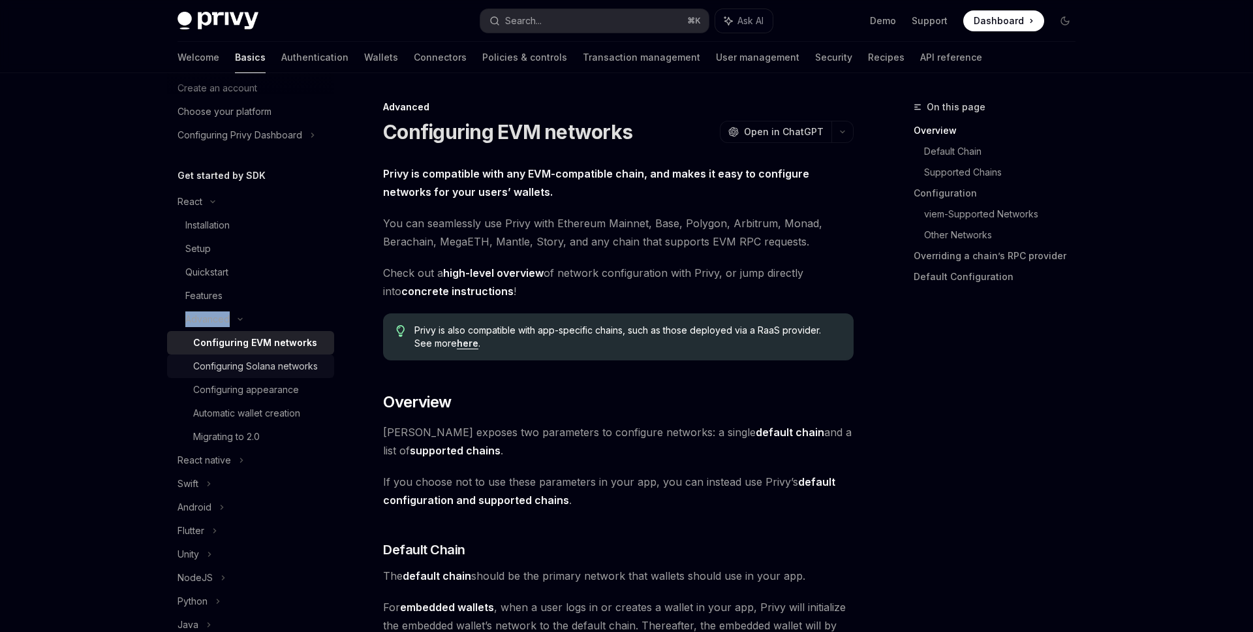
click at [267, 366] on div "Configuring Solana networks" at bounding box center [255, 366] width 125 height 16
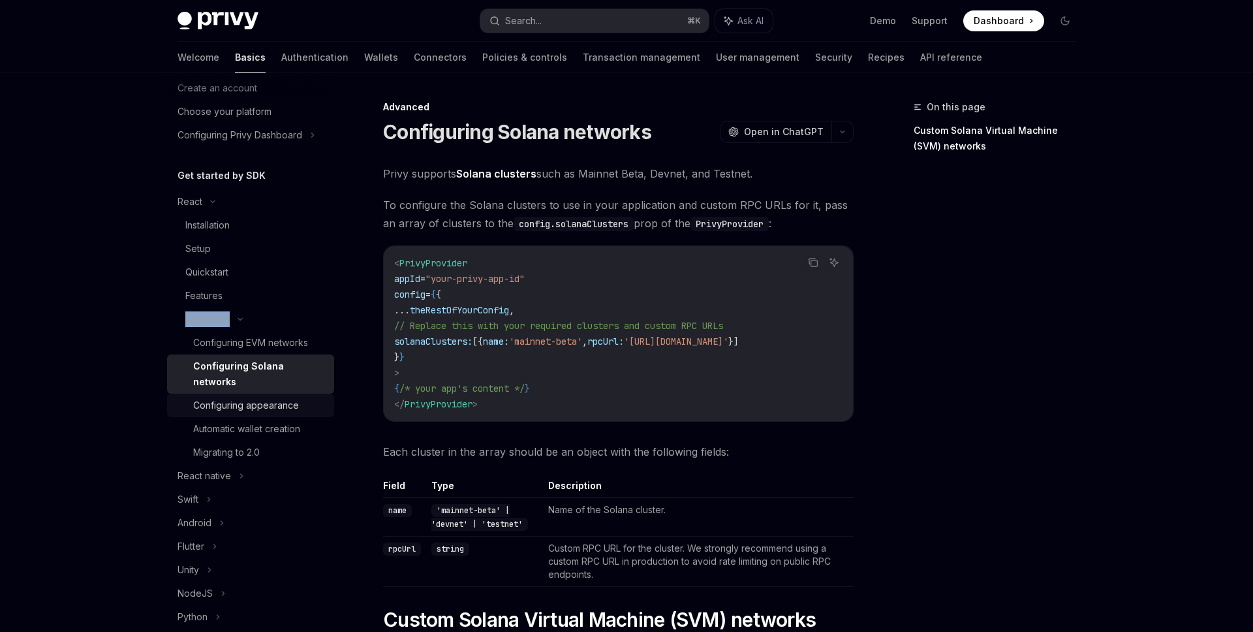
click at [248, 397] on div "Configuring appearance" at bounding box center [246, 405] width 106 height 16
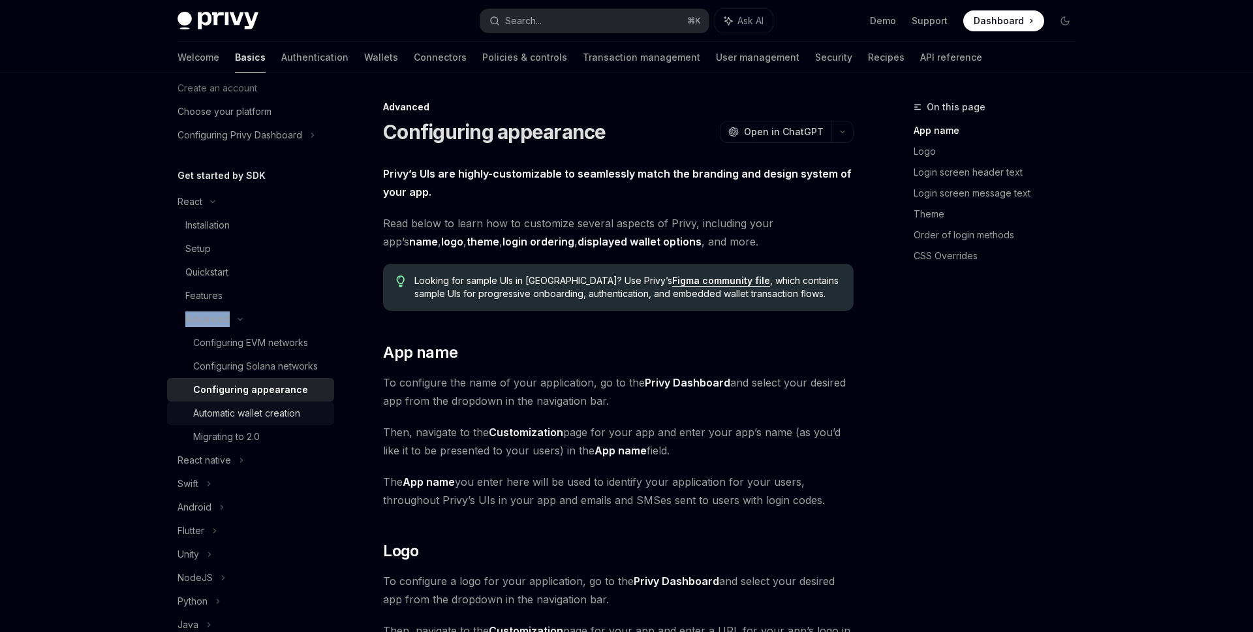
click at [237, 406] on div "Automatic wallet creation" at bounding box center [246, 413] width 107 height 16
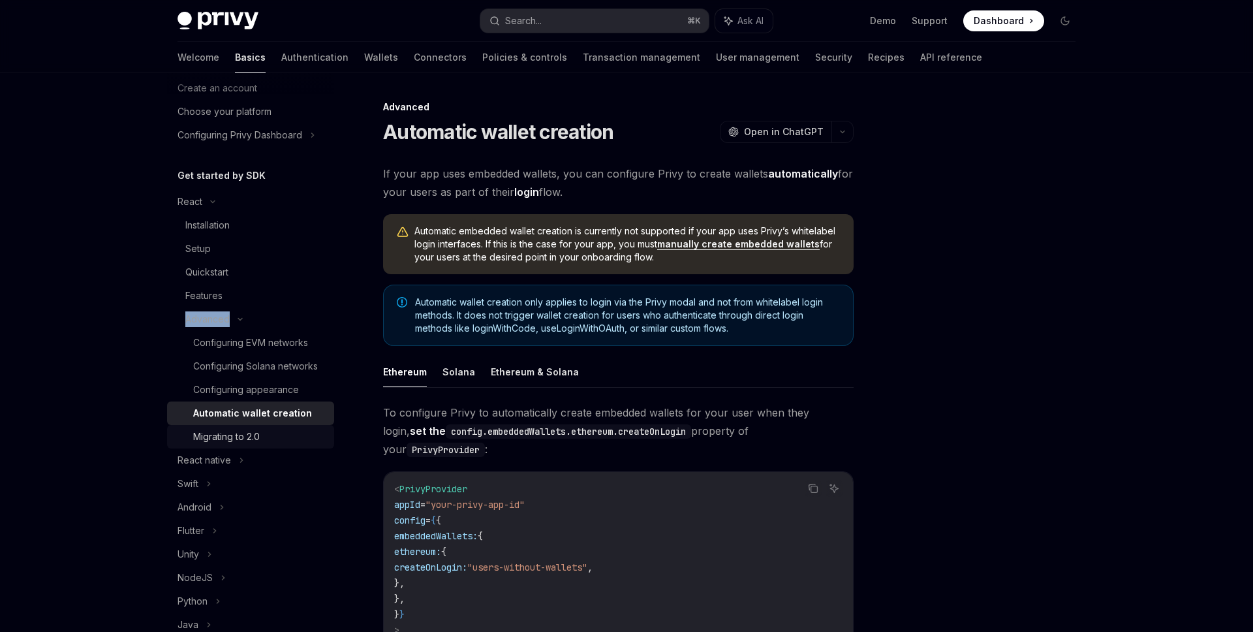
click at [230, 425] on link "Migrating to 2.0" at bounding box center [250, 436] width 167 height 23
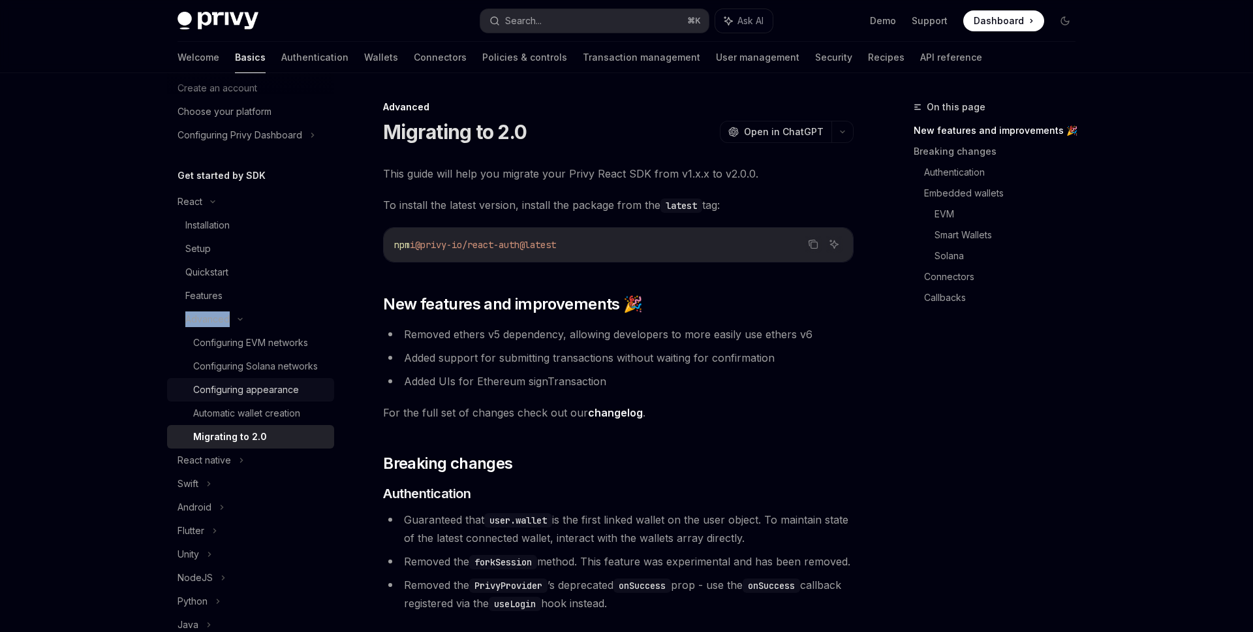
click at [261, 396] on div "Configuring appearance" at bounding box center [246, 390] width 106 height 16
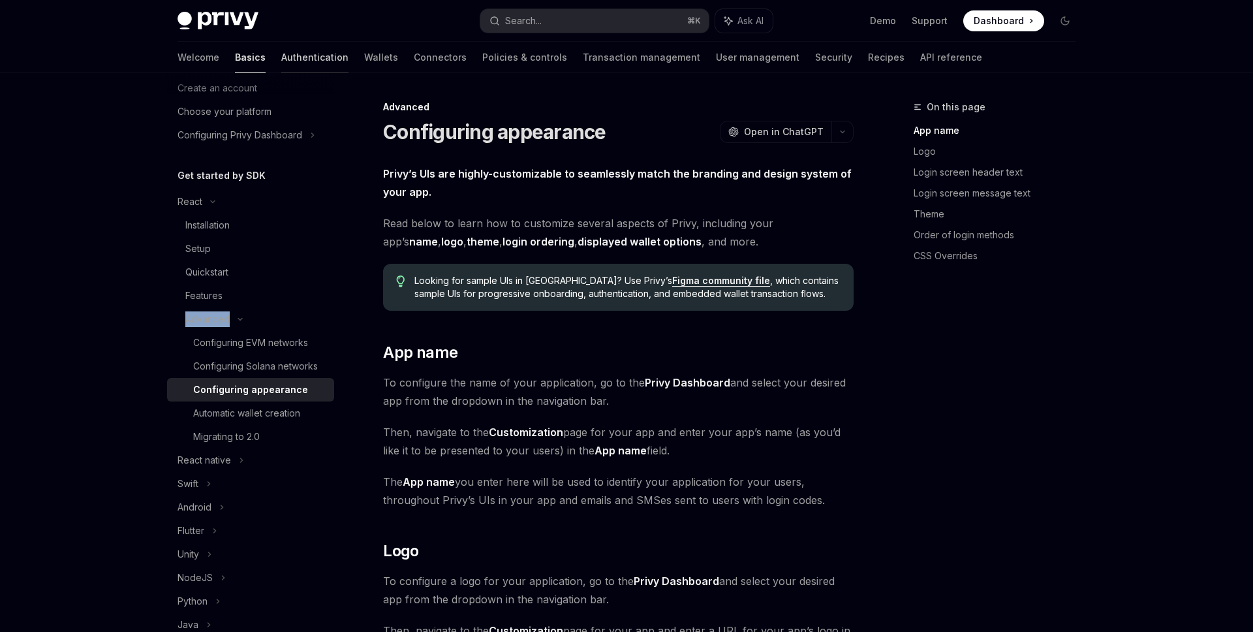
click at [281, 46] on link "Authentication" at bounding box center [314, 57] width 67 height 31
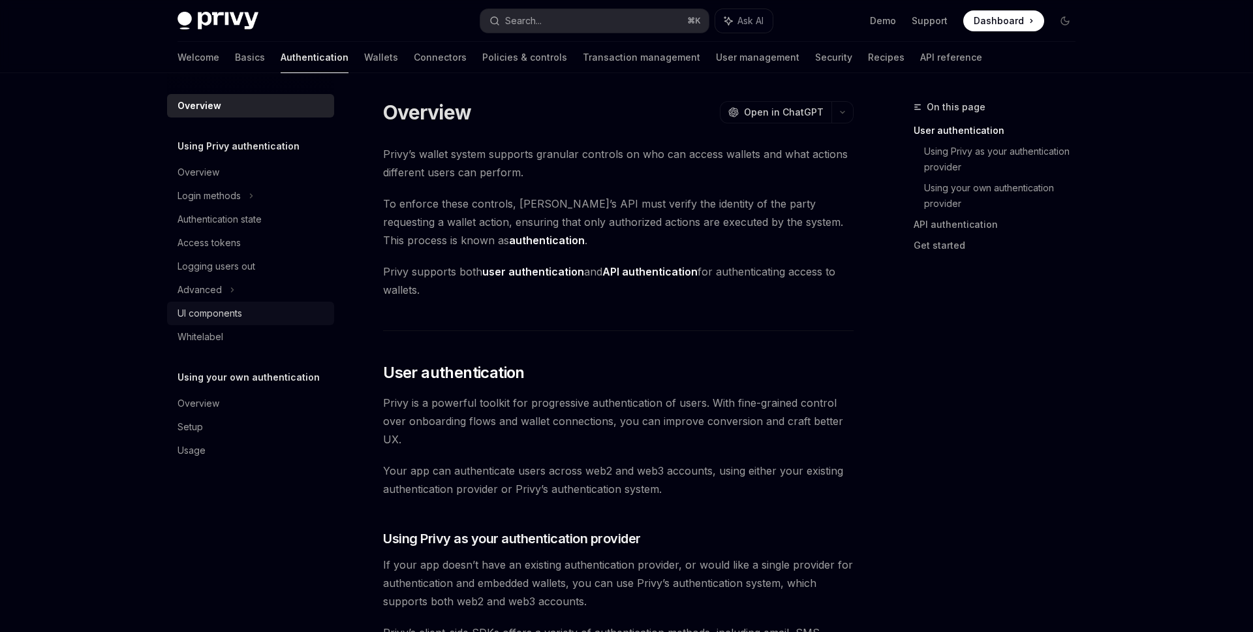
click at [241, 305] on div "UI components" at bounding box center [209, 313] width 65 height 16
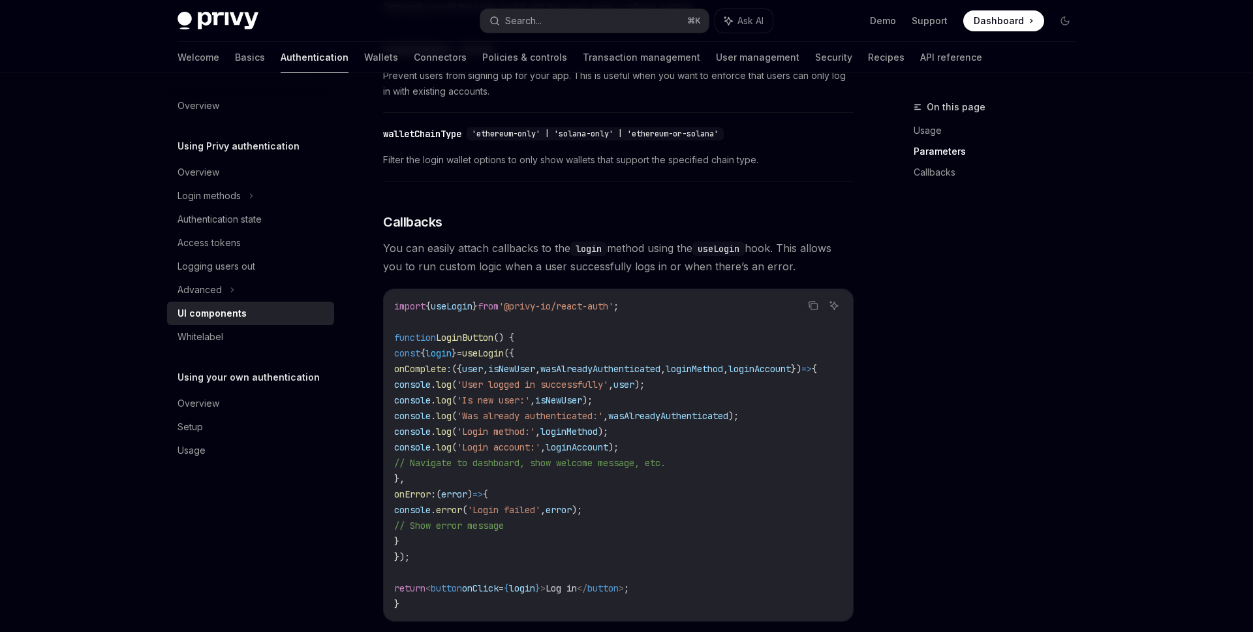
scroll to position [1570, 0]
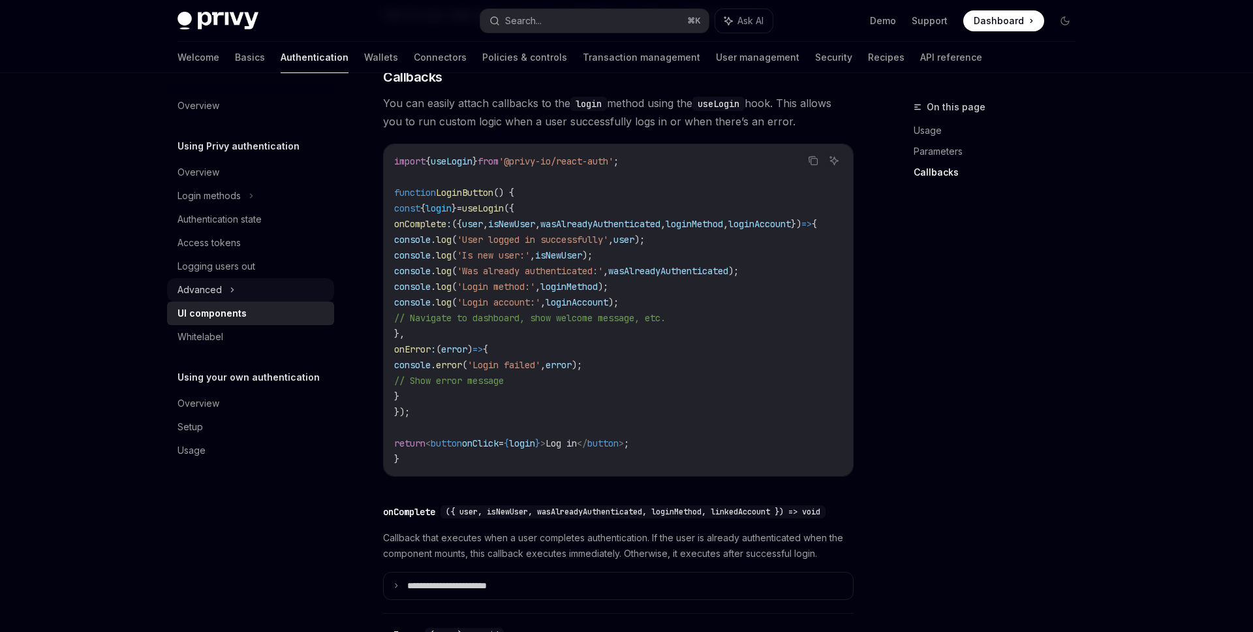
click at [238, 281] on div "Advanced" at bounding box center [250, 289] width 167 height 23
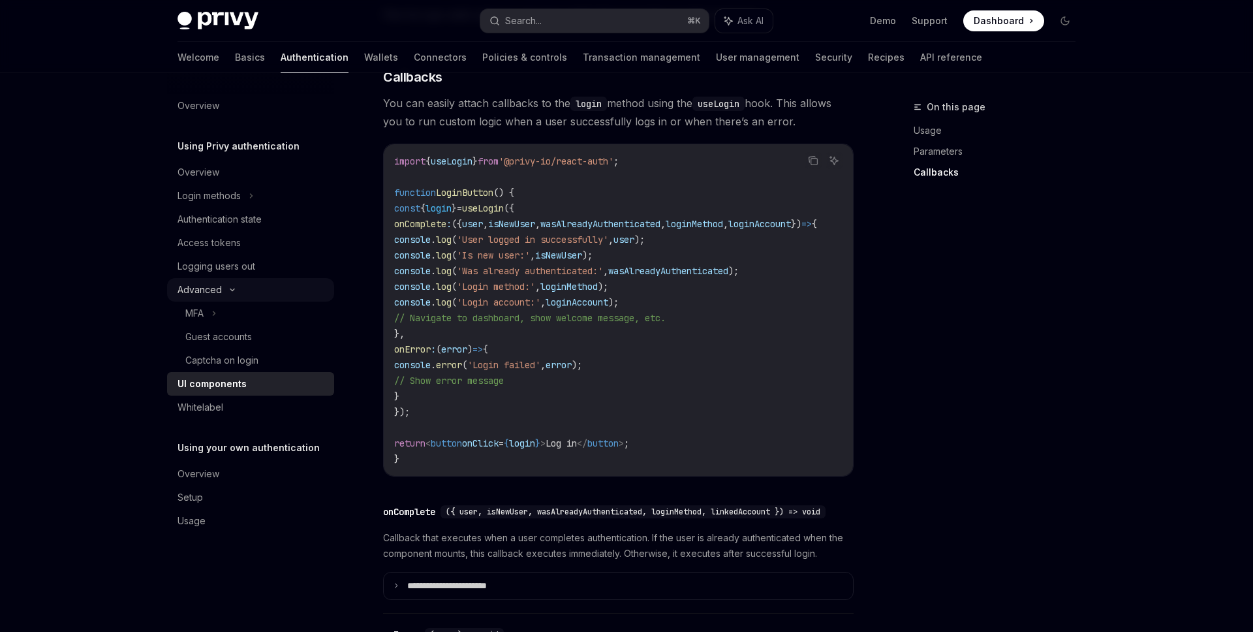
click at [243, 284] on div "Advanced" at bounding box center [250, 289] width 167 height 23
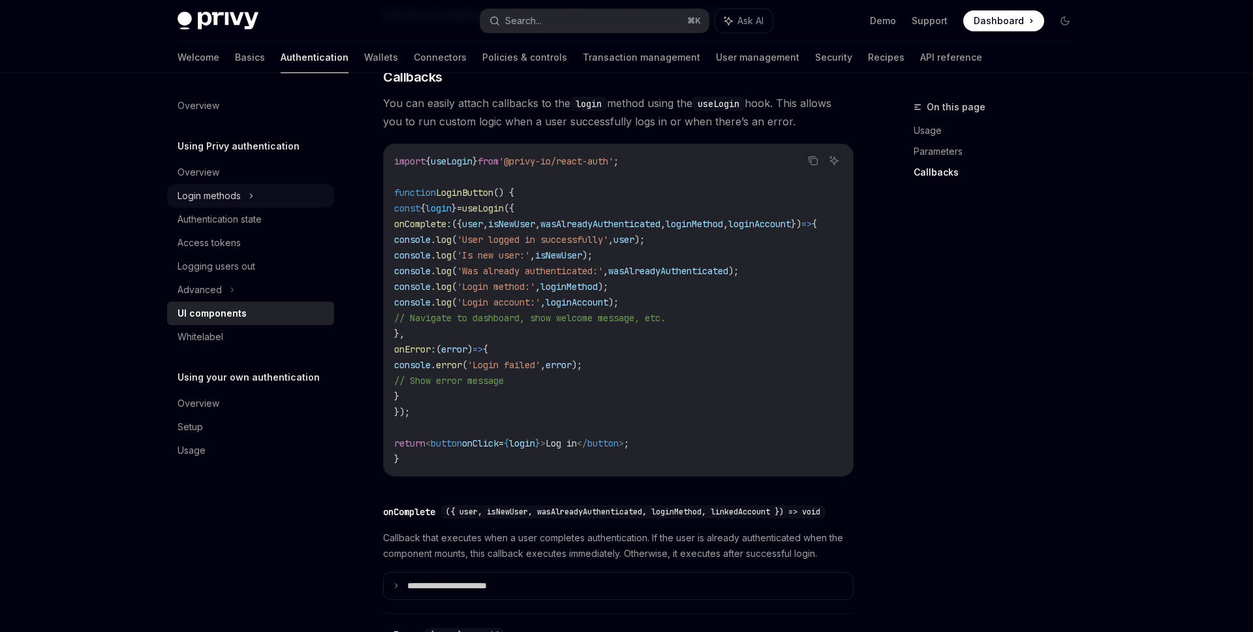
click at [286, 199] on div "Login methods" at bounding box center [250, 195] width 167 height 23
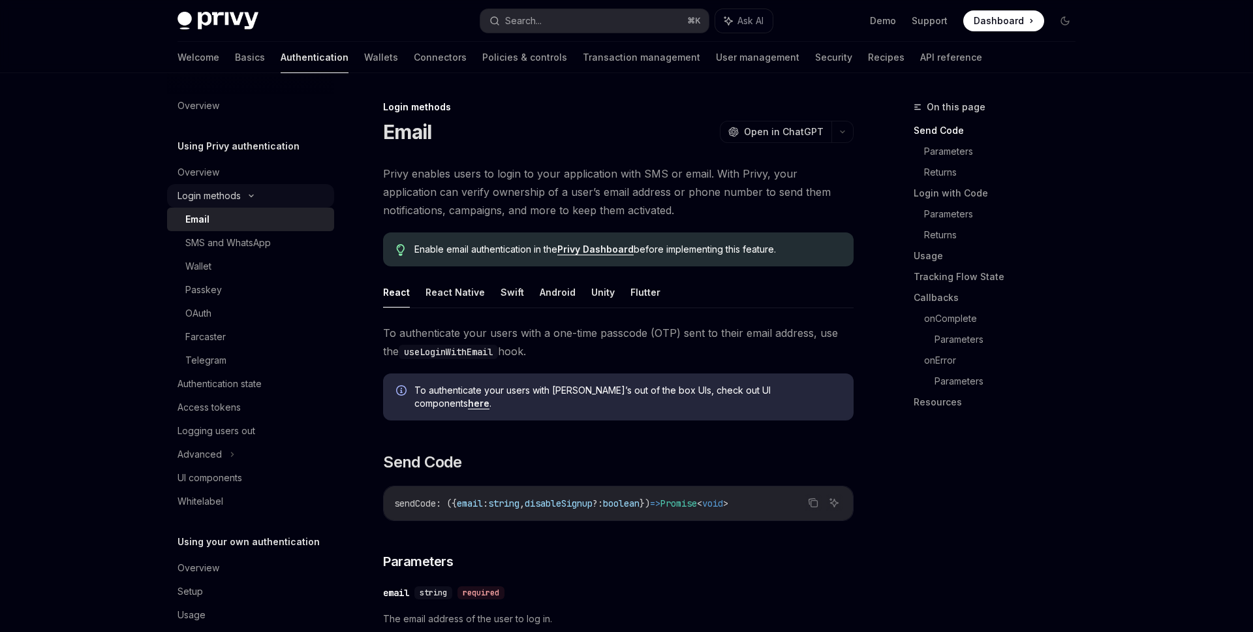
click at [285, 199] on div "Login methods" at bounding box center [250, 195] width 167 height 23
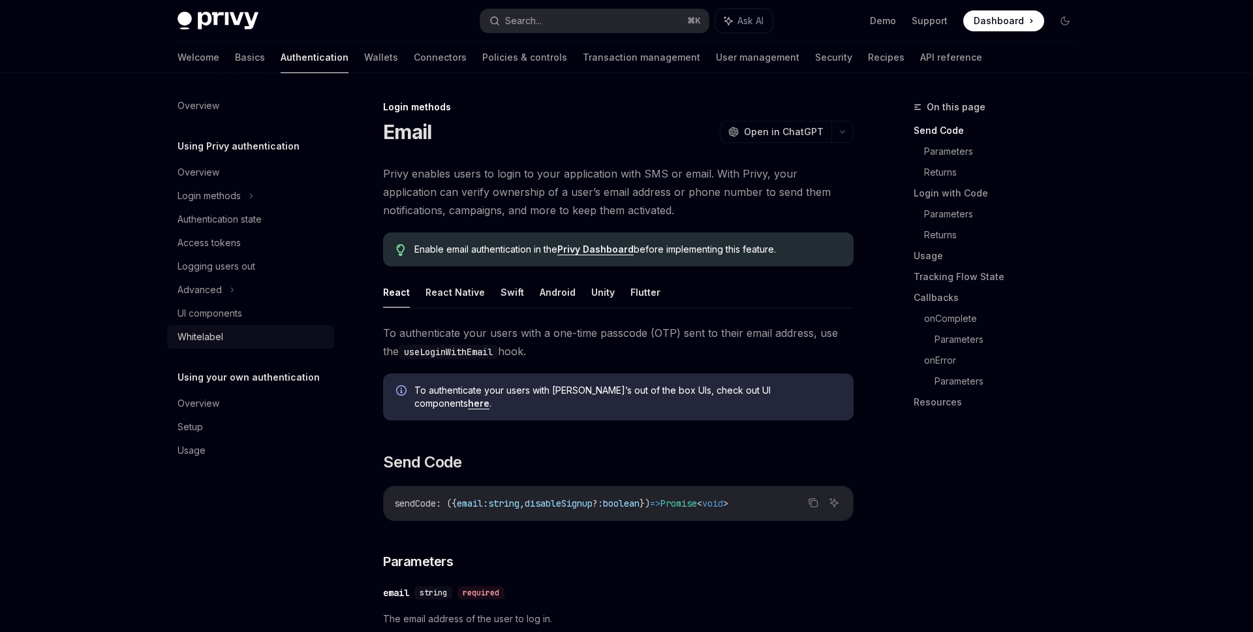
click at [214, 325] on link "Whitelabel" at bounding box center [250, 336] width 167 height 23
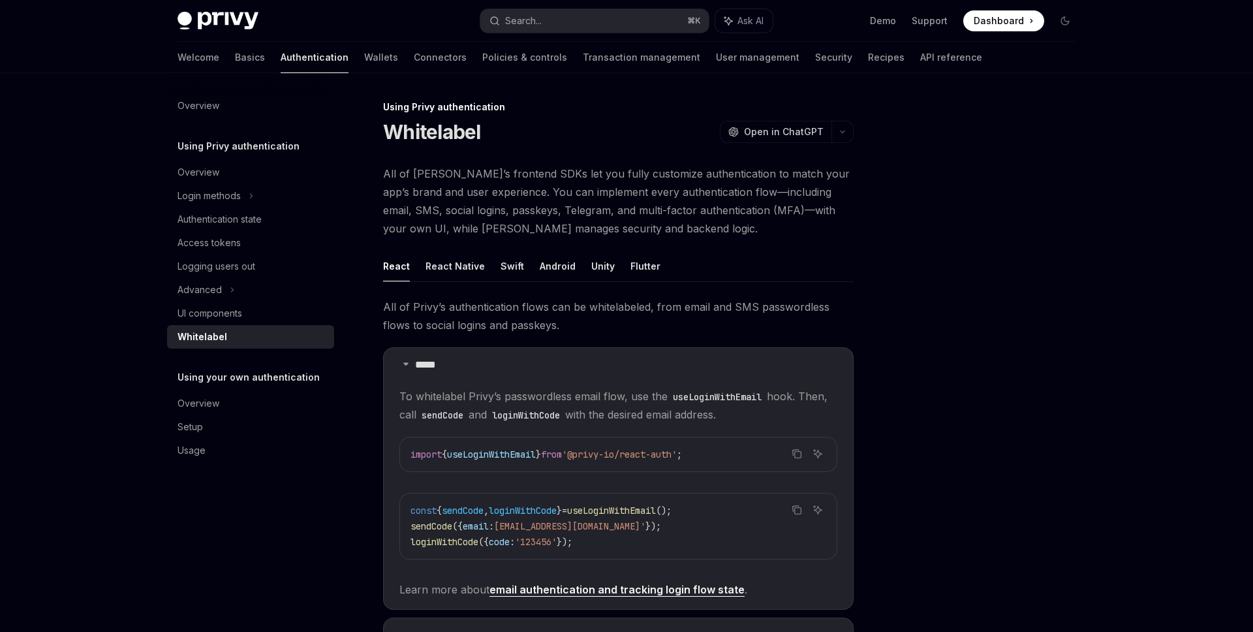
click at [218, 325] on link "Whitelabel" at bounding box center [250, 336] width 167 height 23
click at [222, 317] on div "UI components" at bounding box center [209, 313] width 65 height 16
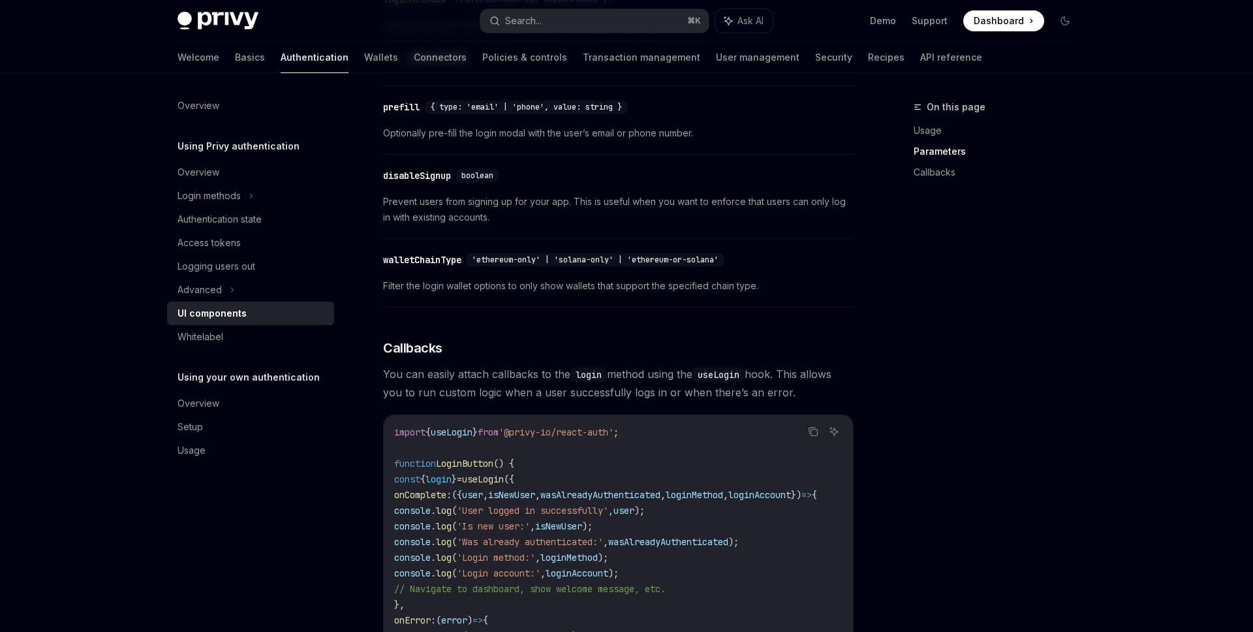
scroll to position [1518, 0]
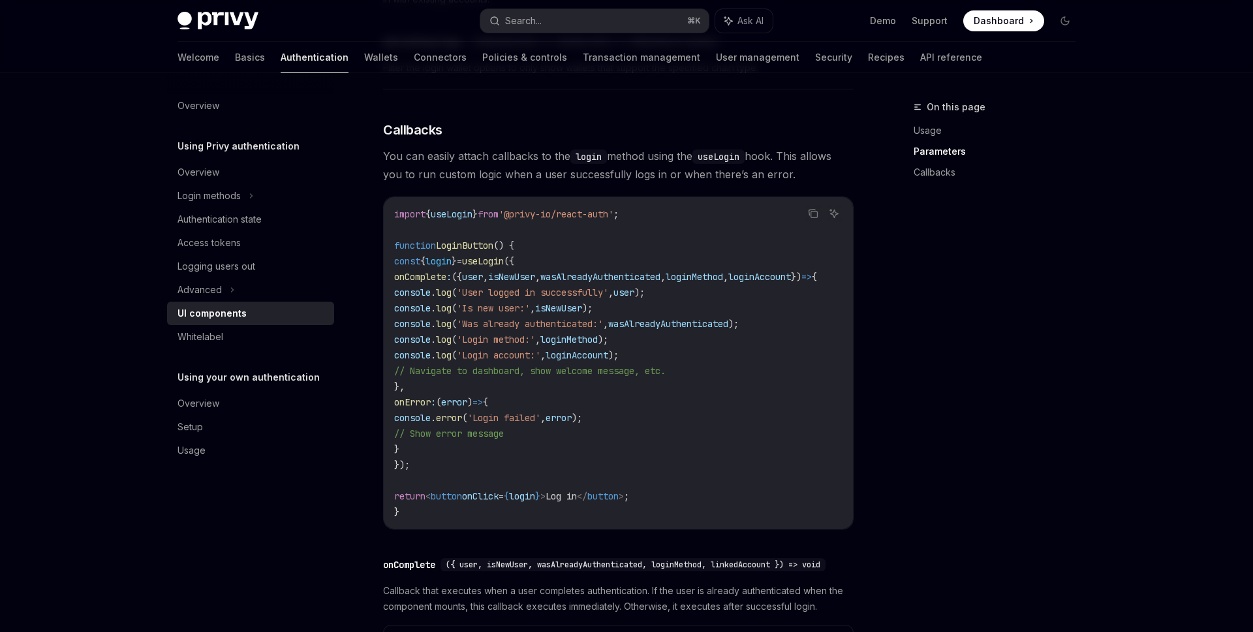
drag, startPoint x: 444, startPoint y: 470, endPoint x: 384, endPoint y: 277, distance: 202.7
click at [384, 277] on div "import { useLogin } from '@privy-io/react-auth' ; function LoginButton () { con…" at bounding box center [618, 362] width 469 height 331
copy code "const { login } = useLogin ({ onComplete : ({ user , isNewUser , wasAlreadyAuth…"
click at [655, 166] on span "You can easily attach callbacks to the login method using the useLogin hook. Th…" at bounding box center [618, 165] width 470 height 37
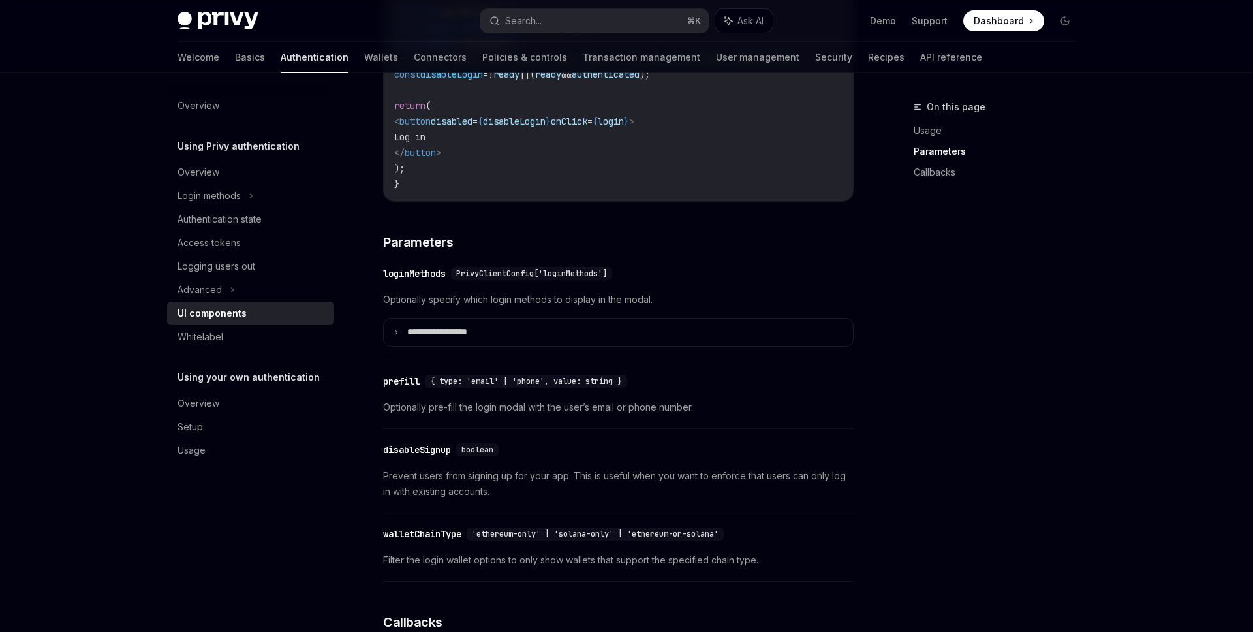
scroll to position [803, 0]
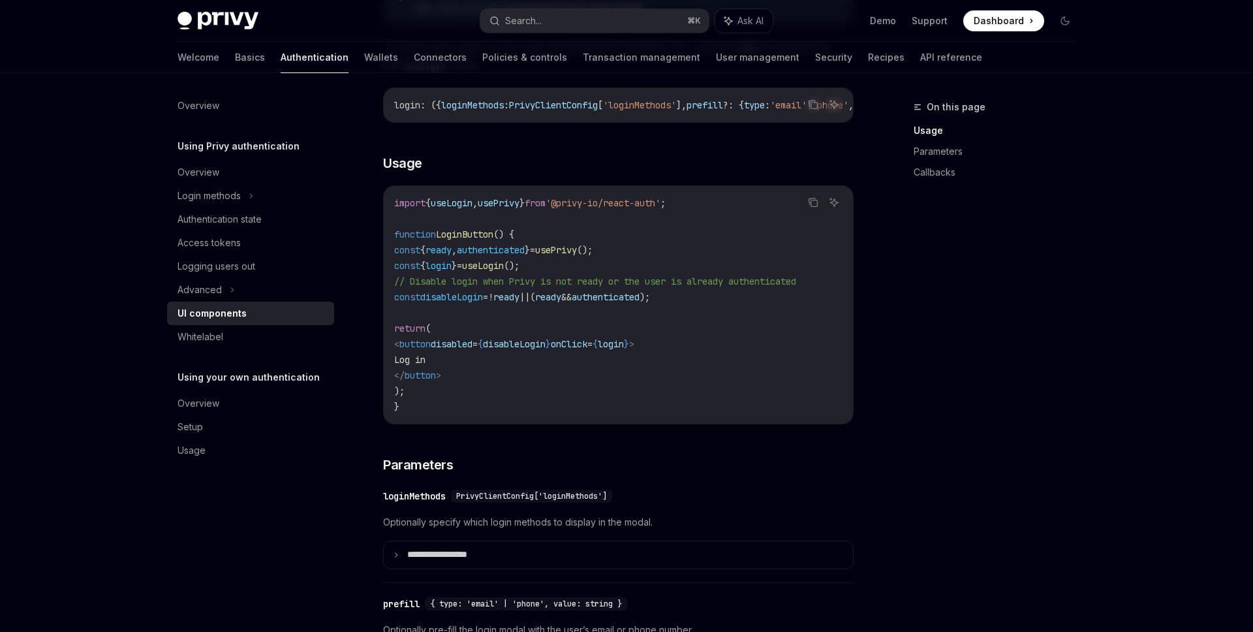
click at [209, 59] on div "Welcome Basics Authentication Wallets Connectors Policies & controls Transactio…" at bounding box center [579, 57] width 804 height 31
click at [235, 54] on link "Basics" at bounding box center [250, 57] width 30 height 31
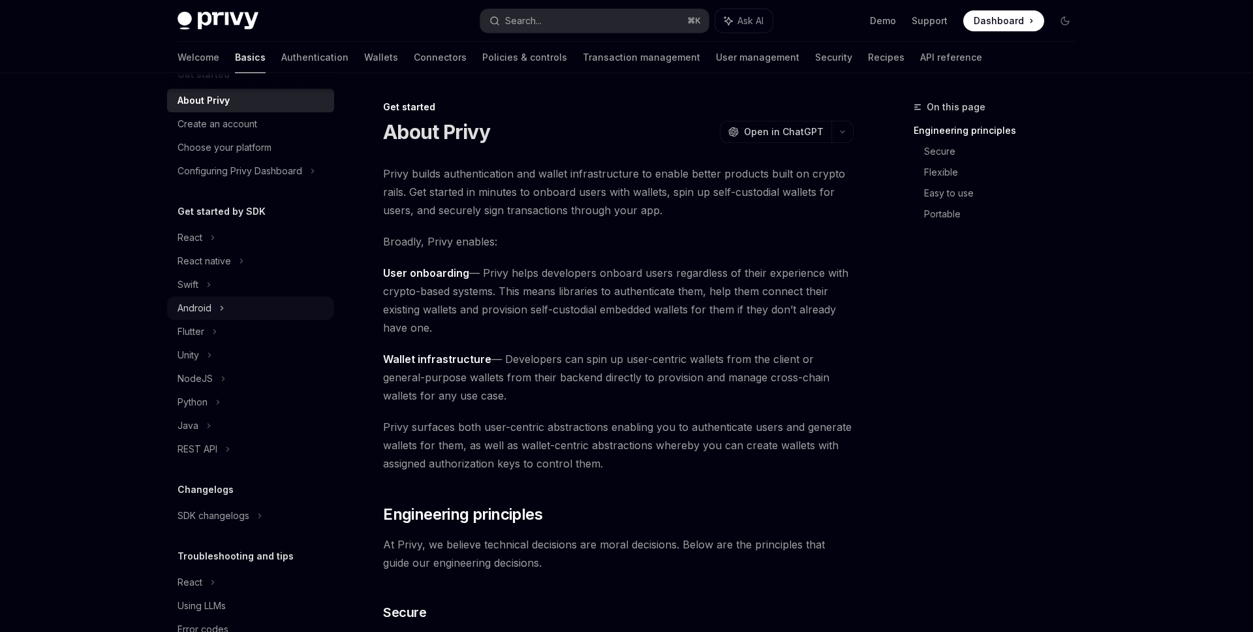
scroll to position [32, 0]
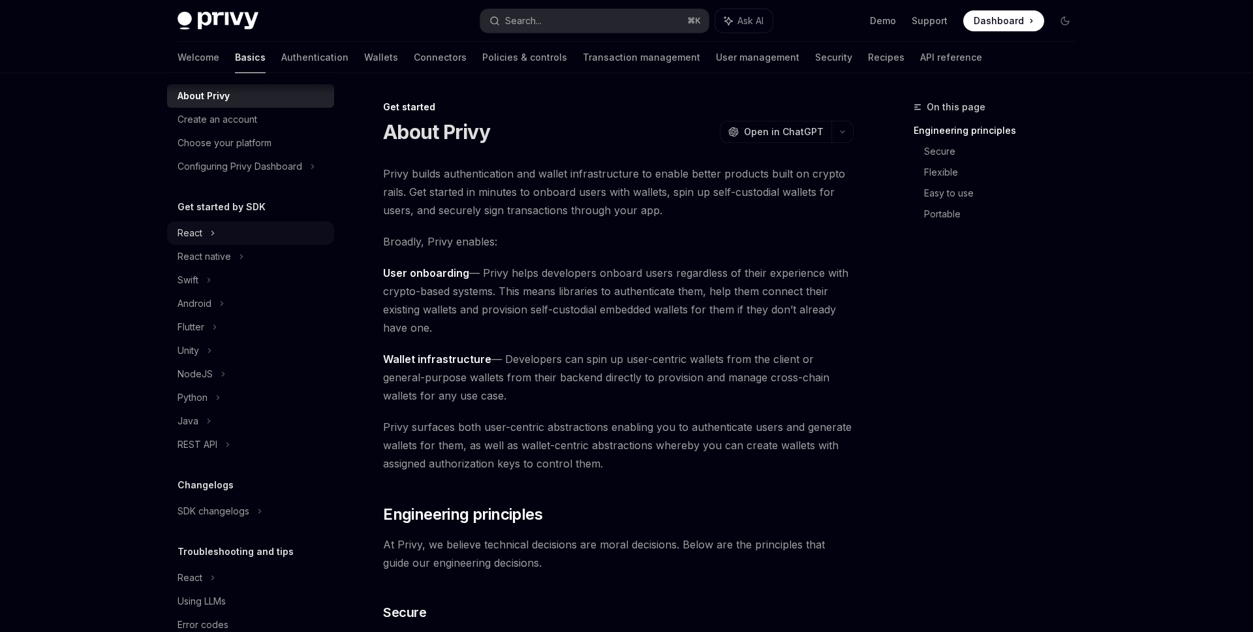
click at [282, 223] on div "React" at bounding box center [250, 232] width 167 height 23
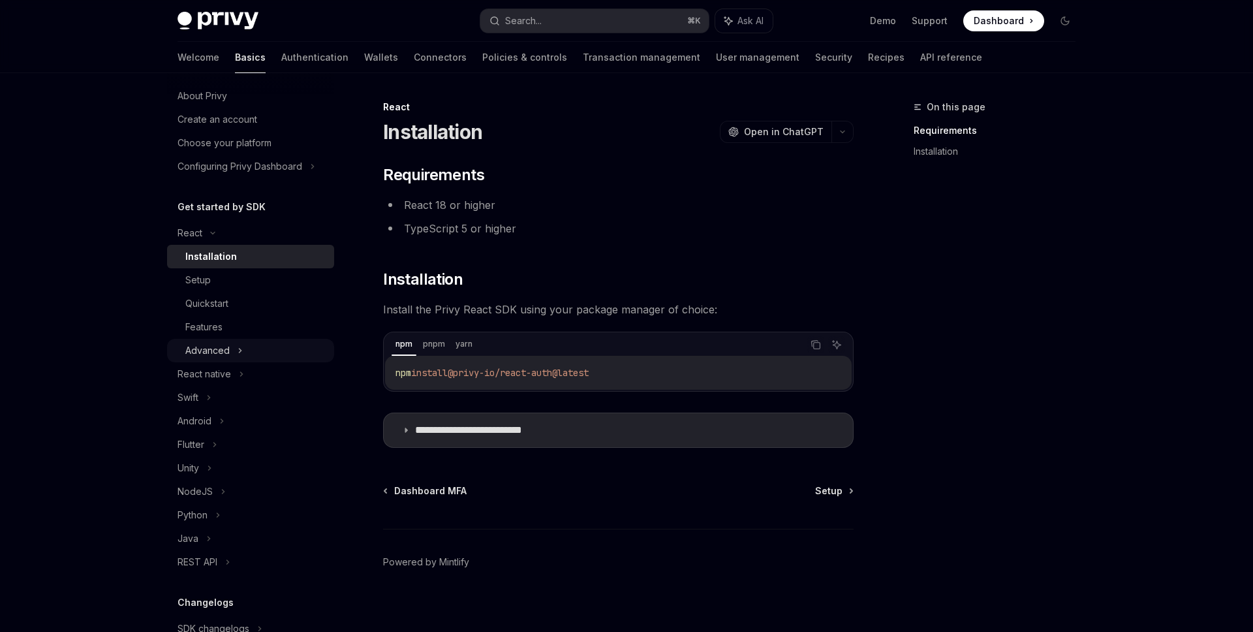
click at [251, 343] on div "Advanced" at bounding box center [250, 350] width 167 height 23
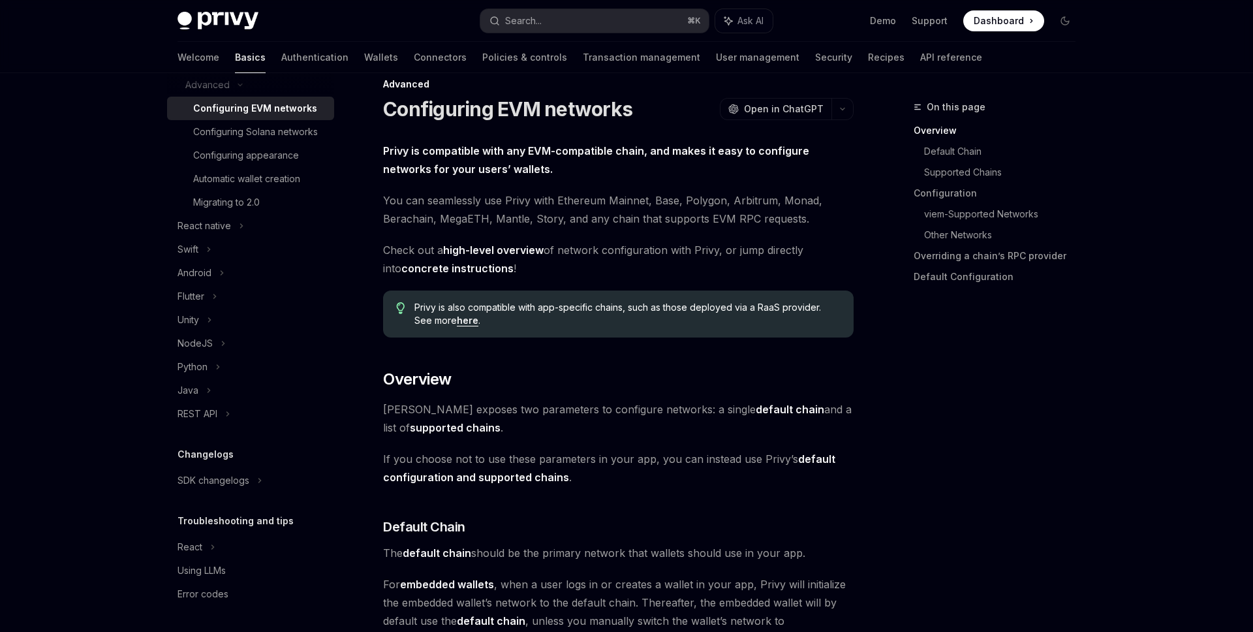
scroll to position [40, 0]
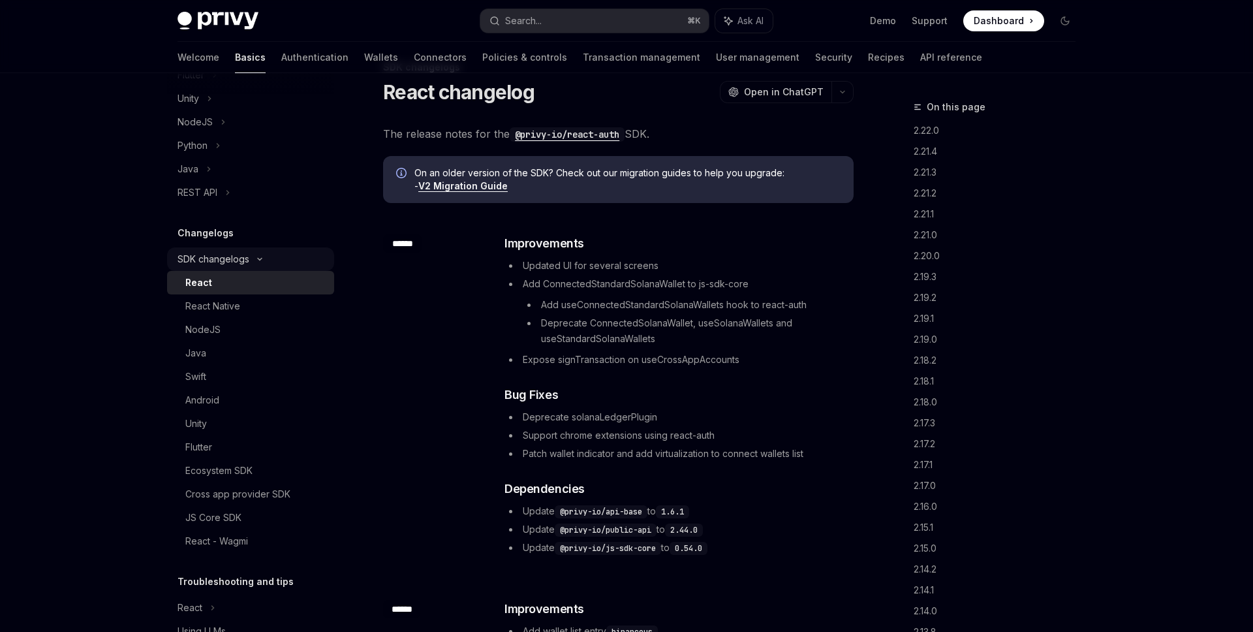
scroll to position [525, 0]
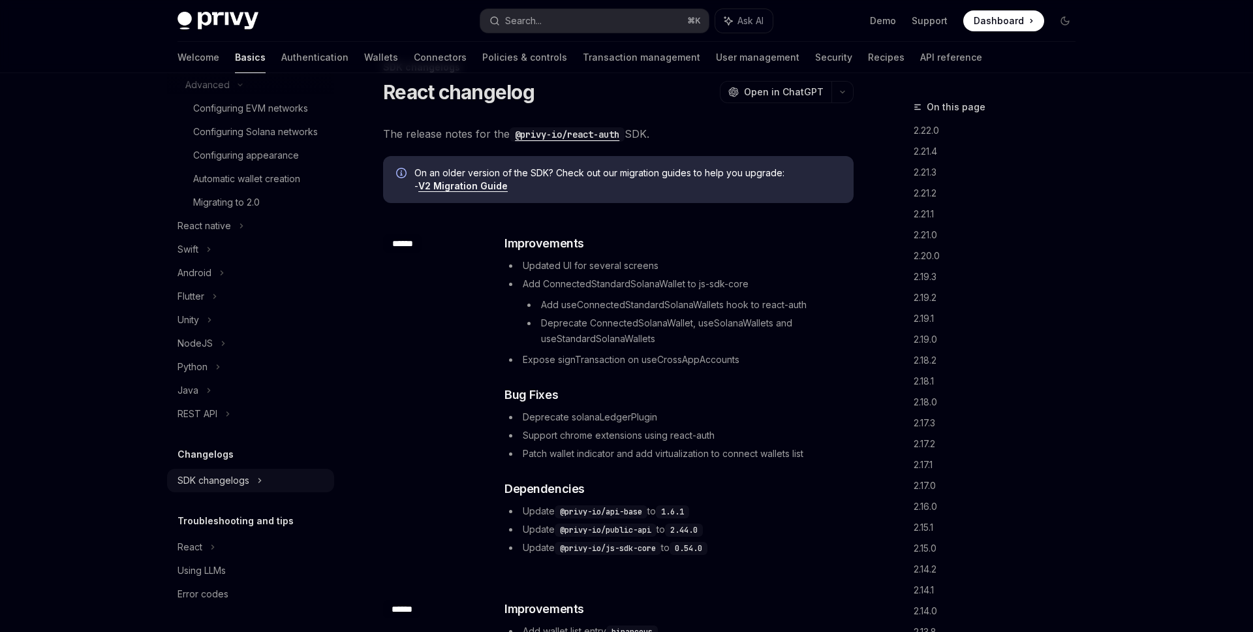
scroll to position [298, 0]
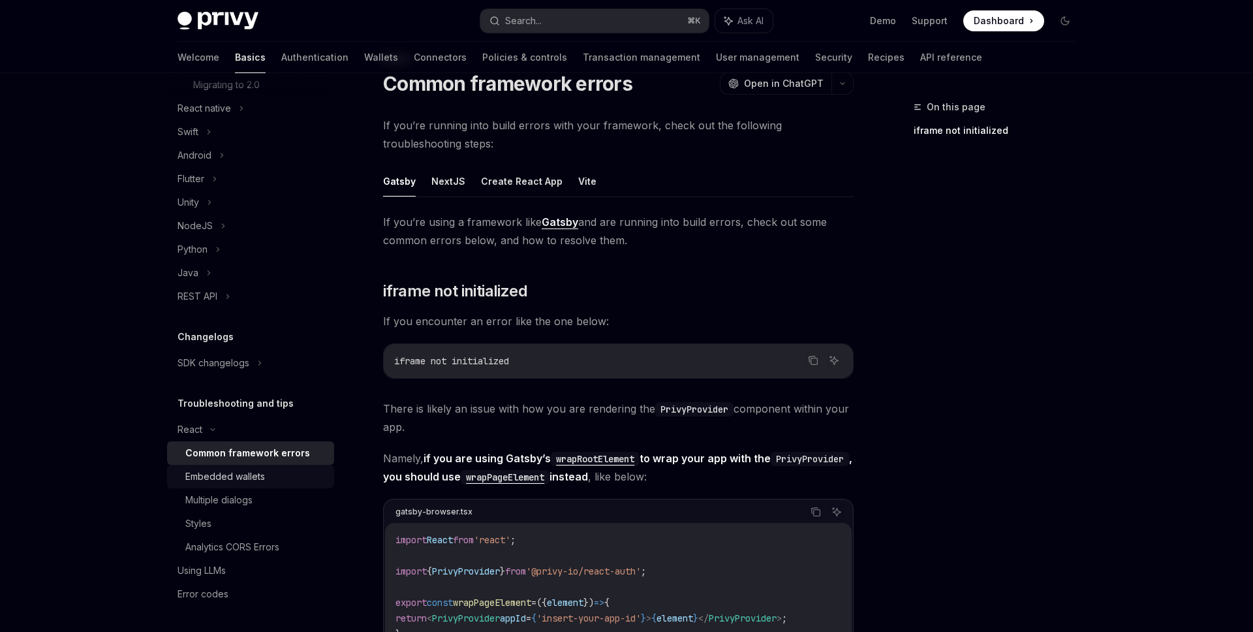
scroll to position [50, 0]
click at [247, 476] on div "Embedded wallets" at bounding box center [225, 476] width 80 height 16
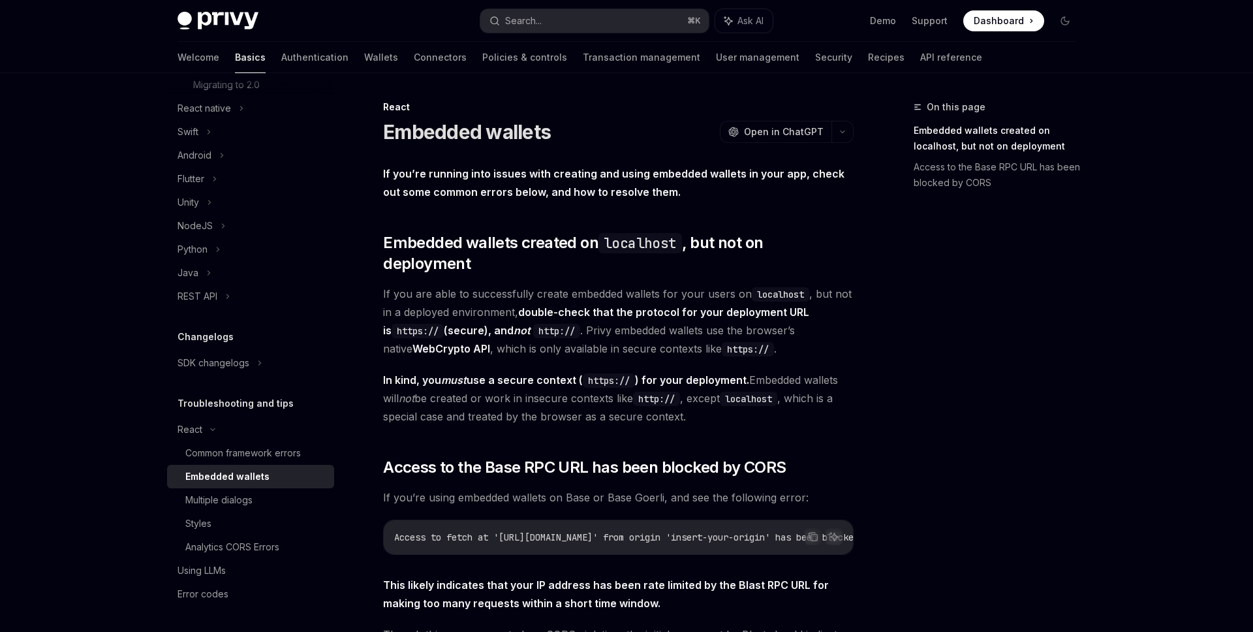
click at [338, 61] on div "Welcome Basics Authentication Wallets Connectors Policies & controls Transactio…" at bounding box center [579, 57] width 804 height 31
click at [364, 61] on link "Wallets" at bounding box center [381, 57] width 34 height 31
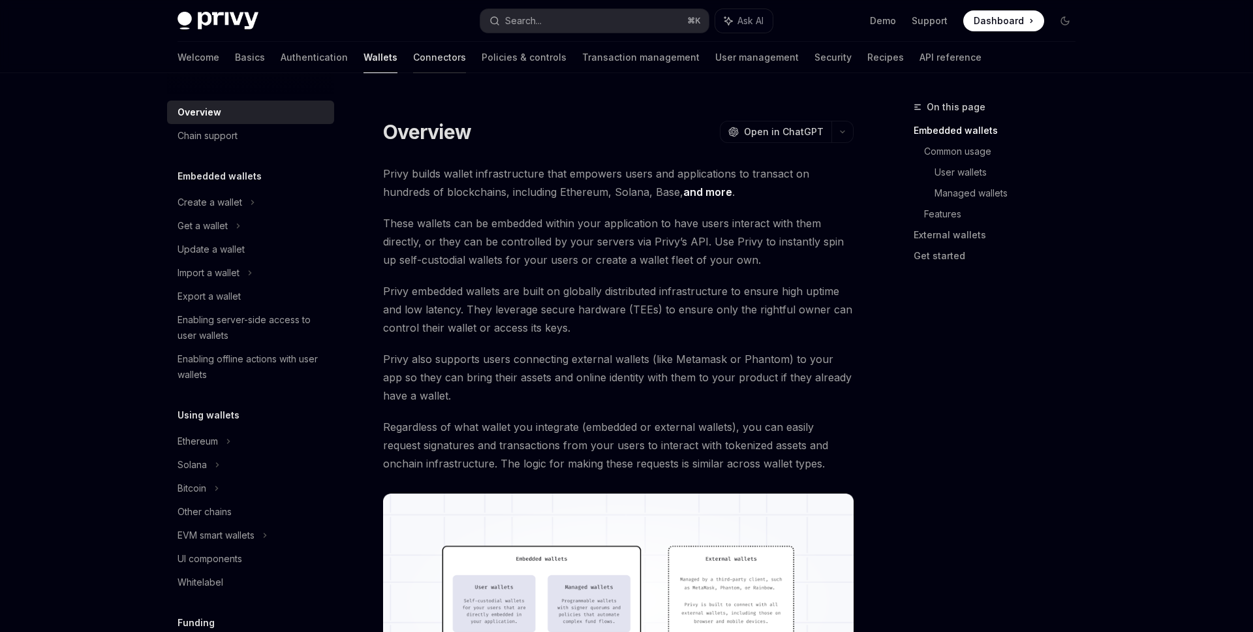
click at [413, 67] on link "Connectors" at bounding box center [439, 57] width 53 height 31
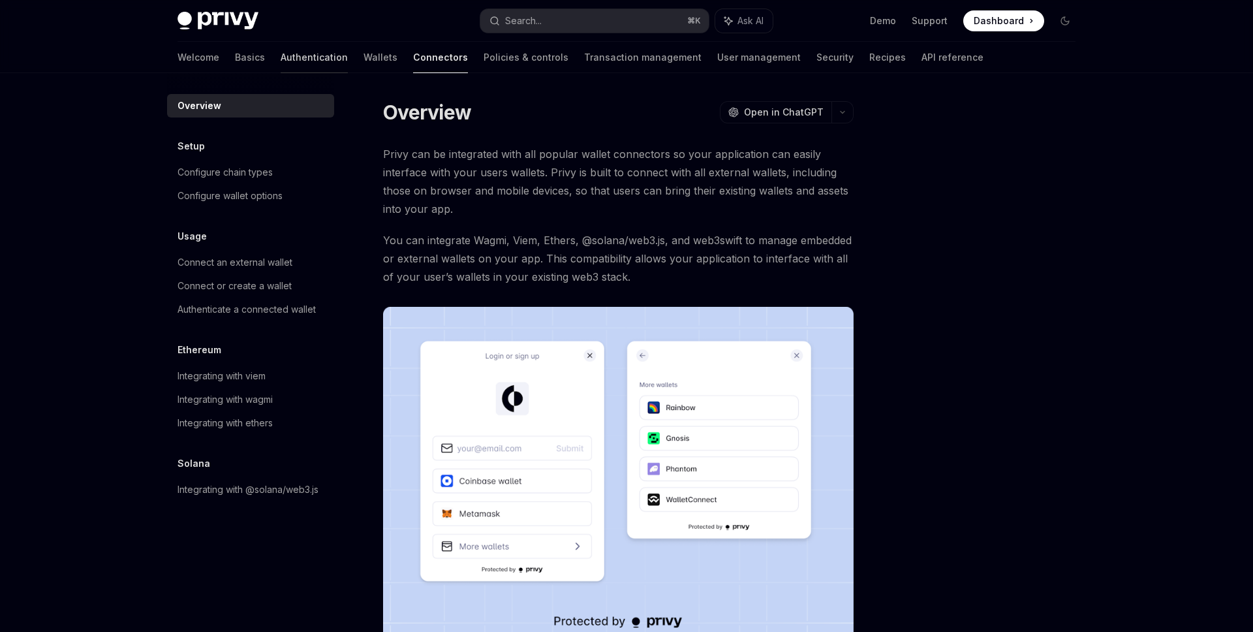
click at [281, 59] on link "Authentication" at bounding box center [314, 57] width 67 height 31
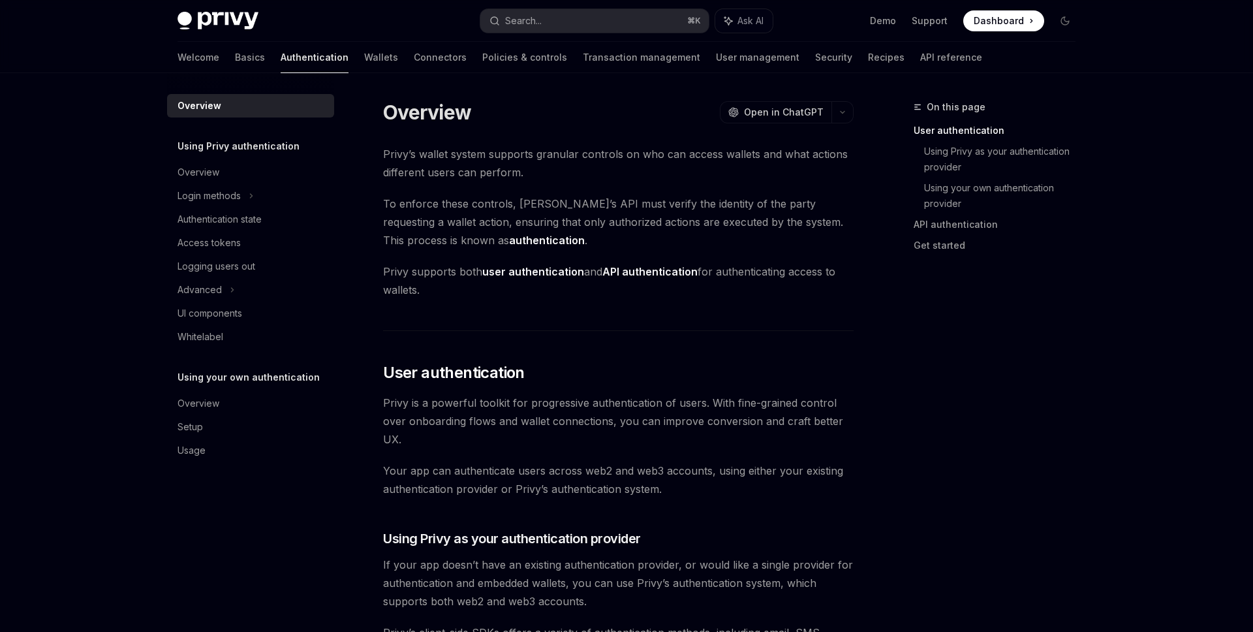
scroll to position [10, 0]
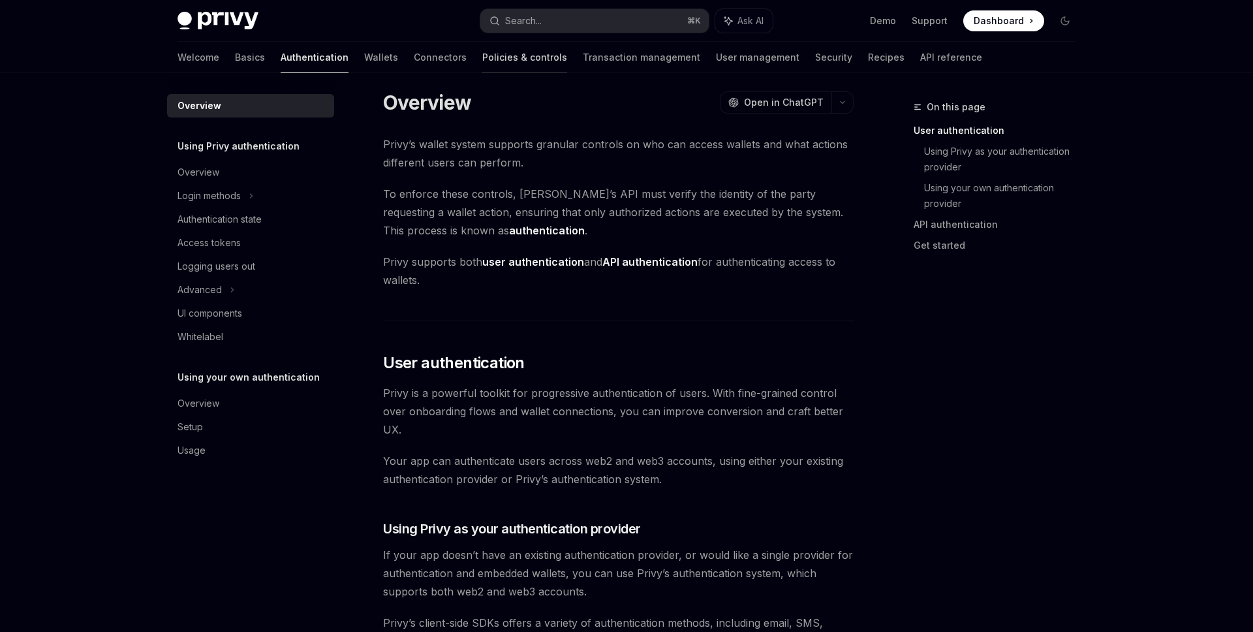
click at [482, 47] on link "Policies & controls" at bounding box center [524, 57] width 85 height 31
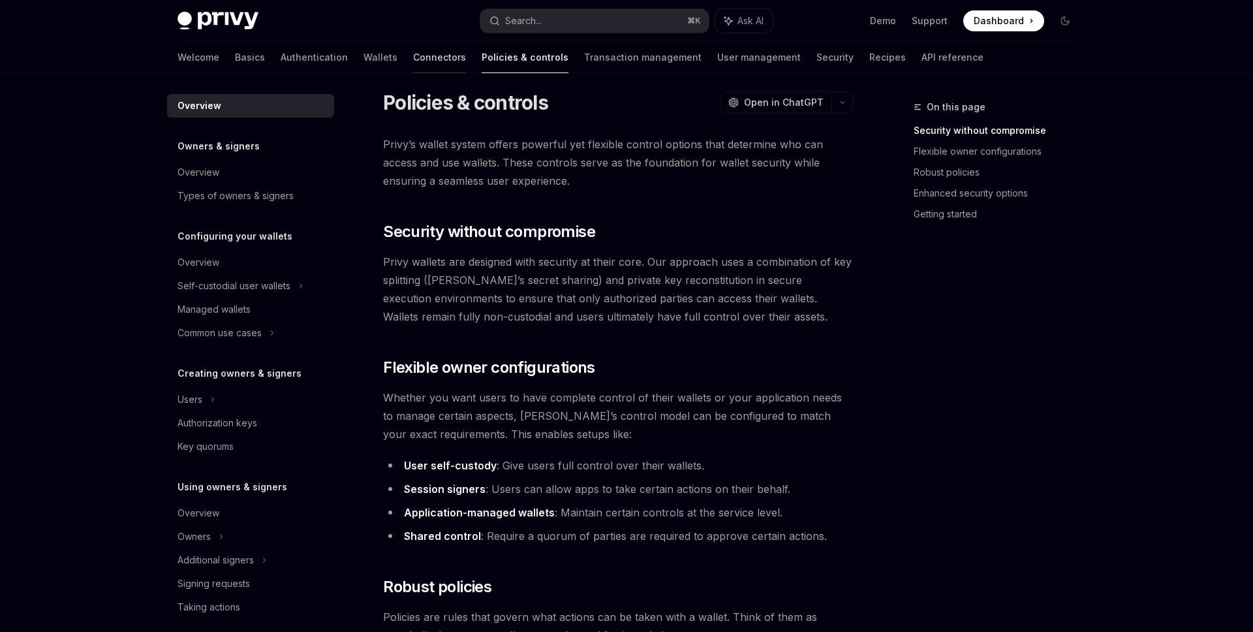
click at [413, 57] on link "Connectors" at bounding box center [439, 57] width 53 height 31
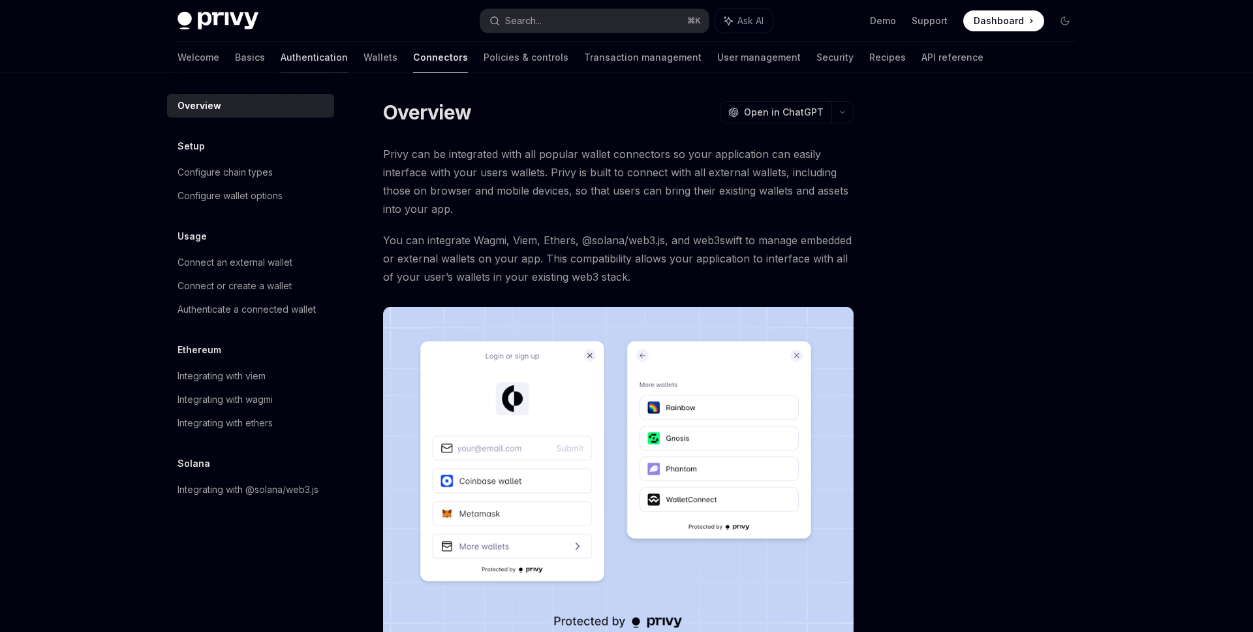
click at [281, 55] on link "Authentication" at bounding box center [314, 57] width 67 height 31
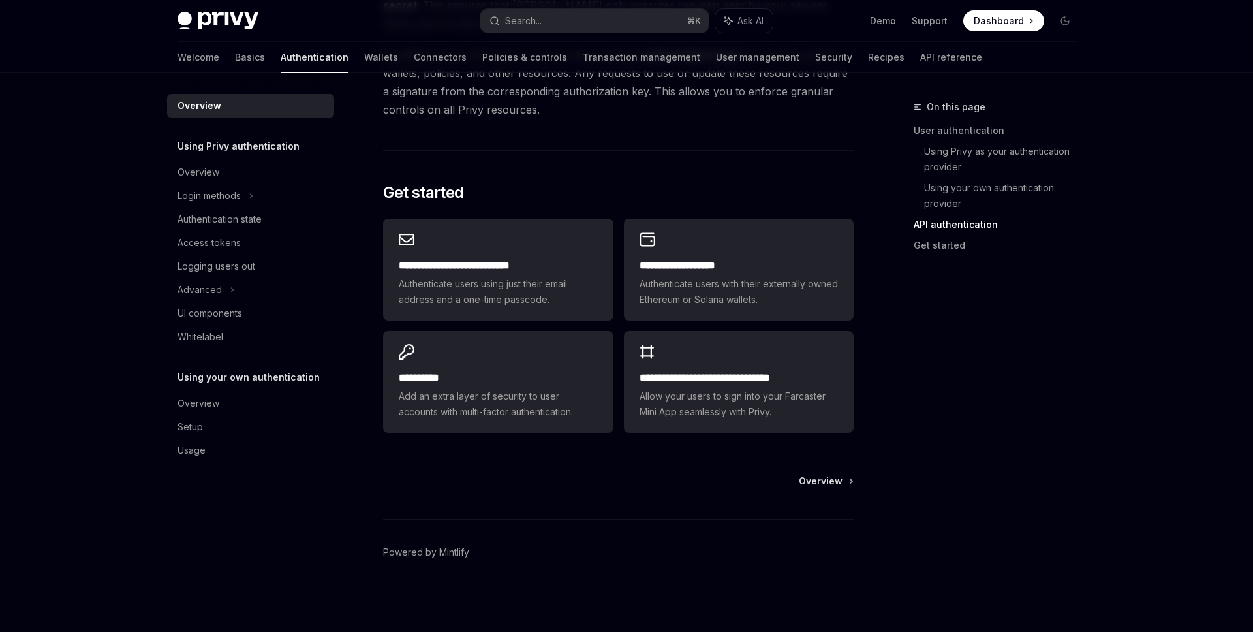
scroll to position [735, 0]
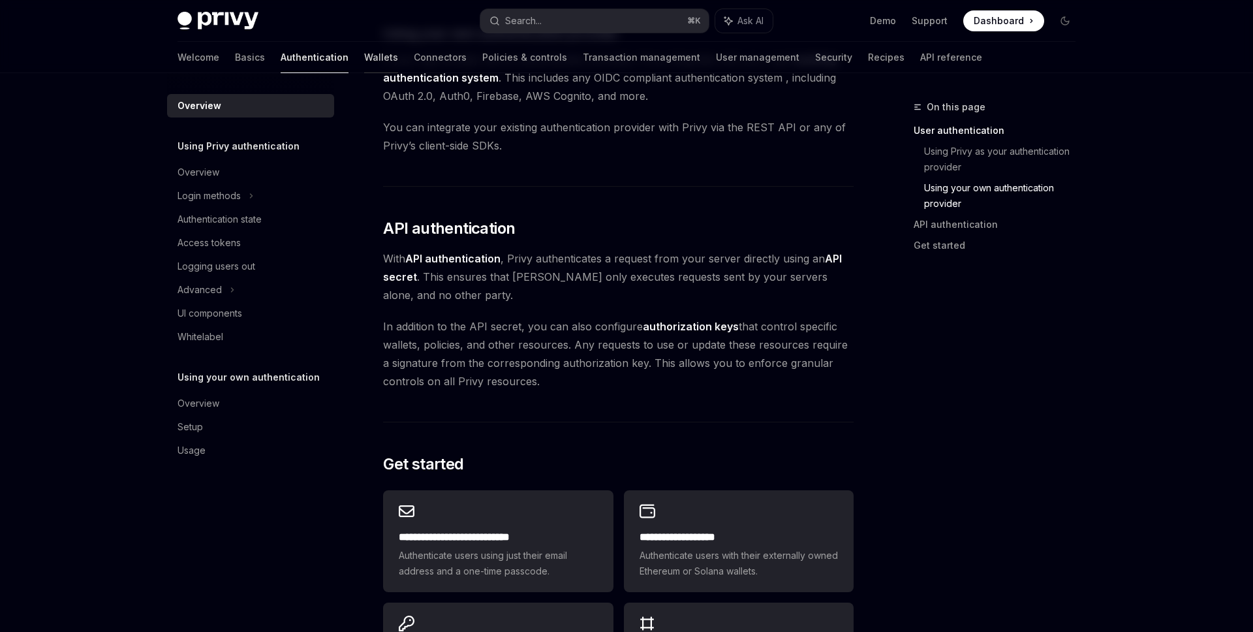
click at [364, 61] on link "Wallets" at bounding box center [381, 57] width 34 height 31
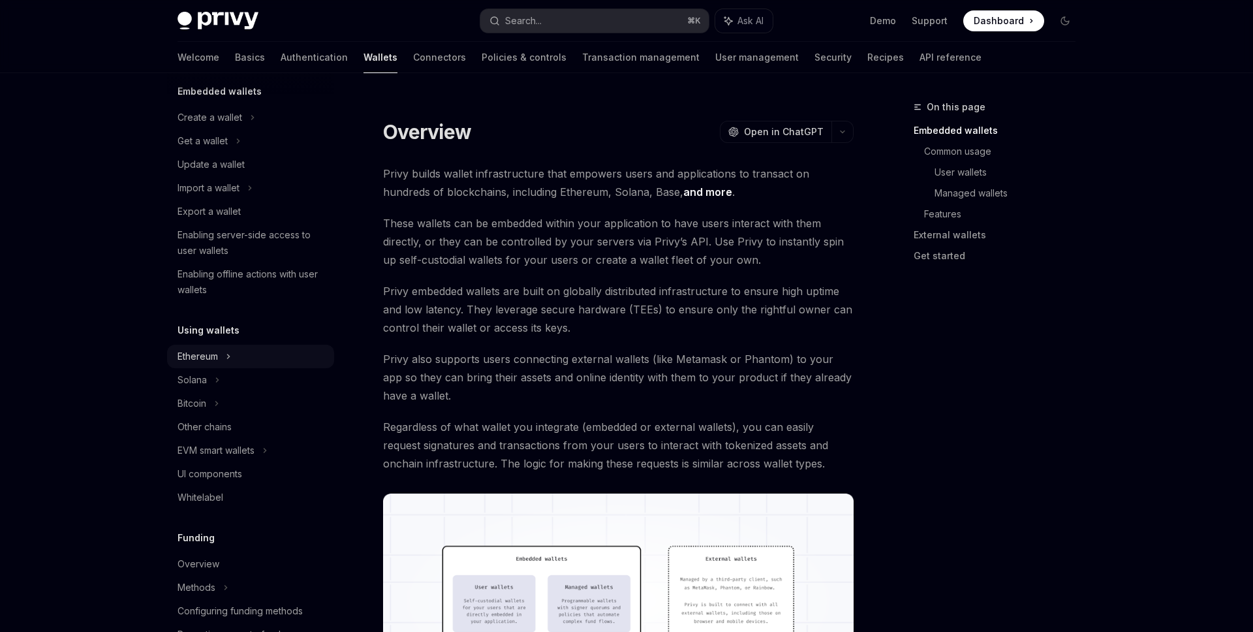
scroll to position [92, 0]
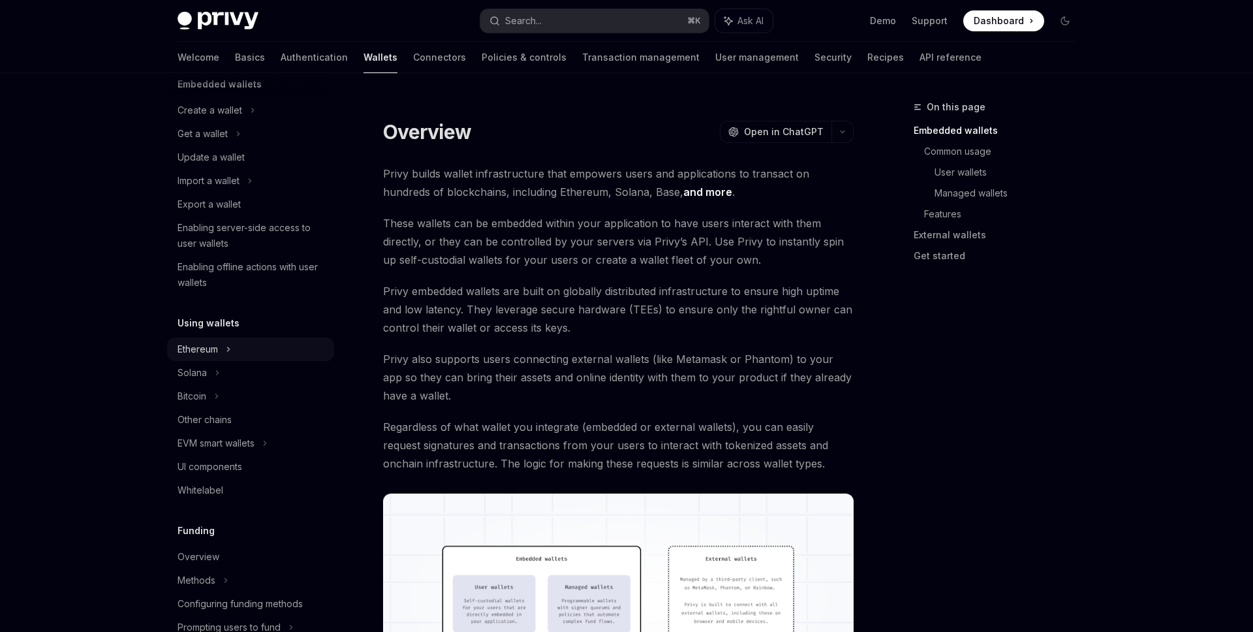
click at [232, 122] on div "Ethereum" at bounding box center [250, 110] width 167 height 23
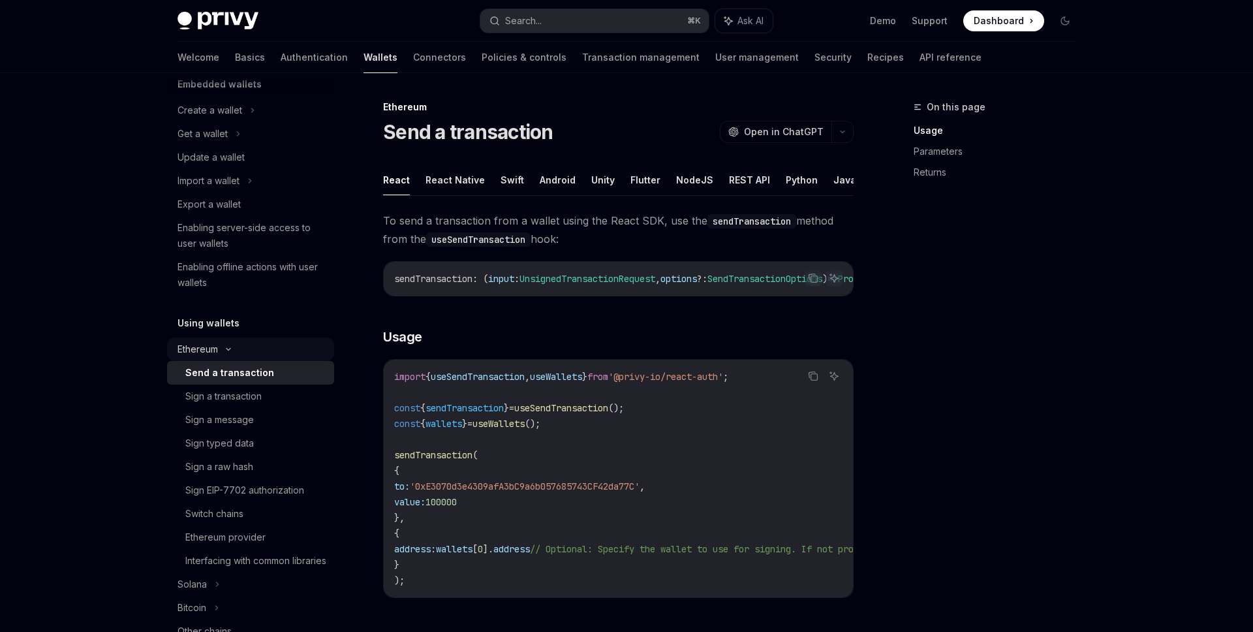
click at [249, 122] on div "Ethereum" at bounding box center [250, 110] width 167 height 23
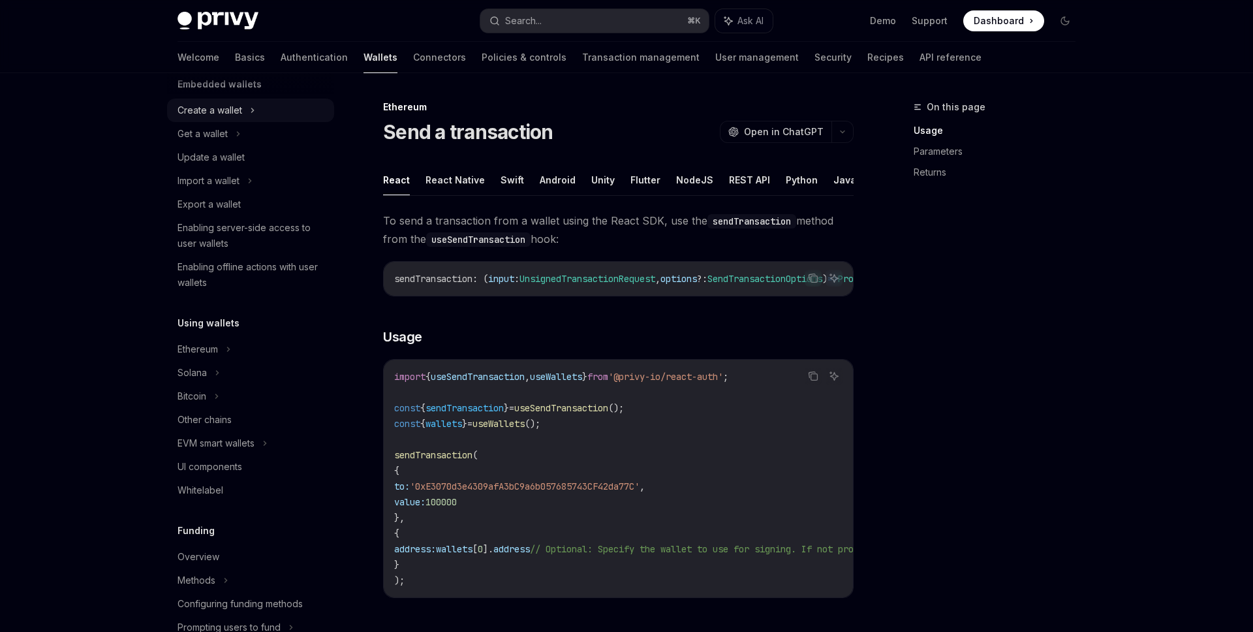
scroll to position [101, 0]
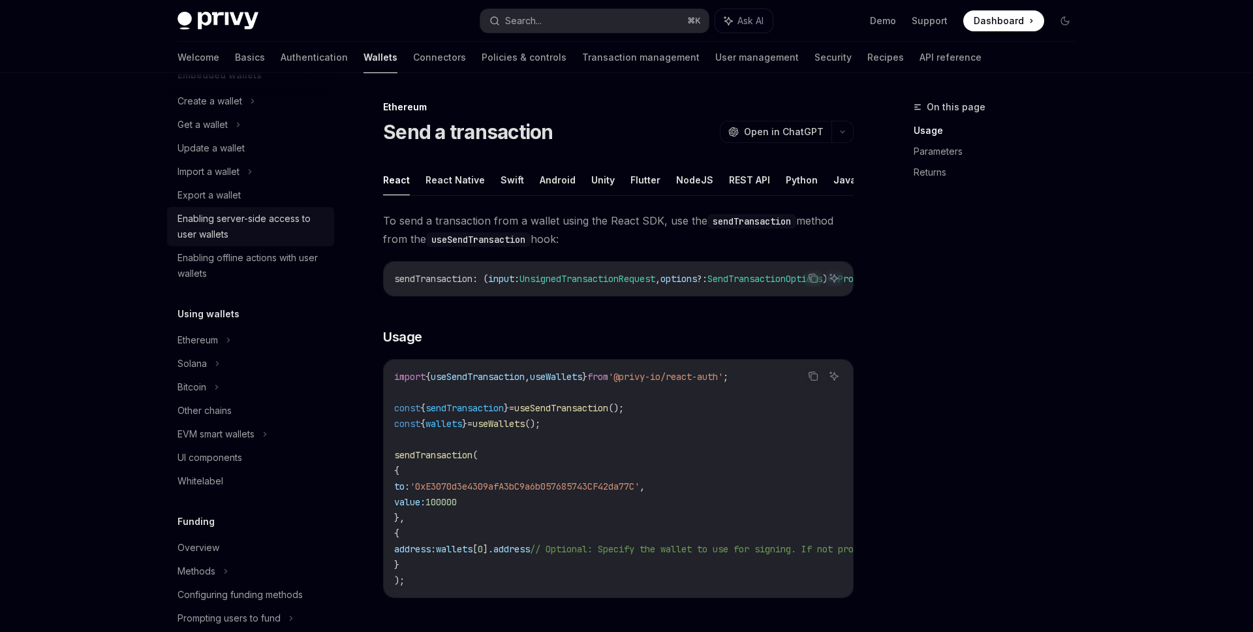
click at [254, 230] on div "Enabling server-side access to user wallets" at bounding box center [251, 226] width 149 height 31
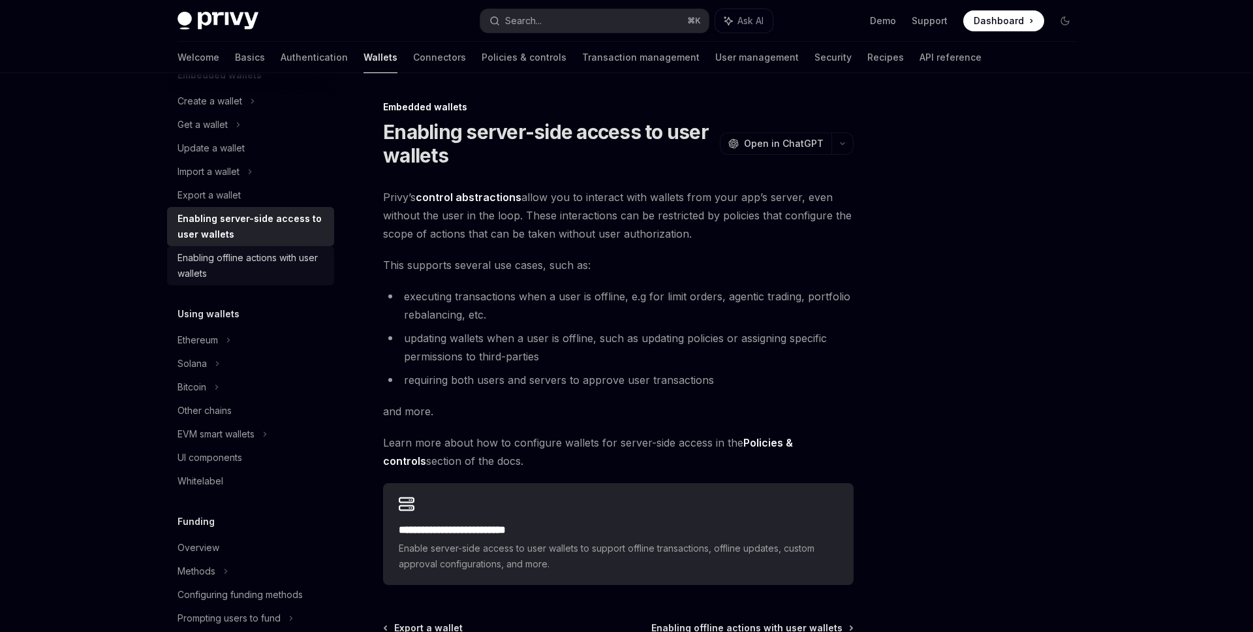
click at [266, 249] on link "Enabling offline actions with user wallets" at bounding box center [250, 265] width 167 height 39
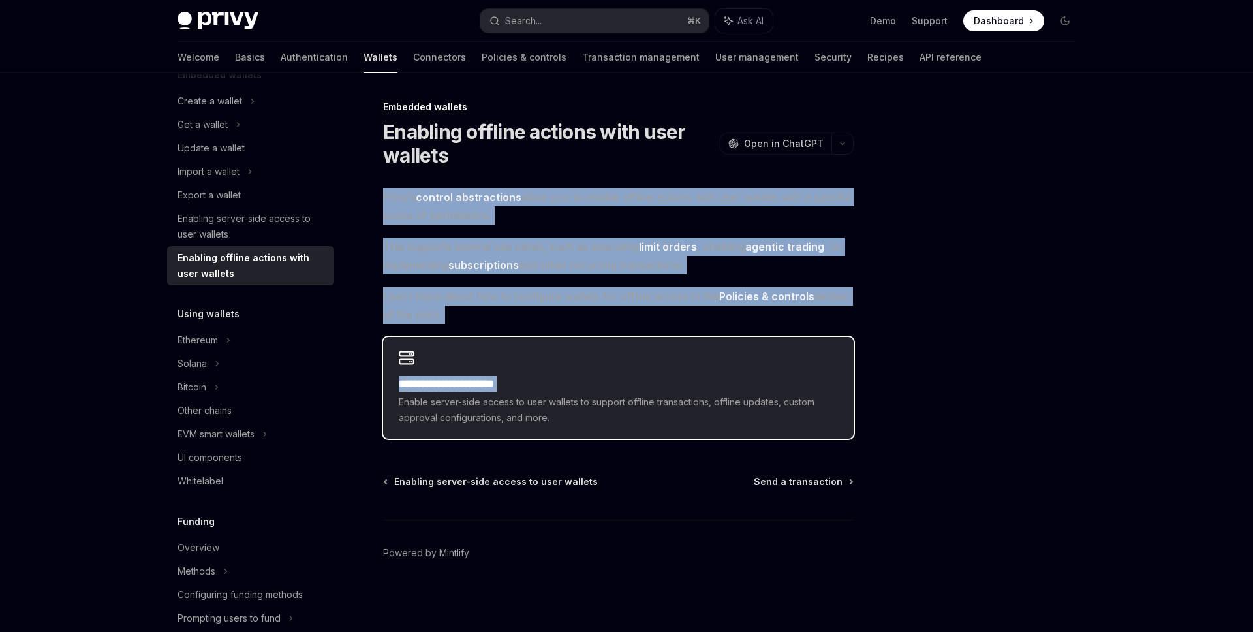
drag, startPoint x: 382, startPoint y: 196, endPoint x: 756, endPoint y: 401, distance: 427.2
click at [756, 401] on div "**********" at bounding box center [496, 365] width 720 height 533
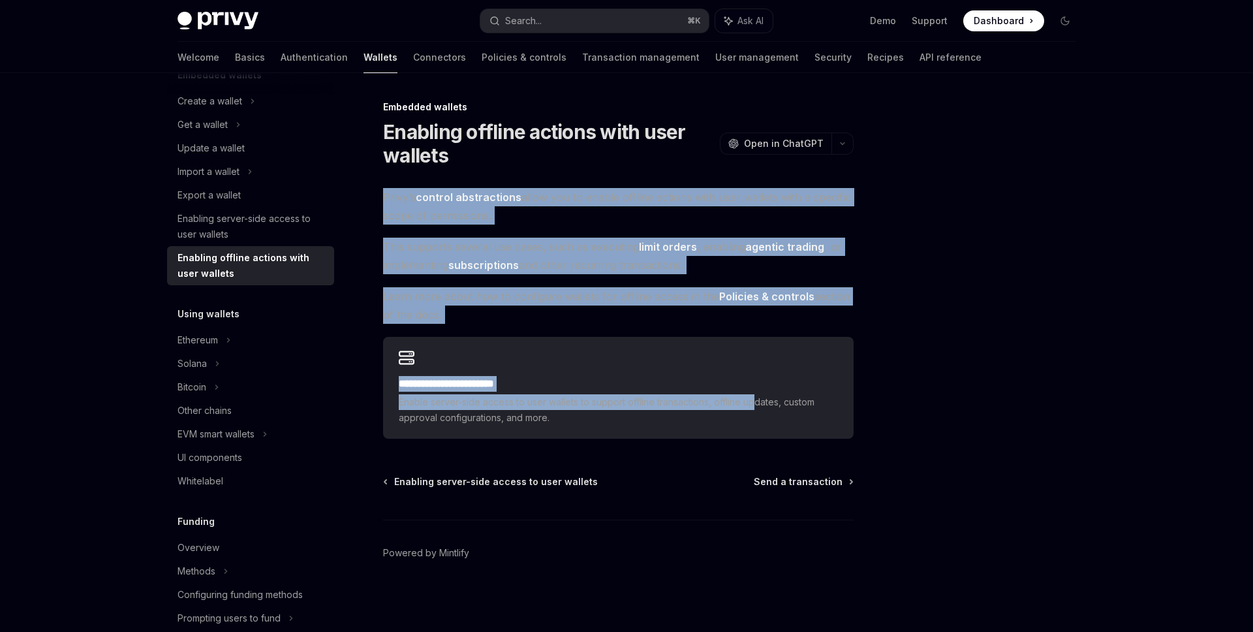
click at [911, 306] on div at bounding box center [986, 365] width 198 height 532
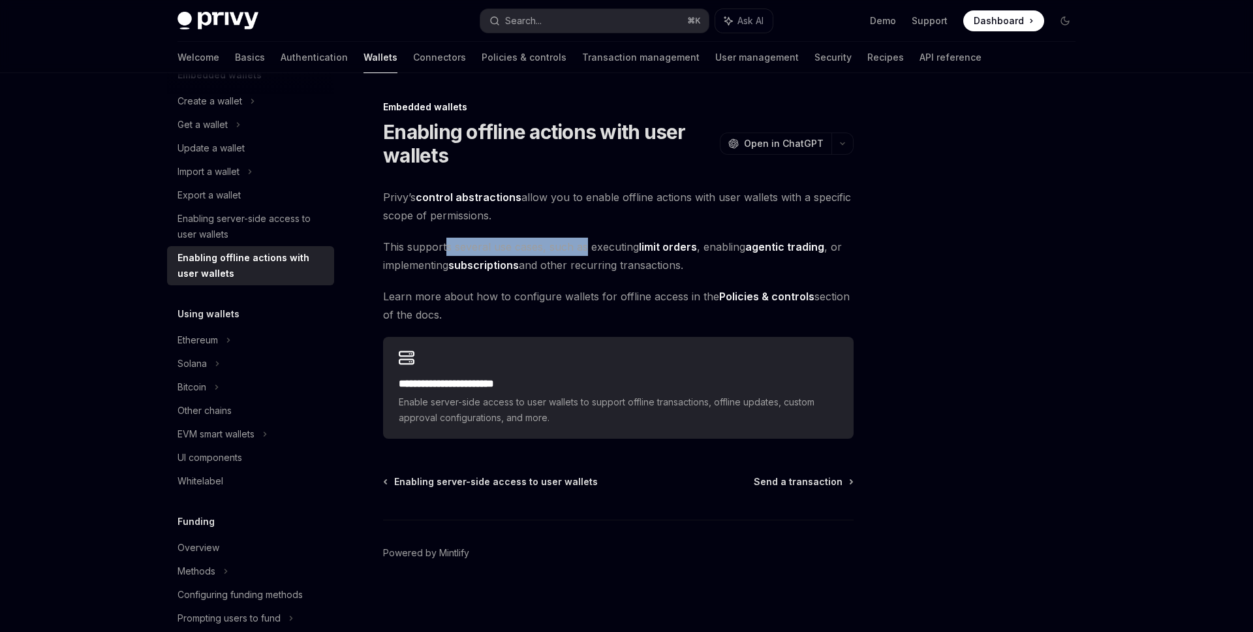
drag, startPoint x: 447, startPoint y: 253, endPoint x: 586, endPoint y: 253, distance: 139.0
click at [586, 253] on span "This supports several use cases, such as executing limit orders , enabling agen…" at bounding box center [618, 255] width 470 height 37
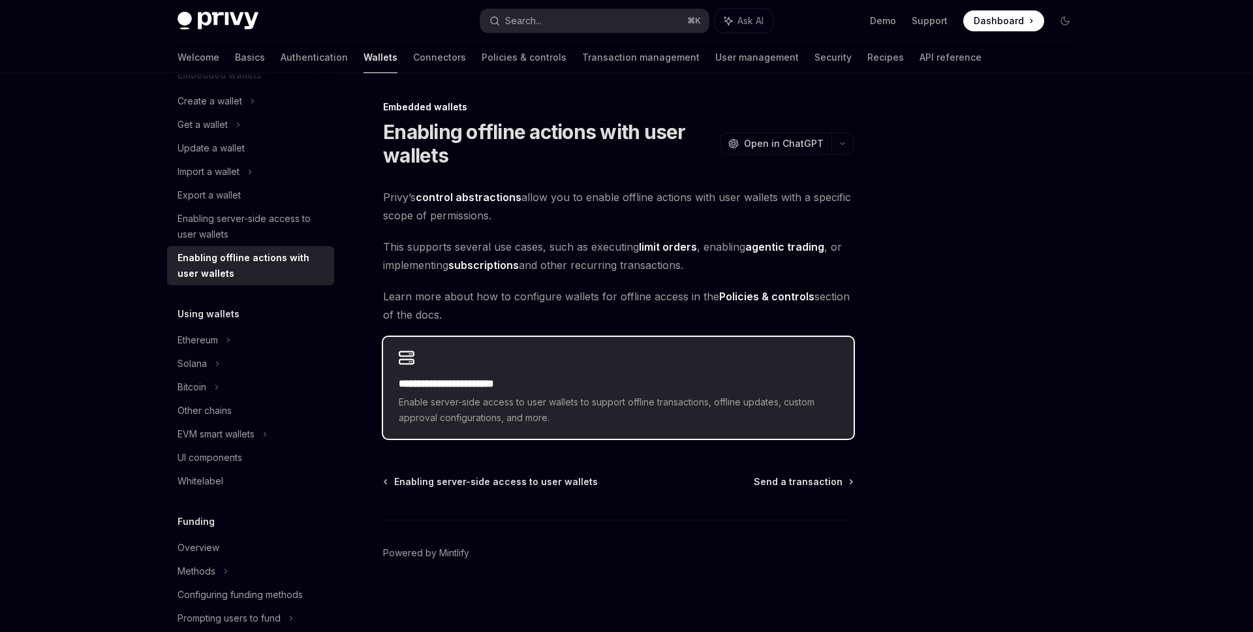
click at [542, 369] on div "**********" at bounding box center [618, 388] width 470 height 102
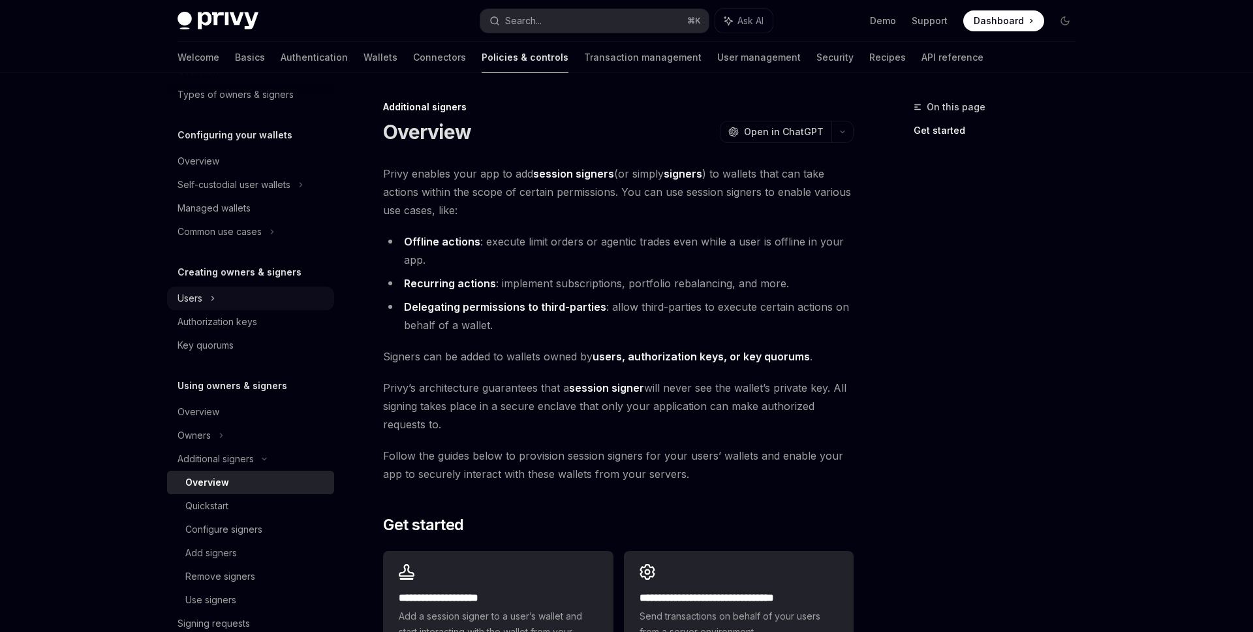
click at [241, 291] on div "Users" at bounding box center [250, 297] width 167 height 23
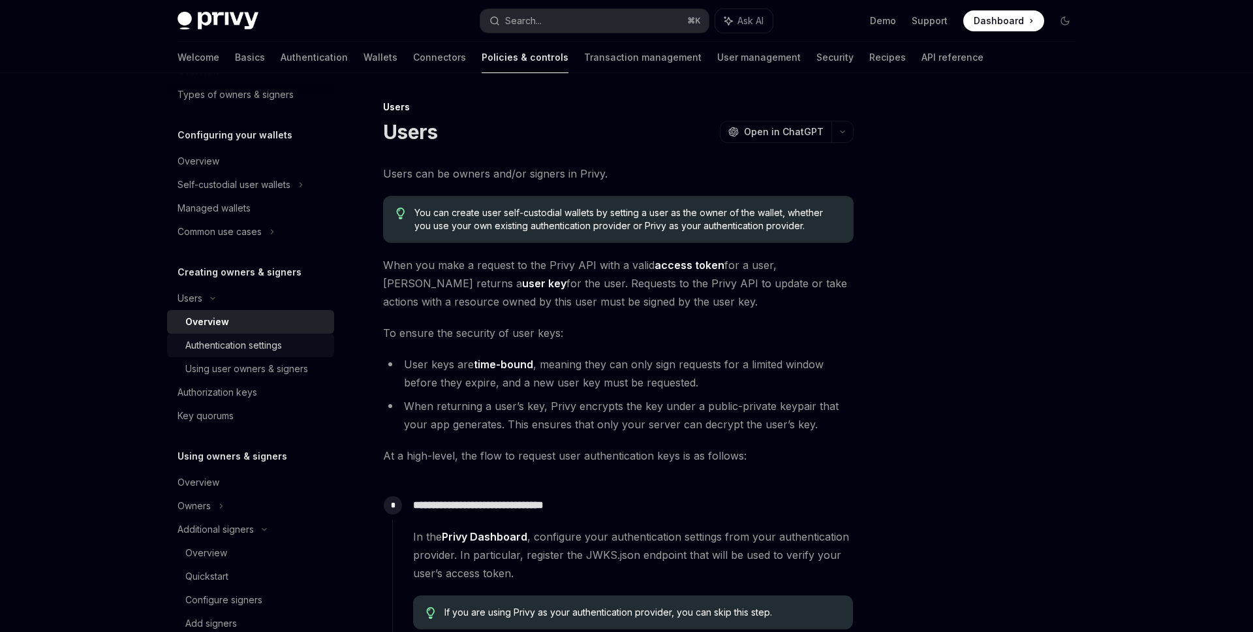
click at [251, 344] on div "Authentication settings" at bounding box center [233, 345] width 97 height 16
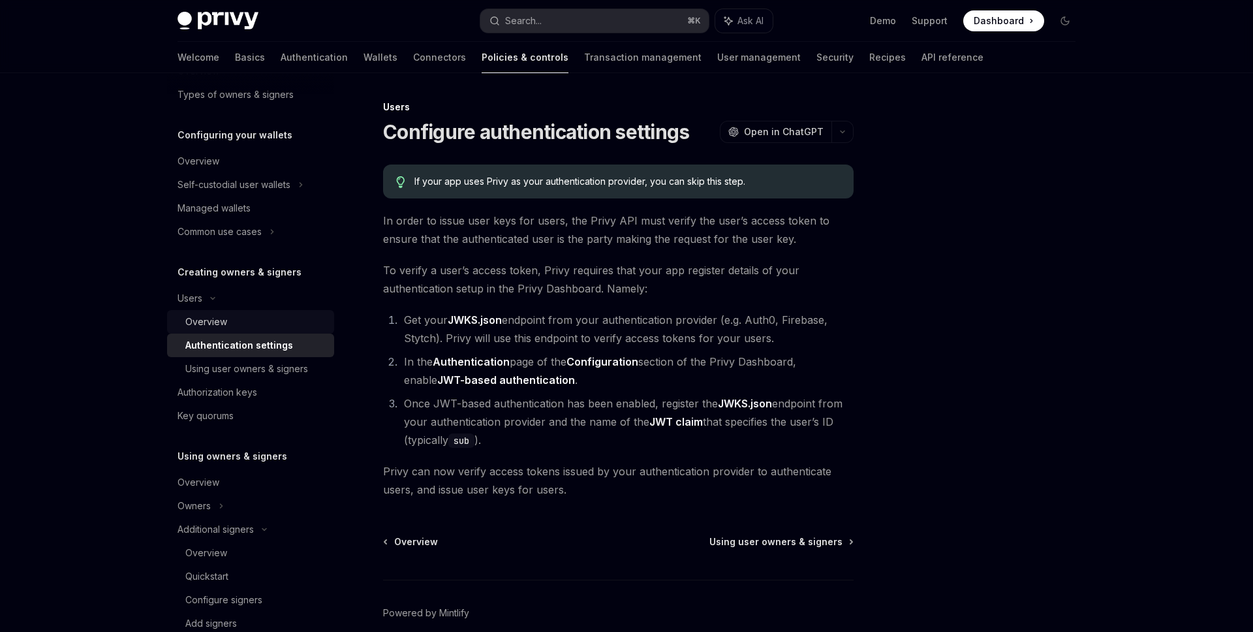
click at [267, 328] on div "Overview" at bounding box center [255, 322] width 141 height 16
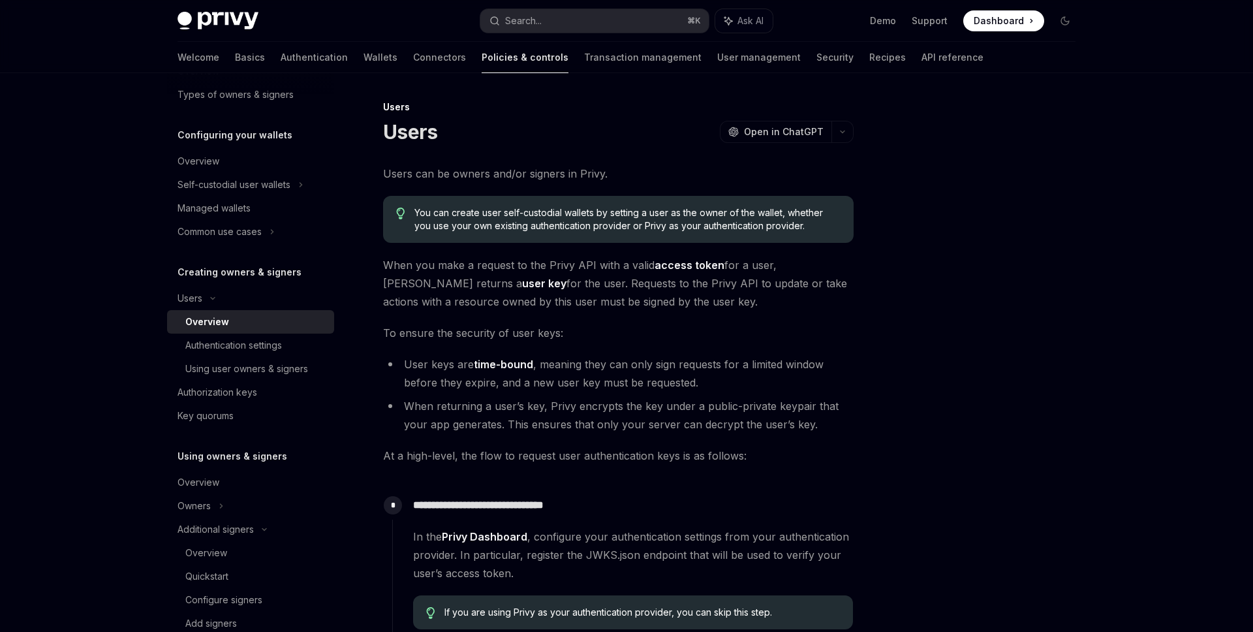
scroll to position [405, 0]
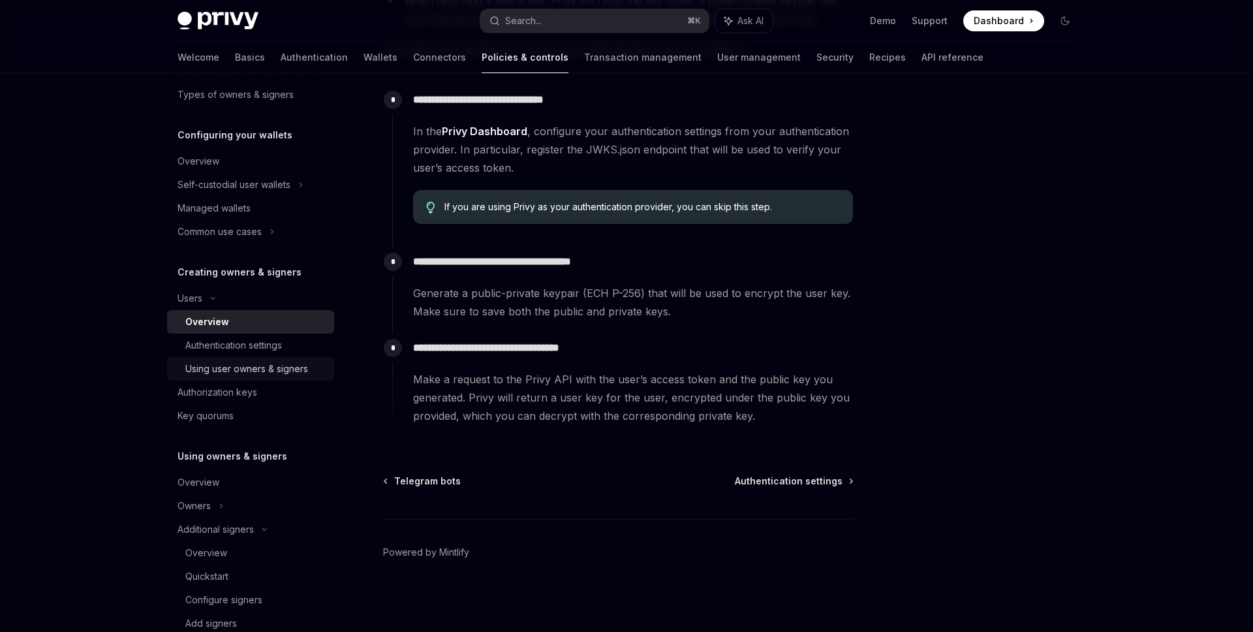
click at [230, 361] on div "Using user owners & signers" at bounding box center [246, 369] width 123 height 16
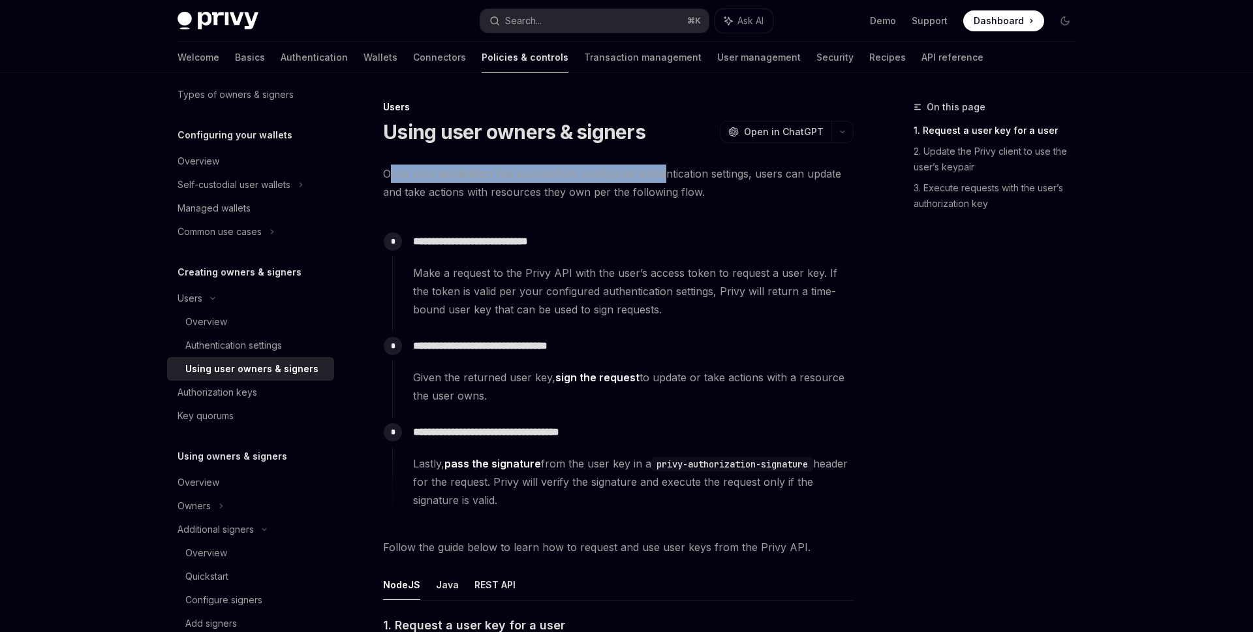
drag, startPoint x: 393, startPoint y: 172, endPoint x: 677, endPoint y: 172, distance: 283.2
click at [676, 172] on span "Once your application has successfully configured authentication settings, user…" at bounding box center [618, 182] width 470 height 37
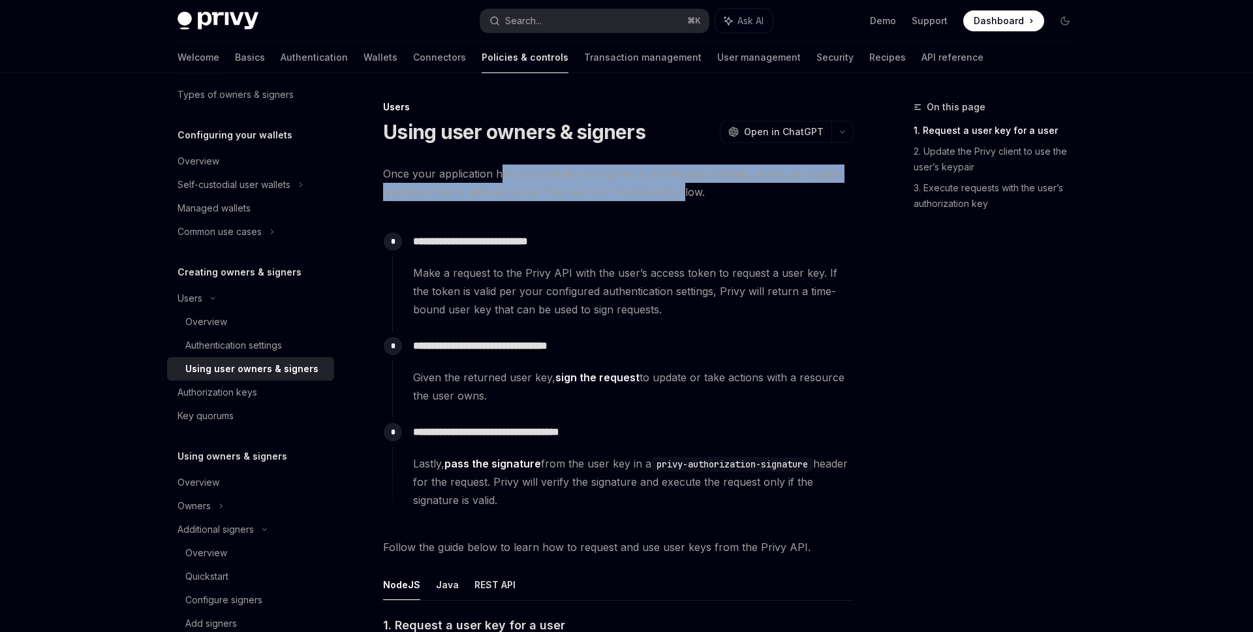
drag, startPoint x: 680, startPoint y: 189, endPoint x: 493, endPoint y: 177, distance: 187.6
click at [493, 177] on span "Once your application has successfully configured authentication settings, user…" at bounding box center [618, 182] width 470 height 37
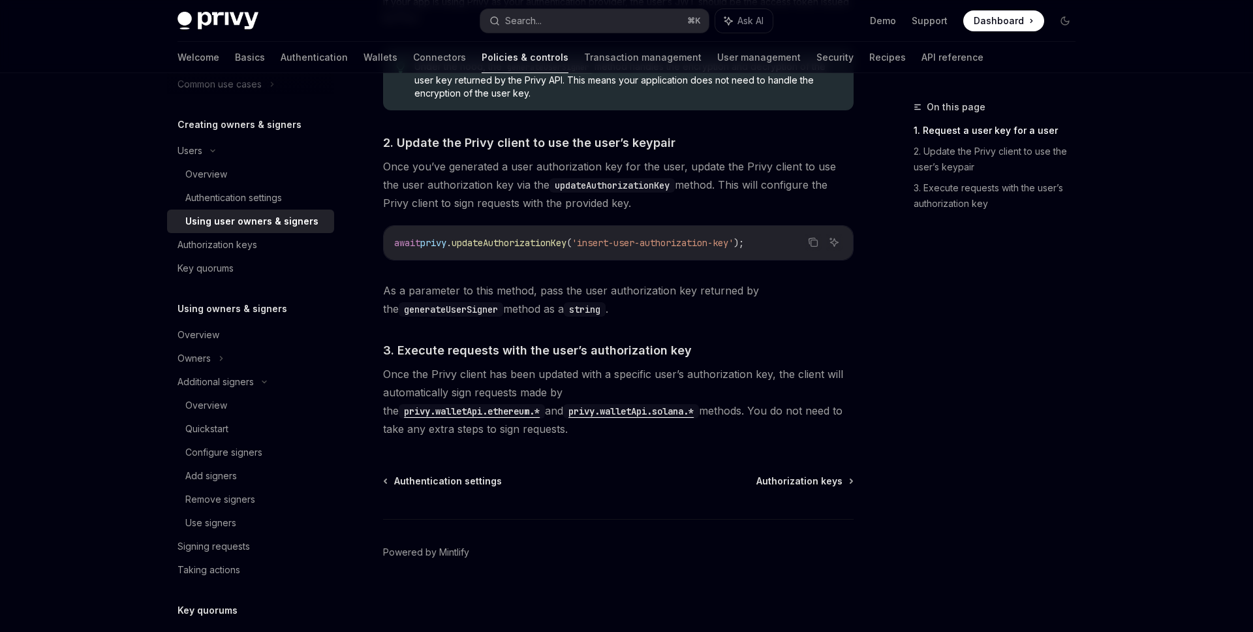
scroll to position [279, 0]
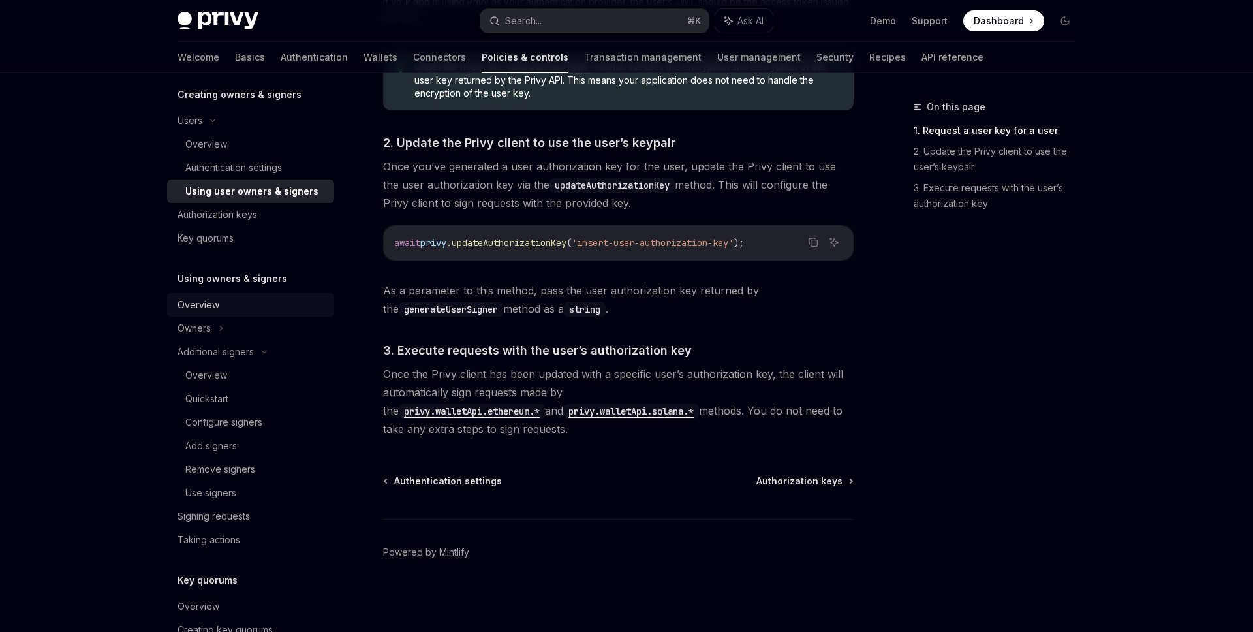
click at [250, 306] on div "Overview" at bounding box center [251, 305] width 149 height 16
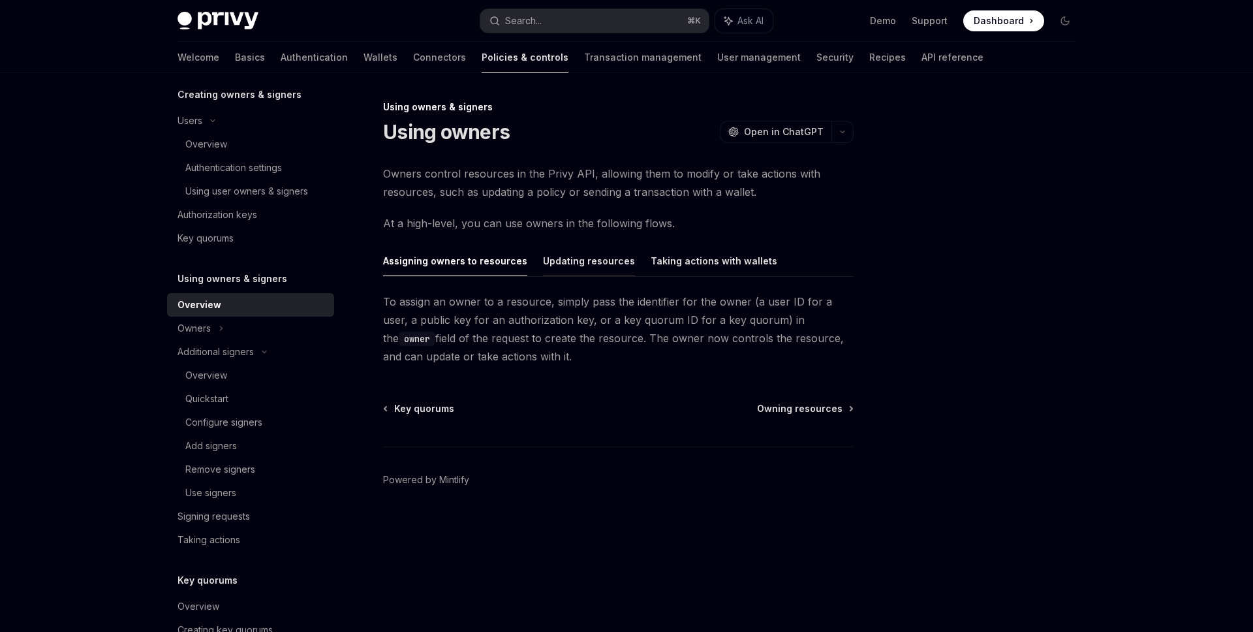
click at [592, 264] on button "Updating resources" at bounding box center [589, 260] width 92 height 31
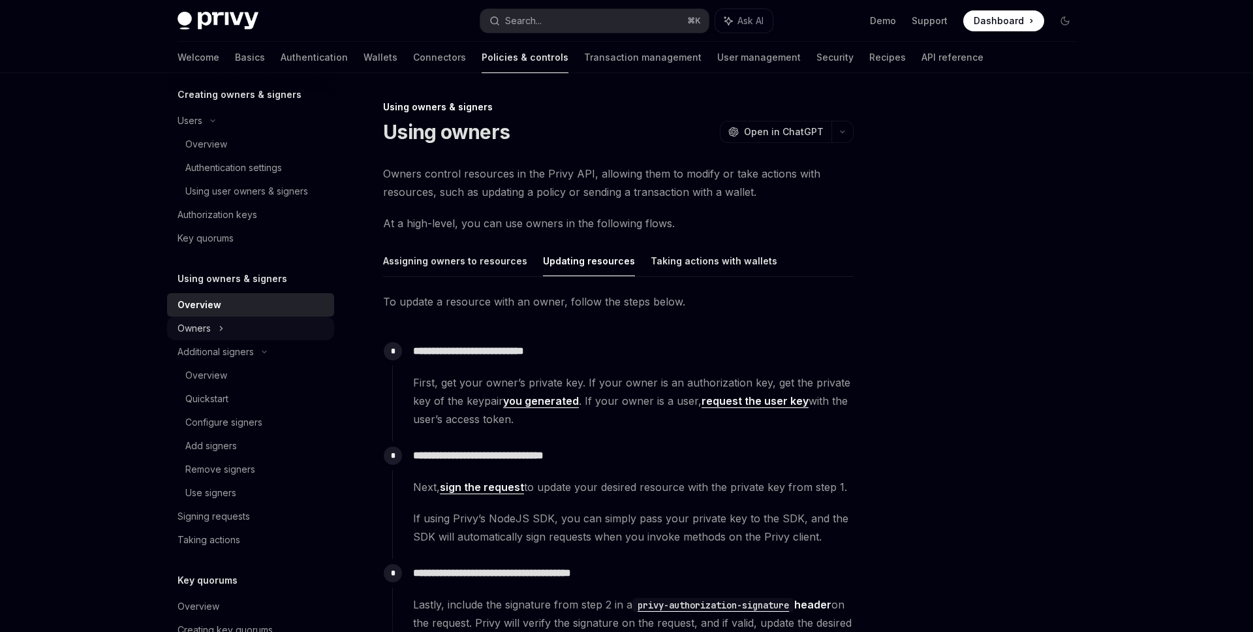
click at [274, 19] on div "Owners" at bounding box center [250, 6] width 167 height 23
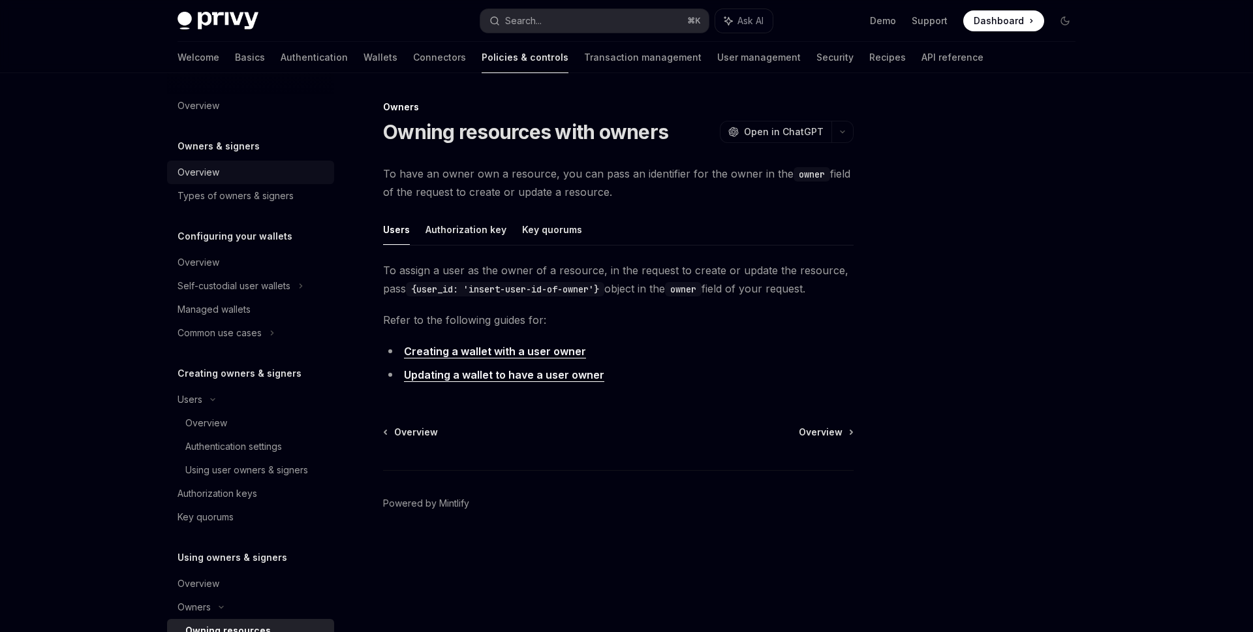
click at [217, 175] on div "Overview" at bounding box center [198, 172] width 42 height 16
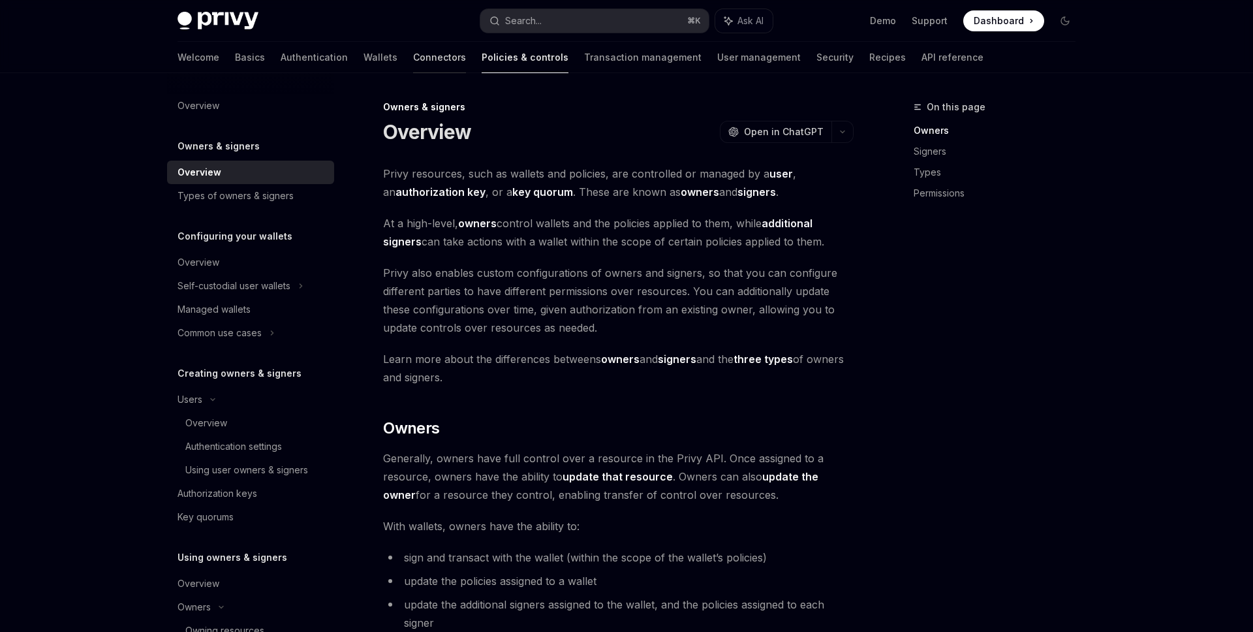
click at [413, 53] on link "Connectors" at bounding box center [439, 57] width 53 height 31
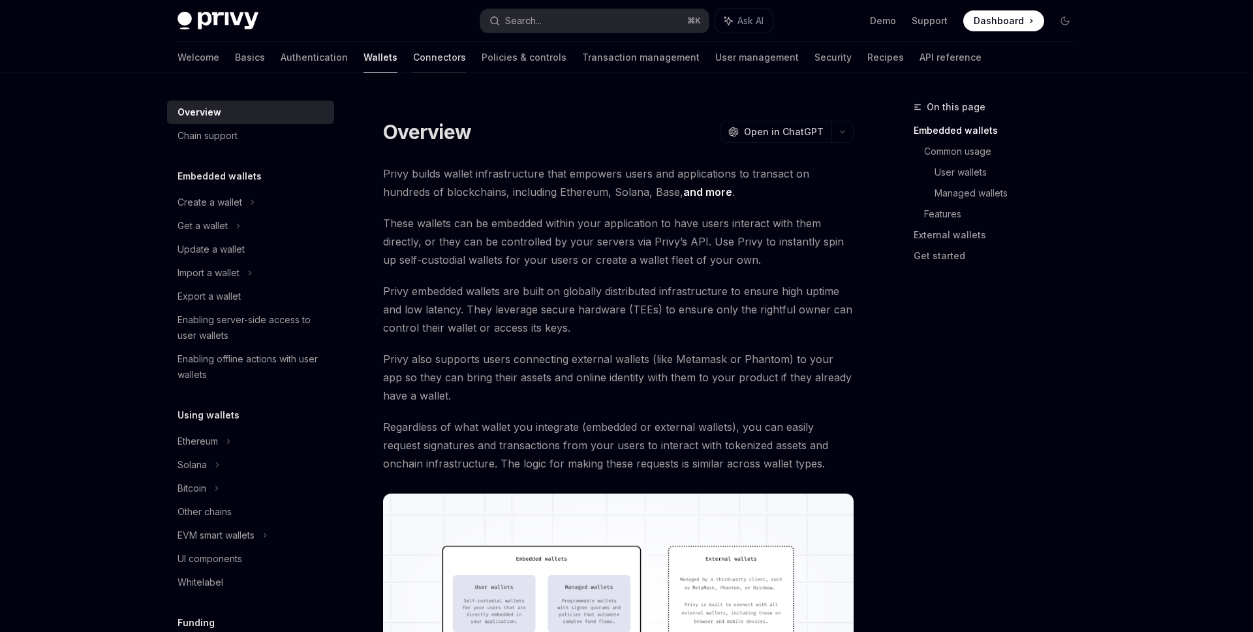
click at [413, 54] on link "Connectors" at bounding box center [439, 57] width 53 height 31
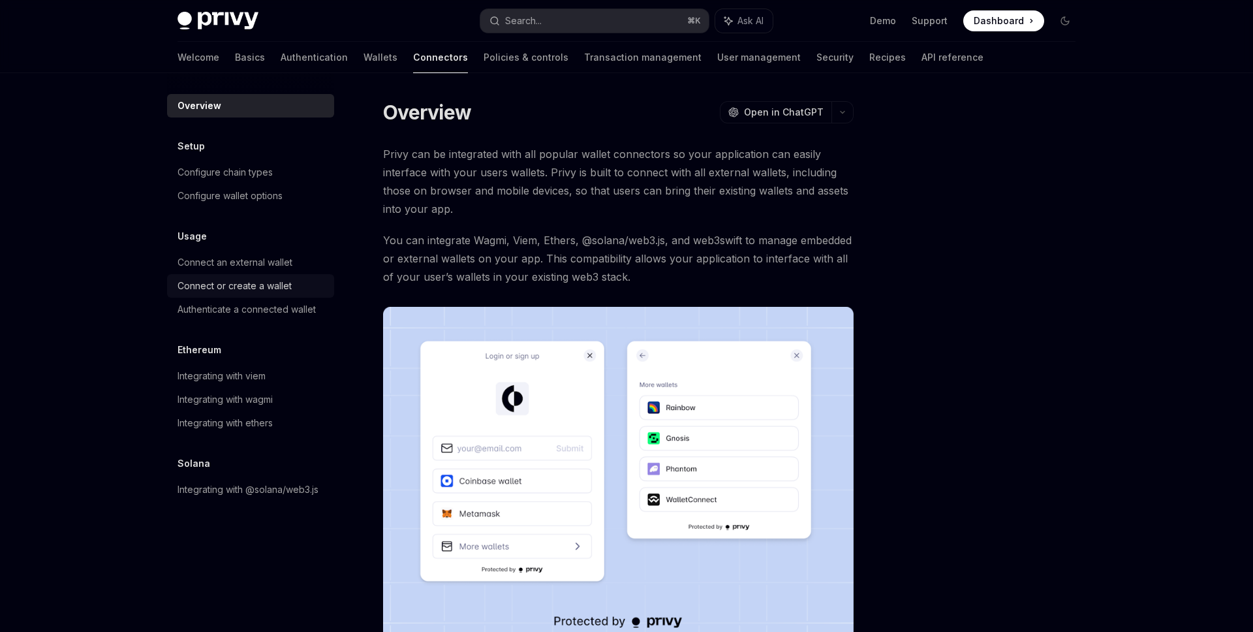
click at [256, 296] on link "Connect or create a wallet" at bounding box center [250, 285] width 167 height 23
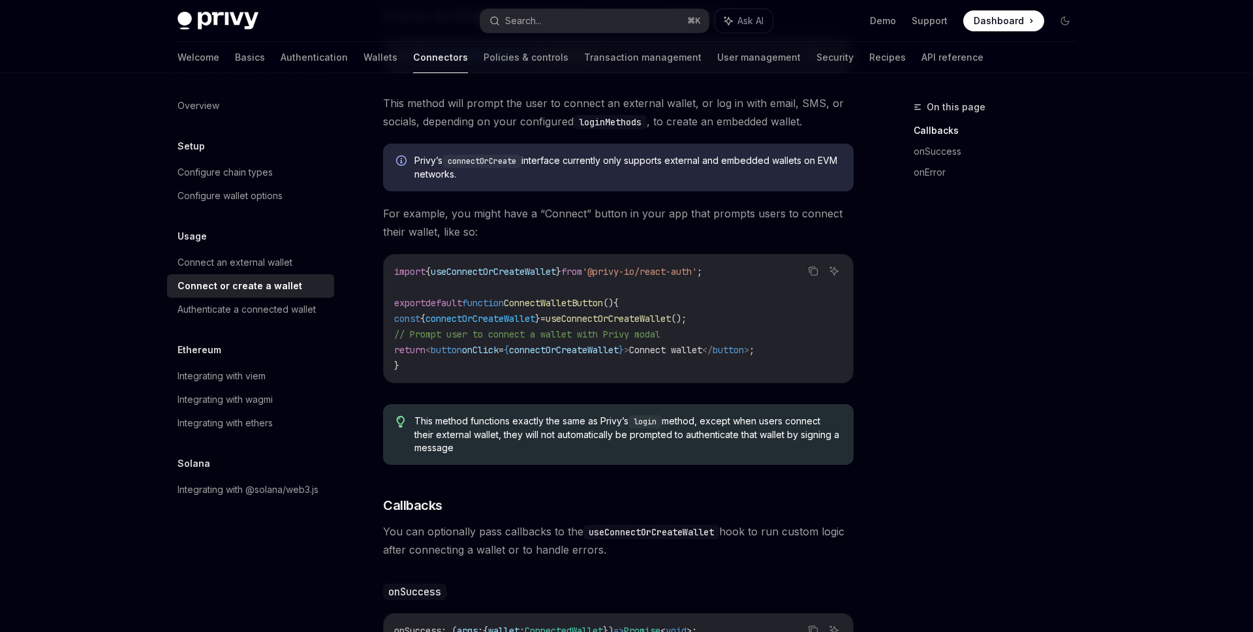
scroll to position [302, 0]
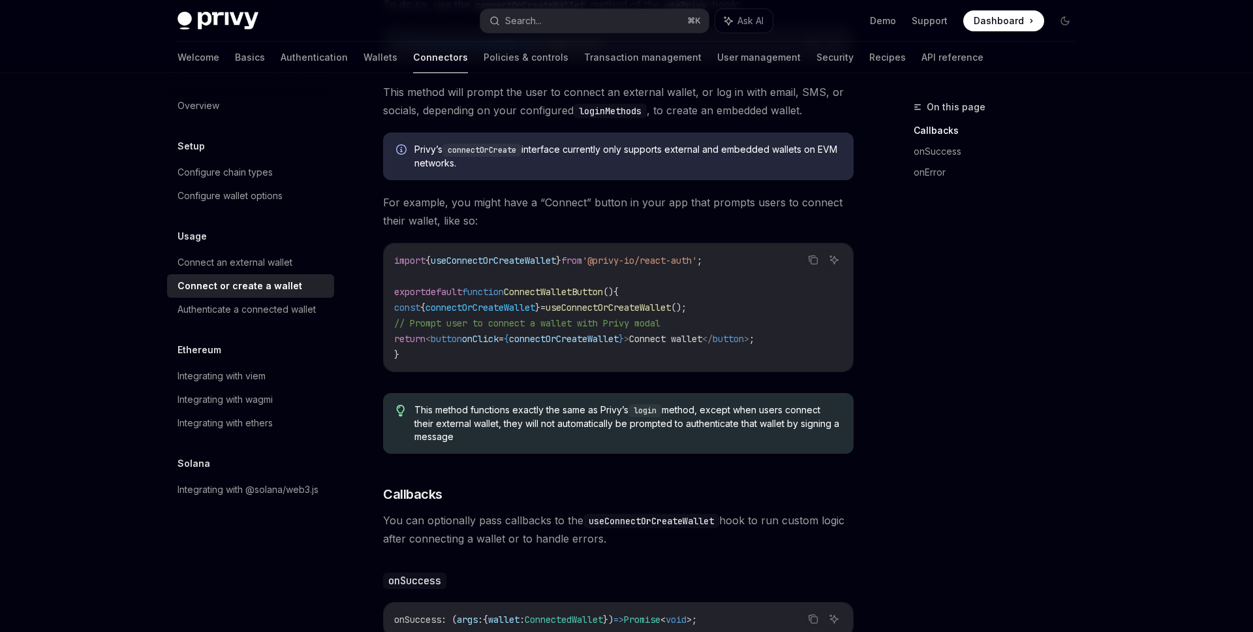
click at [660, 313] on span "useConnectOrCreateWallet" at bounding box center [607, 307] width 125 height 12
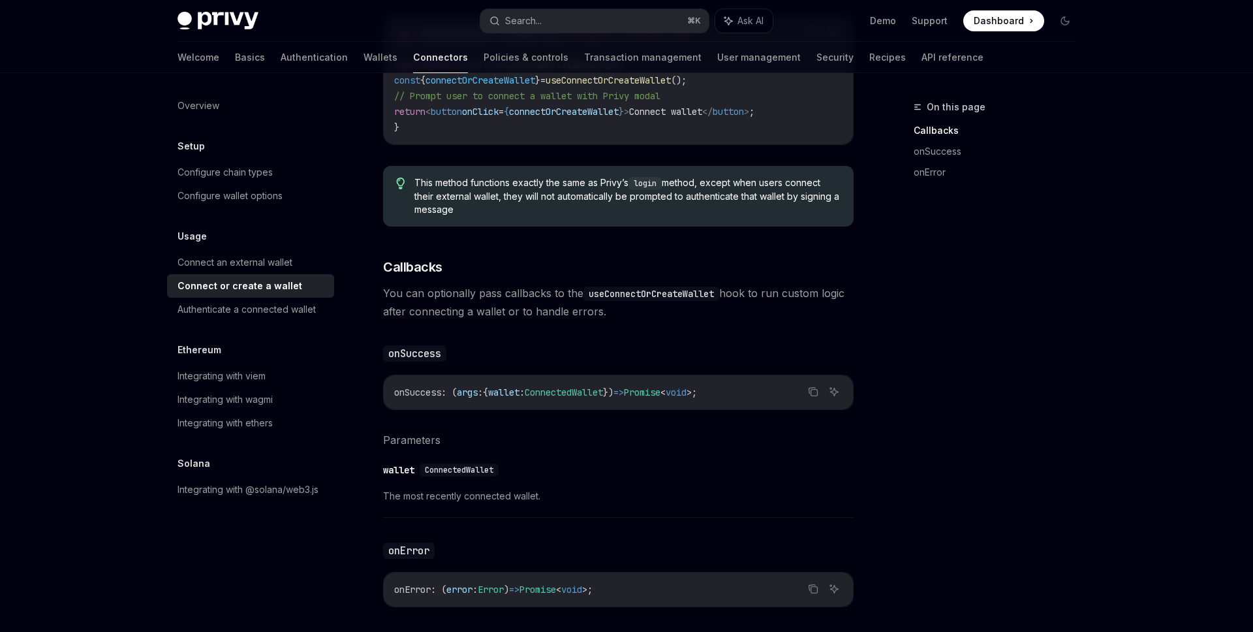
scroll to position [438, 0]
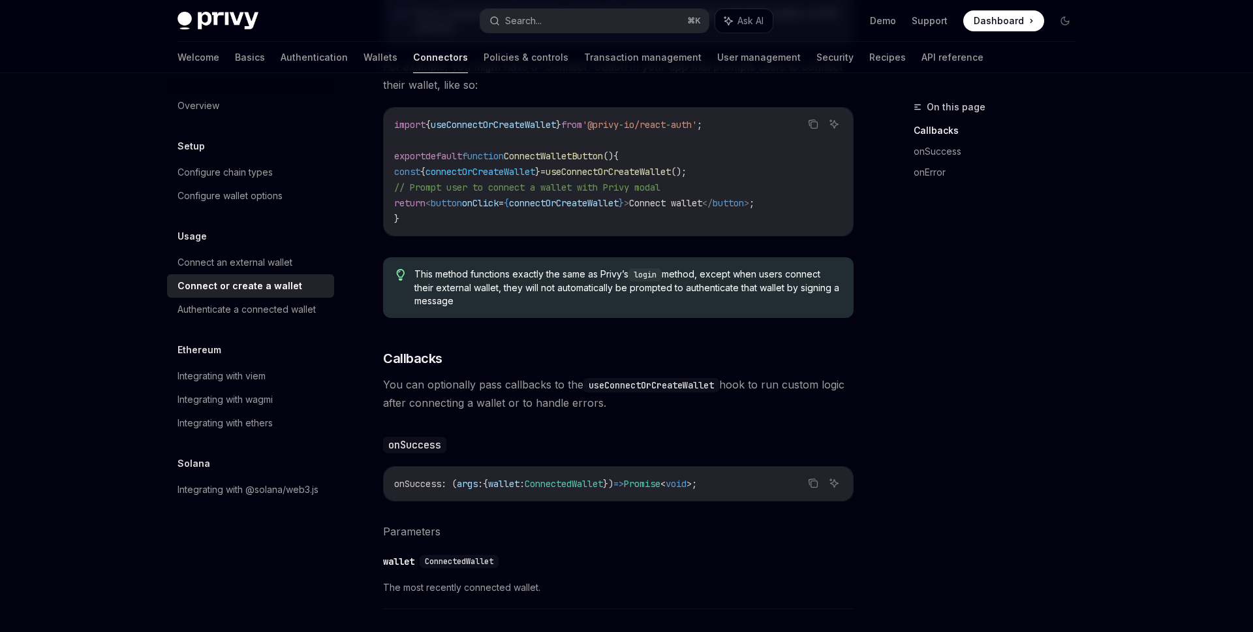
click at [597, 493] on div "onSuccess : ( args : { wallet : ConnectedWallet }) => Promise < void > ;" at bounding box center [618, 483] width 469 height 34
click at [599, 488] on span "ConnectedWallet" at bounding box center [564, 484] width 78 height 12
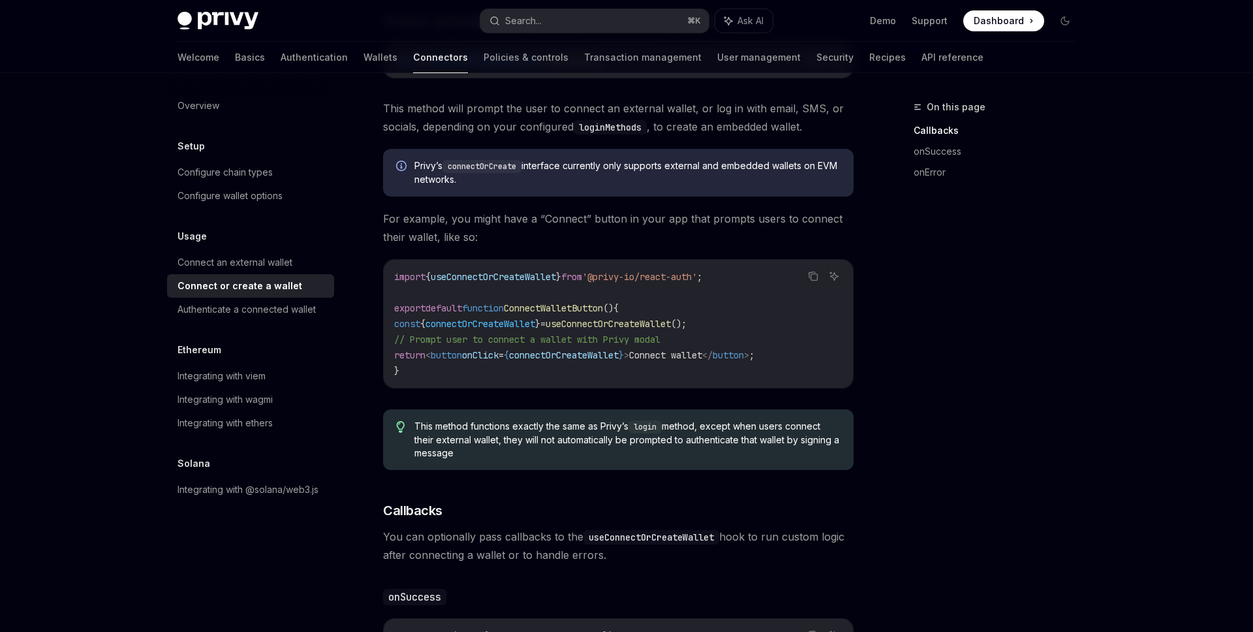
scroll to position [0, 0]
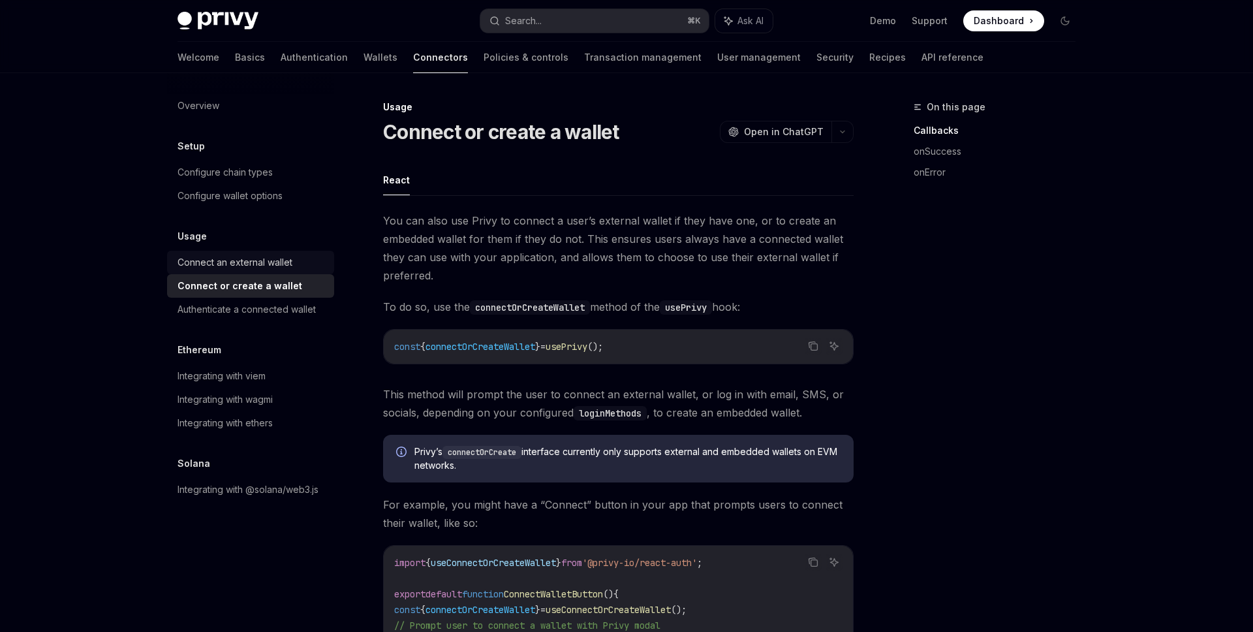
click at [239, 271] on link "Connect an external wallet" at bounding box center [250, 262] width 167 height 23
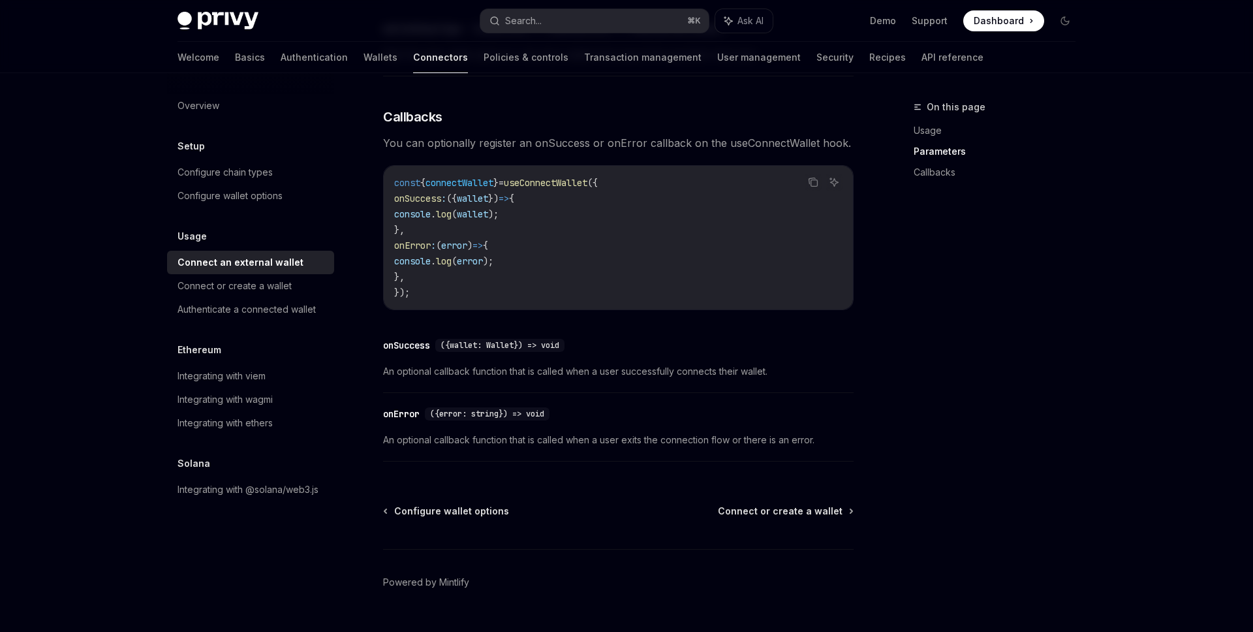
scroll to position [799, 0]
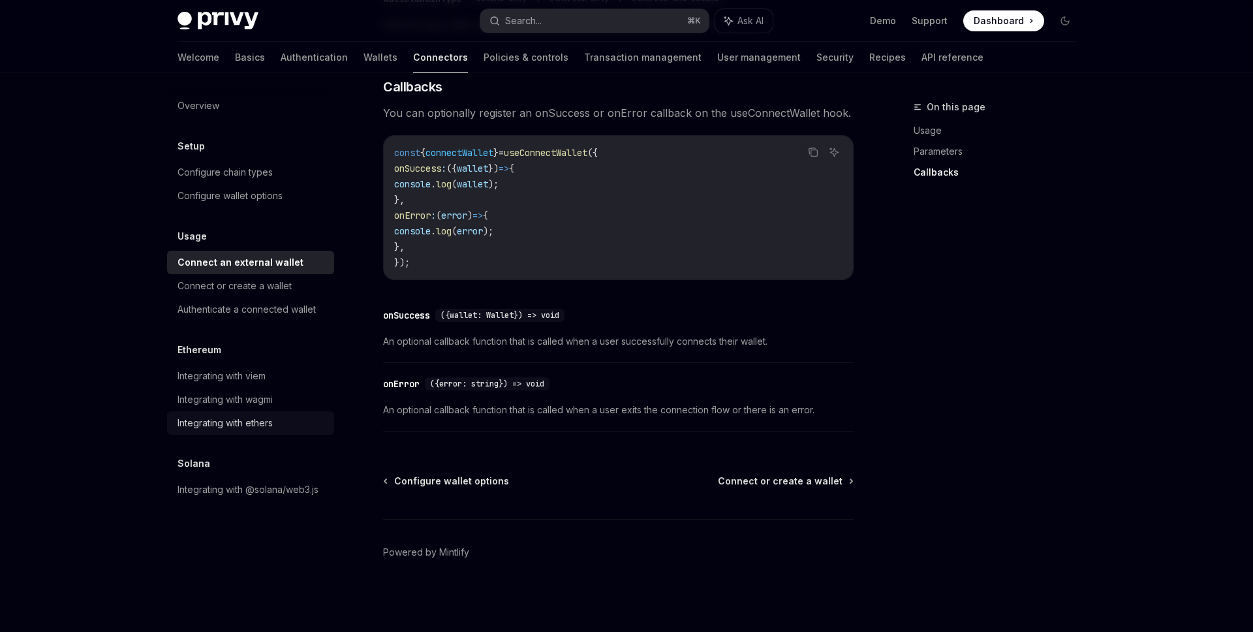
click at [227, 423] on div "Integrating with ethers" at bounding box center [224, 423] width 95 height 16
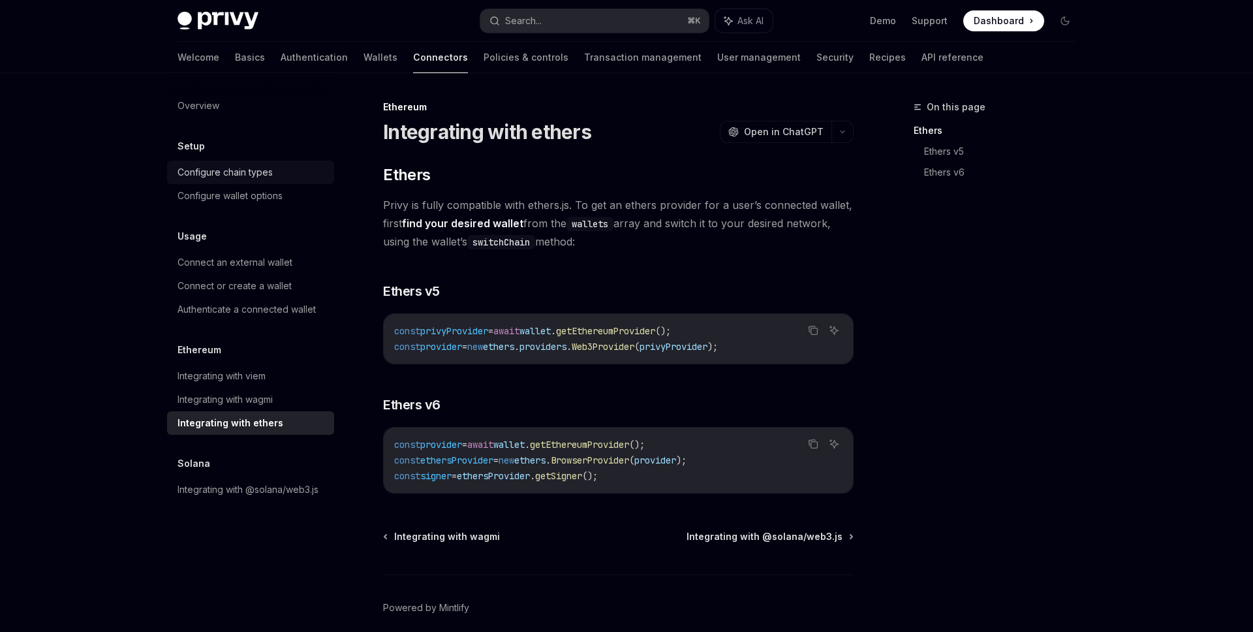
click at [264, 168] on div "Configure chain types" at bounding box center [224, 172] width 95 height 16
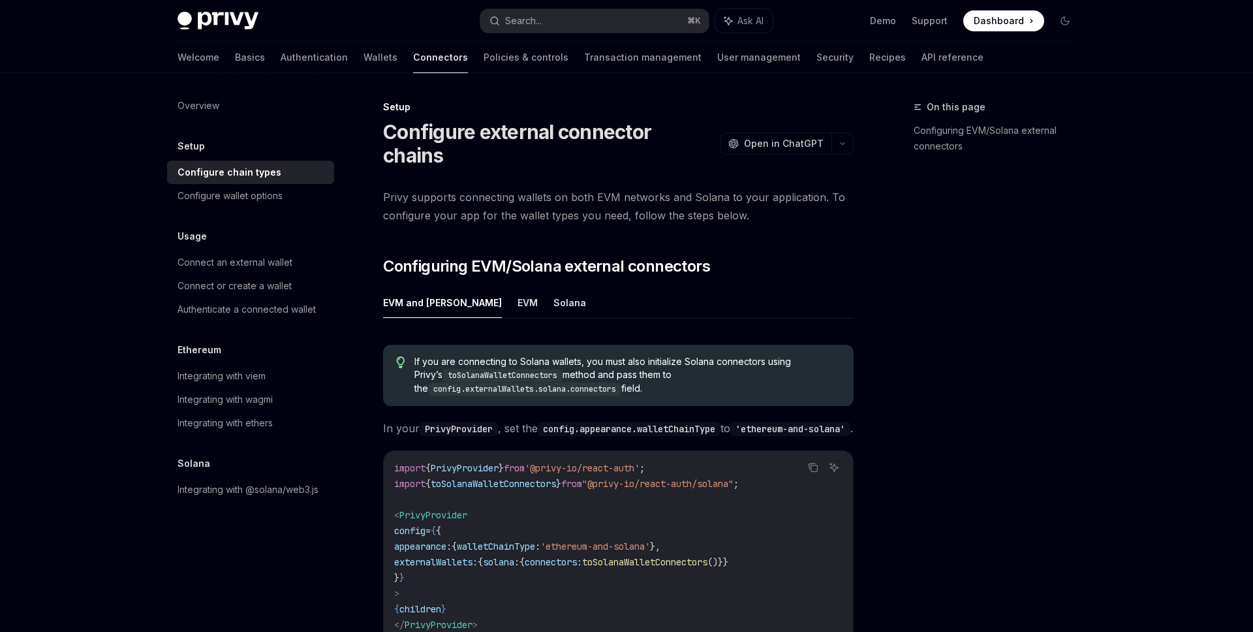
type textarea "*"
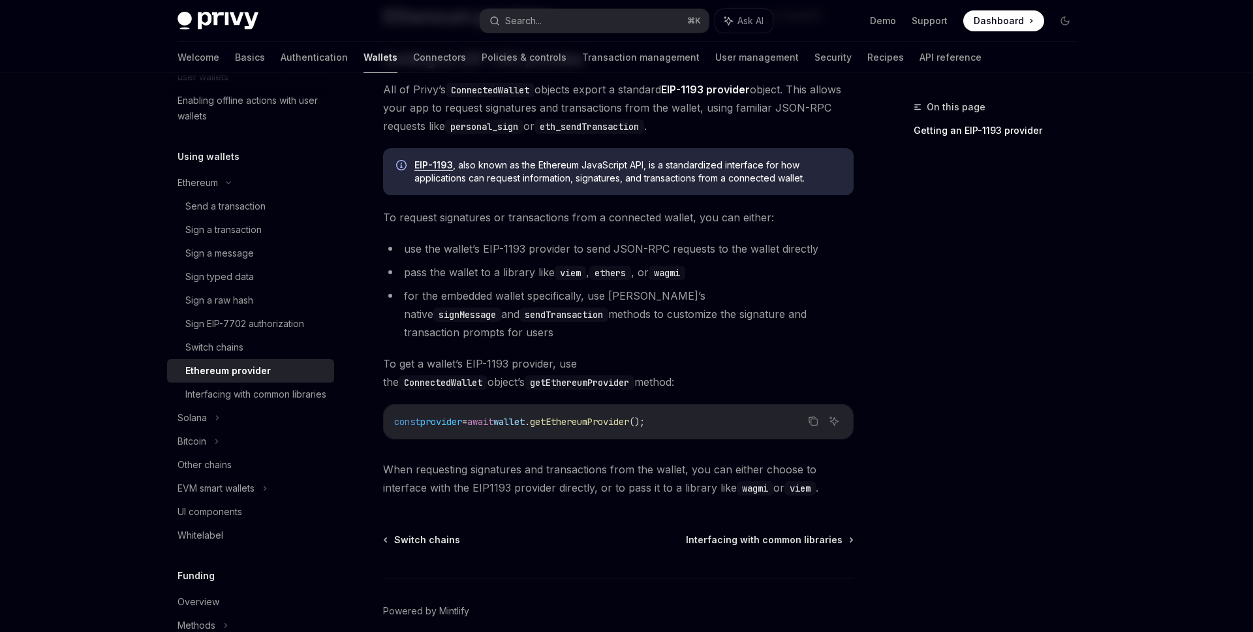
scroll to position [117, 0]
click at [266, 342] on div "Switch chains" at bounding box center [255, 347] width 141 height 16
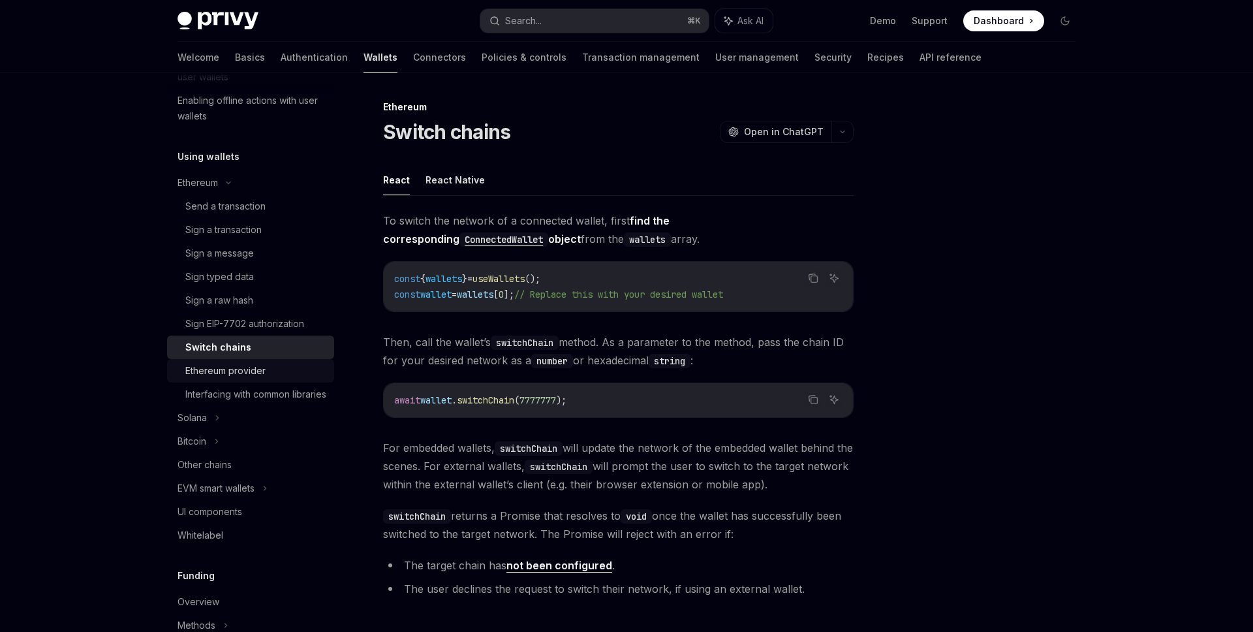
click at [272, 368] on div "Ethereum provider" at bounding box center [255, 371] width 141 height 16
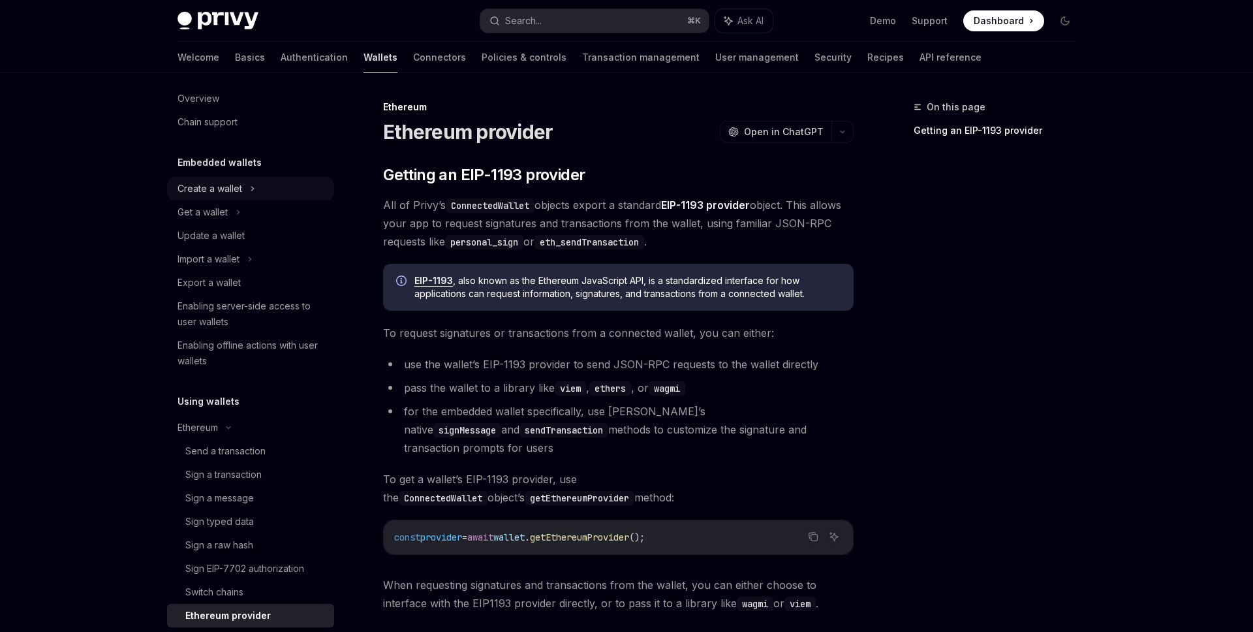
scroll to position [14, 0]
click at [233, 323] on div "Enabling server-side access to user wallets" at bounding box center [251, 313] width 149 height 31
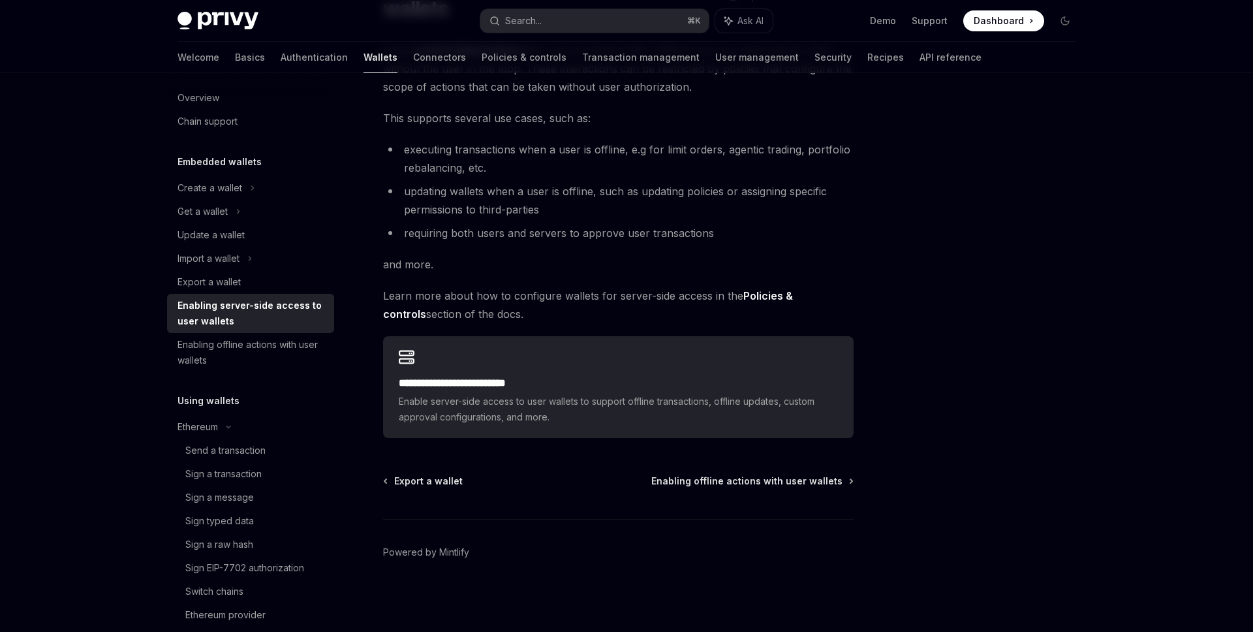
scroll to position [203, 0]
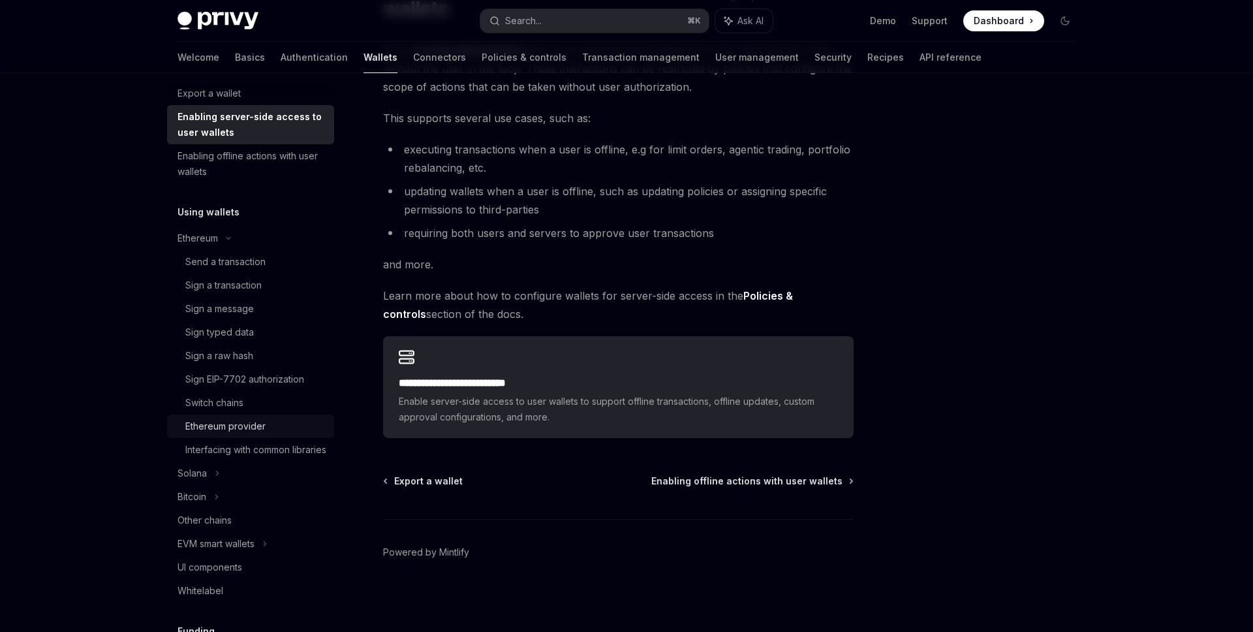
click at [261, 423] on div "Ethereum provider" at bounding box center [225, 426] width 80 height 16
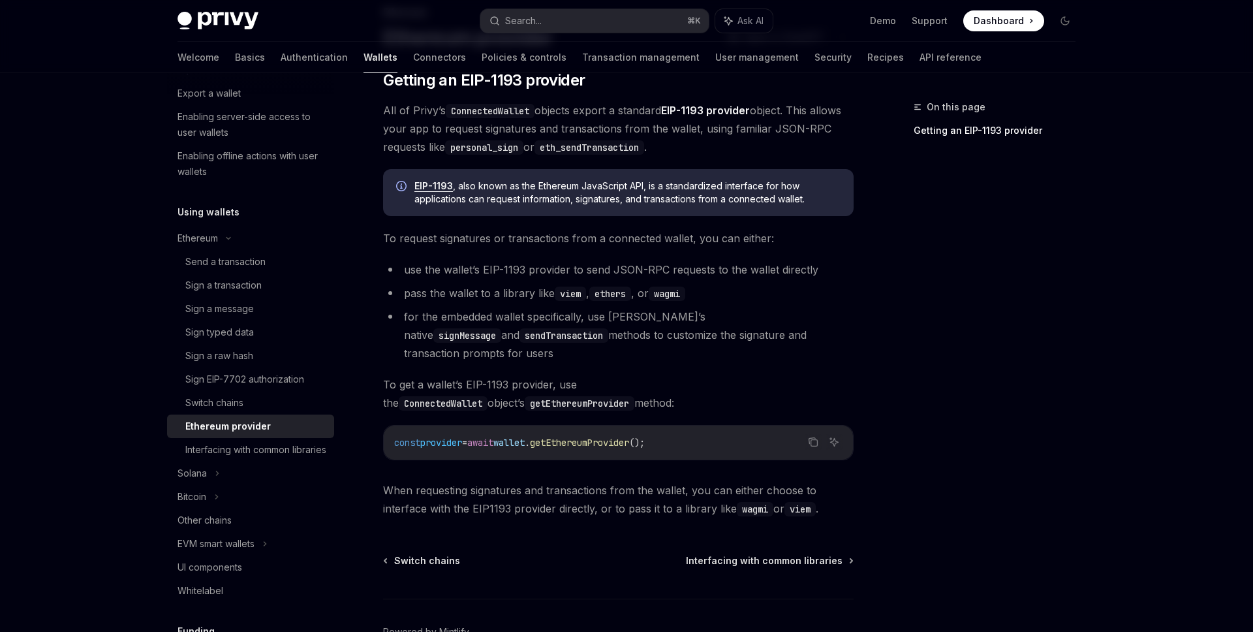
scroll to position [156, 0]
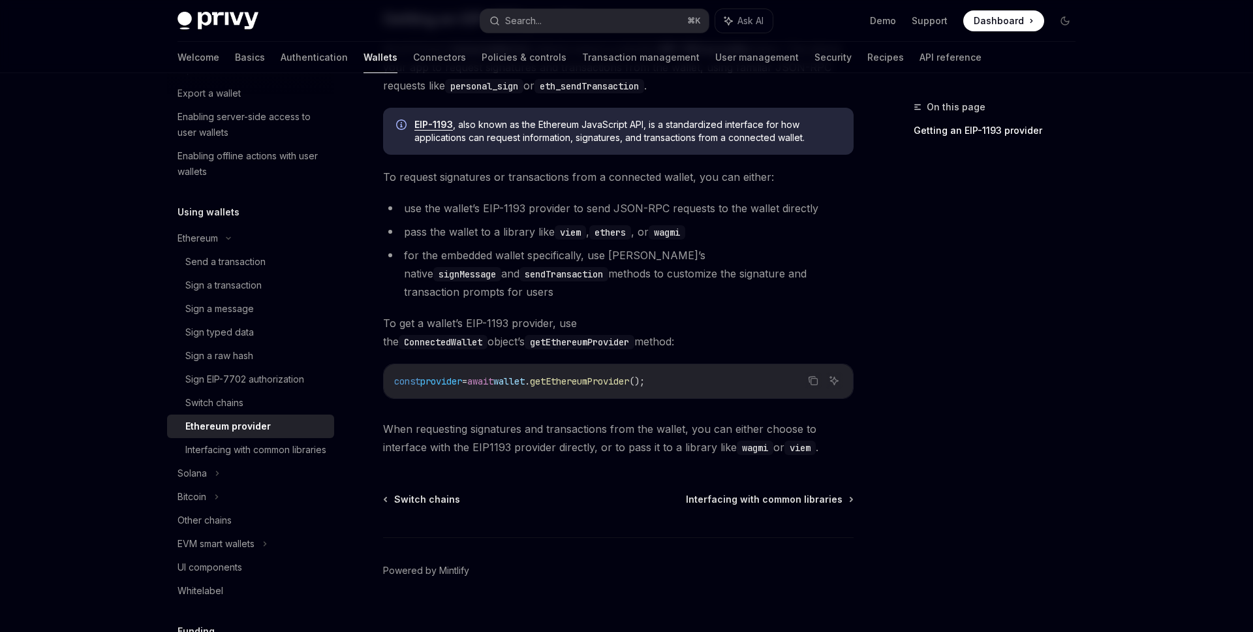
click at [525, 375] on span "wallet" at bounding box center [508, 381] width 31 height 12
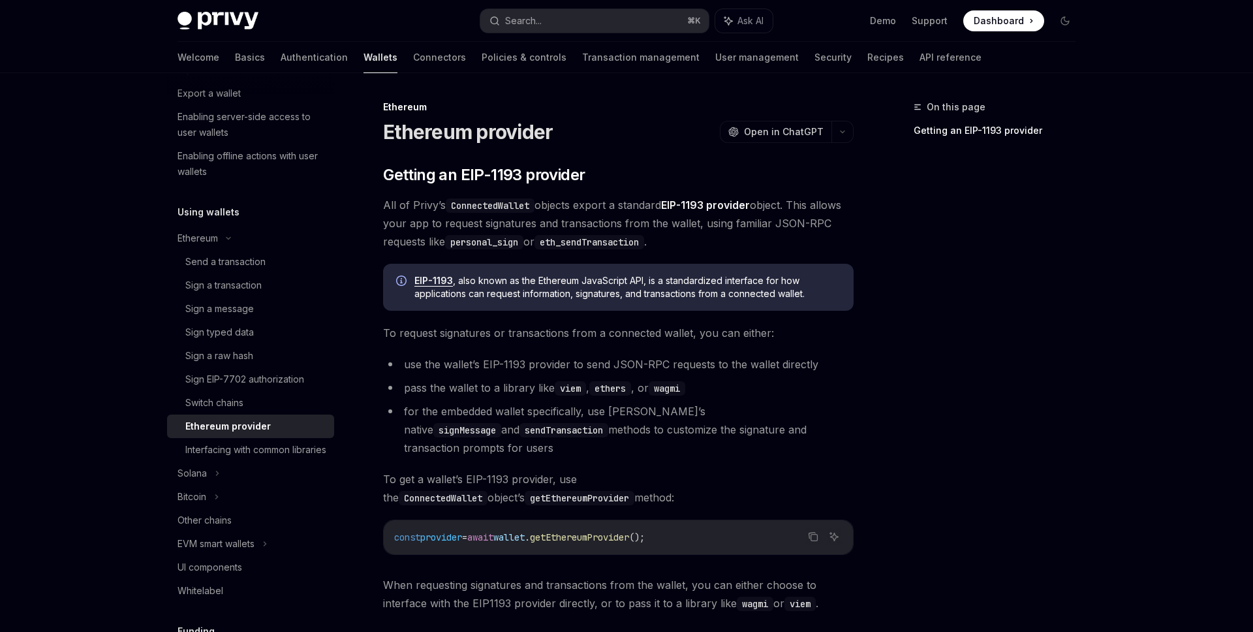
click at [726, 202] on link "EIP-1193 provider" at bounding box center [705, 205] width 89 height 14
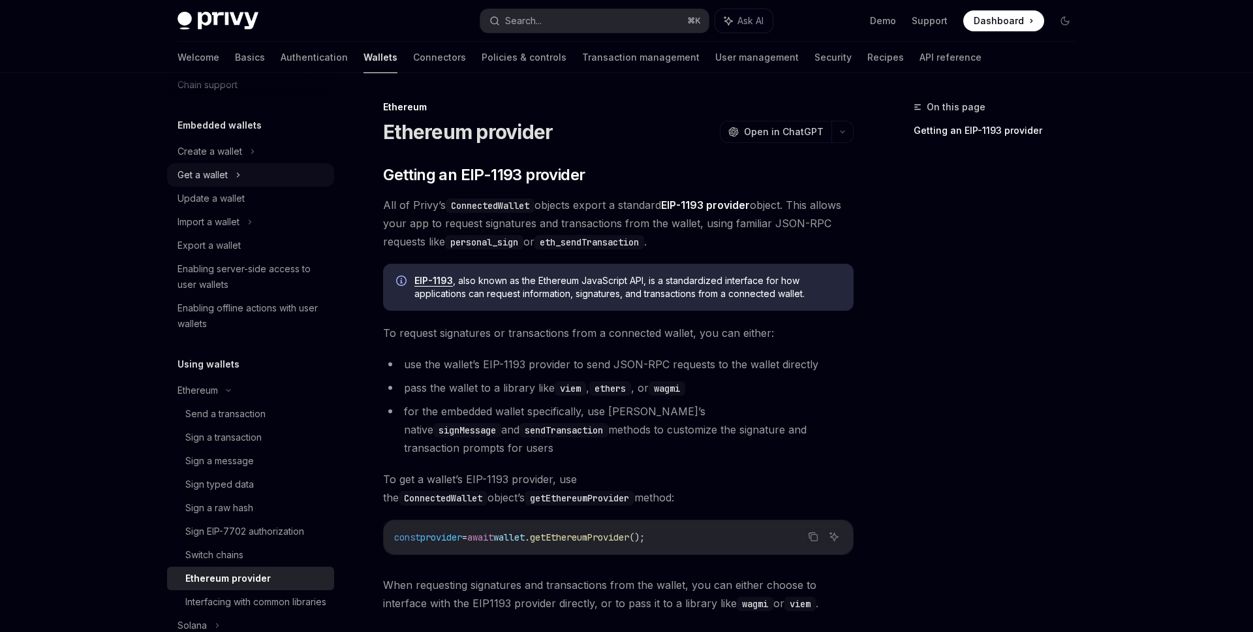
scroll to position [84, 0]
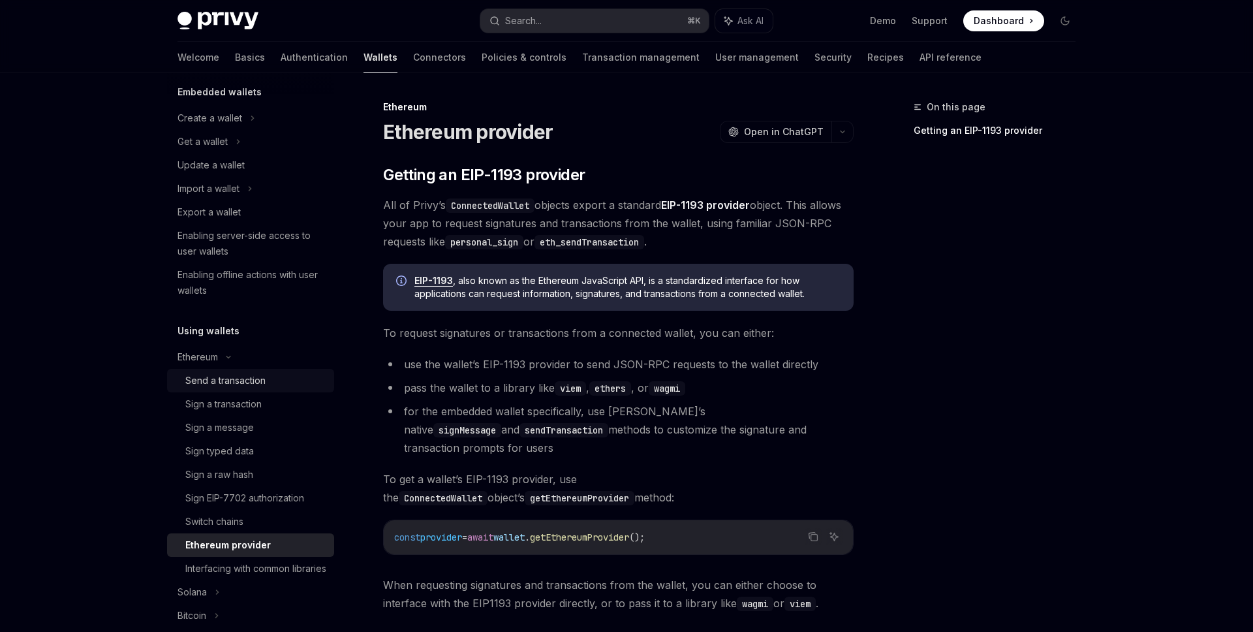
click at [204, 383] on div "Send a transaction" at bounding box center [225, 381] width 80 height 16
type textarea "*"
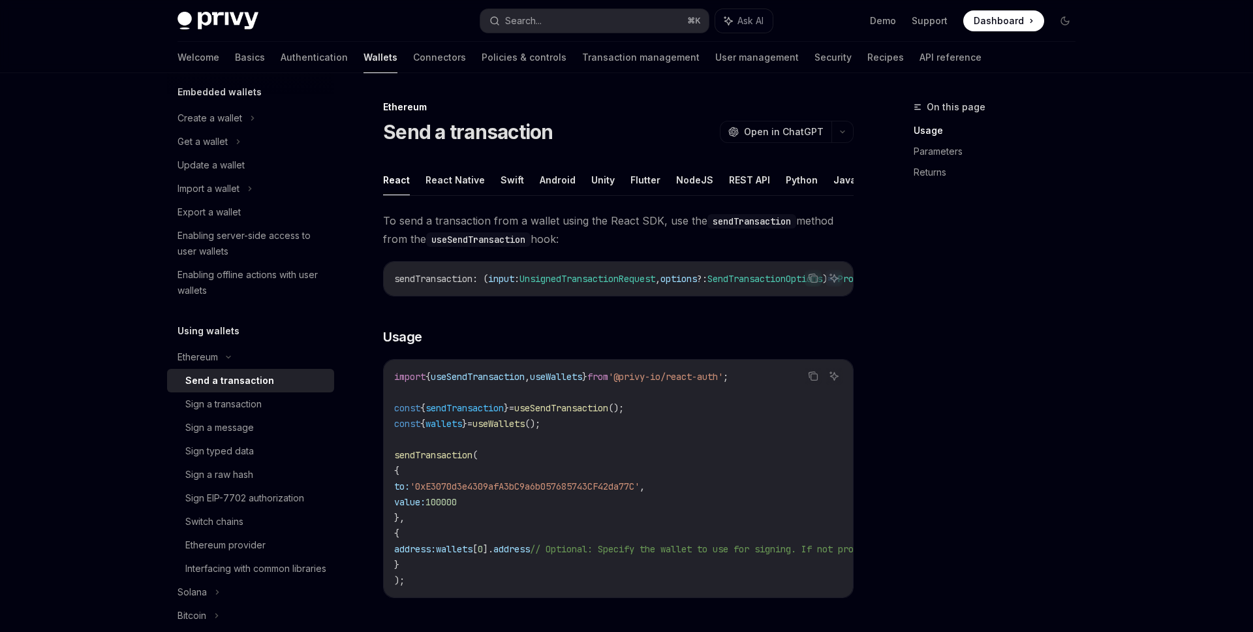
click at [577, 435] on code "import { useSendTransaction , useWallets } from '@privy-io/react-auth' ; const …" at bounding box center [736, 478] width 684 height 219
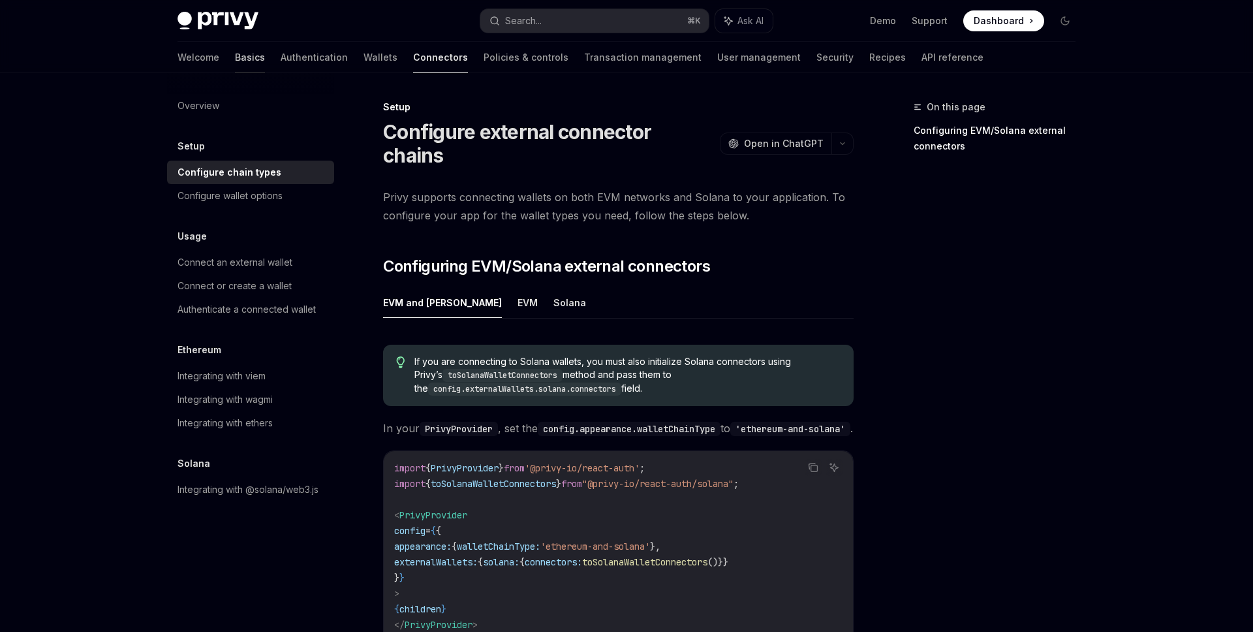
click at [235, 69] on link "Basics" at bounding box center [250, 57] width 30 height 31
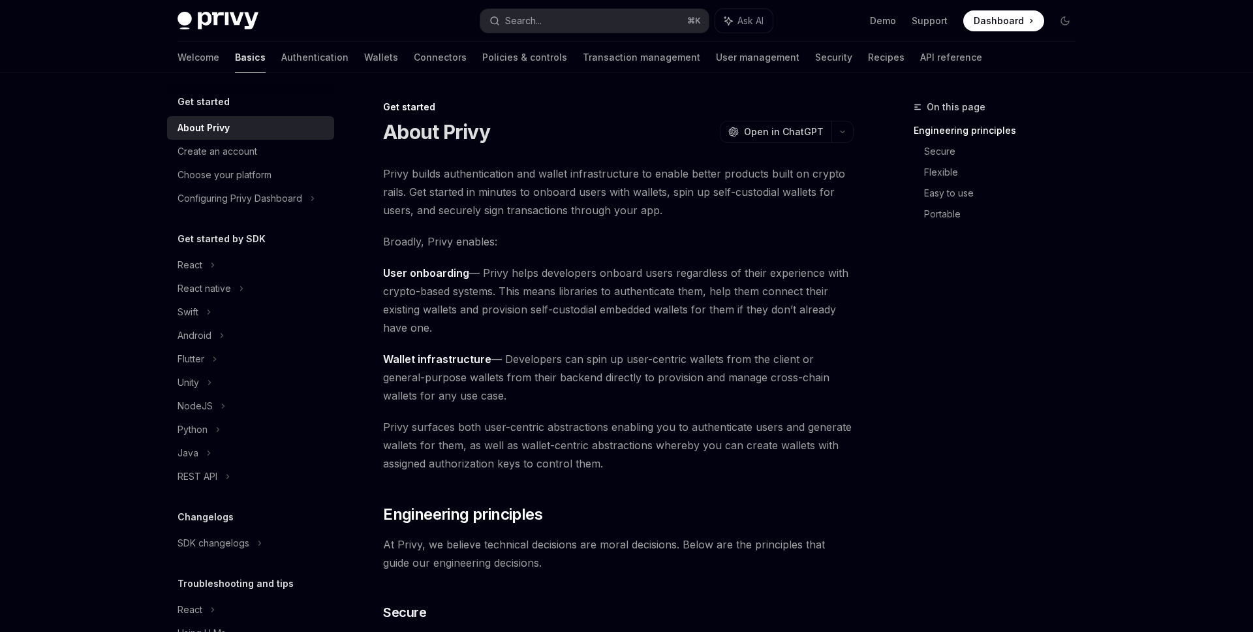
click at [234, 249] on div "Get started by SDK React React native Swift Android Flutter Unity NodeJS Python…" at bounding box center [250, 359] width 167 height 257
click at [229, 256] on div "React" at bounding box center [250, 264] width 167 height 23
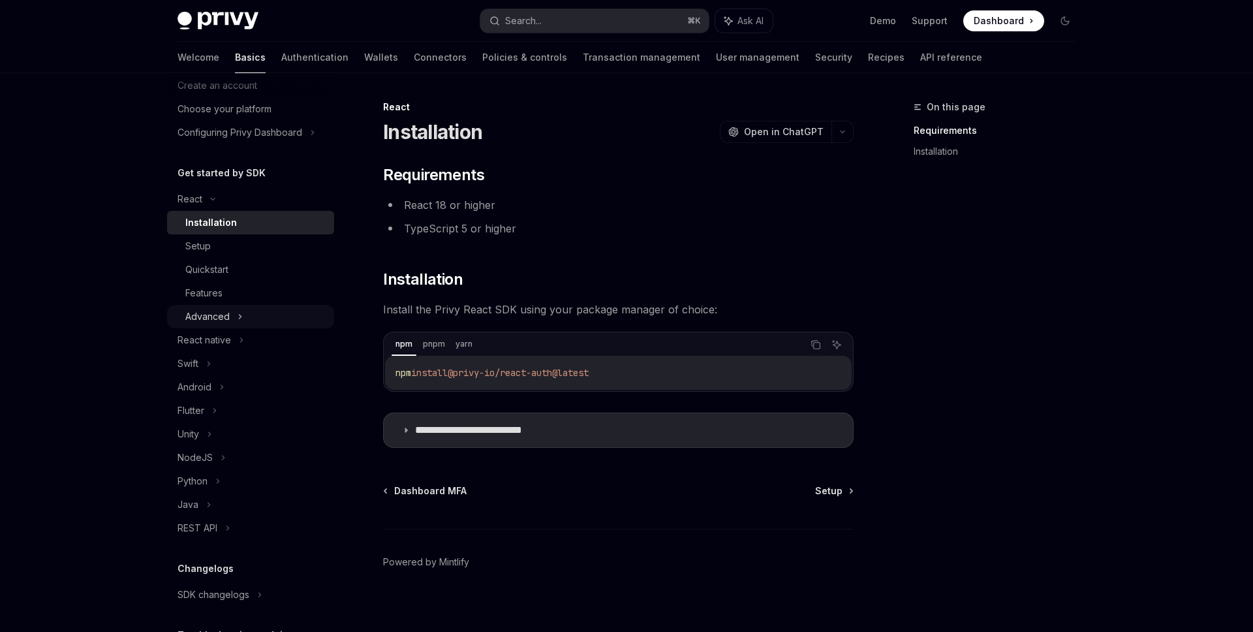
scroll to position [75, 0]
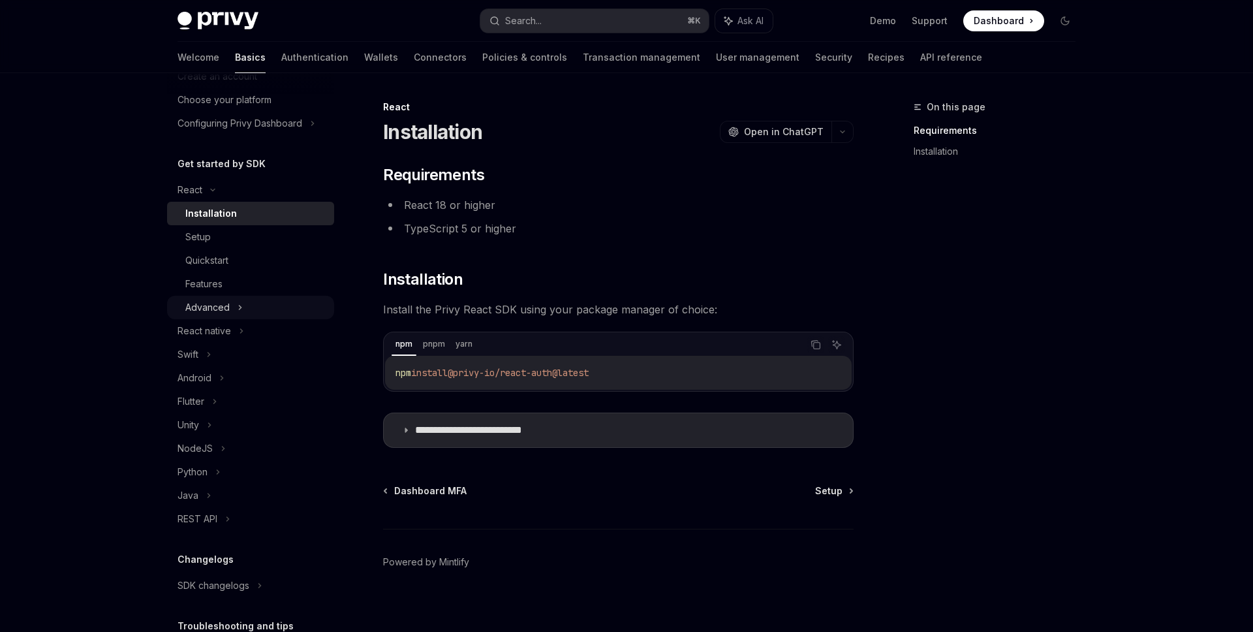
click at [260, 316] on div "Advanced" at bounding box center [250, 307] width 167 height 23
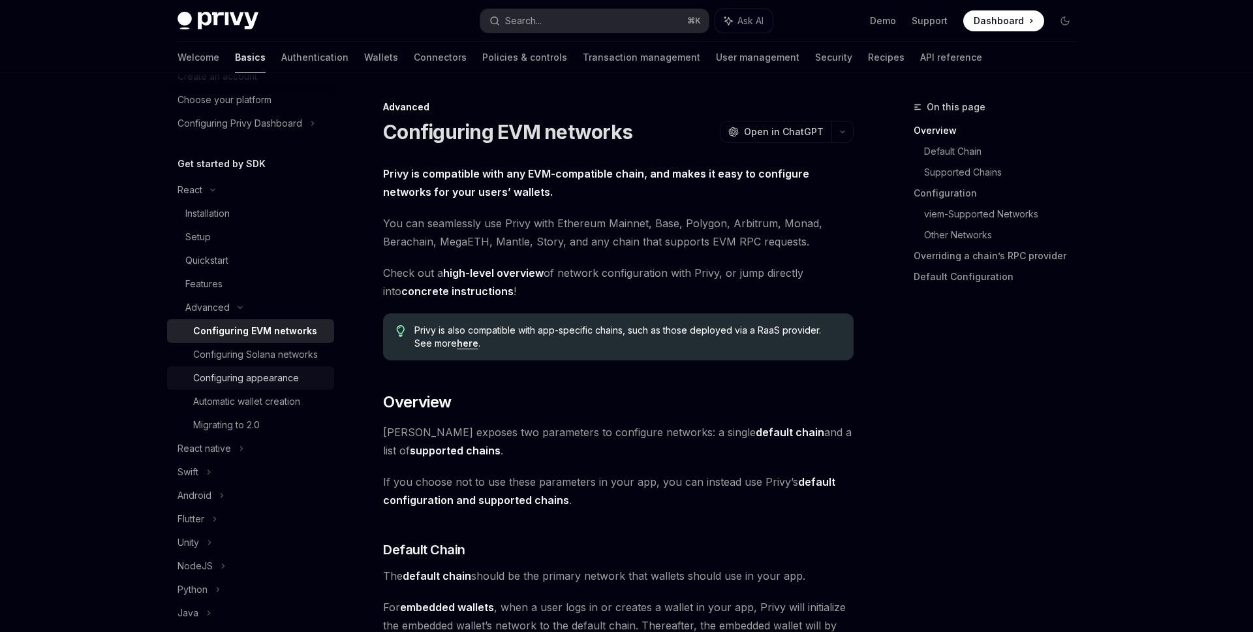
click at [271, 379] on div "Configuring appearance" at bounding box center [246, 378] width 106 height 16
type textarea "*"
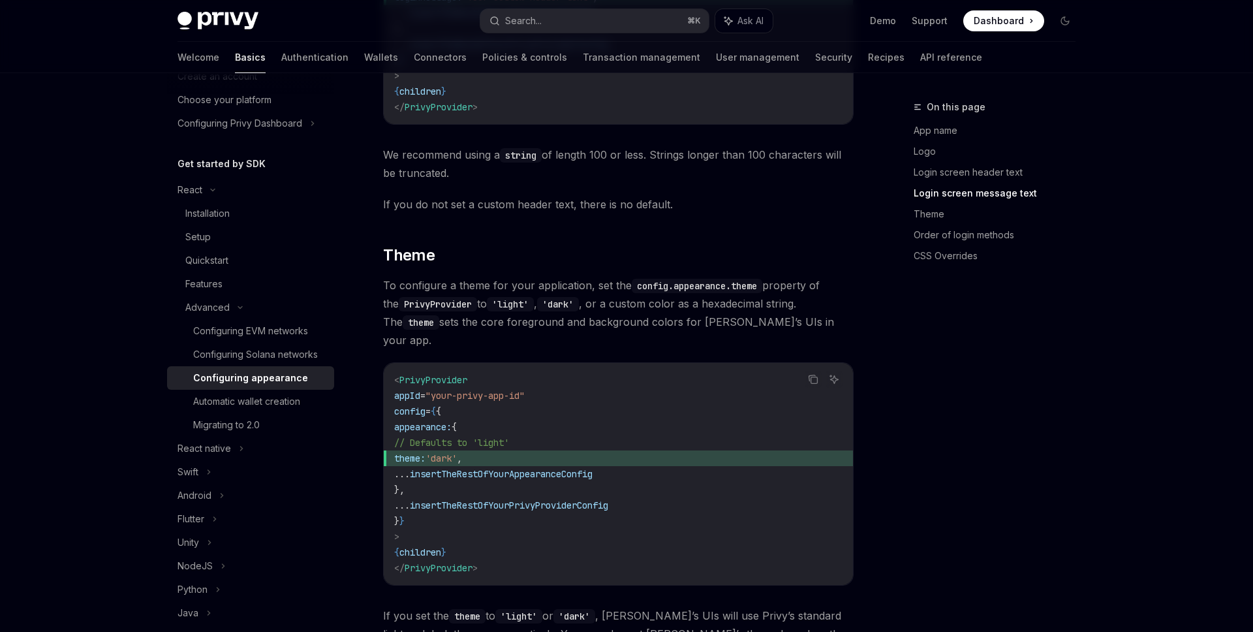
scroll to position [1717, 0]
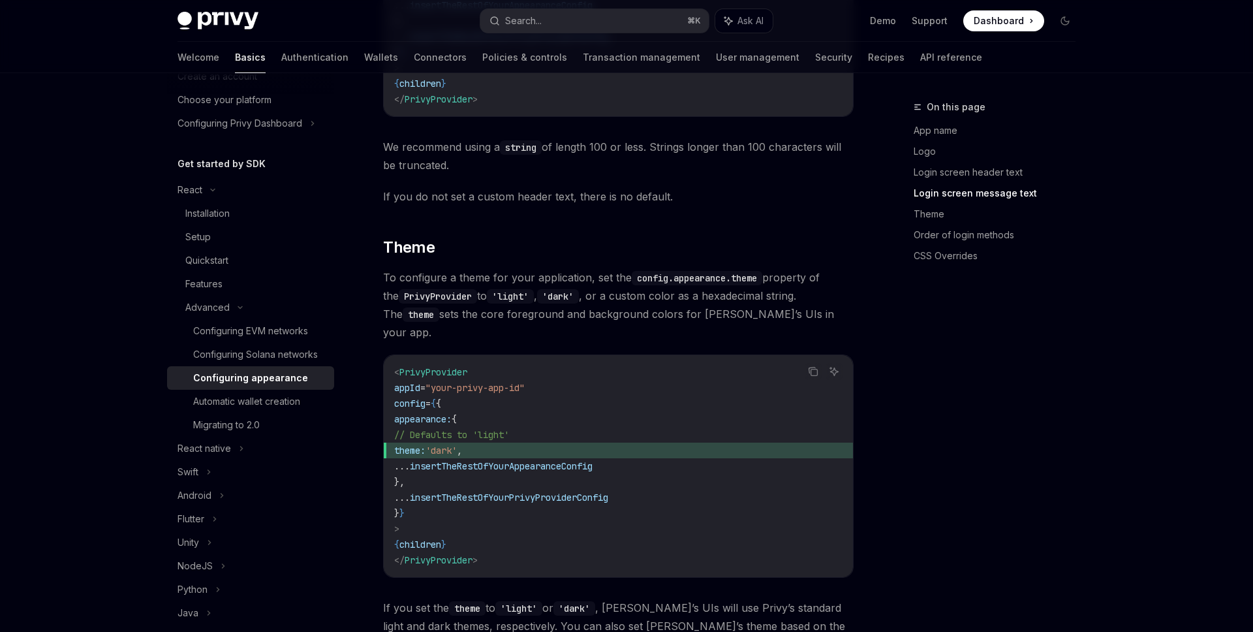
click at [451, 413] on span "appearance:" at bounding box center [422, 419] width 57 height 12
copy span "appearance"
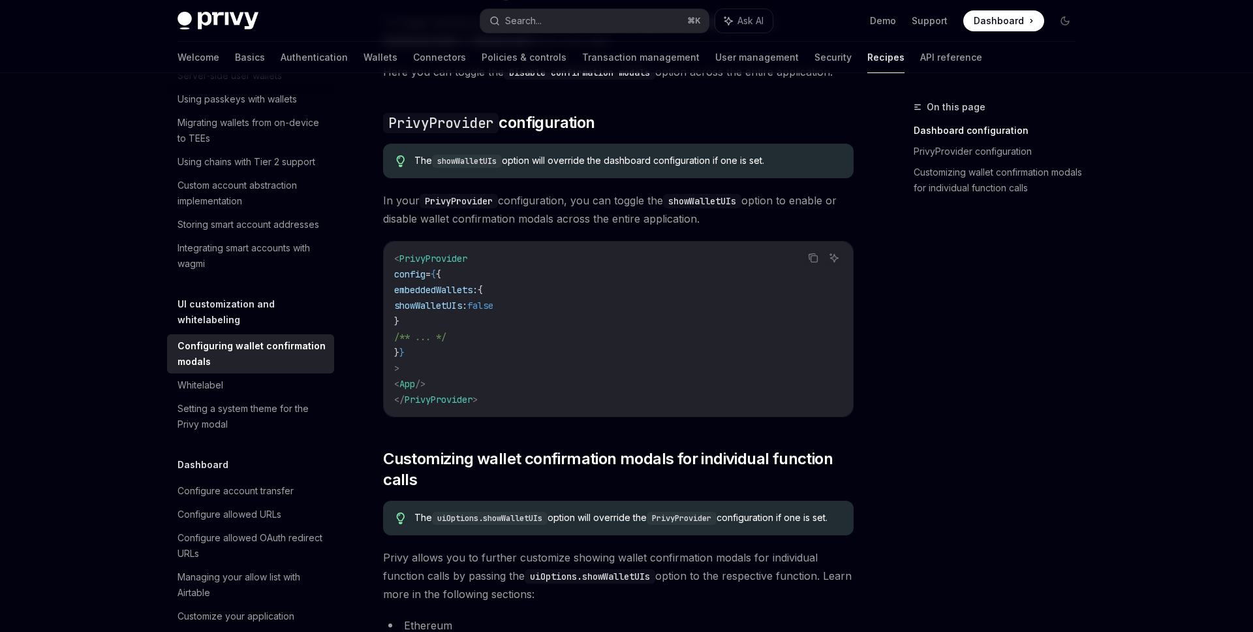
scroll to position [296, 0]
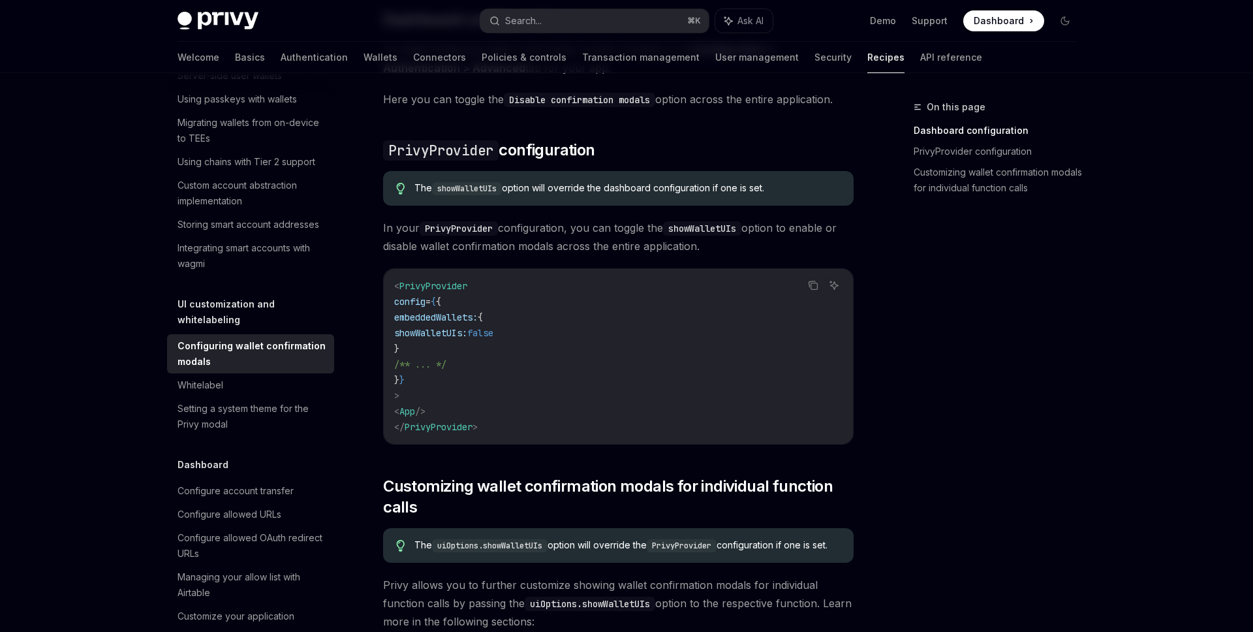
drag, startPoint x: 547, startPoint y: 329, endPoint x: 425, endPoint y: 331, distance: 122.7
click at [424, 331] on code "< PrivyProvider config = { { embeddedWallets: { showWalletUIs: false } /** ... …" at bounding box center [618, 356] width 448 height 157
copy span "showWalletUIs: false"
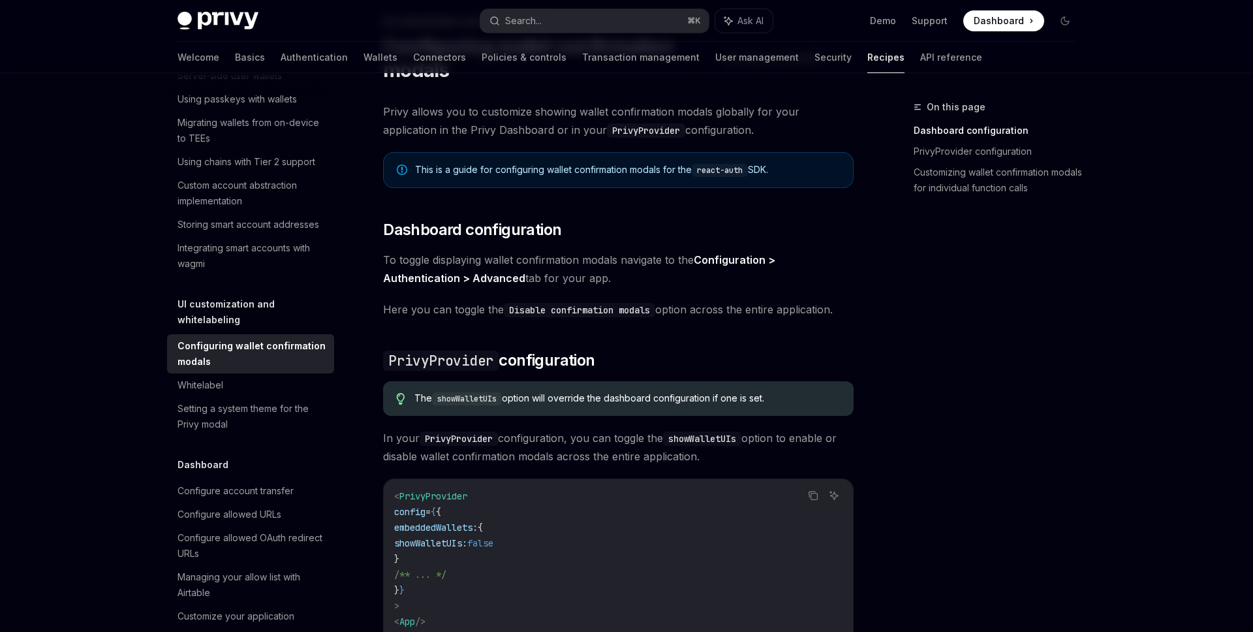
scroll to position [0, 0]
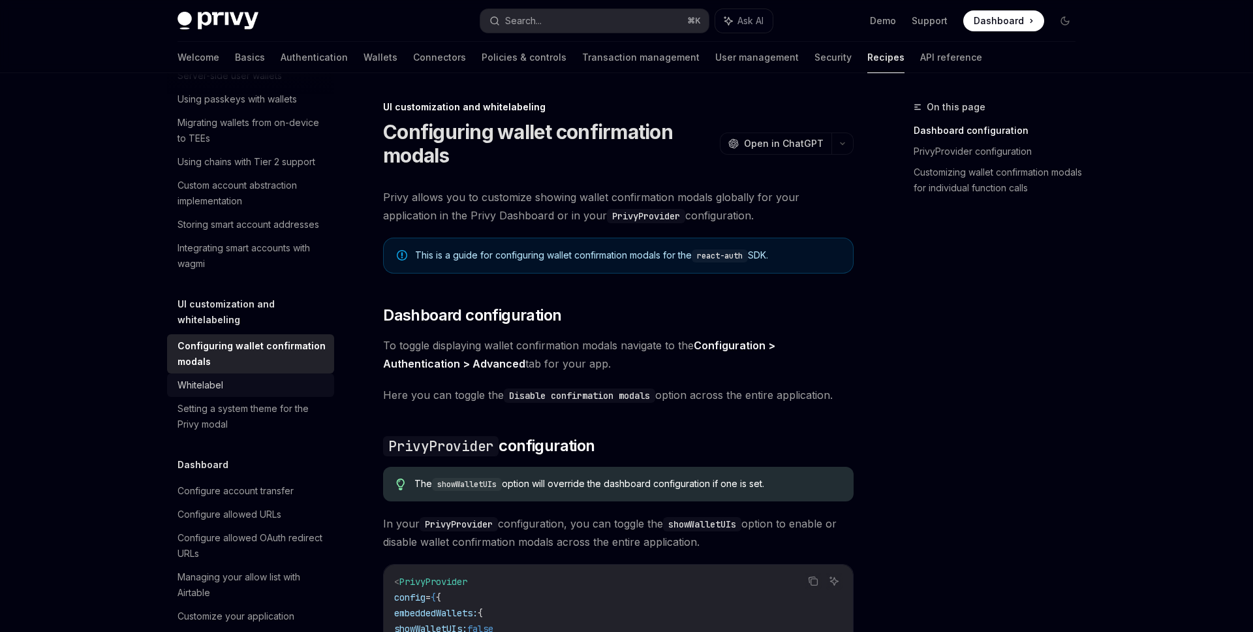
click at [224, 377] on div "Whitelabel" at bounding box center [251, 385] width 149 height 16
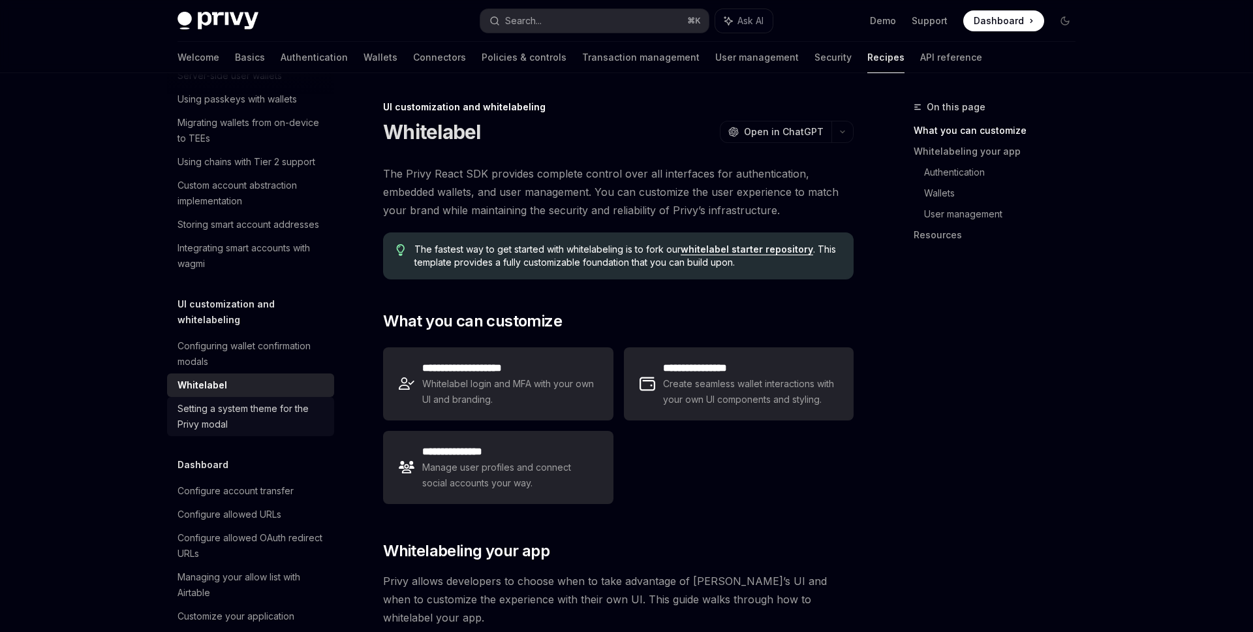
click at [236, 397] on link "Setting a system theme for the Privy modal" at bounding box center [250, 416] width 167 height 39
type textarea "*"
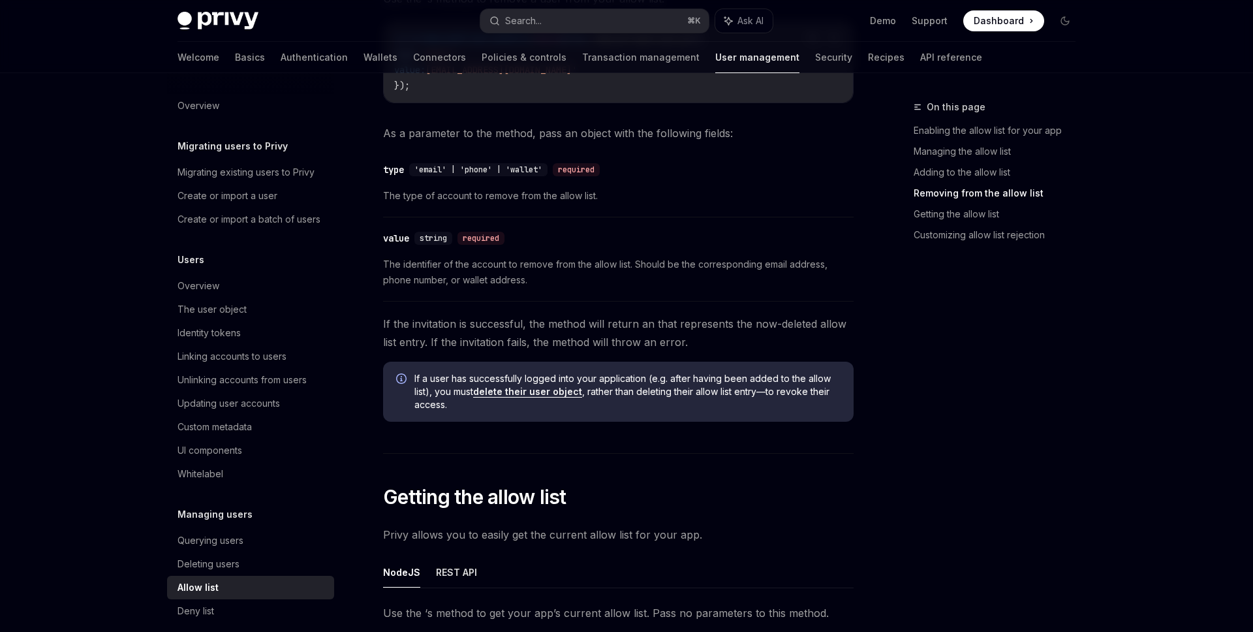
scroll to position [1499, 0]
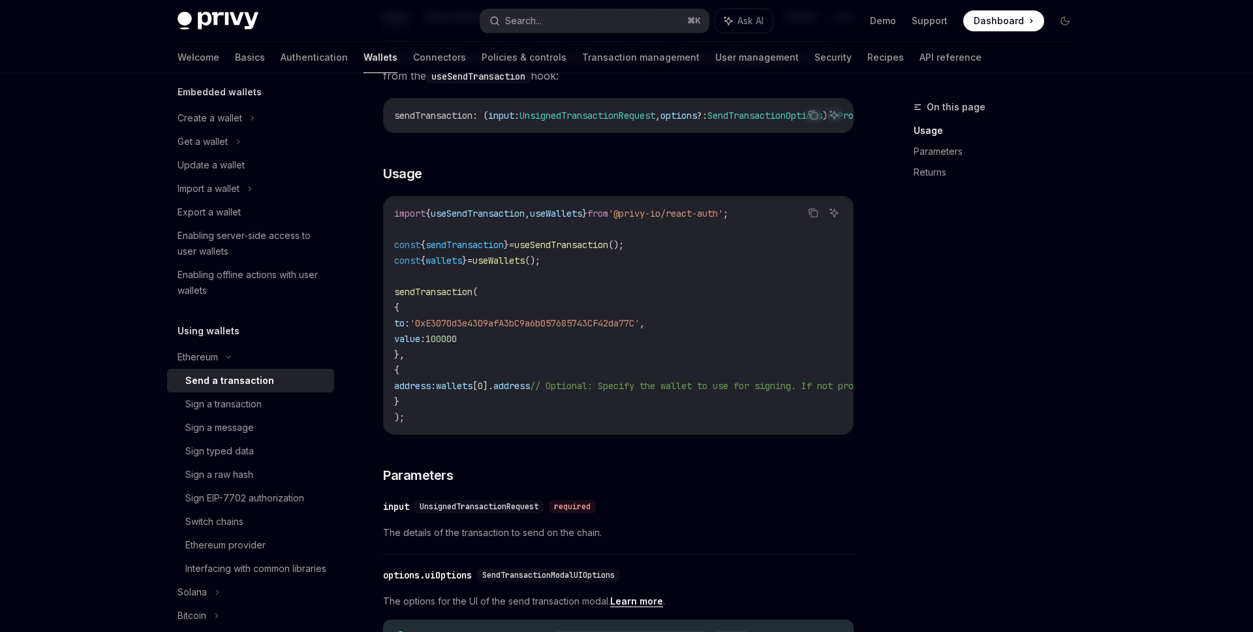
scroll to position [174, 0]
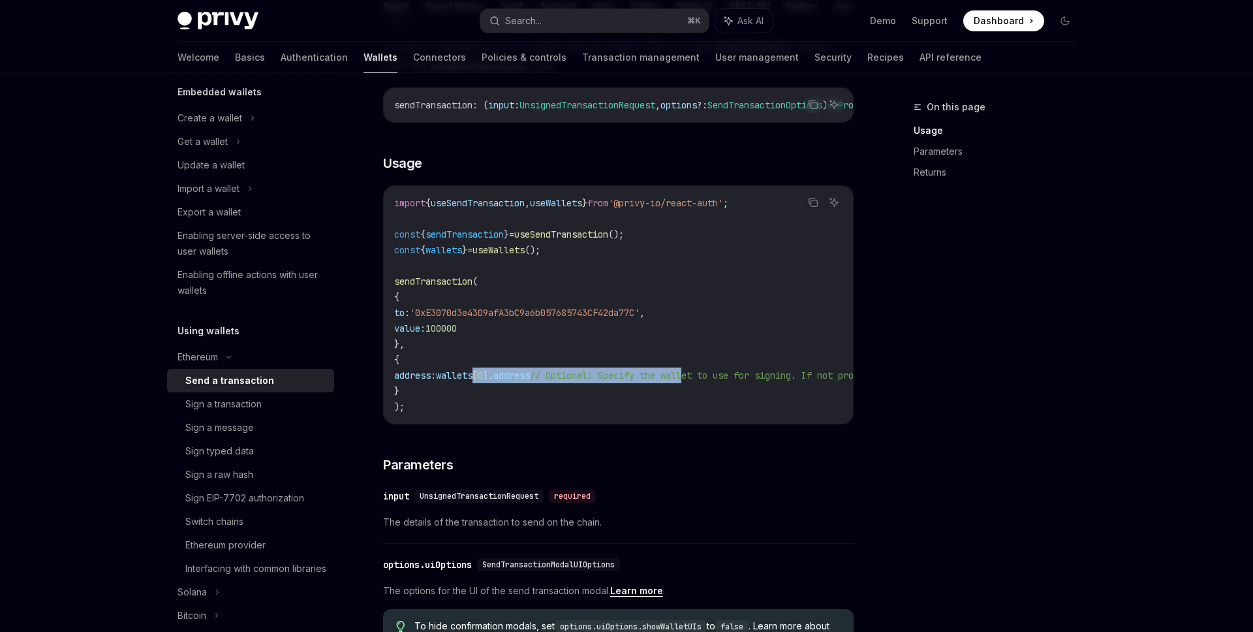
drag, startPoint x: 502, startPoint y: 379, endPoint x: 749, endPoint y: 380, distance: 247.3
click at [744, 380] on span "address: wallets [ 0 ]. address // Optional: Specify the wallet to use for sign…" at bounding box center [720, 375] width 652 height 12
click at [749, 380] on span "// Optional: Specify the wallet to use for signing. If not provided, the first …" at bounding box center [788, 375] width 517 height 12
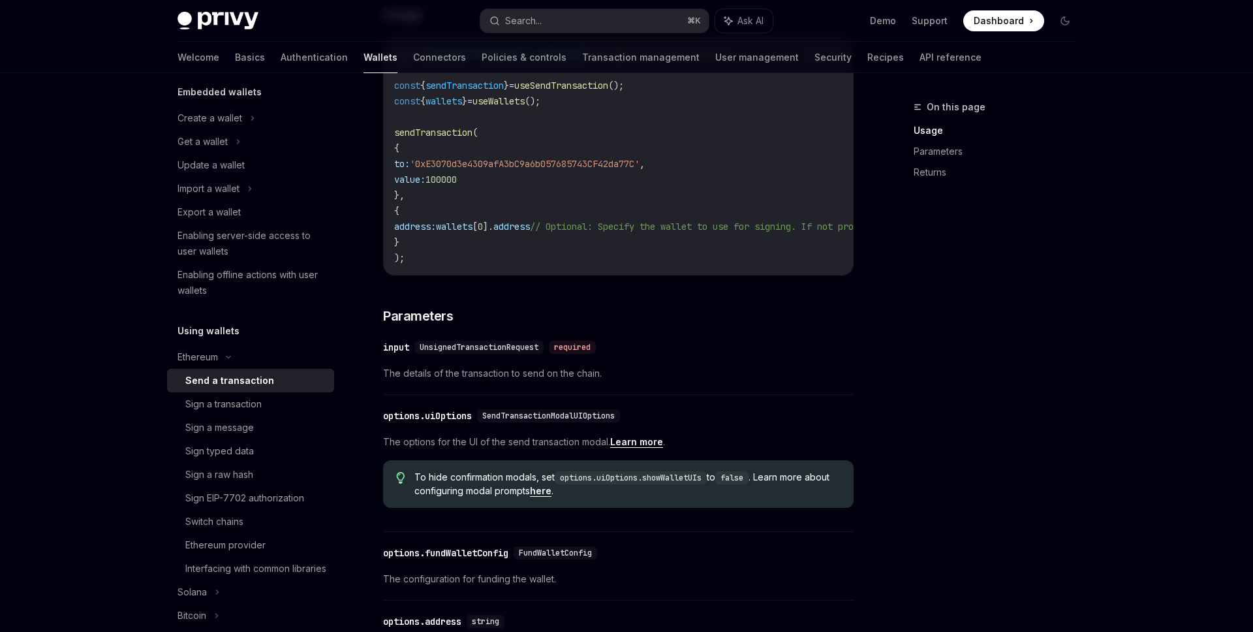
scroll to position [534, 0]
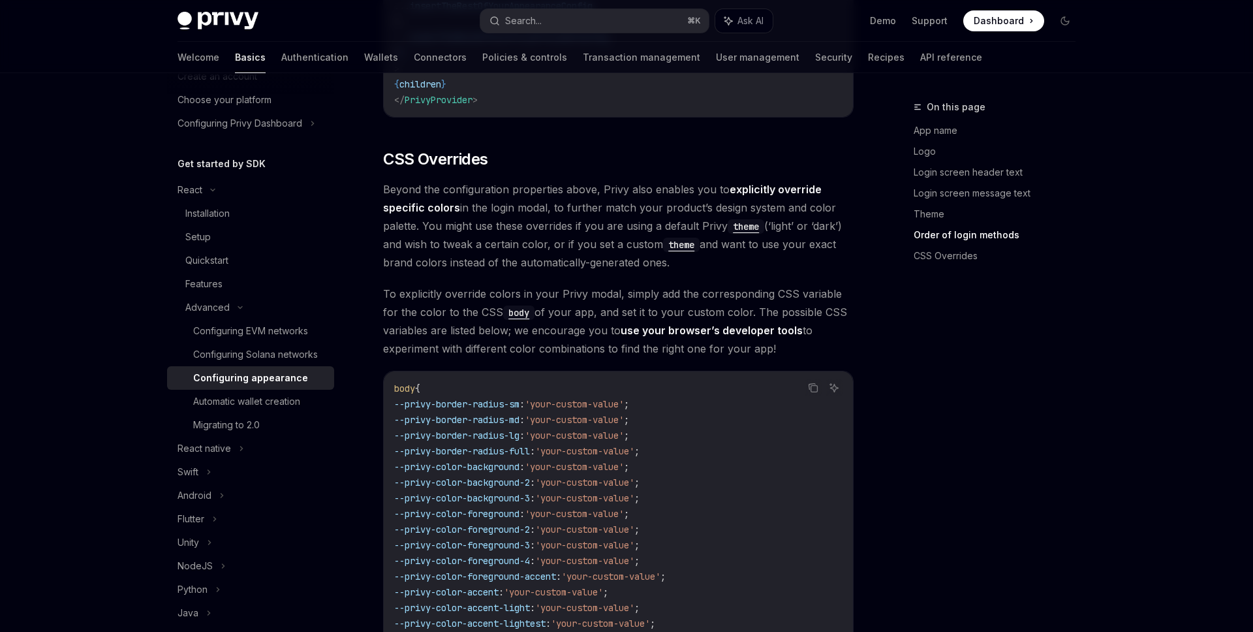
scroll to position [2969, 0]
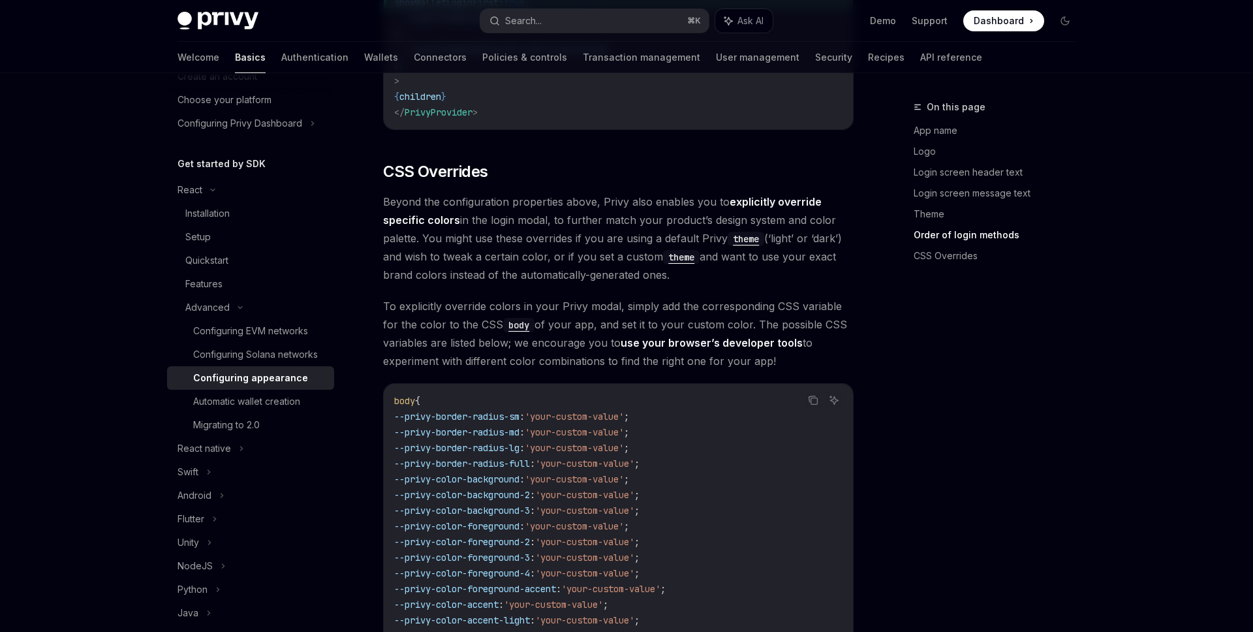
click at [757, 336] on link "use your browser’s developer tools" at bounding box center [711, 343] width 182 height 14
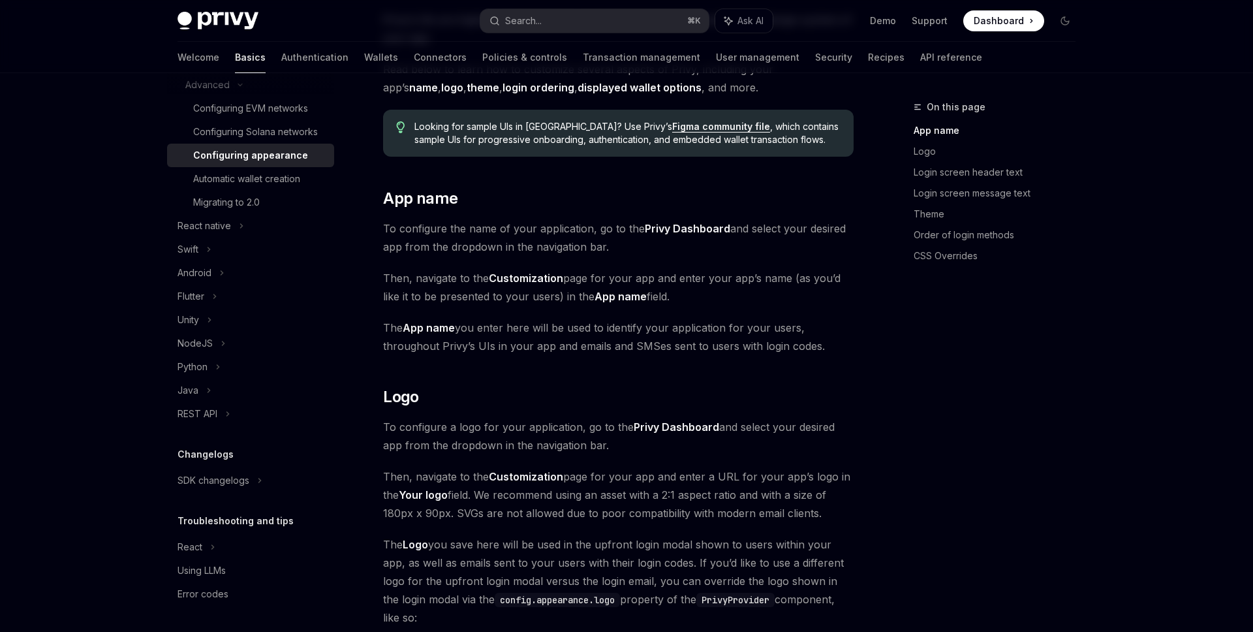
scroll to position [0, 0]
